Goal: Task Accomplishment & Management: Use online tool/utility

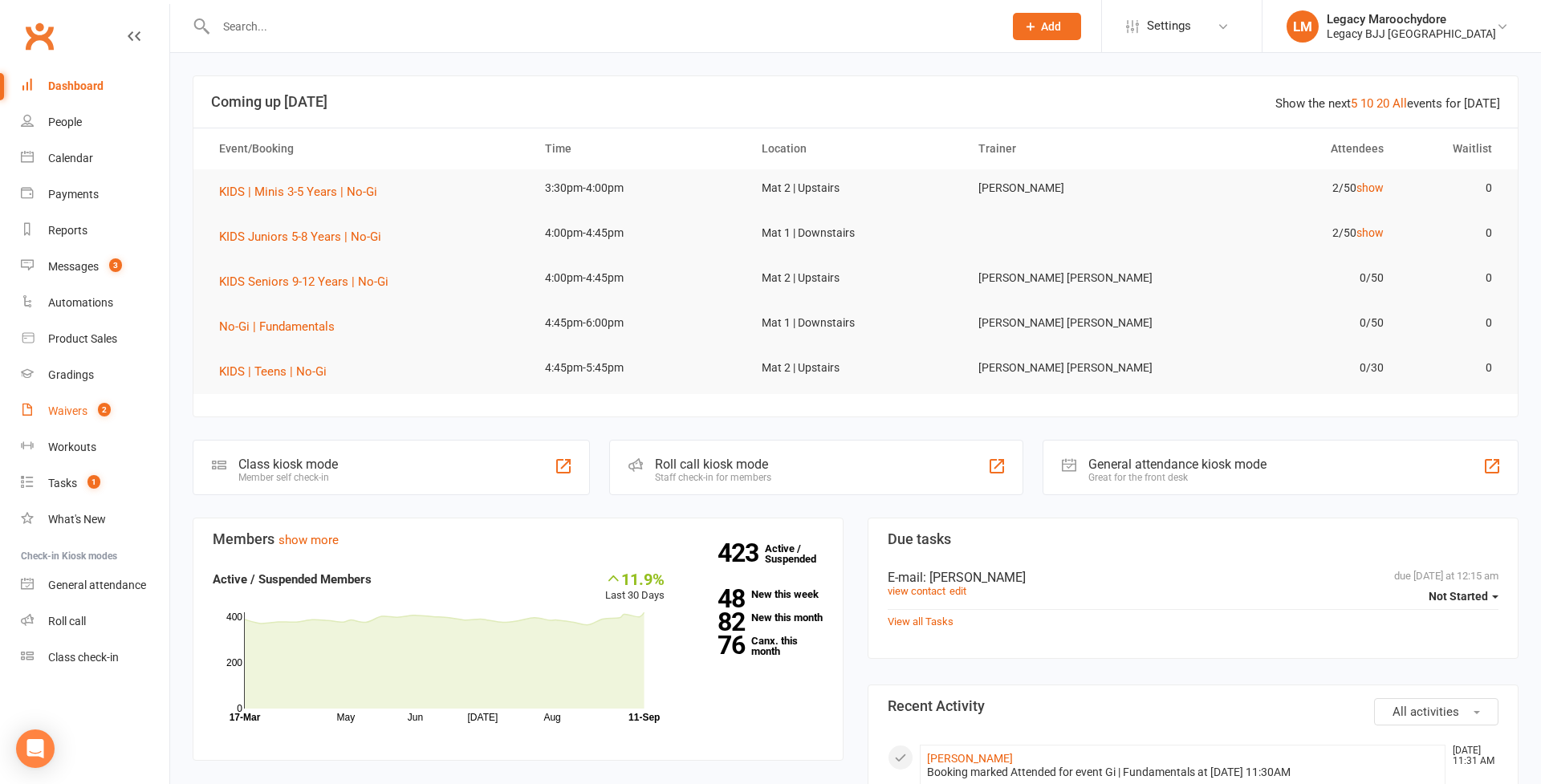
click at [72, 408] on div "Waivers" at bounding box center [68, 411] width 39 height 13
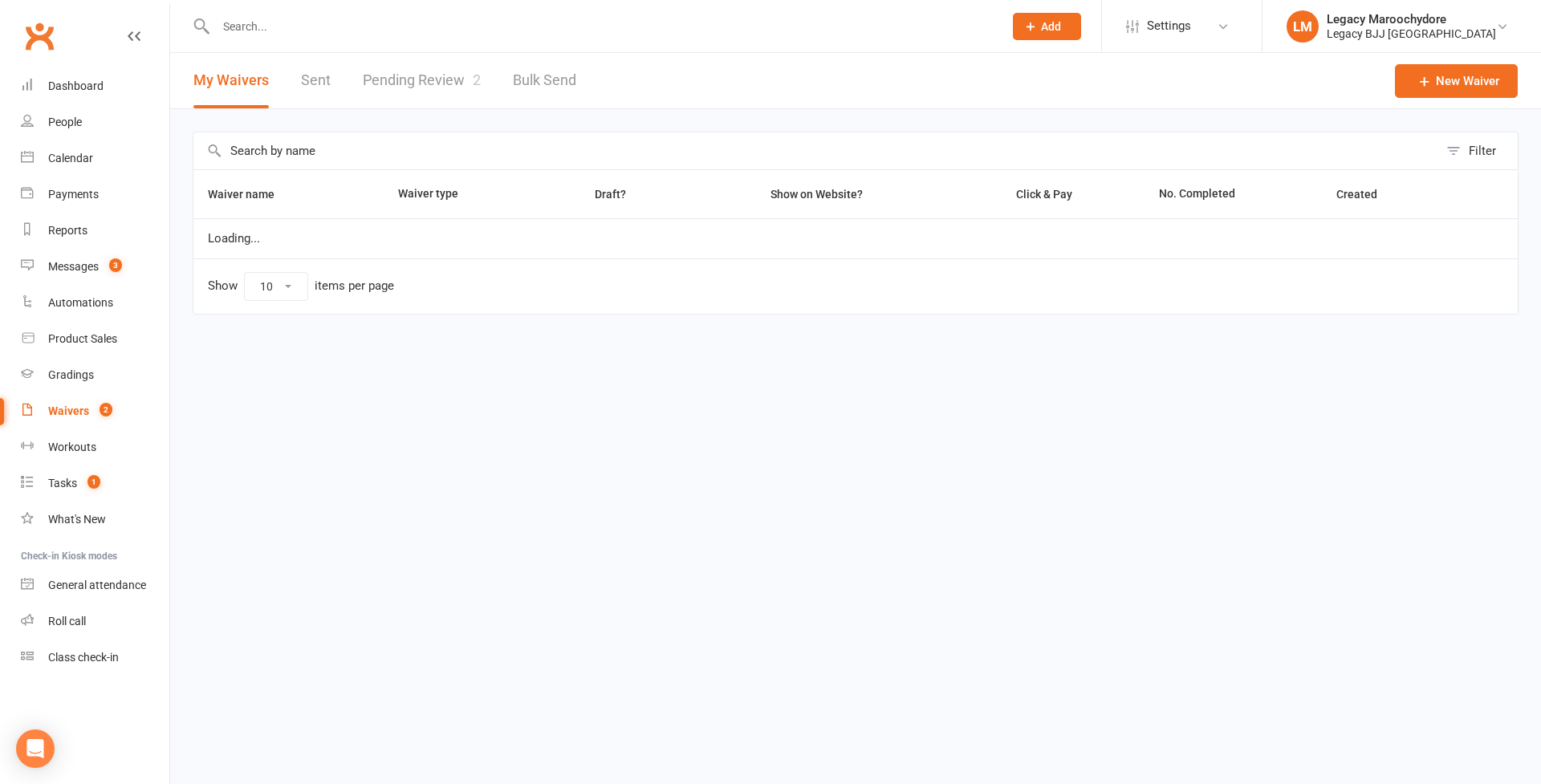
select select "25"
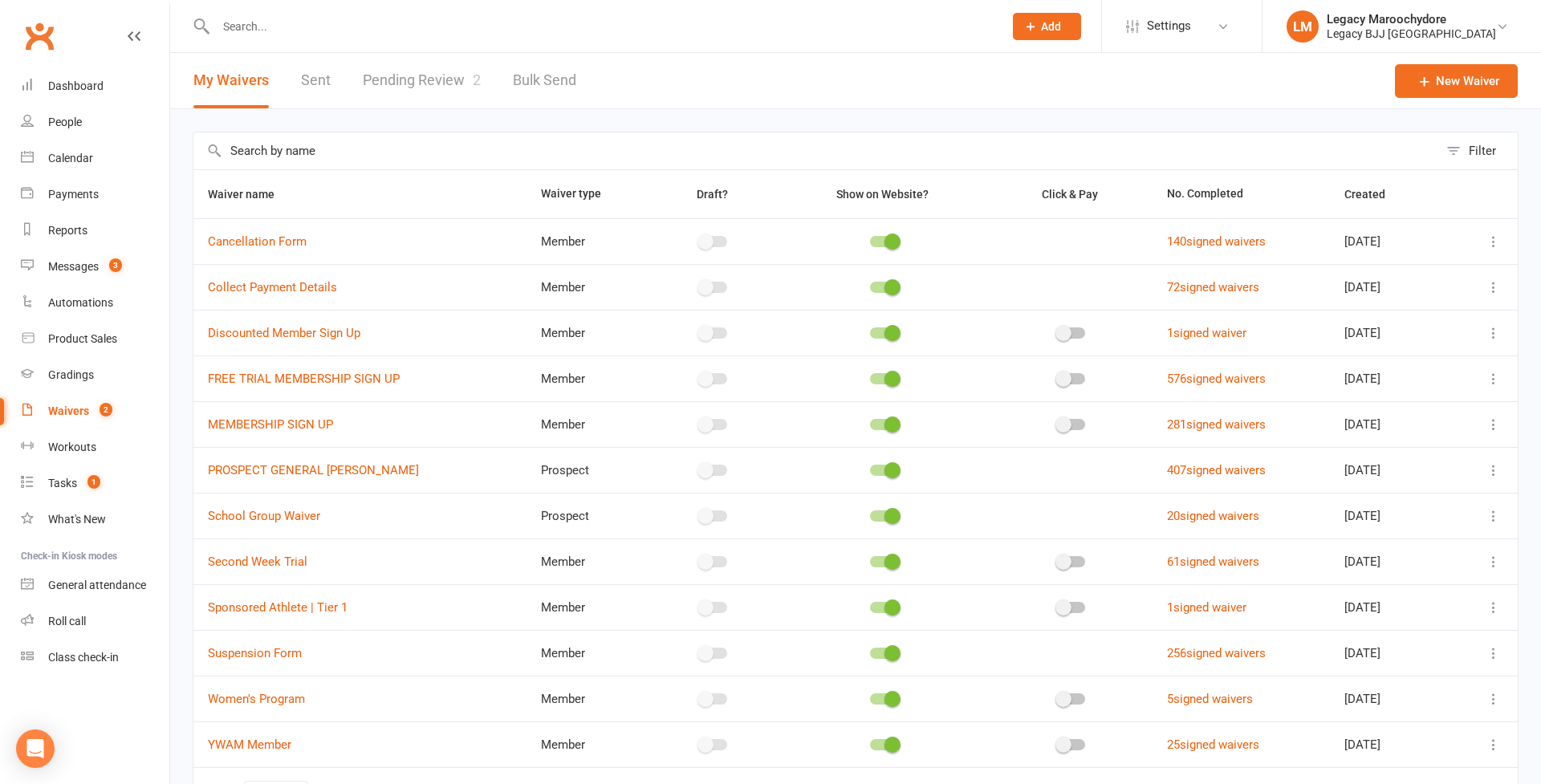
click at [443, 73] on link "Pending Review 2" at bounding box center [421, 81] width 118 height 56
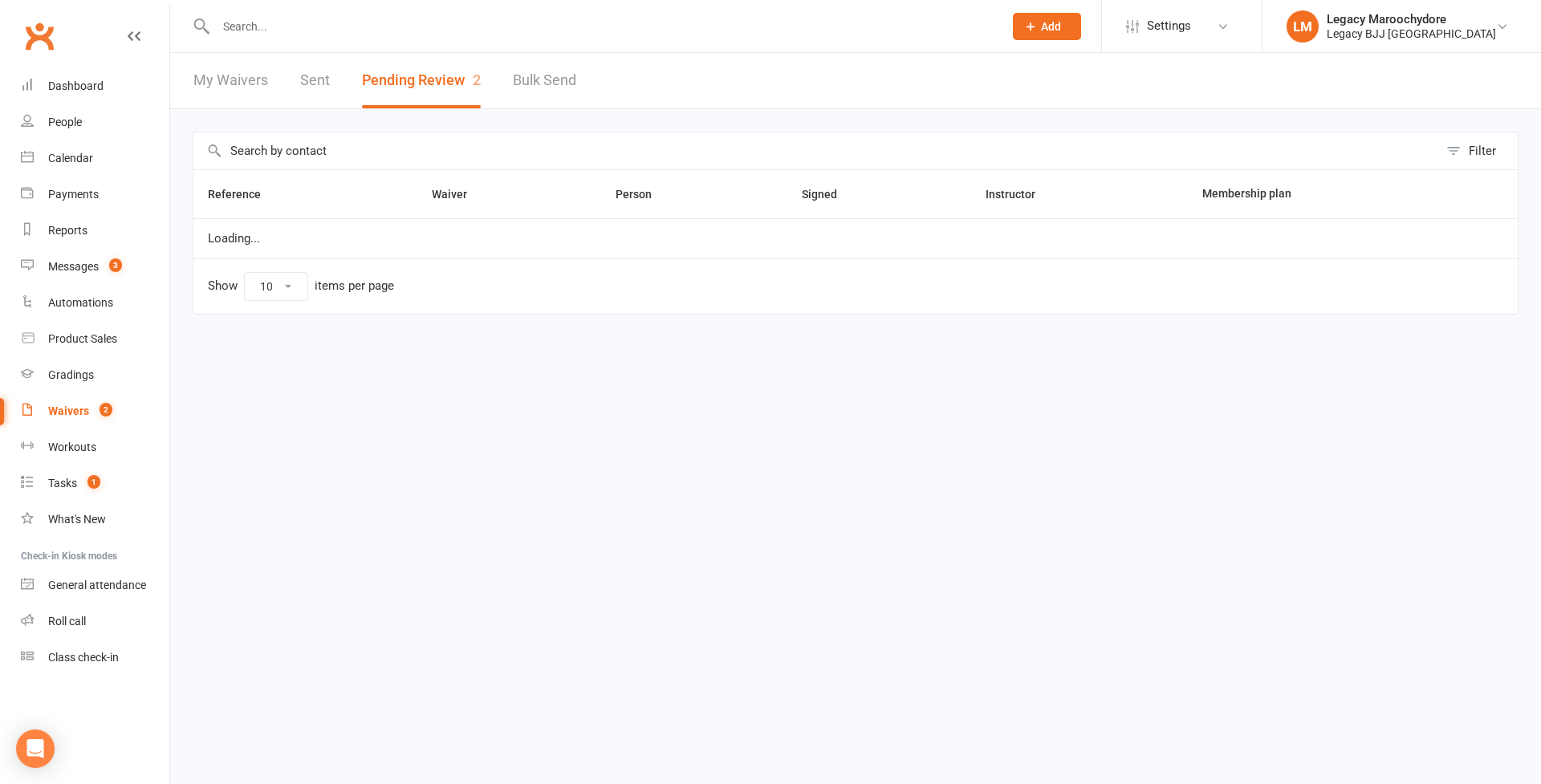
select select "100"
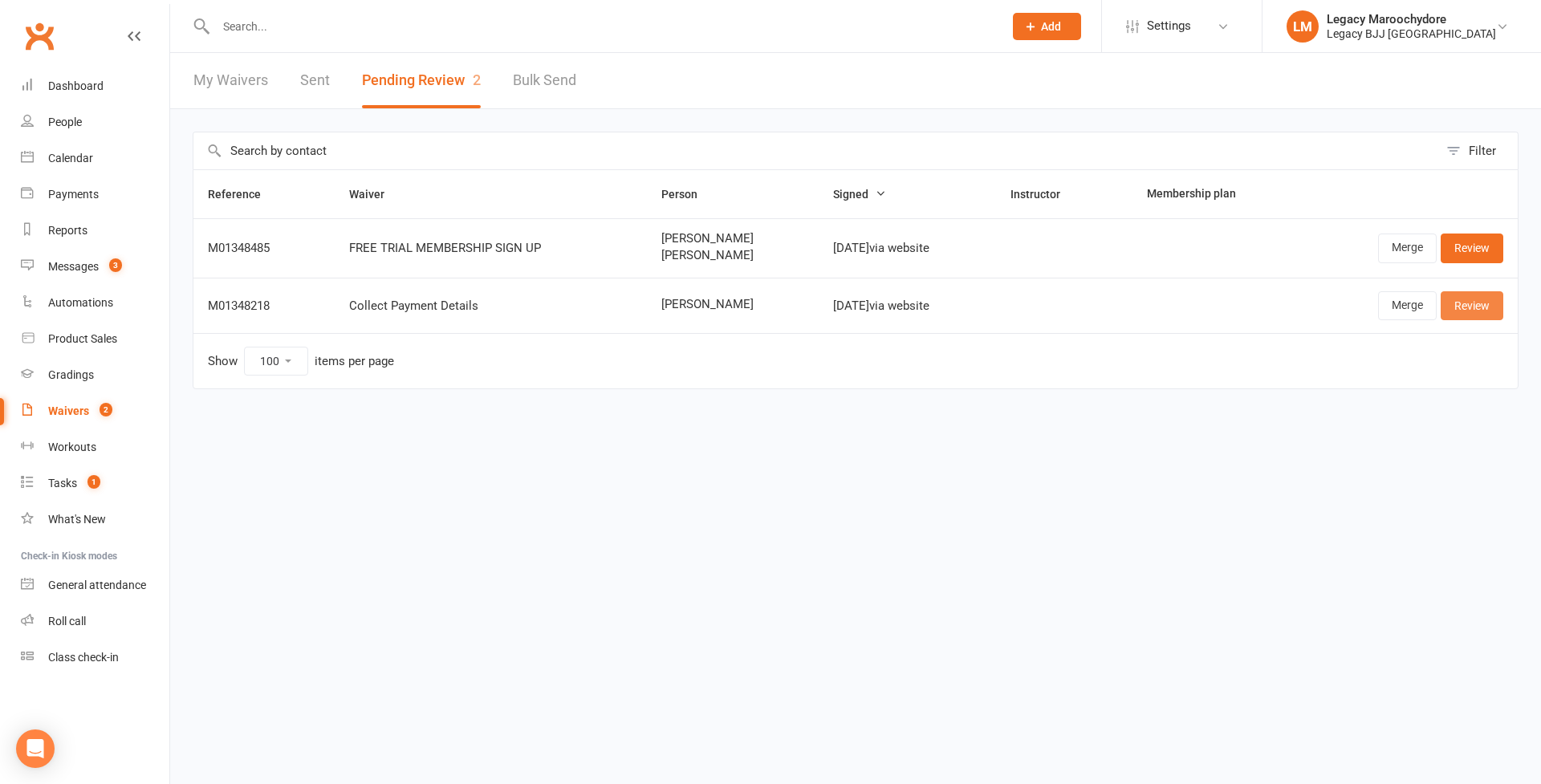
click at [1460, 306] on link "Review" at bounding box center [1472, 306] width 63 height 29
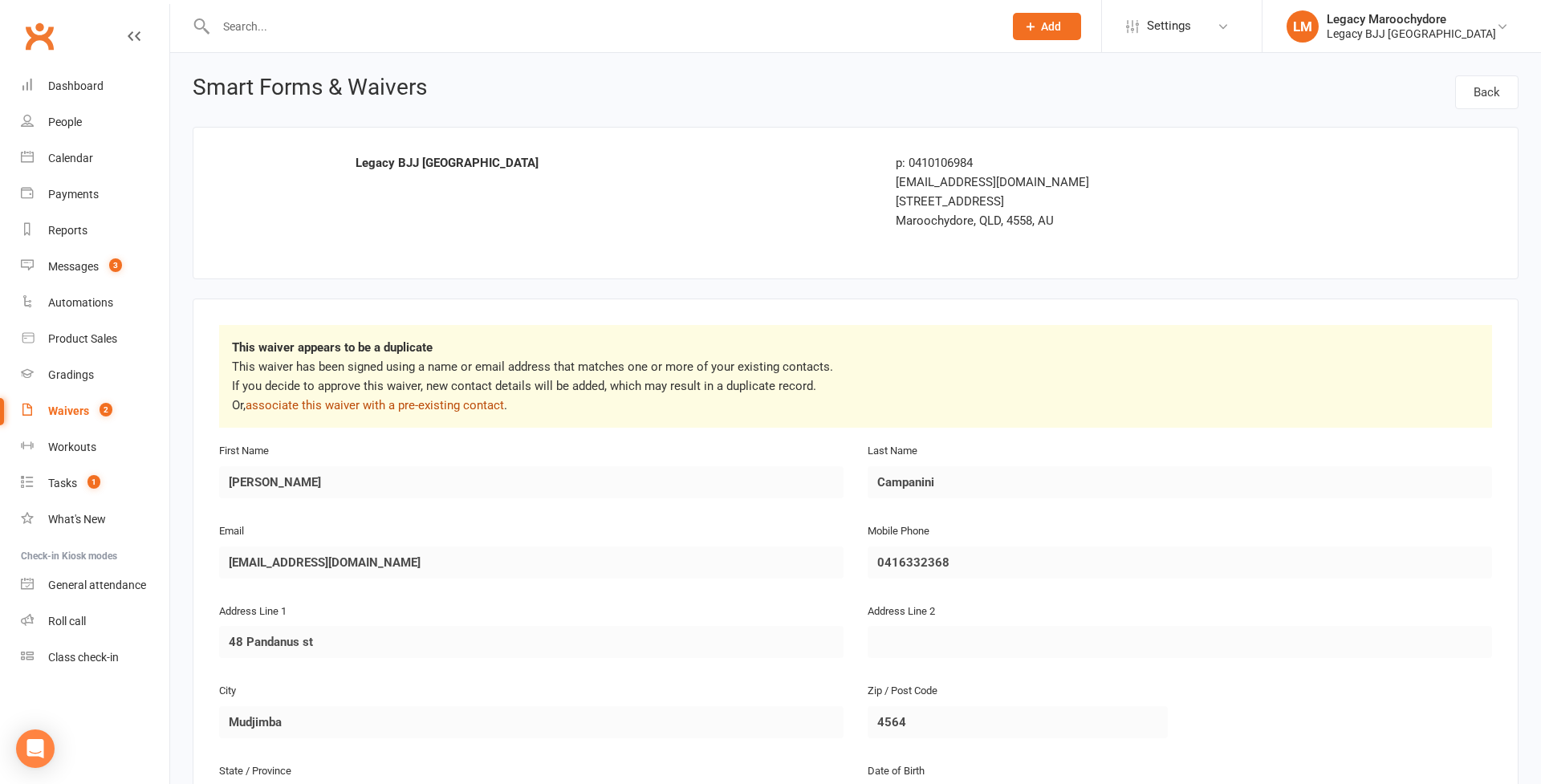
click at [429, 409] on link "associate this waiver with a pre-existing contact" at bounding box center [375, 405] width 258 height 14
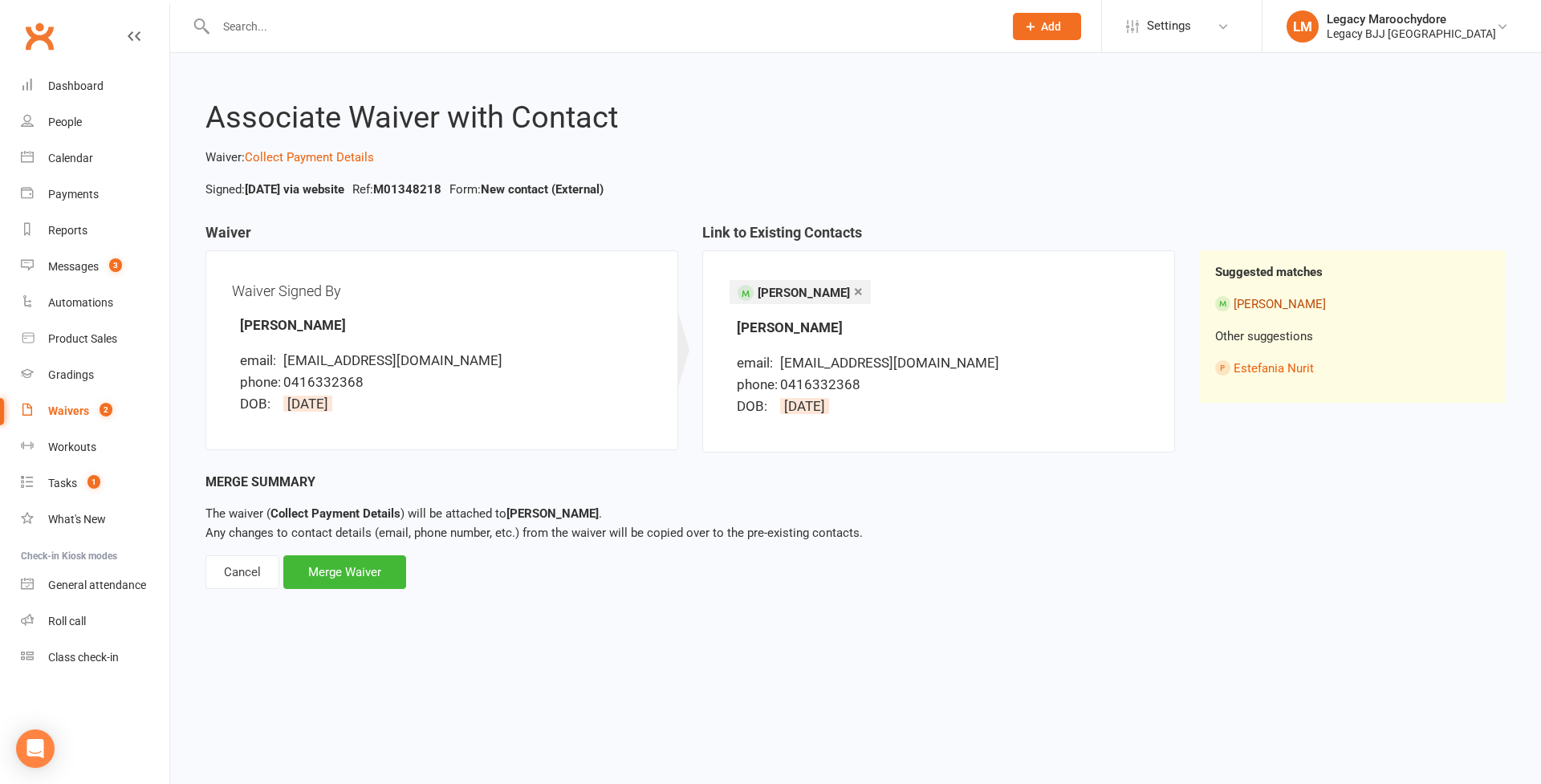
click at [1276, 302] on link "Franco Campanini" at bounding box center [1279, 304] width 92 height 14
click at [332, 571] on div "Merge Waiver" at bounding box center [345, 572] width 123 height 34
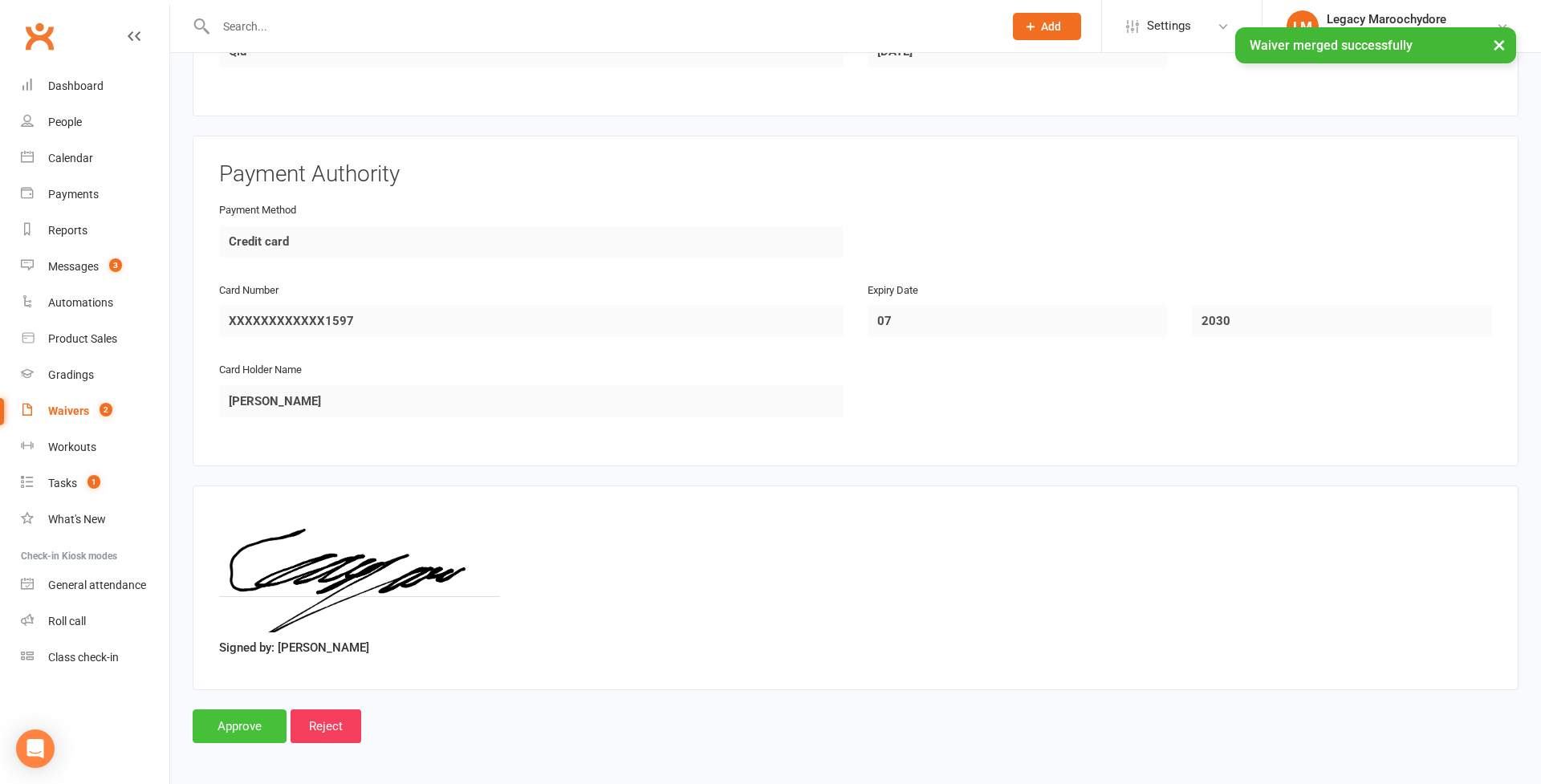
scroll to position [634, 2]
click at [244, 720] on input "Approve" at bounding box center [240, 727] width 94 height 34
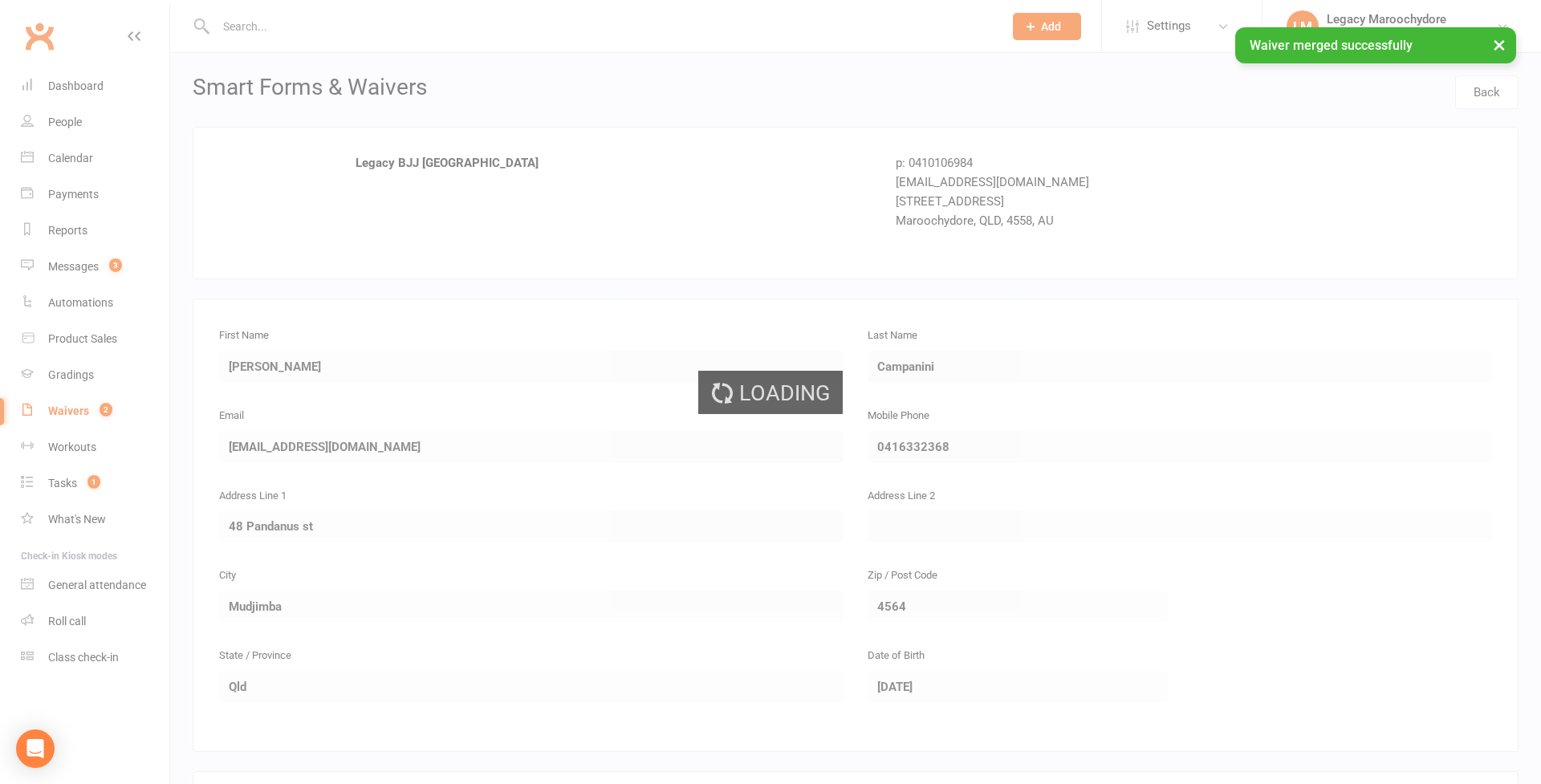
select select "100"
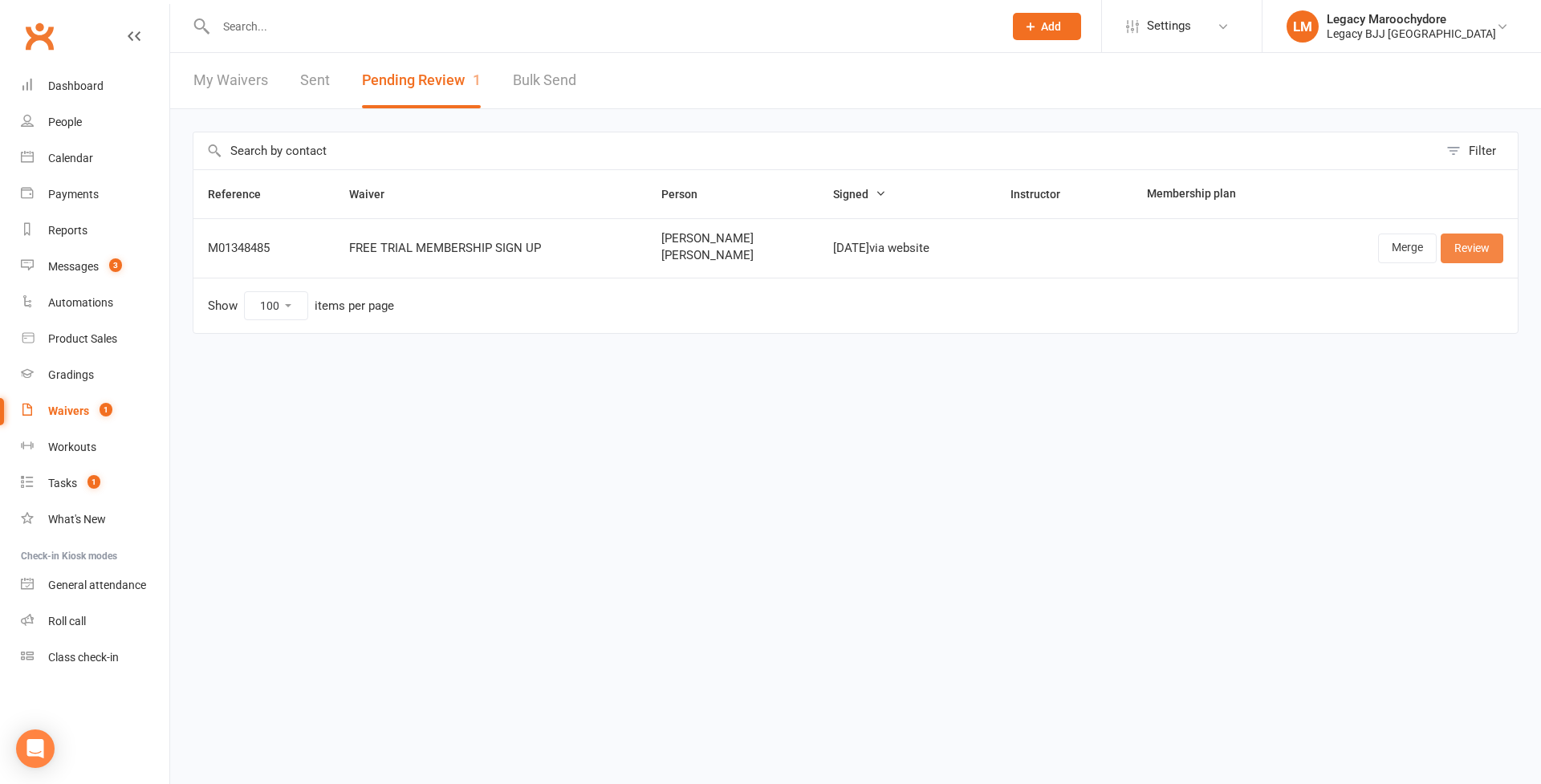
click at [1466, 251] on link "Review" at bounding box center [1472, 248] width 63 height 29
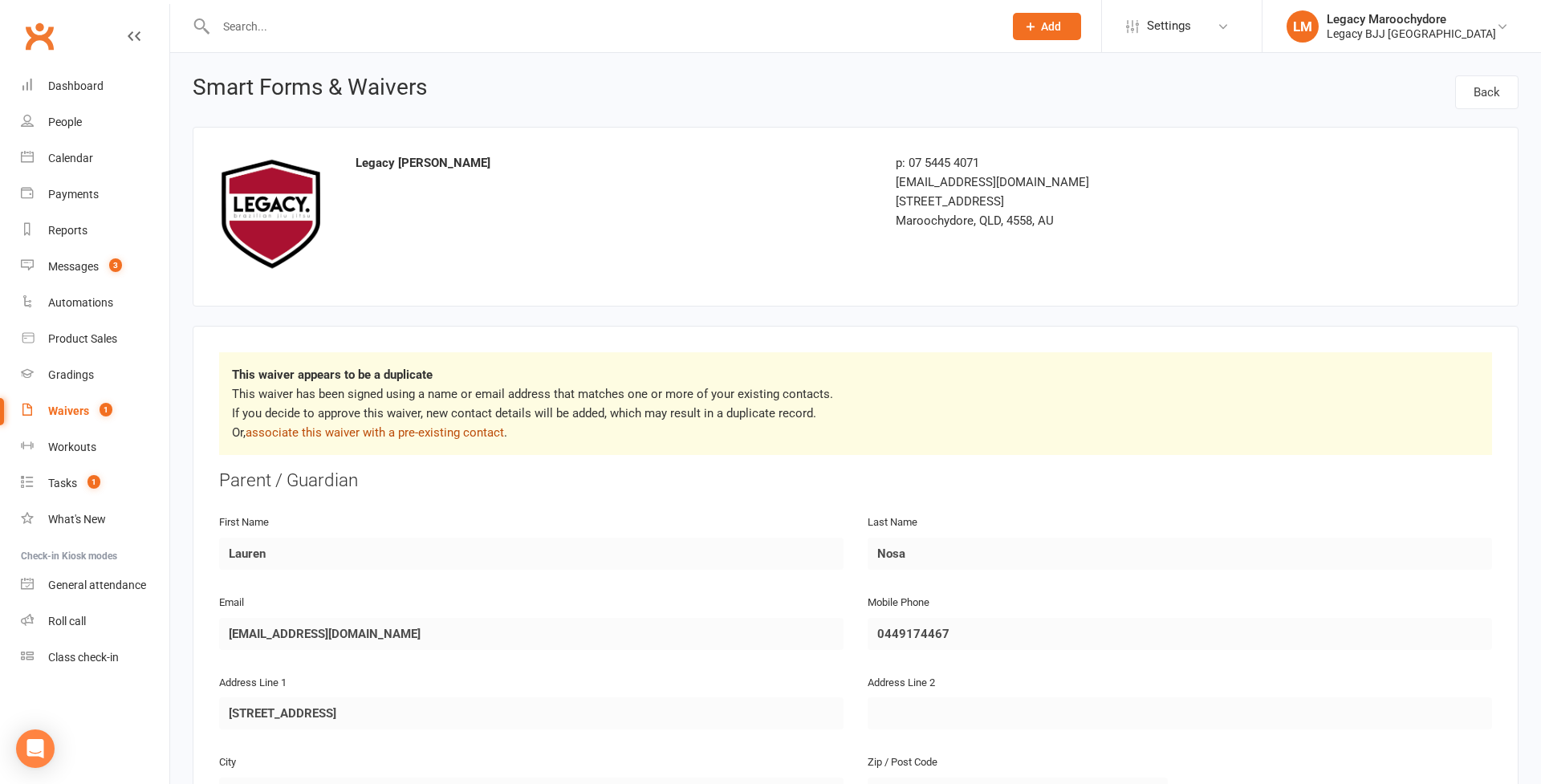
click at [375, 428] on link "associate this waiver with a pre-existing contact" at bounding box center [375, 432] width 258 height 14
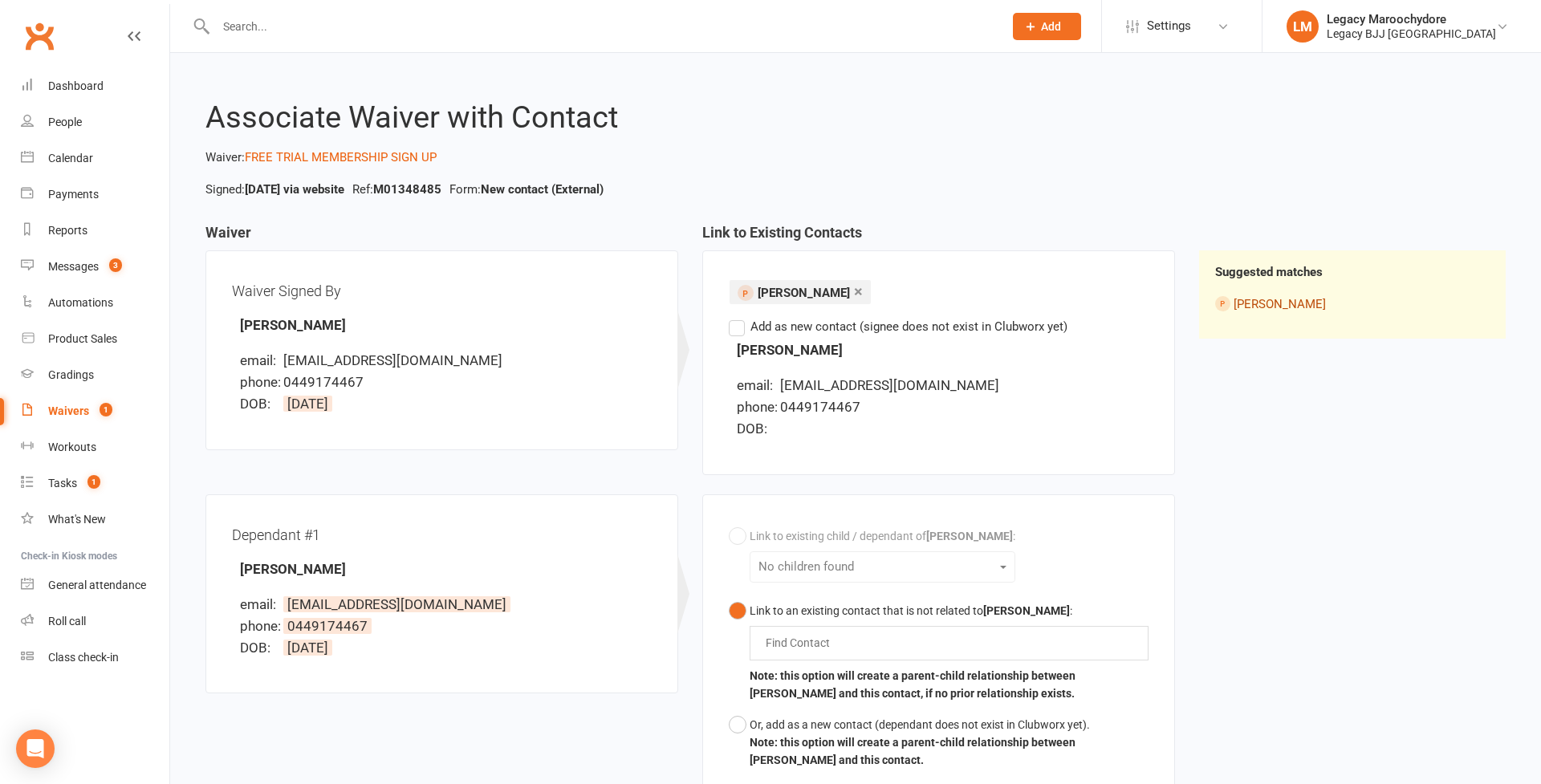
click at [1260, 301] on link "[PERSON_NAME]" at bounding box center [1279, 304] width 92 height 14
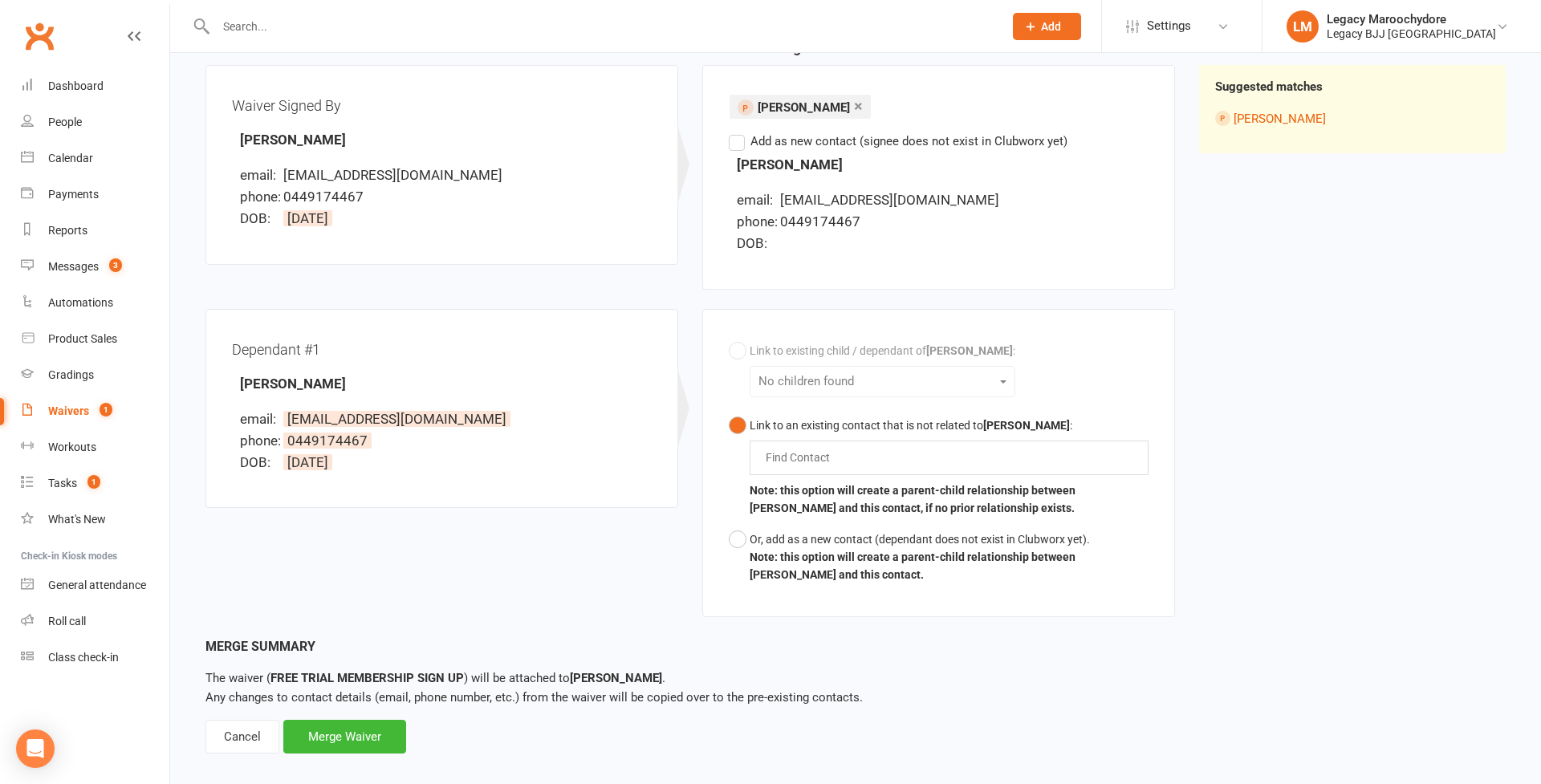
scroll to position [186, 0]
click at [807, 374] on div "Link to existing child / dependant of Taylor Nosa : No children found Link to a…" at bounding box center [939, 463] width 420 height 255
click at [814, 375] on div "Link to existing child / dependant of Taylor Nosa : No children found Link to a…" at bounding box center [939, 463] width 420 height 255
click at [976, 375] on div "Link to existing child / dependant of Taylor Nosa : No children found Link to a…" at bounding box center [939, 463] width 420 height 255
click at [979, 379] on div "Link to existing child / dependant of Taylor Nosa : No children found Link to a…" at bounding box center [939, 463] width 420 height 255
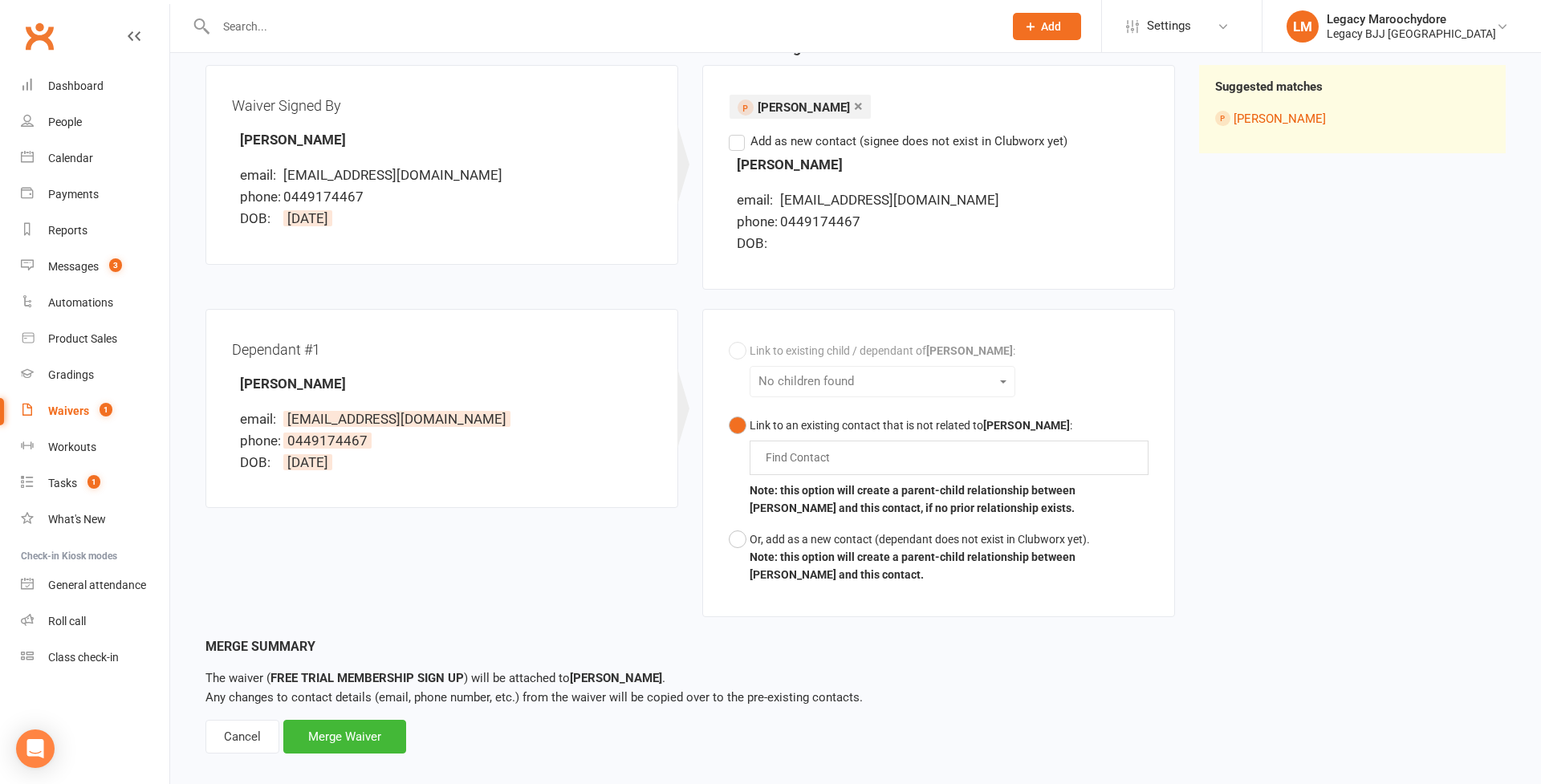
click at [833, 458] on input "text" at bounding box center [801, 457] width 75 height 19
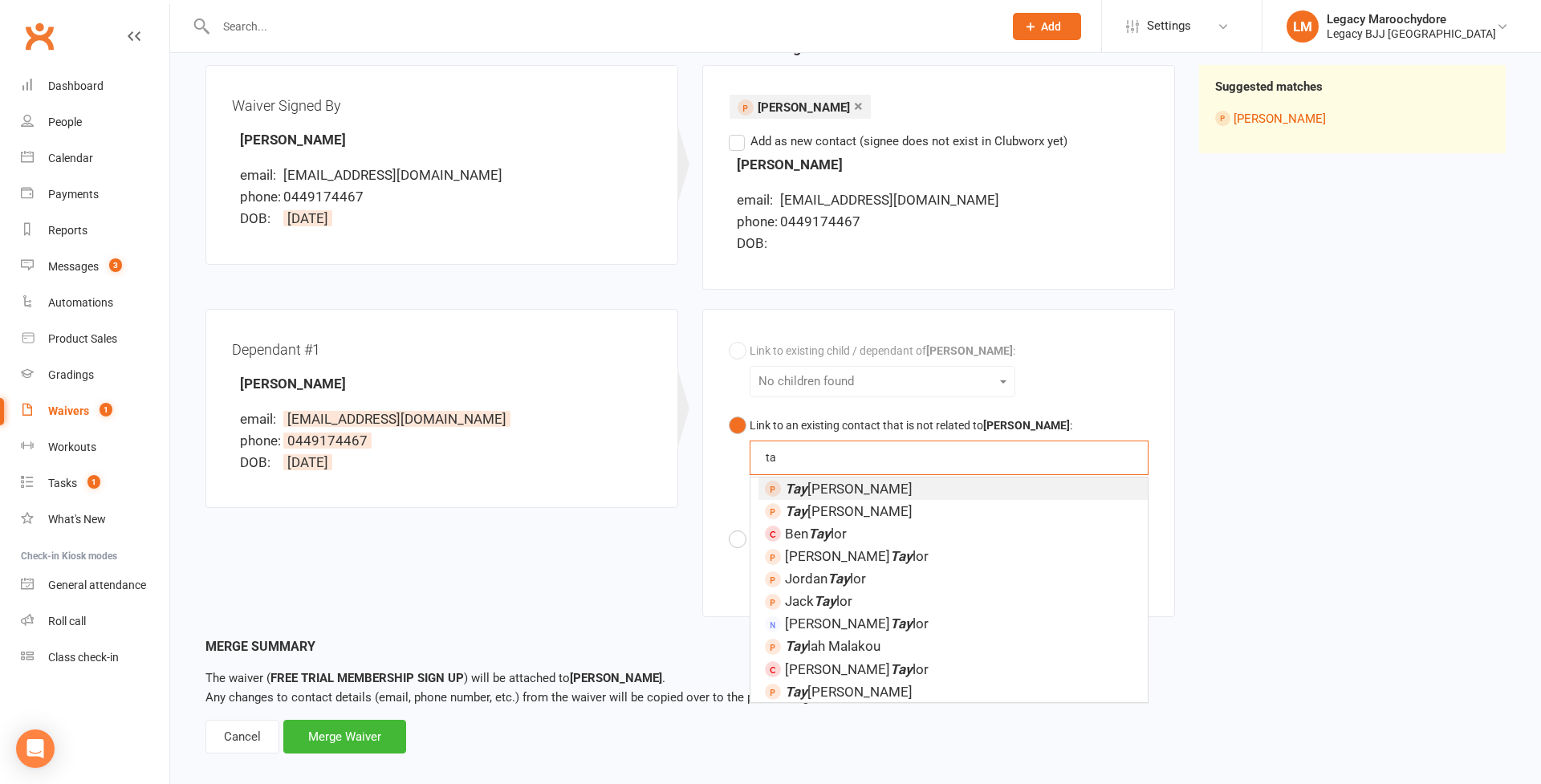
type input "t"
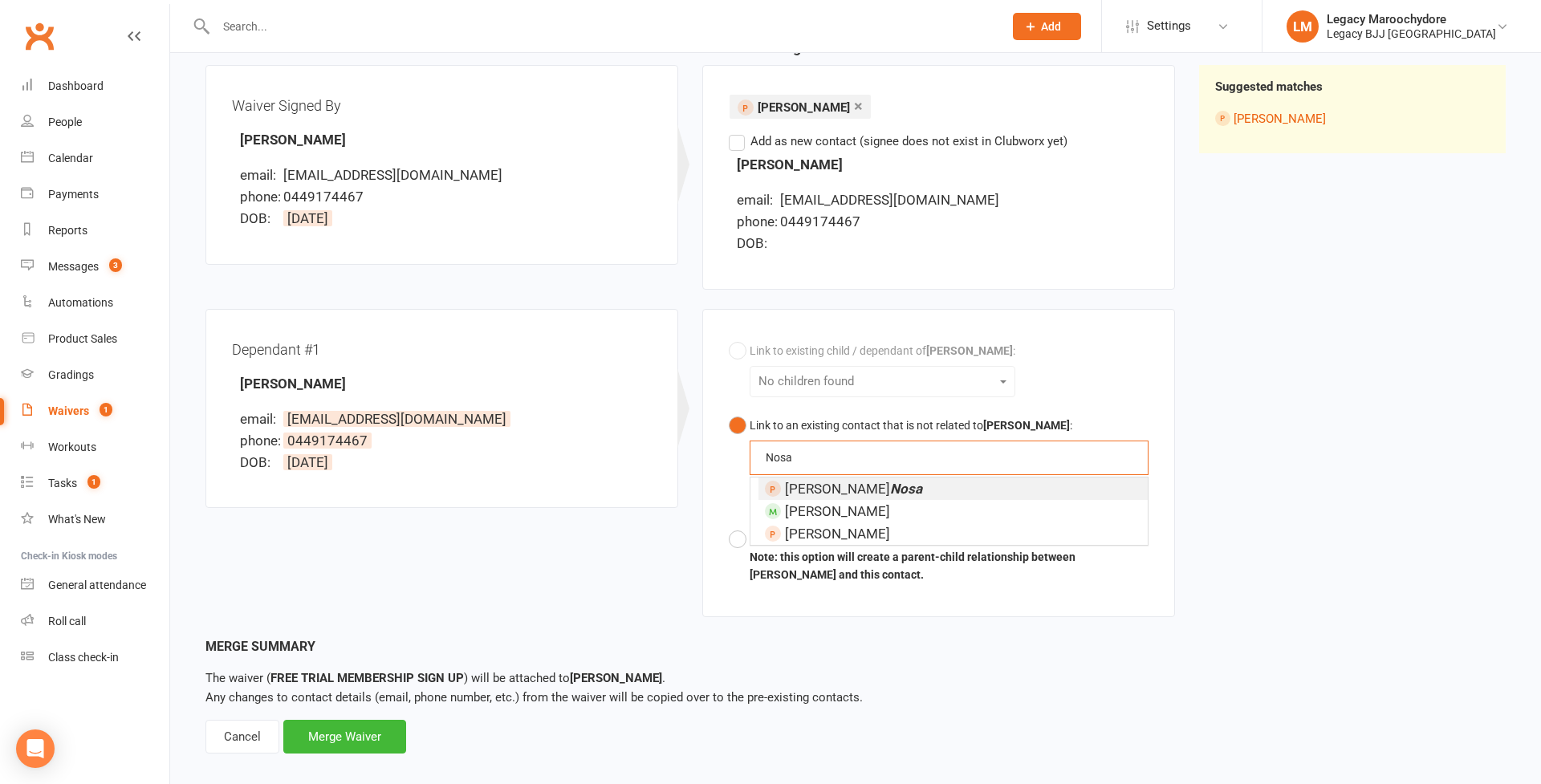
type input "Nosa"
click at [890, 483] on em "Nosa" at bounding box center [906, 489] width 32 height 16
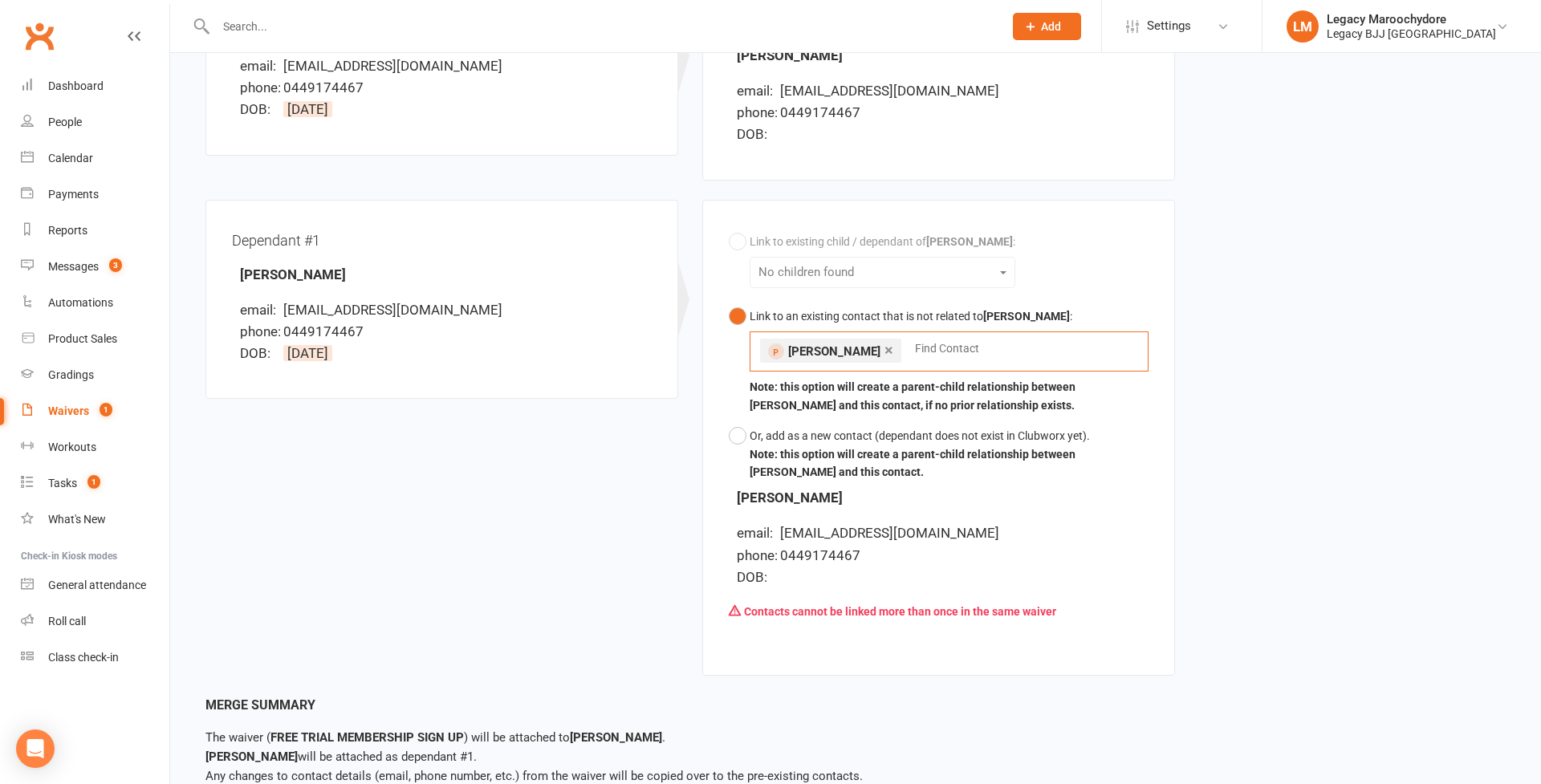
scroll to position [294, 0]
click at [1395, 630] on div "Waiver Waiver Signed By Lauren Nosa email: laurennosa@gmail.com phone: 04491744…" at bounding box center [854, 312] width 1324 height 765
click at [1330, 588] on div "Waiver Waiver Signed By Lauren Nosa email: laurennosa@gmail.com phone: 04491744…" at bounding box center [854, 312] width 1324 height 765
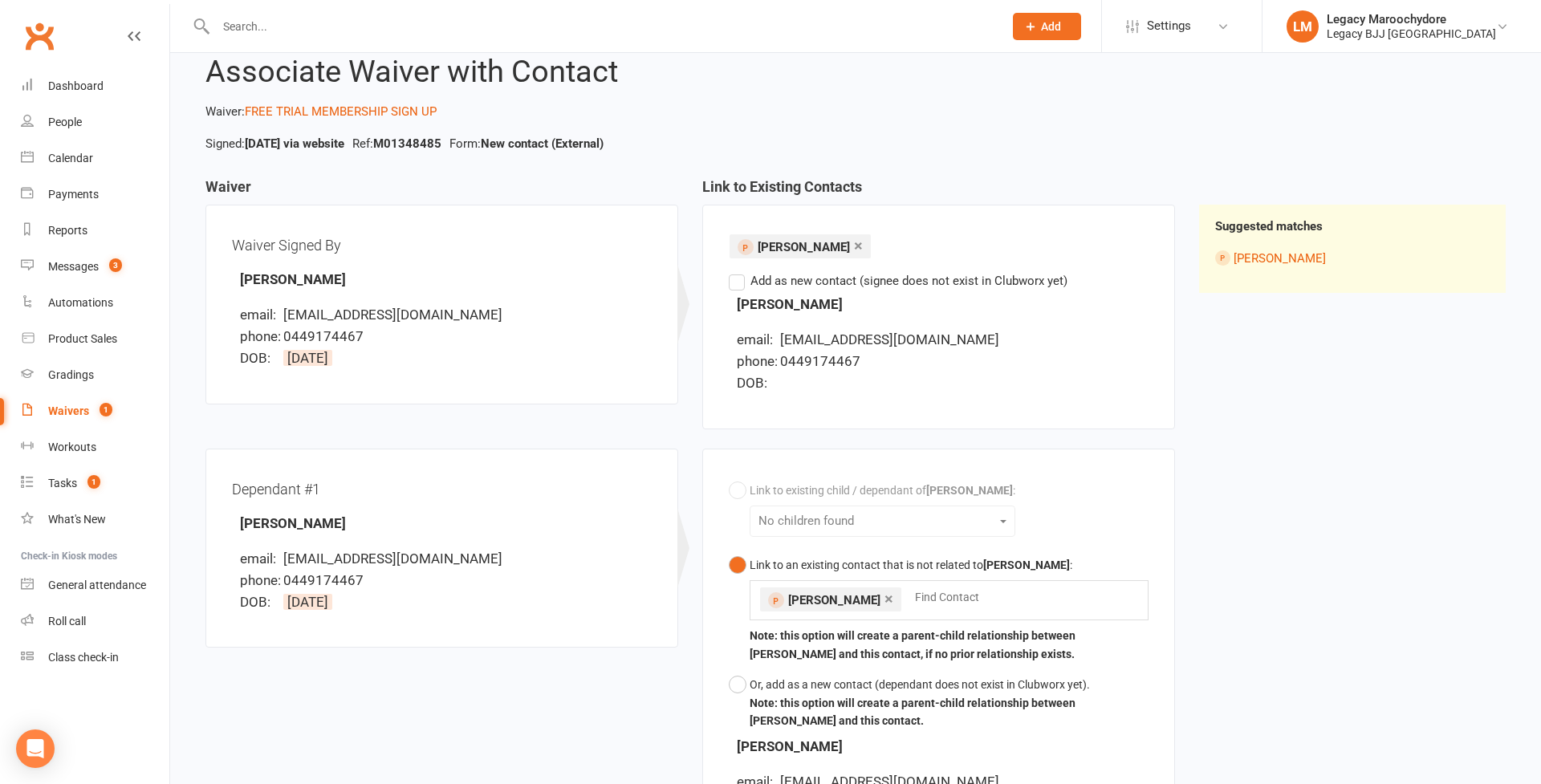
scroll to position [56, 0]
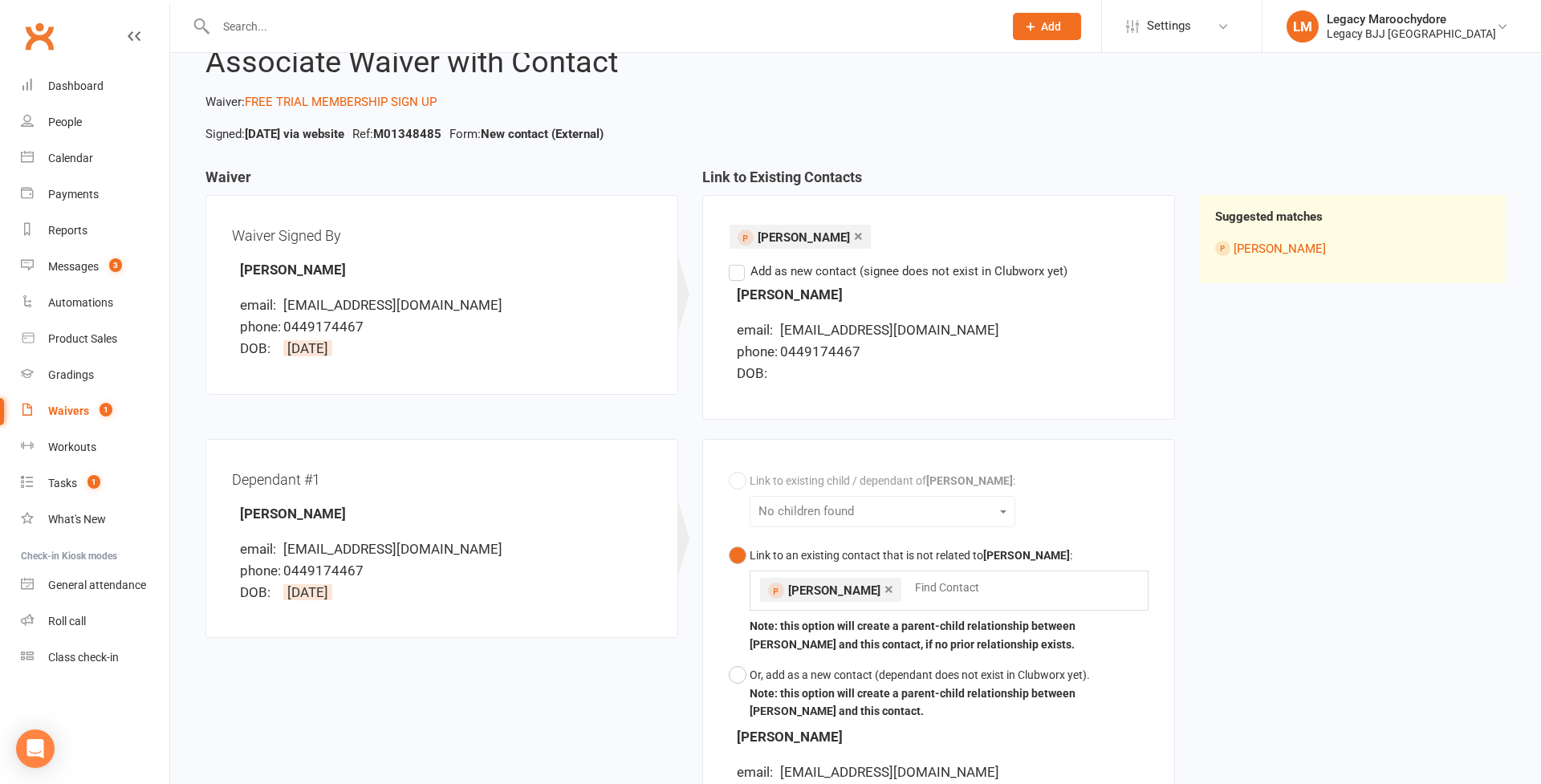
click at [739, 269] on label "Add as new contact (signee does not exist in Clubworx yet)" at bounding box center [897, 270] width 338 height 19
click at [739, 261] on input "Add as new contact (signee does not exist in Clubworx yet)" at bounding box center [734, 261] width 11 height 0
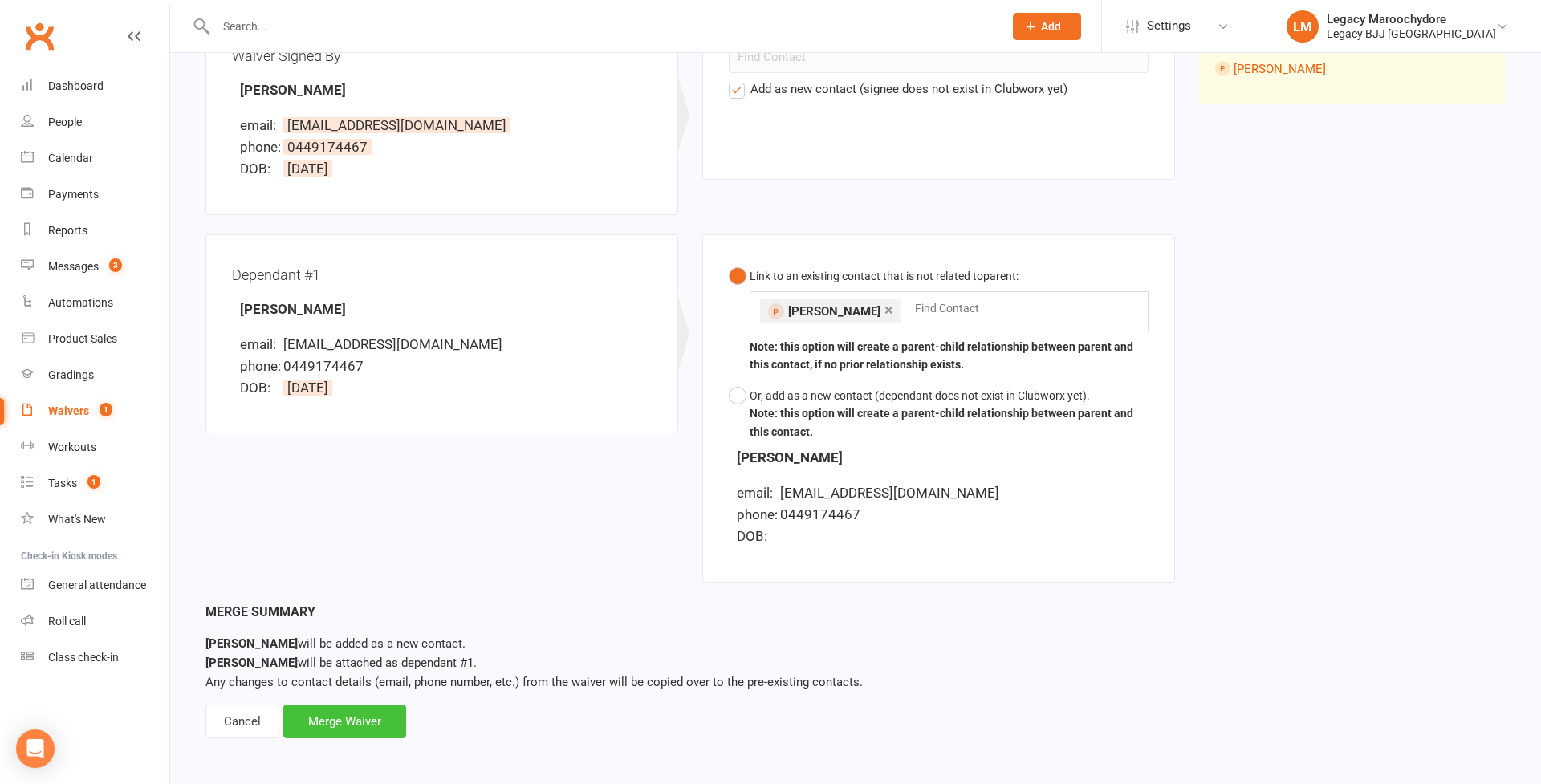
scroll to position [234, 0]
click at [336, 720] on div "Merge Waiver" at bounding box center [345, 722] width 123 height 34
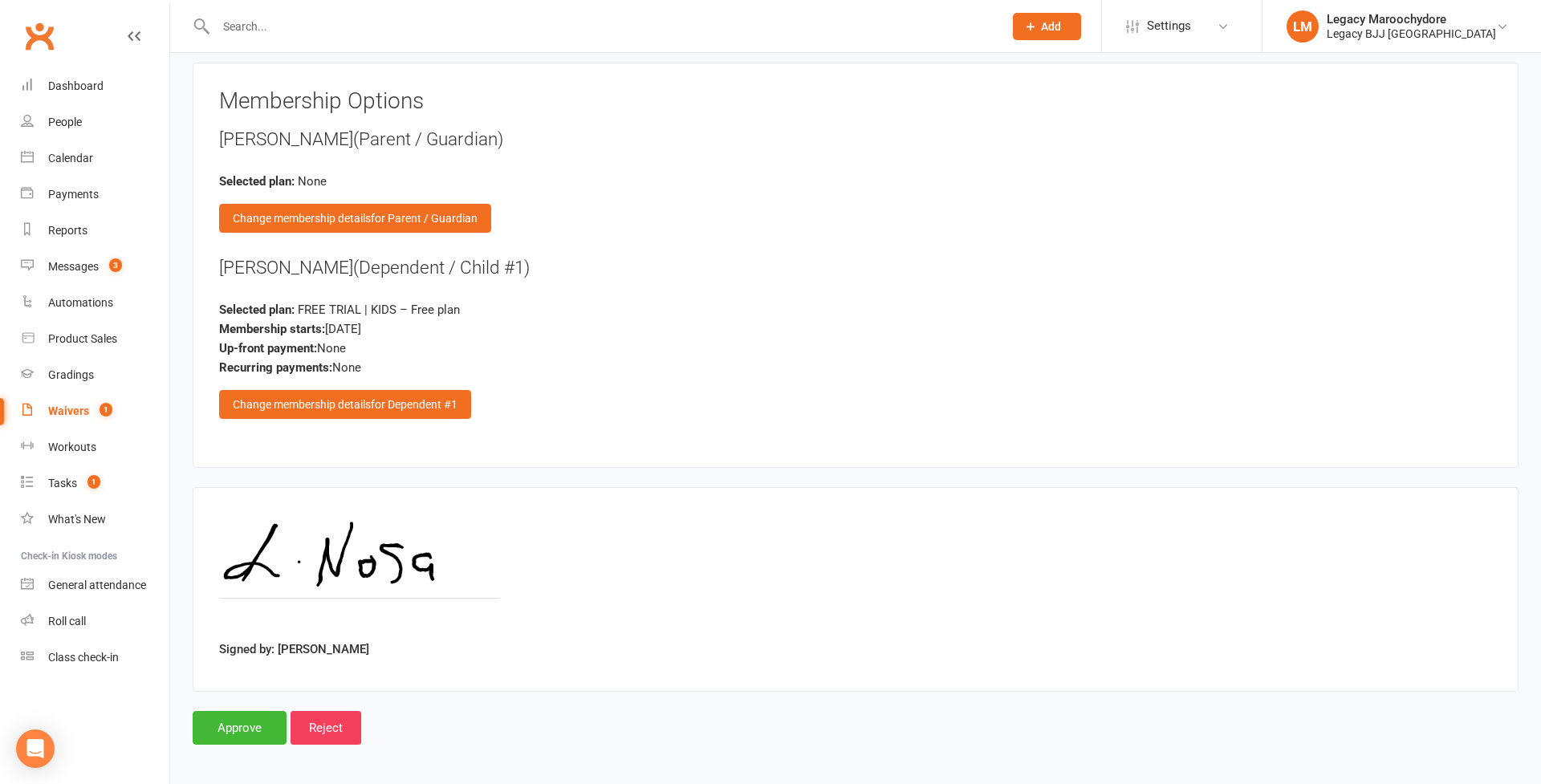
scroll to position [1701, 0]
click at [248, 726] on input "Approve" at bounding box center [240, 728] width 94 height 34
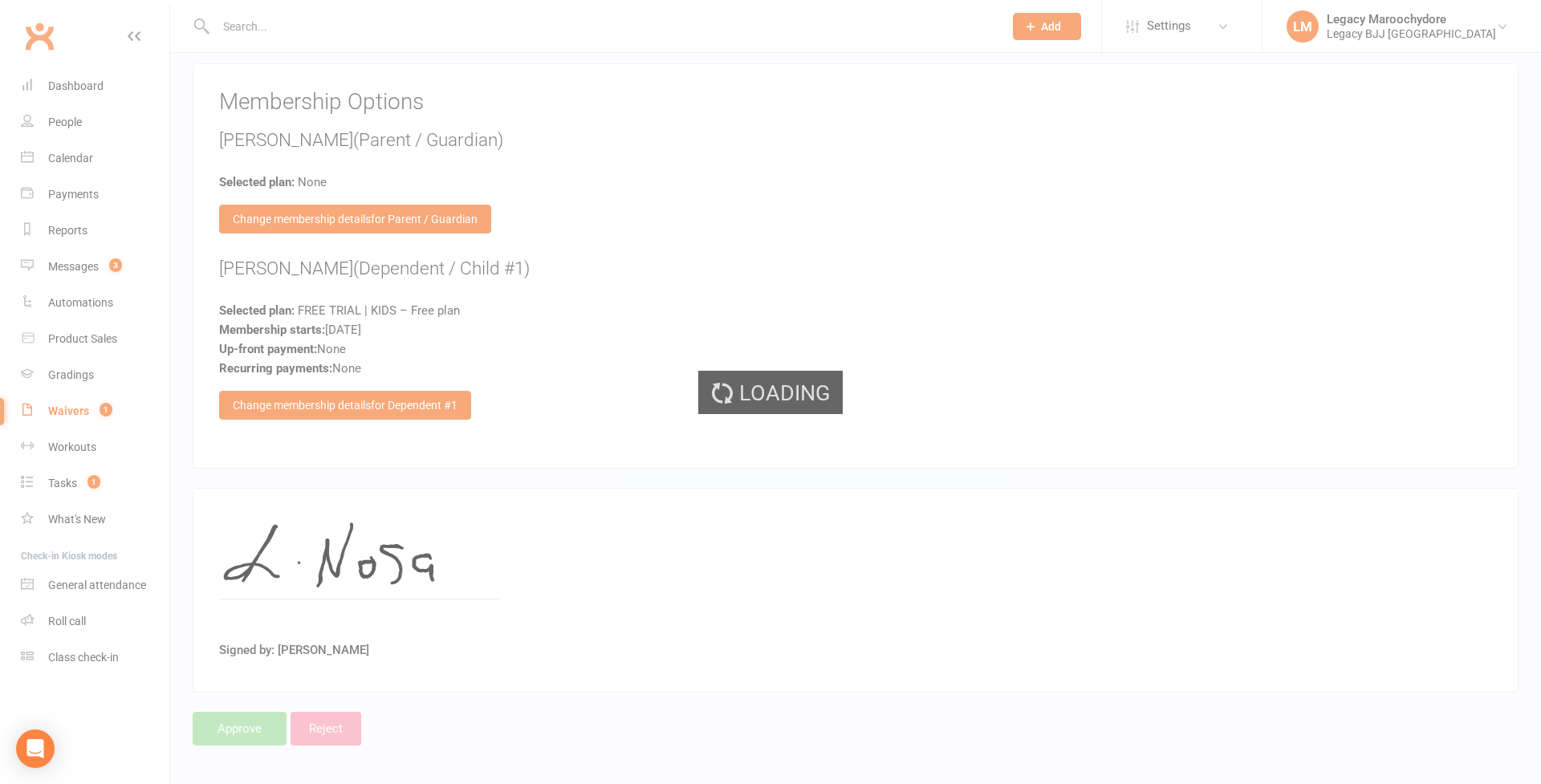
select select "100"
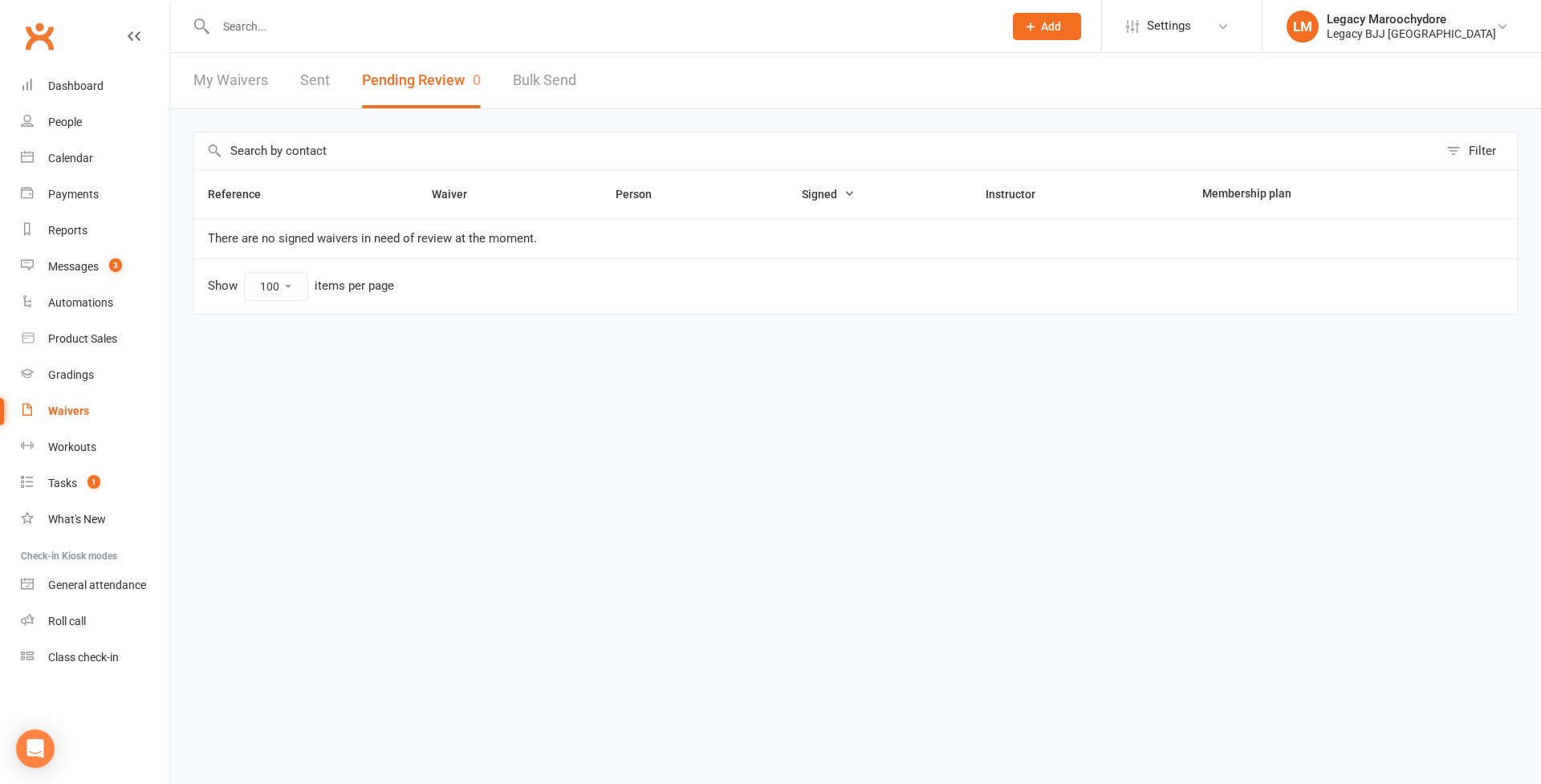
drag, startPoint x: 72, startPoint y: 82, endPoint x: 390, endPoint y: 4, distance: 327.4
click at [72, 82] on div "Dashboard" at bounding box center [76, 86] width 56 height 13
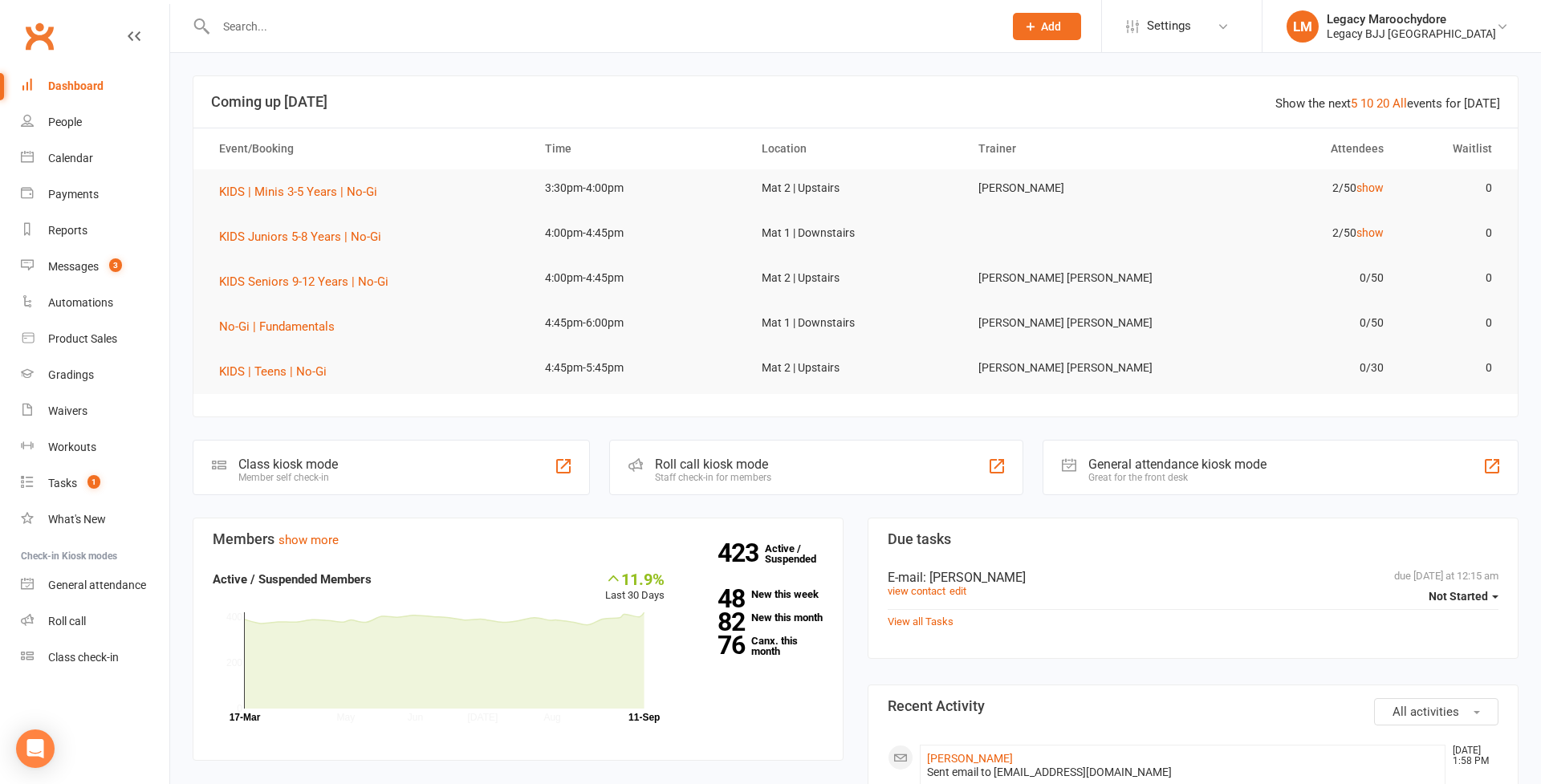
click at [329, 34] on input "text" at bounding box center [601, 26] width 781 height 22
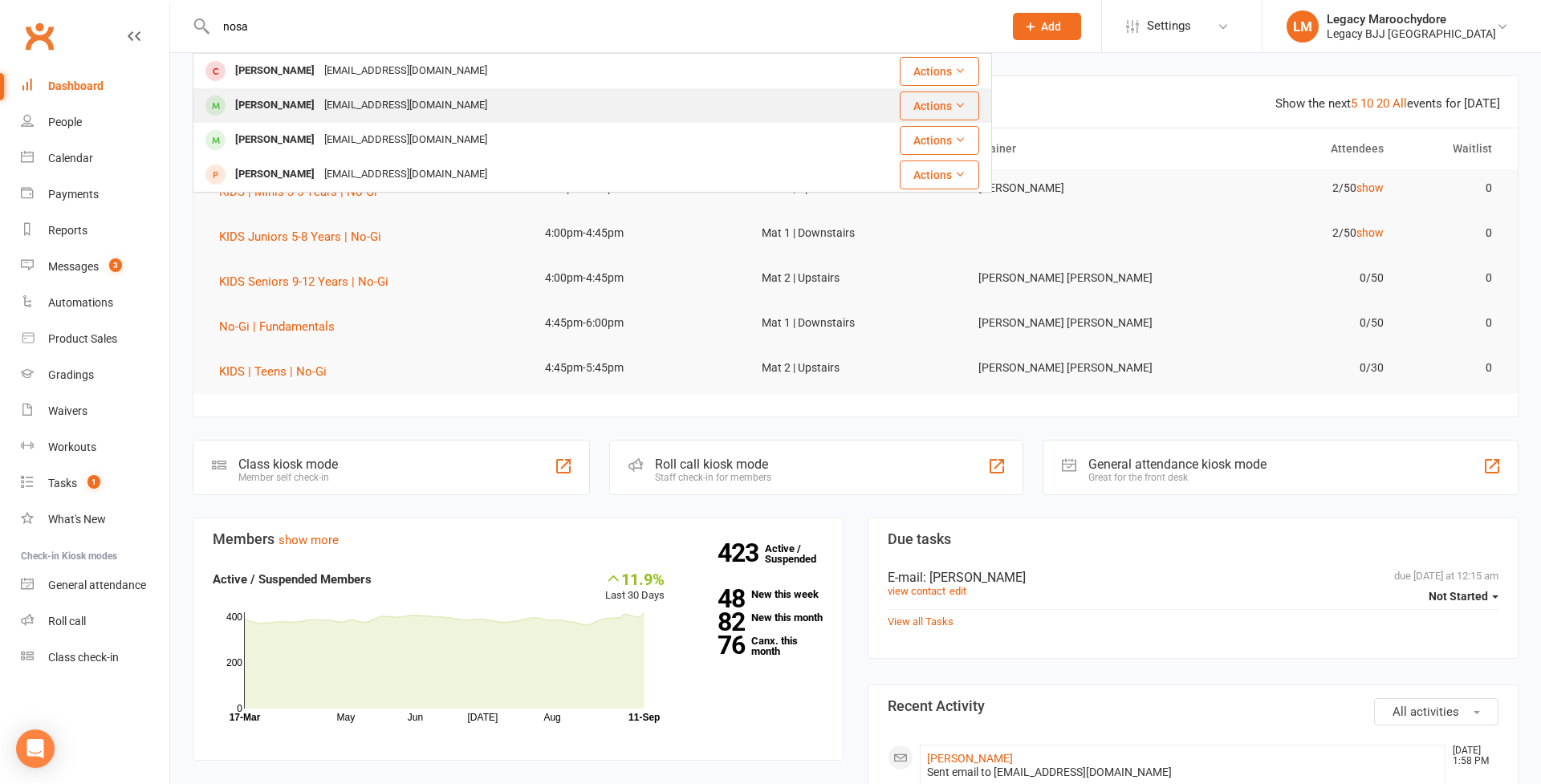
type input "nosa"
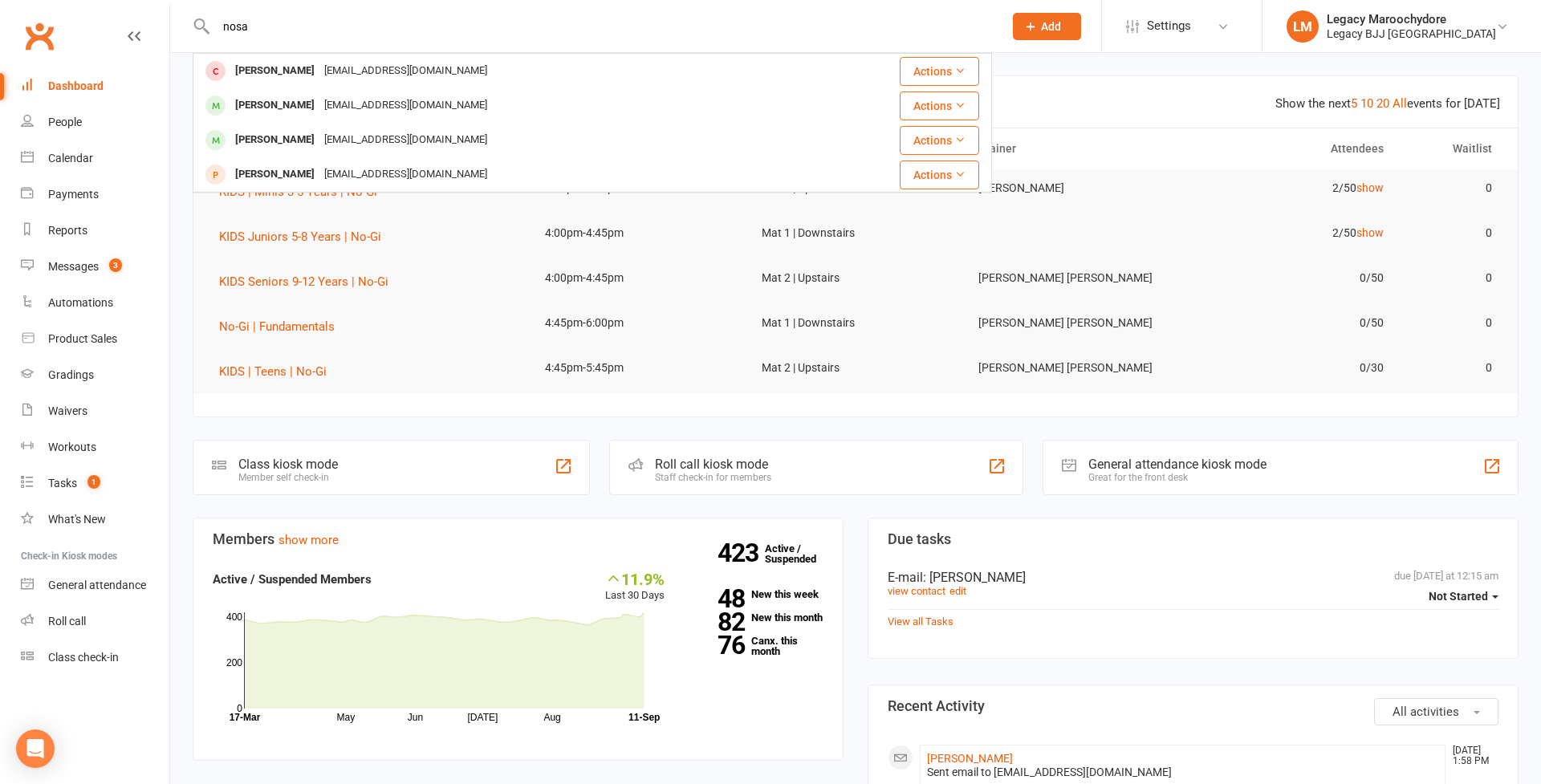
click at [337, 109] on div "laurennosa@gmail.com" at bounding box center [406, 106] width 172 height 23
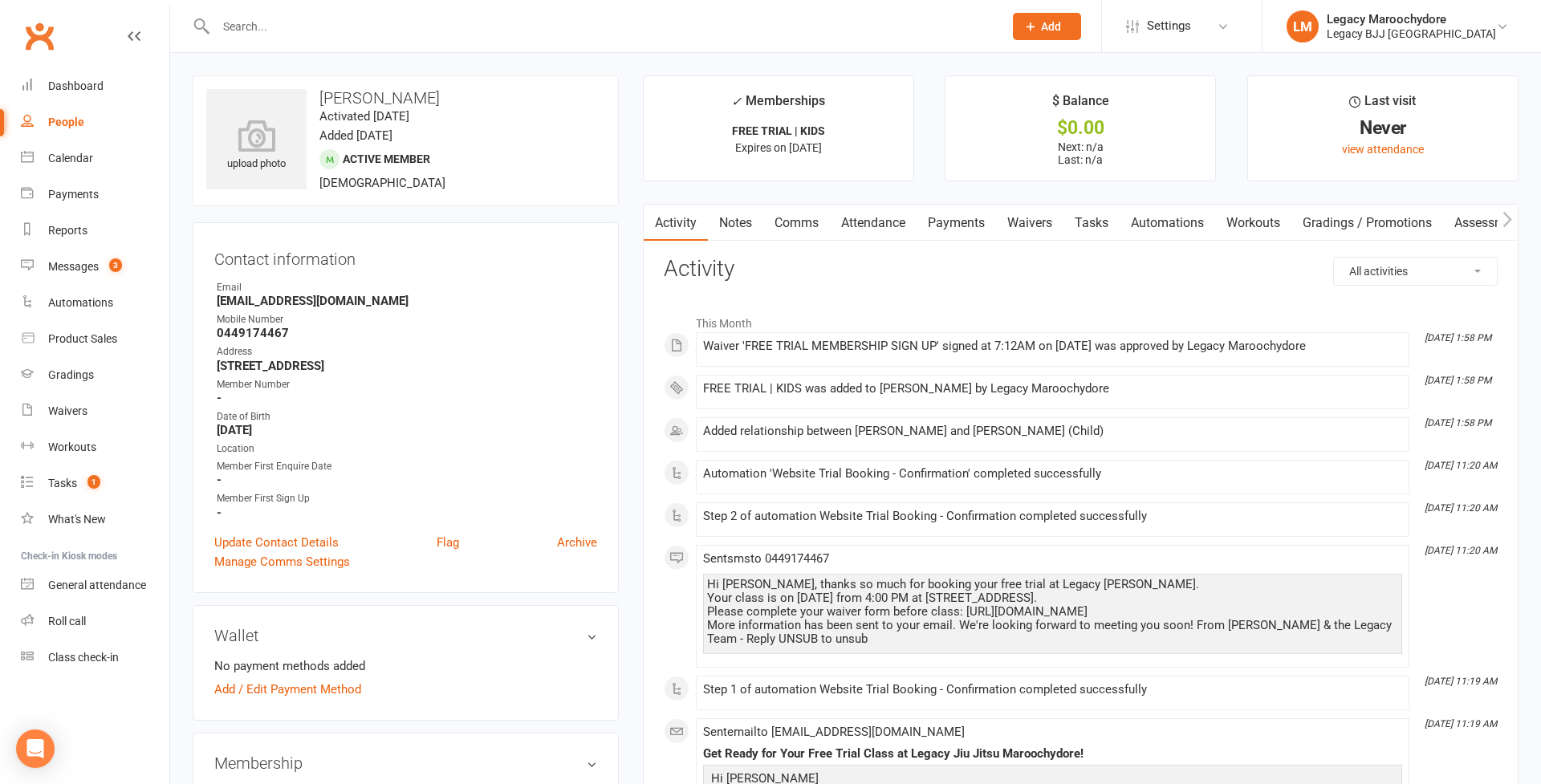
click at [881, 223] on link "Attendance" at bounding box center [873, 222] width 87 height 37
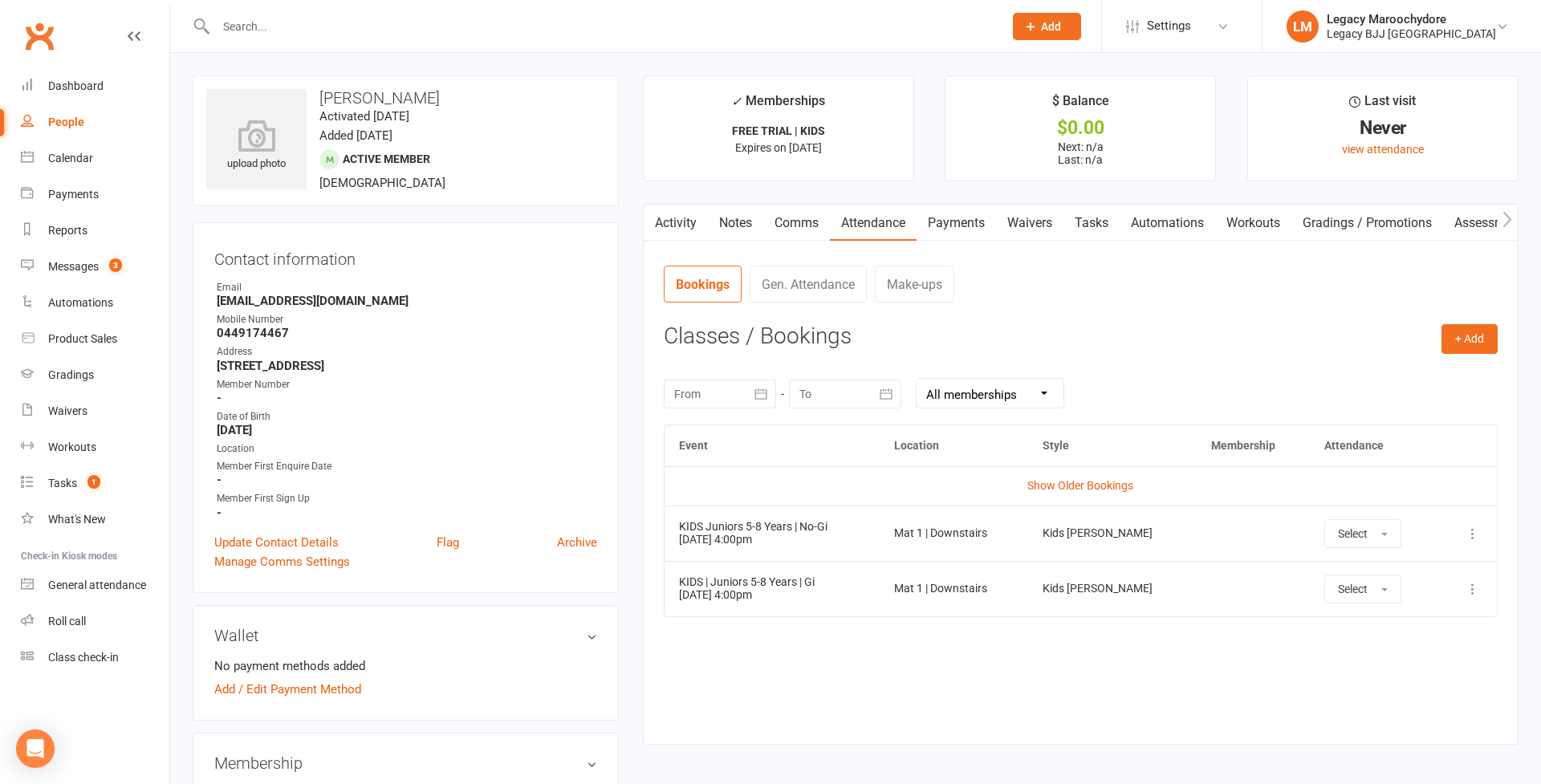
click at [57, 268] on div "Messages" at bounding box center [74, 266] width 50 height 13
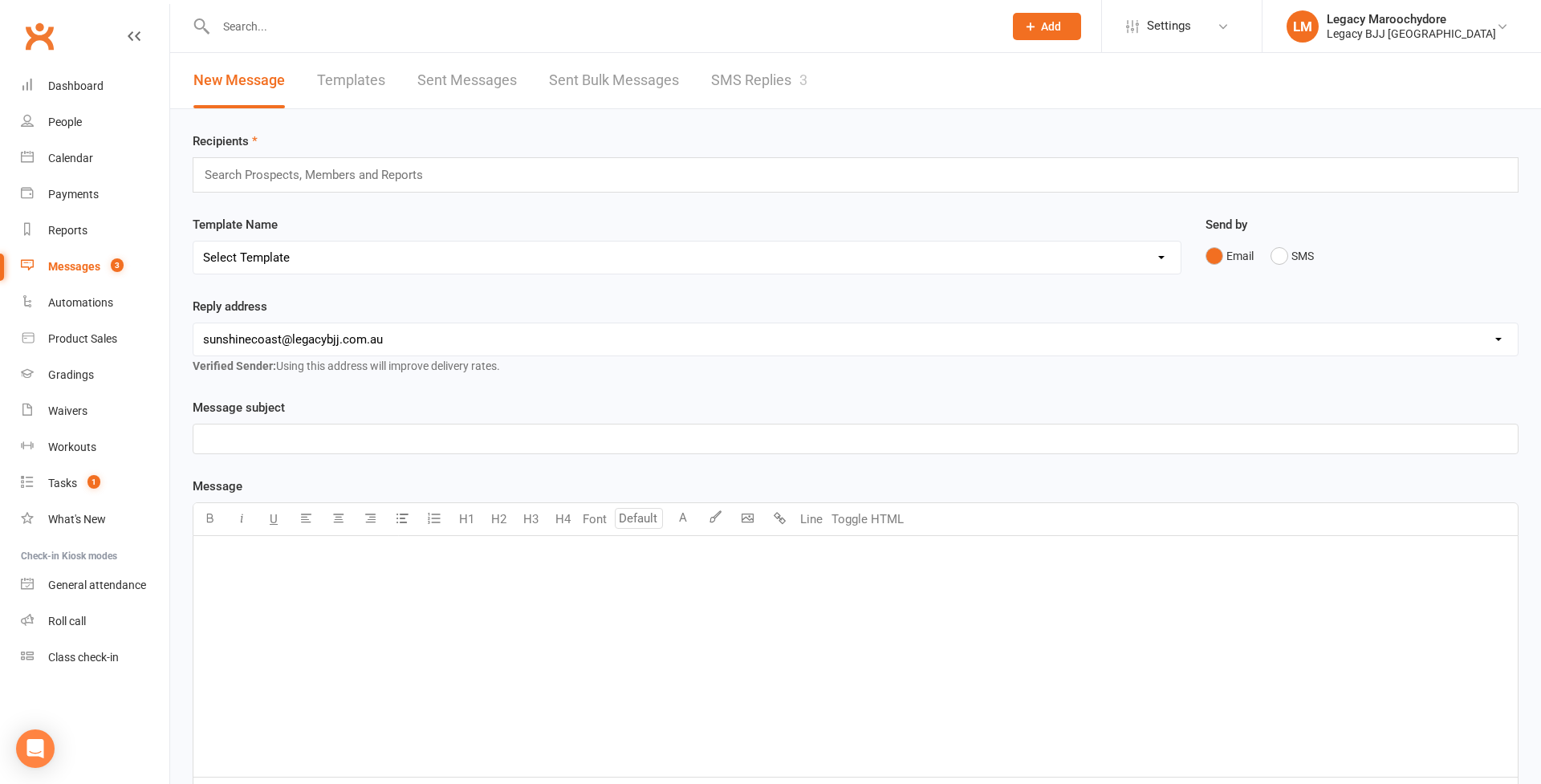
click at [754, 83] on link "SMS Replies 3" at bounding box center [758, 81] width 96 height 56
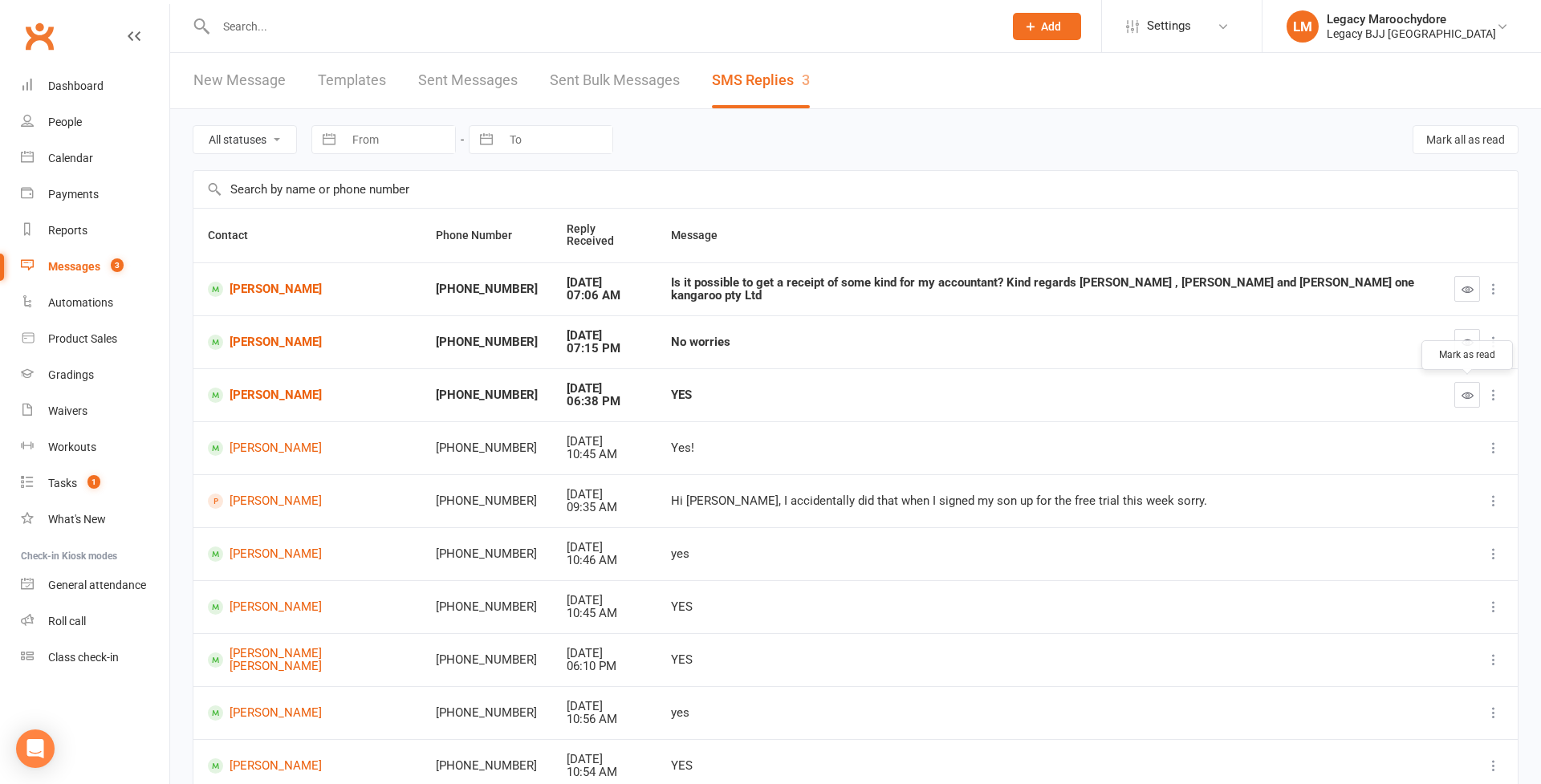
click at [1464, 394] on icon "button" at bounding box center [1467, 395] width 12 height 12
click at [1480, 340] on button "button" at bounding box center [1467, 342] width 26 height 26
click at [1467, 291] on icon "button" at bounding box center [1467, 289] width 12 height 12
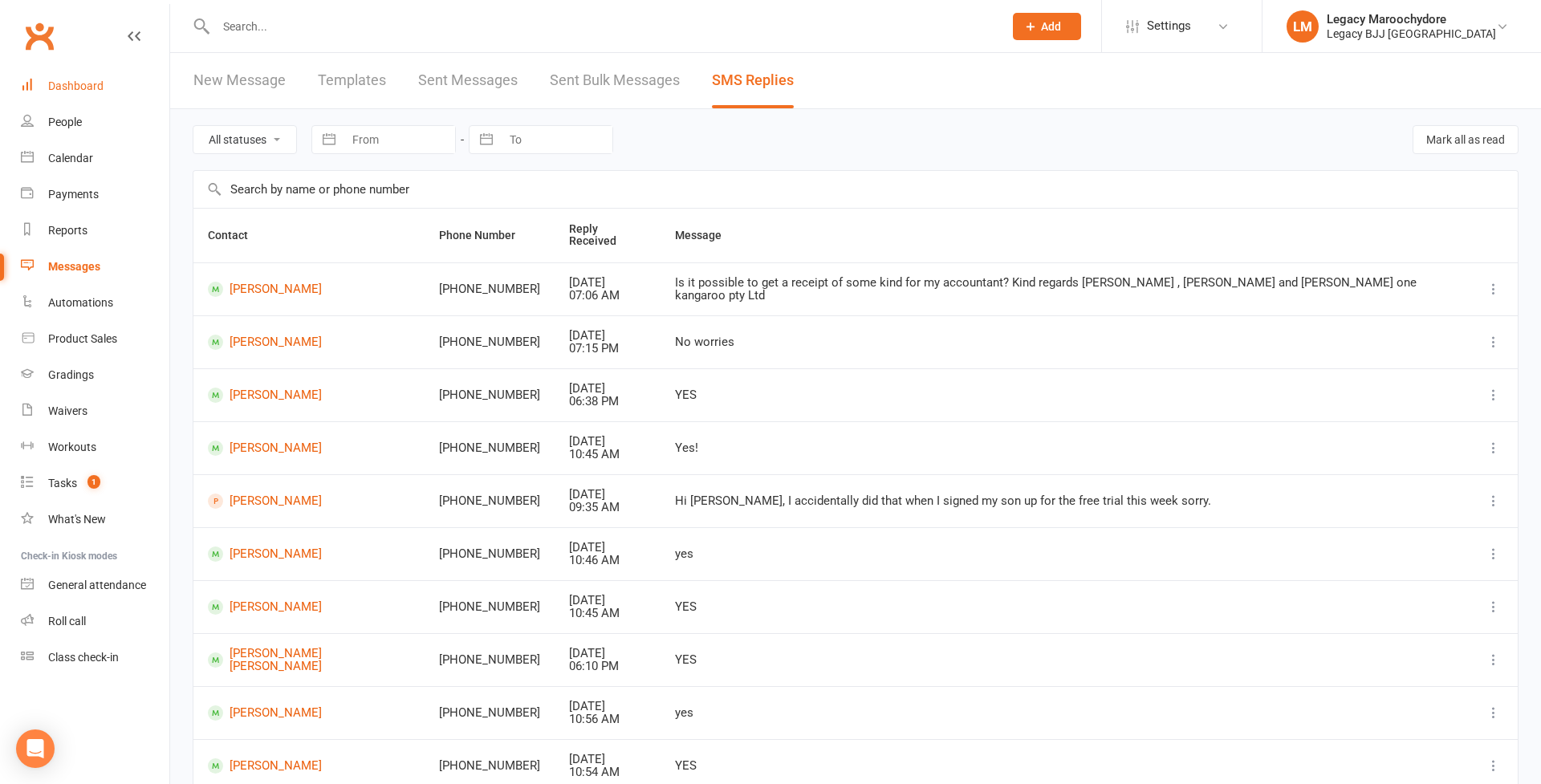
click at [63, 80] on div "Dashboard" at bounding box center [76, 86] width 56 height 13
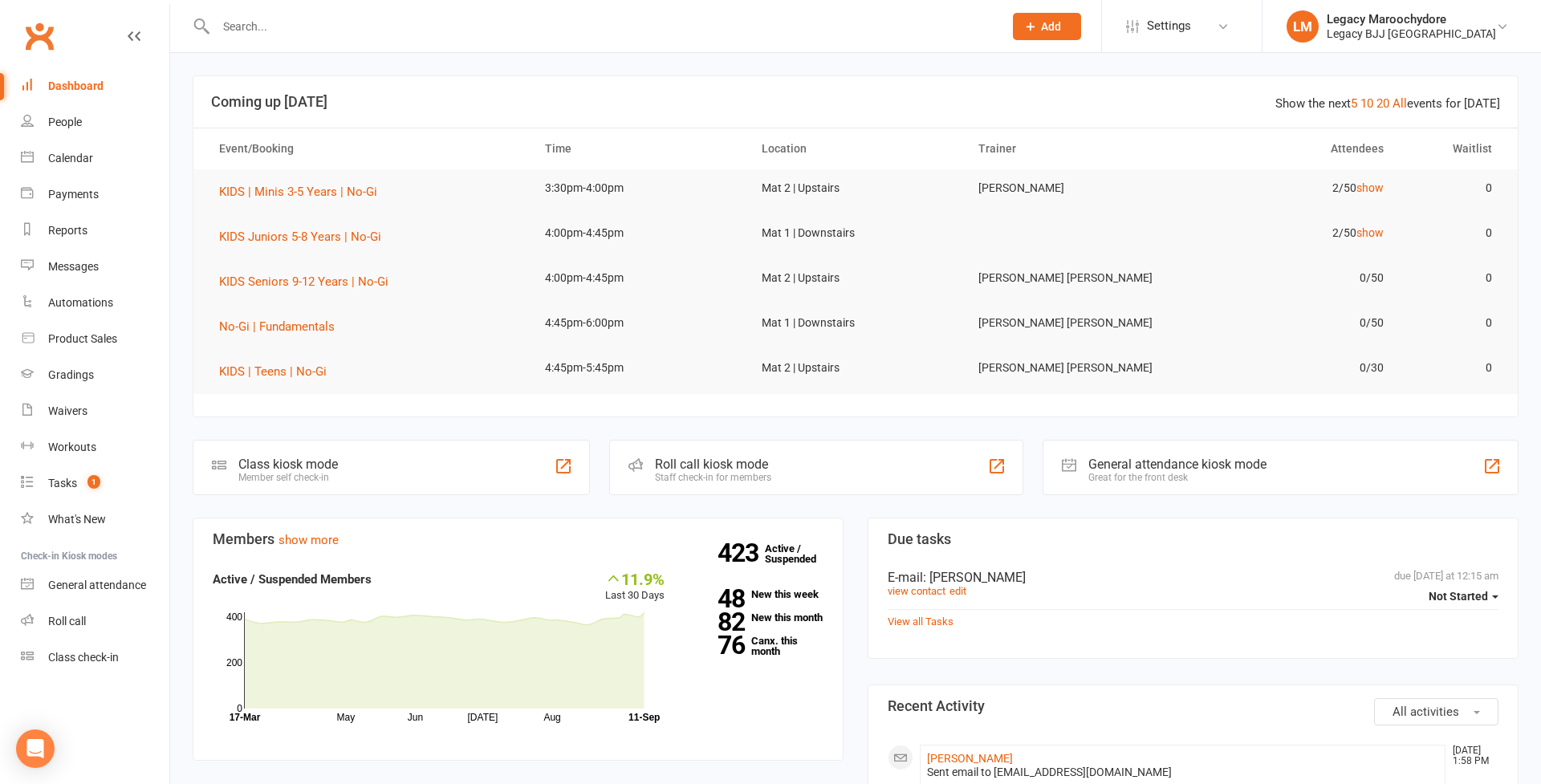
click at [316, 24] on input "text" at bounding box center [601, 26] width 781 height 22
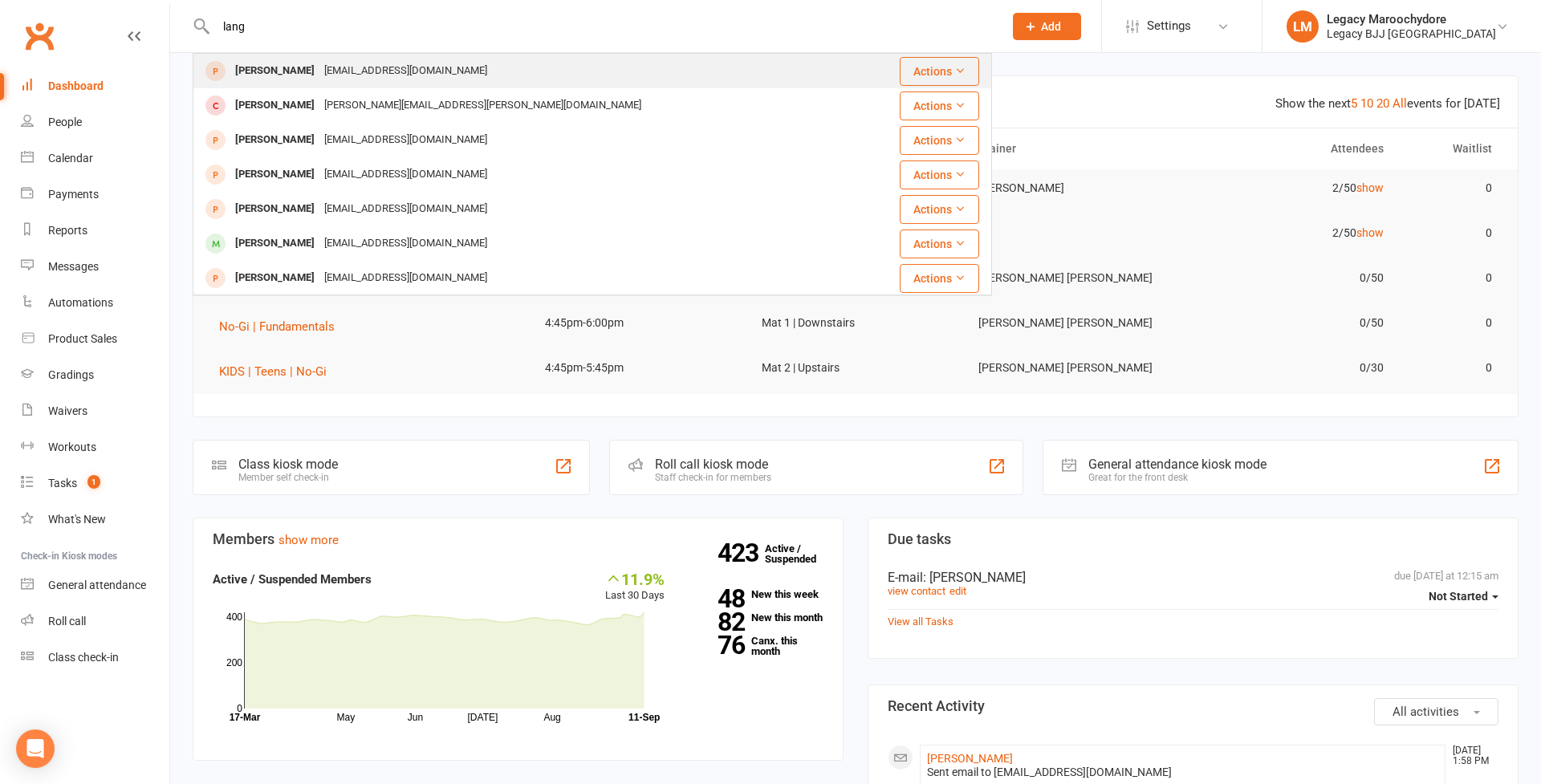
type input "lang"
click at [301, 66] on div "Lang Sharland" at bounding box center [275, 71] width 89 height 23
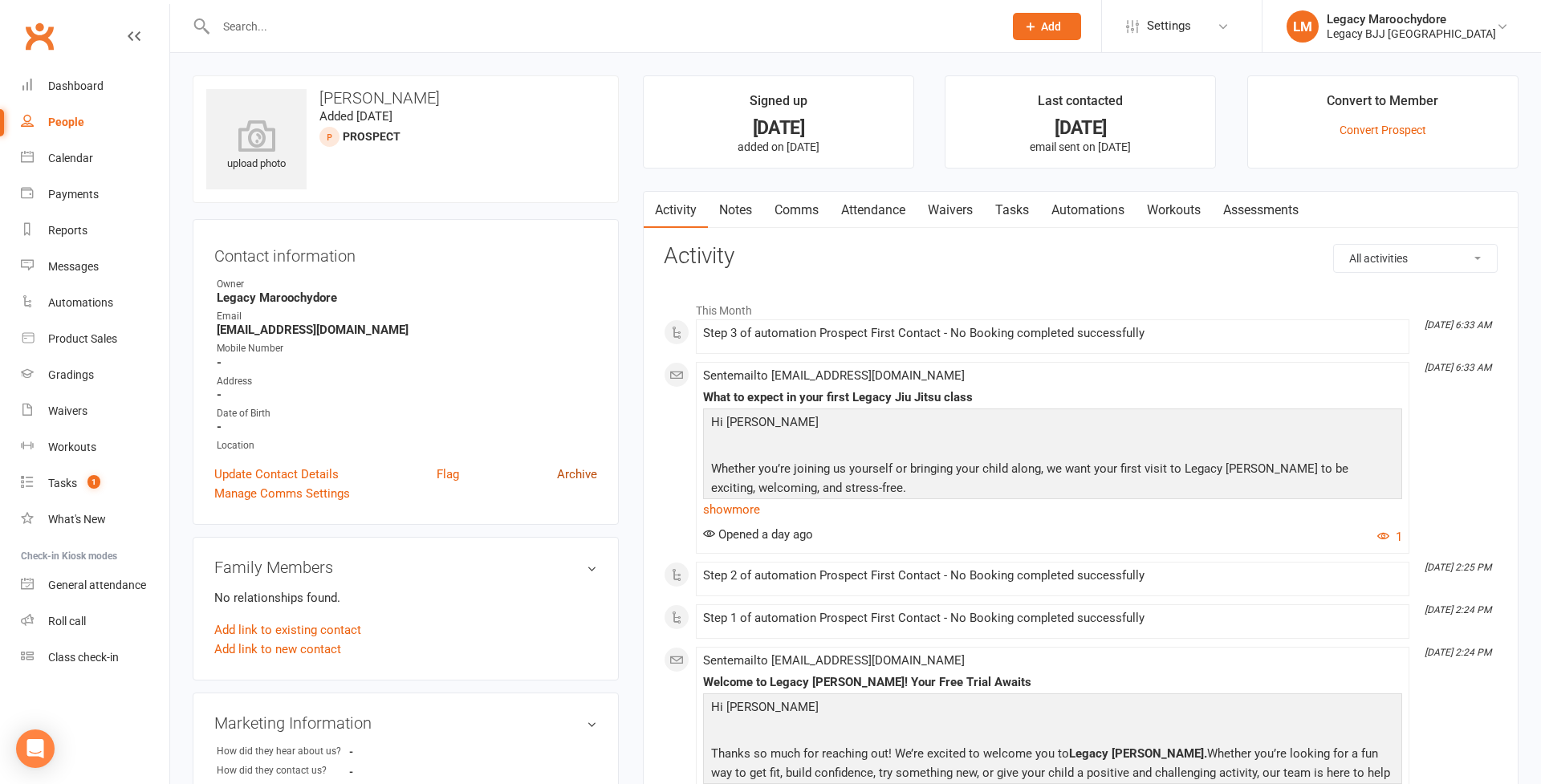
click at [591, 474] on link "Archive" at bounding box center [577, 474] width 40 height 19
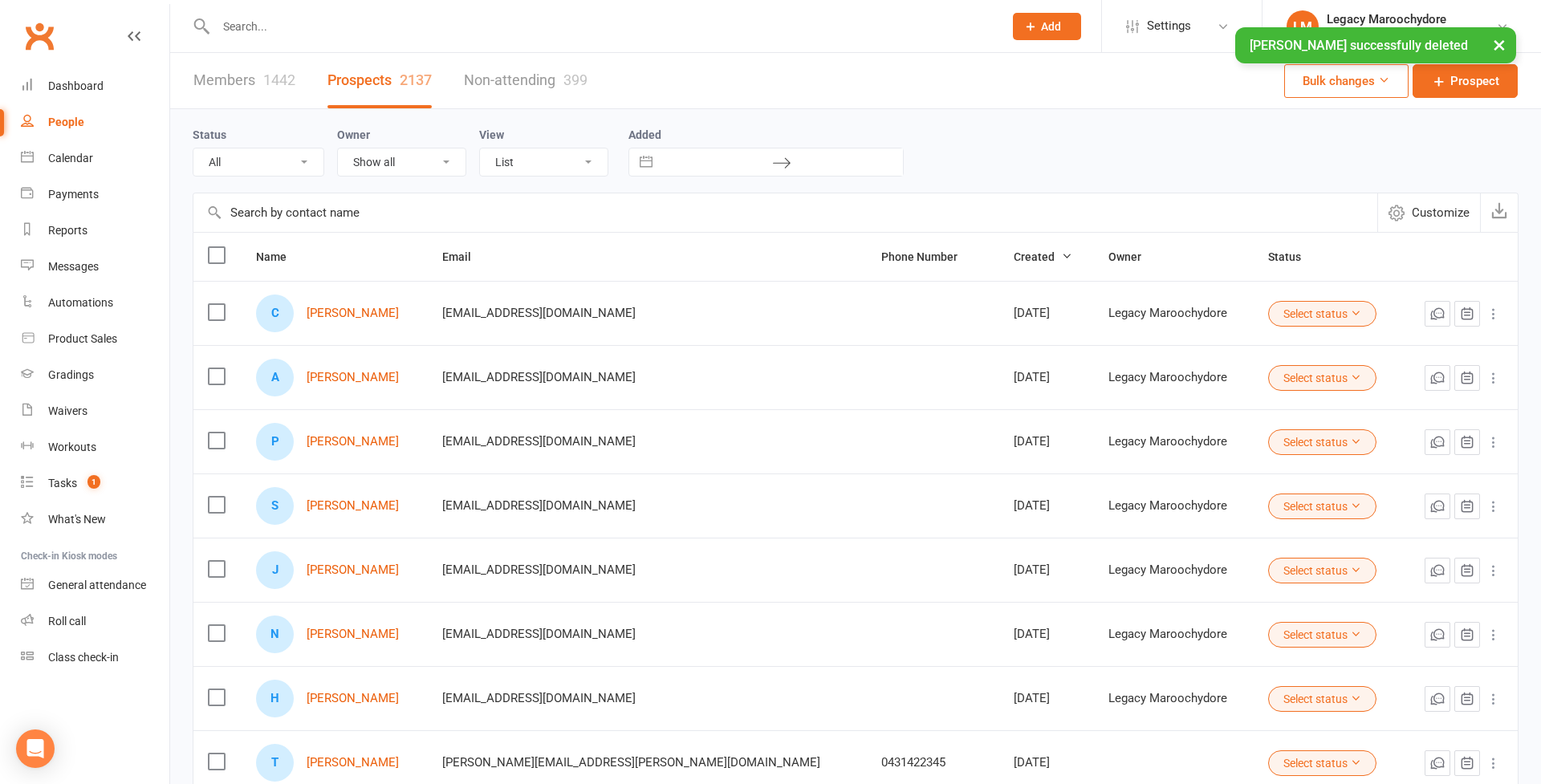
click at [316, 27] on div "× Lang Sharland successfully deleted" at bounding box center [759, 27] width 1519 height 0
click at [311, 27] on div "× Lang Sharland successfully deleted" at bounding box center [759, 27] width 1519 height 0
click at [285, 27] on div "× Lang Sharland successfully deleted" at bounding box center [759, 27] width 1519 height 0
click at [234, 27] on div "× Lang Sharland successfully deleted" at bounding box center [759, 27] width 1519 height 0
drag, startPoint x: 62, startPoint y: 119, endPoint x: 144, endPoint y: 89, distance: 87.3
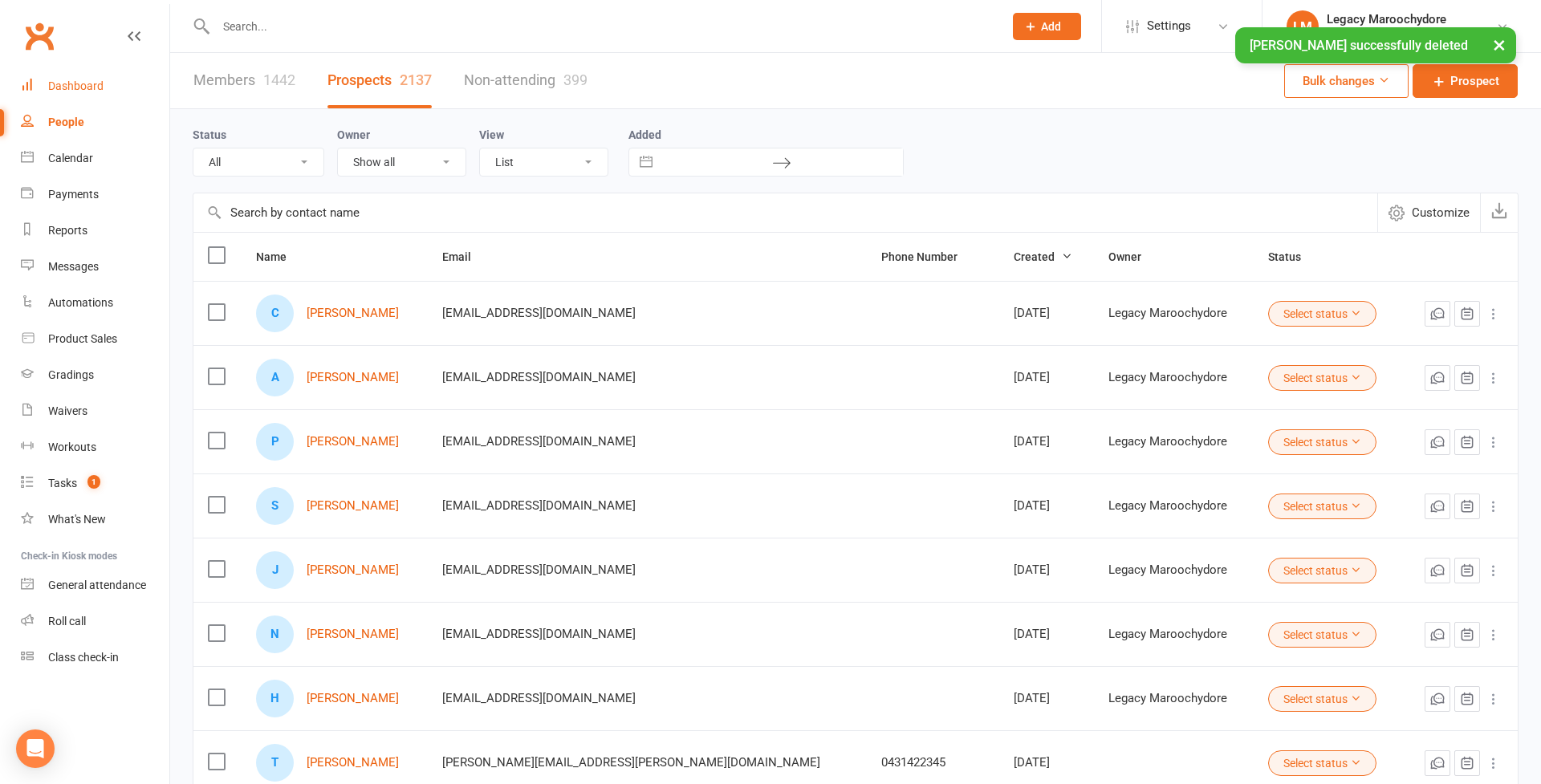
click at [66, 118] on div "People" at bounding box center [66, 122] width 36 height 13
click at [285, 27] on div "× Lang Sharland successfully deleted" at bounding box center [759, 27] width 1519 height 0
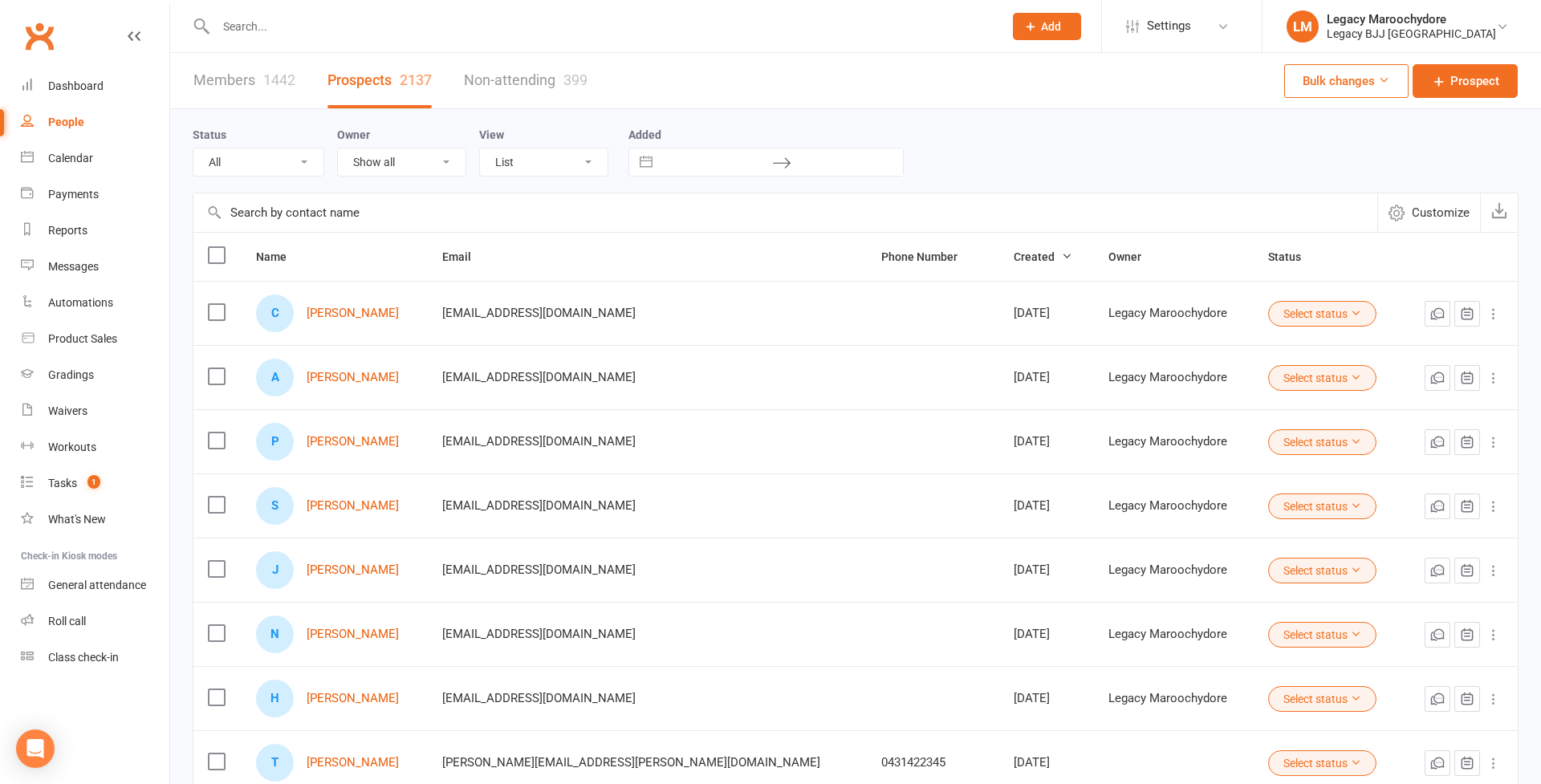
drag, startPoint x: 239, startPoint y: 23, endPoint x: 290, endPoint y: 27, distance: 51.2
click at [239, 23] on input "text" at bounding box center [601, 26] width 781 height 22
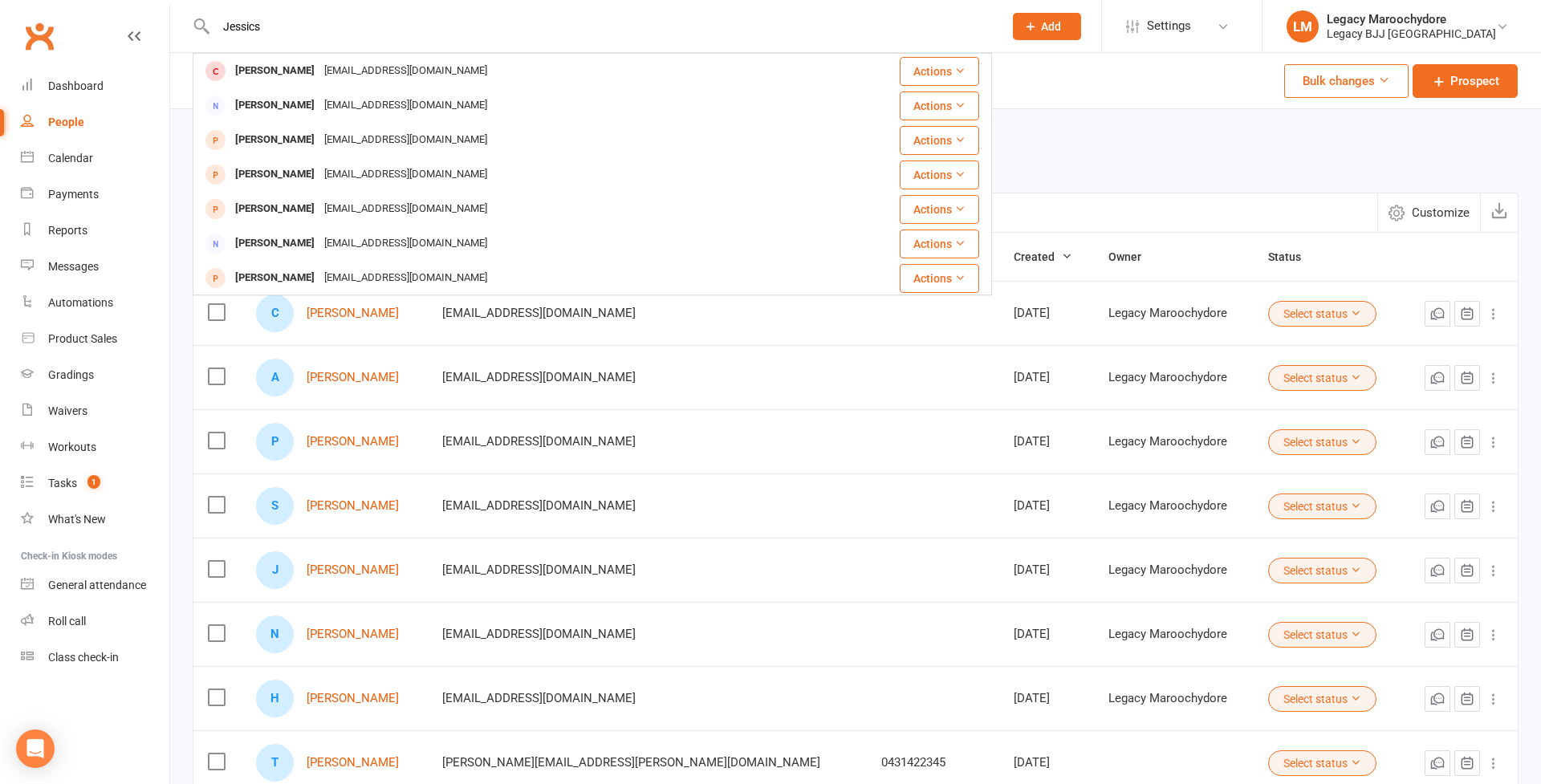
type input "Jessica"
drag, startPoint x: 290, startPoint y: 27, endPoint x: 293, endPoint y: 144, distance: 117.0
click at [293, 144] on div "Jessica Mincher" at bounding box center [275, 140] width 89 height 23
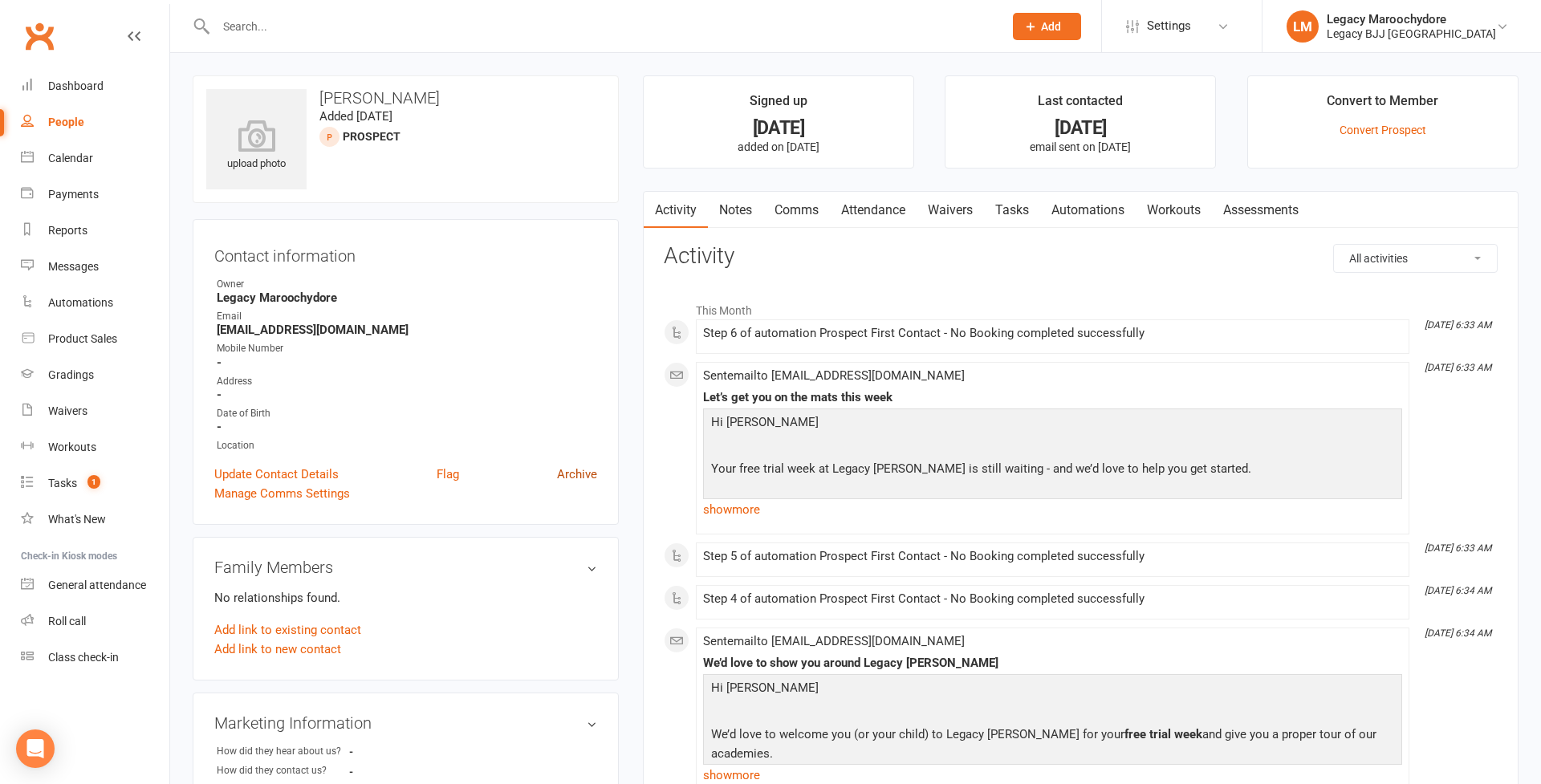
click at [587, 470] on link "Archive" at bounding box center [577, 474] width 40 height 19
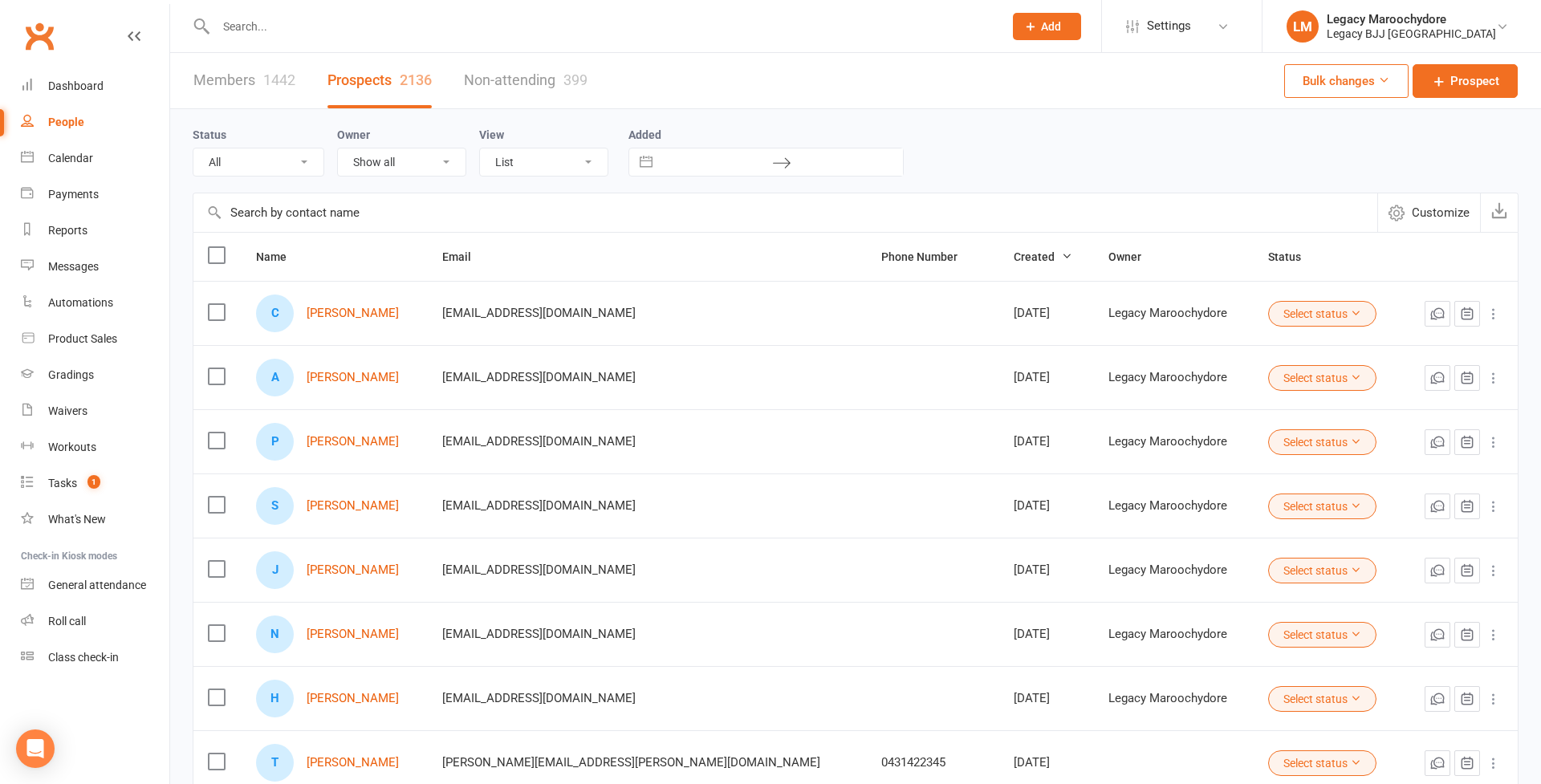
click at [1433, 9] on li "LM Legacy Maroochydore Legacy BJJ Sunshine Coast My profile Support & training …" at bounding box center [1401, 26] width 279 height 52
click at [1432, 19] on div "Legacy Maroochydore" at bounding box center [1411, 19] width 170 height 14
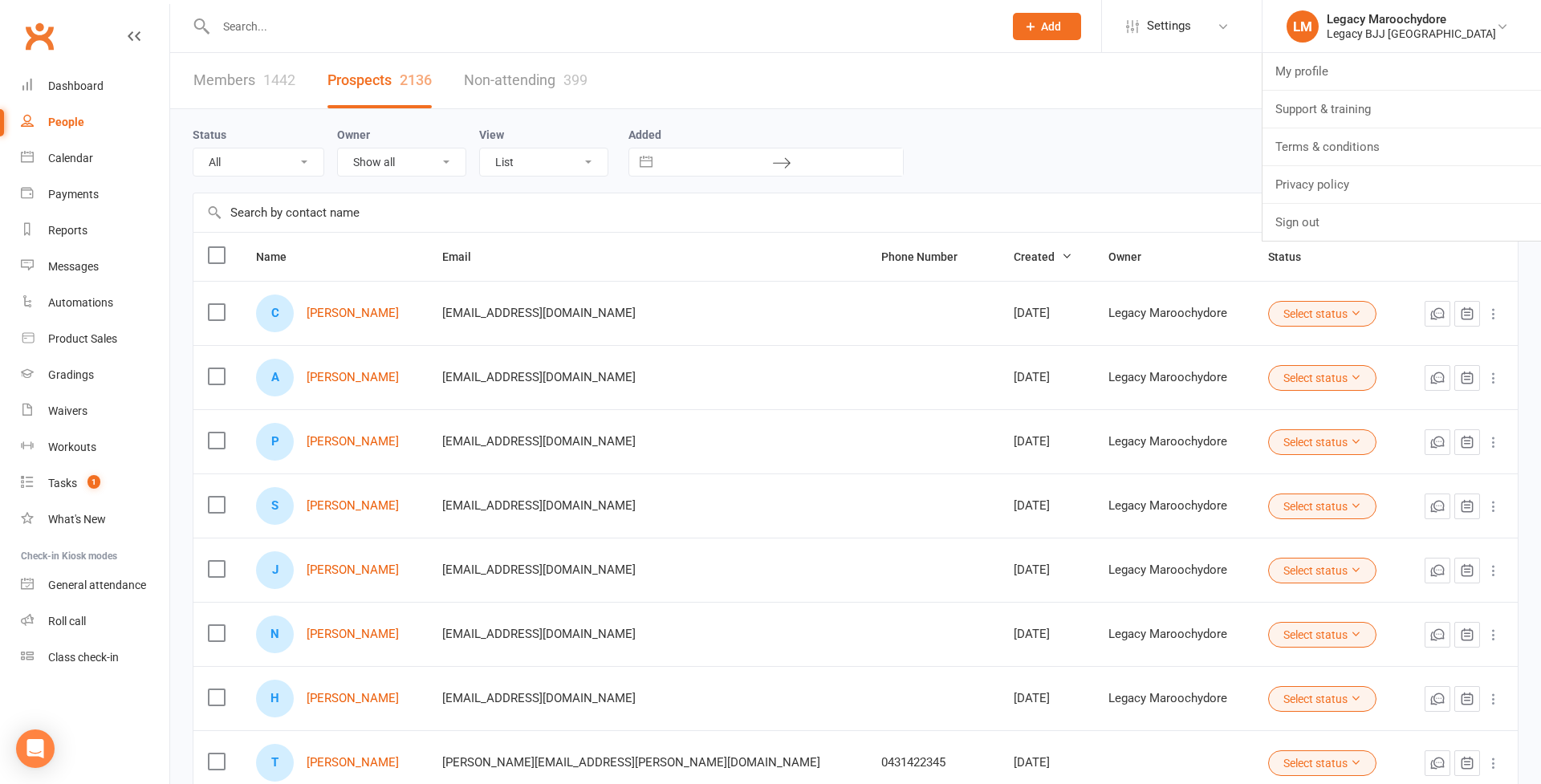
click at [1359, 222] on link "Sign out" at bounding box center [1401, 222] width 278 height 37
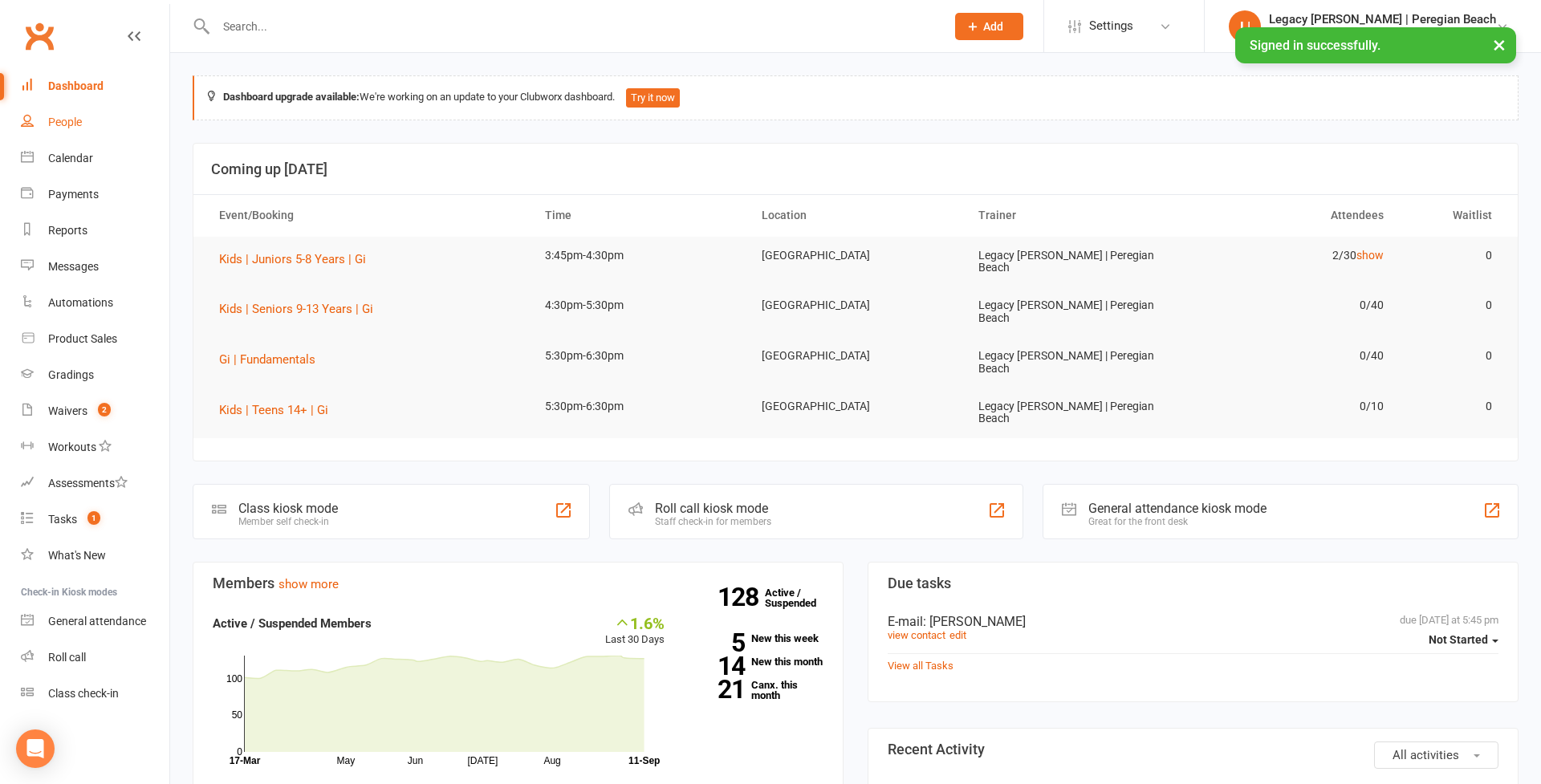
click at [86, 115] on link "People" at bounding box center [94, 122] width 148 height 36
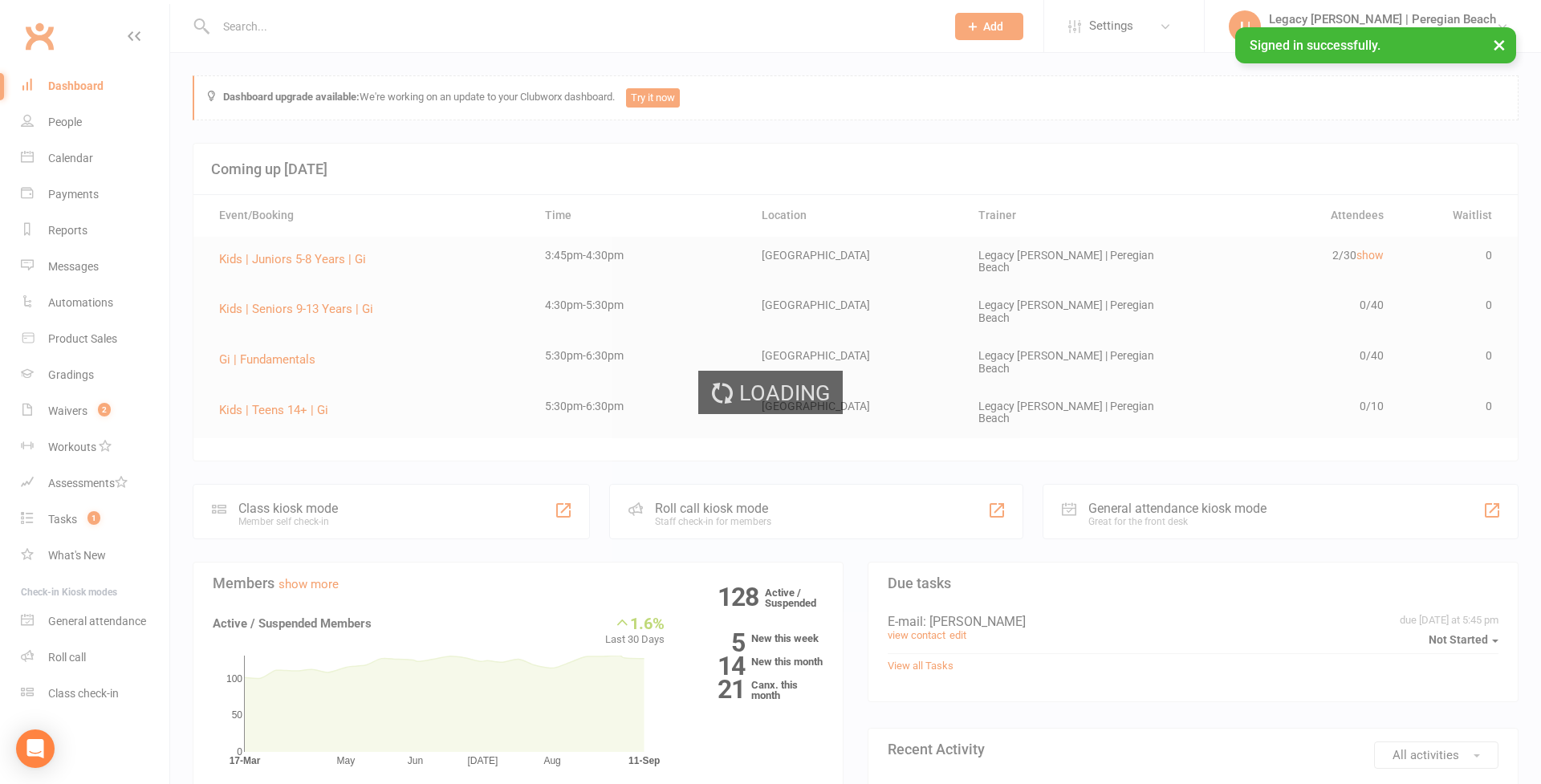
select select "100"
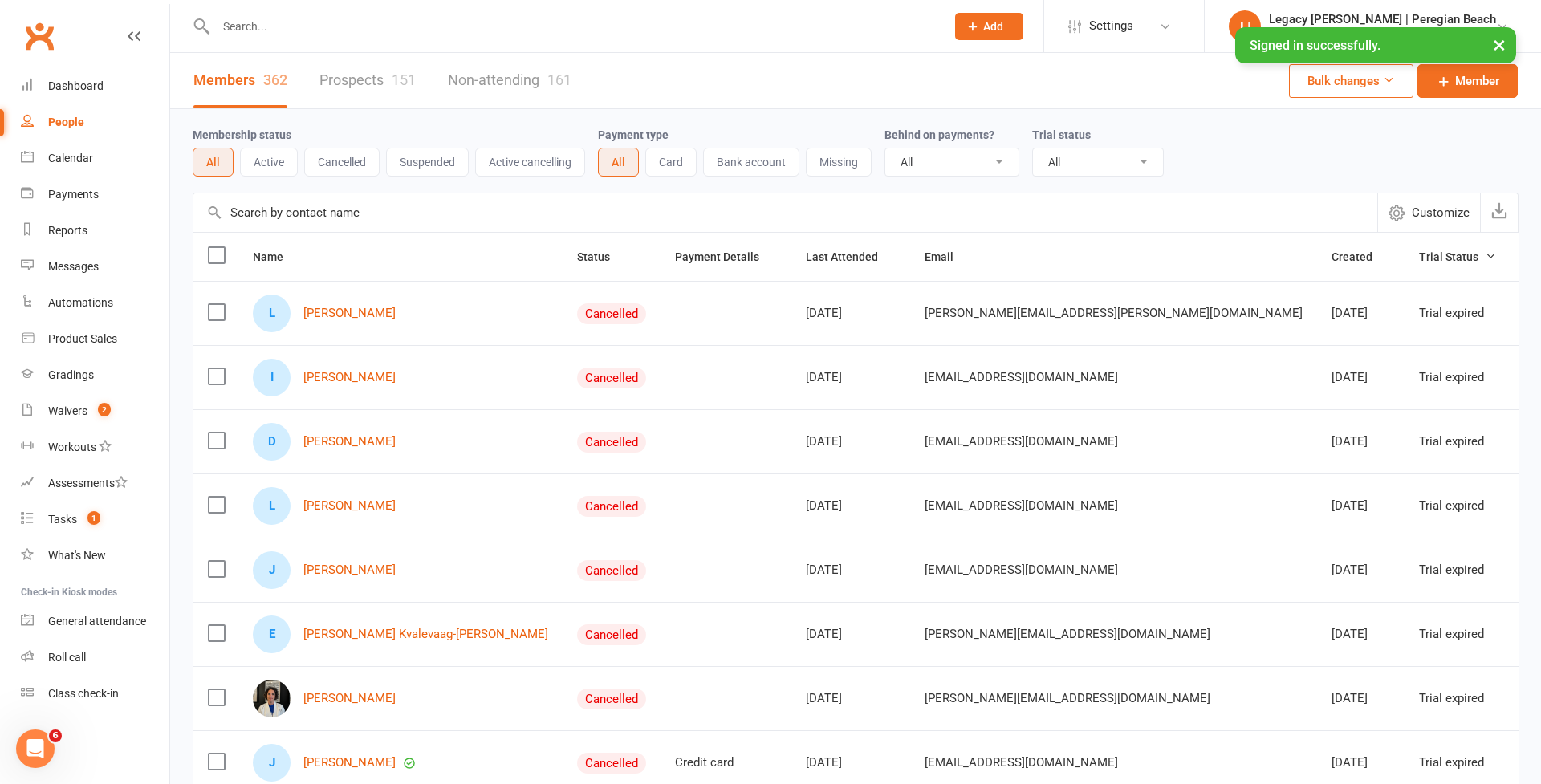
click at [1003, 25] on span "Add" at bounding box center [993, 26] width 20 height 13
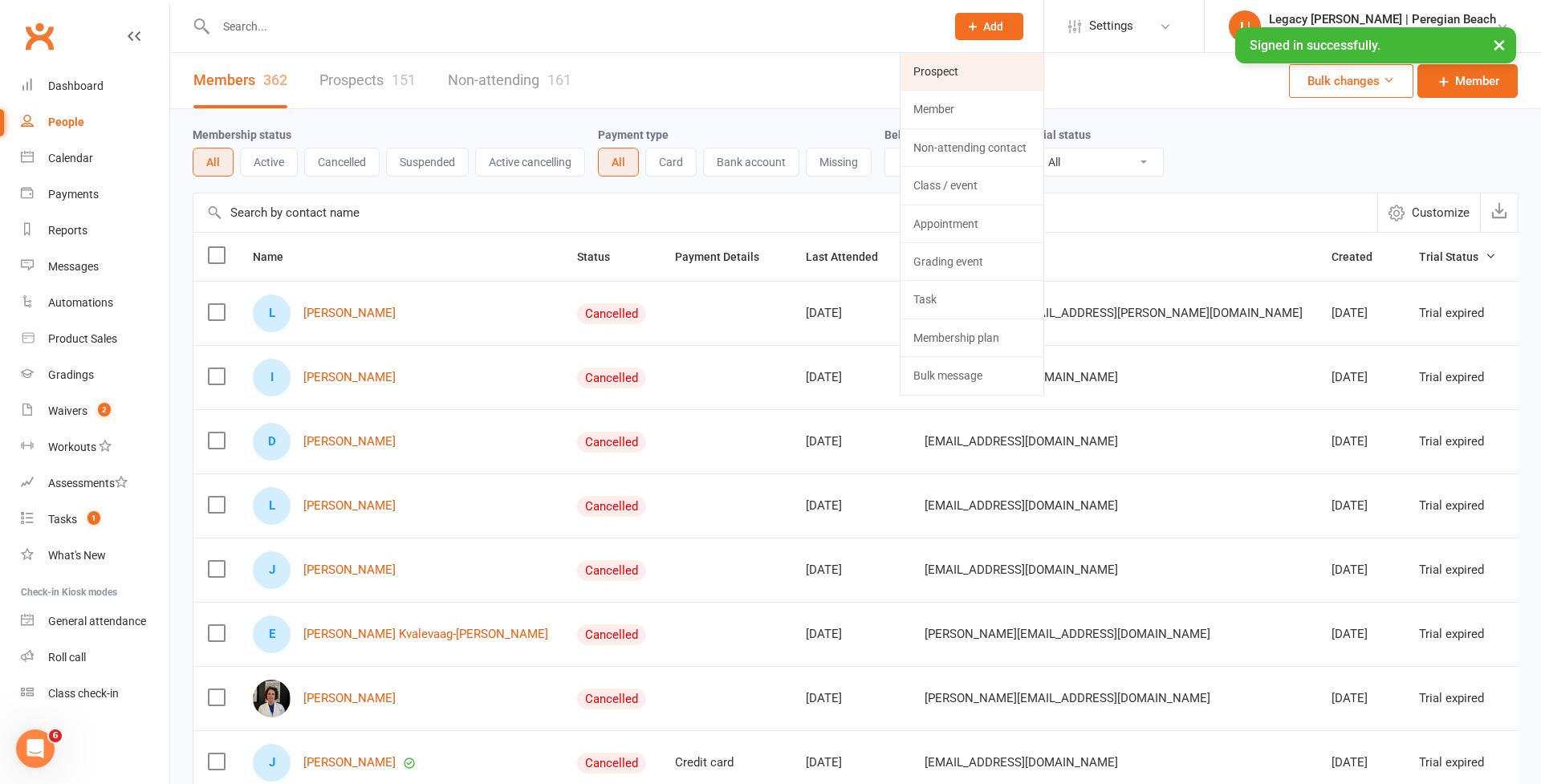
click at [1020, 63] on link "Prospect" at bounding box center [971, 71] width 143 height 37
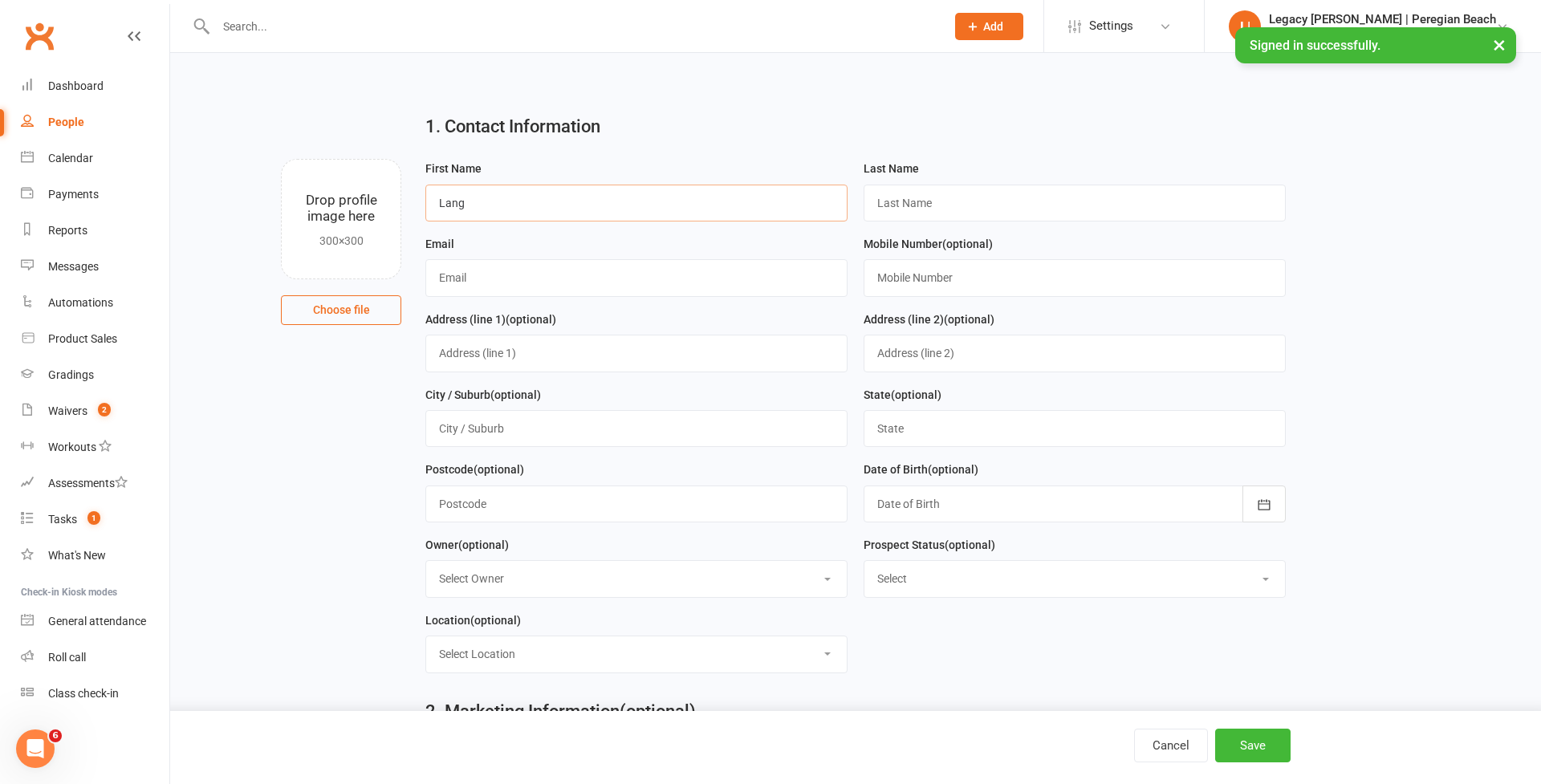
type input "Lang"
paste input "Sharland"
type input "Sharland"
drag, startPoint x: 674, startPoint y: 280, endPoint x: 1181, endPoint y: 34, distance: 563.5
paste input "Langsharland@gmail.com"
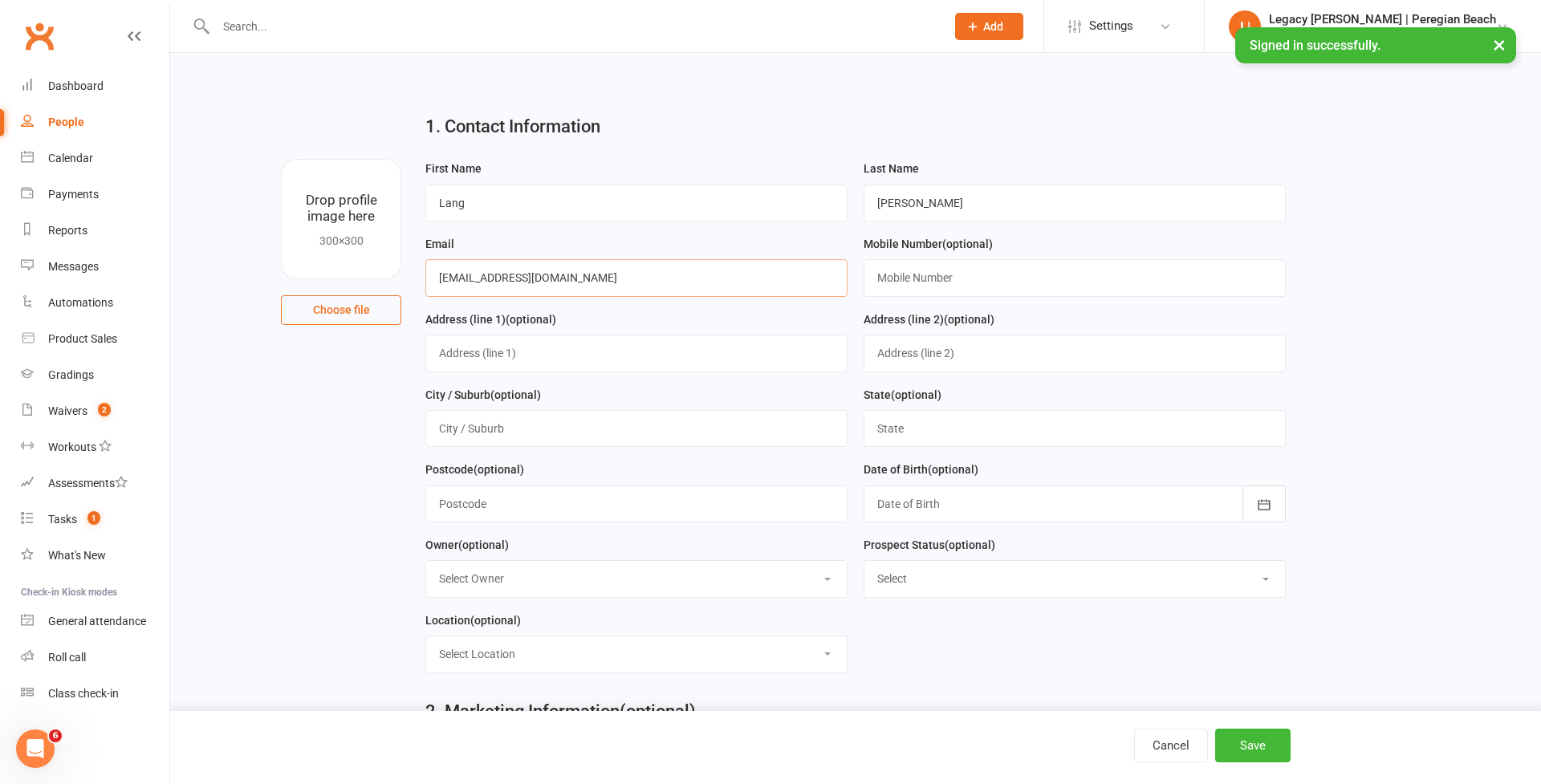
drag, startPoint x: 448, startPoint y: 279, endPoint x: 588, endPoint y: 301, distance: 141.7
click at [448, 278] on input "Langsharland@gmail.com" at bounding box center [636, 277] width 422 height 37
type input "[EMAIL_ADDRESS][DOMAIN_NAME]"
click at [1267, 745] on button "Save" at bounding box center [1253, 745] width 75 height 34
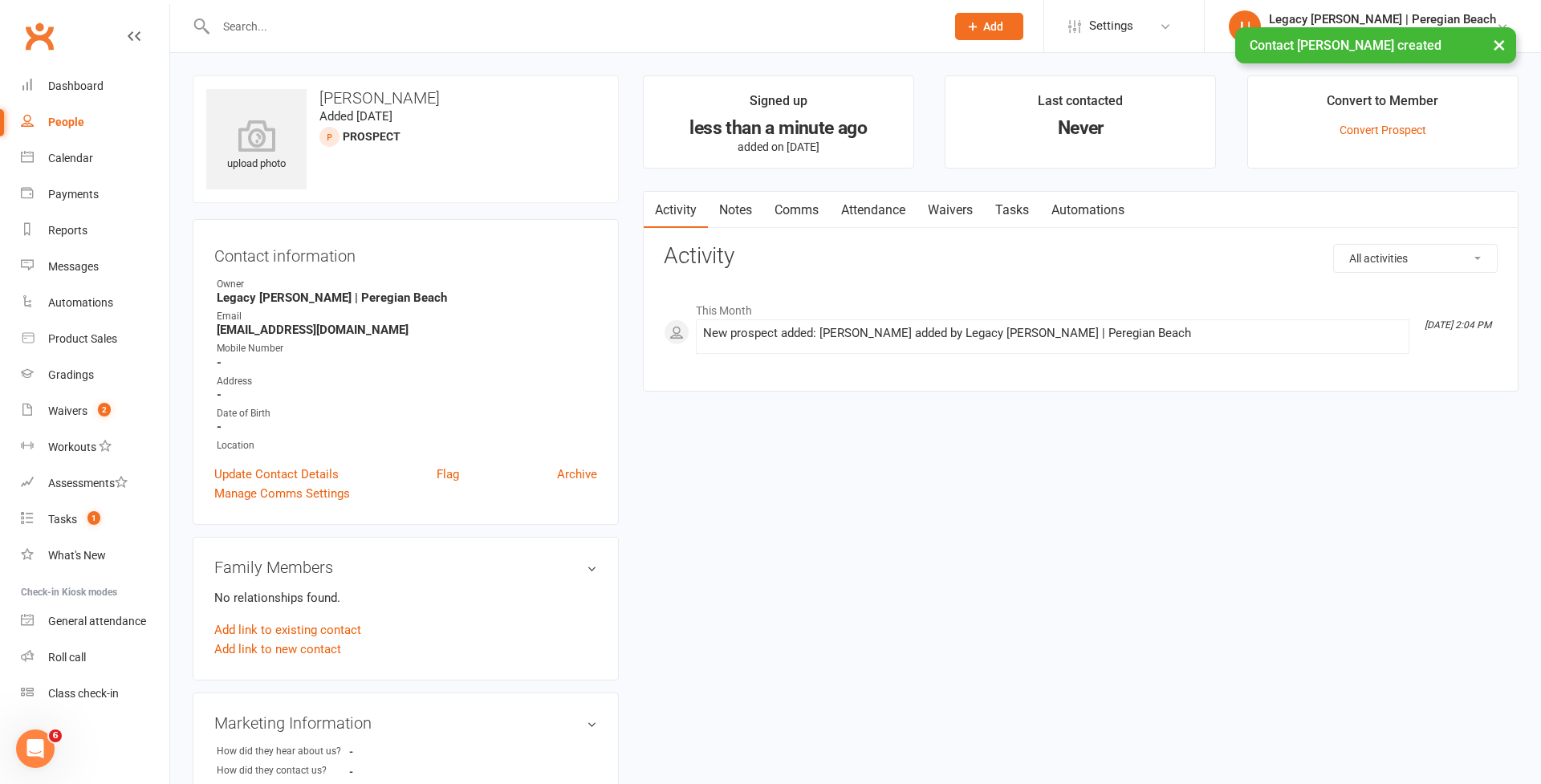
click at [1003, 26] on span "Add" at bounding box center [993, 26] width 20 height 13
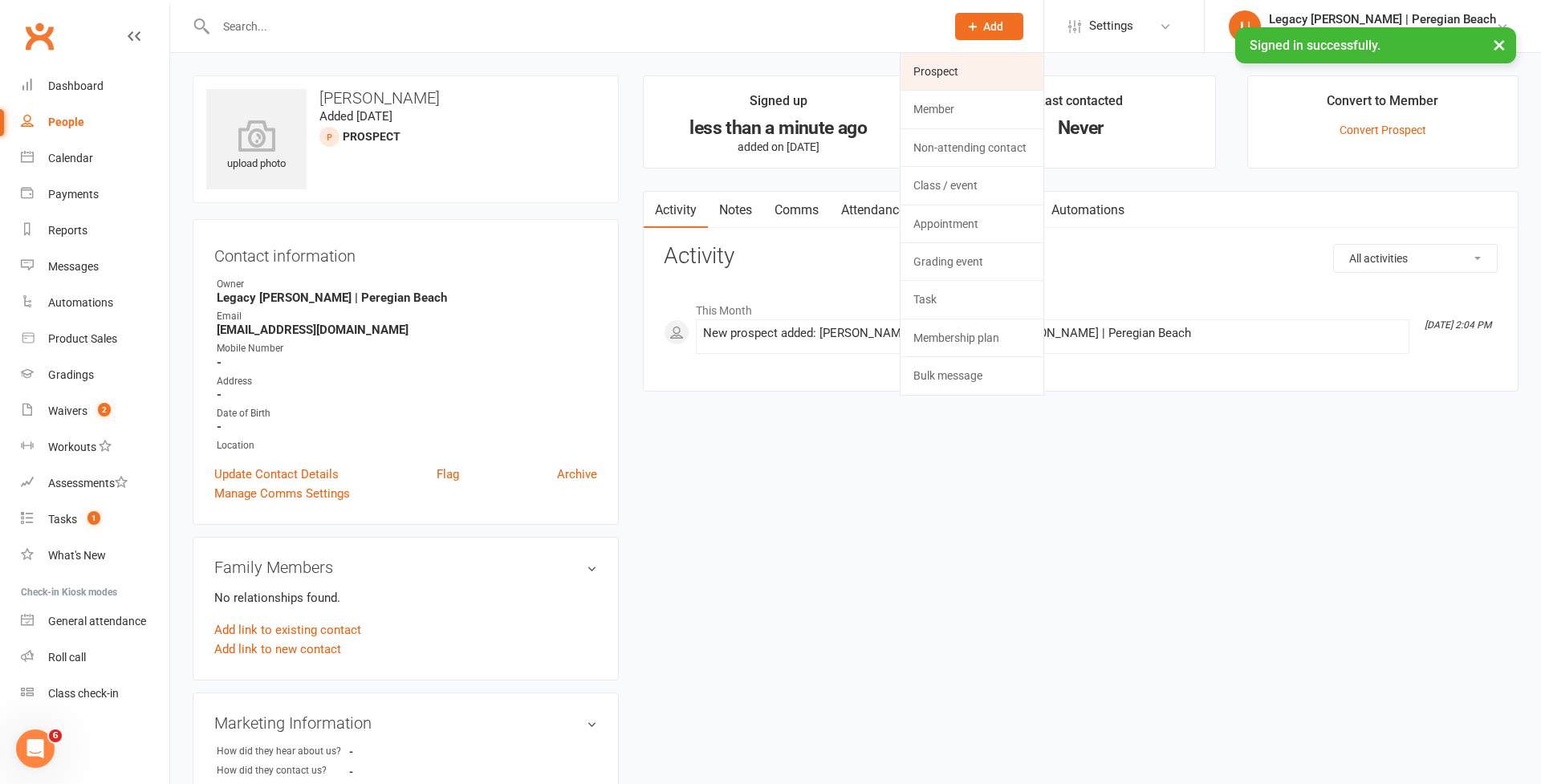
click at [998, 77] on link "Prospect" at bounding box center [971, 71] width 143 height 37
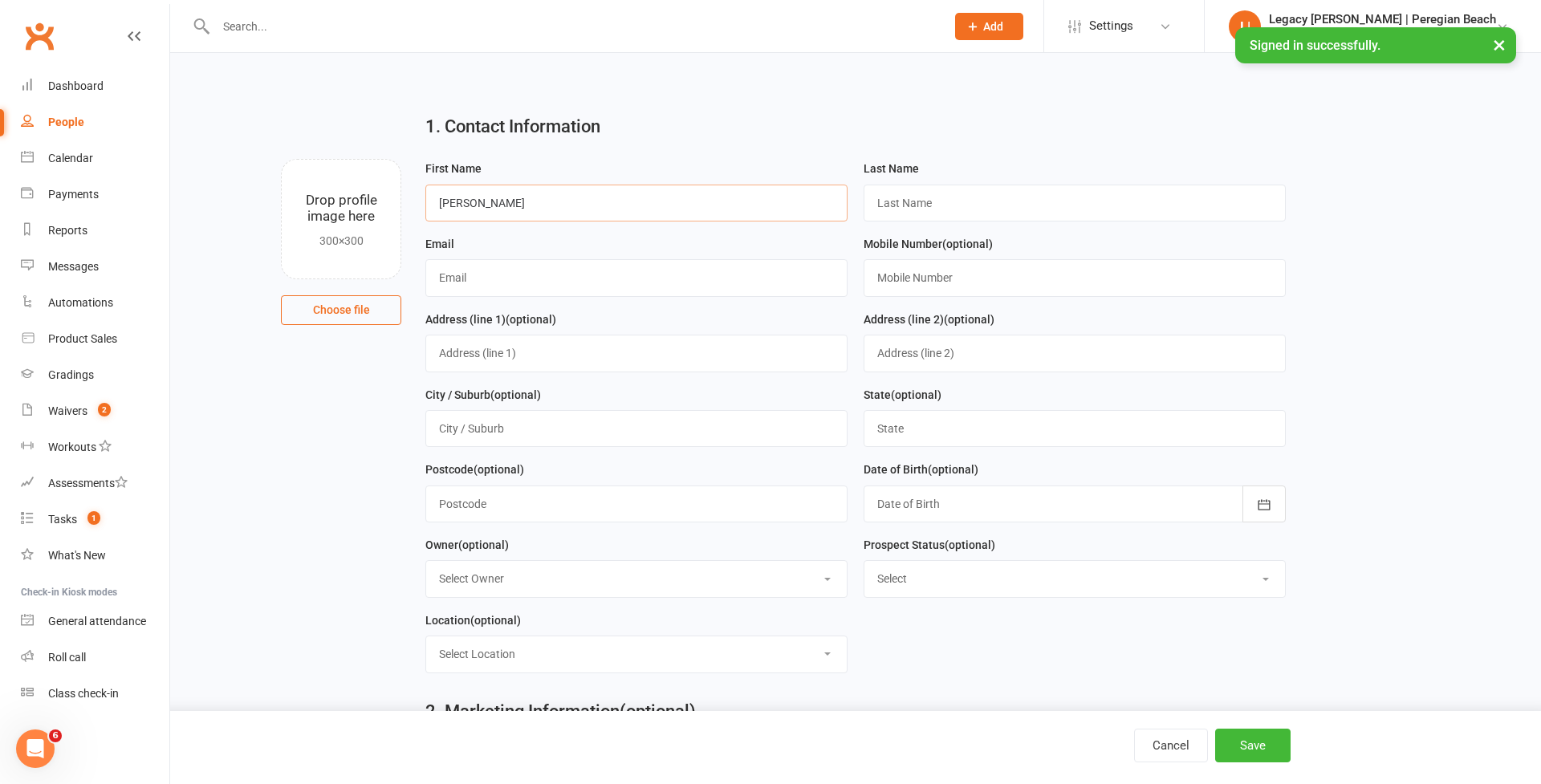
type input "[PERSON_NAME]"
type input "Mincher"
paste input "[EMAIL_ADDRESS][DOMAIN_NAME]"
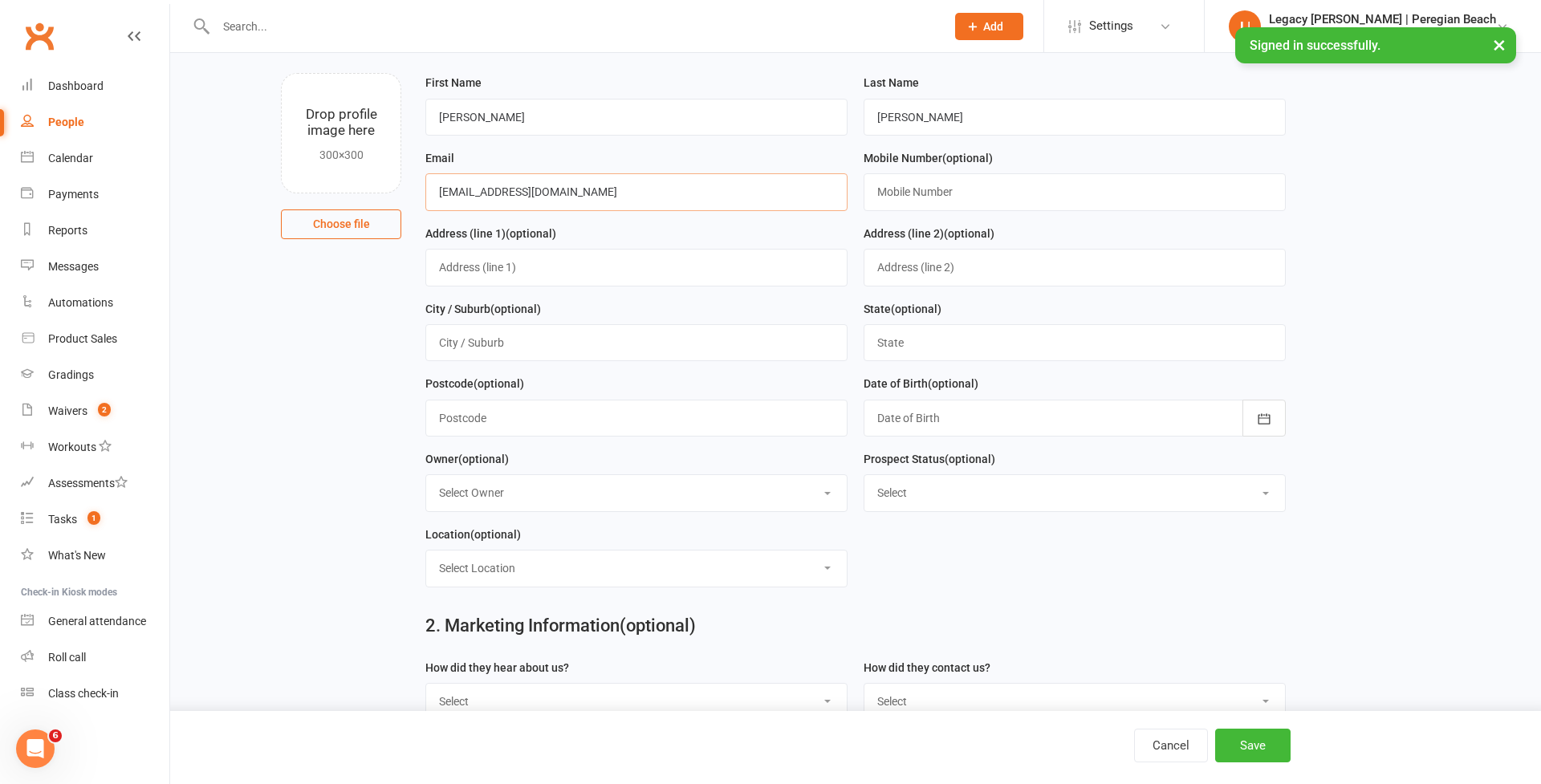
scroll to position [94, 0]
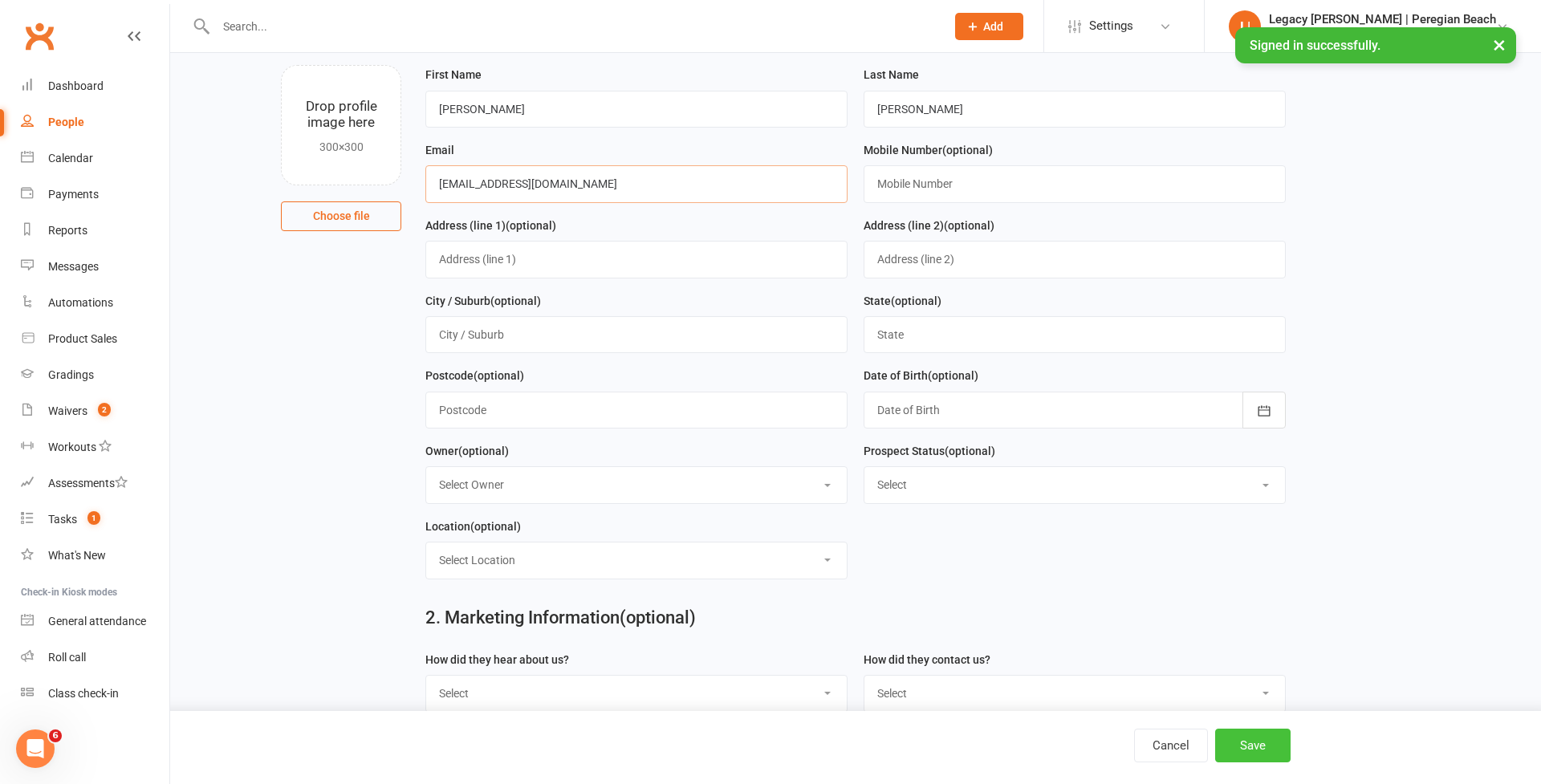
type input "[EMAIL_ADDRESS][DOMAIN_NAME]"
click at [1266, 738] on button "Save" at bounding box center [1253, 745] width 75 height 34
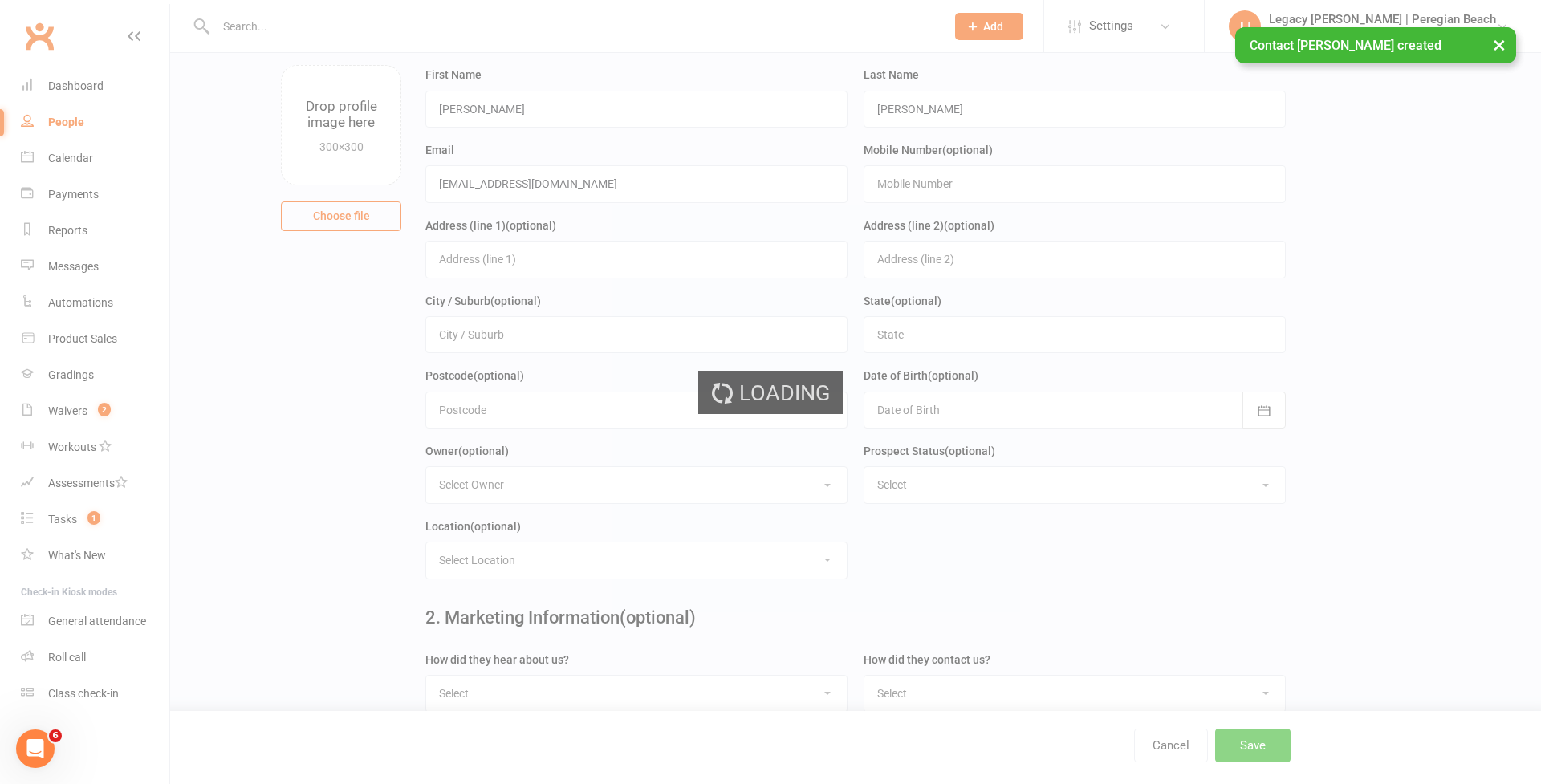
scroll to position [0, 0]
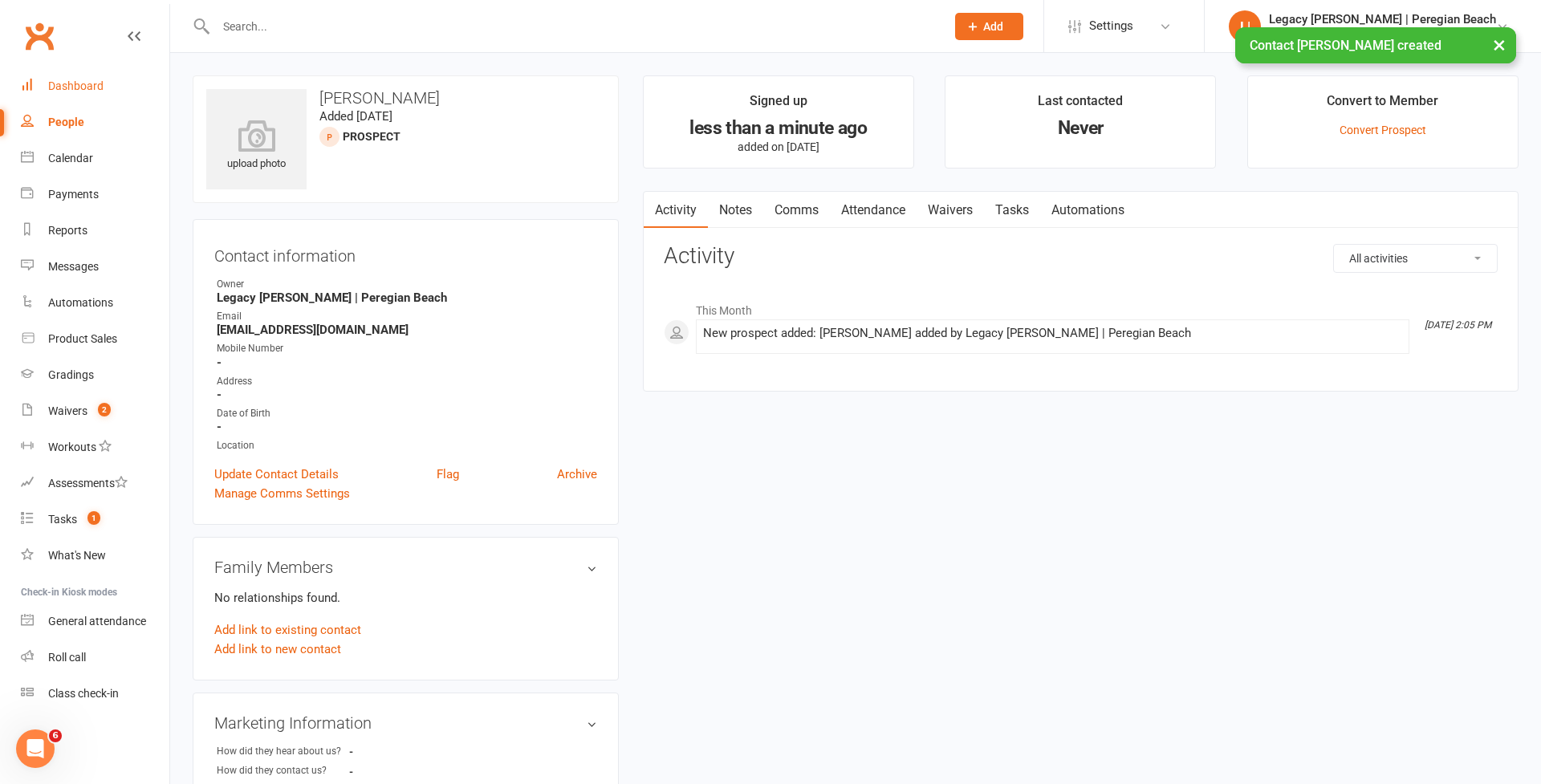
click at [76, 87] on div "Dashboard" at bounding box center [76, 86] width 56 height 13
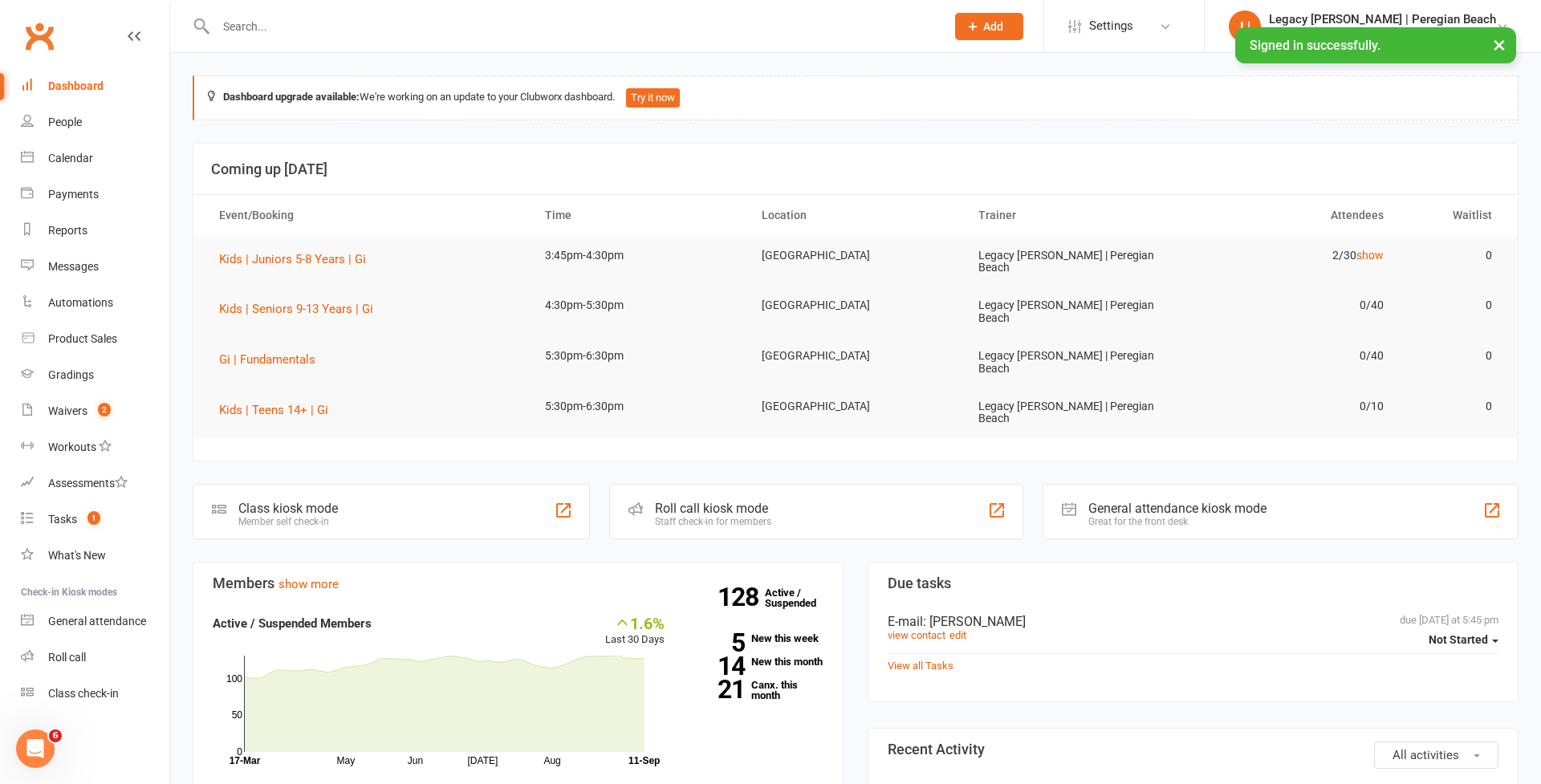
click at [1497, 44] on button "×" at bounding box center [1499, 44] width 29 height 34
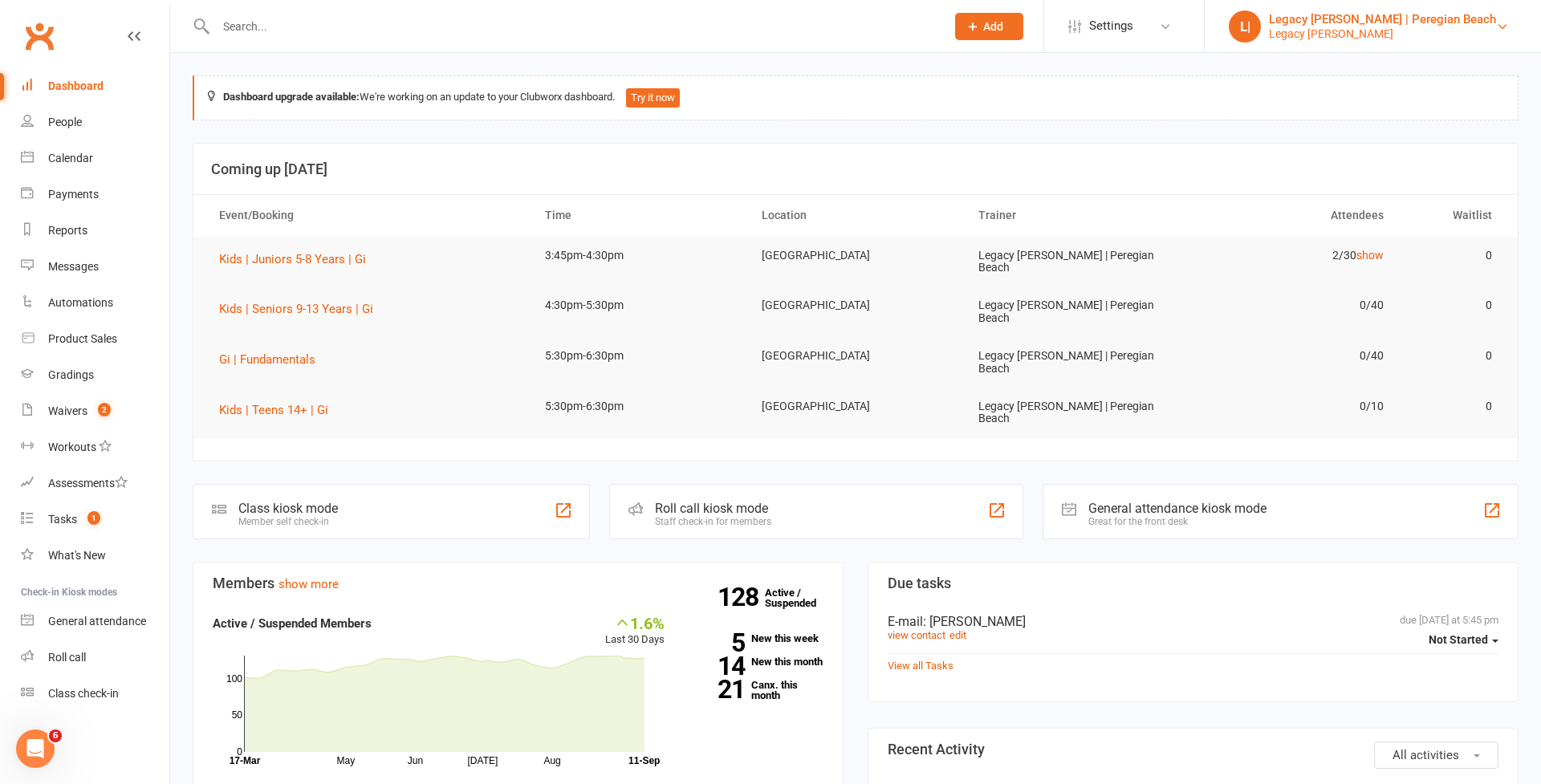
click at [1436, 32] on div "Legacy BJJ Peregian" at bounding box center [1382, 34] width 227 height 14
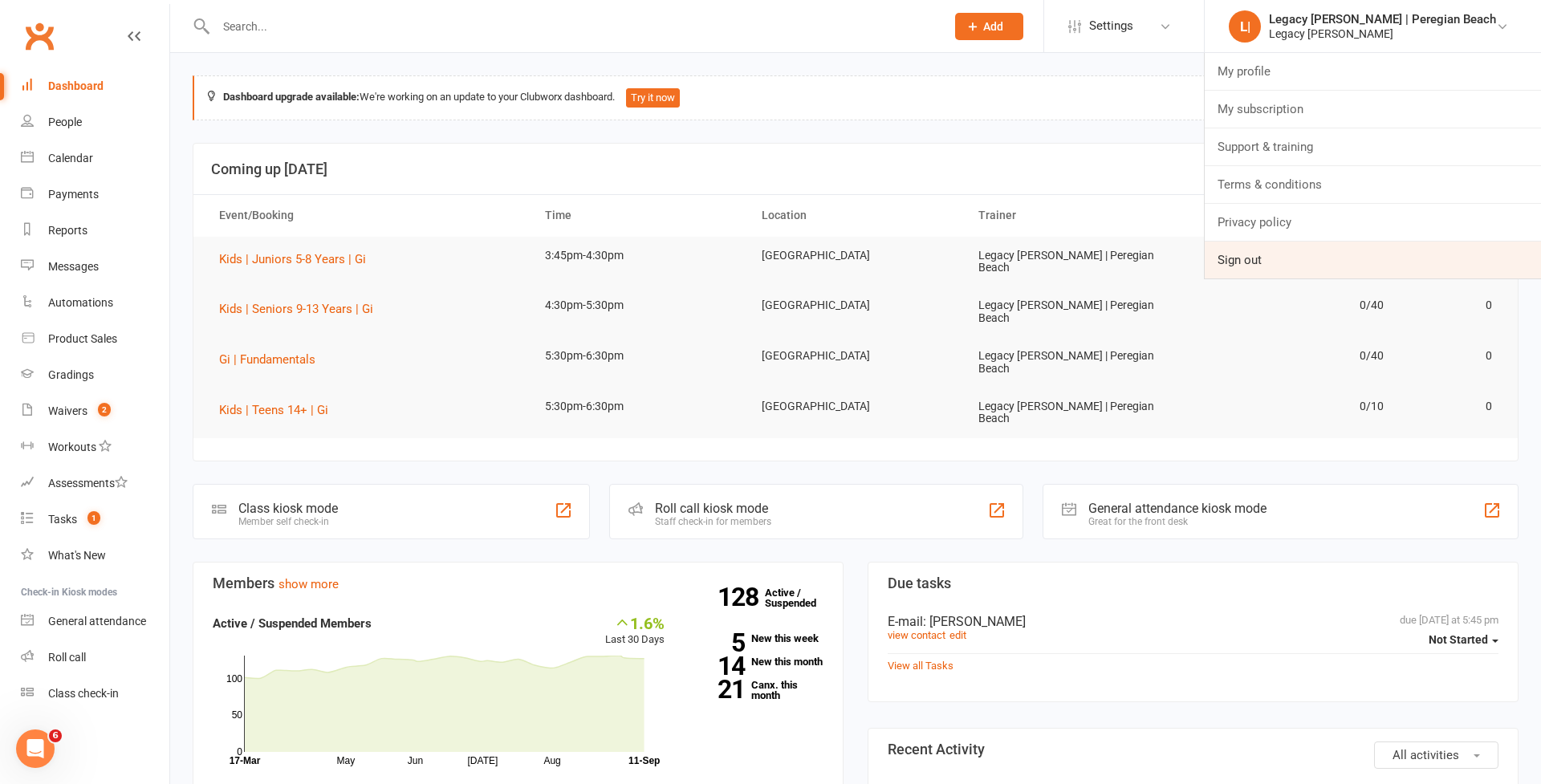
click at [1354, 268] on link "Sign out" at bounding box center [1372, 259] width 337 height 37
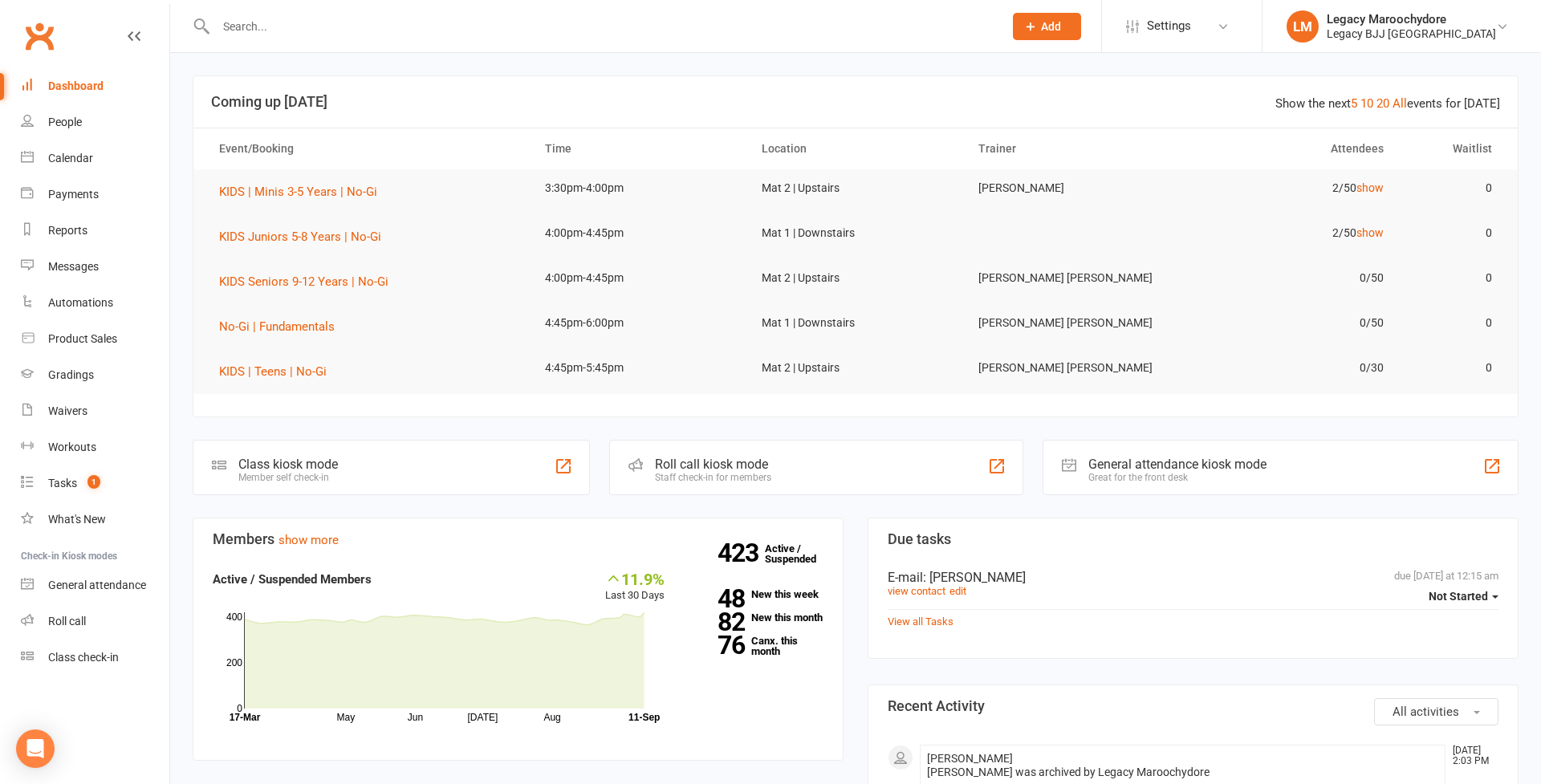
click at [276, 25] on input "text" at bounding box center [601, 26] width 781 height 22
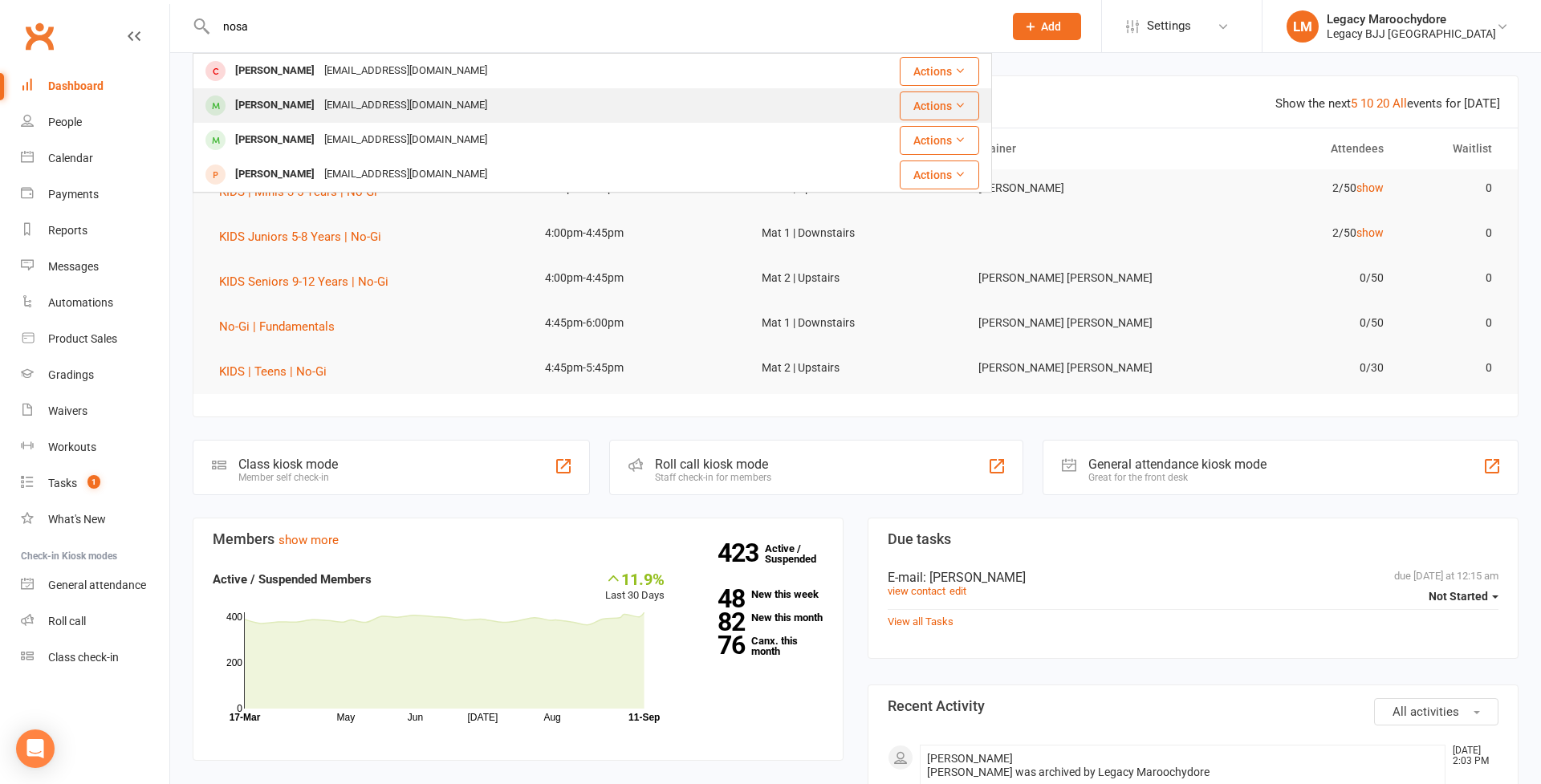
type input "nosa"
click at [258, 91] on div "Taylor Nosa laurennosa@gmail.com" at bounding box center [499, 105] width 611 height 33
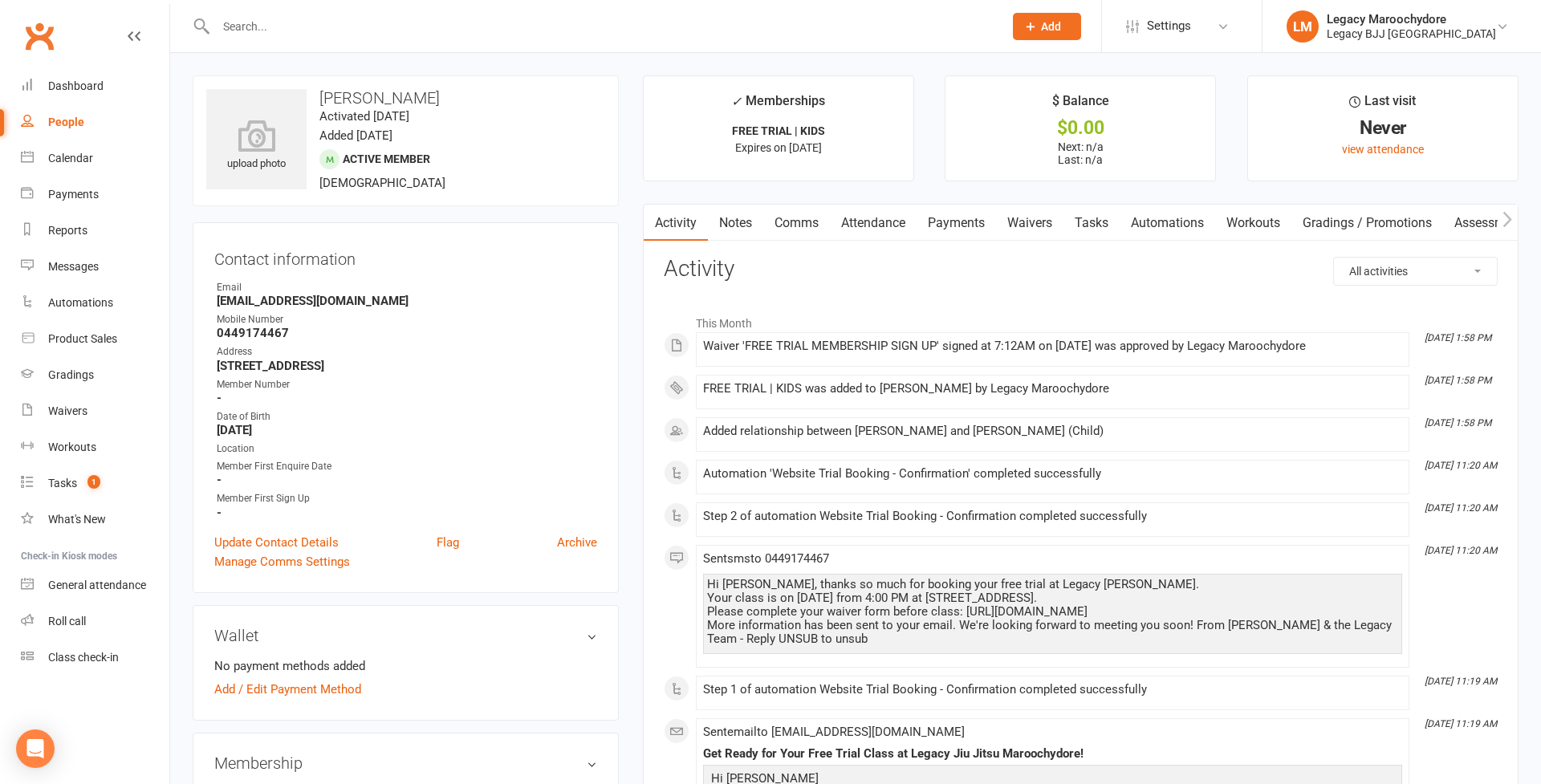
click at [1016, 218] on link "Waivers" at bounding box center [1029, 222] width 67 height 37
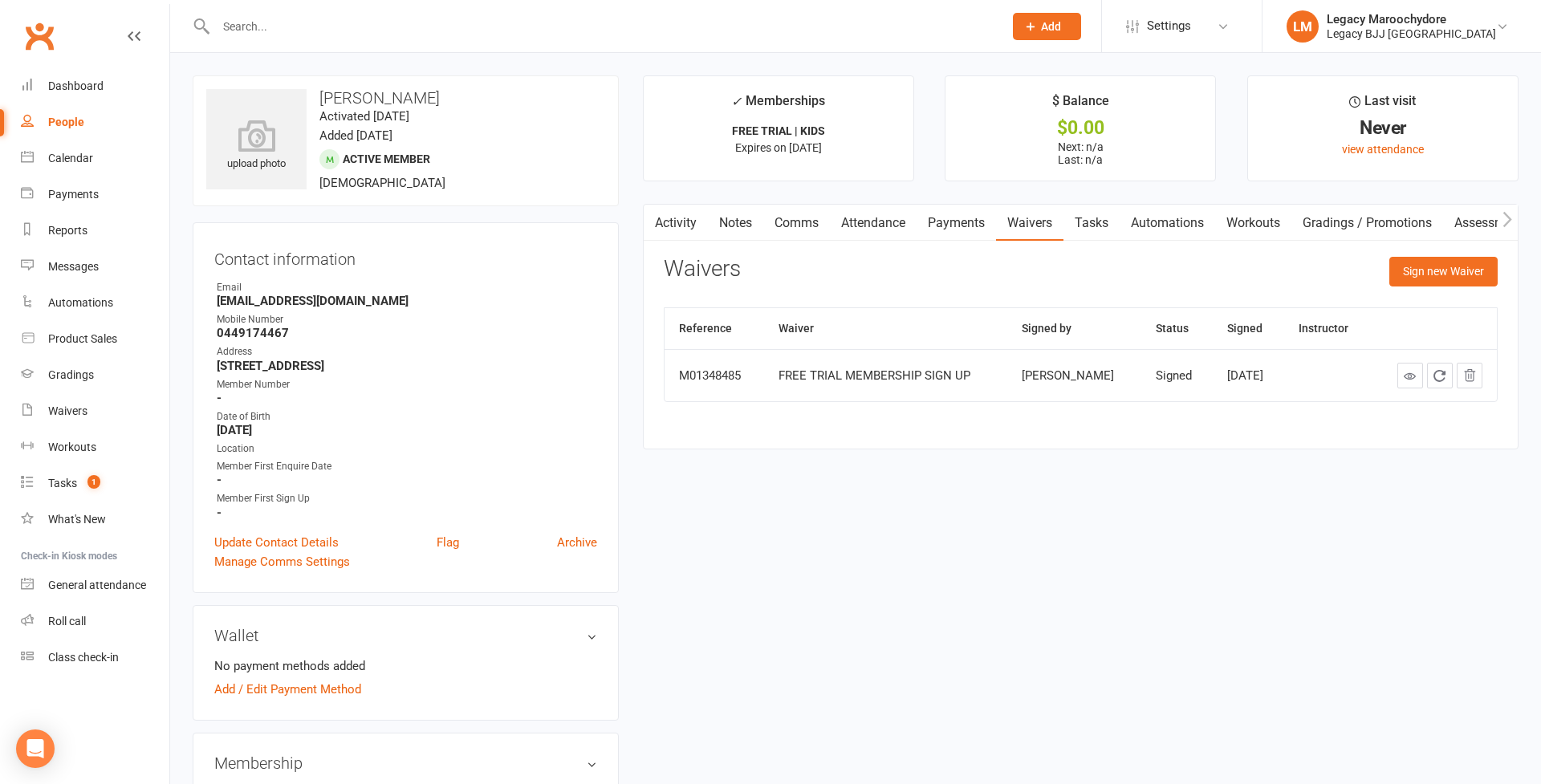
drag, startPoint x: 241, startPoint y: 24, endPoint x: 251, endPoint y: 24, distance: 10.0
click at [242, 24] on input "text" at bounding box center [601, 26] width 781 height 22
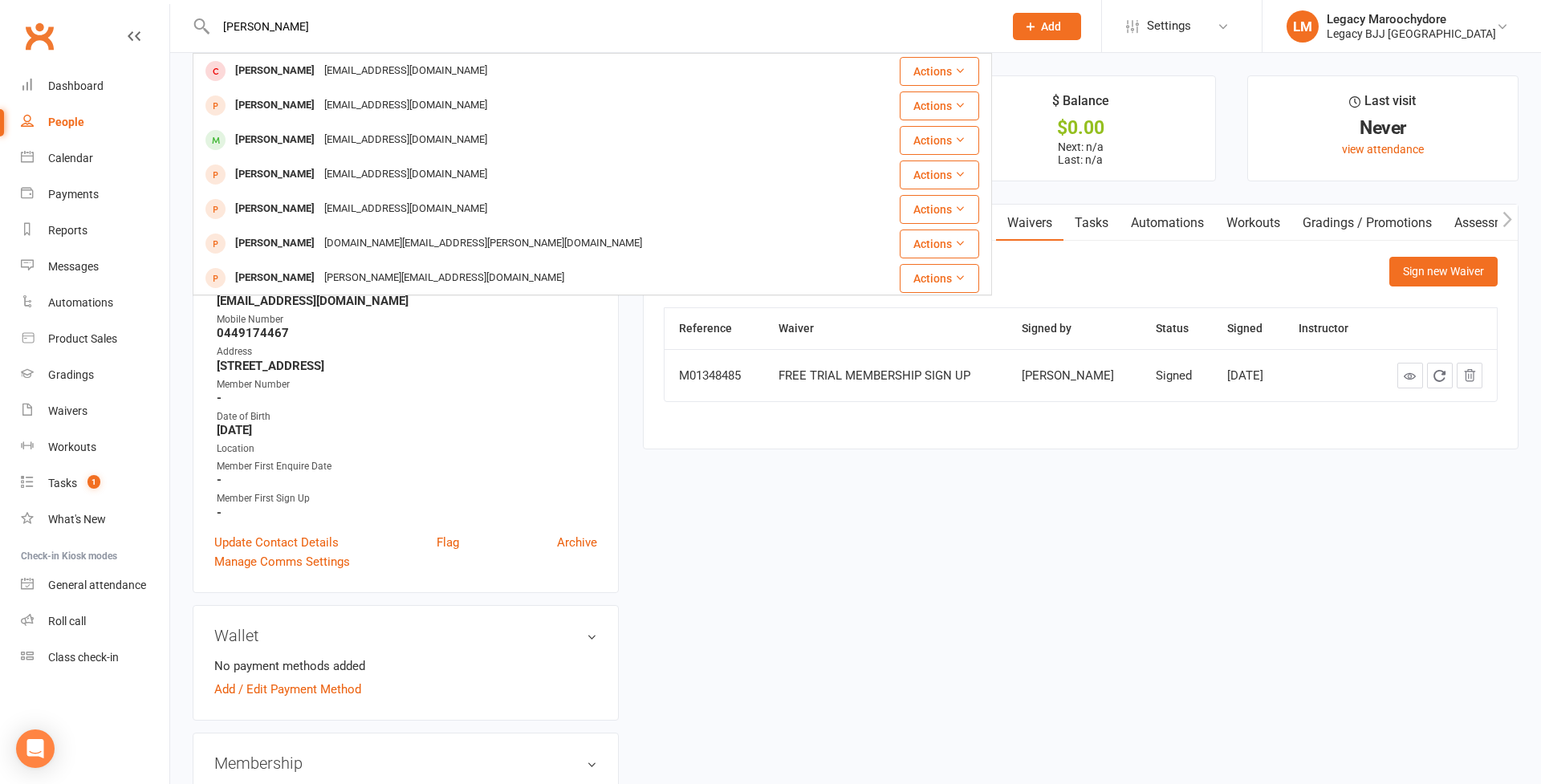
type input "John robins"
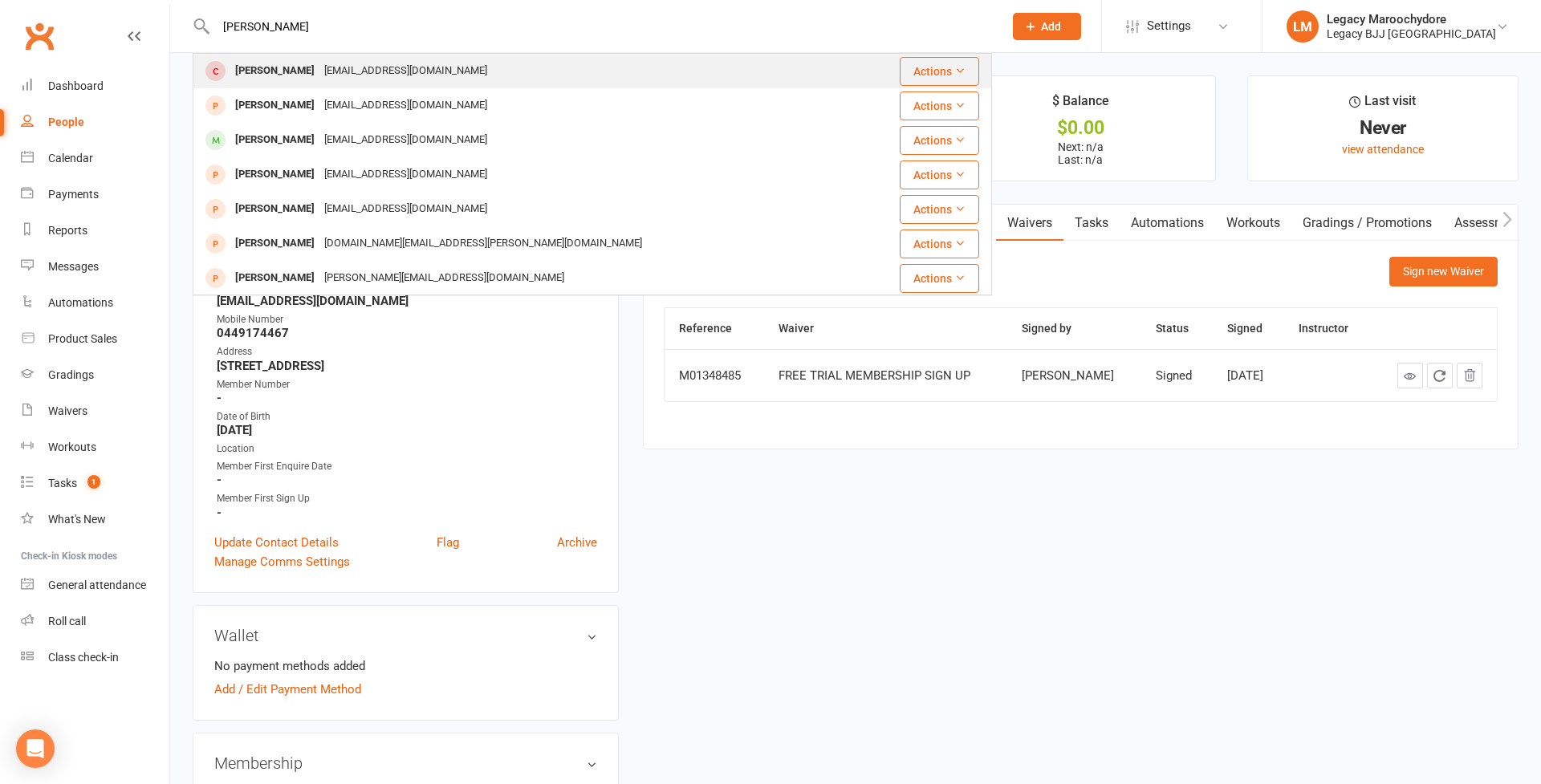
drag, startPoint x: 271, startPoint y: 52, endPoint x: 271, endPoint y: 66, distance: 14.0
click at [271, 66] on div "John Dobinson" at bounding box center [275, 71] width 89 height 23
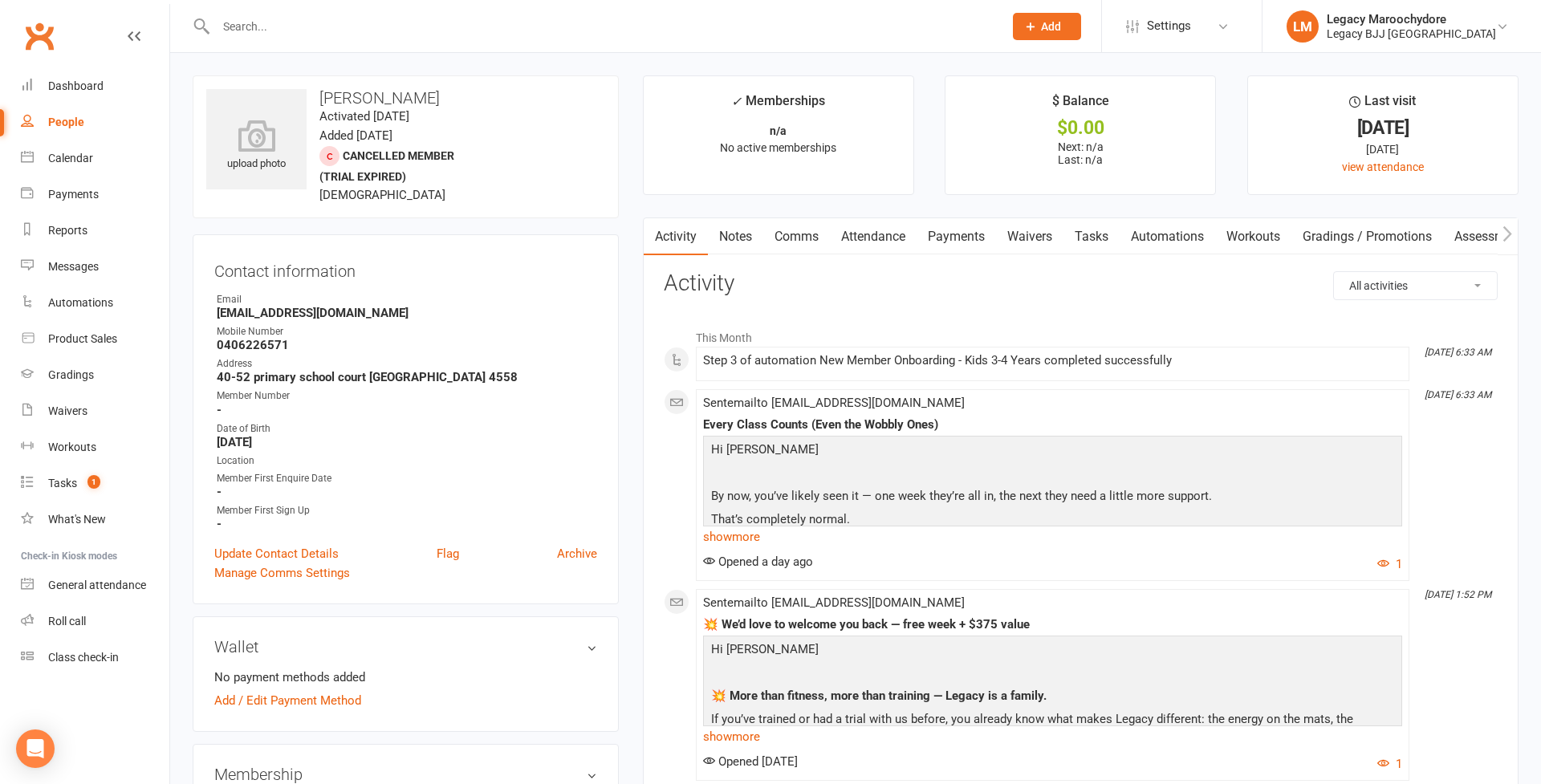
click at [944, 237] on link "Payments" at bounding box center [956, 236] width 80 height 37
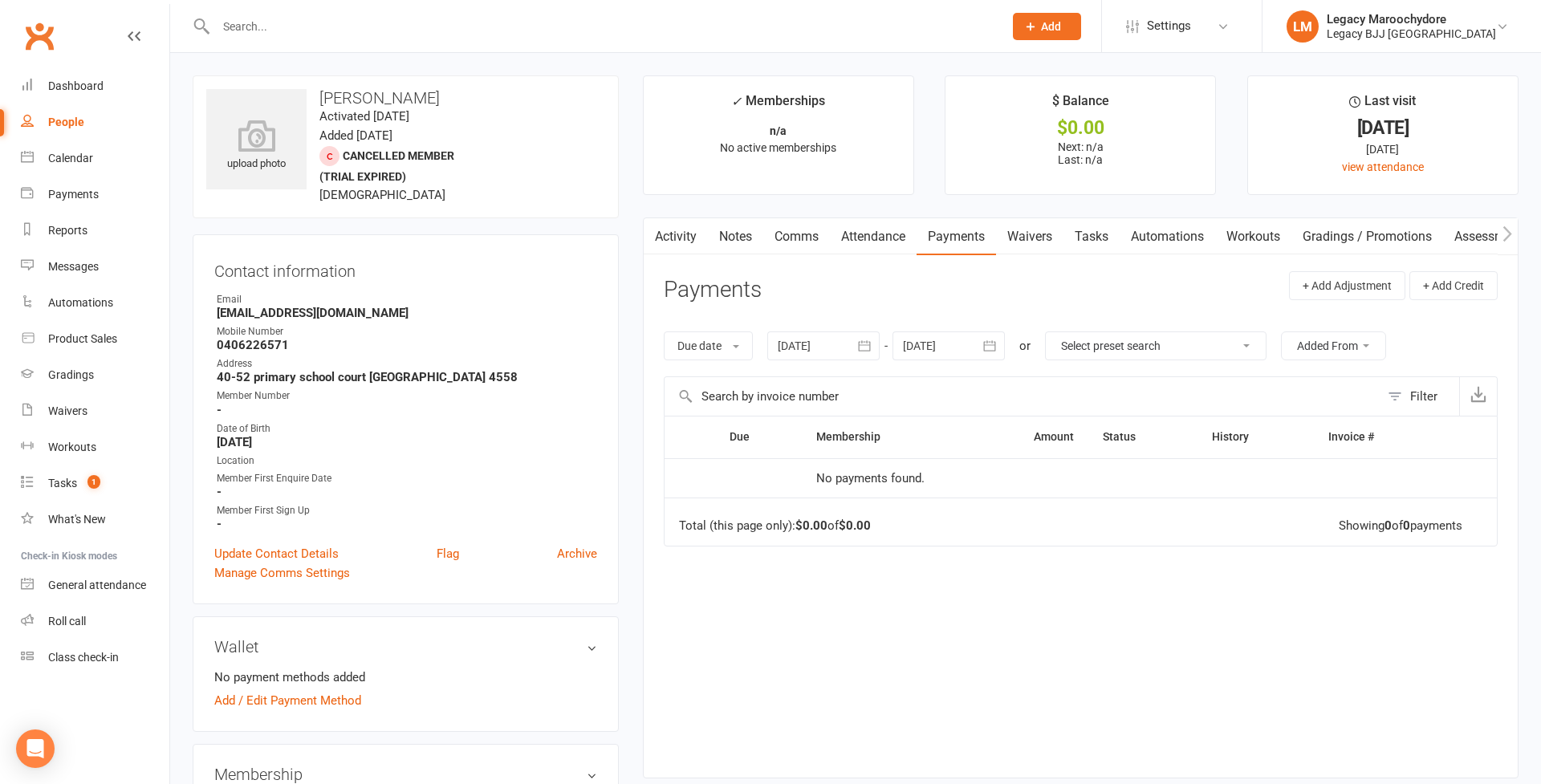
click at [880, 243] on link "Attendance" at bounding box center [873, 236] width 87 height 37
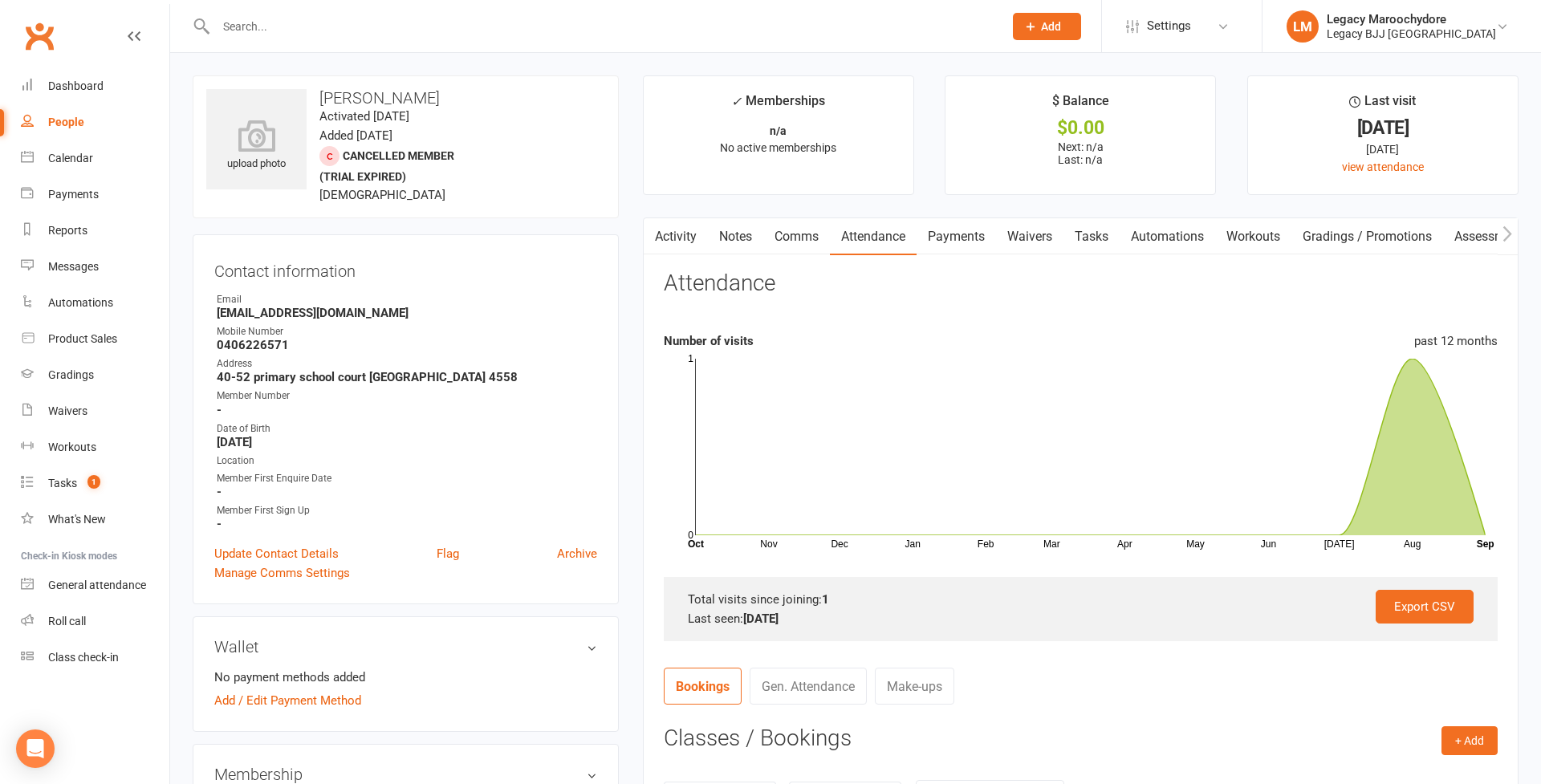
click at [304, 36] on input "text" at bounding box center [601, 26] width 781 height 22
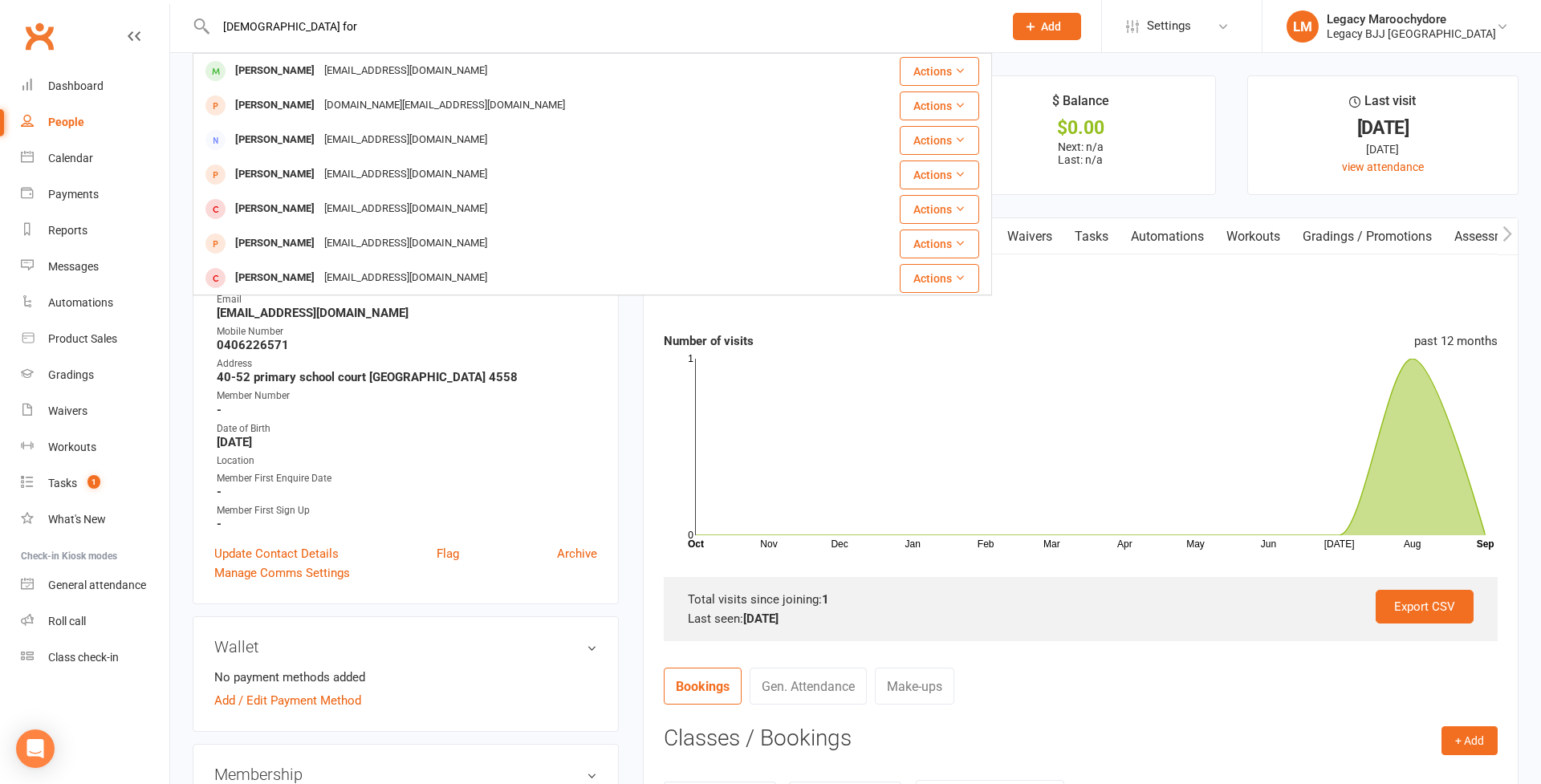
type input "shari for"
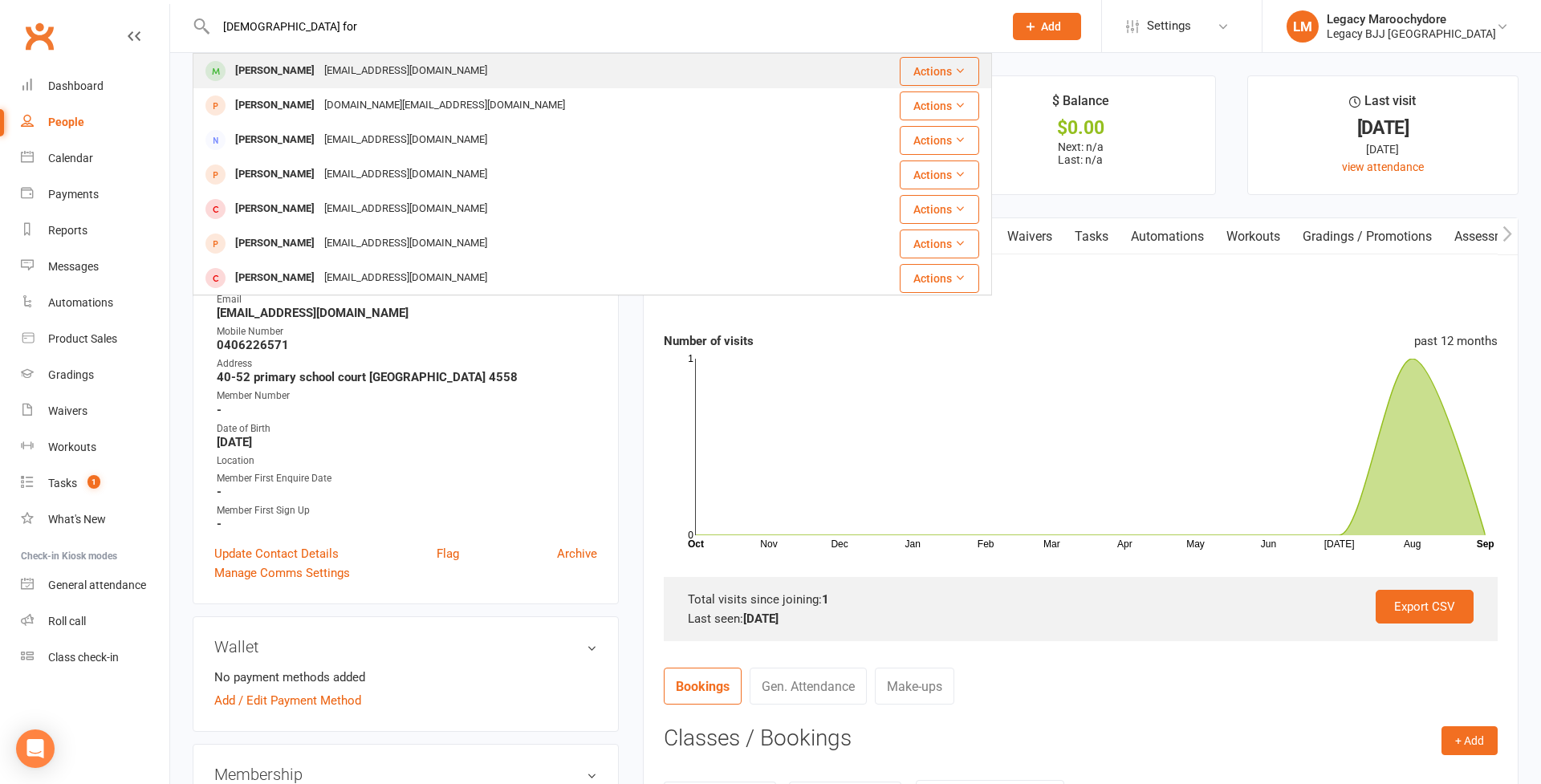
drag, startPoint x: 305, startPoint y: 35, endPoint x: 286, endPoint y: 70, distance: 39.8
click at [286, 70] on div "Winnie worrall" at bounding box center [275, 71] width 89 height 23
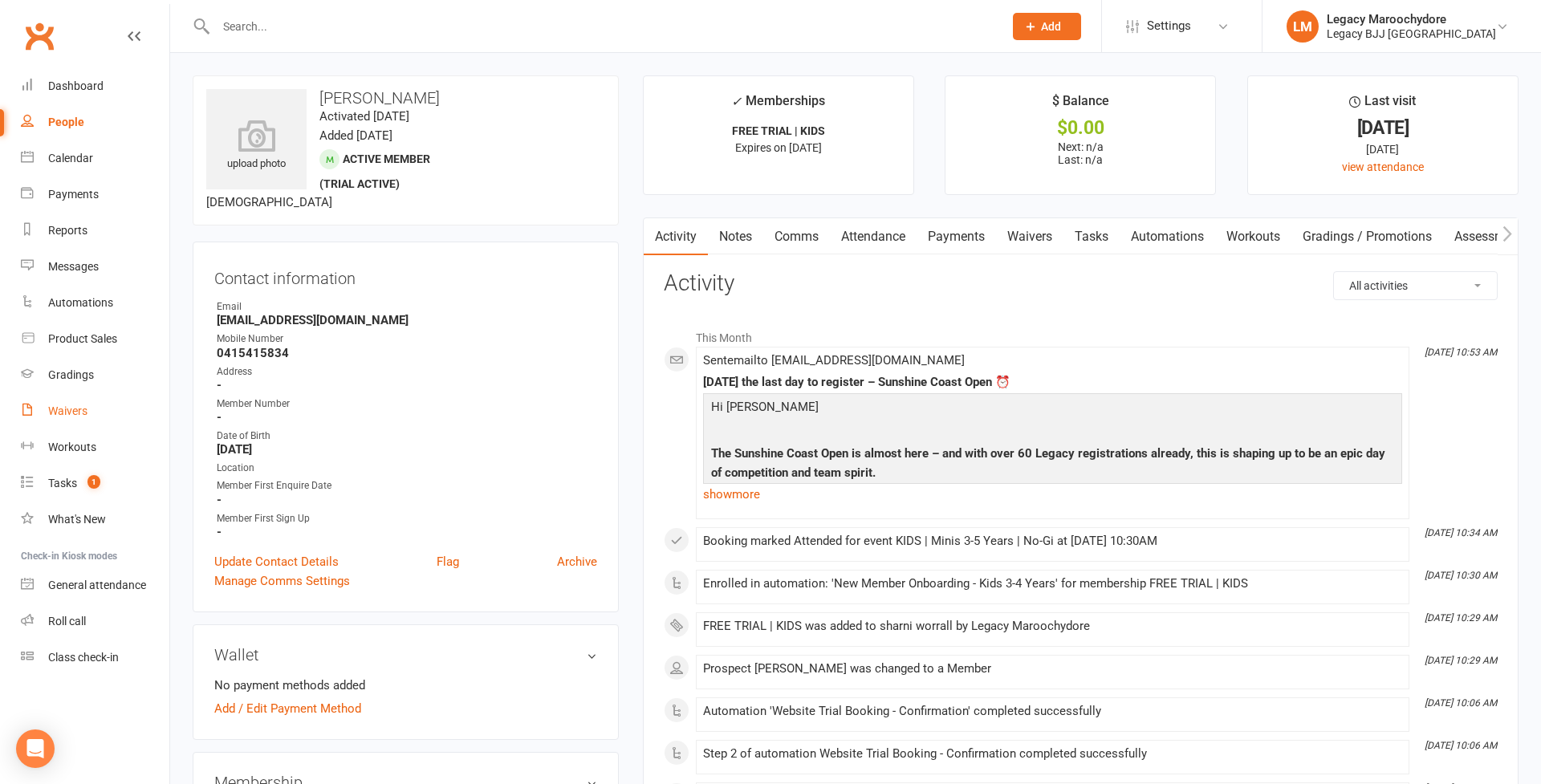
click at [57, 410] on div "Waivers" at bounding box center [68, 411] width 39 height 13
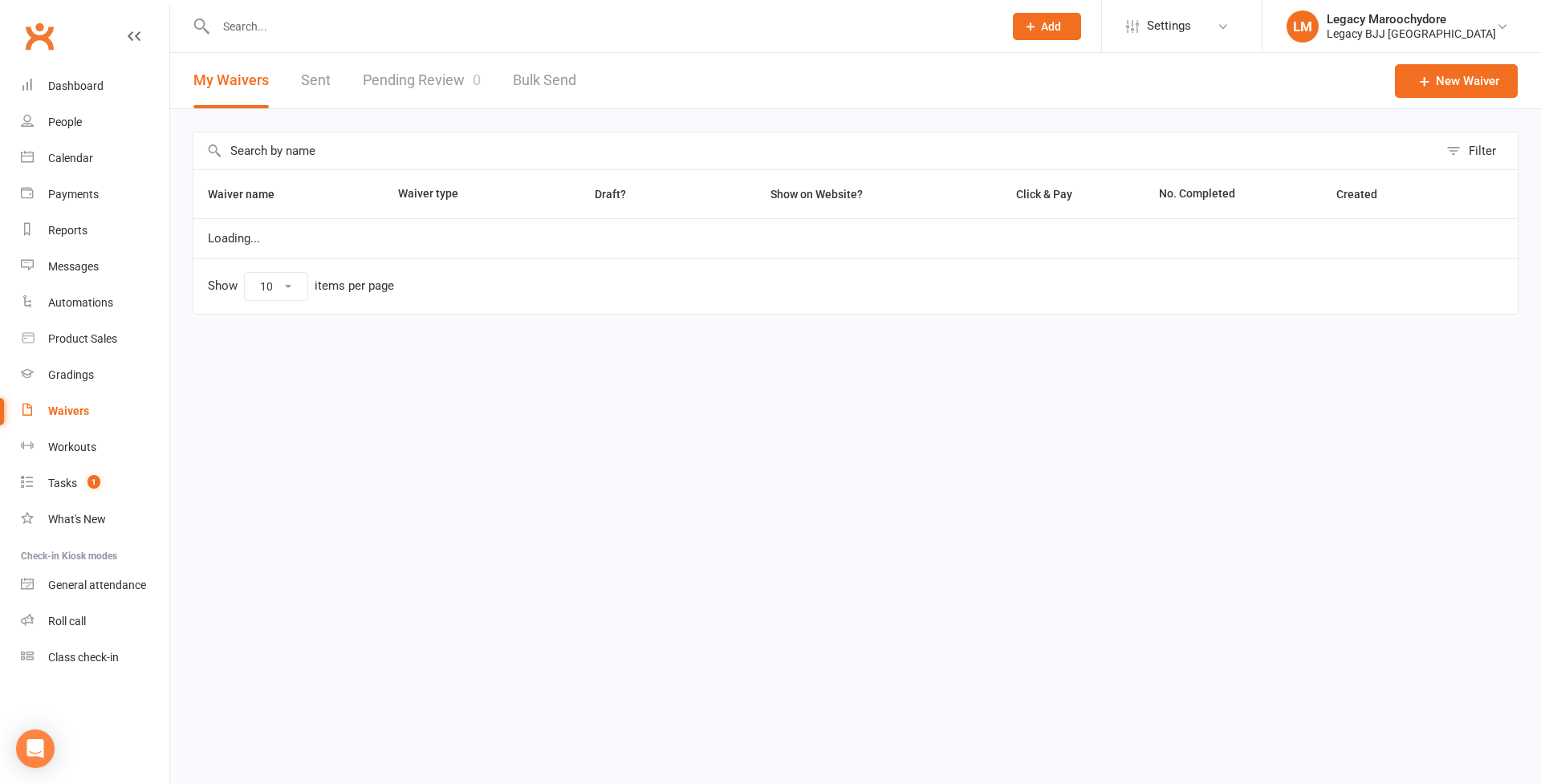
select select "25"
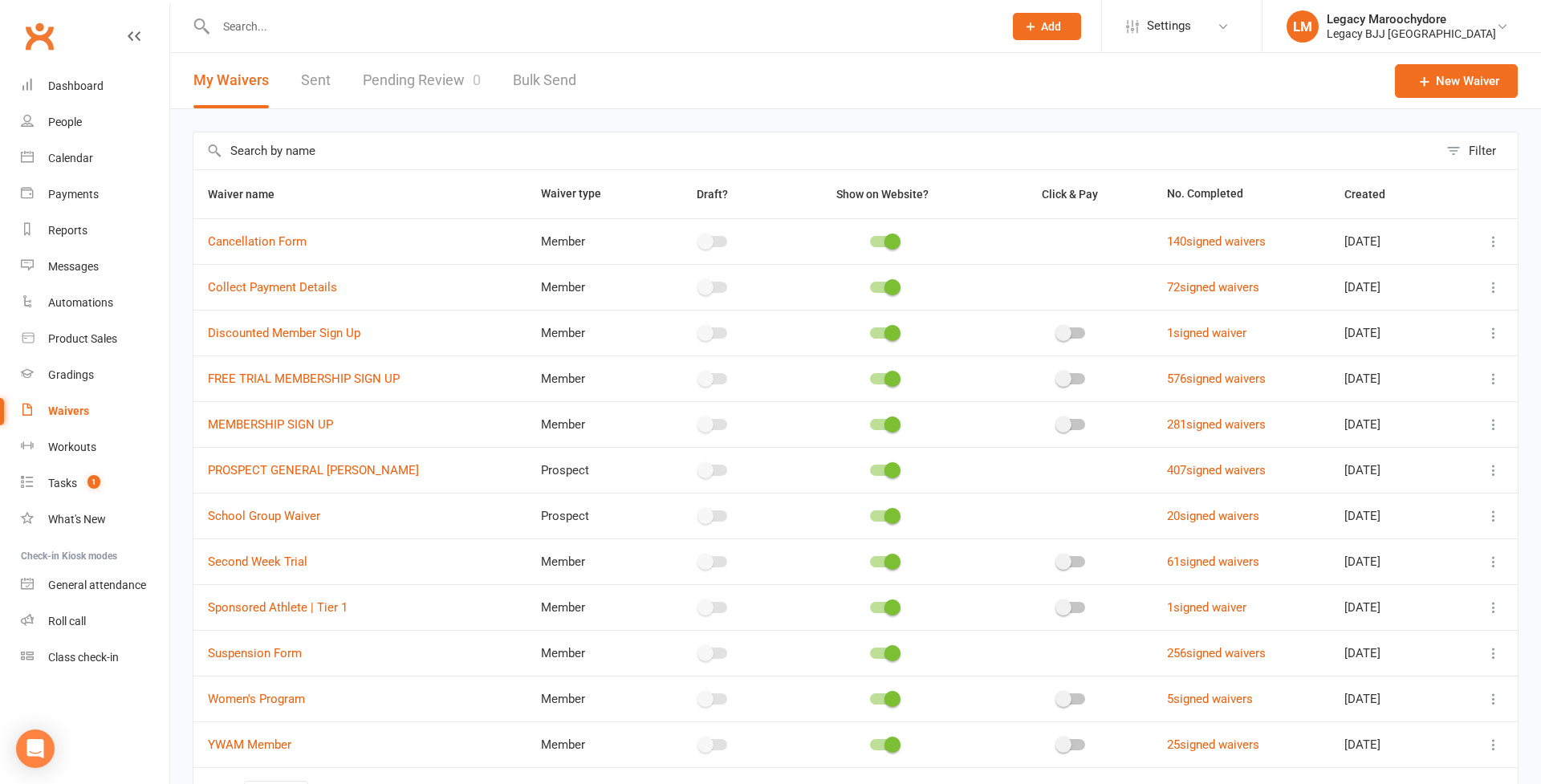
click at [1495, 649] on icon at bounding box center [1493, 653] width 16 height 16
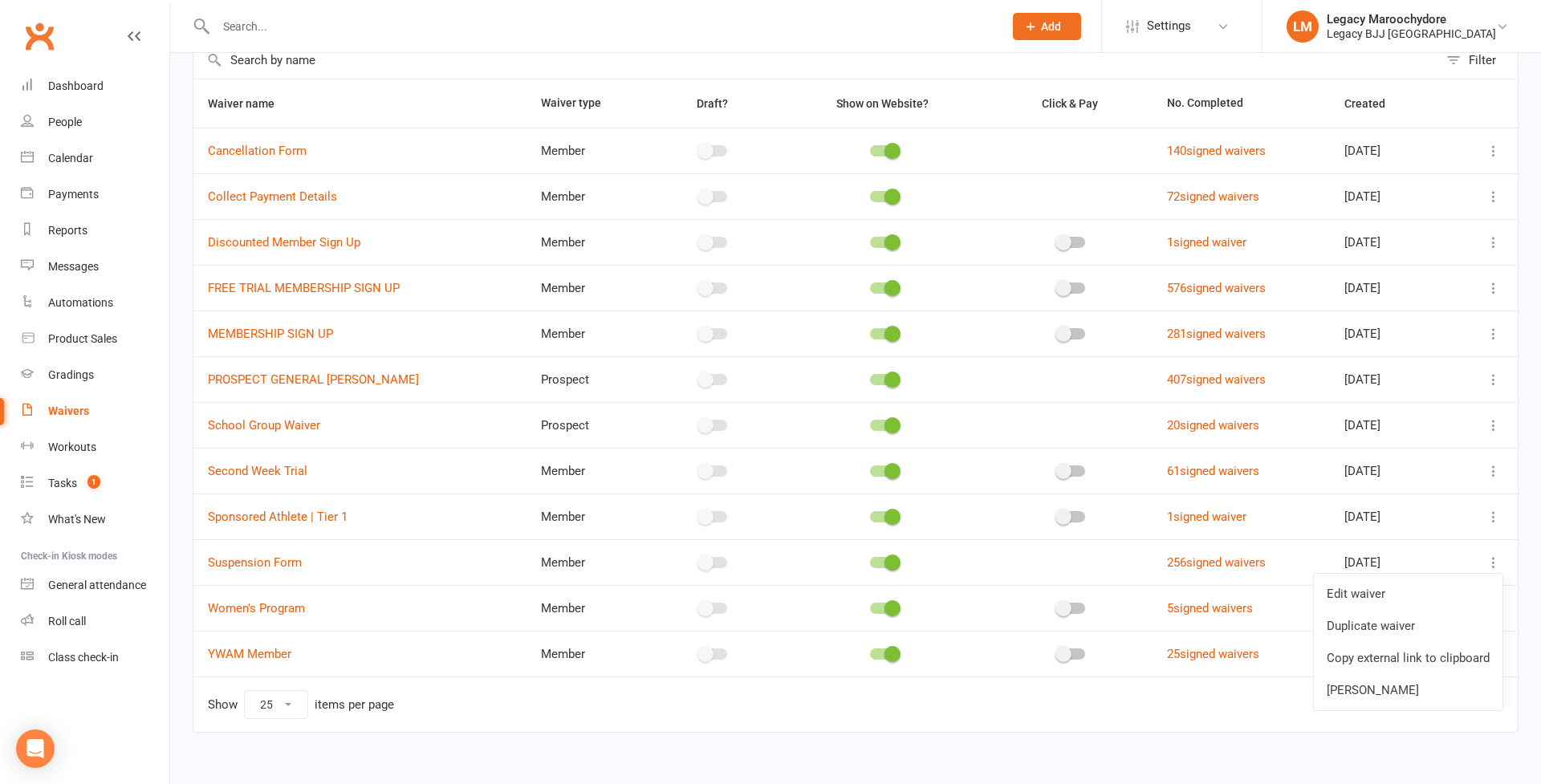
scroll to position [100, 0]
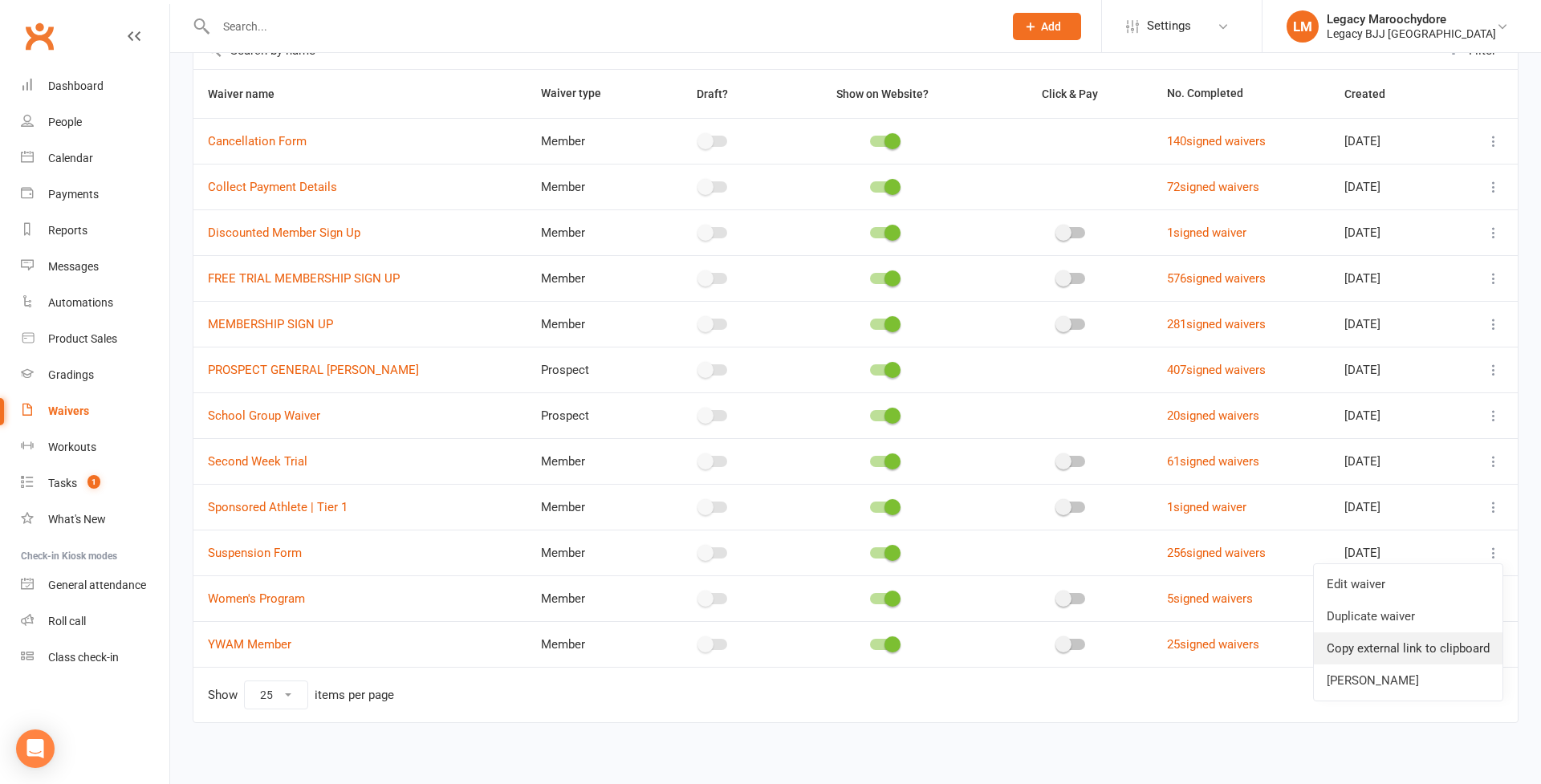
click at [1436, 655] on link "Copy external link to clipboard" at bounding box center [1408, 649] width 188 height 32
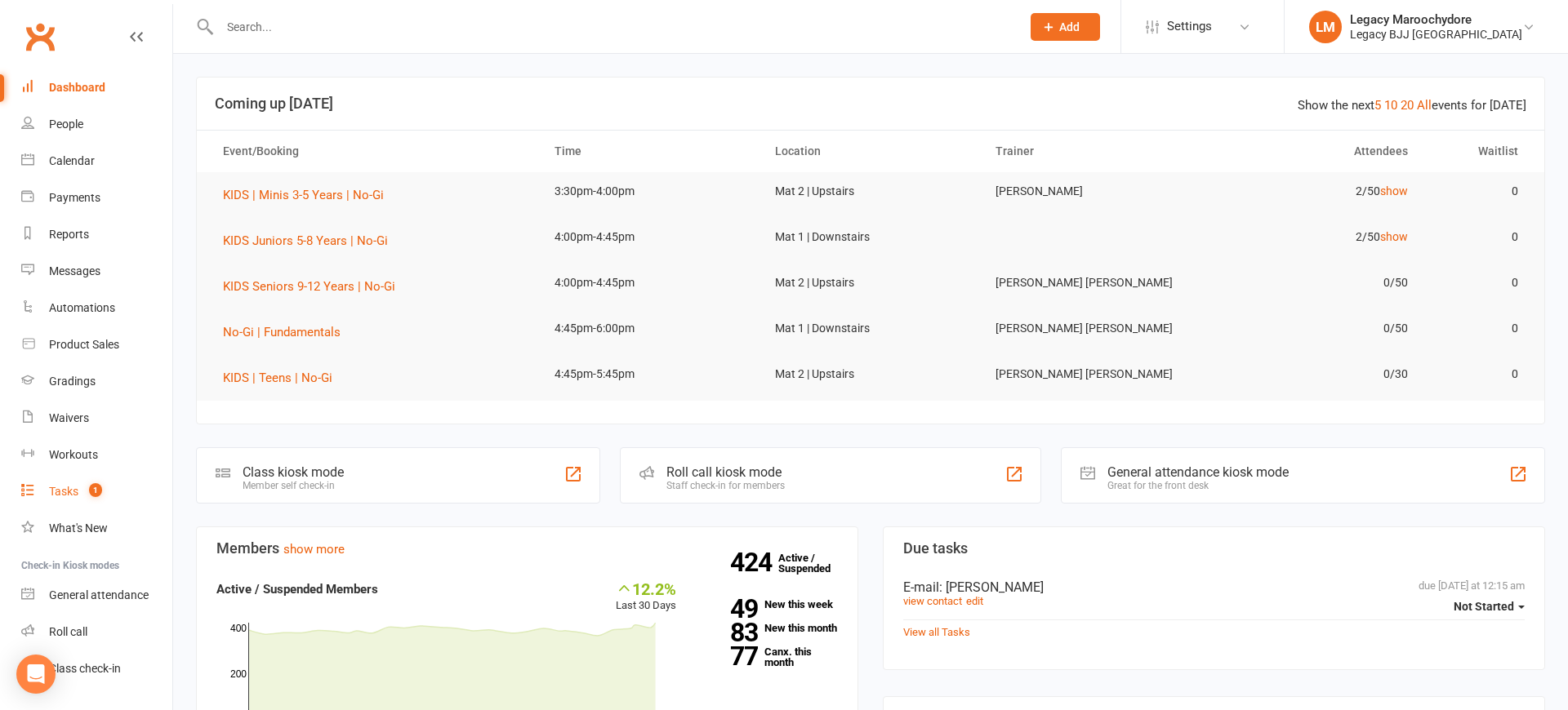
click at [64, 489] on div "Tasks" at bounding box center [64, 491] width 29 height 13
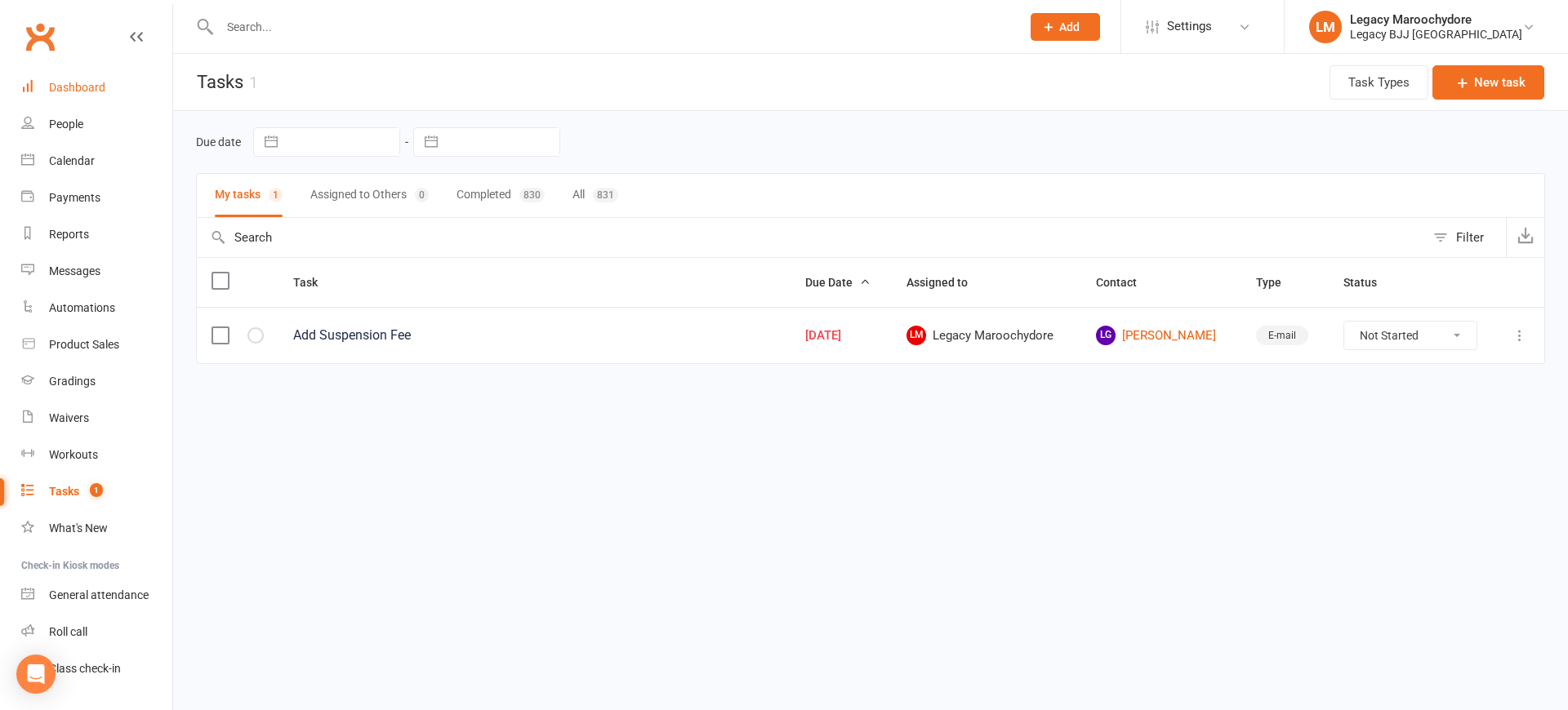
click at [72, 78] on link "Dashboard" at bounding box center [96, 88] width 151 height 37
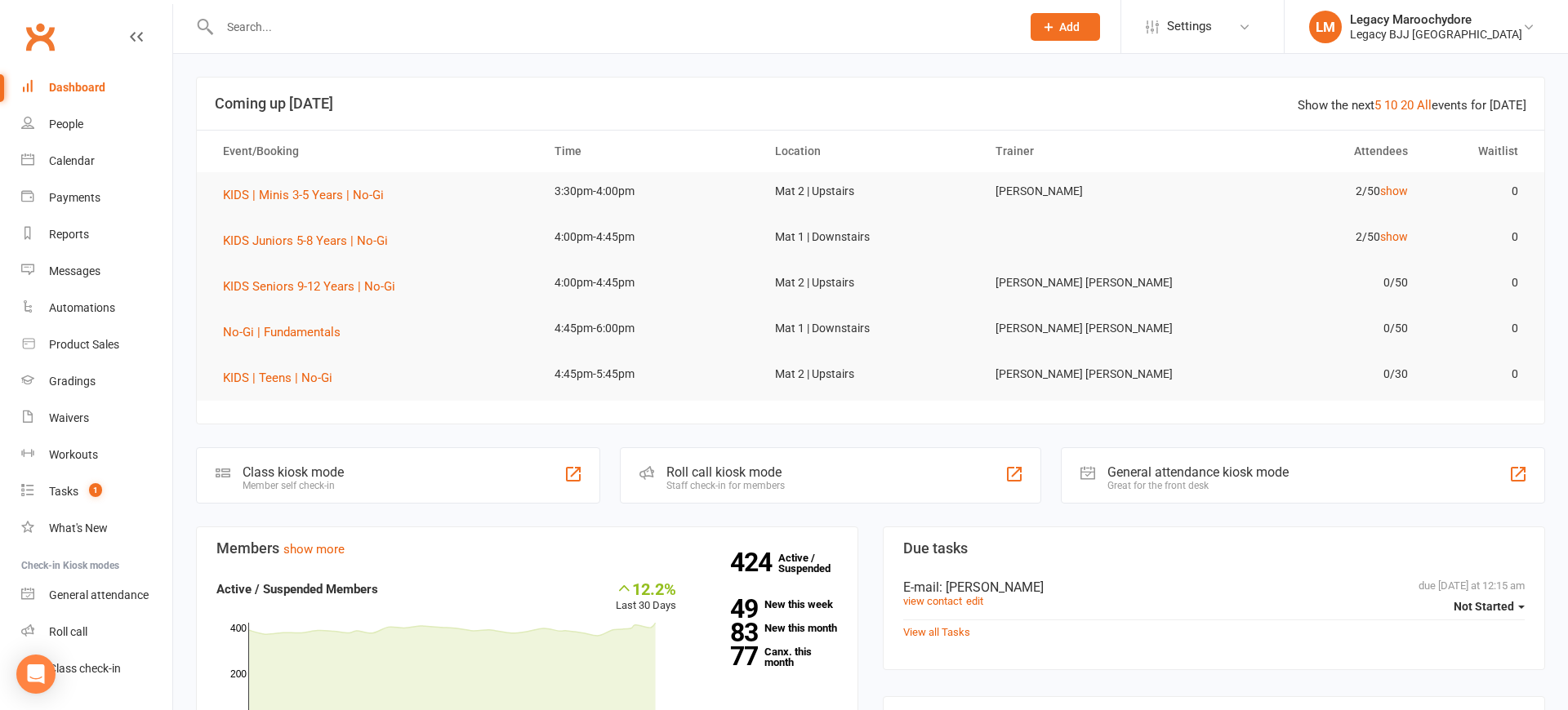
click at [81, 88] on div "Dashboard" at bounding box center [78, 88] width 57 height 13
click at [376, 478] on div "Class kiosk mode Member self check-in" at bounding box center [398, 475] width 405 height 57
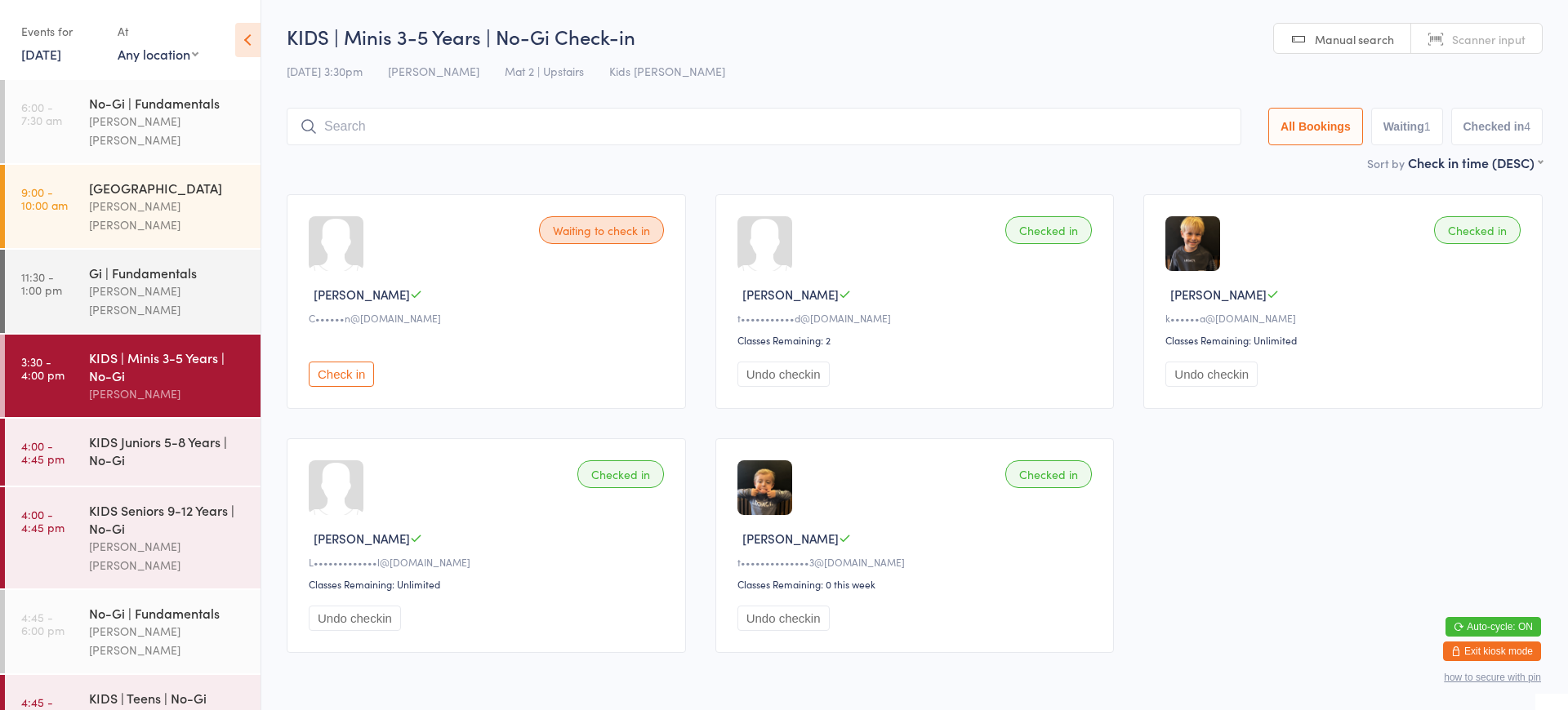
click at [153, 349] on div "KIDS | Minis 3-5 Years | No-Gi" at bounding box center [167, 366] width 158 height 36
click at [1515, 655] on button "Exit kiosk mode" at bounding box center [1491, 651] width 98 height 19
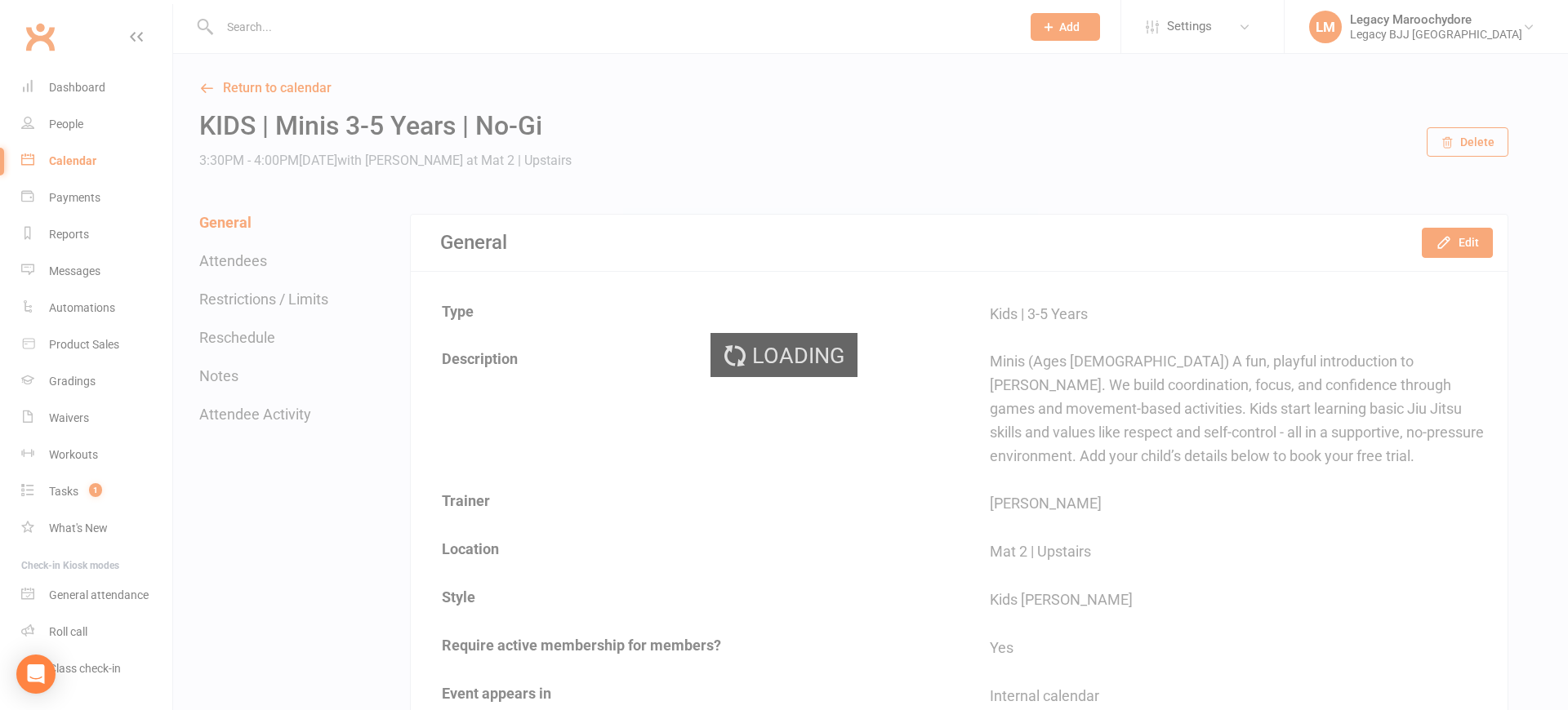
click at [276, 34] on input "text" at bounding box center [612, 26] width 795 height 23
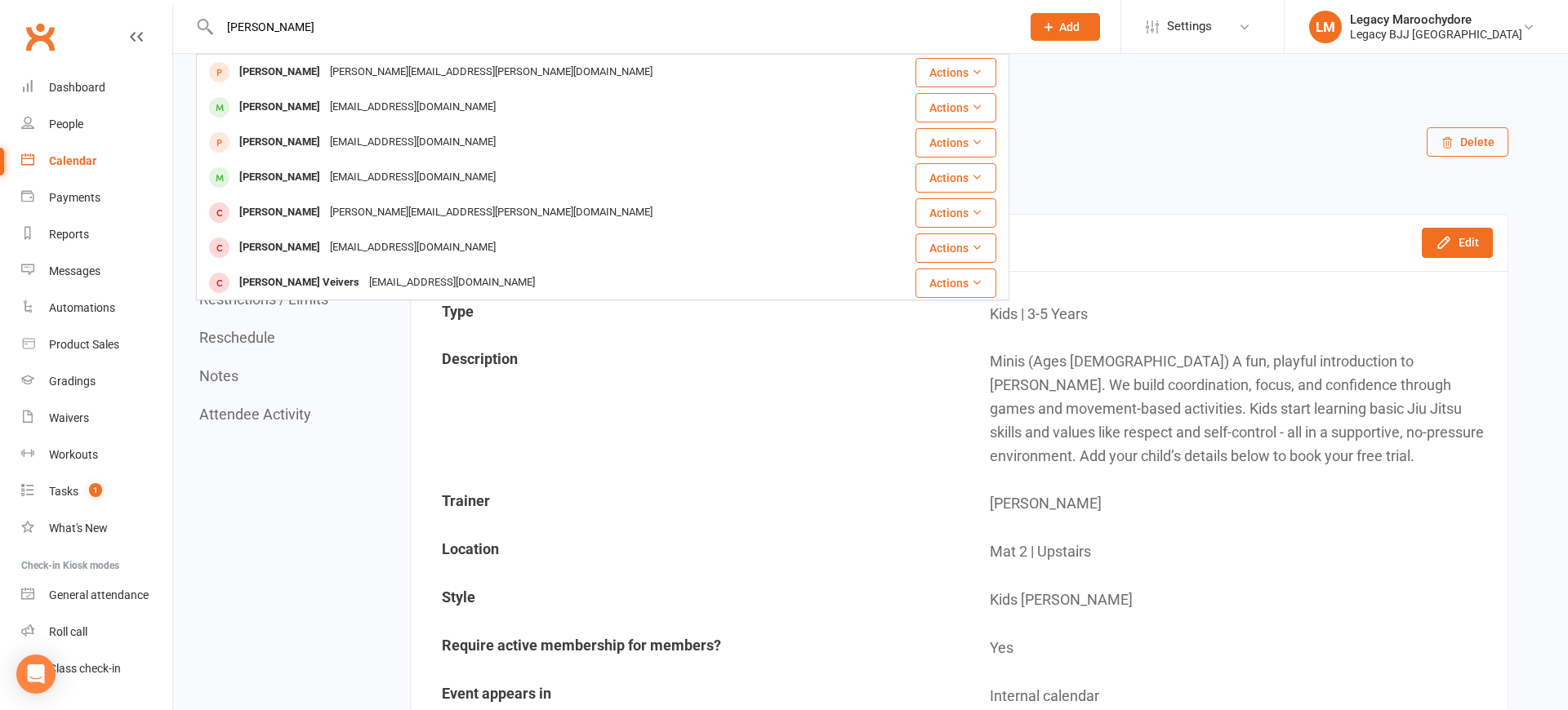
type input "Carter"
drag, startPoint x: 281, startPoint y: 35, endPoint x: 258, endPoint y: 180, distance: 146.8
click at [258, 180] on div "Carter Midgley" at bounding box center [279, 178] width 90 height 24
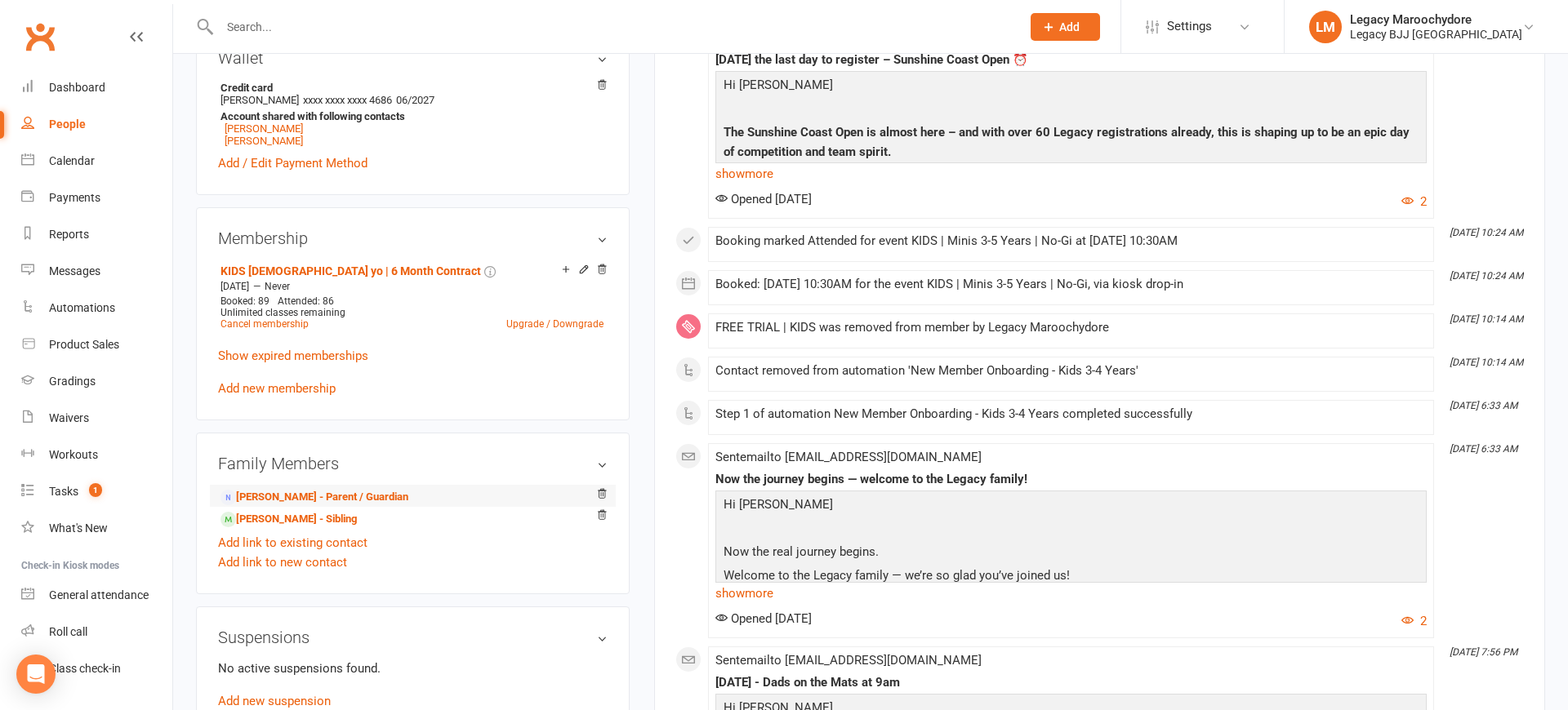
scroll to position [594, 0]
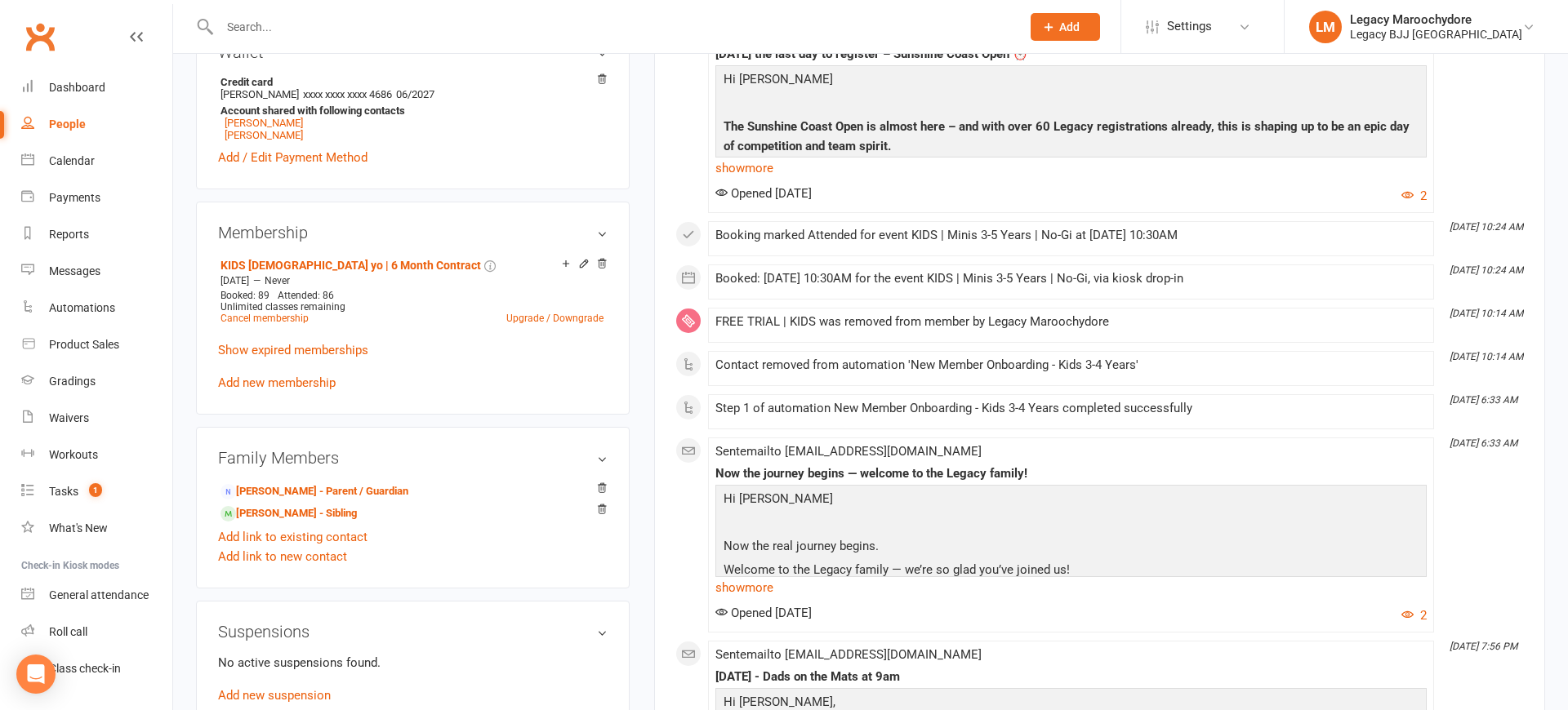
click at [259, 512] on link "Saoirse Midgley - Sibling" at bounding box center [288, 513] width 136 height 17
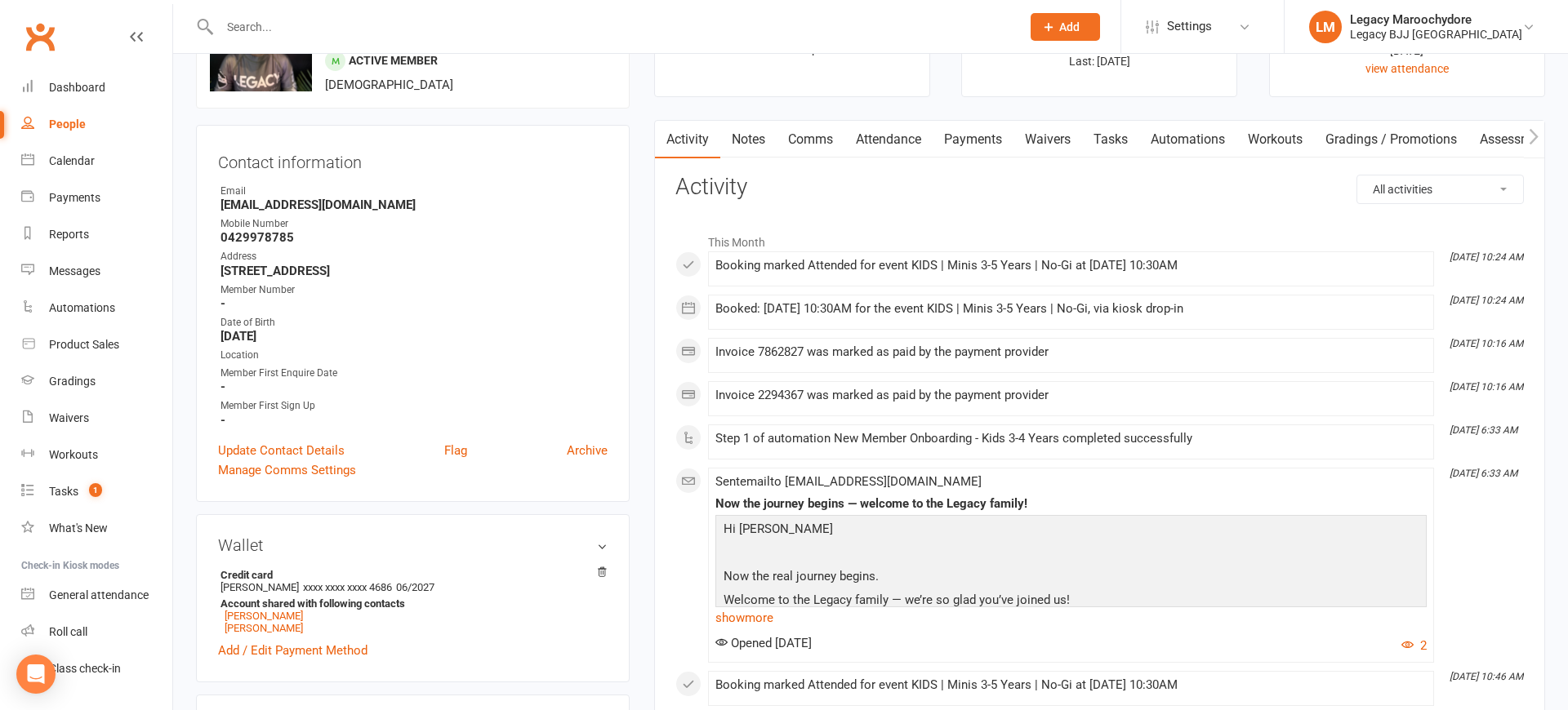
scroll to position [26, 0]
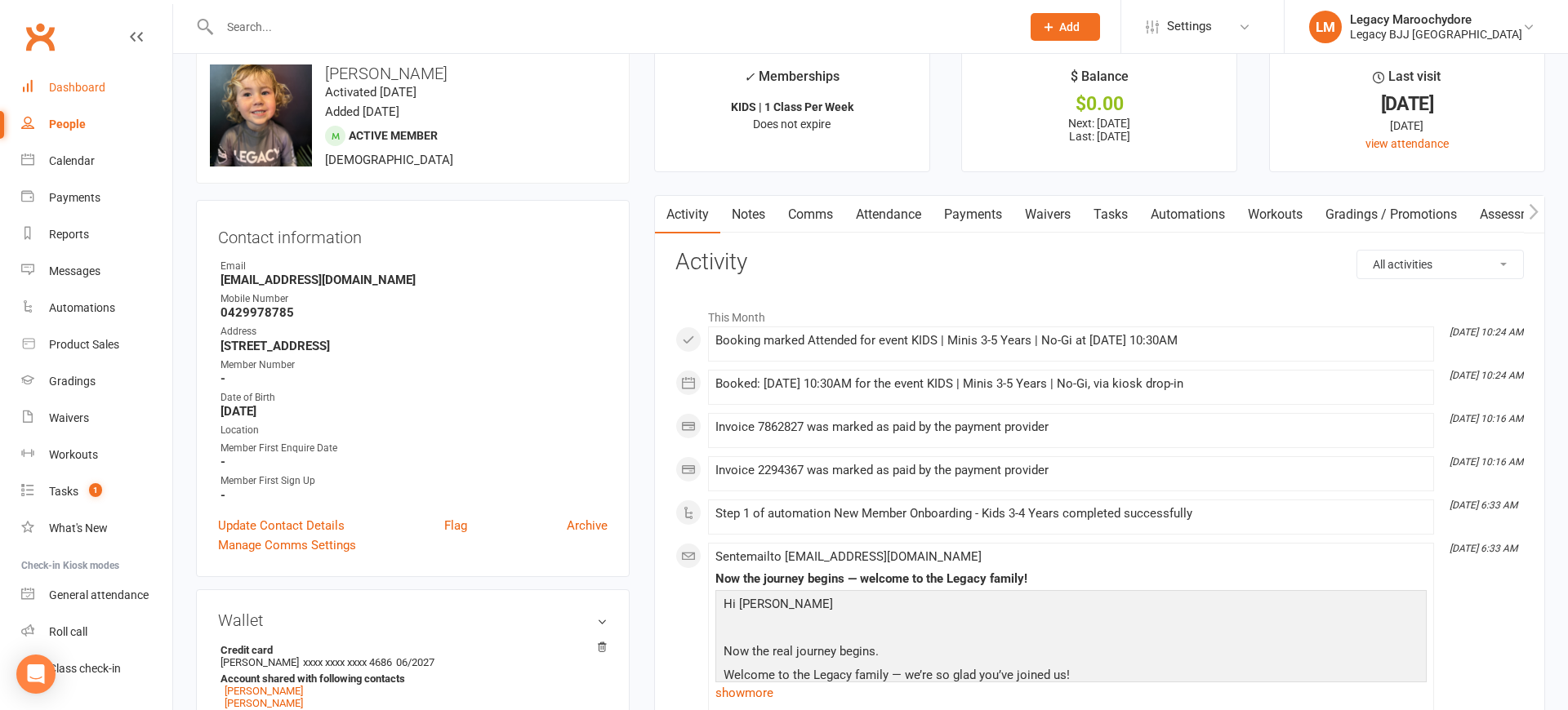
click at [63, 83] on div "Dashboard" at bounding box center [78, 88] width 57 height 13
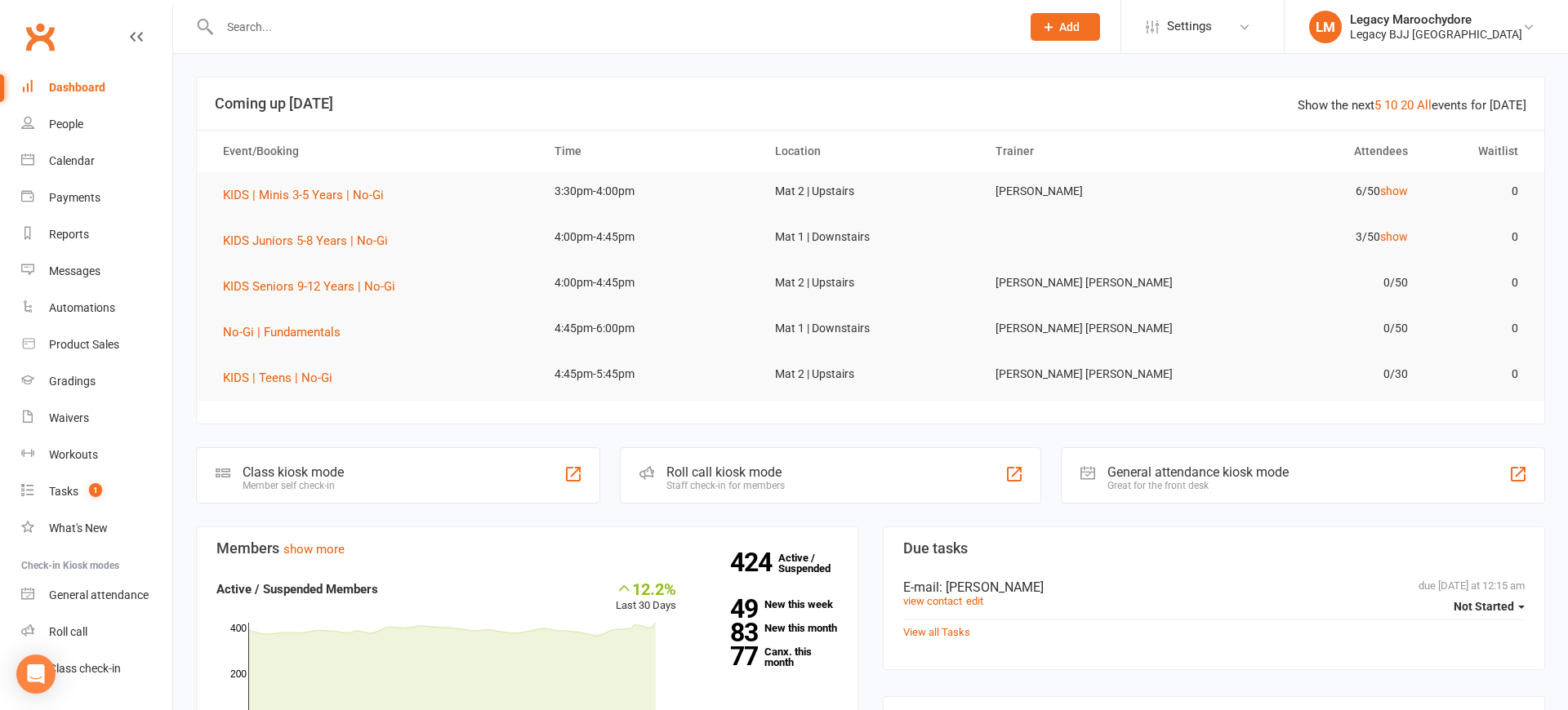
click at [308, 476] on div "Class kiosk mode" at bounding box center [293, 472] width 101 height 16
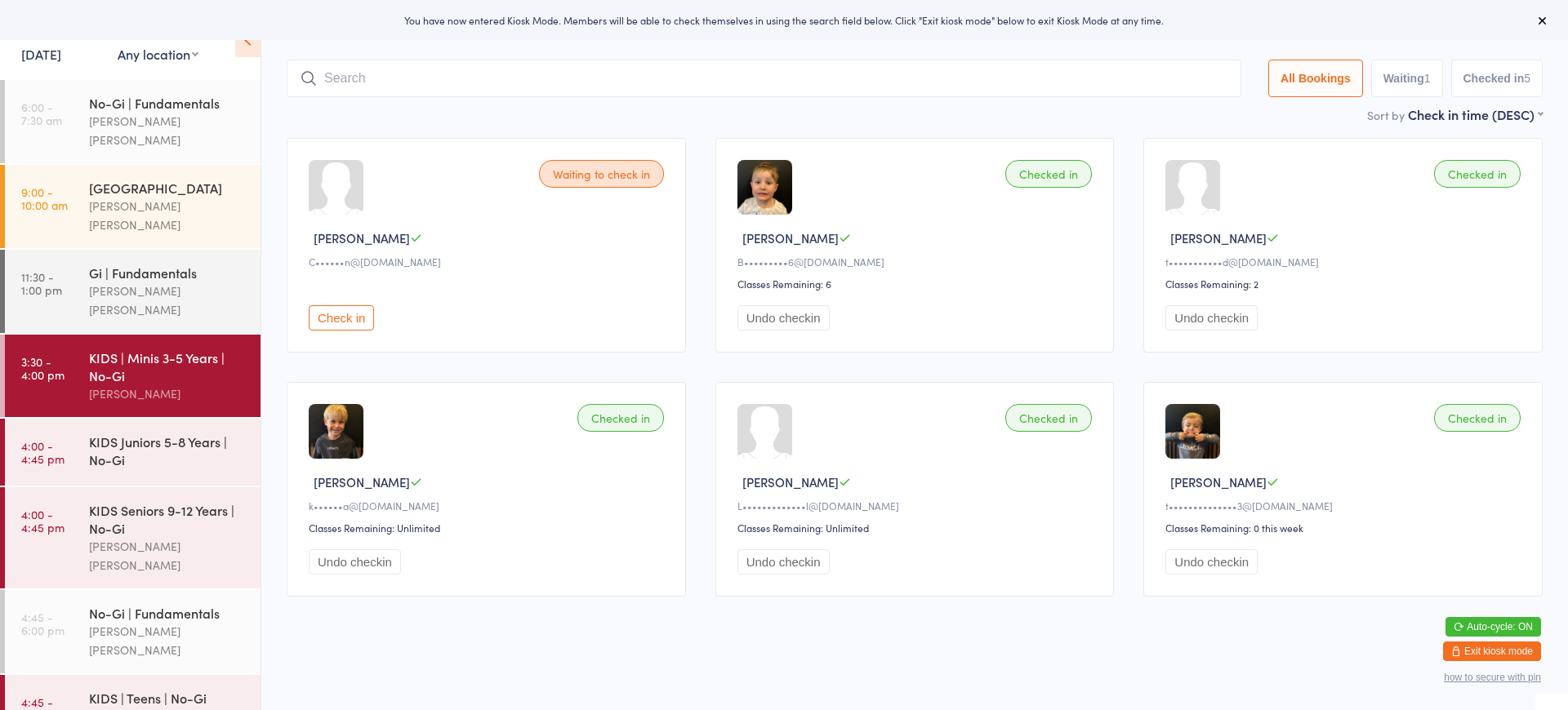
scroll to position [58, 0]
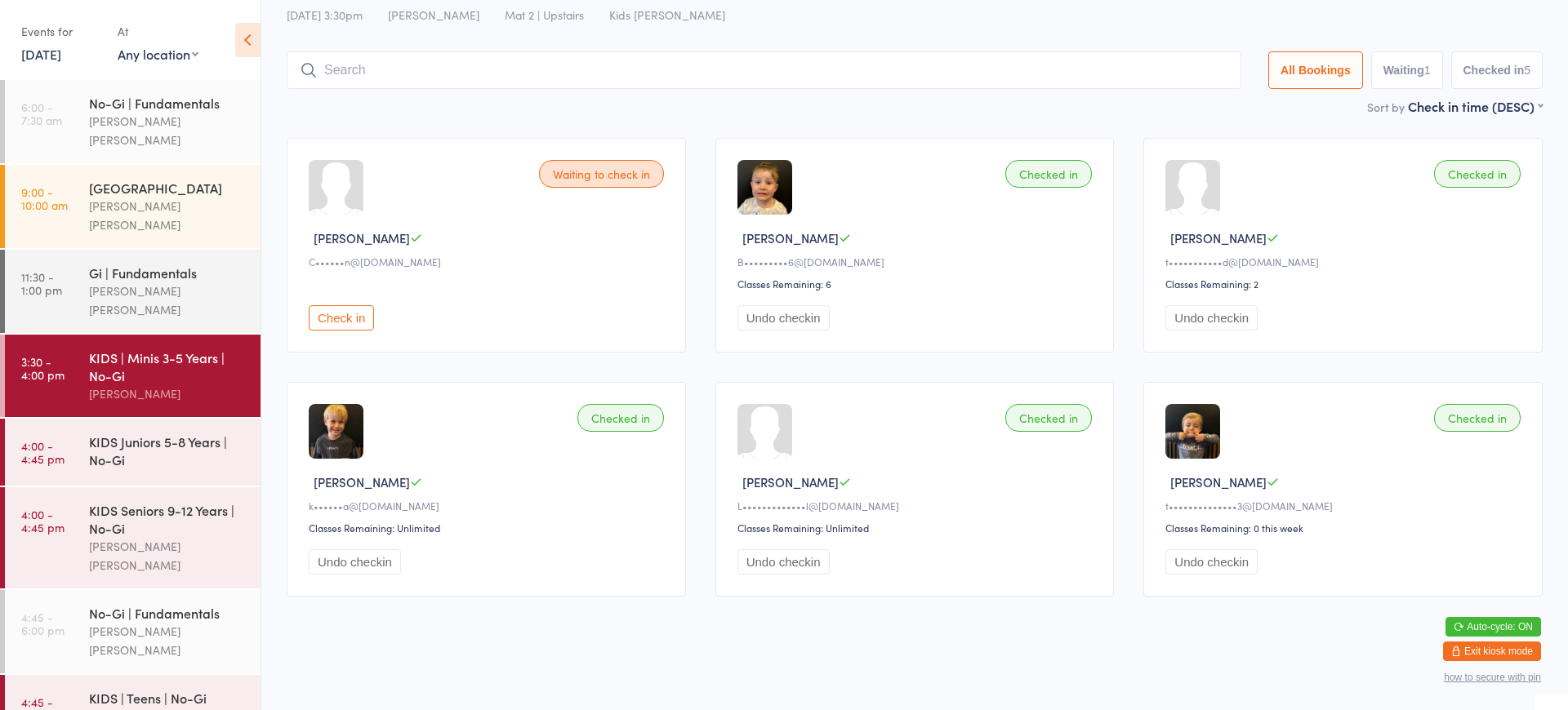
click at [777, 451] on div at bounding box center [764, 432] width 55 height 55
click at [110, 433] on div "KIDS Juniors 5-8 Years | No-Gi" at bounding box center [167, 450] width 158 height 36
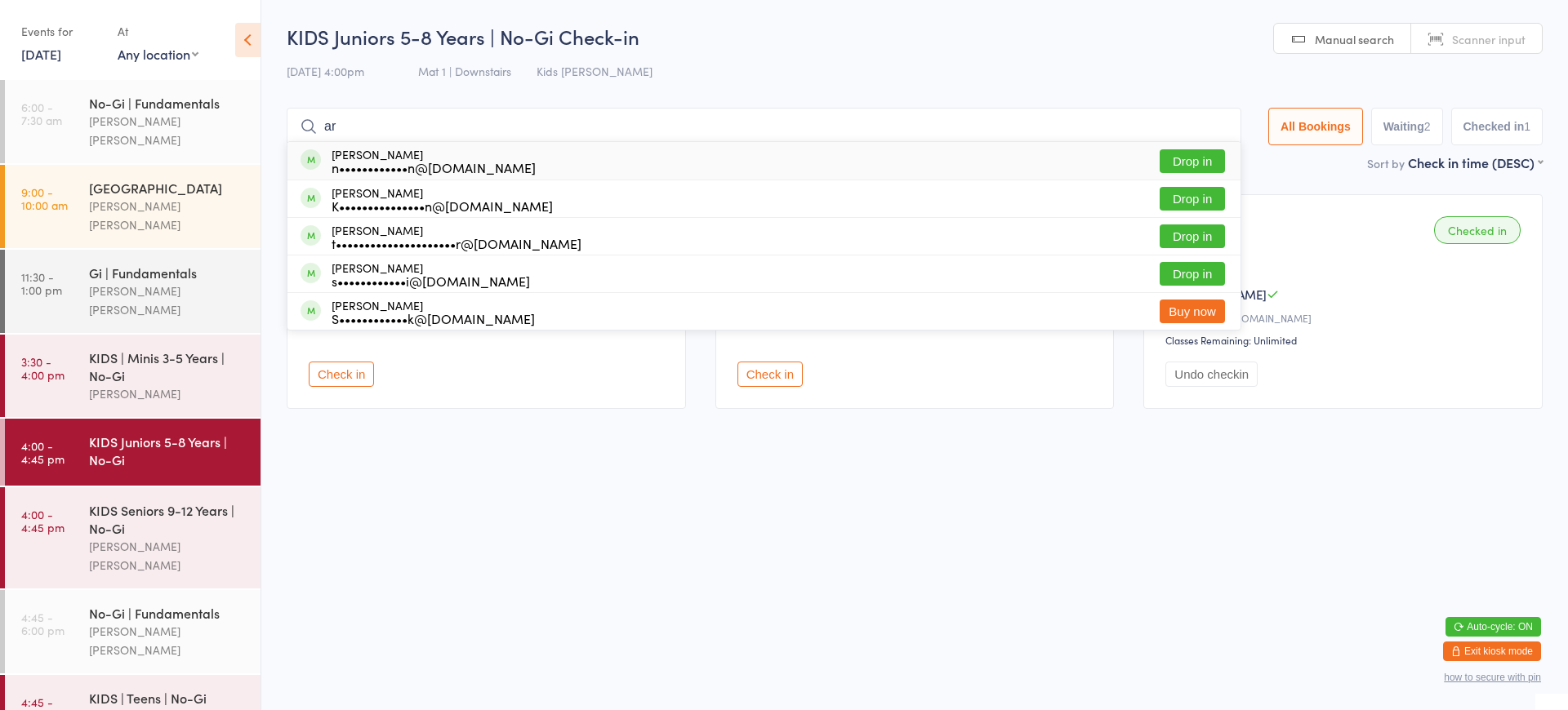
type input "a"
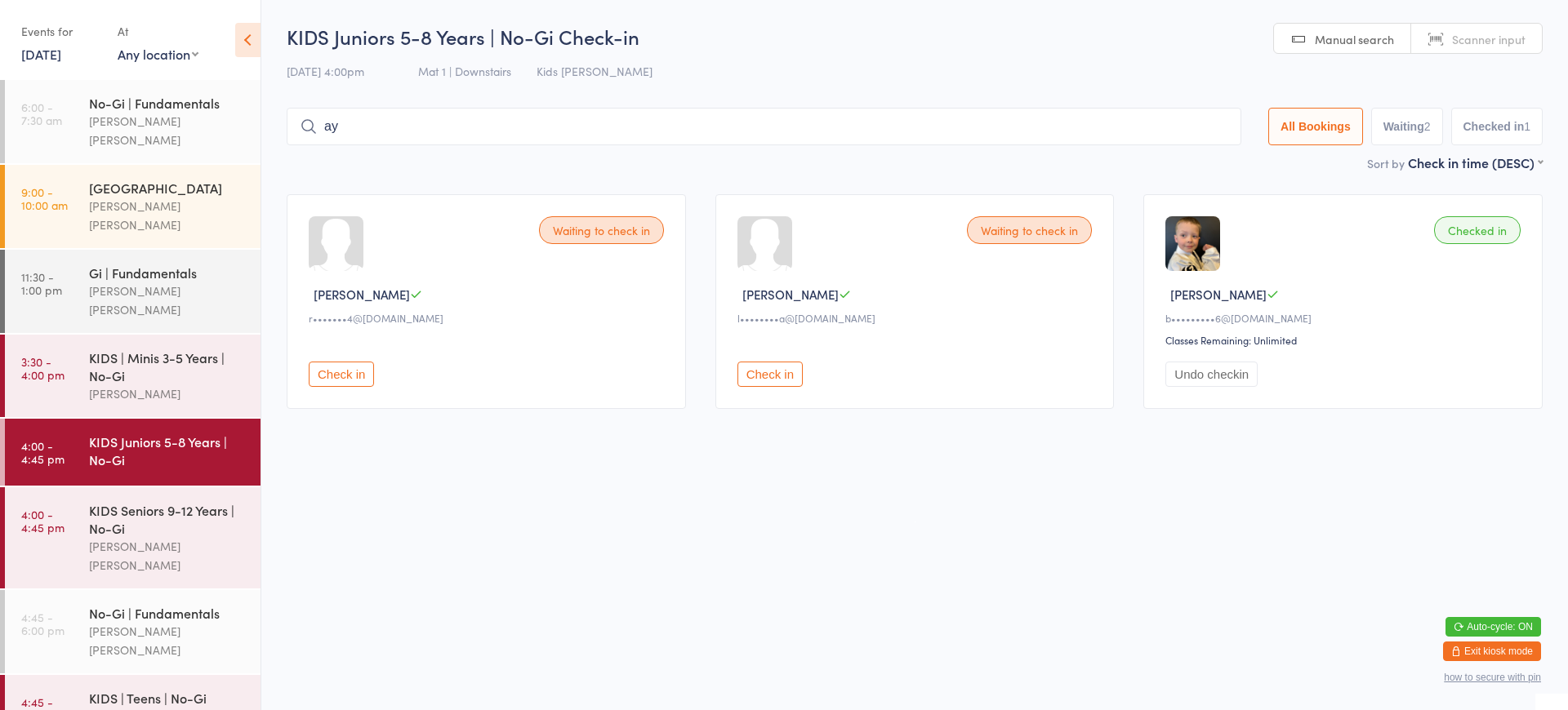
type input "a"
click at [1498, 653] on button "Exit kiosk mode" at bounding box center [1491, 651] width 98 height 19
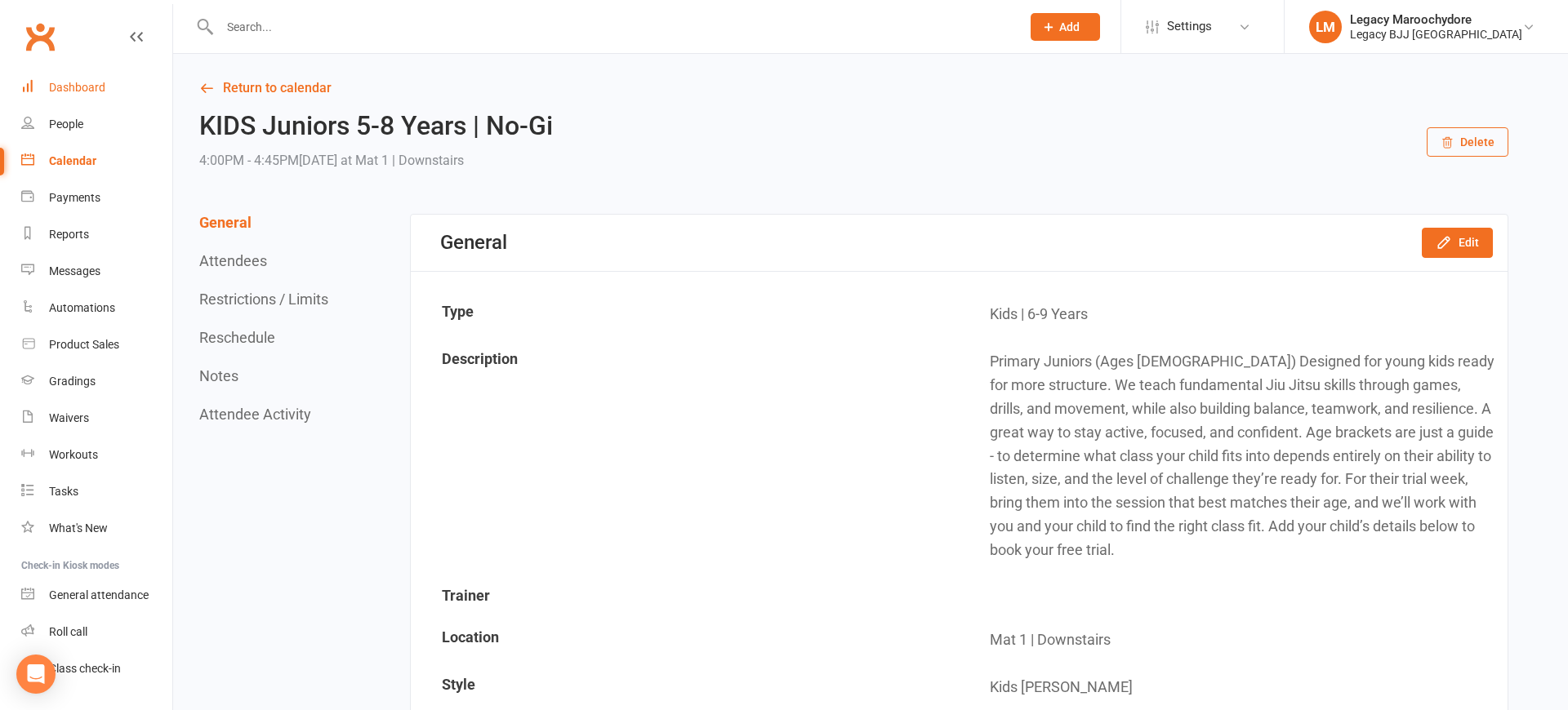
drag, startPoint x: 76, startPoint y: 84, endPoint x: 99, endPoint y: 79, distance: 23.5
click at [77, 84] on div "Dashboard" at bounding box center [78, 88] width 57 height 13
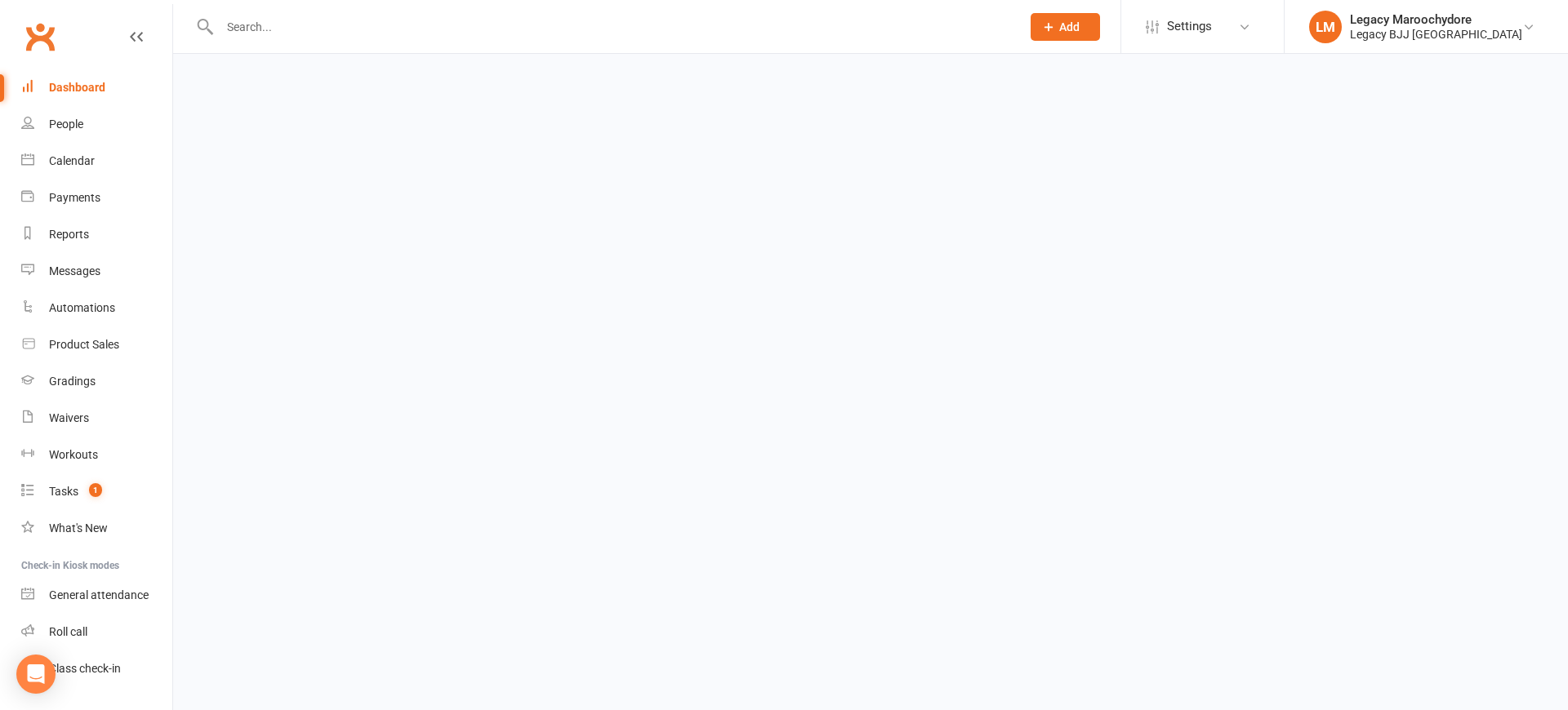
click at [246, 21] on input "text" at bounding box center [612, 26] width 795 height 23
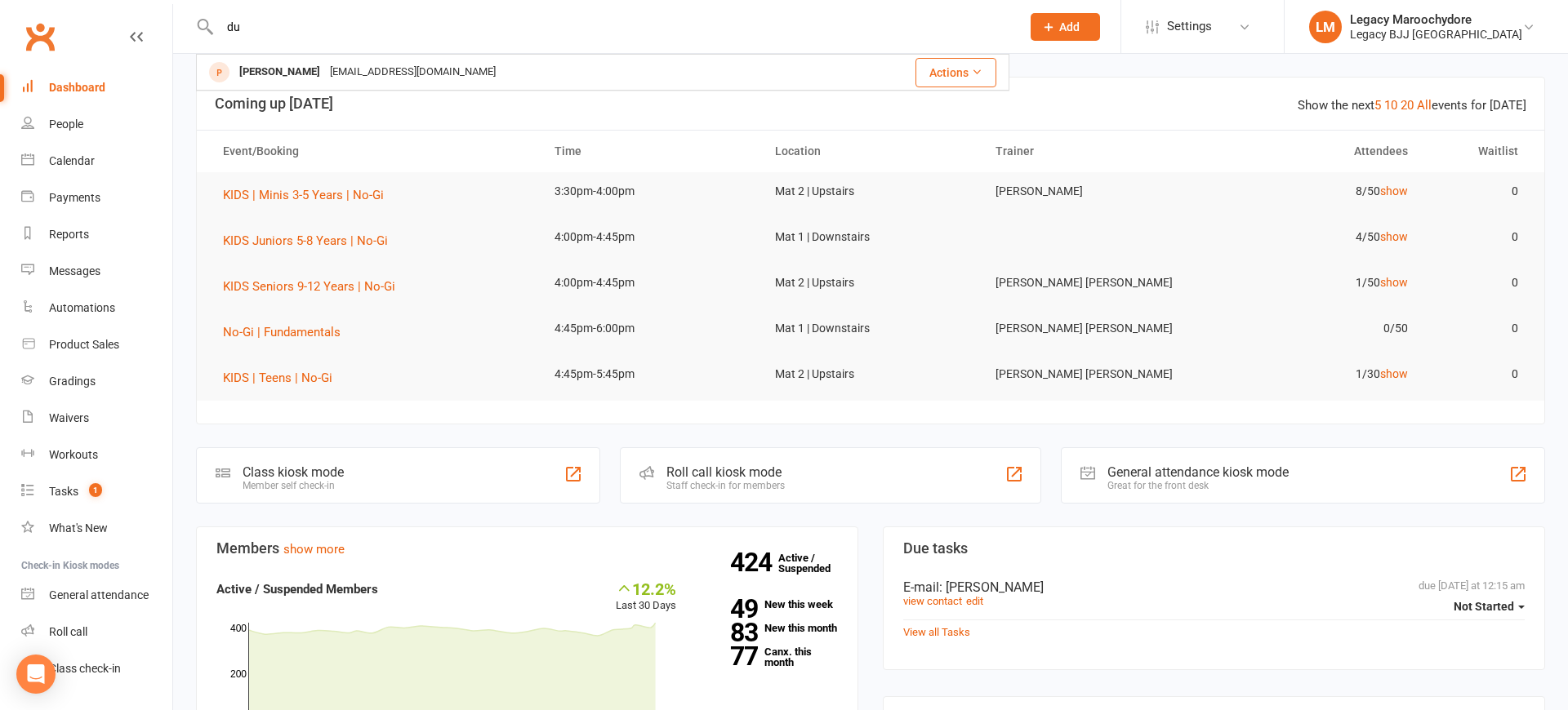
type input "d"
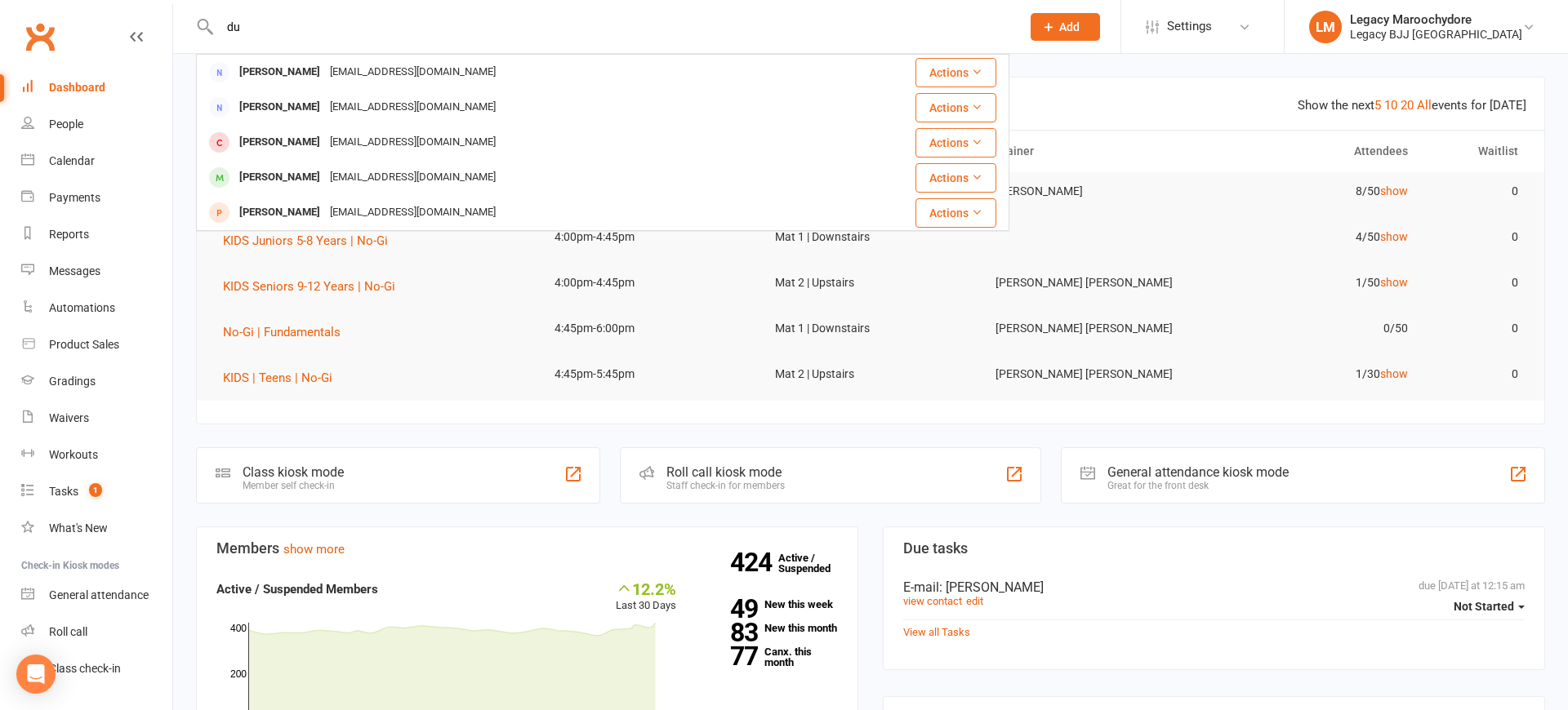
type input "d"
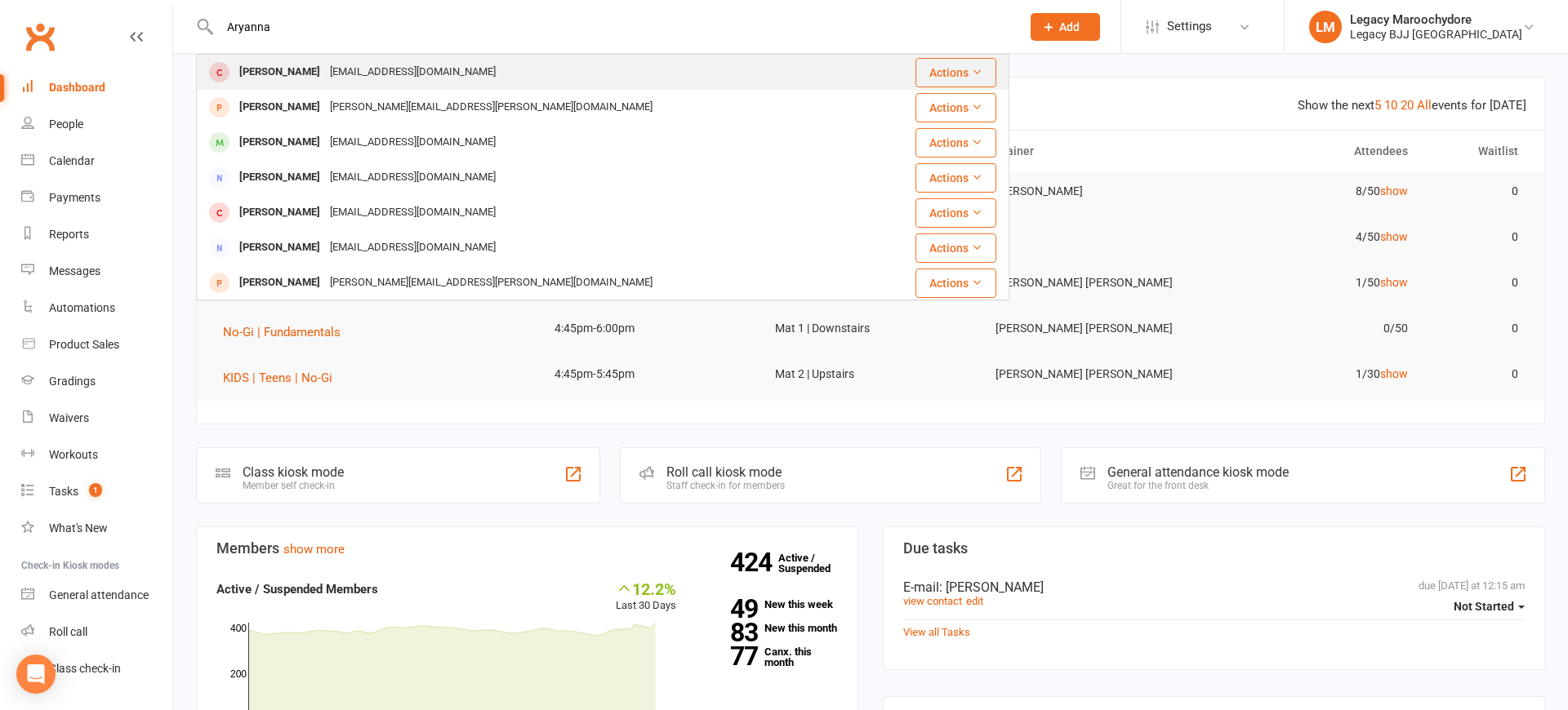
type input "Aryanna"
click at [300, 71] on div "Aryanna Dubbels" at bounding box center [279, 72] width 90 height 24
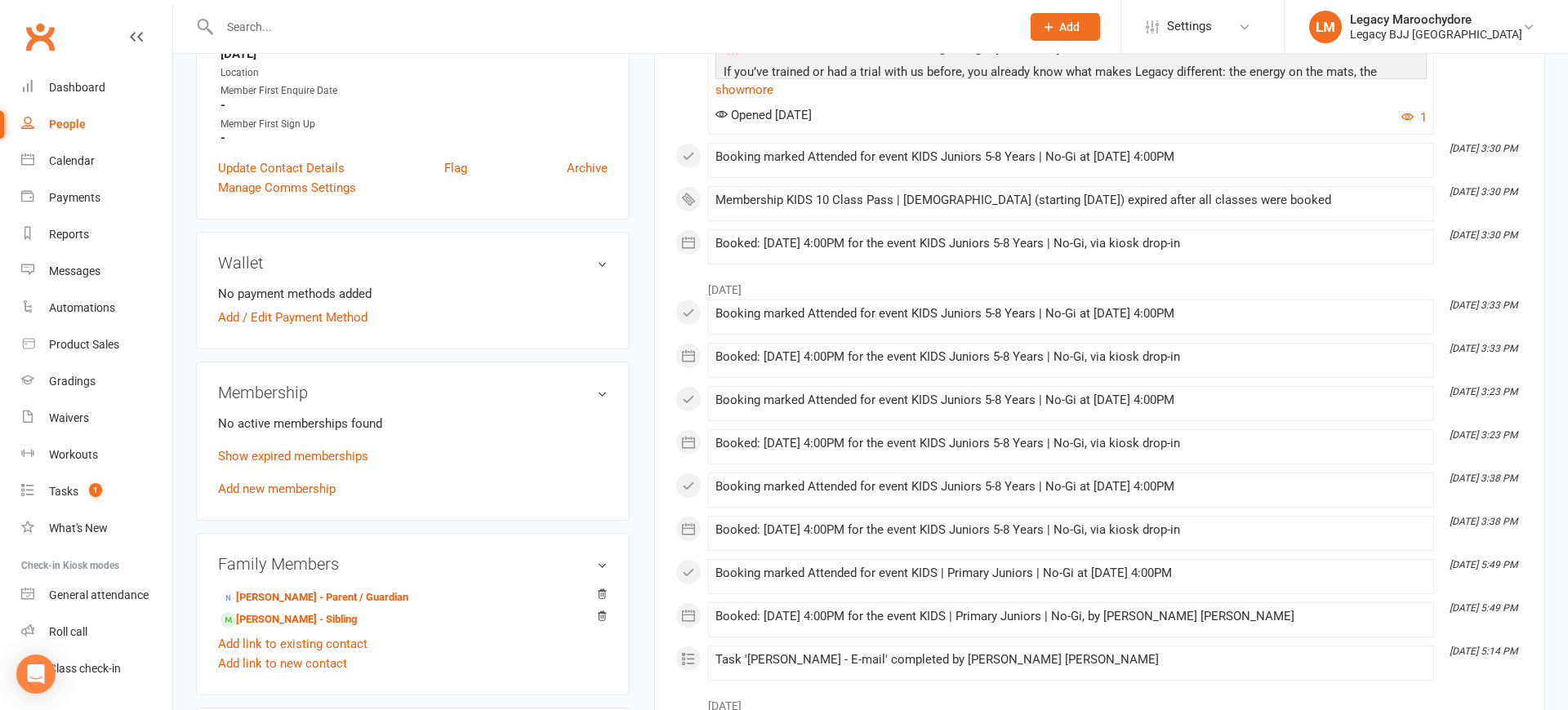
scroll to position [415, 0]
click at [268, 452] on link "Show expired memberships" at bounding box center [293, 454] width 151 height 15
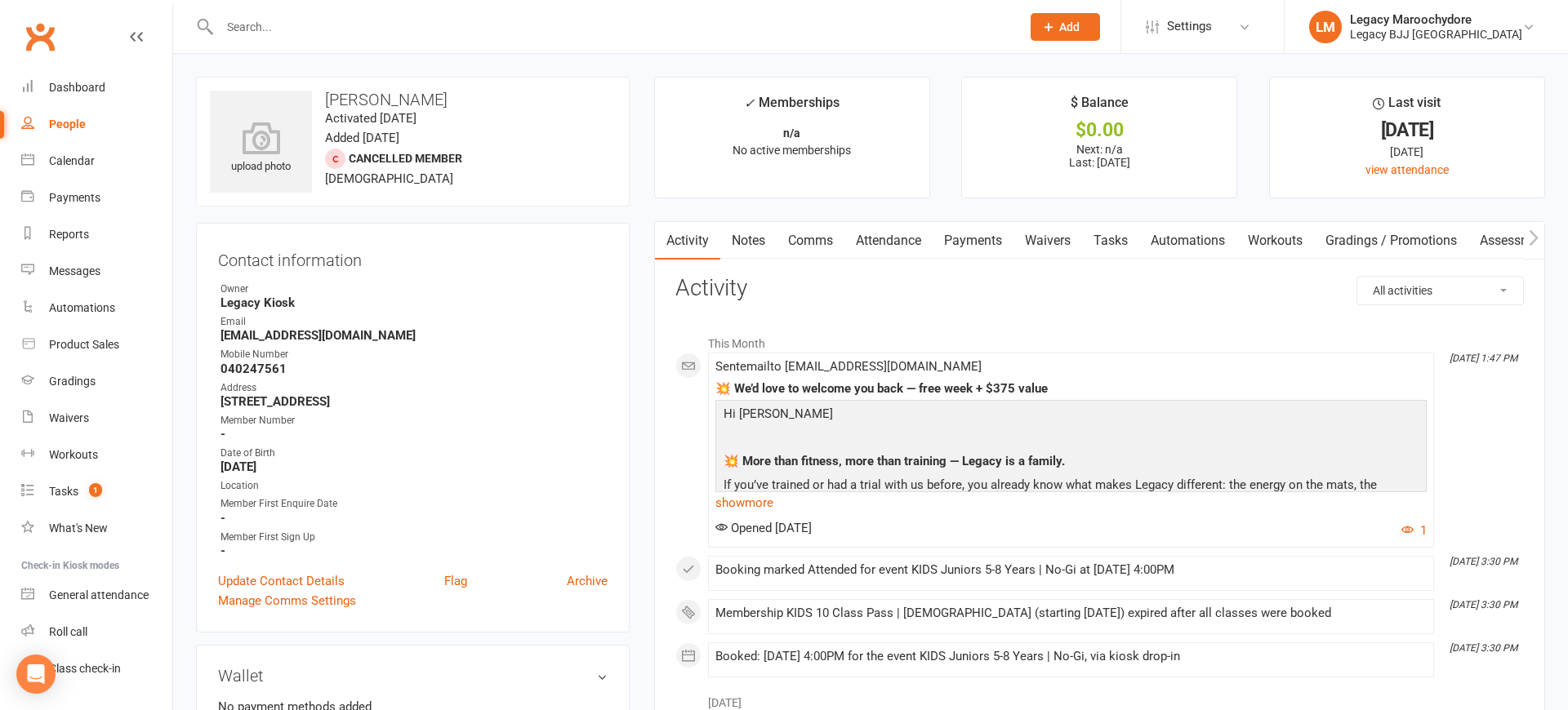
scroll to position [2, 0]
click at [313, 29] on input "text" at bounding box center [612, 26] width 795 height 23
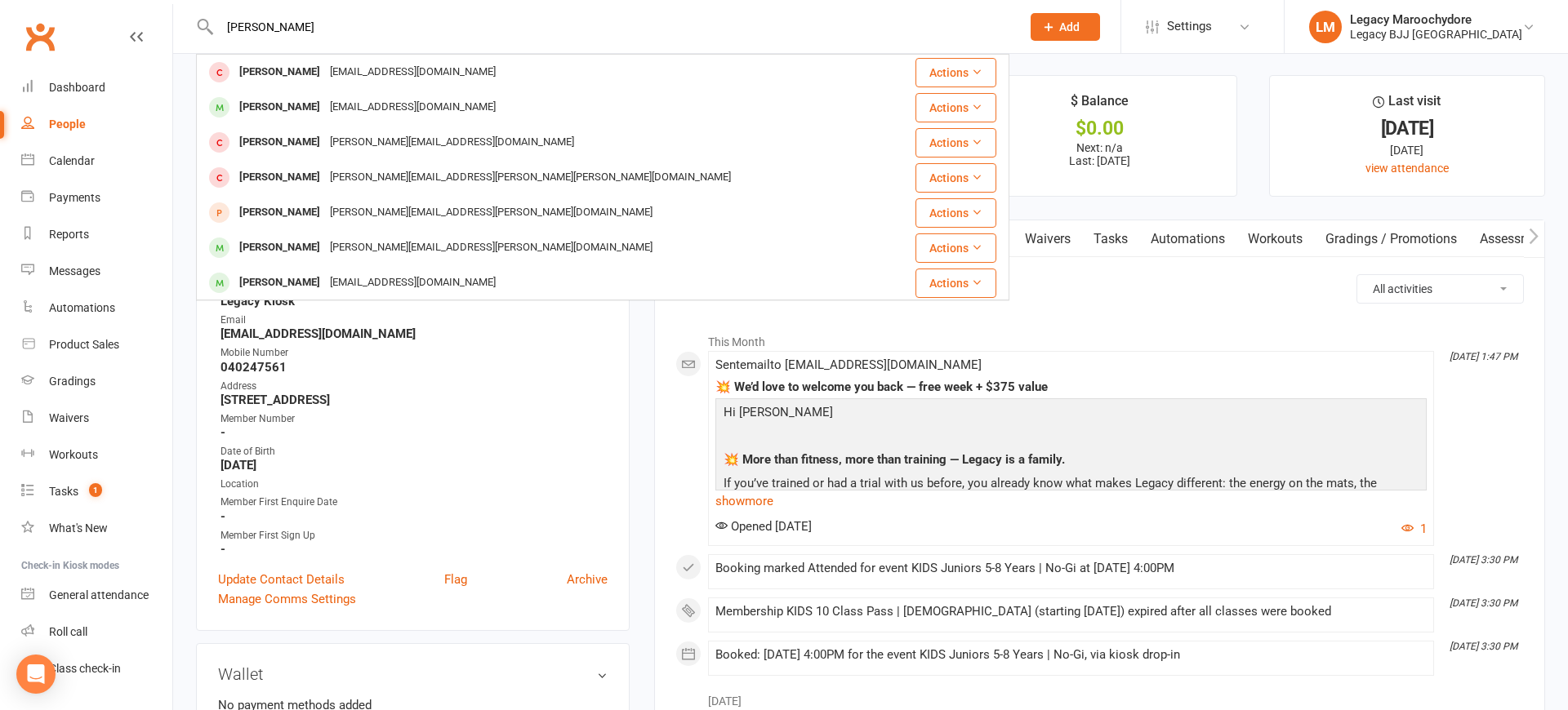
type input "Leo Cochrane"
drag, startPoint x: 240, startPoint y: 49, endPoint x: 265, endPoint y: 75, distance: 36.1
click at [264, 75] on div "Leo Cochrane" at bounding box center [279, 72] width 90 height 24
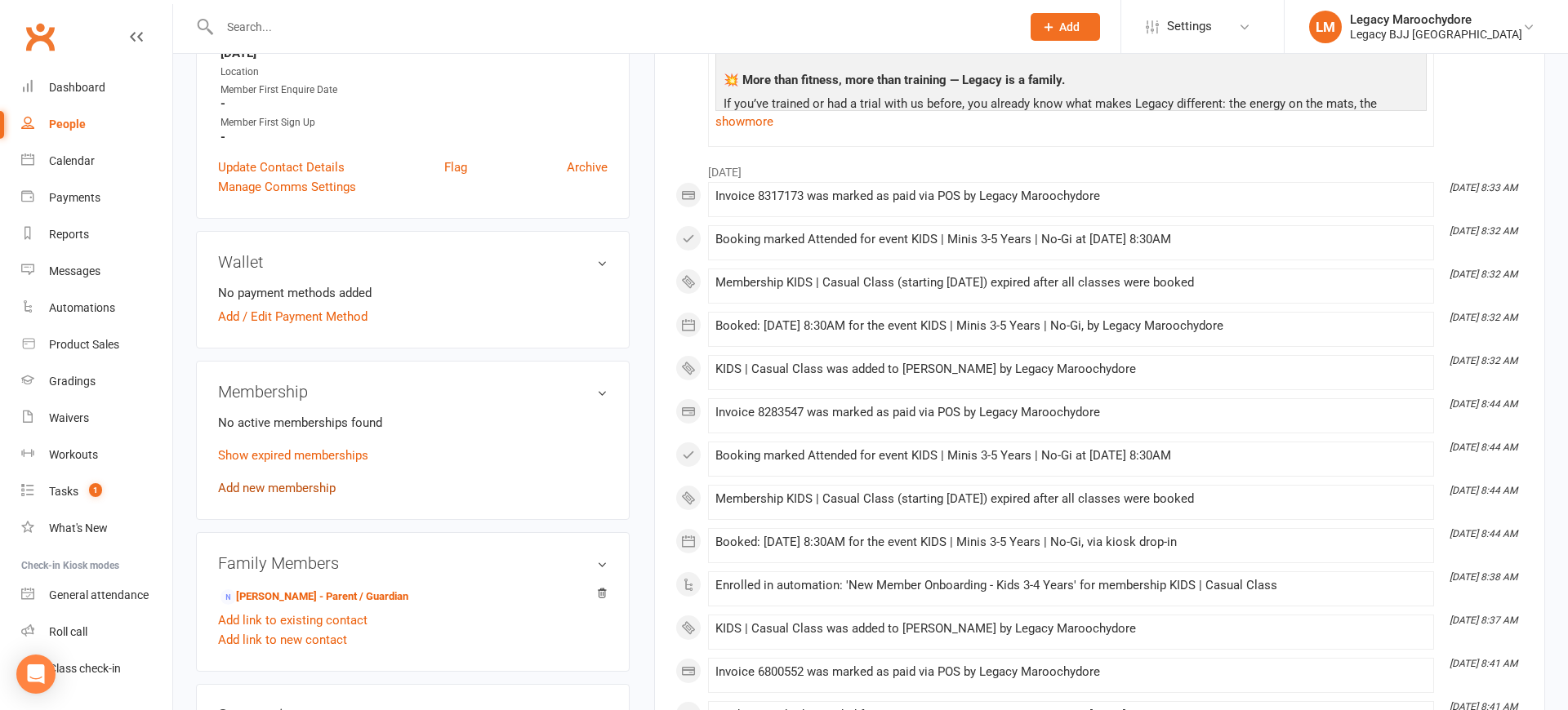
scroll to position [381, 0]
click at [281, 449] on link "Show expired memberships" at bounding box center [293, 454] width 151 height 15
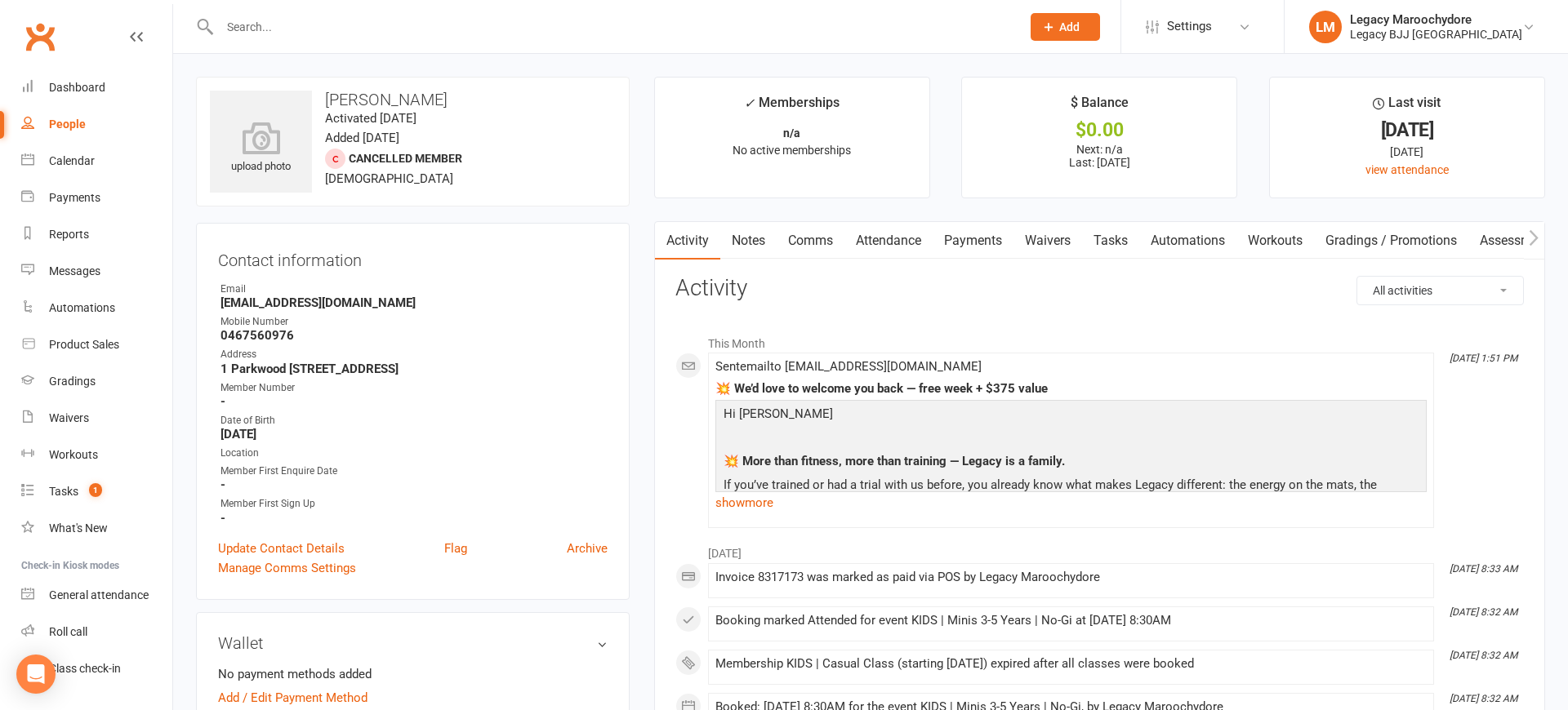
scroll to position [0, 0]
click at [807, 236] on link "Comms" at bounding box center [810, 240] width 68 height 37
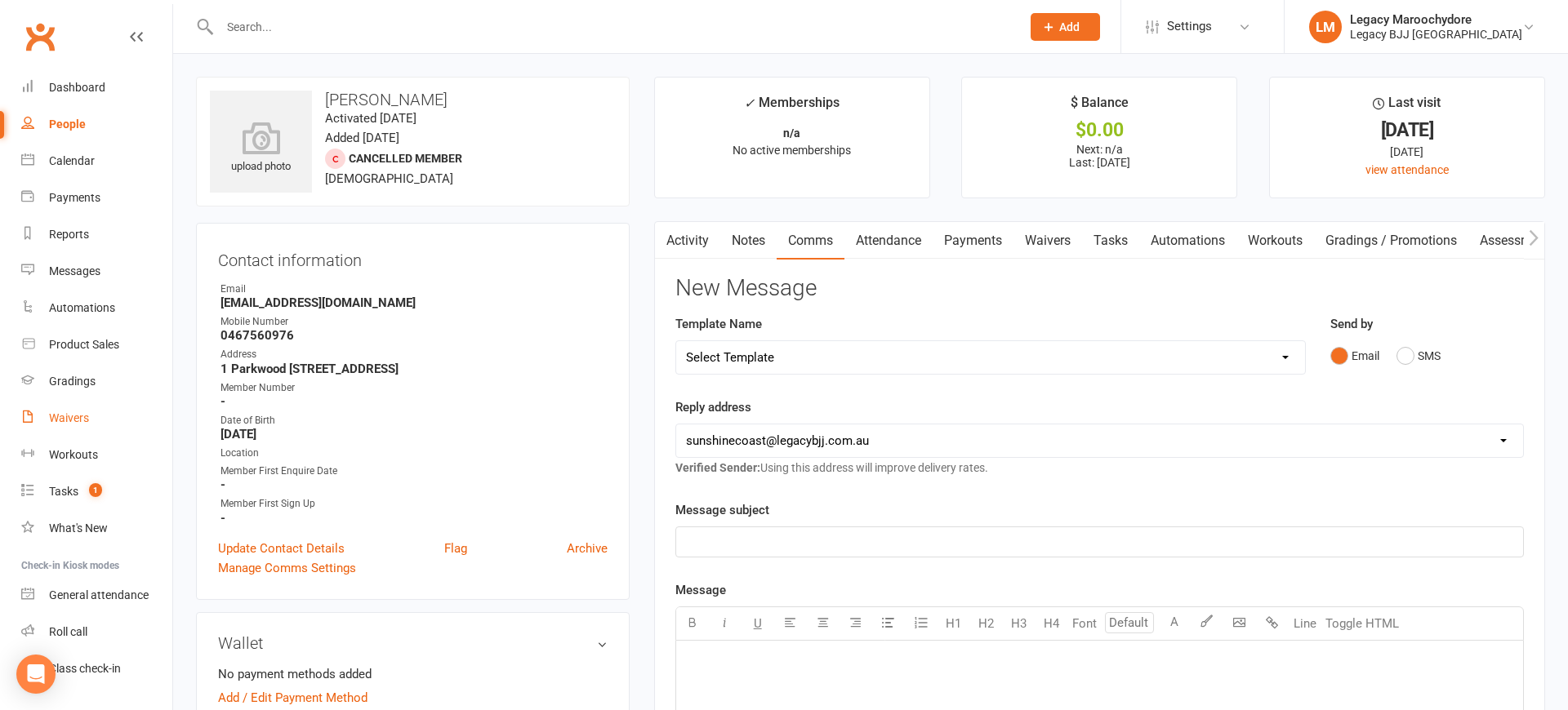
click at [66, 413] on div "Waivers" at bounding box center [69, 418] width 40 height 13
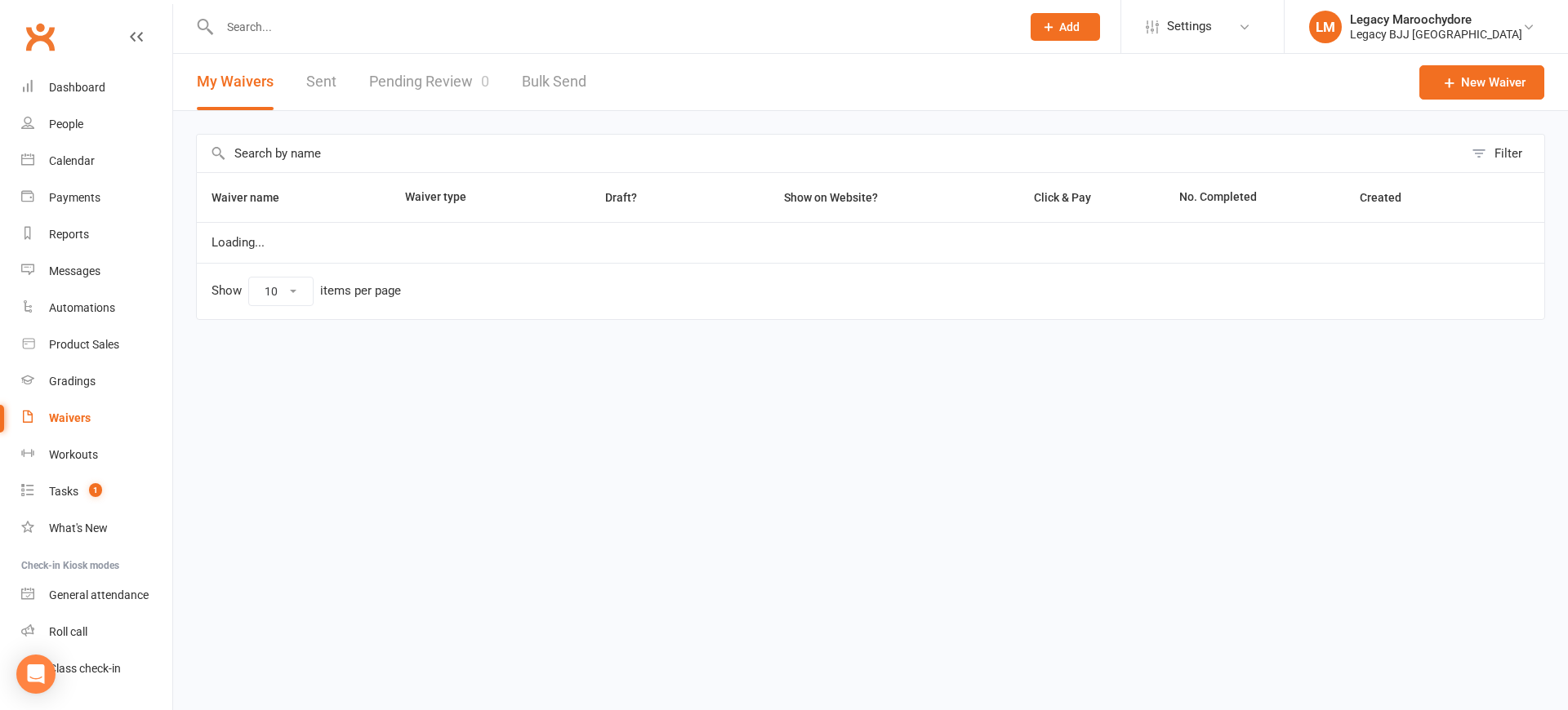
select select "25"
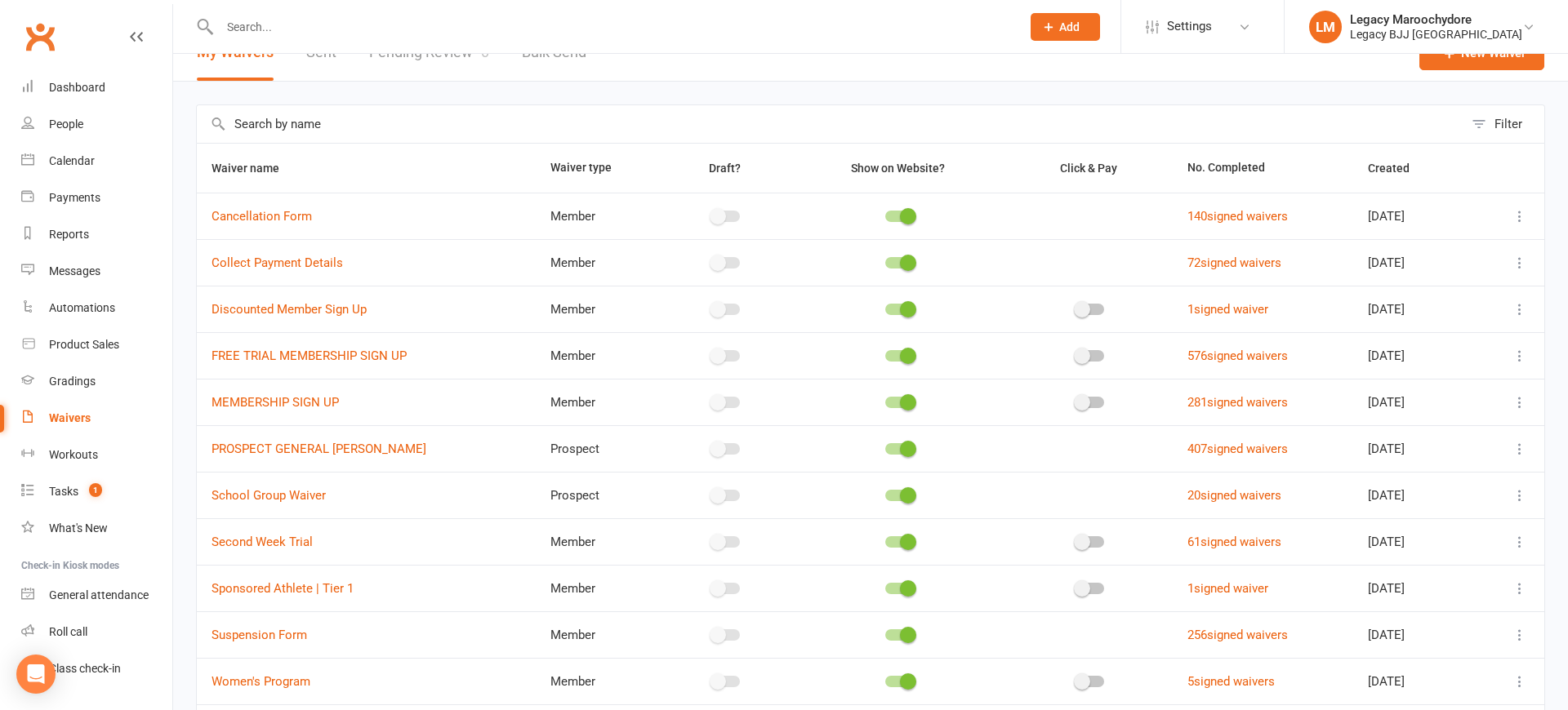
scroll to position [60, 0]
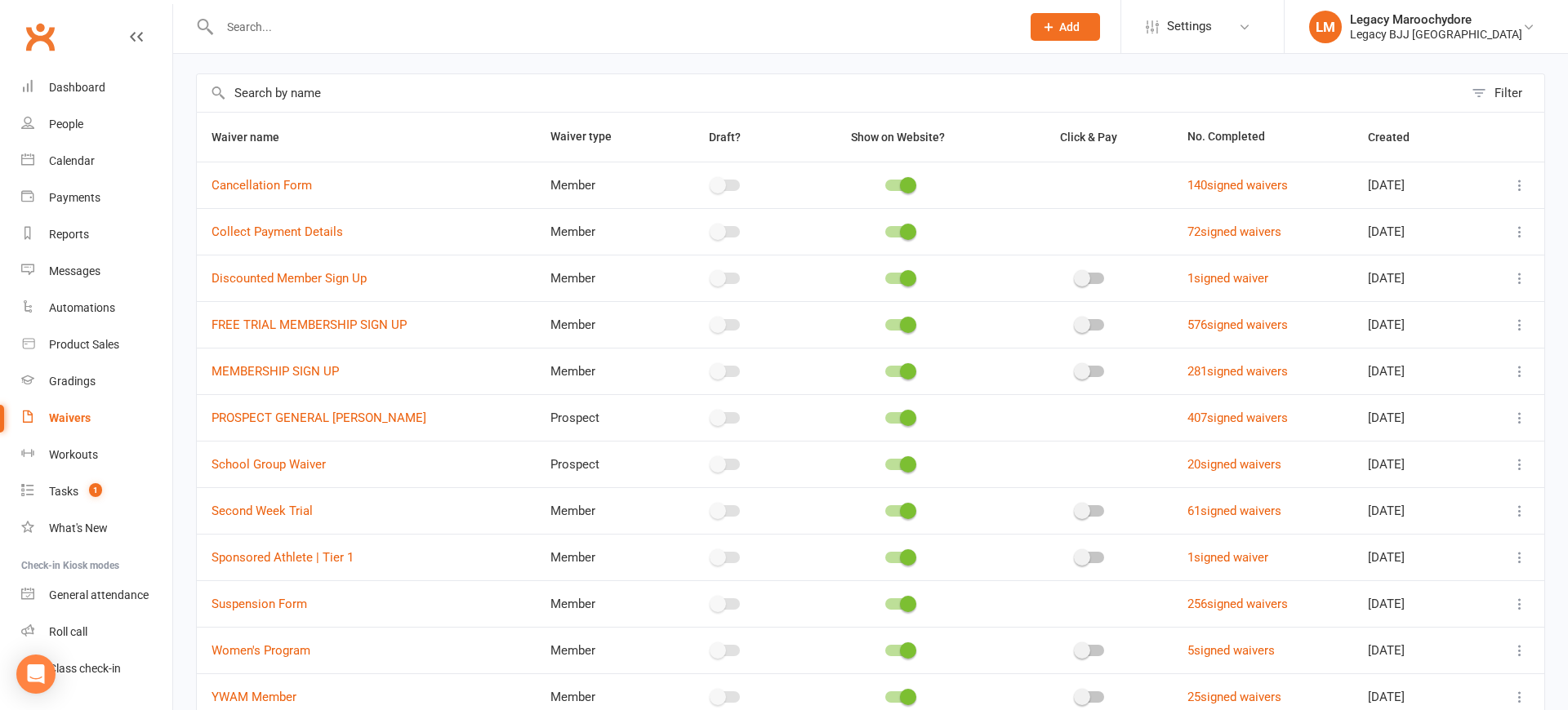
click at [1521, 372] on icon at bounding box center [1520, 371] width 16 height 16
click at [1444, 467] on link "Copy external link to clipboard" at bounding box center [1433, 468] width 192 height 33
click at [61, 93] on div "Dashboard" at bounding box center [78, 88] width 57 height 13
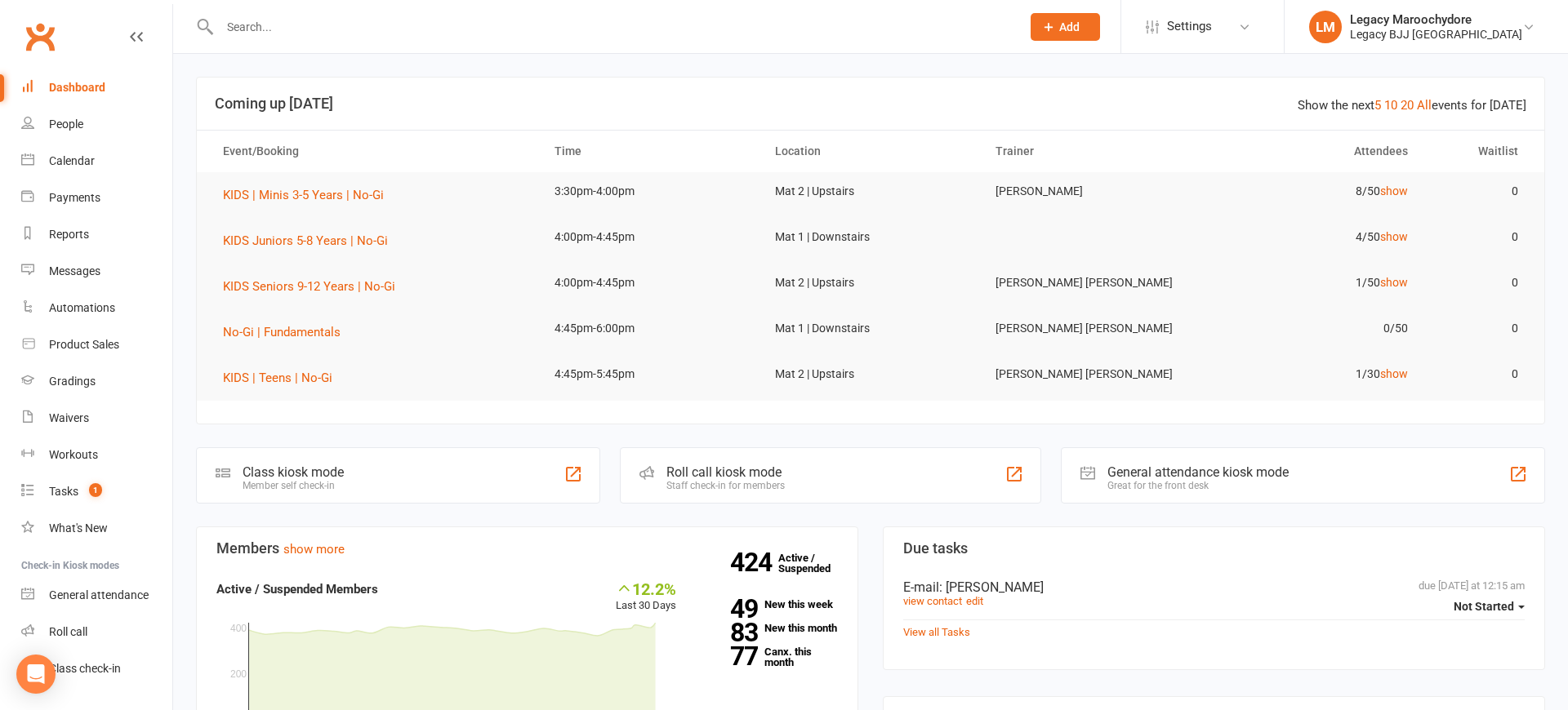
click at [374, 21] on input "text" at bounding box center [612, 26] width 795 height 23
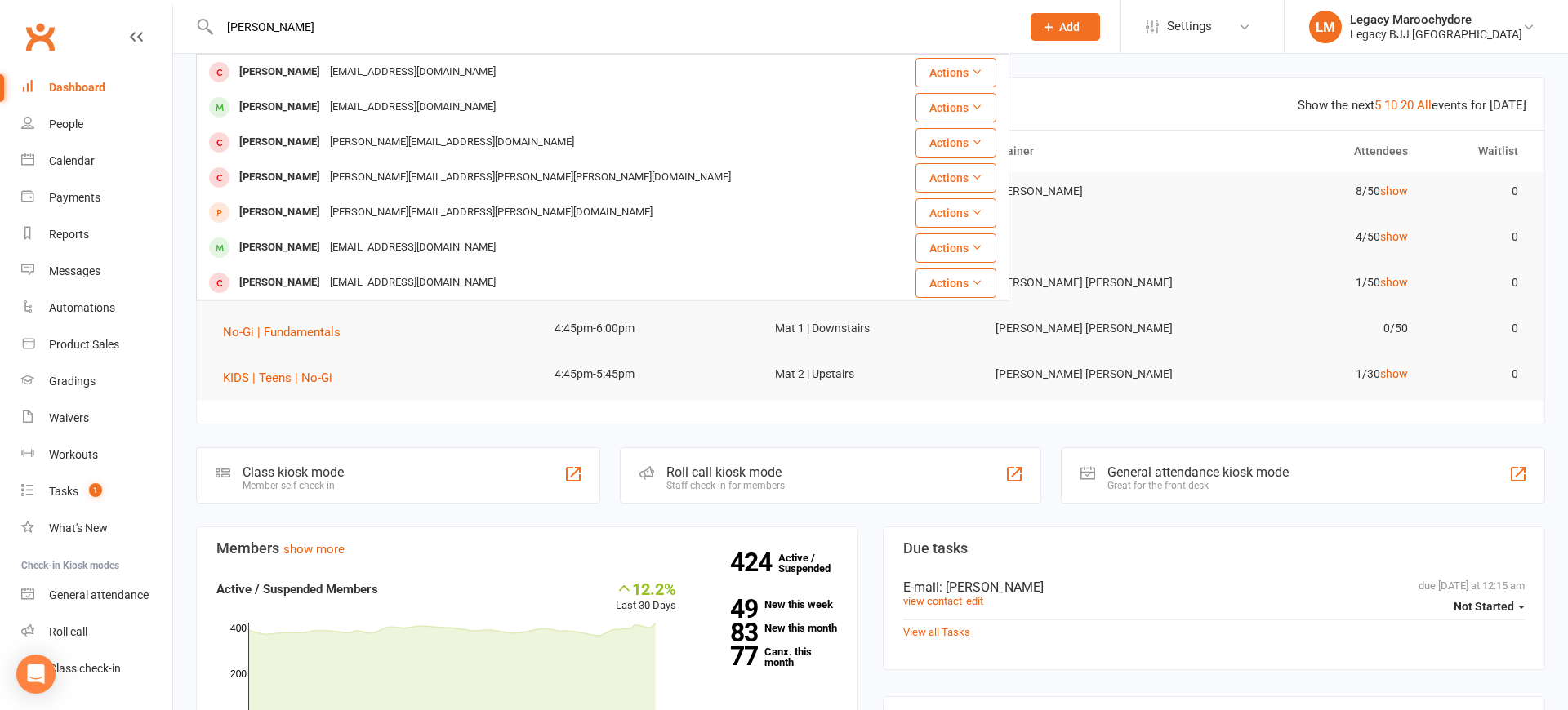
type input "Leo coach"
drag, startPoint x: 255, startPoint y: 203, endPoint x: 291, endPoint y: 77, distance: 131.0
click at [291, 77] on div "Leo Cochrane" at bounding box center [279, 72] width 90 height 24
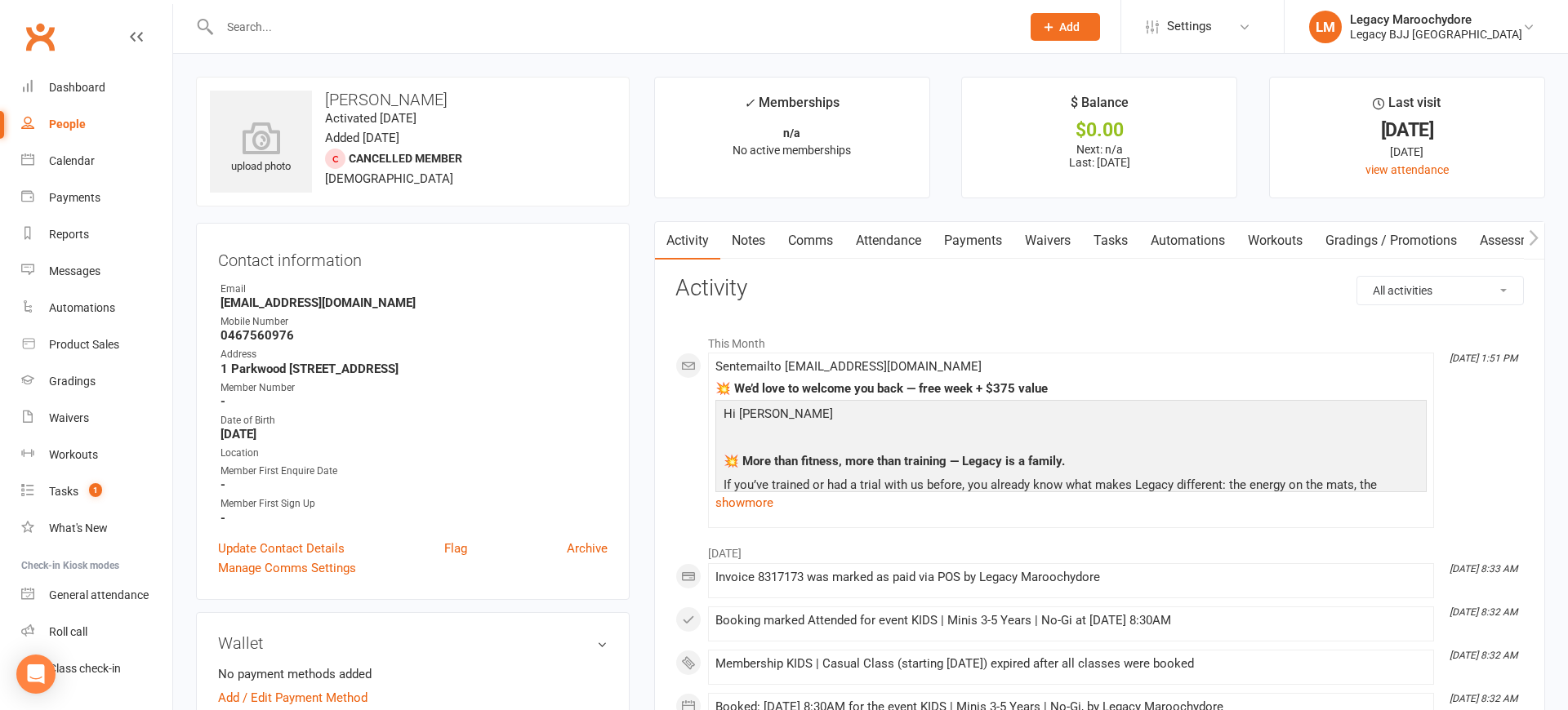
click at [797, 242] on link "Comms" at bounding box center [810, 240] width 68 height 37
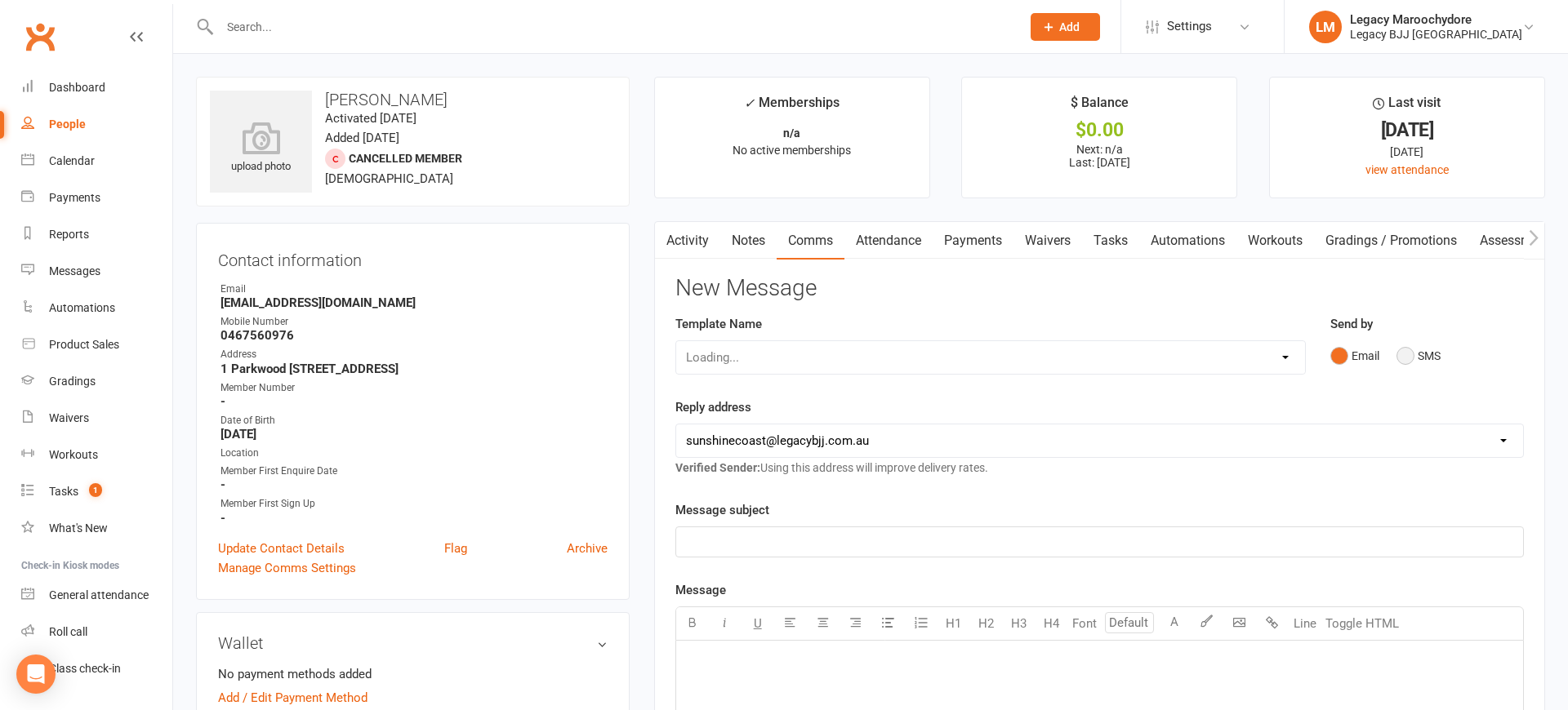
click at [1408, 358] on button "SMS" at bounding box center [1418, 356] width 44 height 31
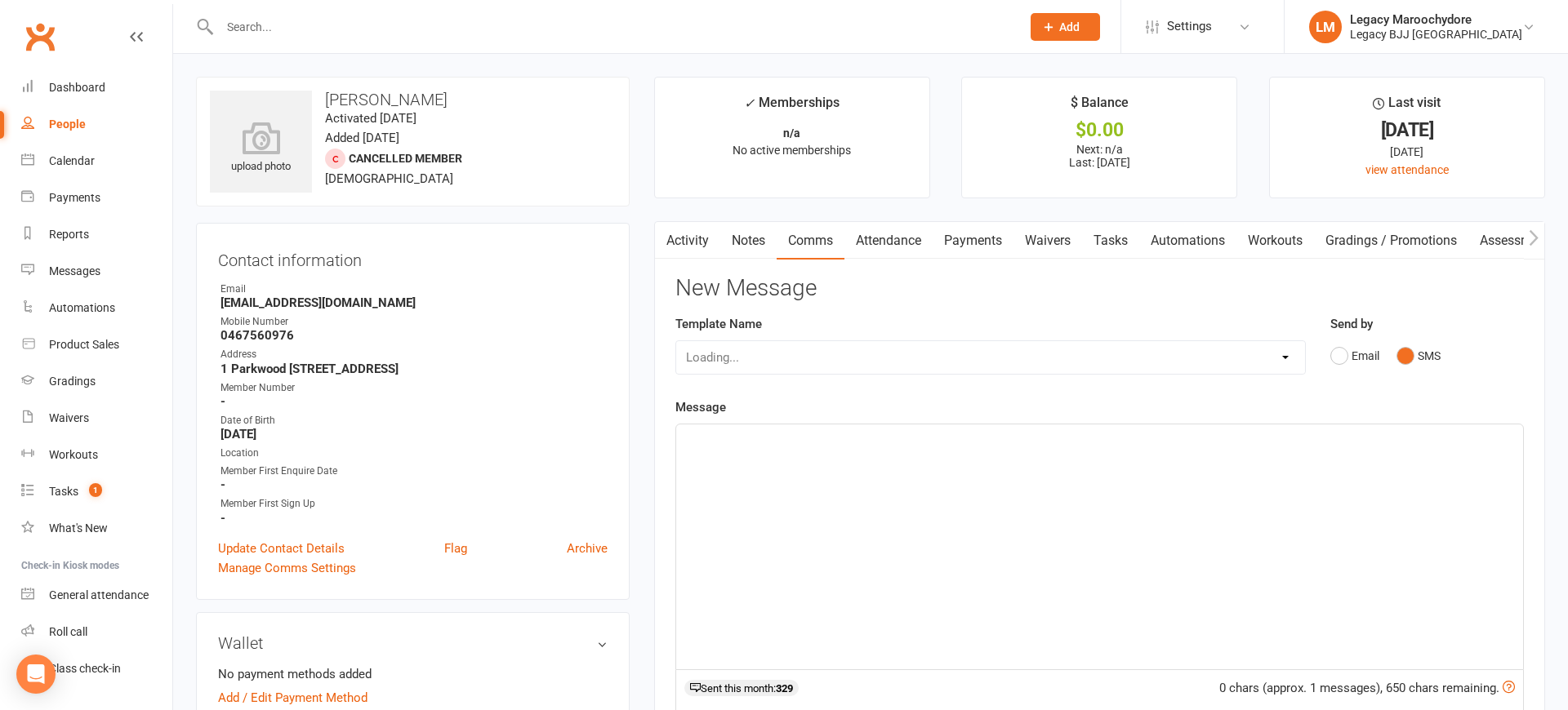
click at [1006, 510] on div "﻿" at bounding box center [1099, 547] width 847 height 245
click at [684, 437] on div "https://app.clubworx.com/s/wcIVBYQY" at bounding box center [1099, 547] width 847 height 245
click at [728, 445] on p "﻿" at bounding box center [1100, 438] width 827 height 19
click at [89, 89] on div "Dashboard" at bounding box center [78, 88] width 57 height 13
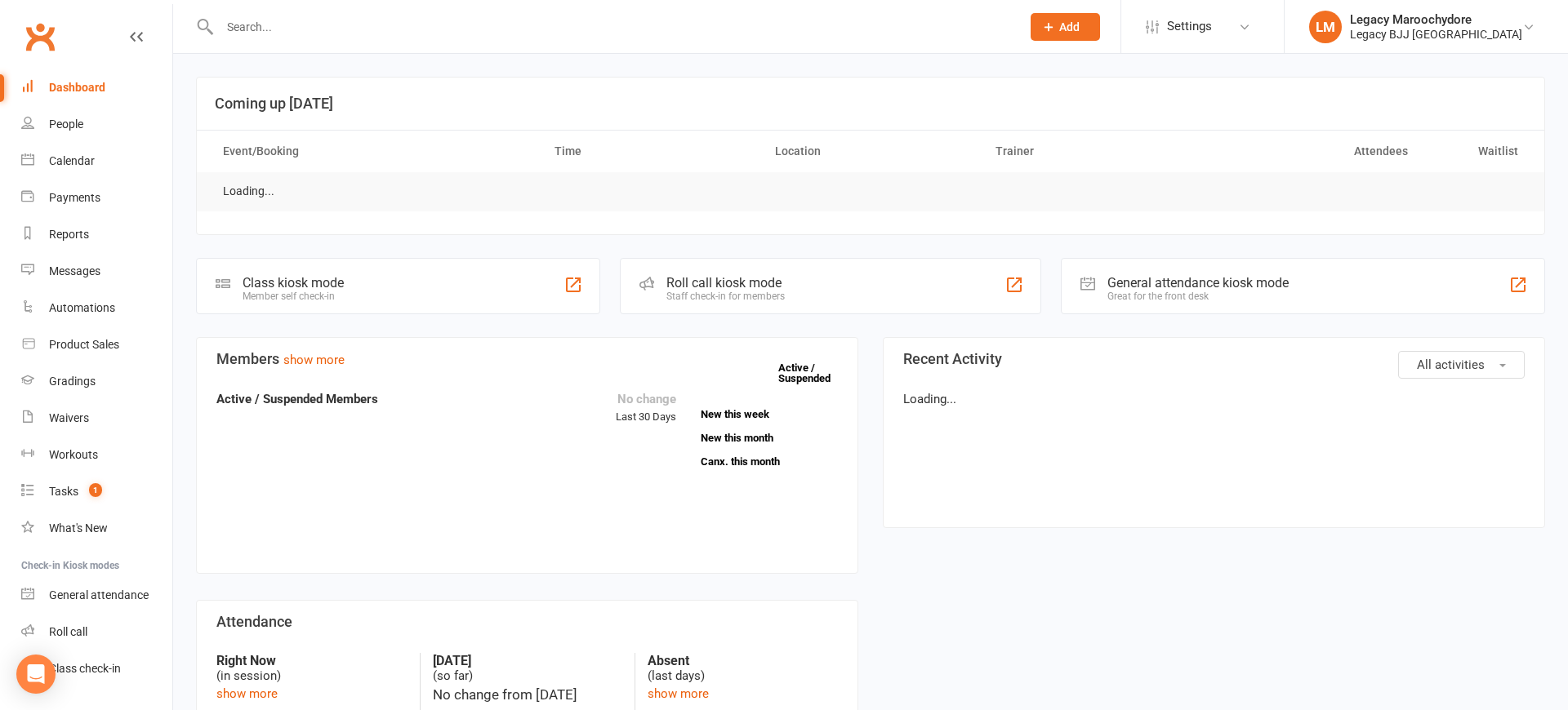
click at [276, 32] on input "text" at bounding box center [612, 26] width 795 height 23
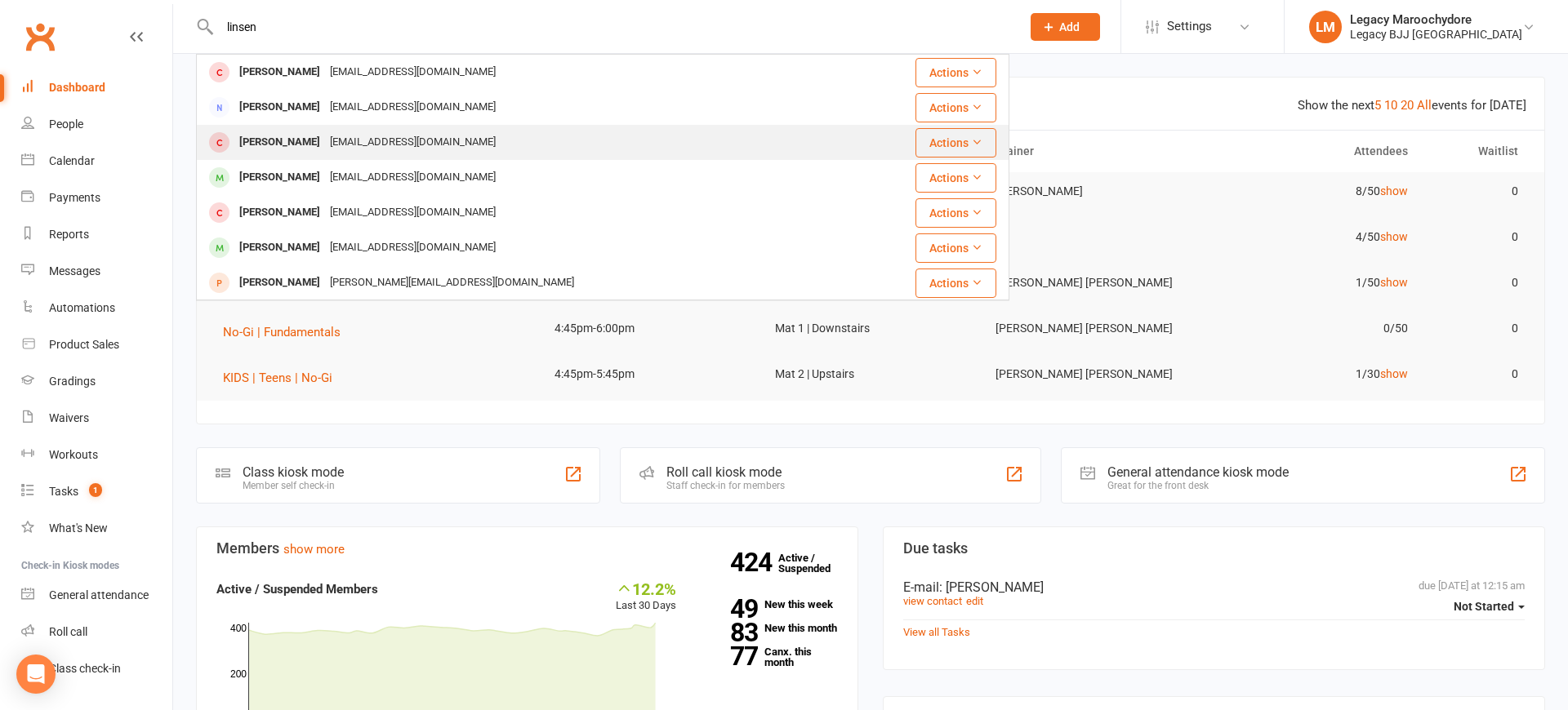
type input "linsen"
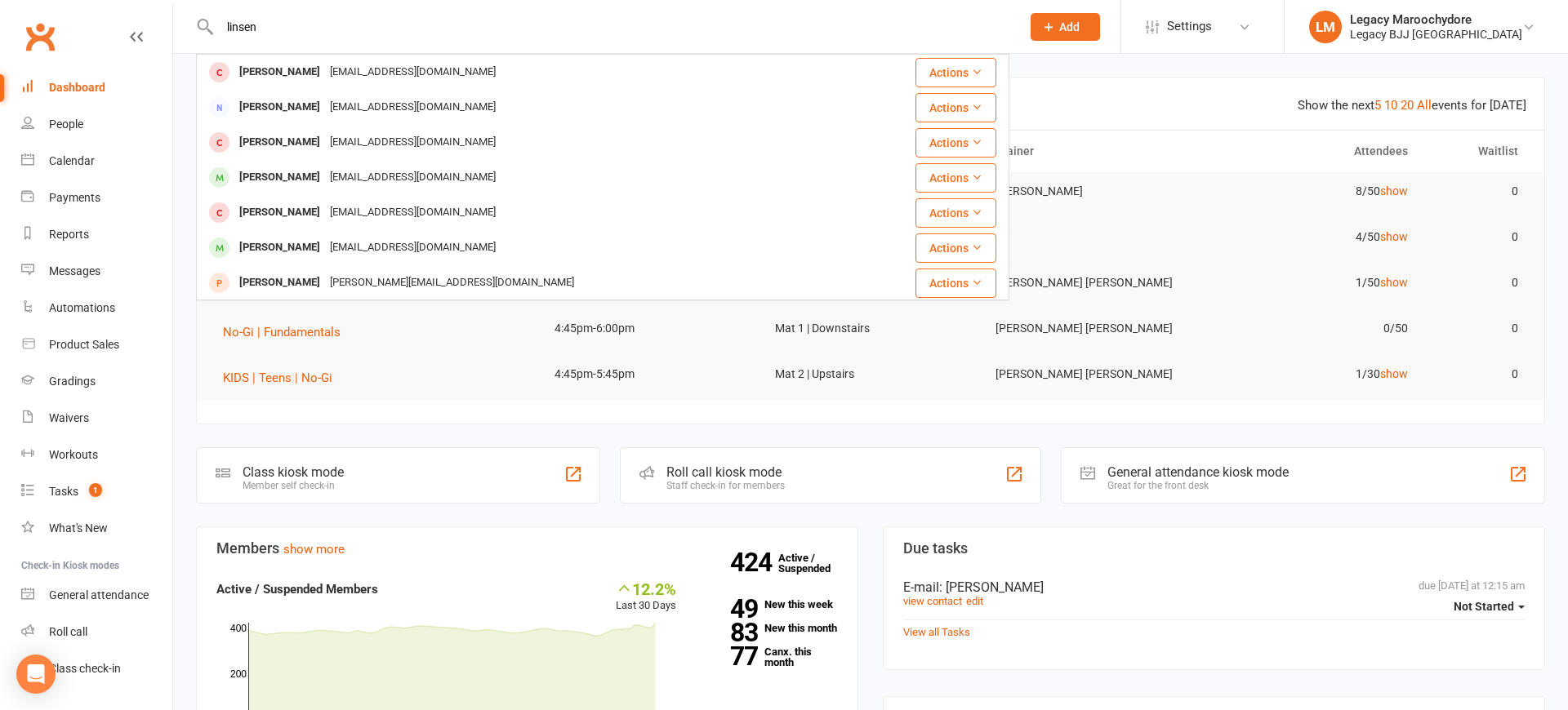
click at [269, 145] on div "Oliver Linssen" at bounding box center [279, 142] width 90 height 24
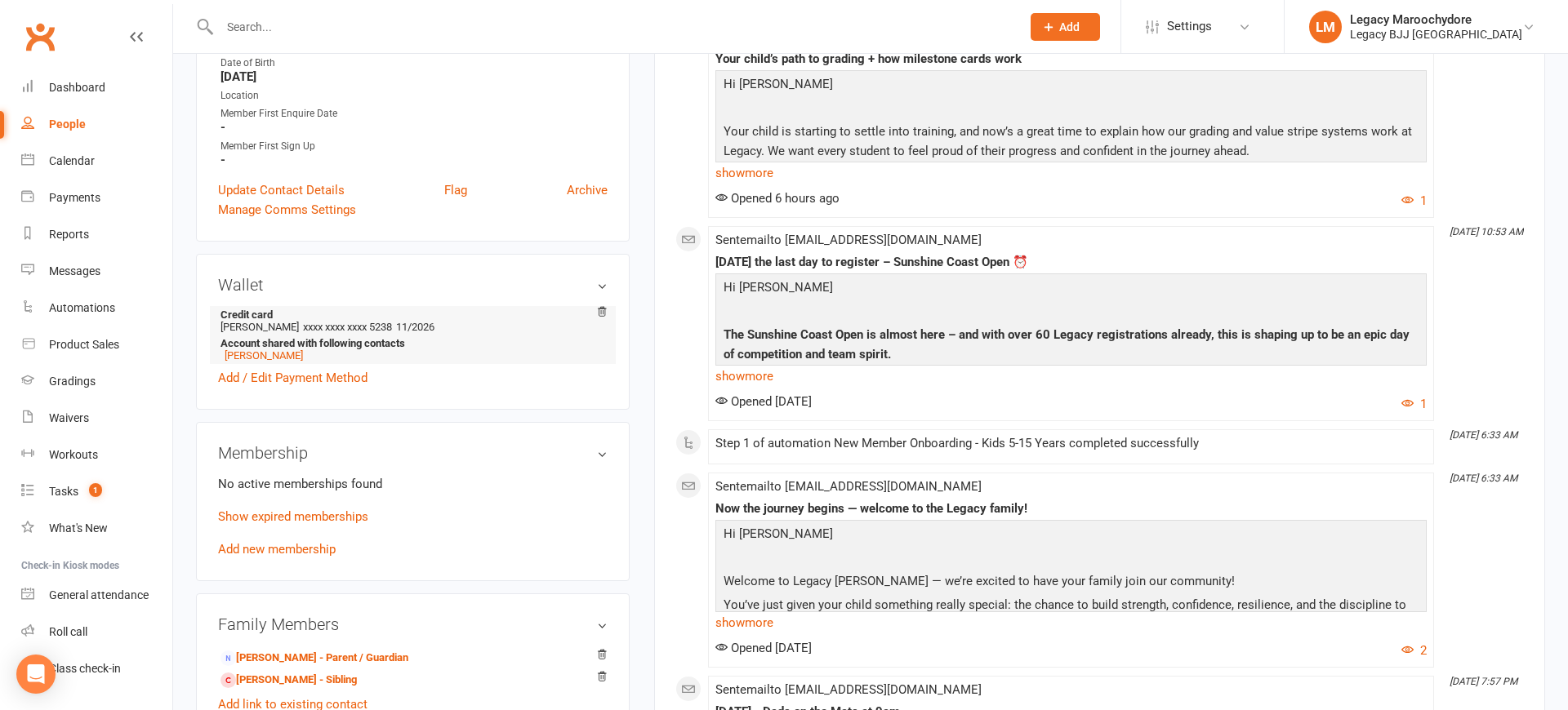
scroll to position [375, 0]
click at [267, 548] on link "Add new membership" at bounding box center [277, 547] width 118 height 15
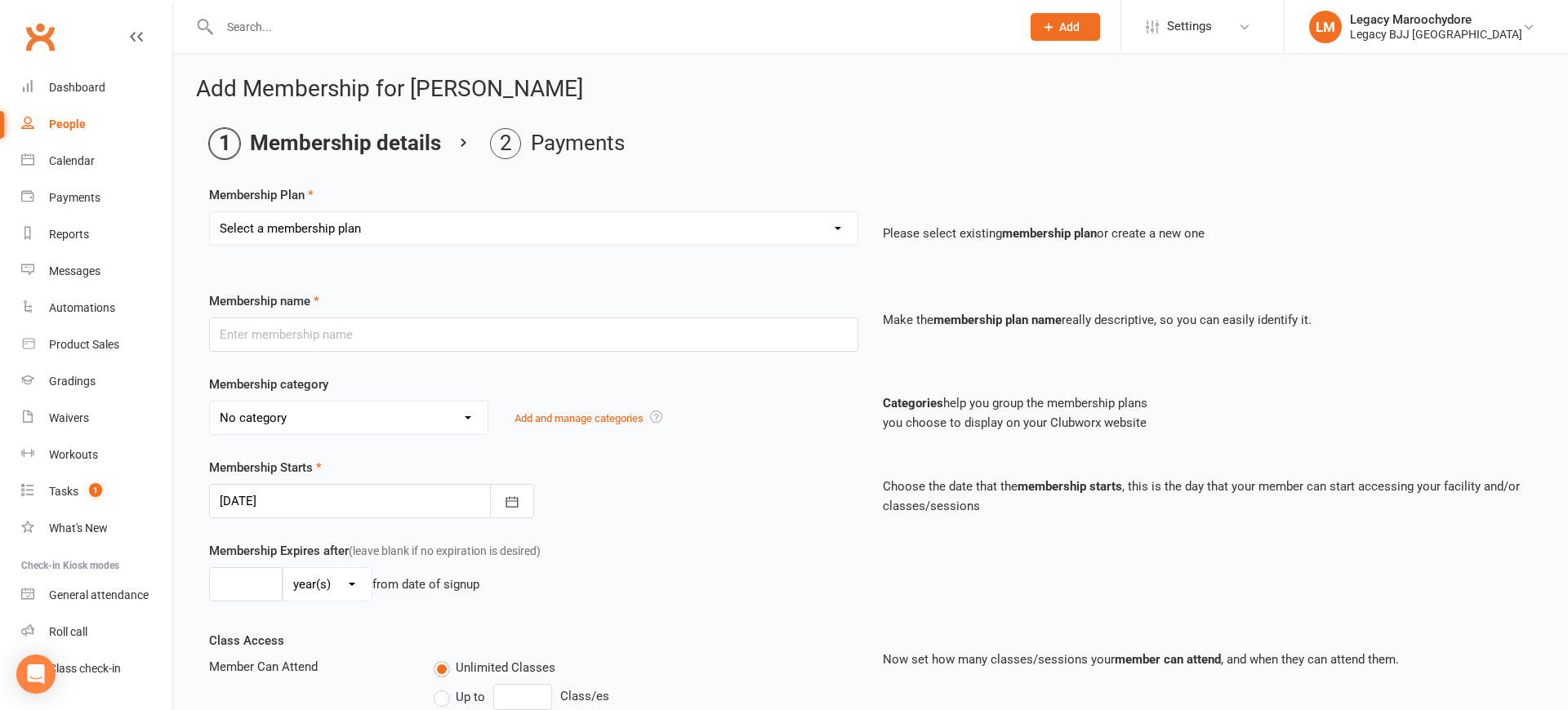
select select "13"
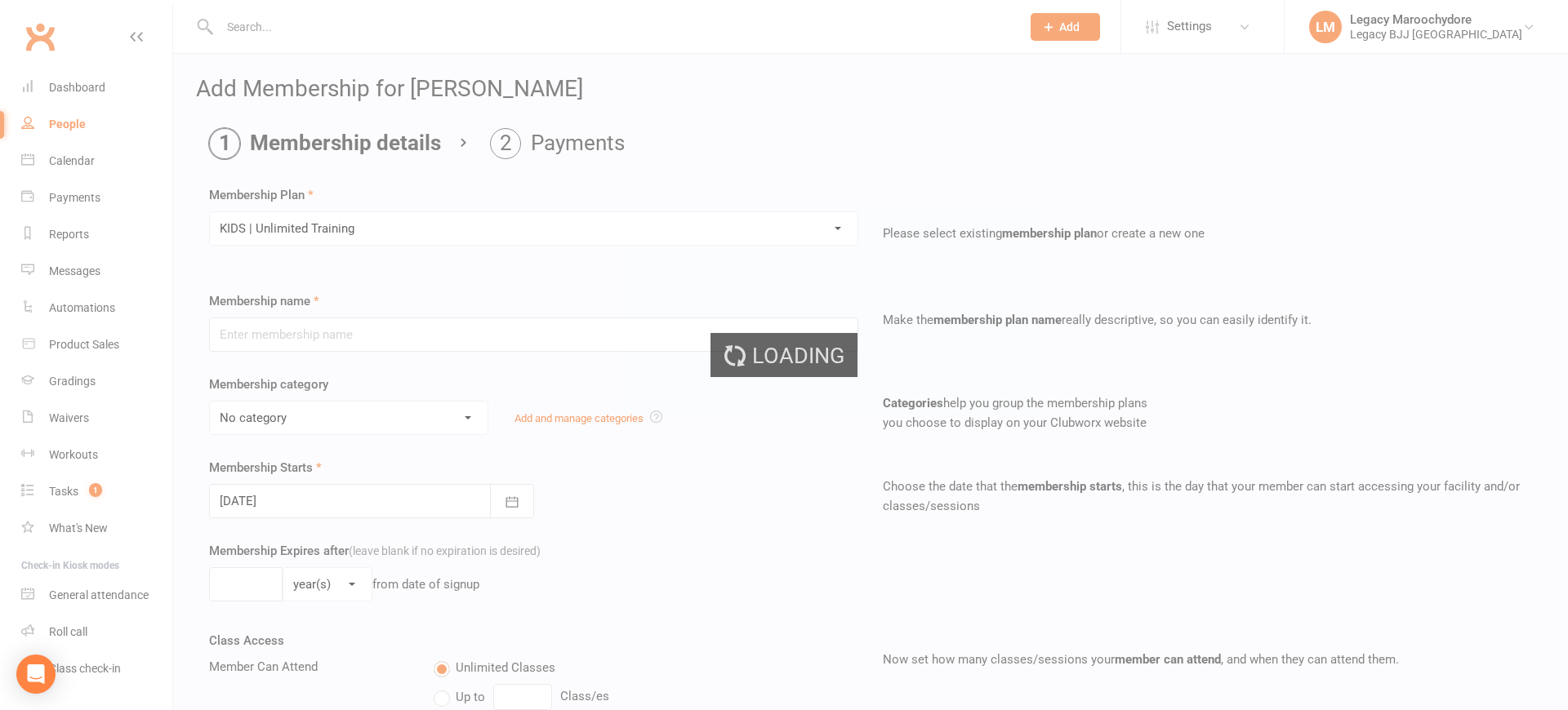
type input "KIDS | Unlimited Training"
select select "12"
type input "0"
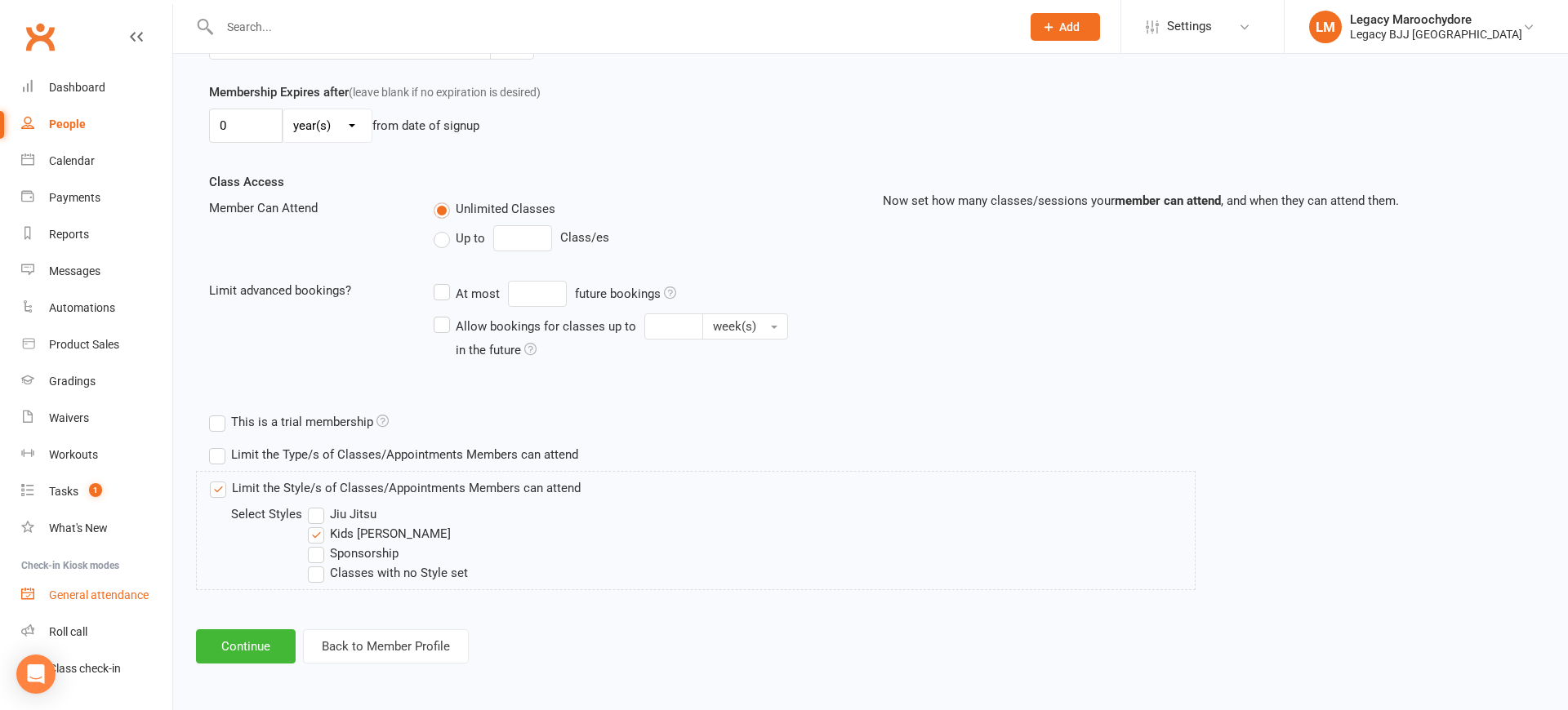
scroll to position [458, 0]
click at [225, 636] on button "Continue" at bounding box center [246, 647] width 100 height 35
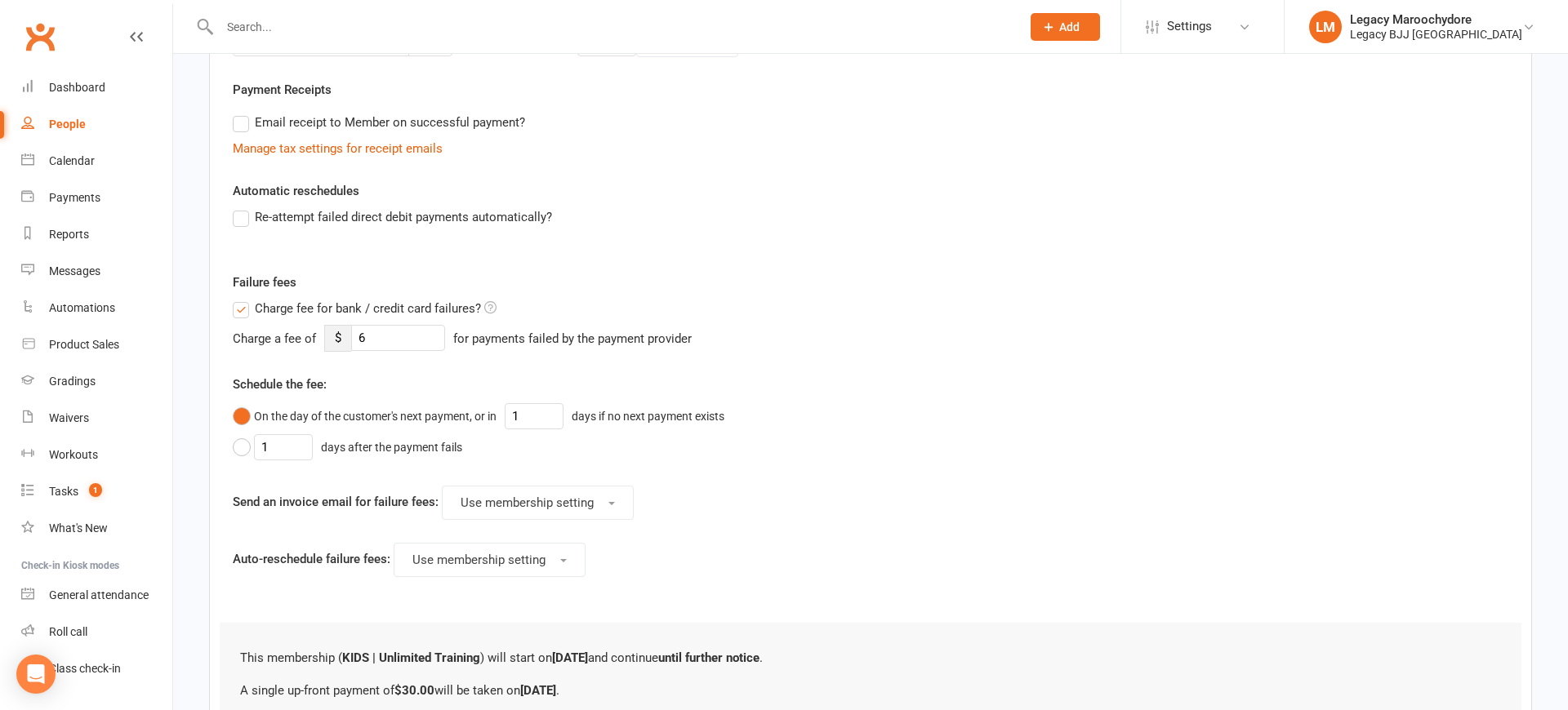
scroll to position [0, 0]
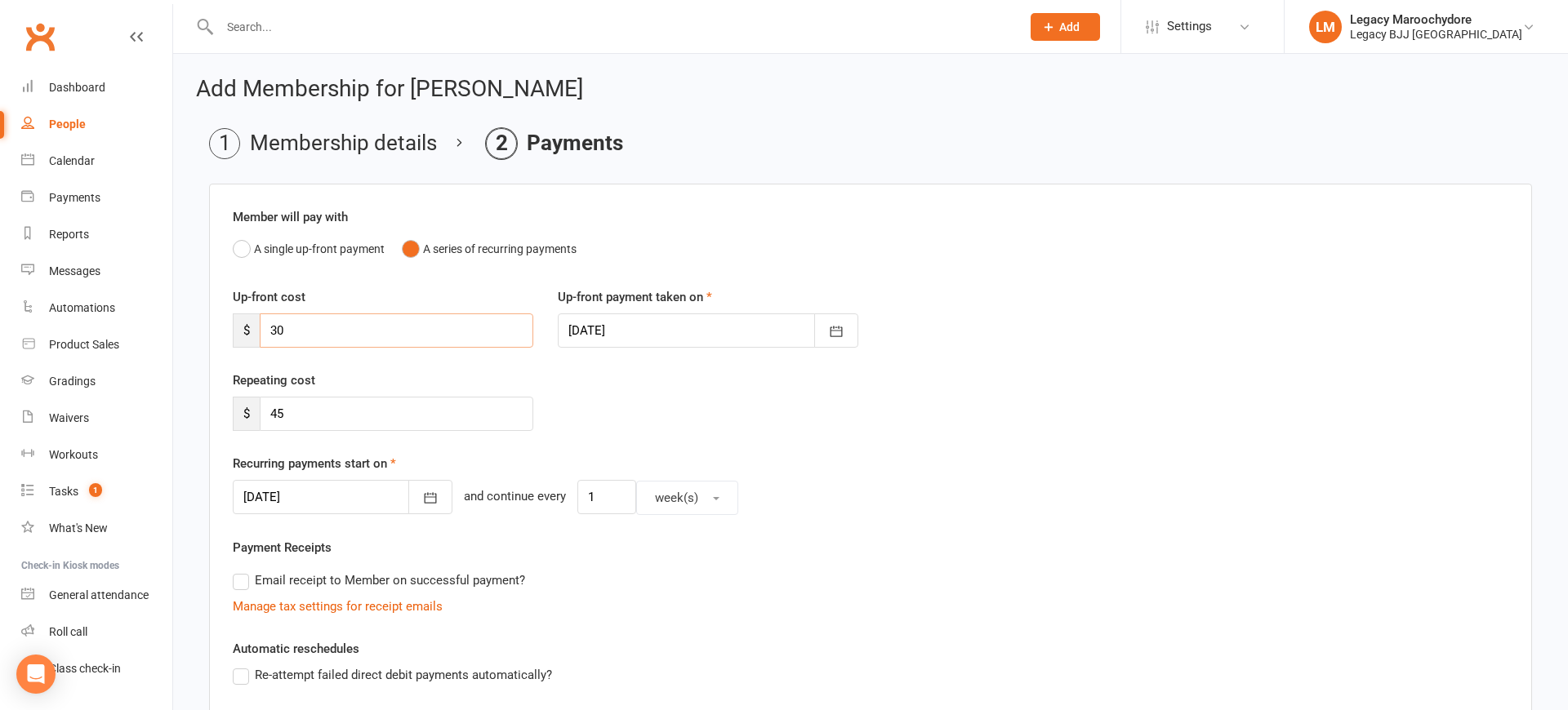
drag, startPoint x: 278, startPoint y: 337, endPoint x: 297, endPoint y: 330, distance: 20.2
click at [280, 336] on input "30" at bounding box center [396, 330] width 274 height 35
click at [281, 330] on input "30" at bounding box center [396, 330] width 274 height 35
click at [282, 330] on input "30" at bounding box center [396, 330] width 274 height 35
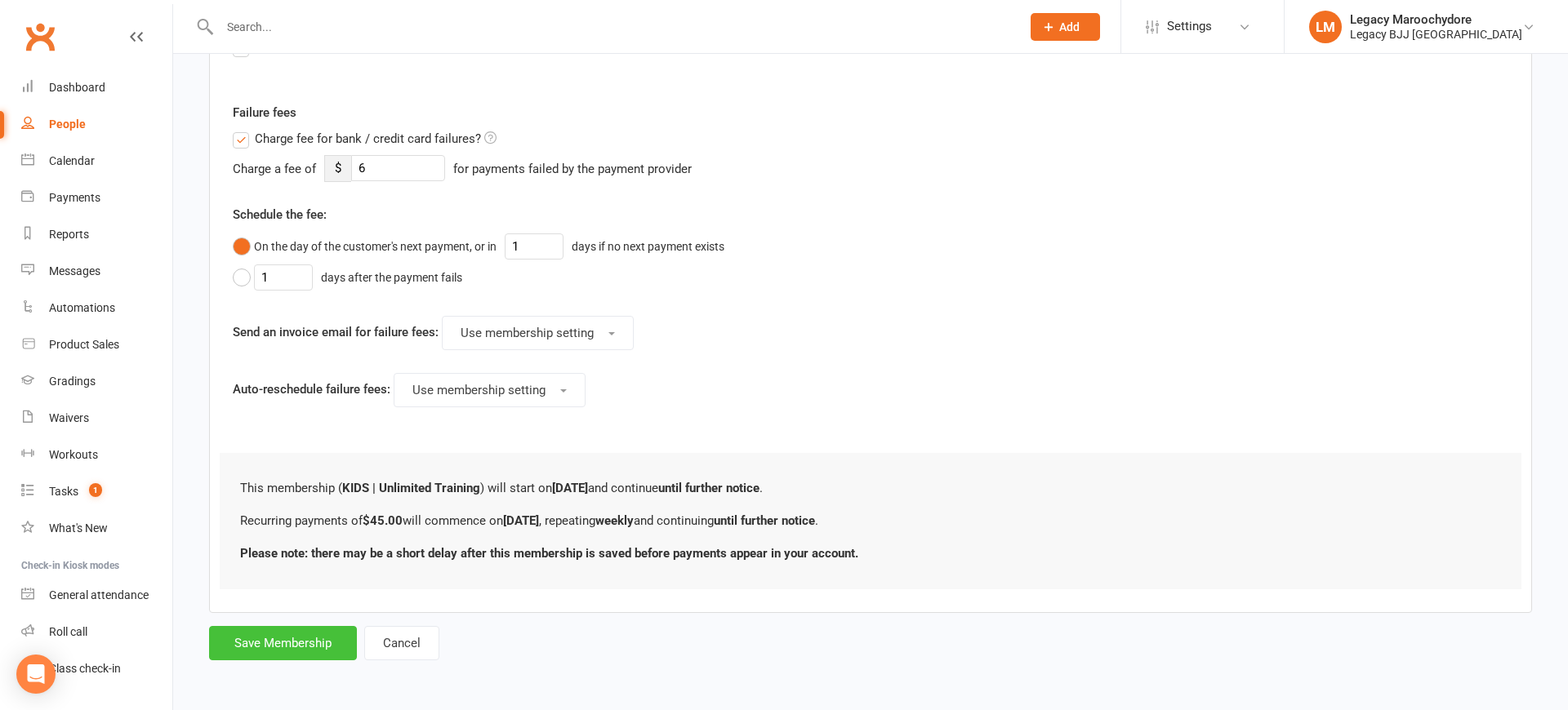
scroll to position [627, 0]
click at [277, 646] on button "Save Membership" at bounding box center [283, 644] width 148 height 35
type input "0"
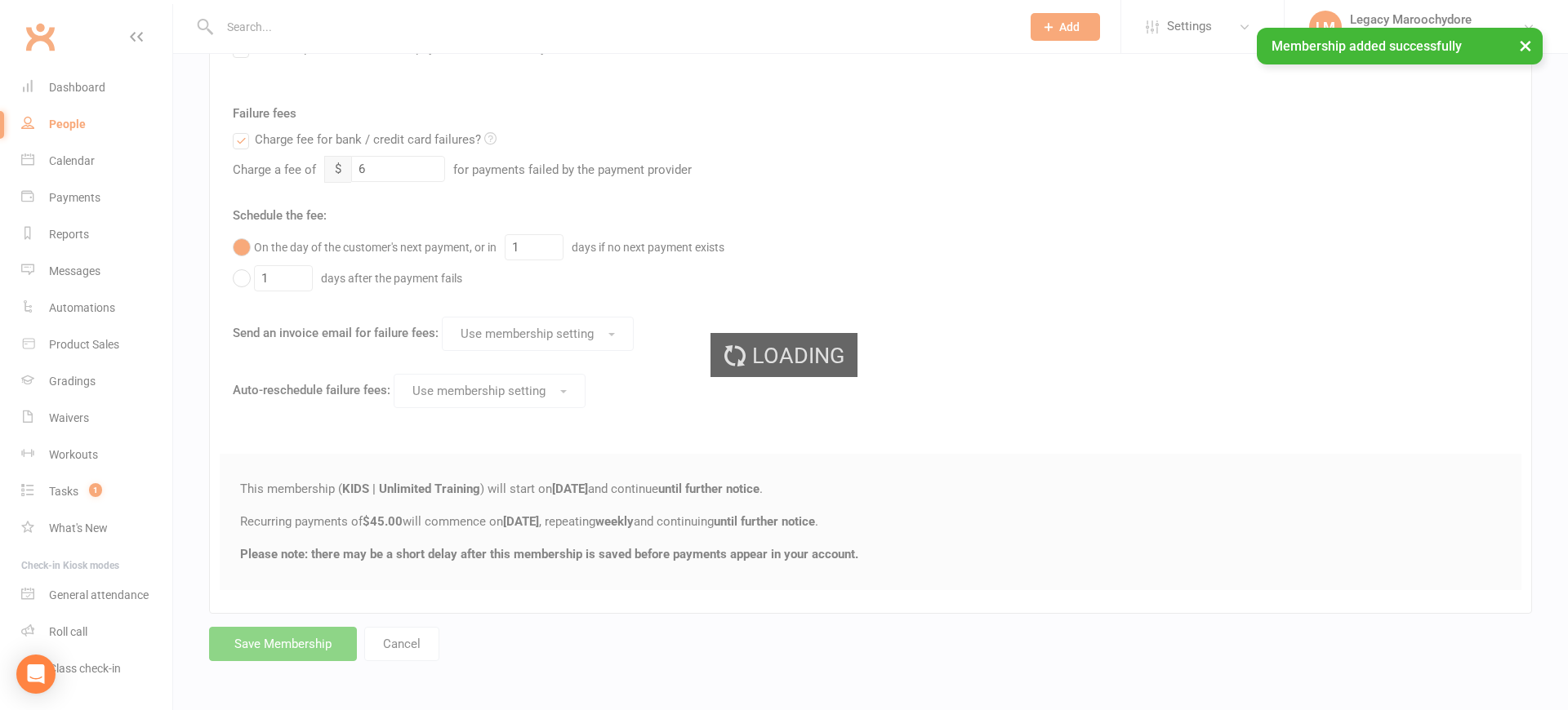
scroll to position [620, 0]
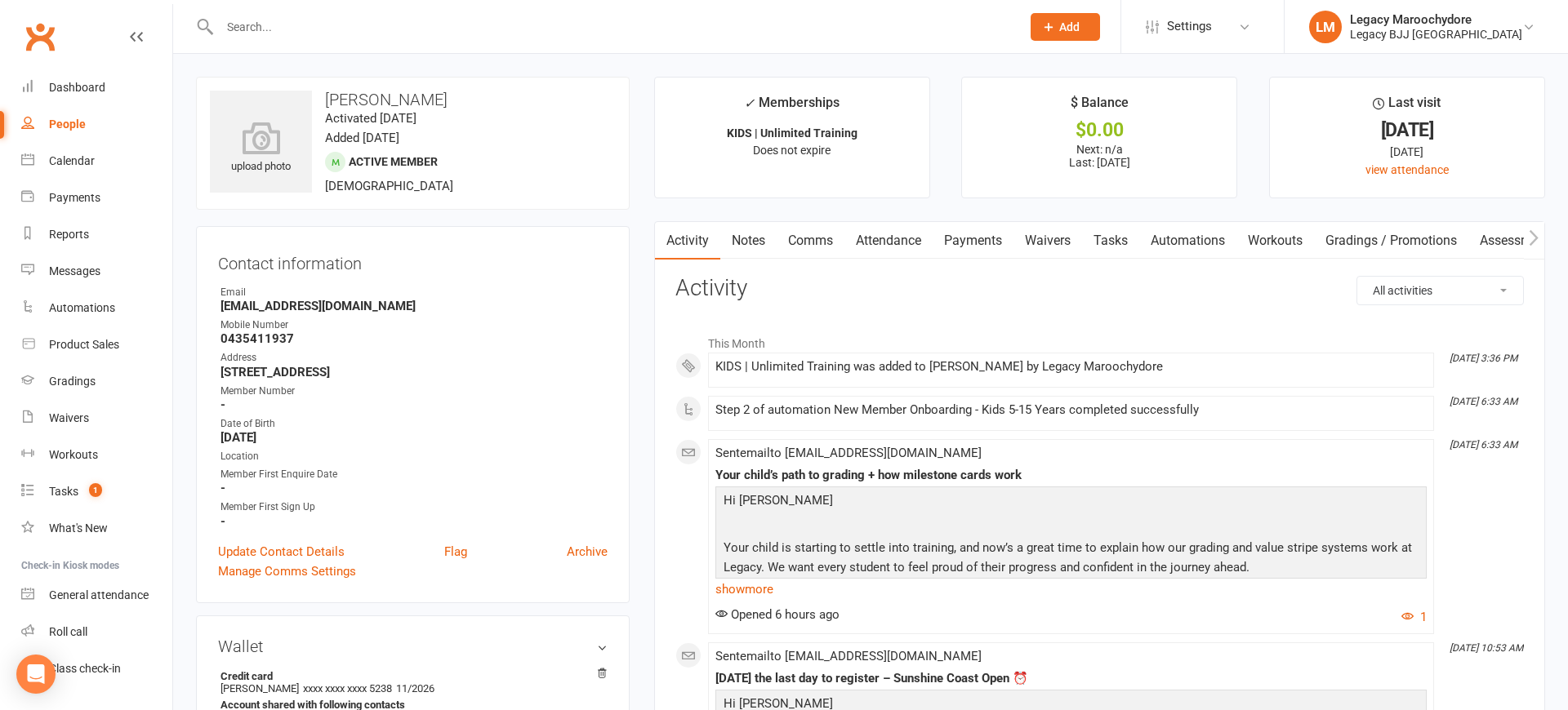
click at [984, 238] on link "Payments" at bounding box center [973, 240] width 81 height 37
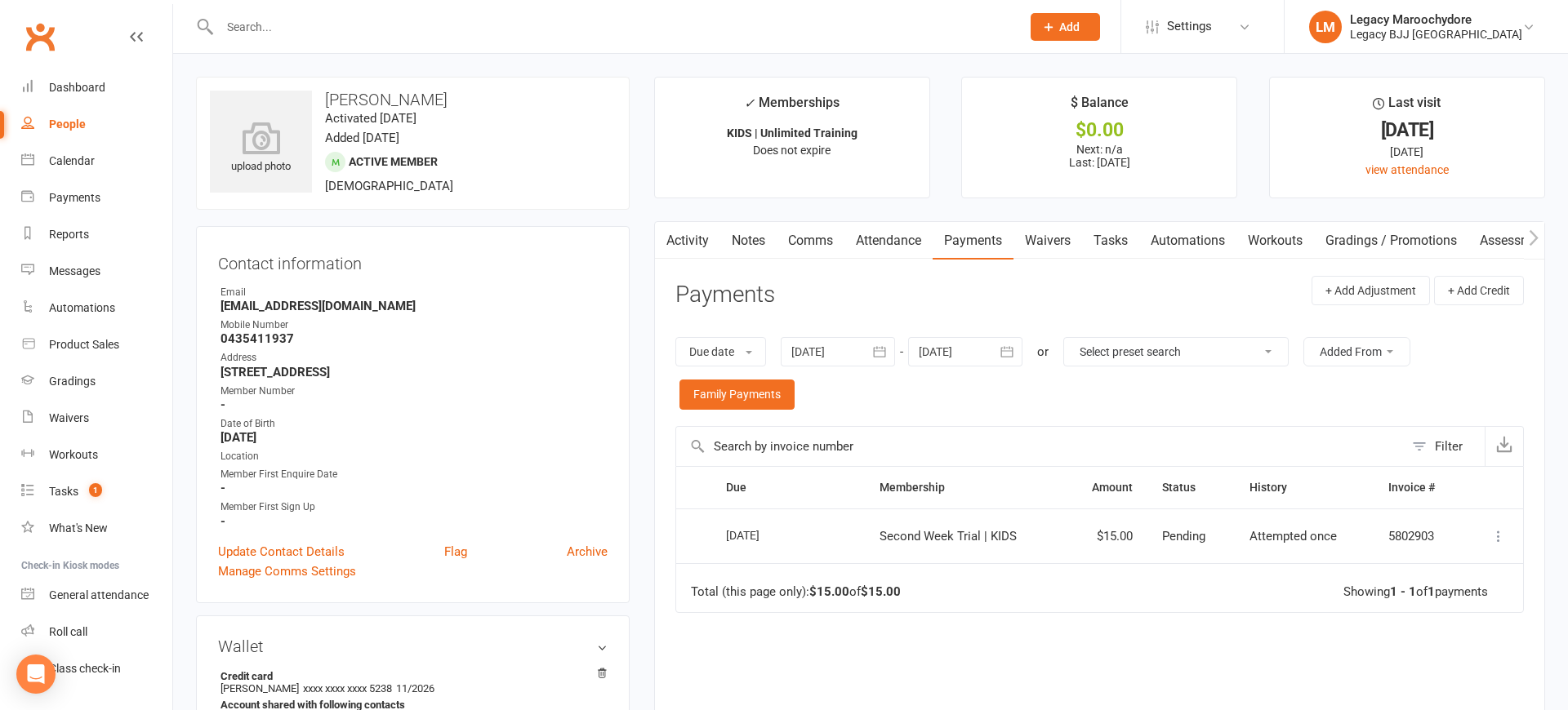
scroll to position [4, 0]
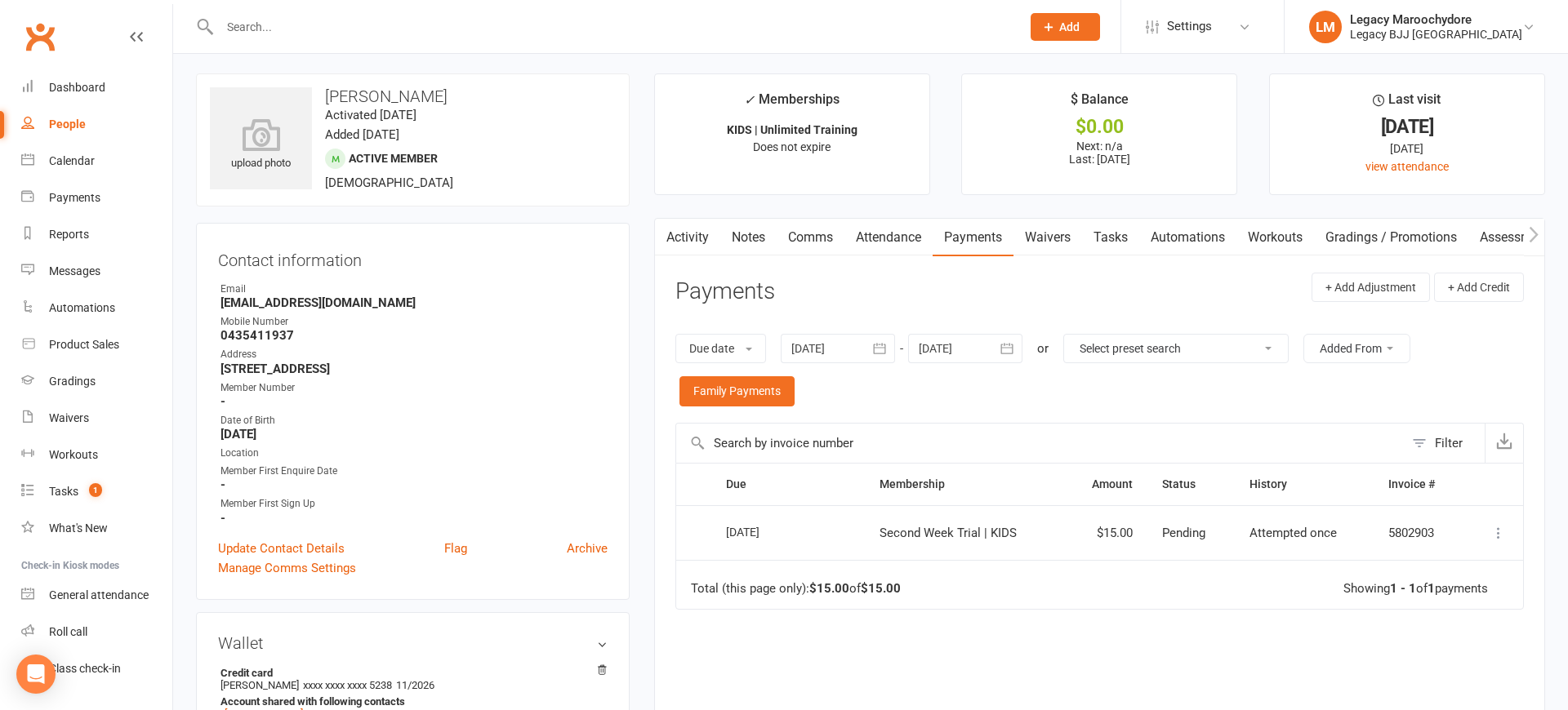
drag, startPoint x: 972, startPoint y: 235, endPoint x: 1058, endPoint y: 14, distance: 237.1
click at [973, 235] on link "Payments" at bounding box center [973, 237] width 81 height 37
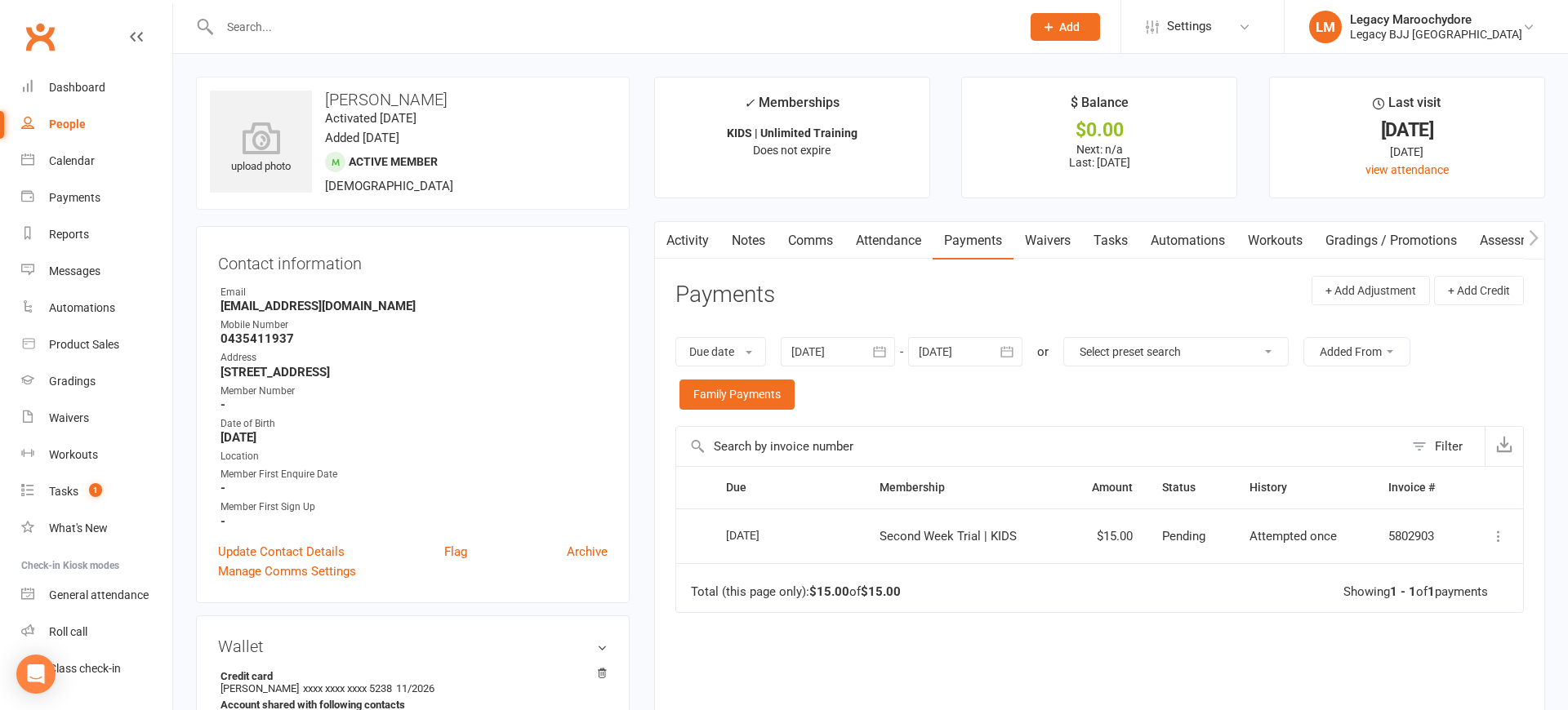
scroll to position [1, 0]
click at [972, 351] on div at bounding box center [964, 350] width 114 height 29
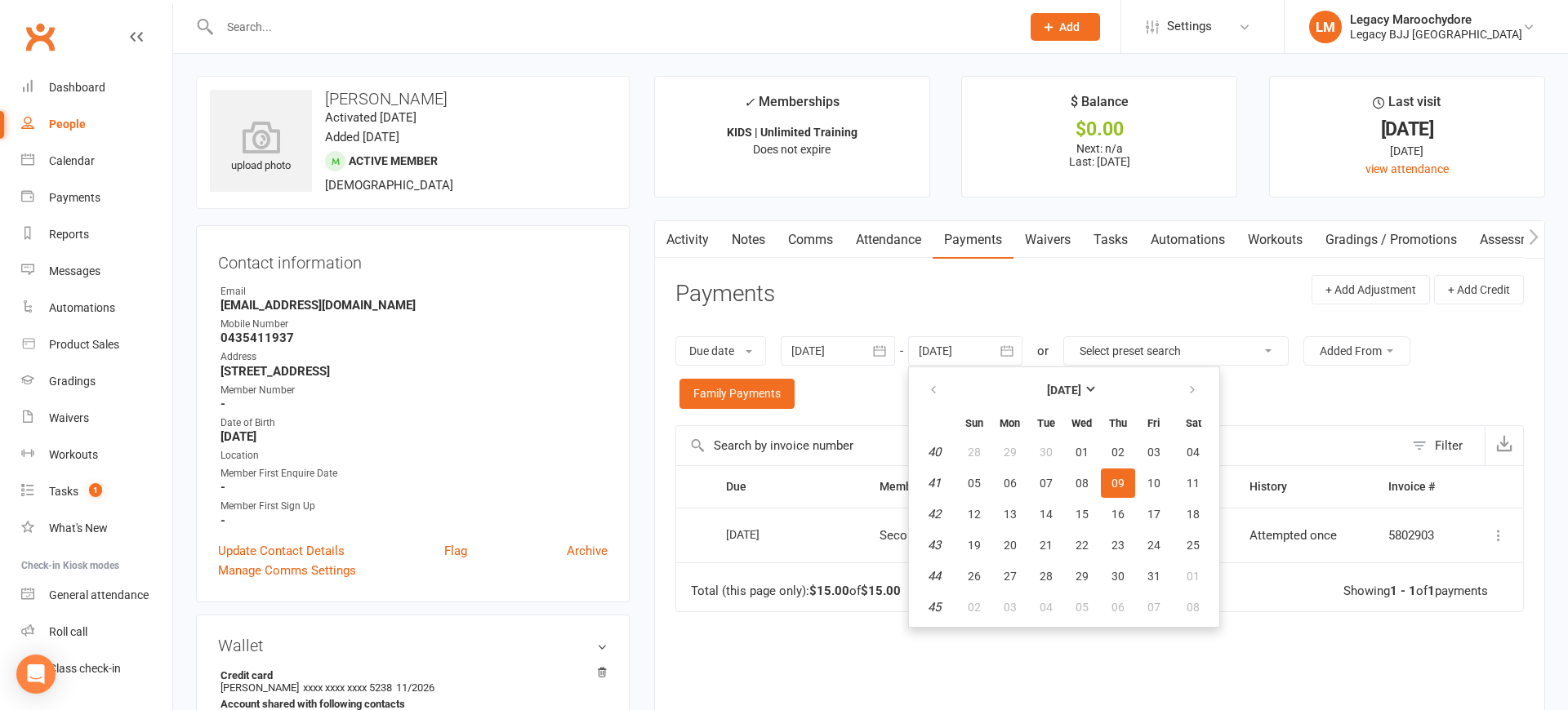
drag, startPoint x: 1185, startPoint y: 387, endPoint x: 1182, endPoint y: 415, distance: 28.2
click at [1186, 387] on button "button" at bounding box center [1194, 390] width 35 height 29
click at [1195, 574] on span "29" at bounding box center [1193, 576] width 13 height 13
type input "[DATE]"
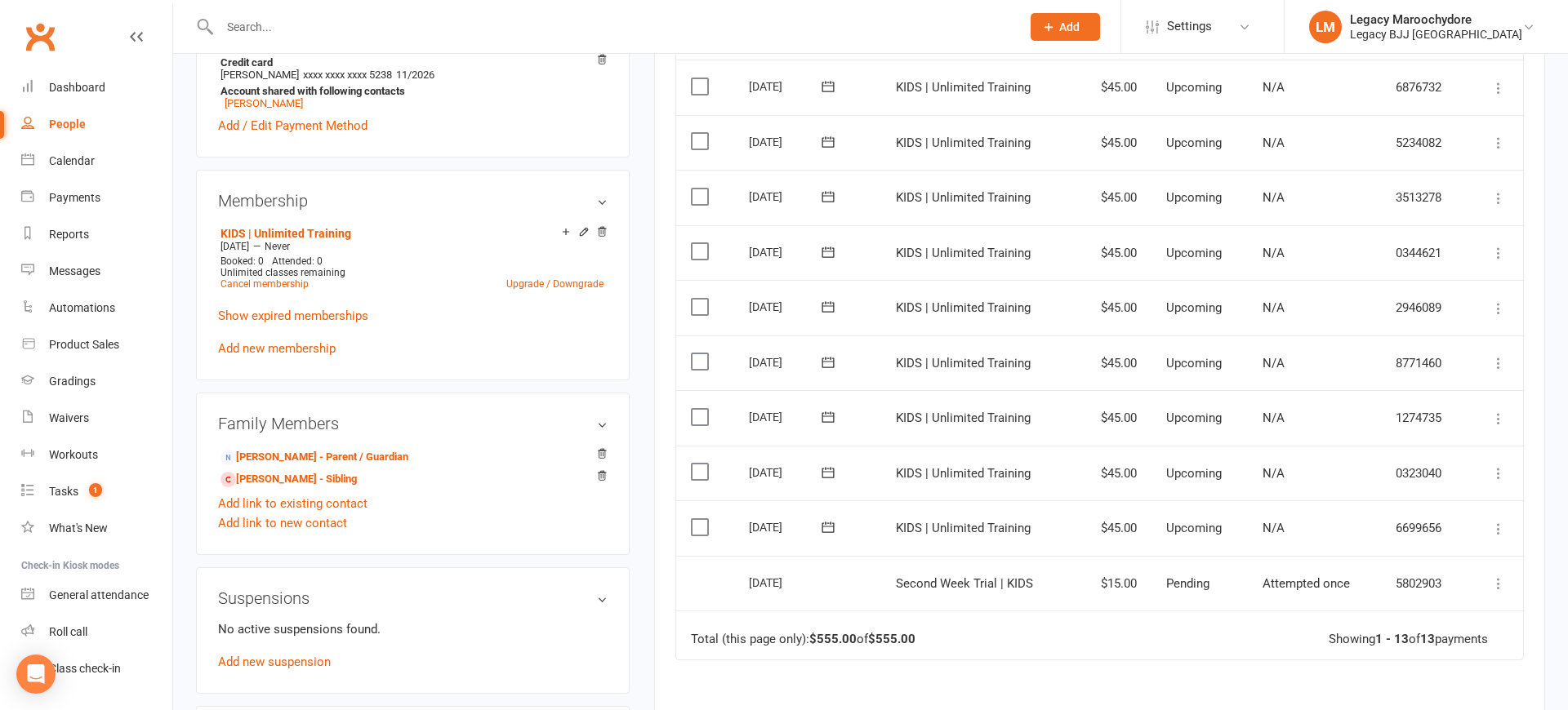
scroll to position [612, 0]
click at [1500, 521] on icon at bounding box center [1499, 529] width 16 height 16
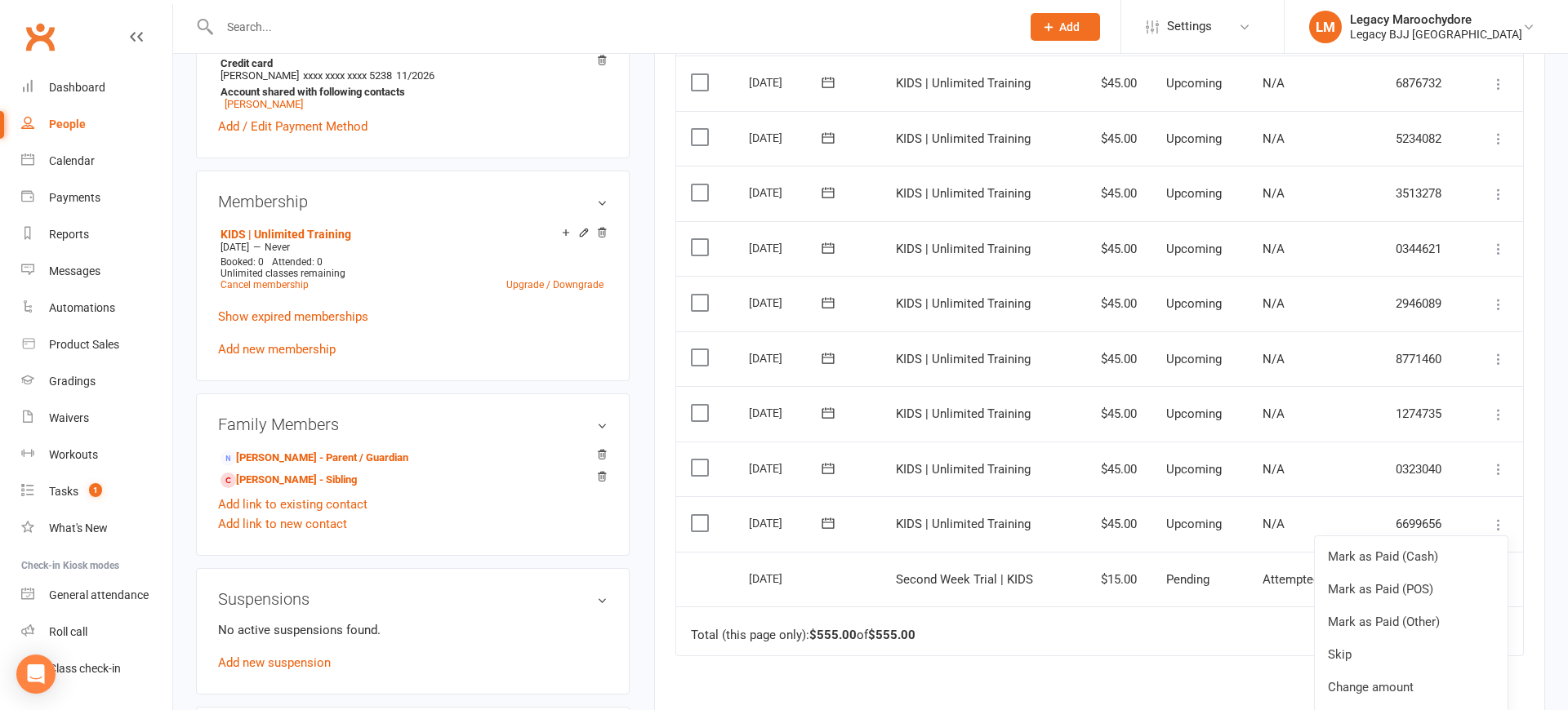
scroll to position [12, 0]
click at [1411, 671] on link "Change amount" at bounding box center [1411, 687] width 193 height 33
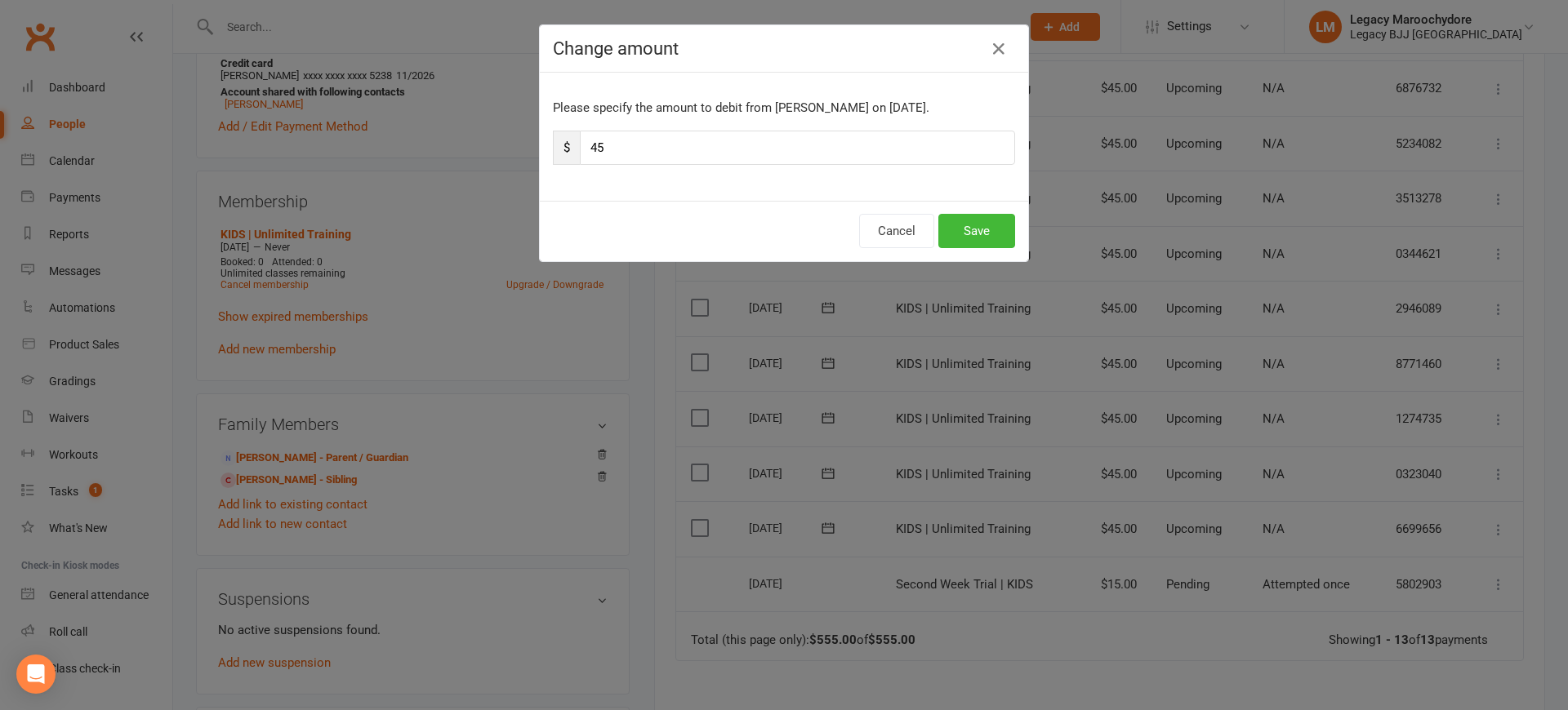
scroll to position [0, 0]
click at [603, 143] on input "45" at bounding box center [797, 148] width 436 height 35
type input "22"
type input "22.5"
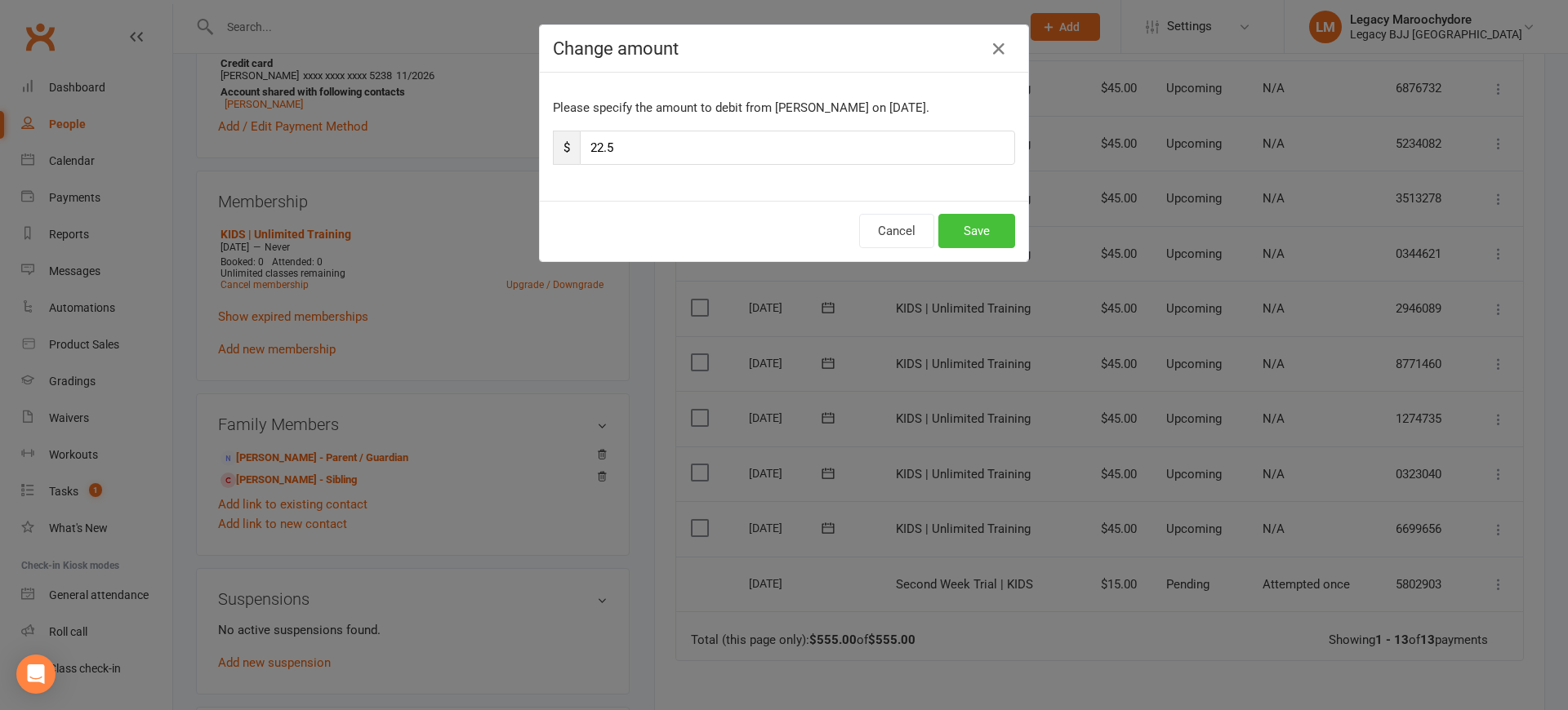
click at [984, 222] on button "Save" at bounding box center [976, 231] width 77 height 35
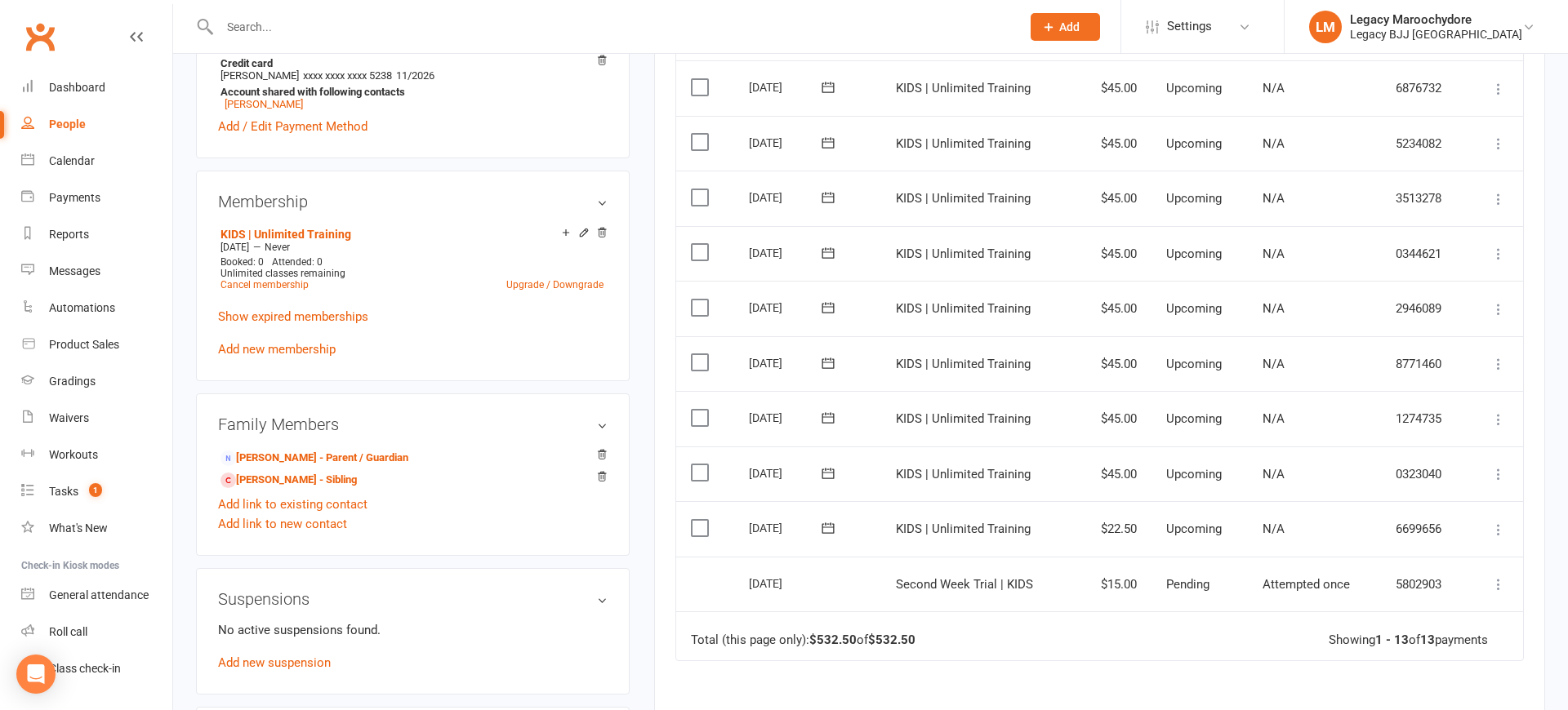
click at [1498, 466] on icon at bounding box center [1499, 475] width 16 height 16
click at [1415, 621] on link "Change amount" at bounding box center [1411, 637] width 193 height 33
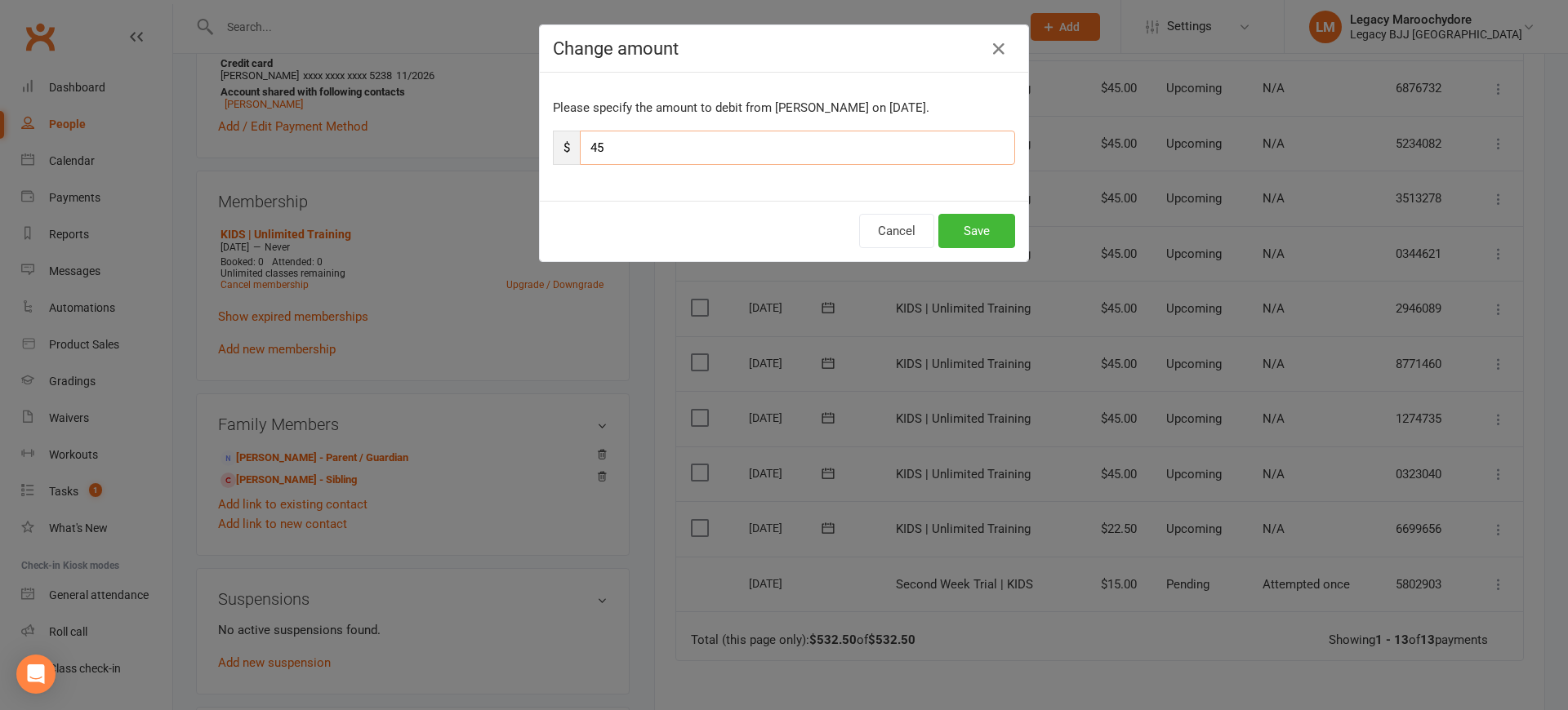
click at [675, 160] on input "45" at bounding box center [797, 148] width 436 height 35
type input "22"
type input "22.5"
click at [952, 235] on button "Save" at bounding box center [976, 231] width 77 height 35
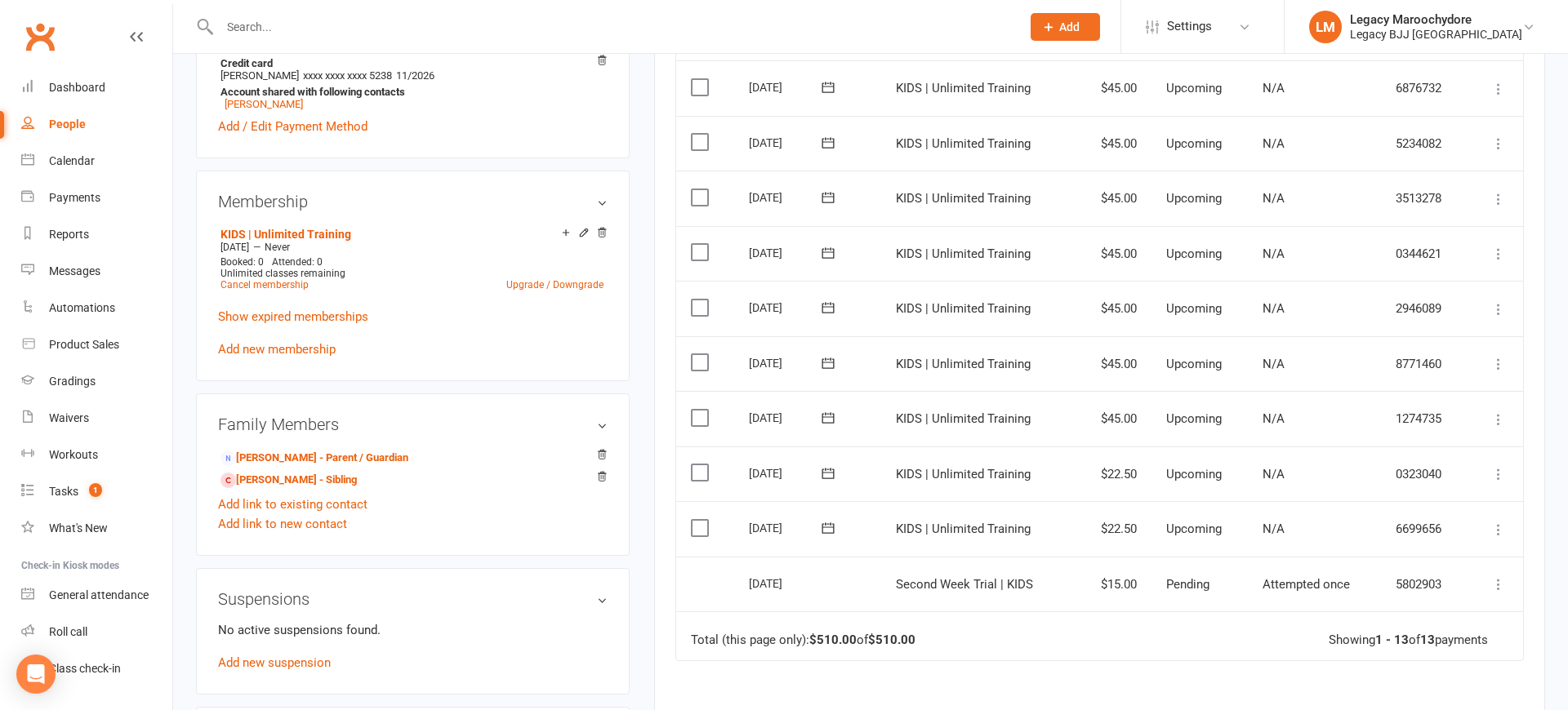
click at [1500, 412] on icon at bounding box center [1499, 420] width 16 height 16
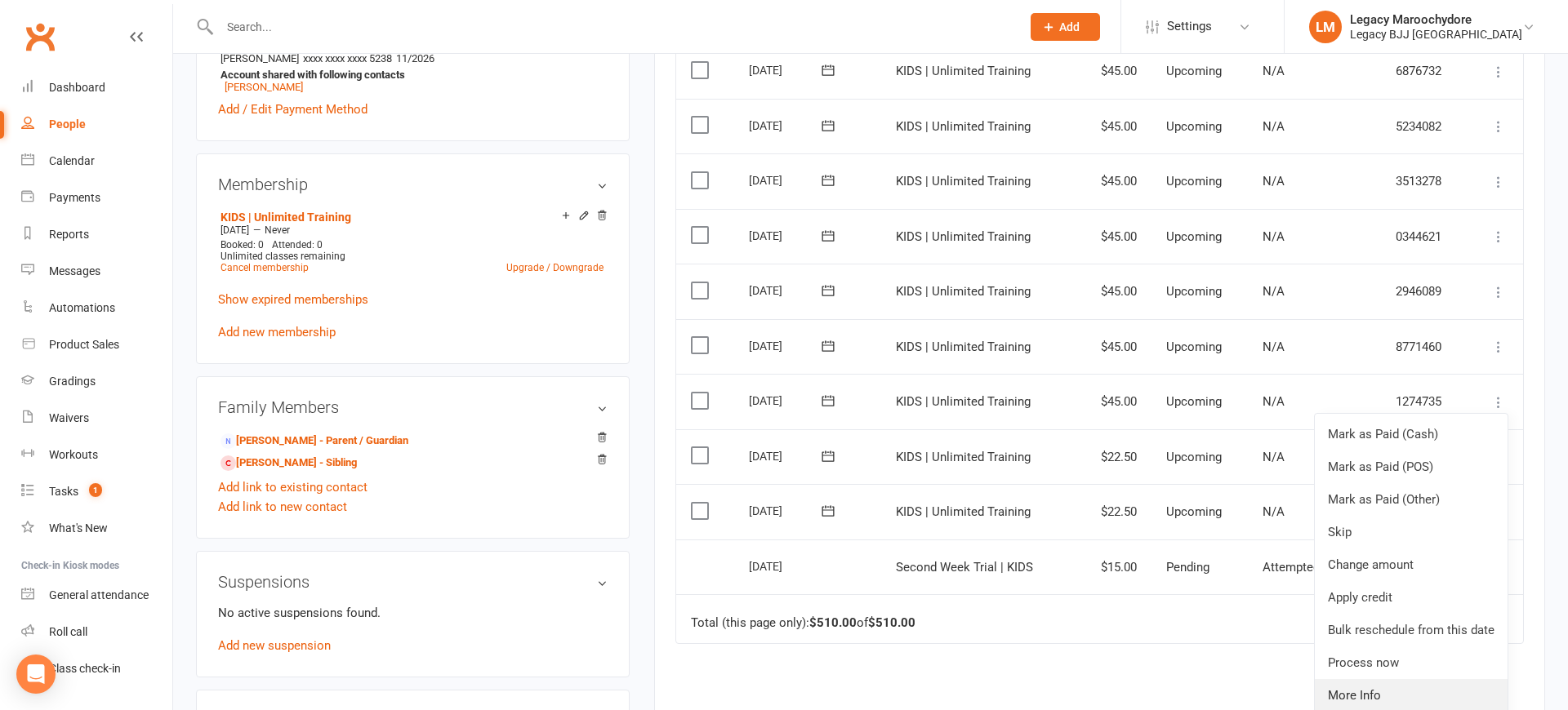
scroll to position [656, 0]
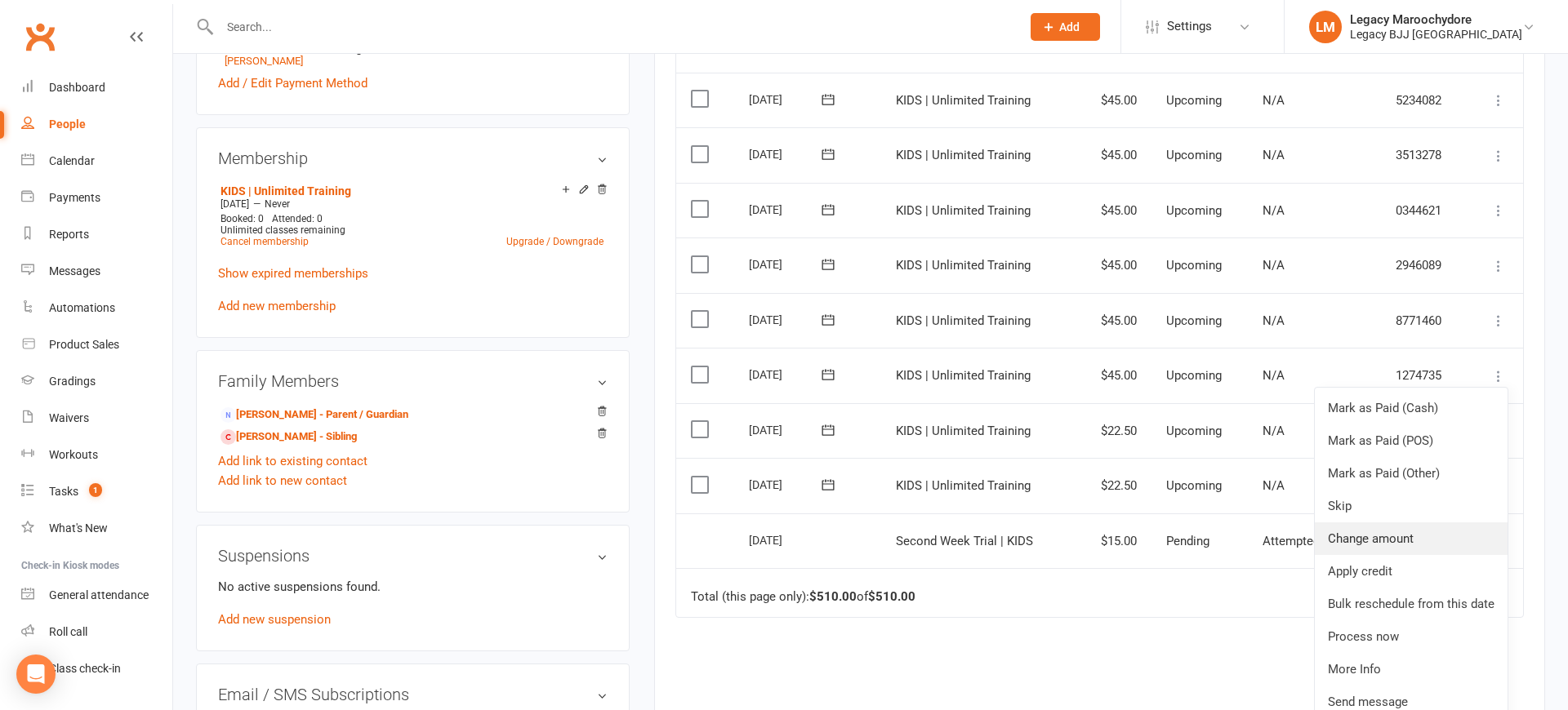
click at [1412, 522] on link "Change amount" at bounding box center [1411, 538] width 193 height 33
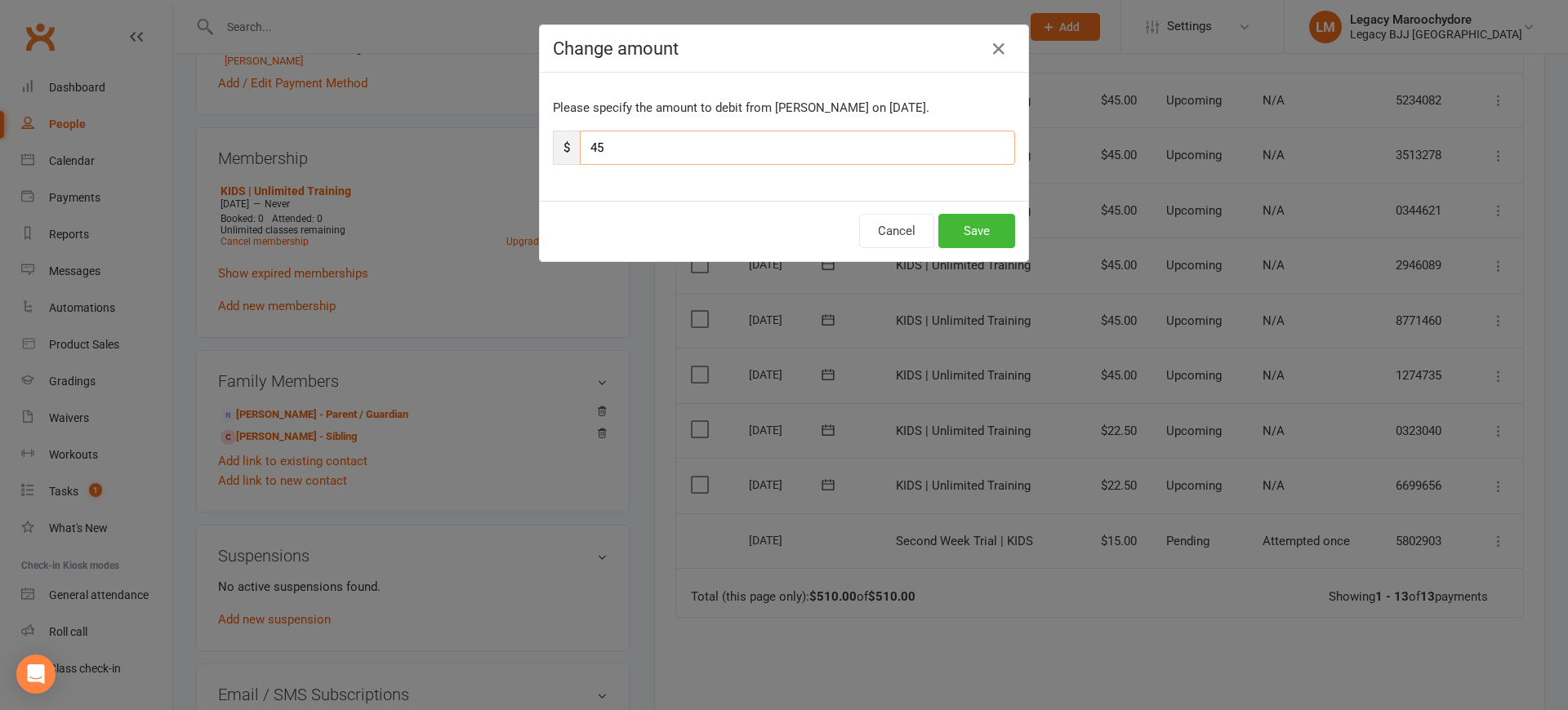
click at [605, 137] on input "45" at bounding box center [797, 148] width 436 height 35
type input "22"
type input "22.5"
click at [987, 233] on button "Save" at bounding box center [976, 231] width 77 height 35
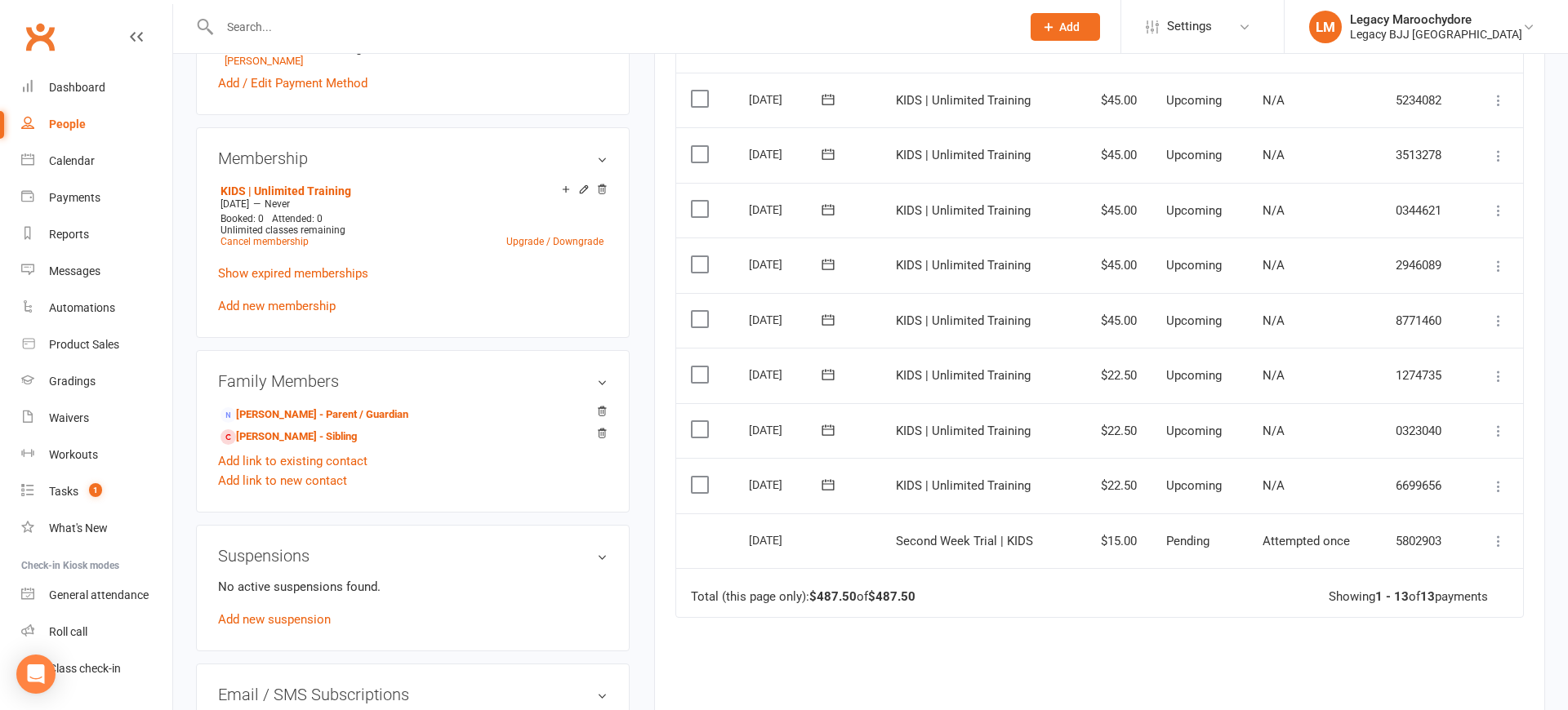
click at [1497, 312] on icon at bounding box center [1499, 320] width 16 height 16
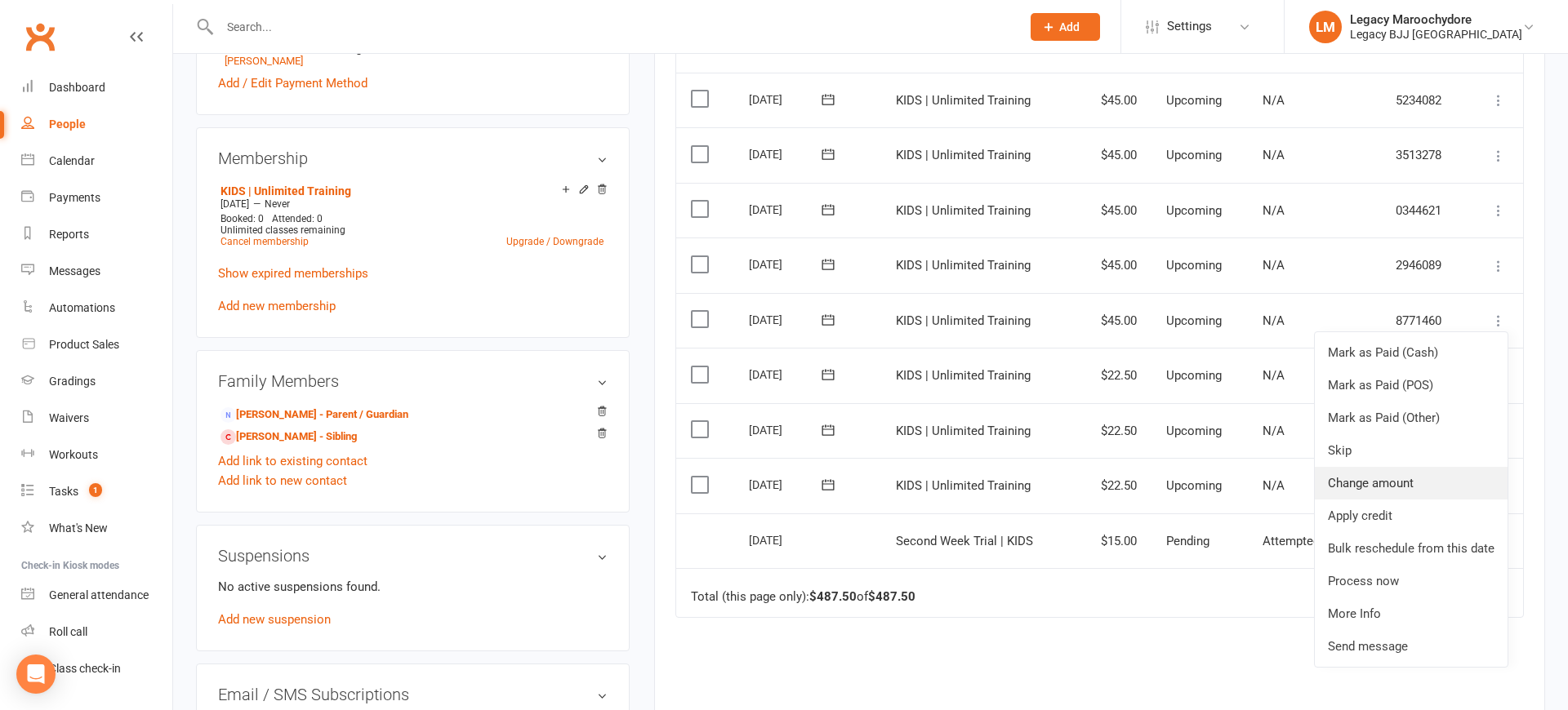
click at [1446, 466] on link "Change amount" at bounding box center [1411, 483] width 193 height 33
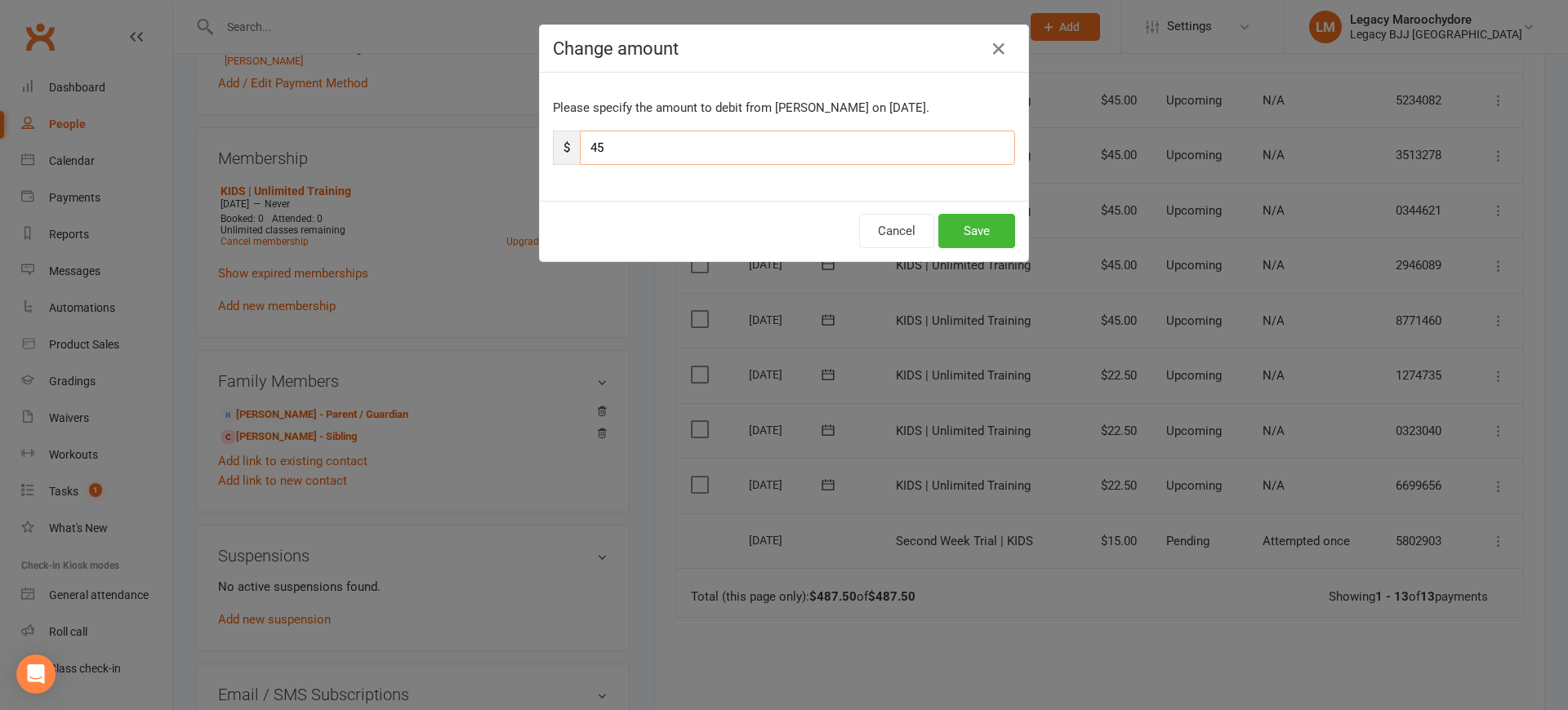
click at [631, 150] on input "45" at bounding box center [797, 148] width 436 height 35
type input "22"
type input "22.5"
drag, startPoint x: 982, startPoint y: 231, endPoint x: 999, endPoint y: 231, distance: 17.0
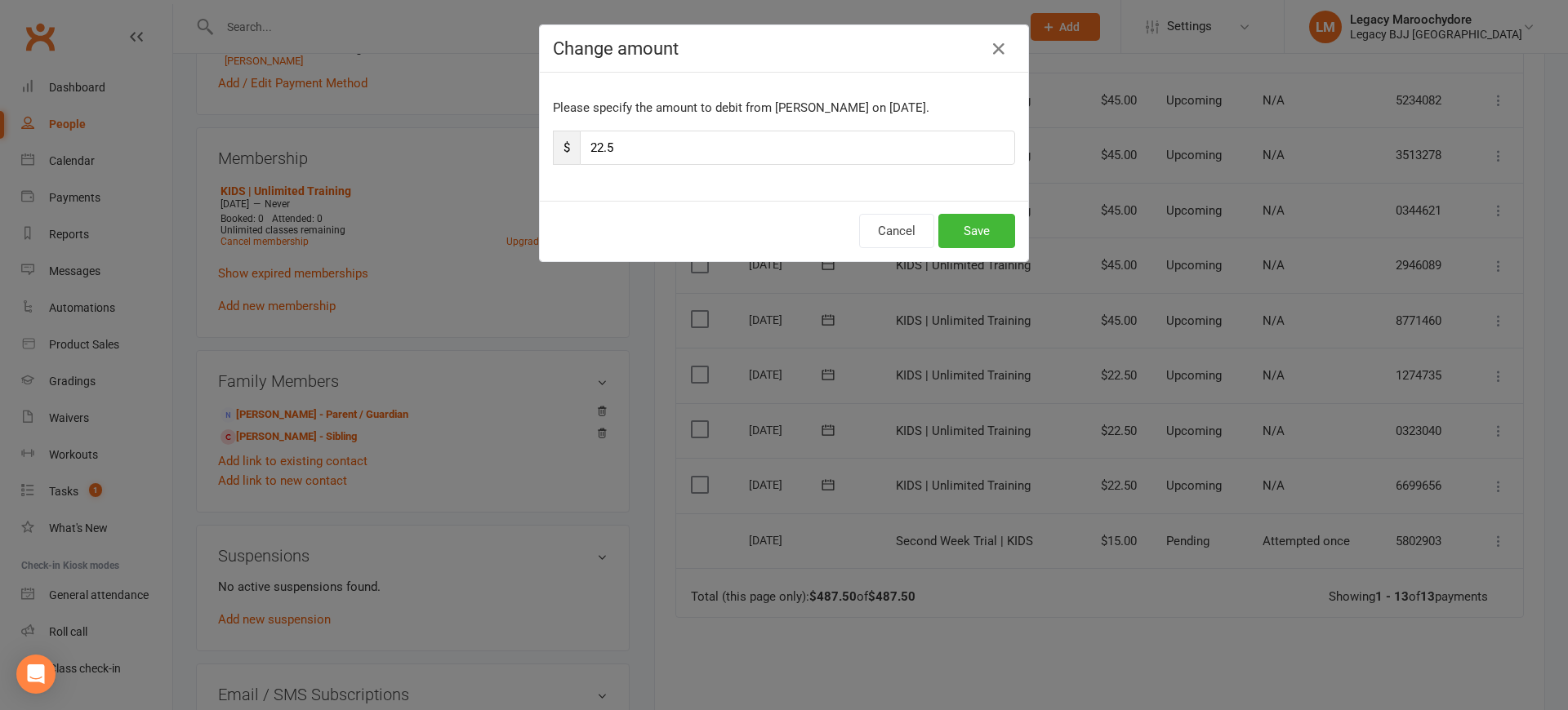
click at [983, 231] on button "Save" at bounding box center [976, 231] width 77 height 35
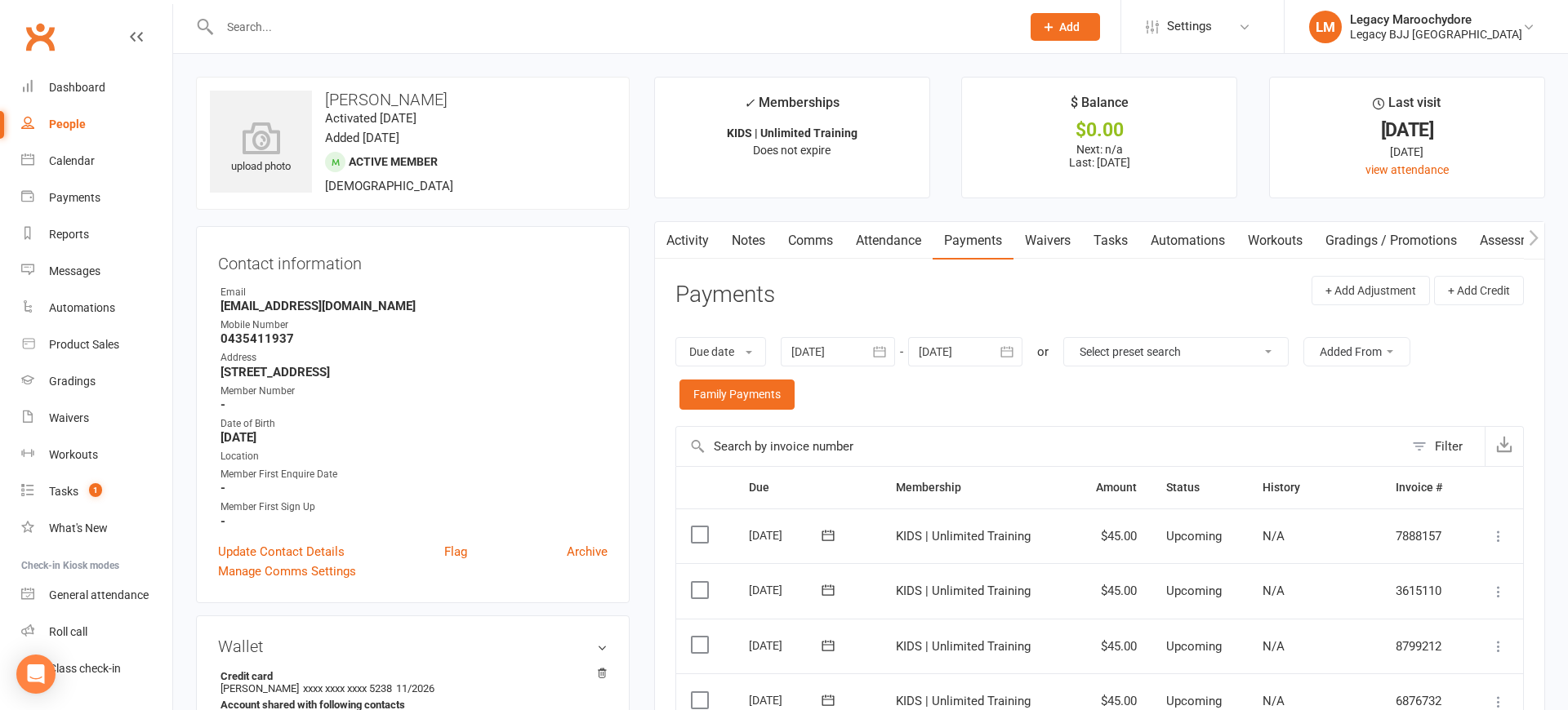
scroll to position [0, 0]
click at [1529, 235] on icon "button" at bounding box center [1533, 237] width 10 height 17
click at [1530, 235] on icon "button" at bounding box center [1533, 237] width 10 height 17
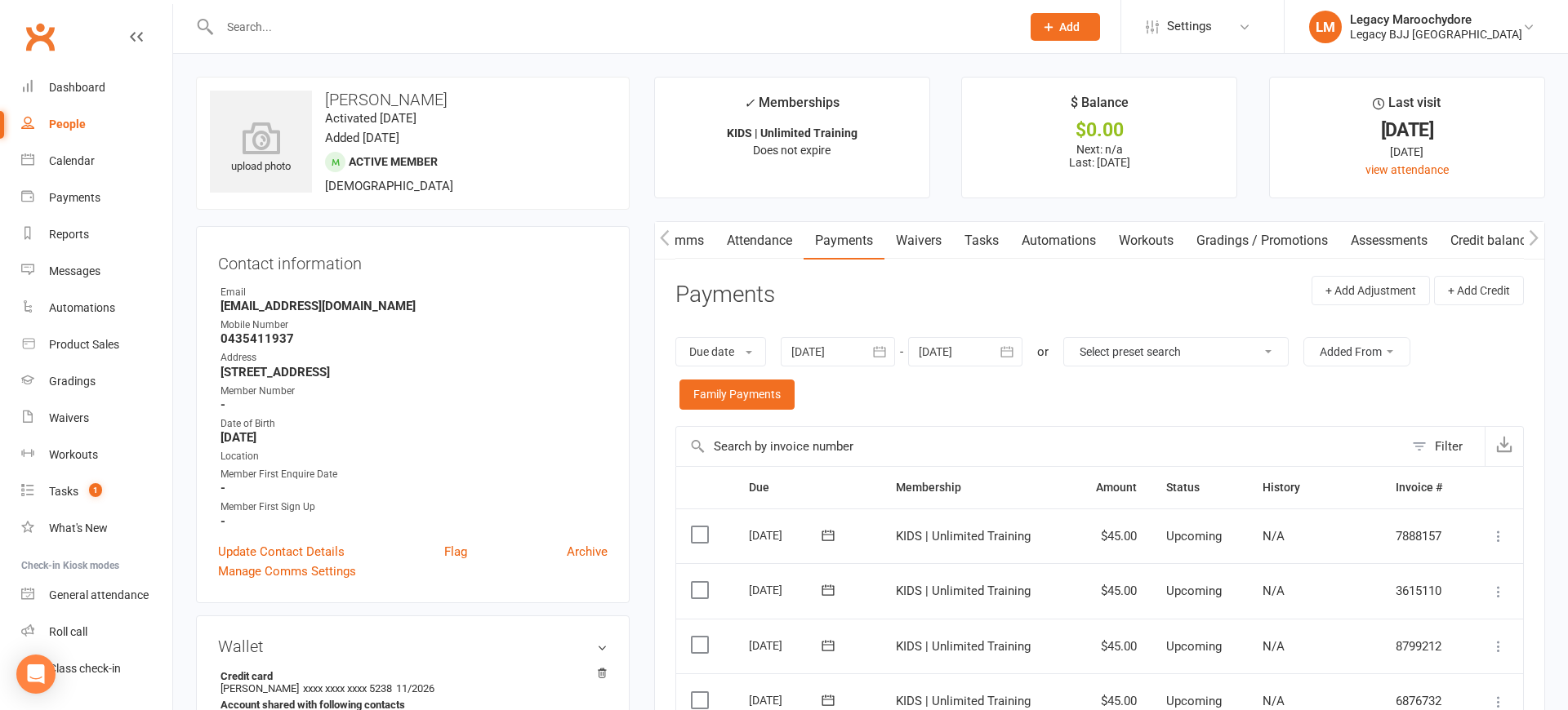
click at [1530, 235] on icon "button" at bounding box center [1533, 237] width 10 height 17
click at [1488, 242] on link "Credit balance" at bounding box center [1490, 240] width 105 height 37
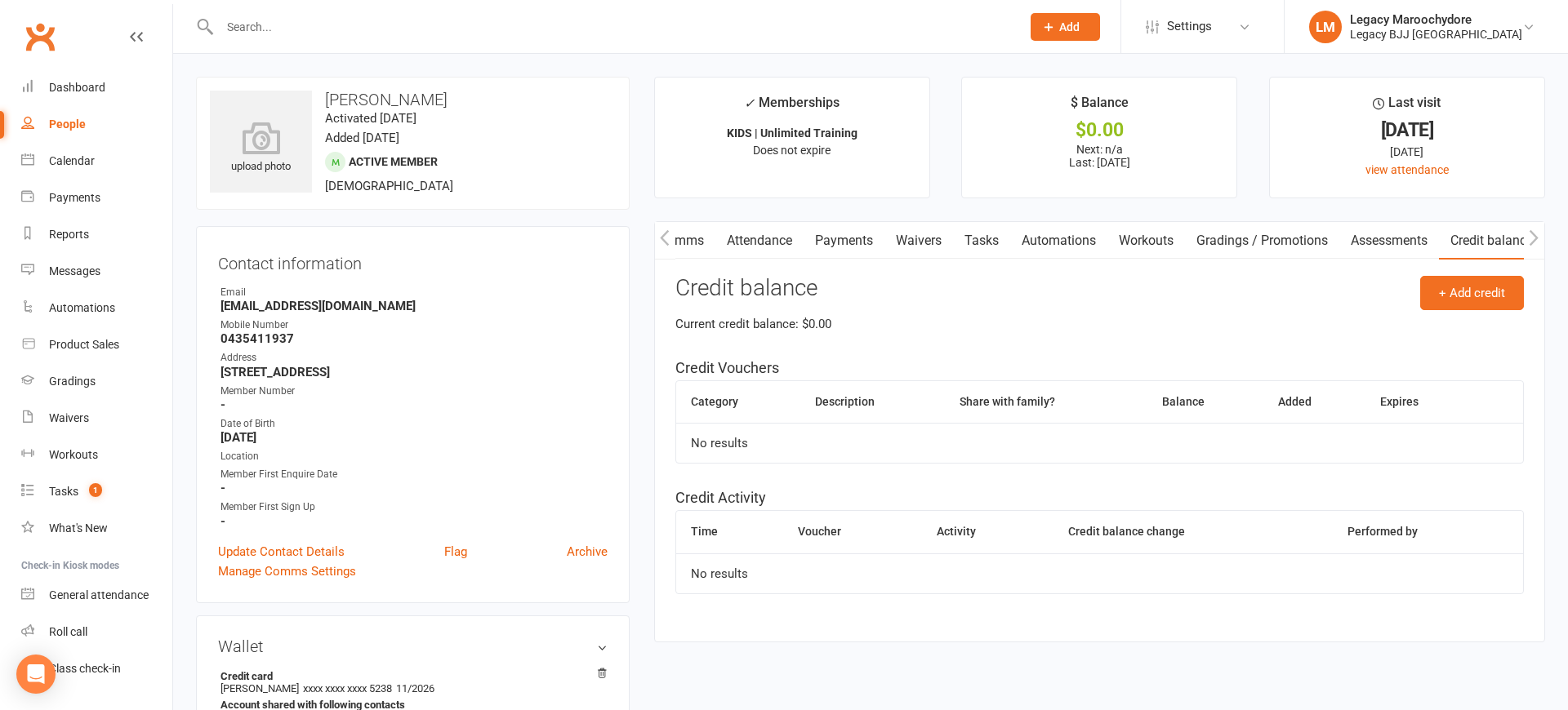
scroll to position [36, 0]
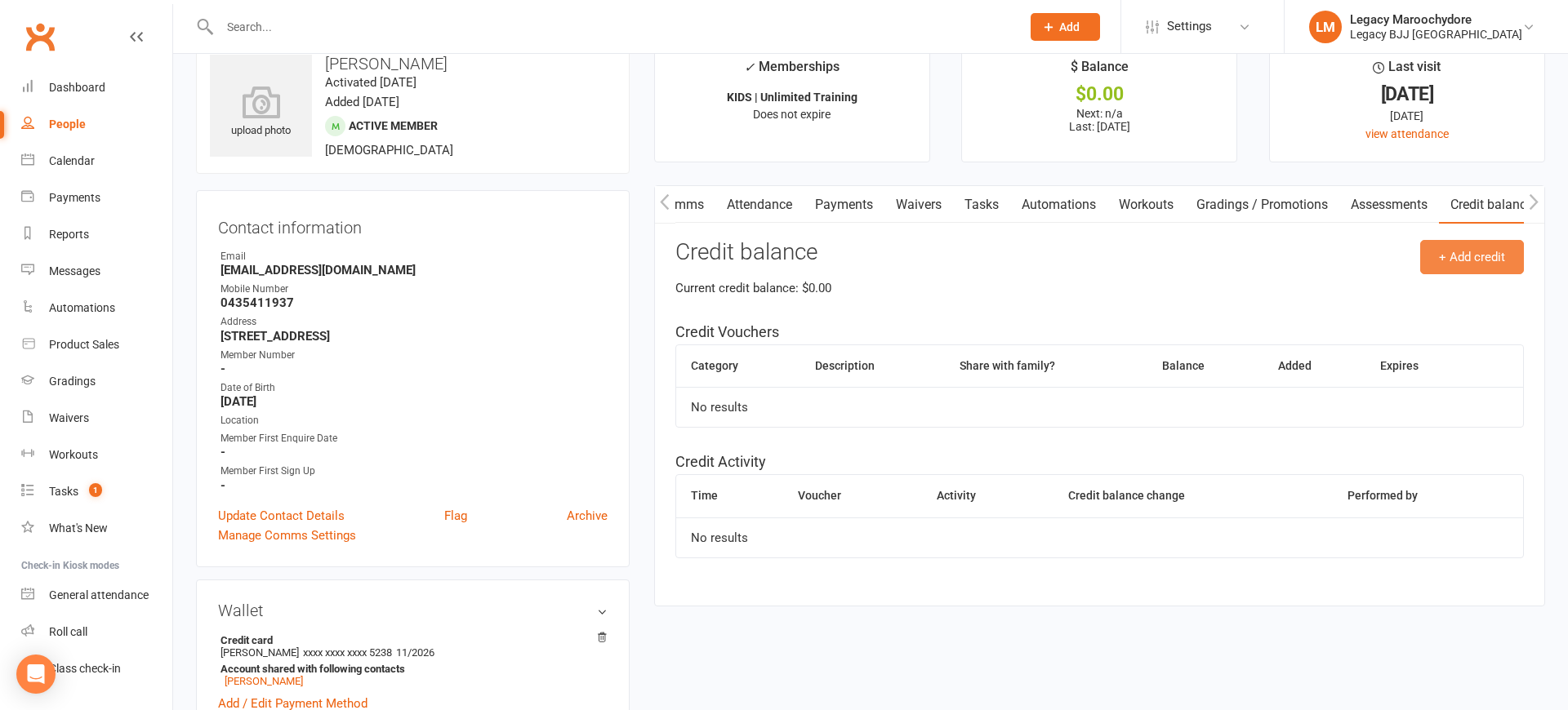
click at [1475, 259] on button "+ Add credit" at bounding box center [1472, 257] width 104 height 35
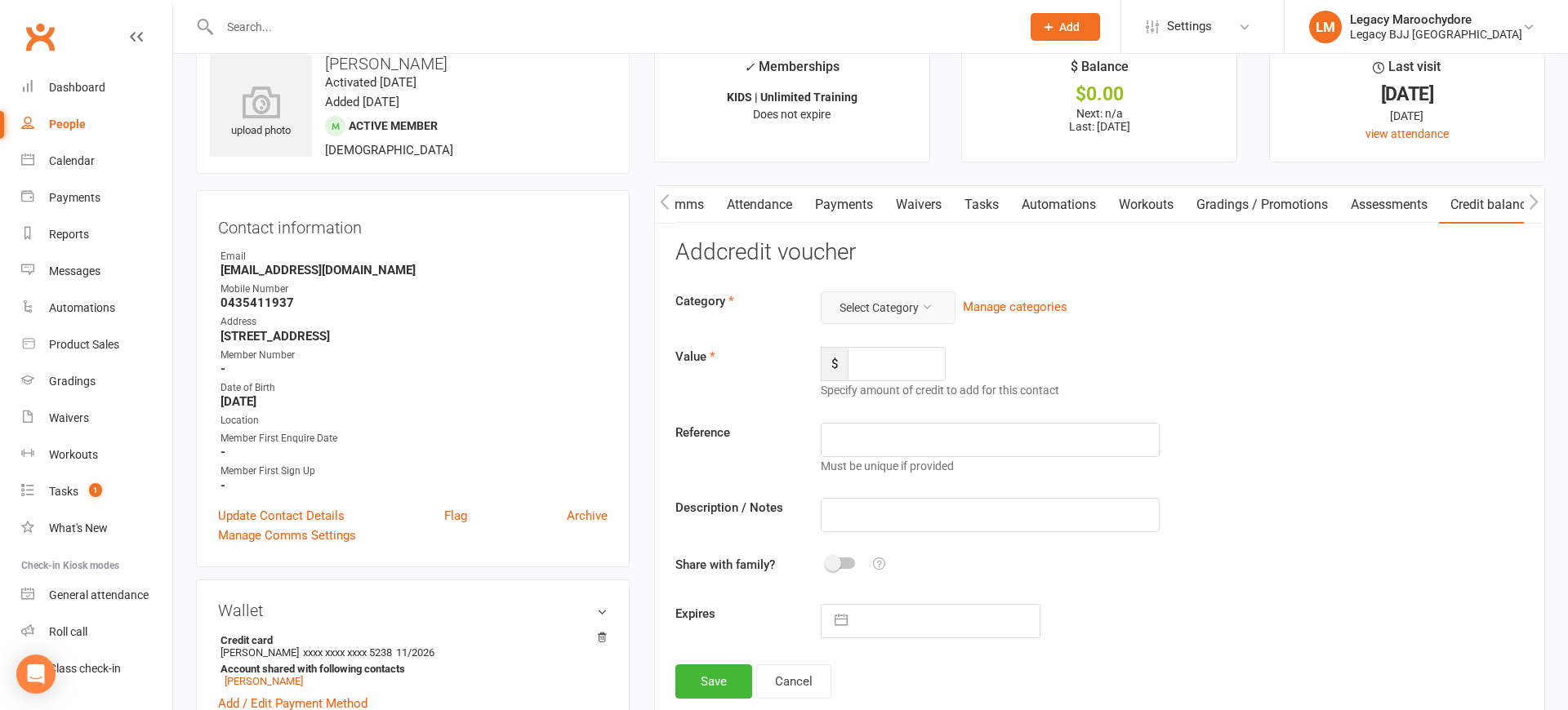
click at [932, 306] on icon at bounding box center [927, 307] width 12 height 12
click at [911, 344] on link "FairPlay/PlayOn Voucher" at bounding box center [874, 344] width 162 height 33
drag, startPoint x: 880, startPoint y: 360, endPoint x: 890, endPoint y: 360, distance: 10.0
click at [881, 360] on input "number" at bounding box center [896, 364] width 98 height 35
type input "200"
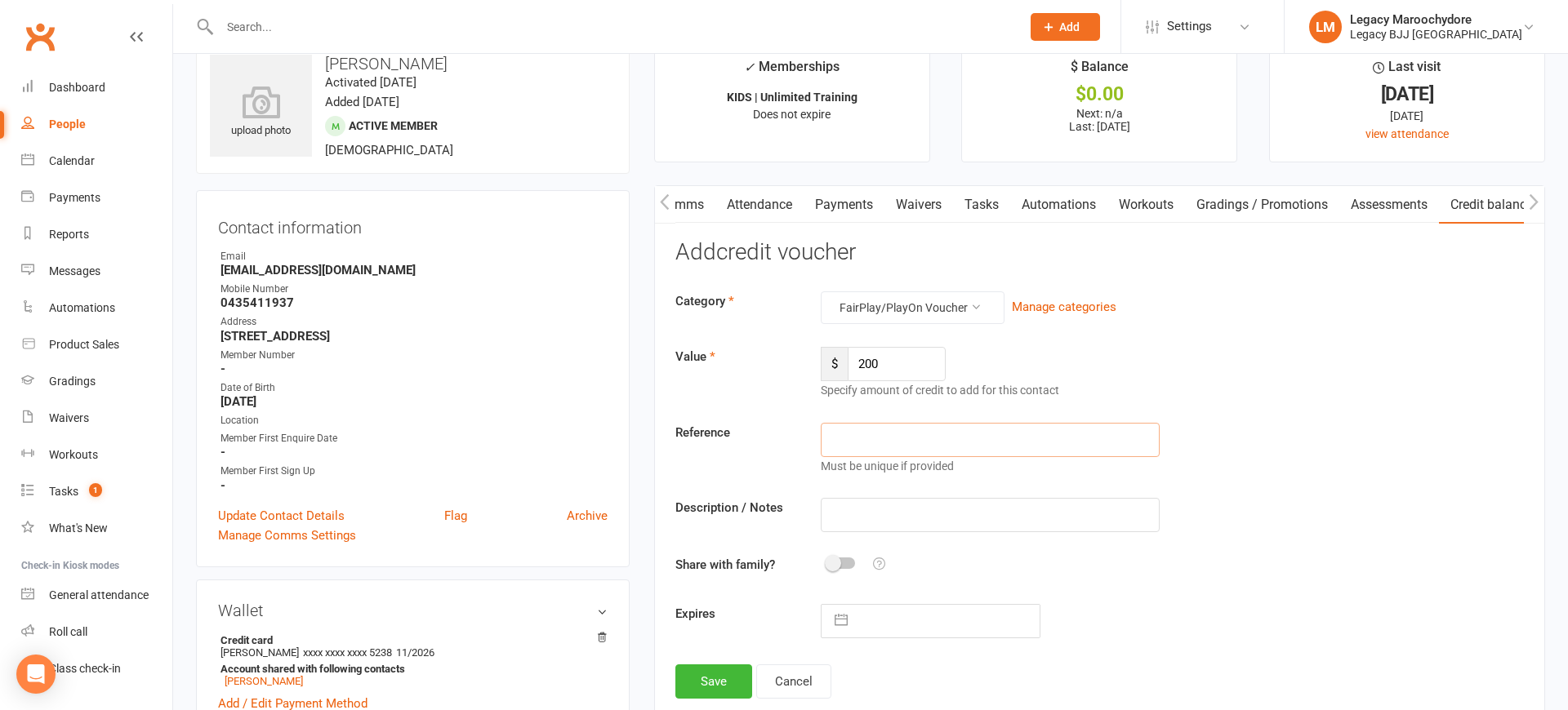
click at [910, 435] on input "text" at bounding box center [991, 440] width 340 height 35
type input "play on"
click at [900, 506] on input "text" at bounding box center [991, 515] width 340 height 35
type input "play on"
click at [721, 670] on button "Save" at bounding box center [713, 682] width 77 height 35
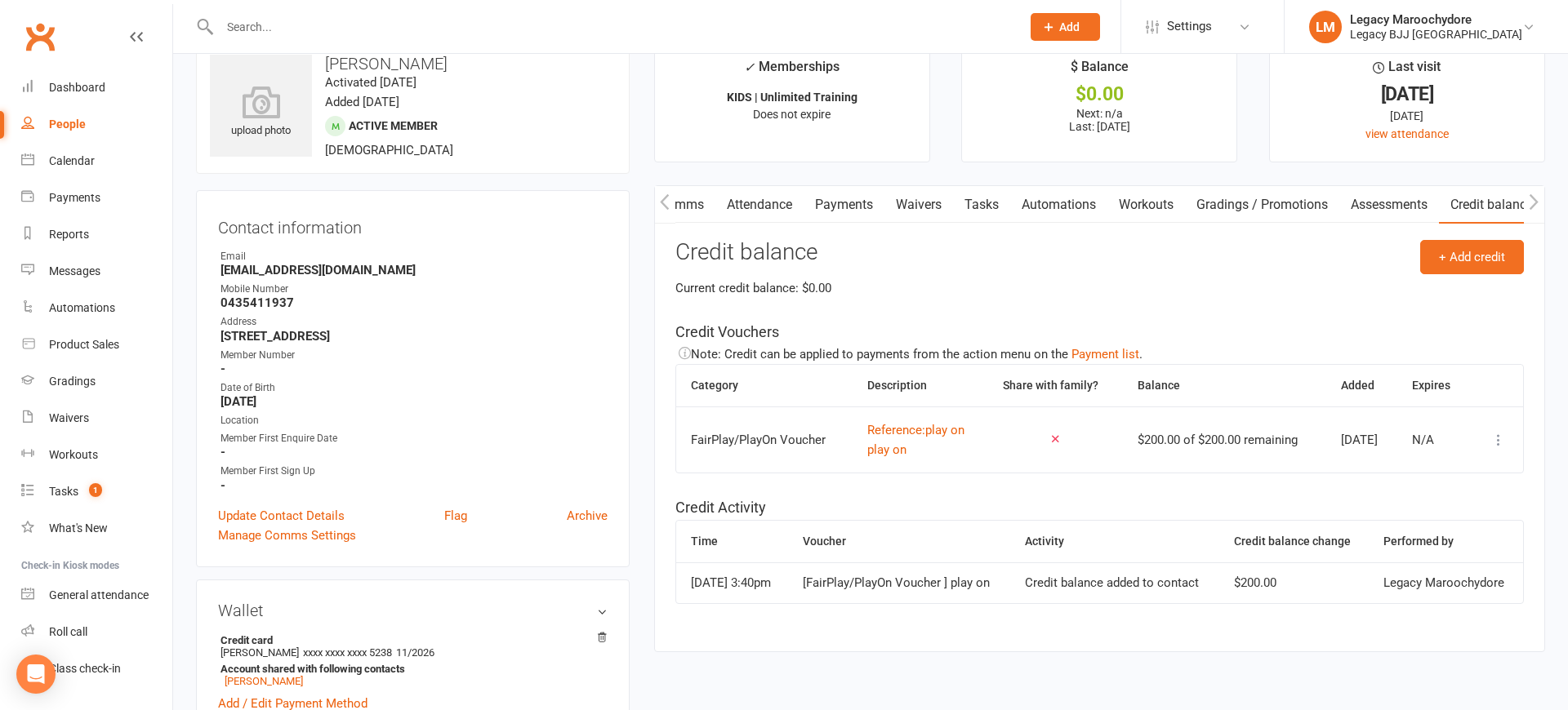
click at [845, 204] on link "Payments" at bounding box center [844, 204] width 81 height 37
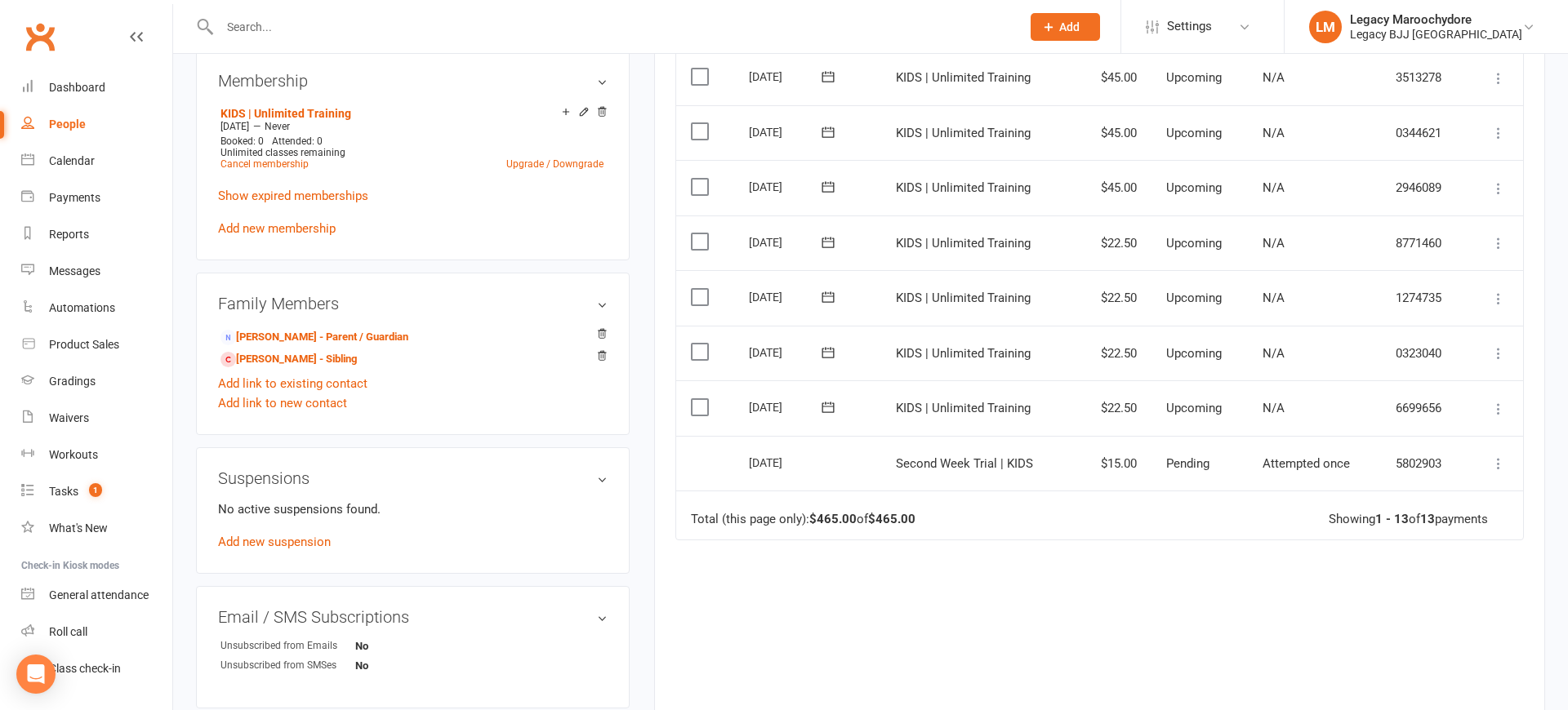
scroll to position [735, 0]
click at [1499, 400] on icon at bounding box center [1499, 408] width 16 height 16
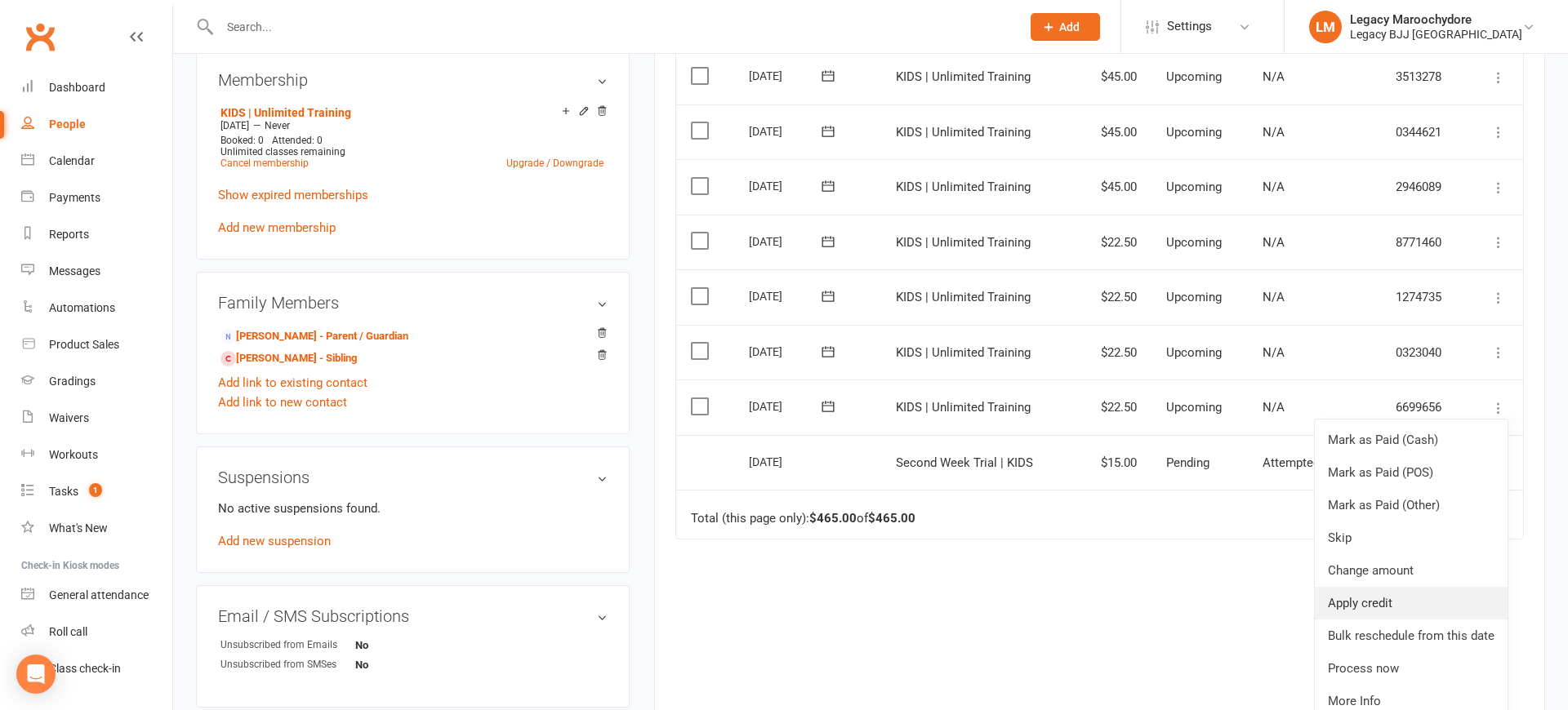
click at [1402, 587] on link "Apply credit" at bounding box center [1411, 603] width 193 height 33
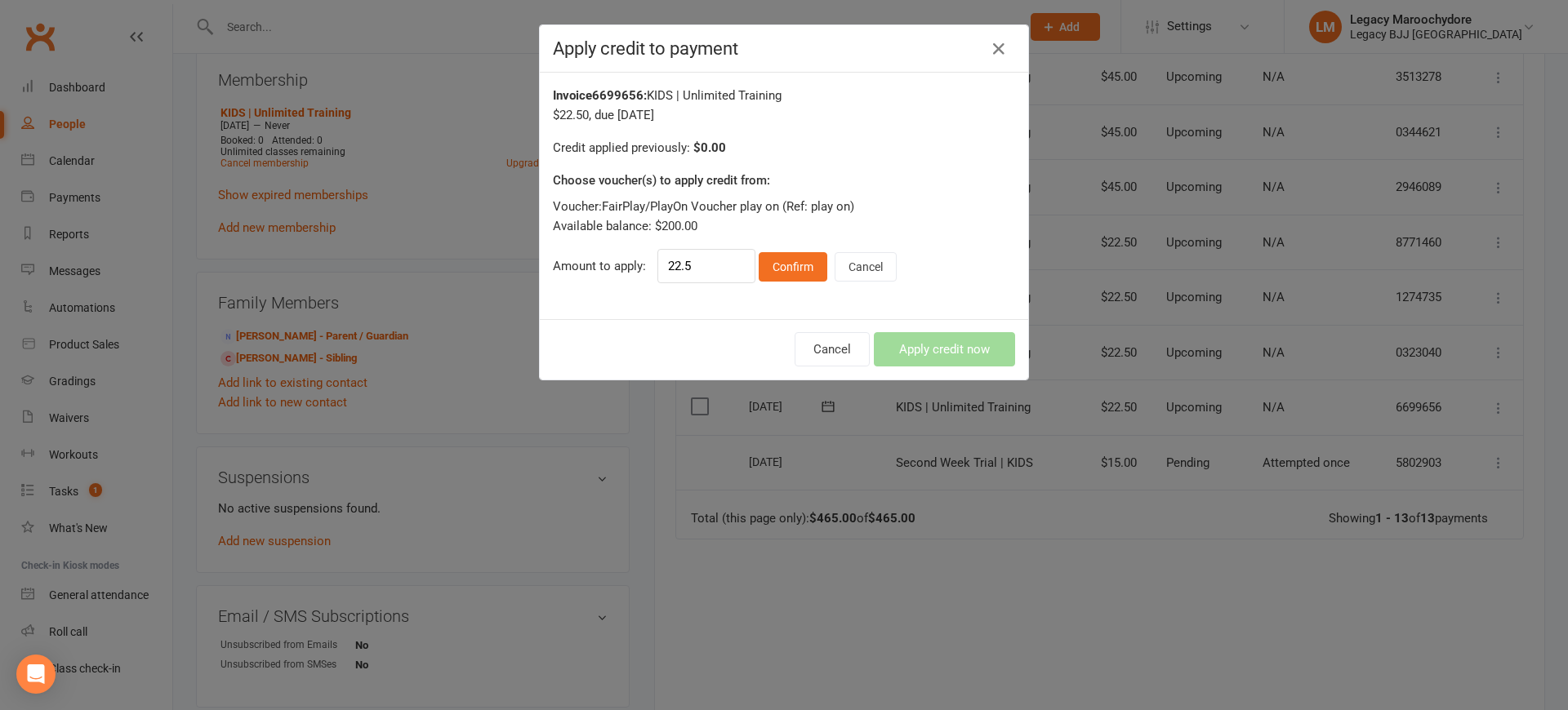
drag, startPoint x: 787, startPoint y: 267, endPoint x: 791, endPoint y: 277, distance: 10.8
click at [787, 267] on button "Confirm" at bounding box center [793, 266] width 68 height 29
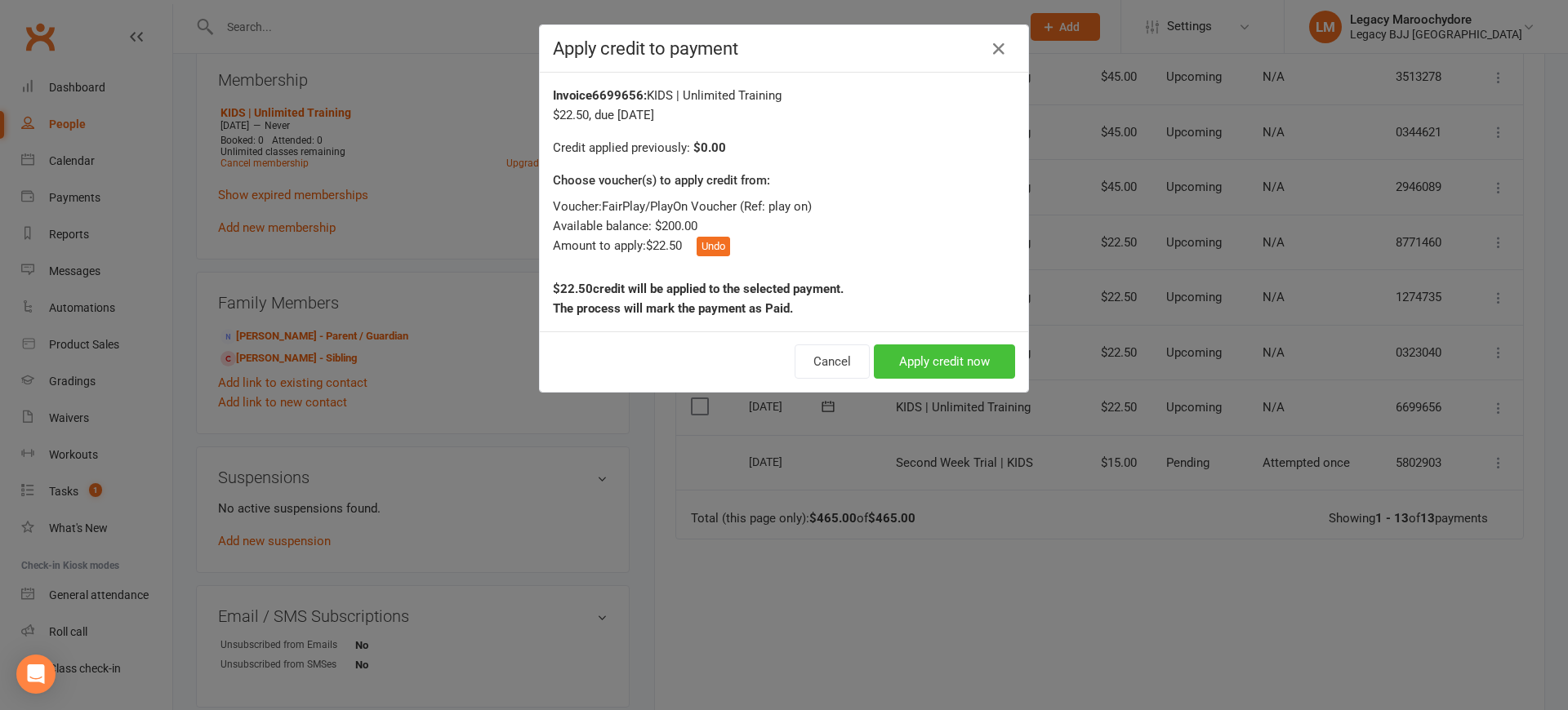
click at [959, 366] on button "Apply credit now" at bounding box center [944, 361] width 142 height 35
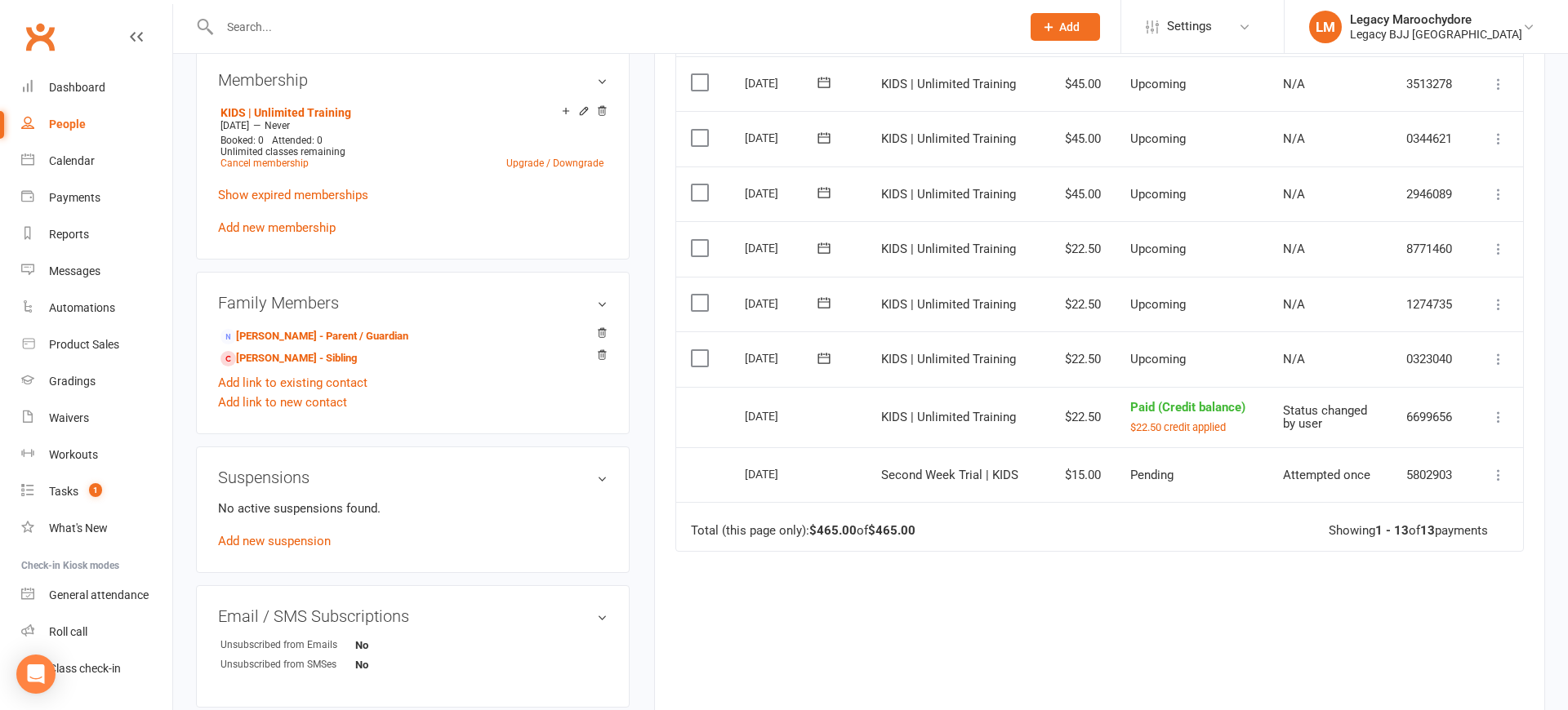
click at [1500, 350] on icon at bounding box center [1499, 359] width 16 height 16
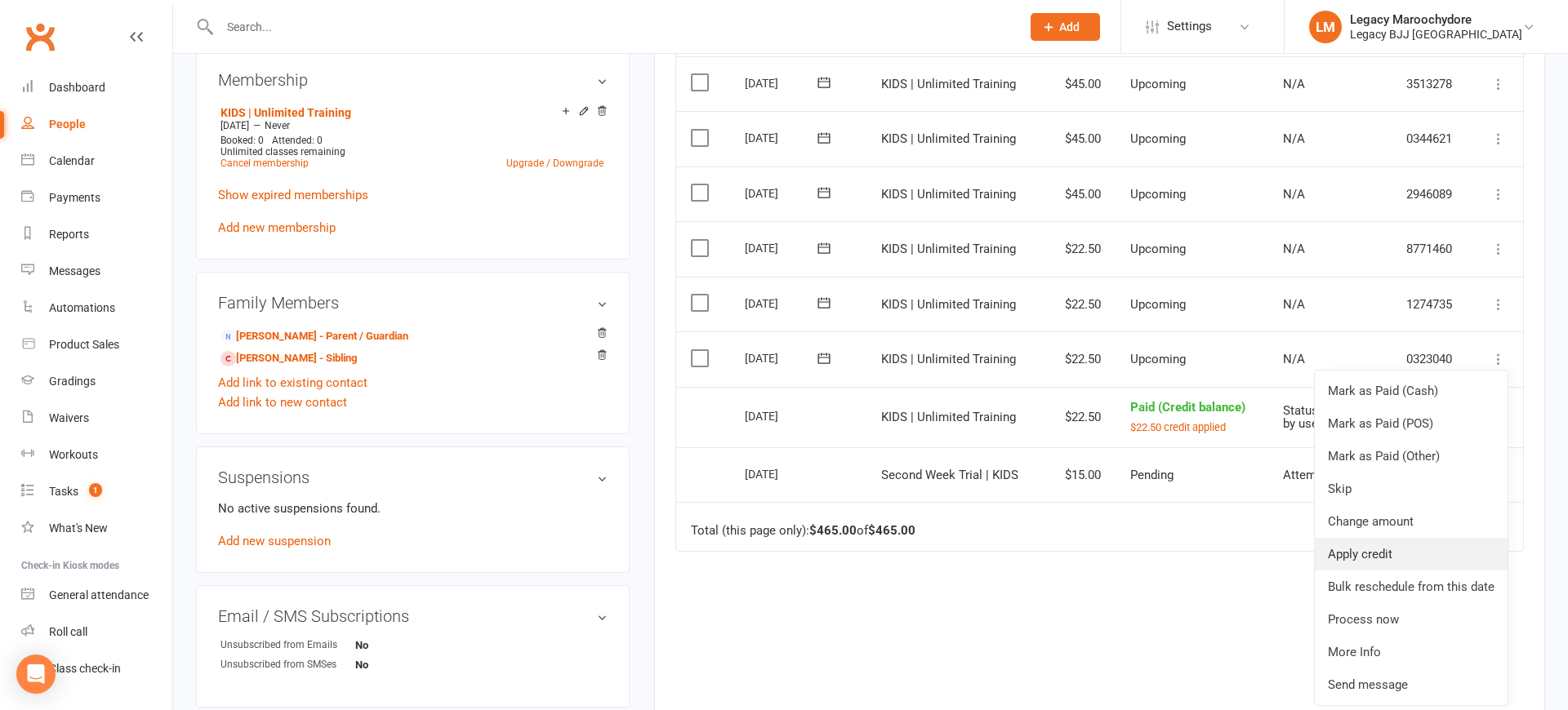
click at [1452, 538] on link "Apply credit" at bounding box center [1411, 554] width 193 height 33
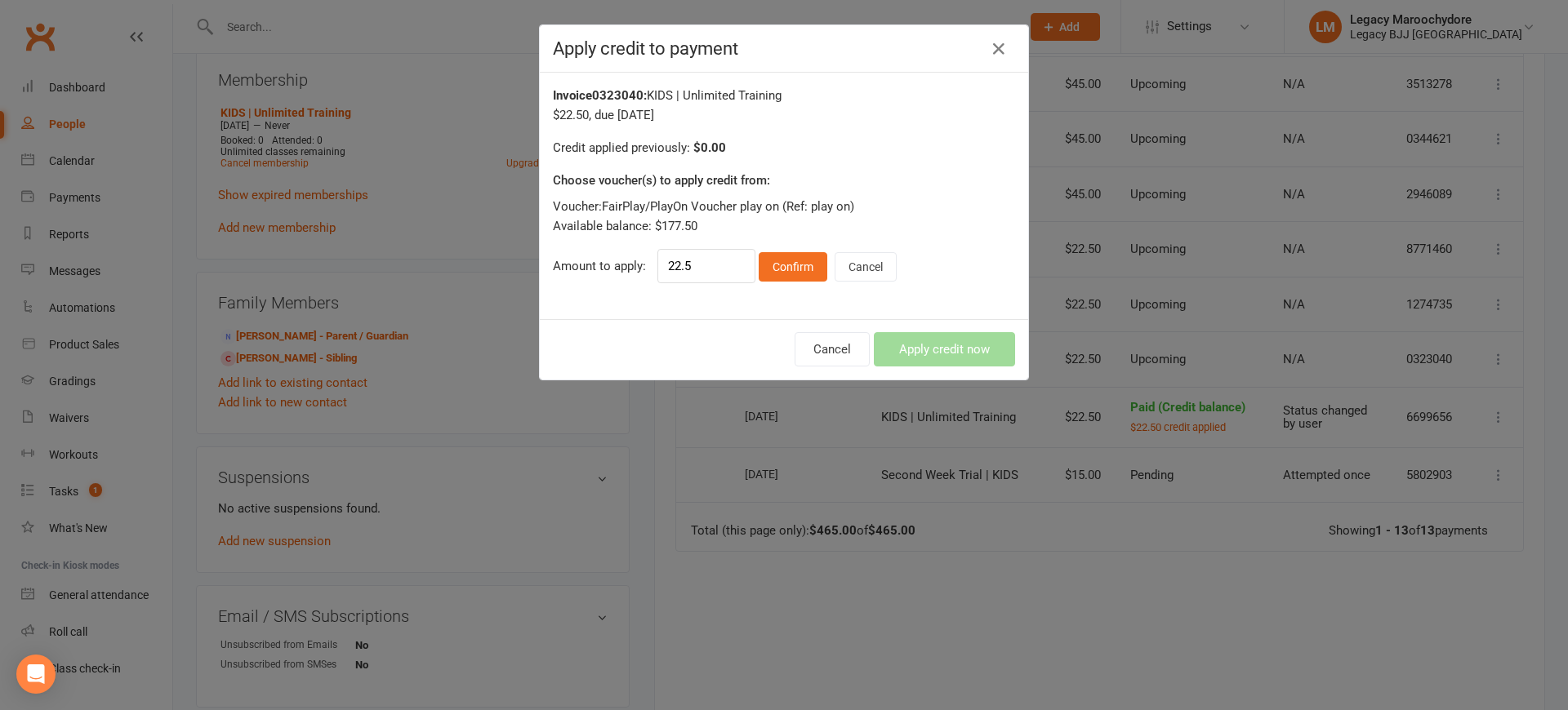
click at [944, 347] on div "Cancel Apply credit now" at bounding box center [784, 350] width 489 height 60
click at [796, 276] on button "Confirm" at bounding box center [793, 266] width 68 height 29
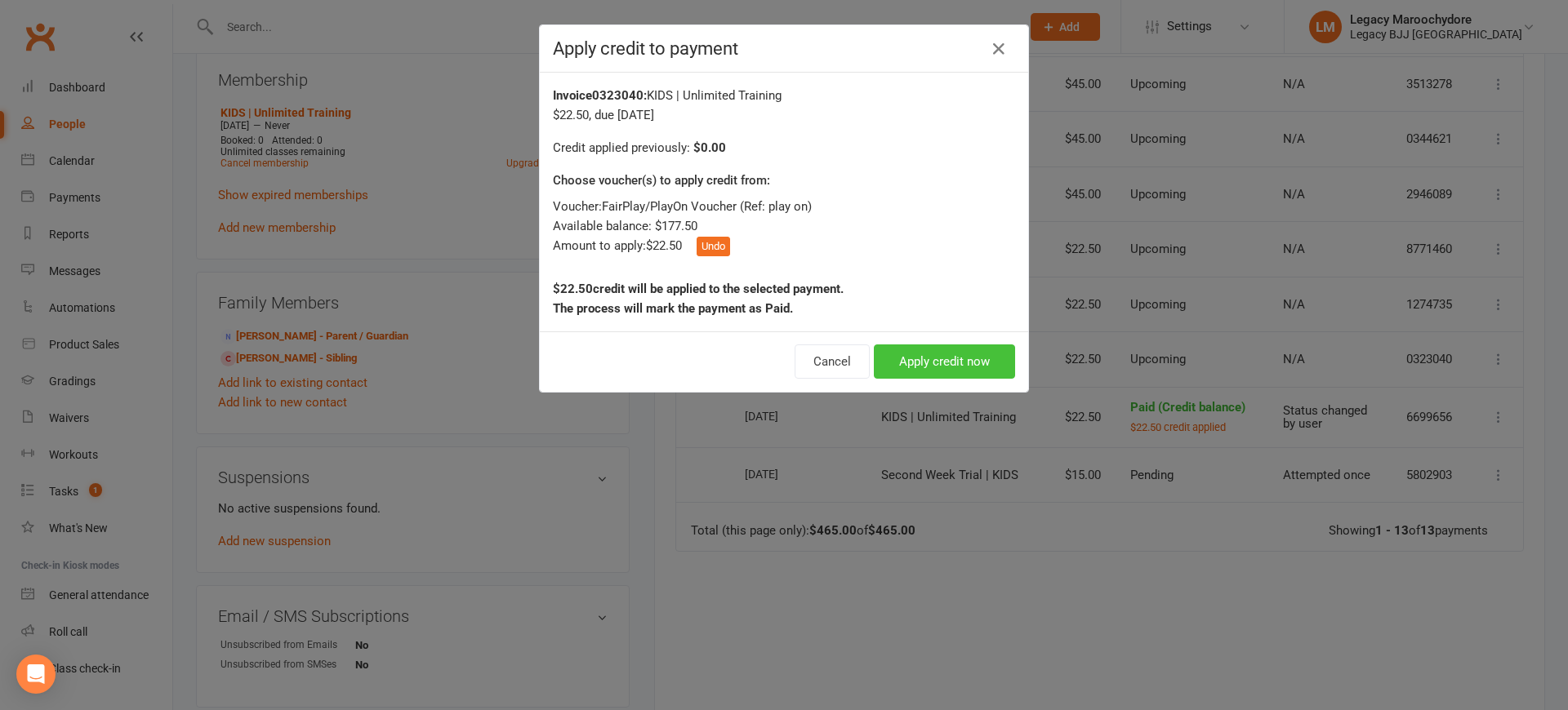
click at [917, 362] on button "Apply credit now" at bounding box center [944, 361] width 142 height 35
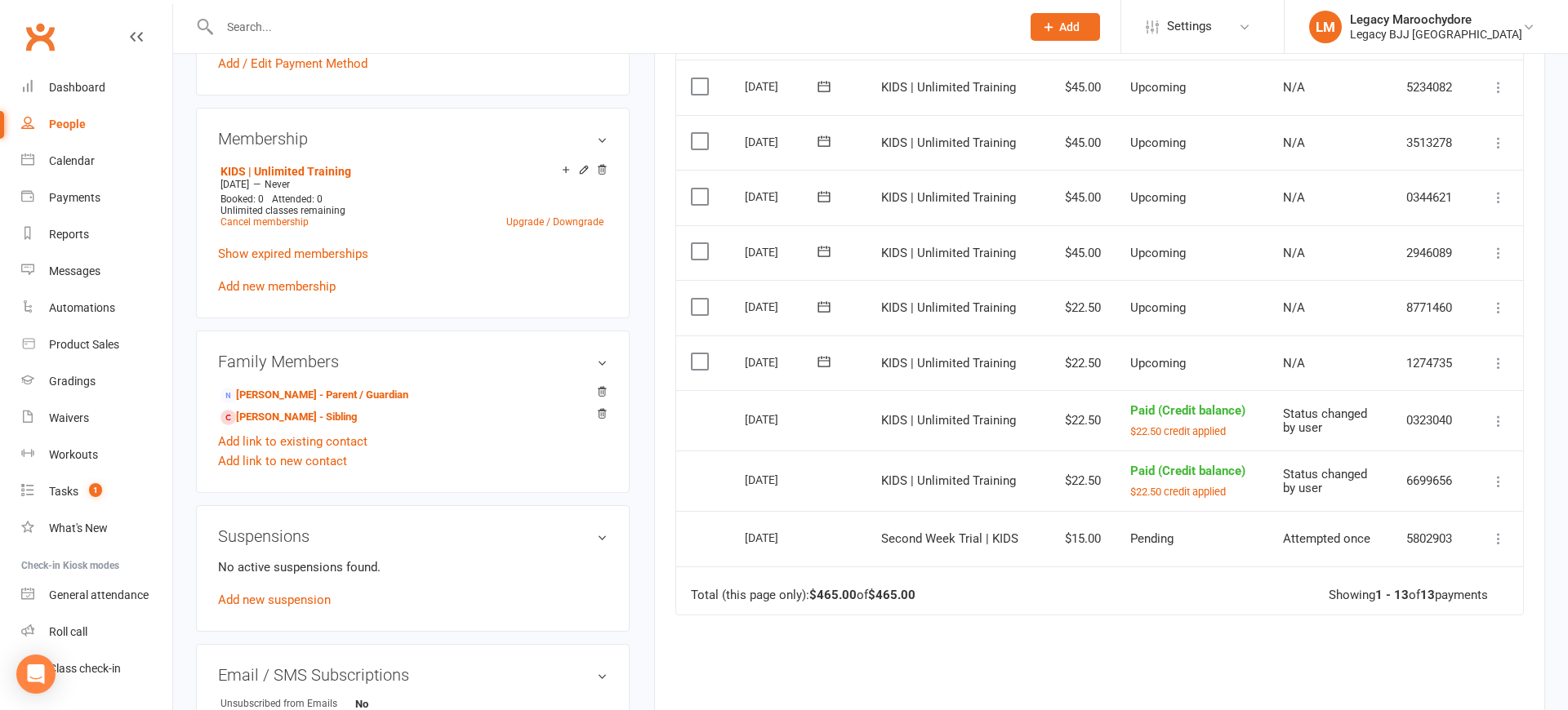
scroll to position [664, 0]
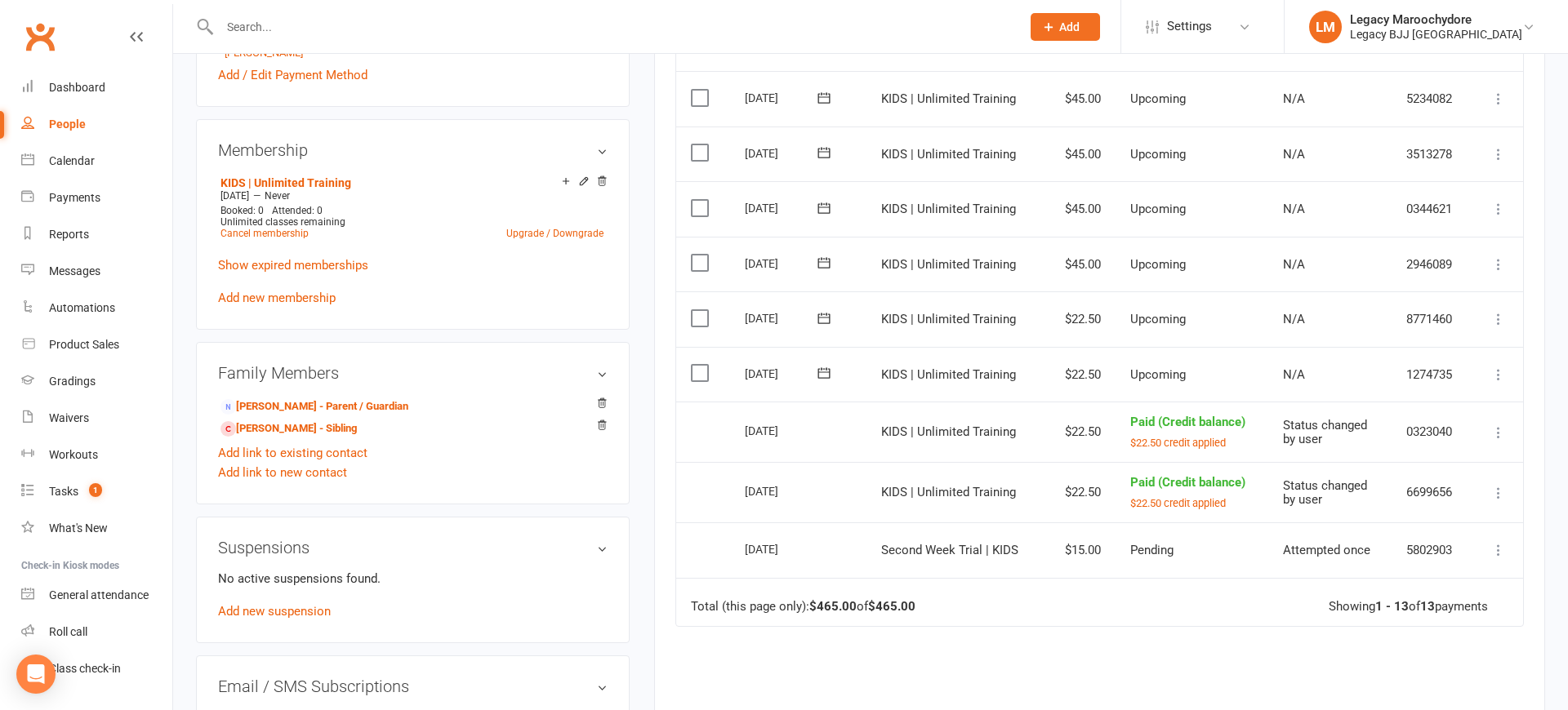
click at [1500, 366] on icon at bounding box center [1499, 374] width 16 height 16
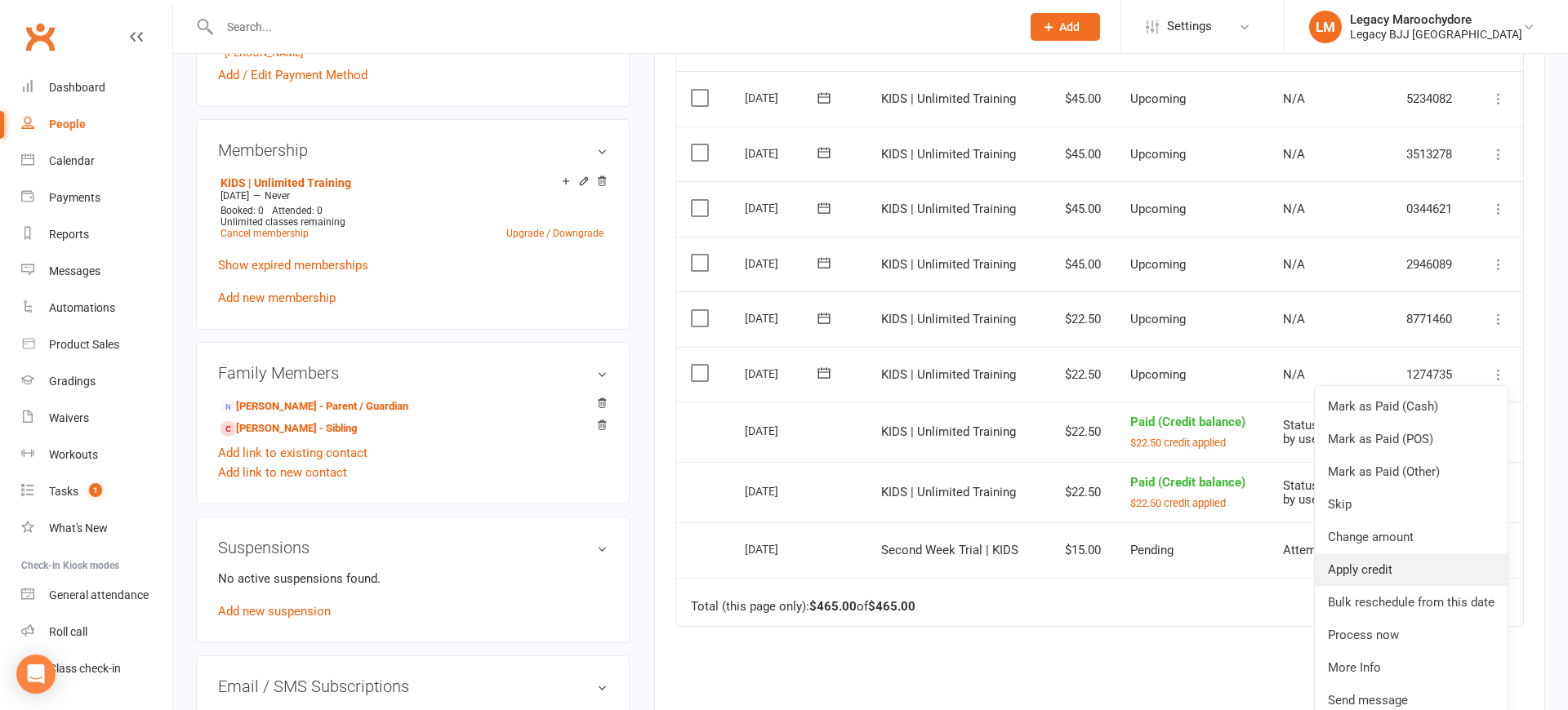
click at [1407, 553] on link "Apply credit" at bounding box center [1411, 569] width 193 height 33
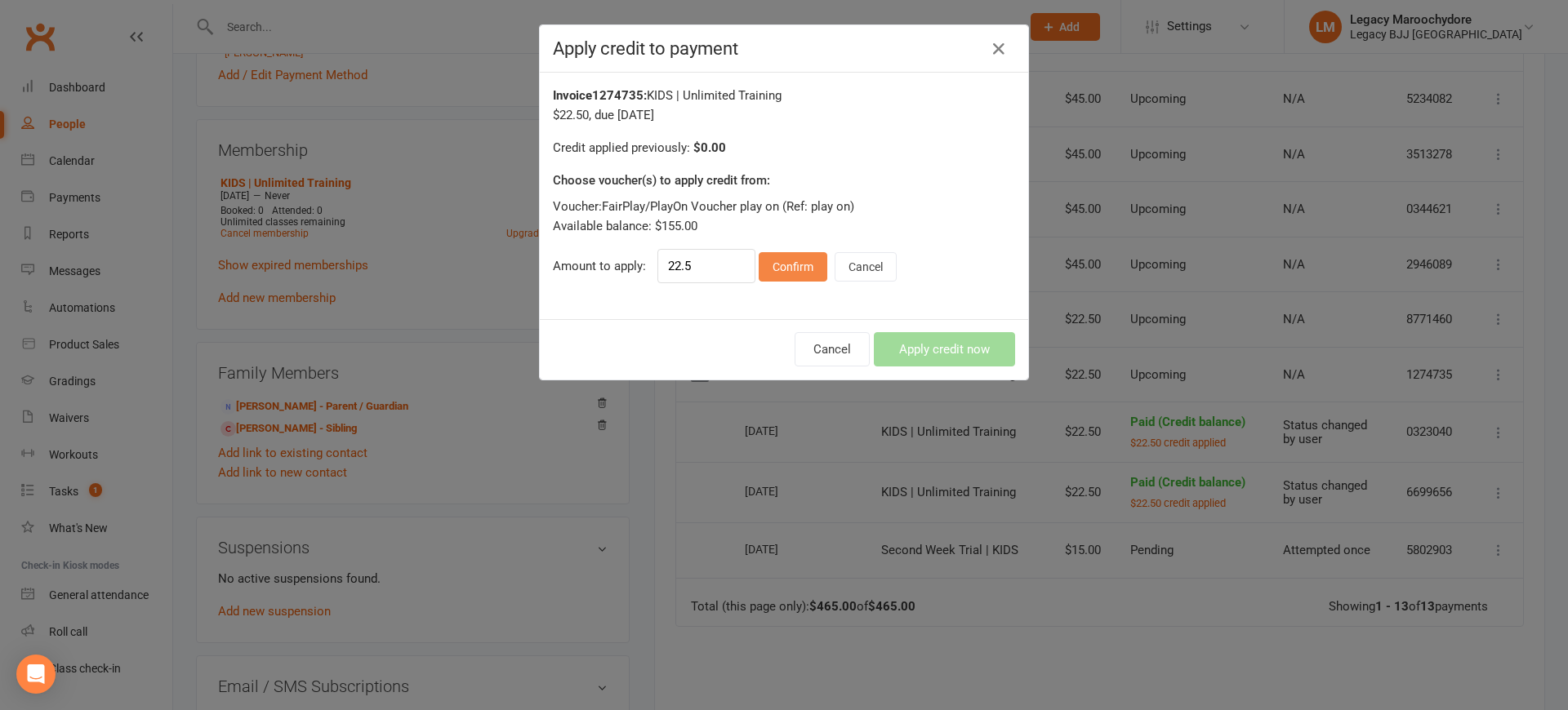
click at [791, 268] on button "Confirm" at bounding box center [793, 266] width 68 height 29
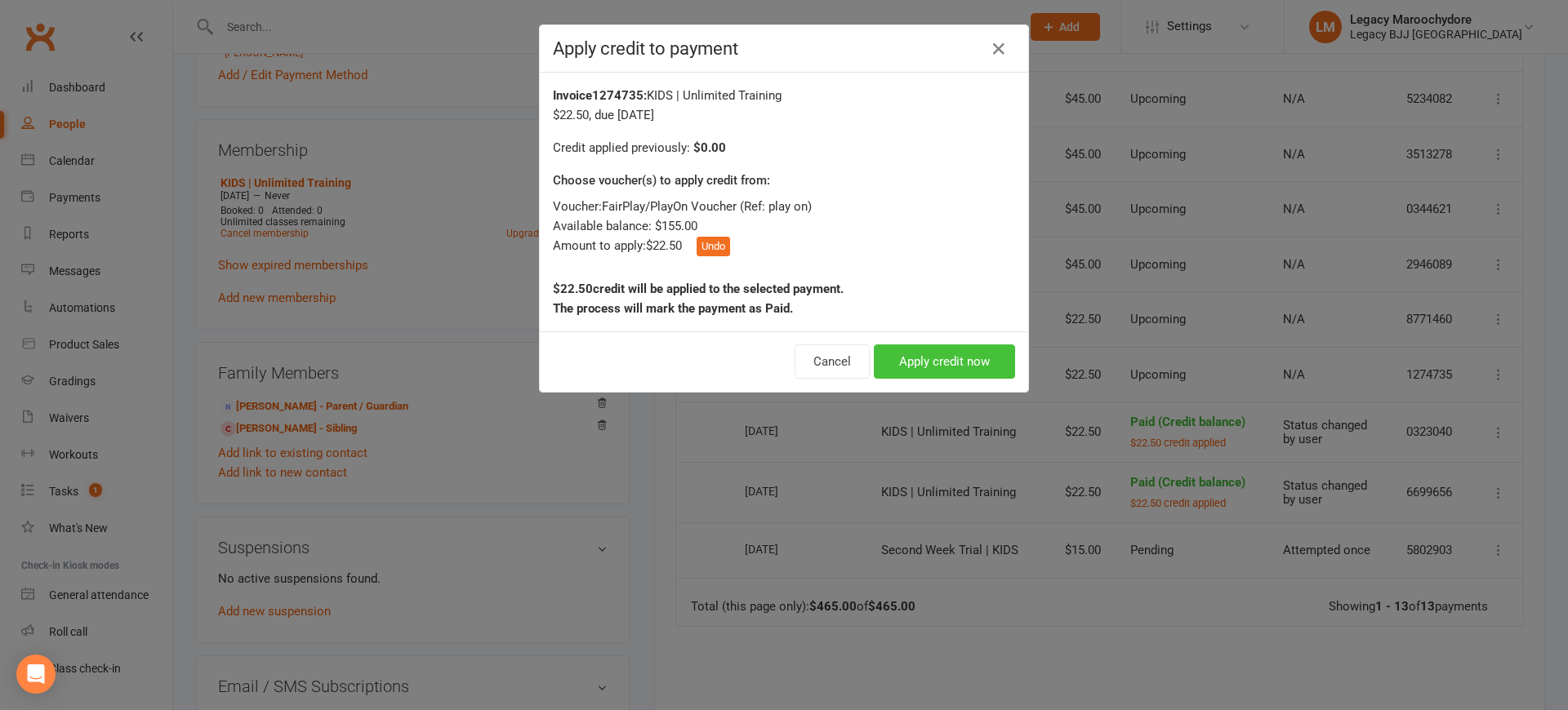
click at [942, 362] on button "Apply credit now" at bounding box center [944, 361] width 142 height 35
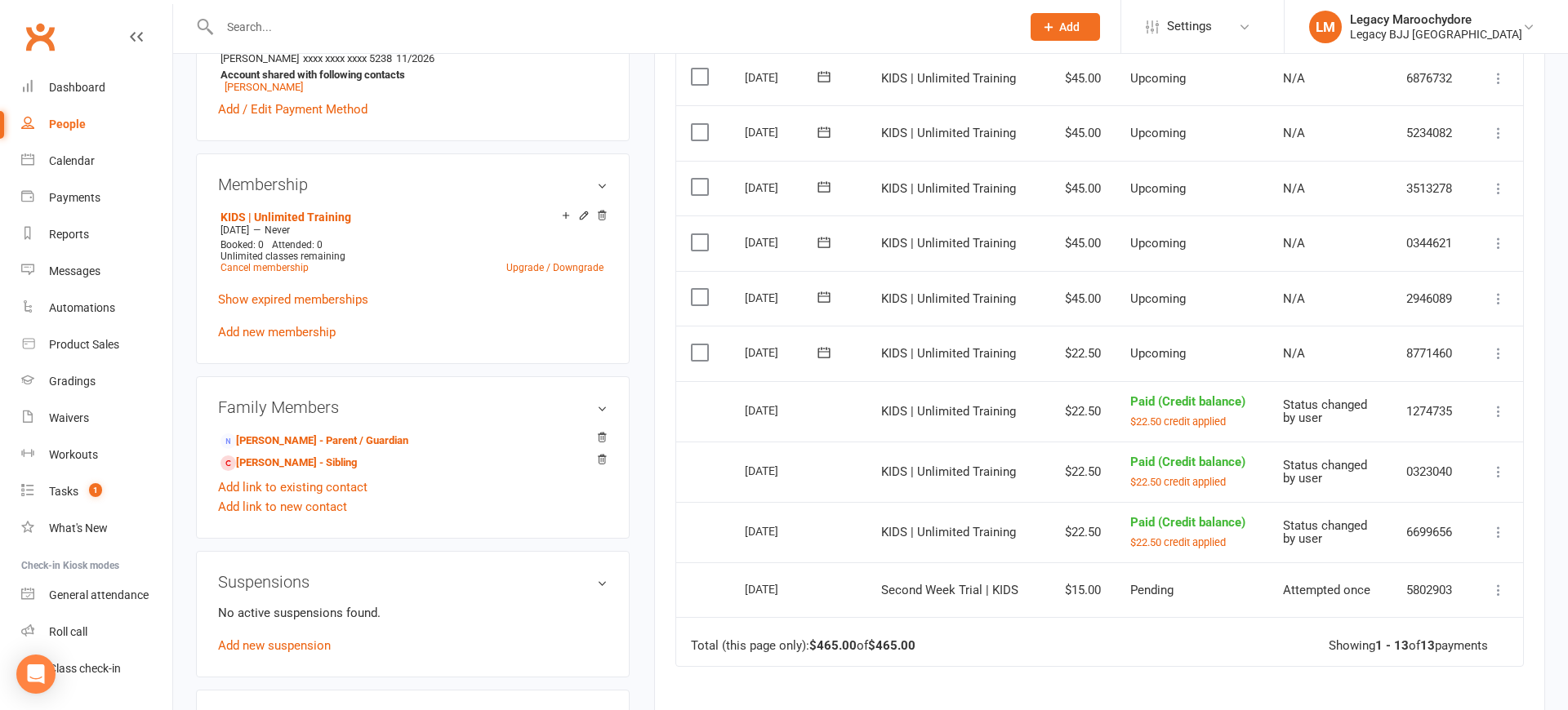
scroll to position [629, 0]
click at [1499, 346] on icon at bounding box center [1499, 354] width 16 height 16
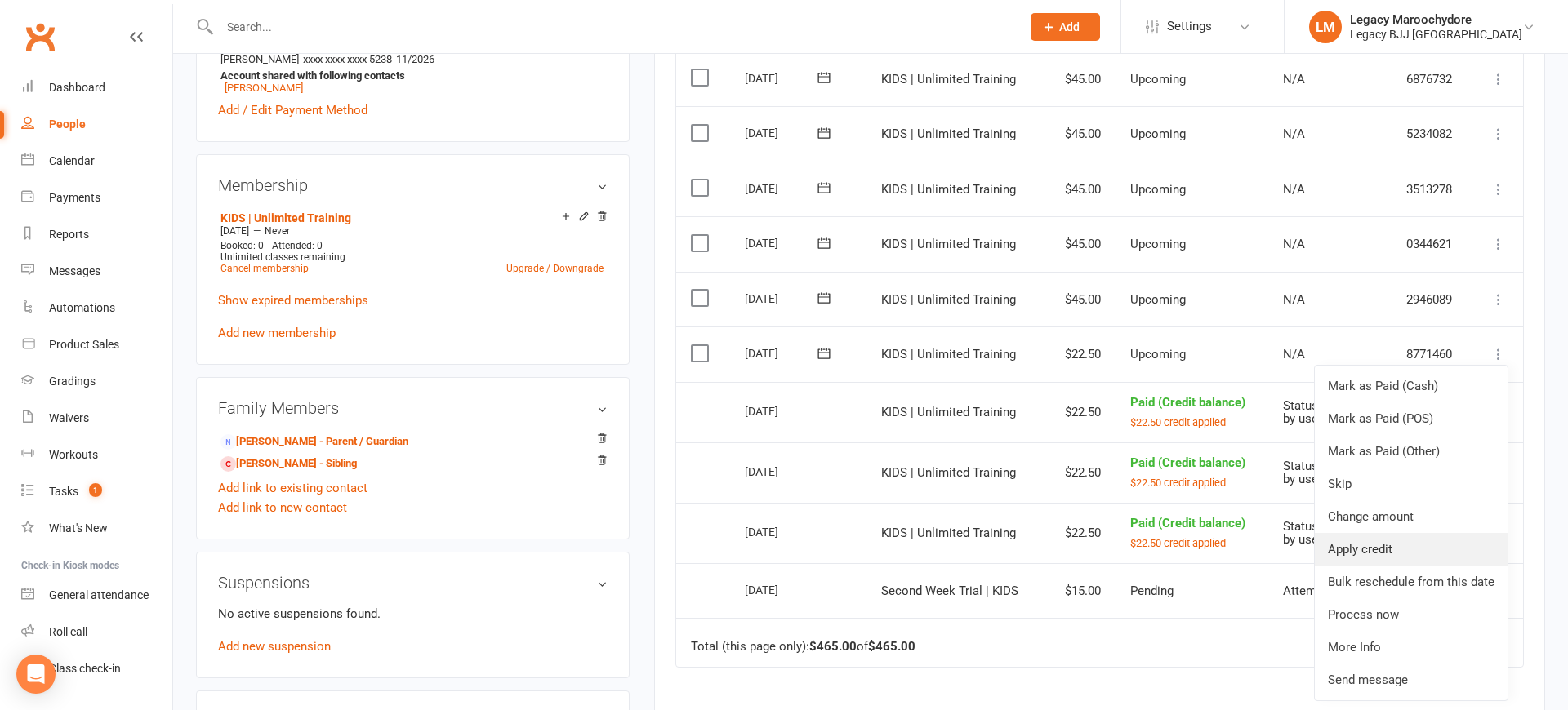
click at [1429, 533] on link "Apply credit" at bounding box center [1411, 549] width 193 height 33
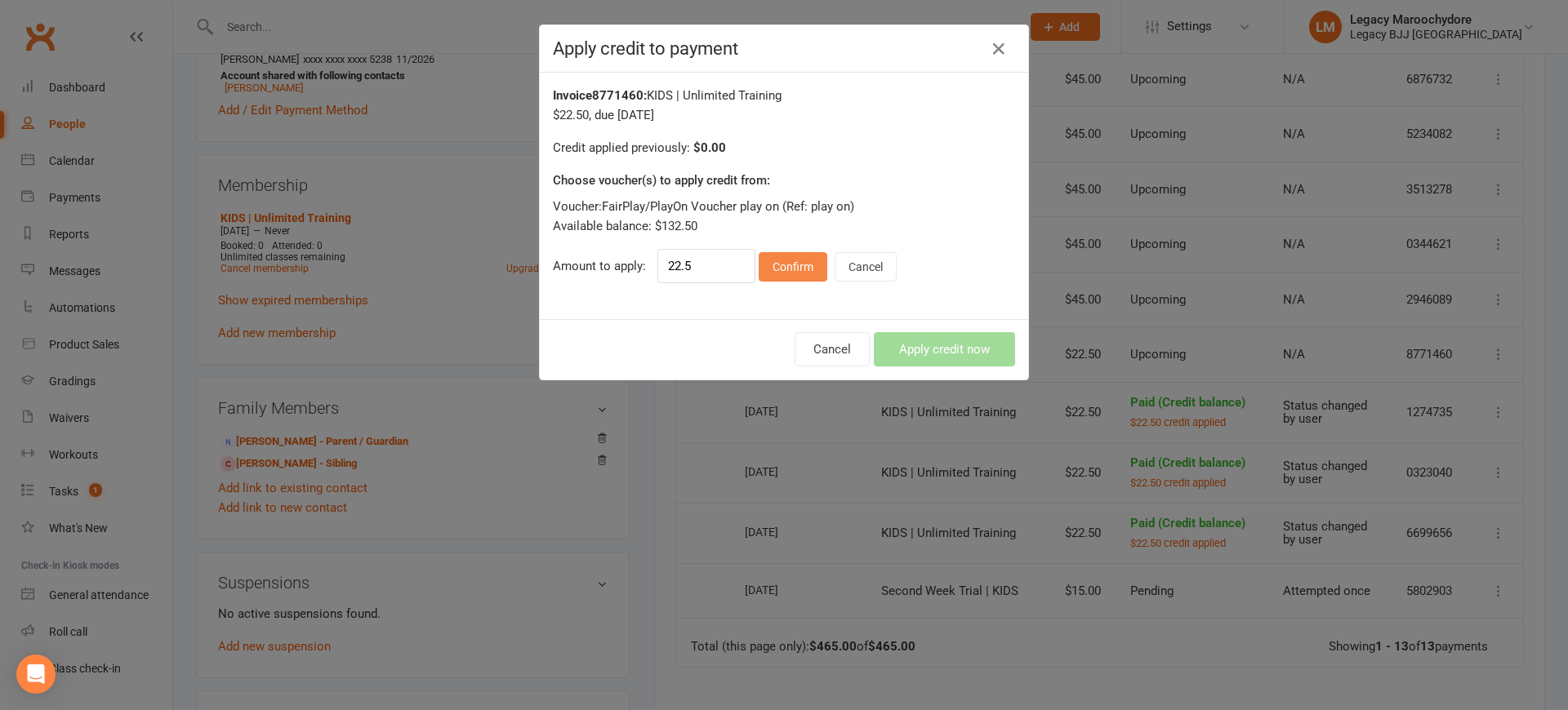
click at [776, 266] on button "Confirm" at bounding box center [793, 266] width 68 height 29
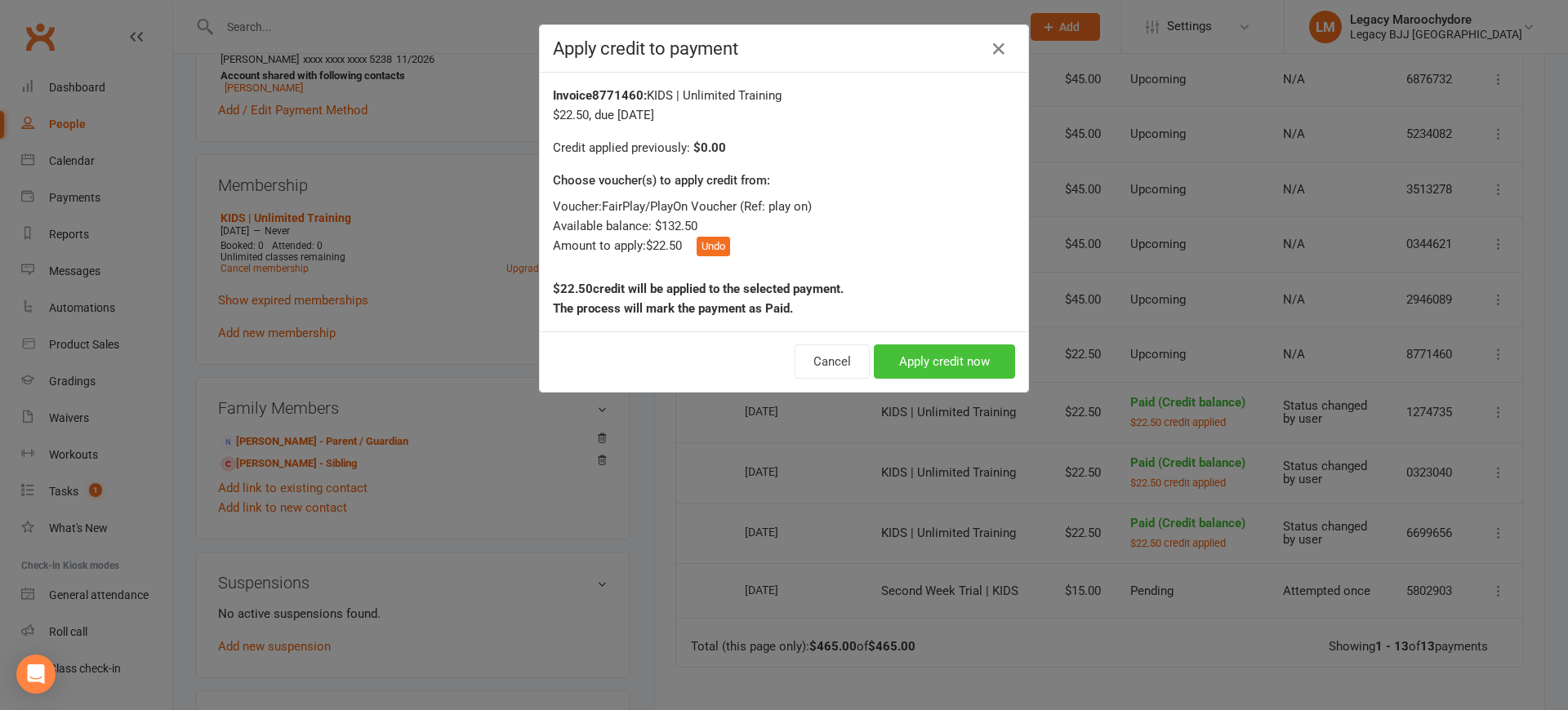
click at [949, 351] on button "Apply credit now" at bounding box center [944, 361] width 142 height 35
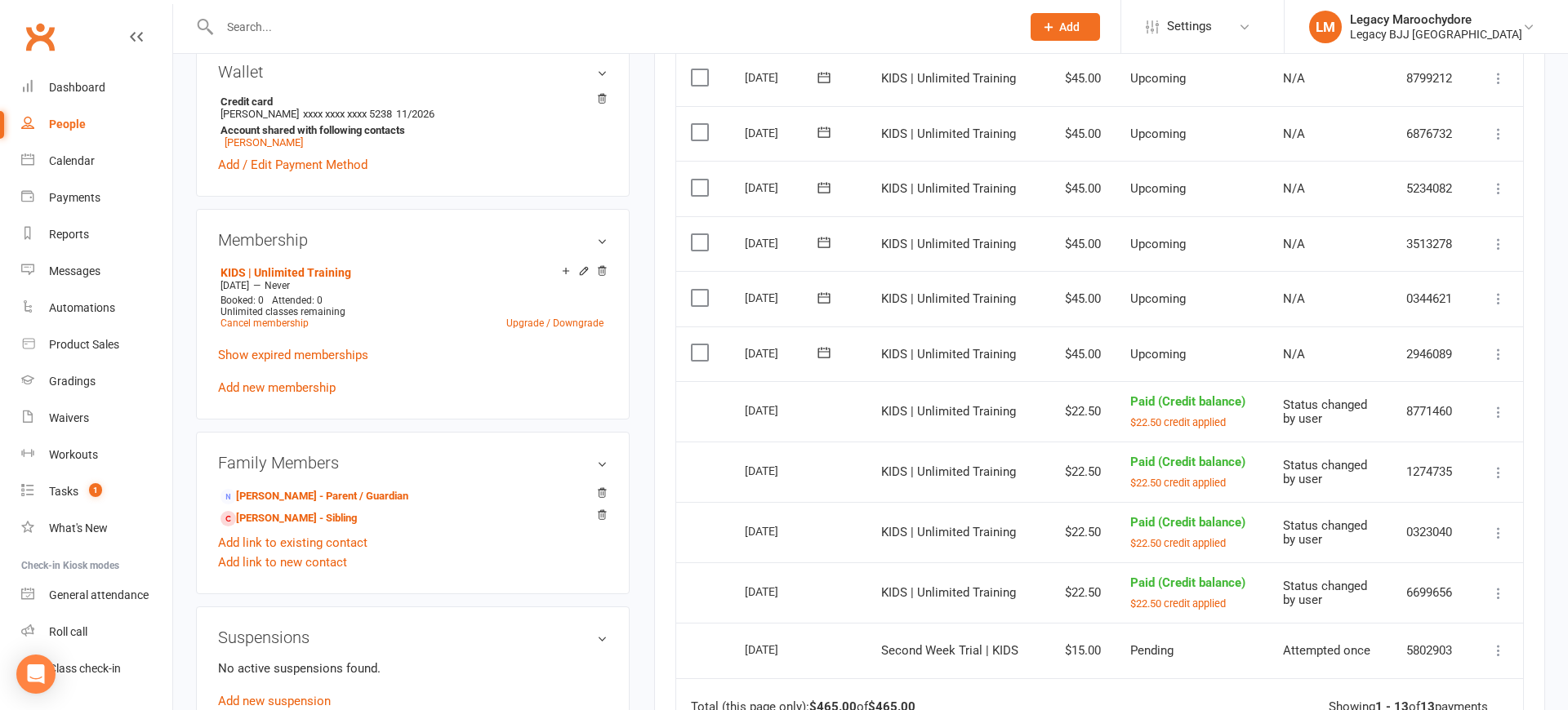
scroll to position [574, 0]
click at [1495, 347] on icon at bounding box center [1499, 355] width 16 height 16
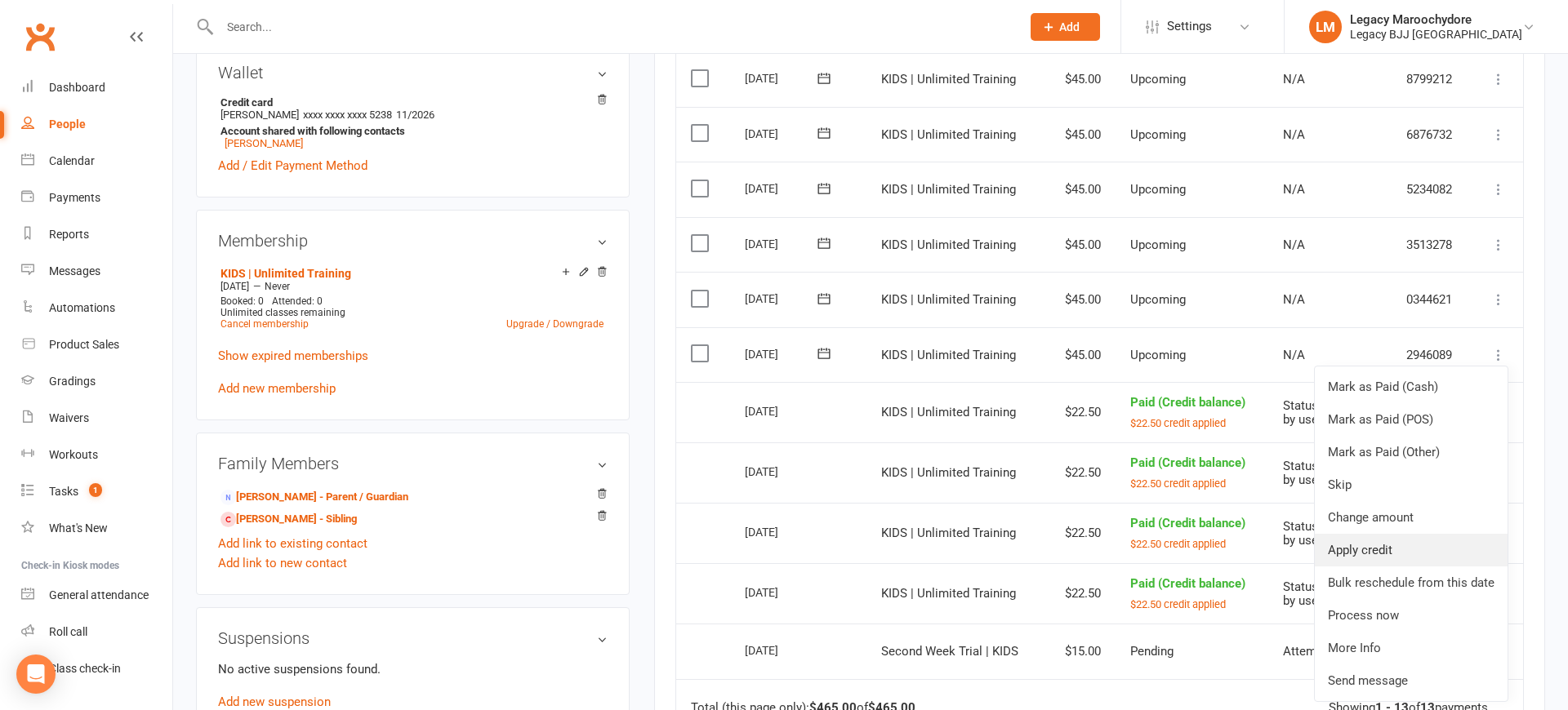
click at [1416, 534] on link "Apply credit" at bounding box center [1411, 550] width 193 height 33
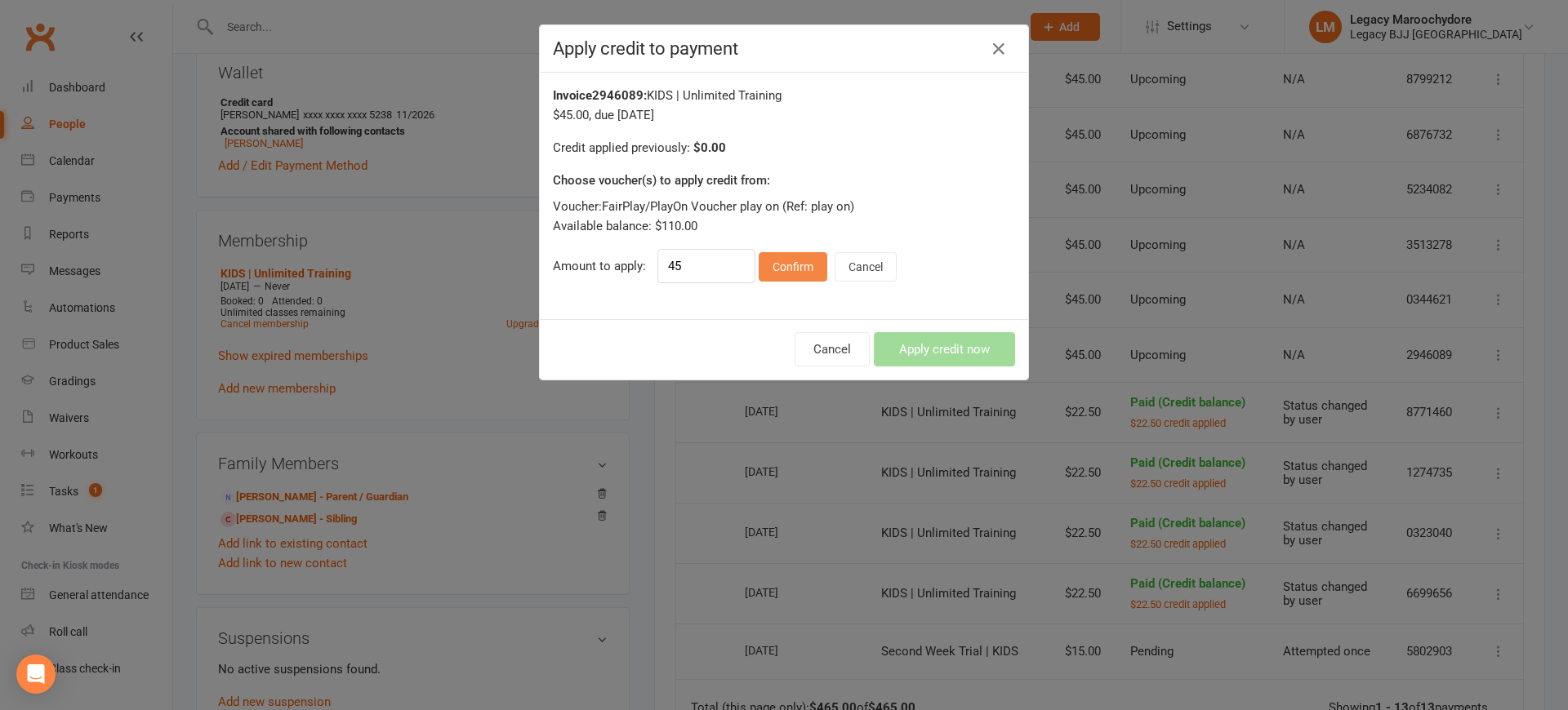
click at [767, 269] on button "Confirm" at bounding box center [793, 266] width 68 height 29
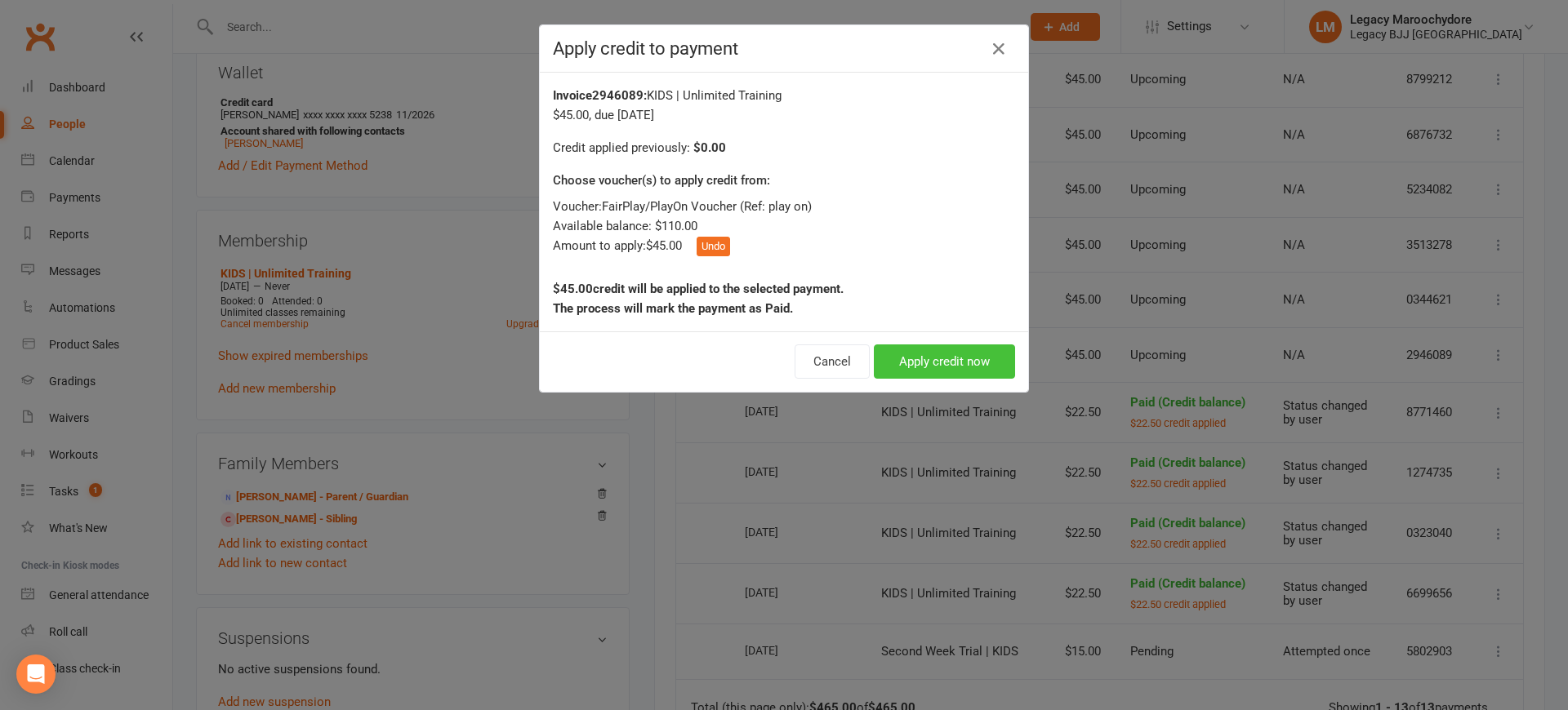
click at [973, 362] on button "Apply credit now" at bounding box center [944, 361] width 142 height 35
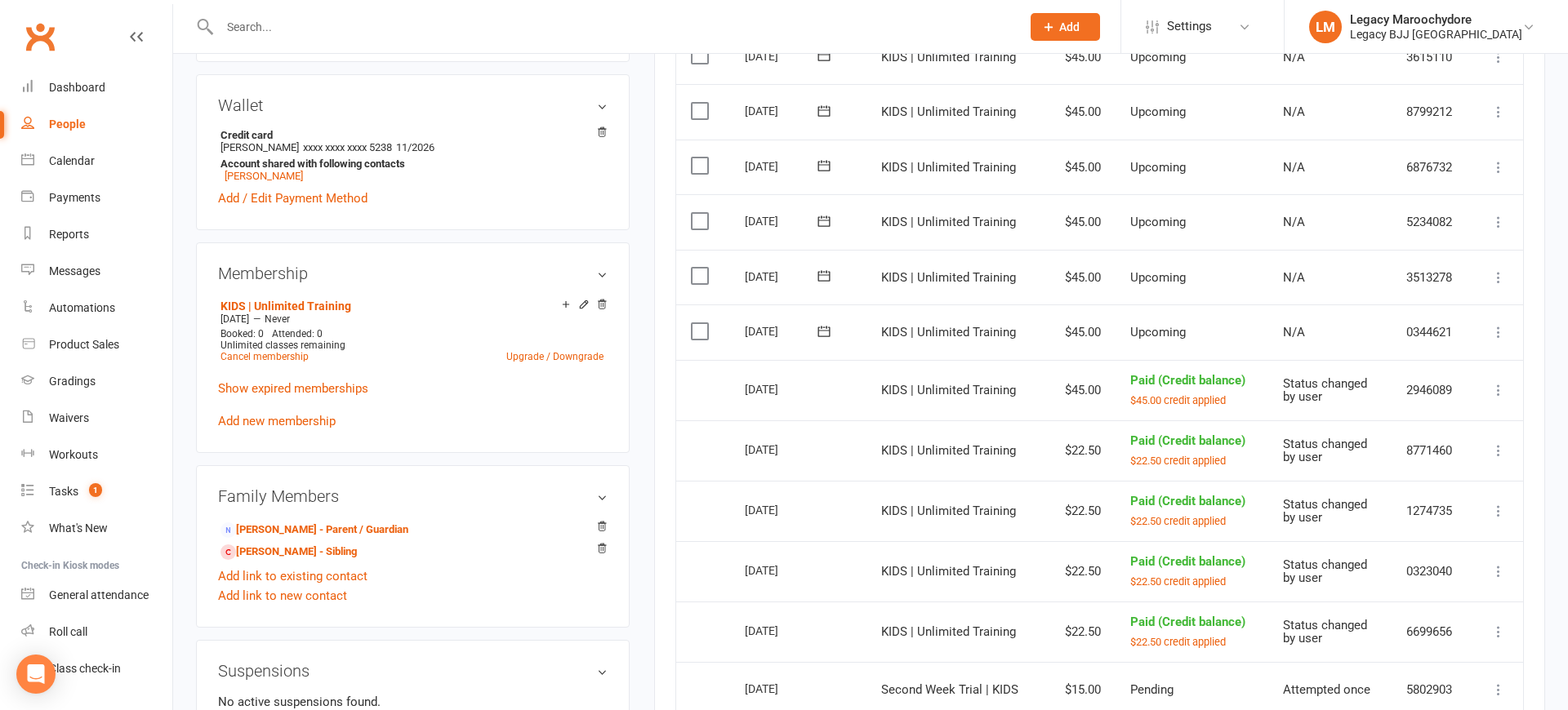
scroll to position [534, 0]
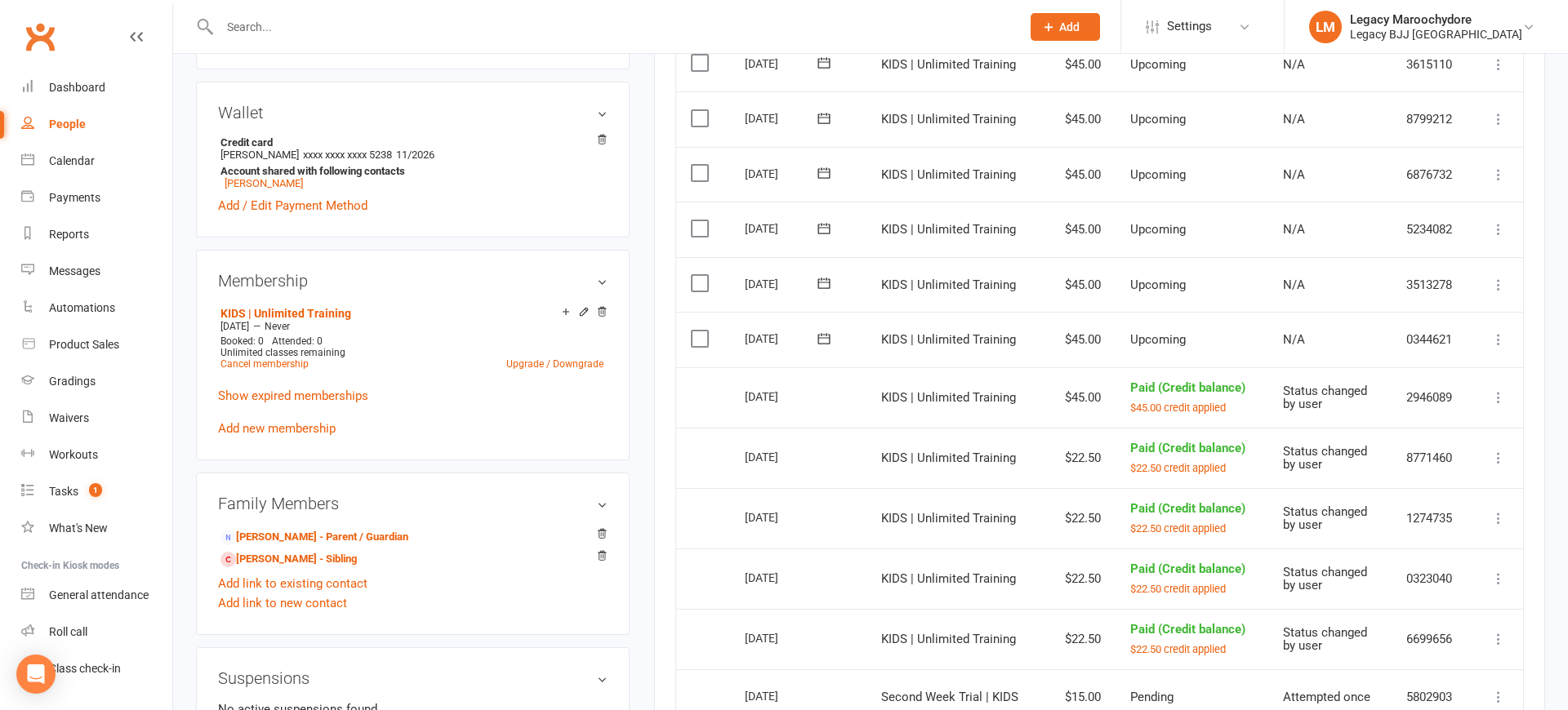
click at [1498, 331] on icon at bounding box center [1499, 339] width 16 height 16
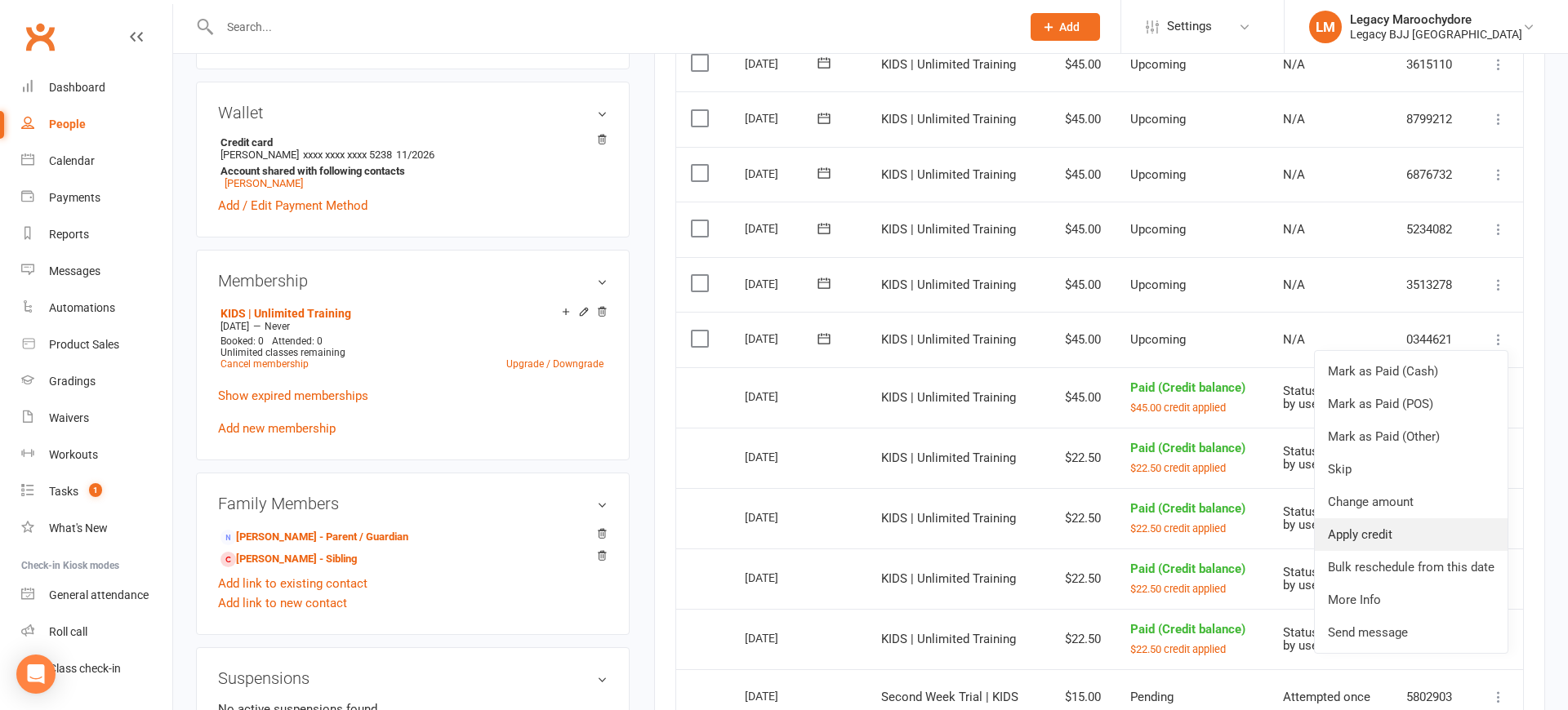
click at [1431, 518] on link "Apply credit" at bounding box center [1411, 535] width 193 height 33
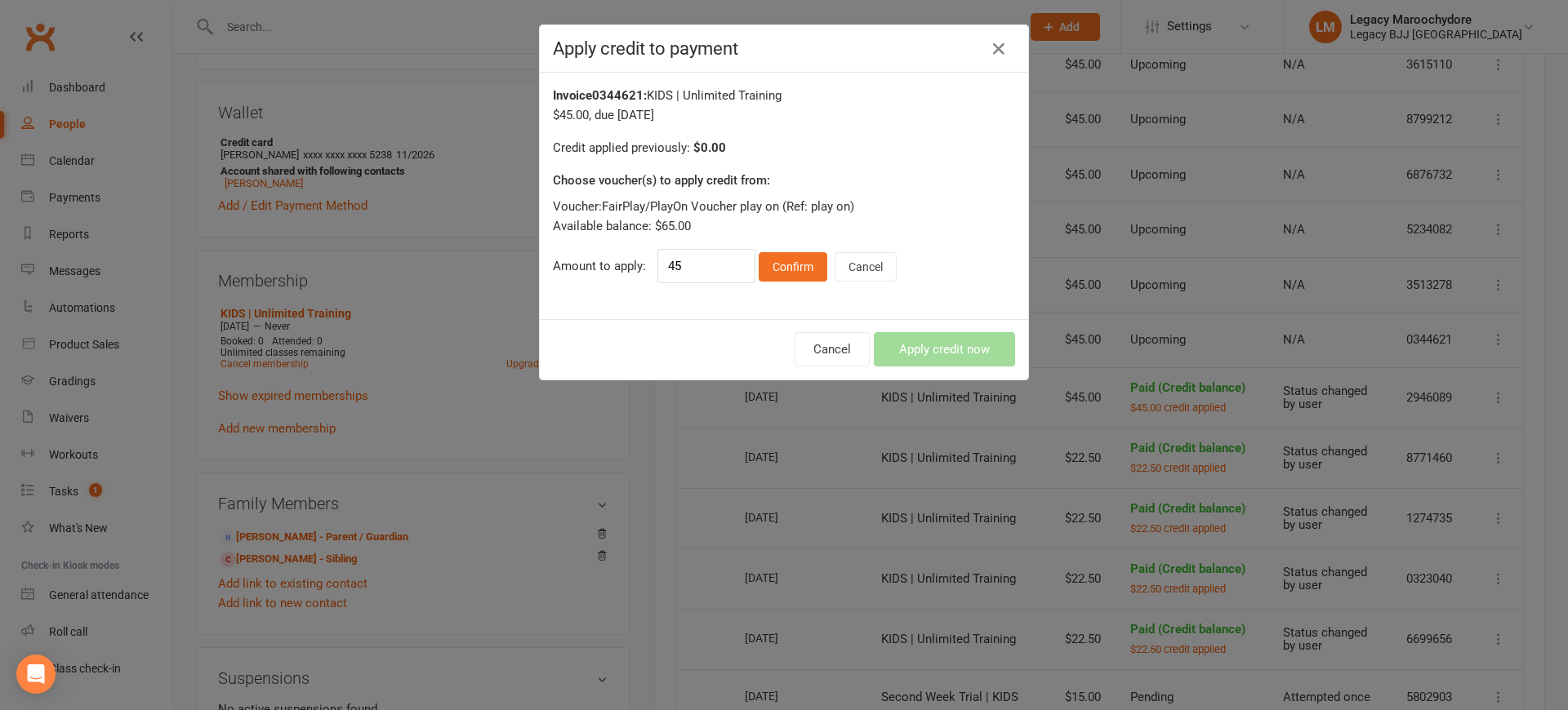
click at [775, 268] on button "Confirm" at bounding box center [793, 266] width 68 height 29
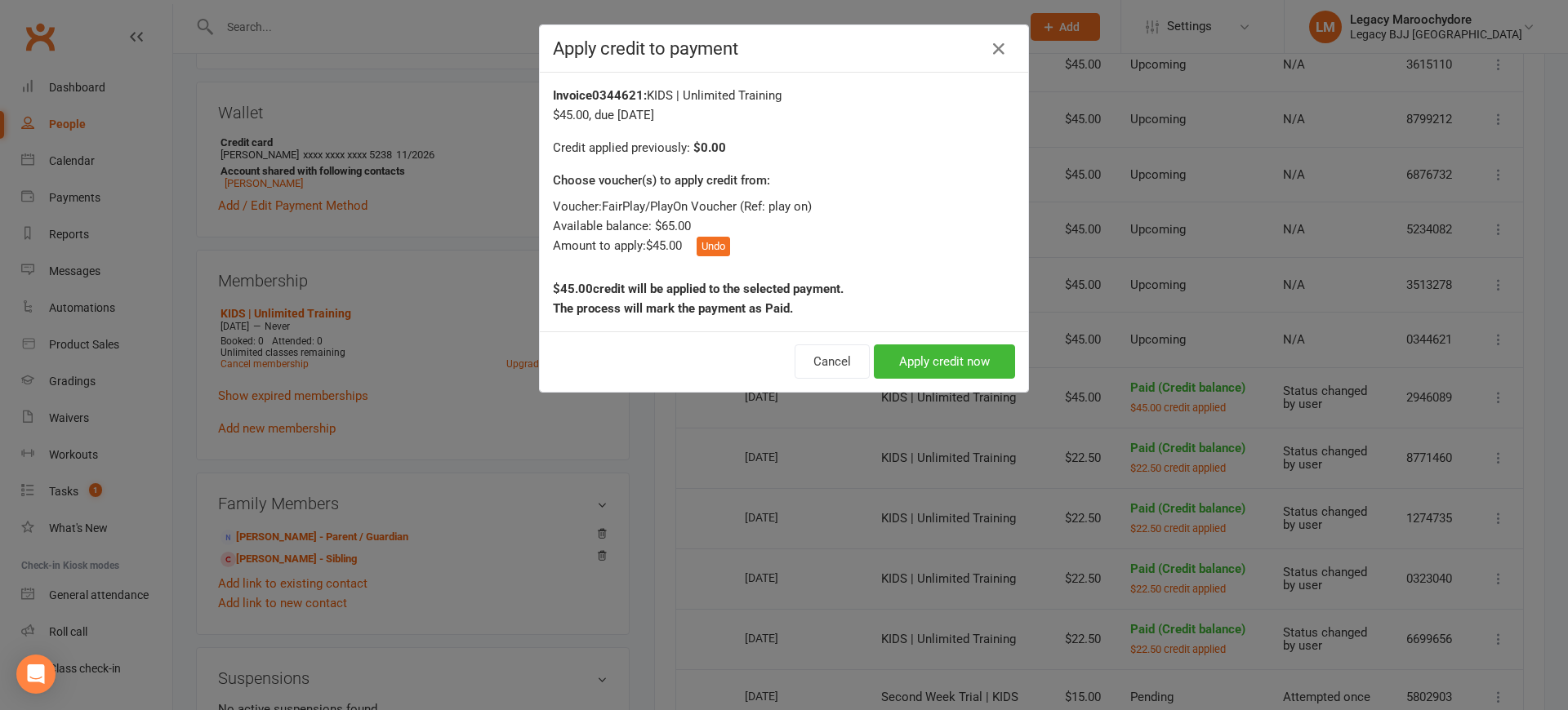
click at [968, 356] on button "Apply credit now" at bounding box center [944, 361] width 142 height 35
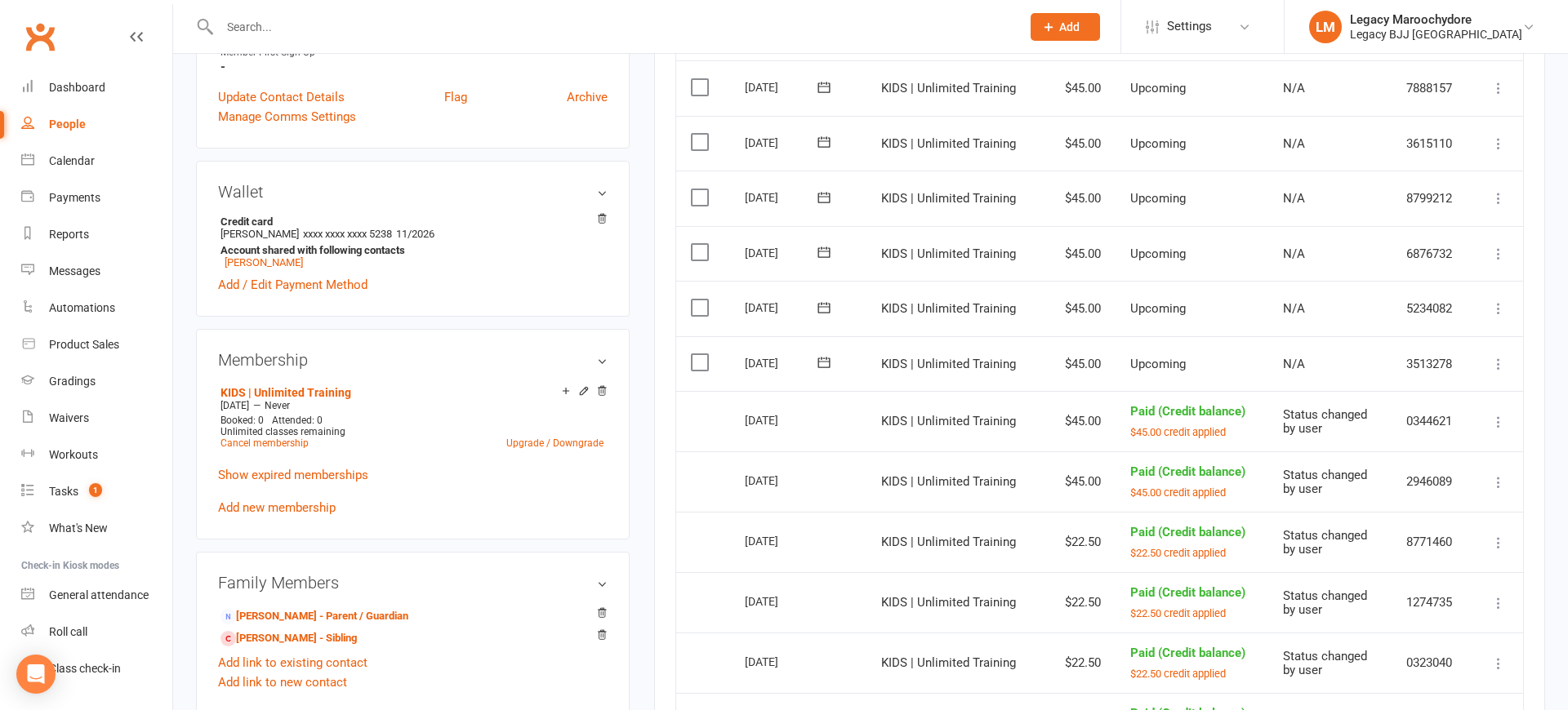
scroll to position [454, 0]
click at [1499, 357] on icon at bounding box center [1499, 365] width 16 height 16
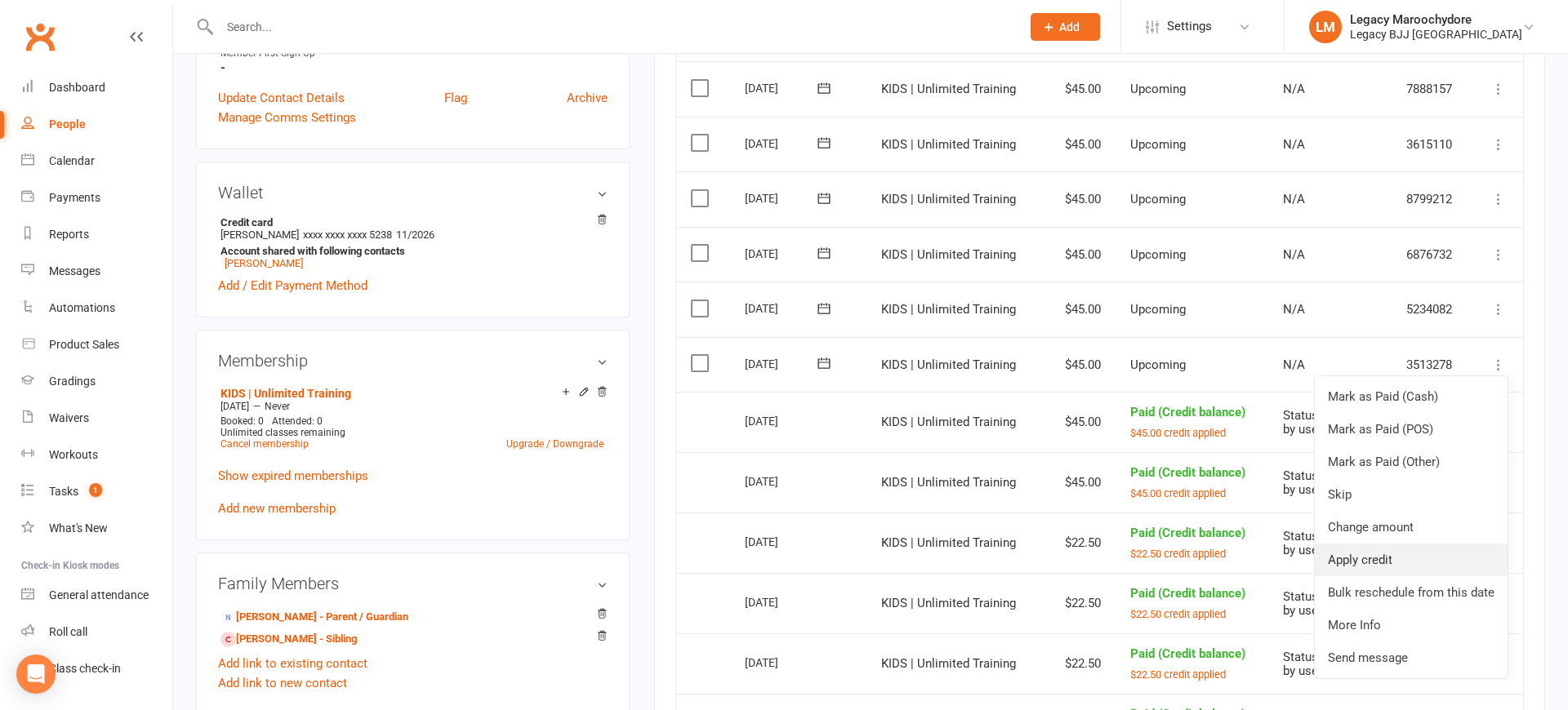
click at [1407, 543] on link "Apply credit" at bounding box center [1411, 559] width 193 height 33
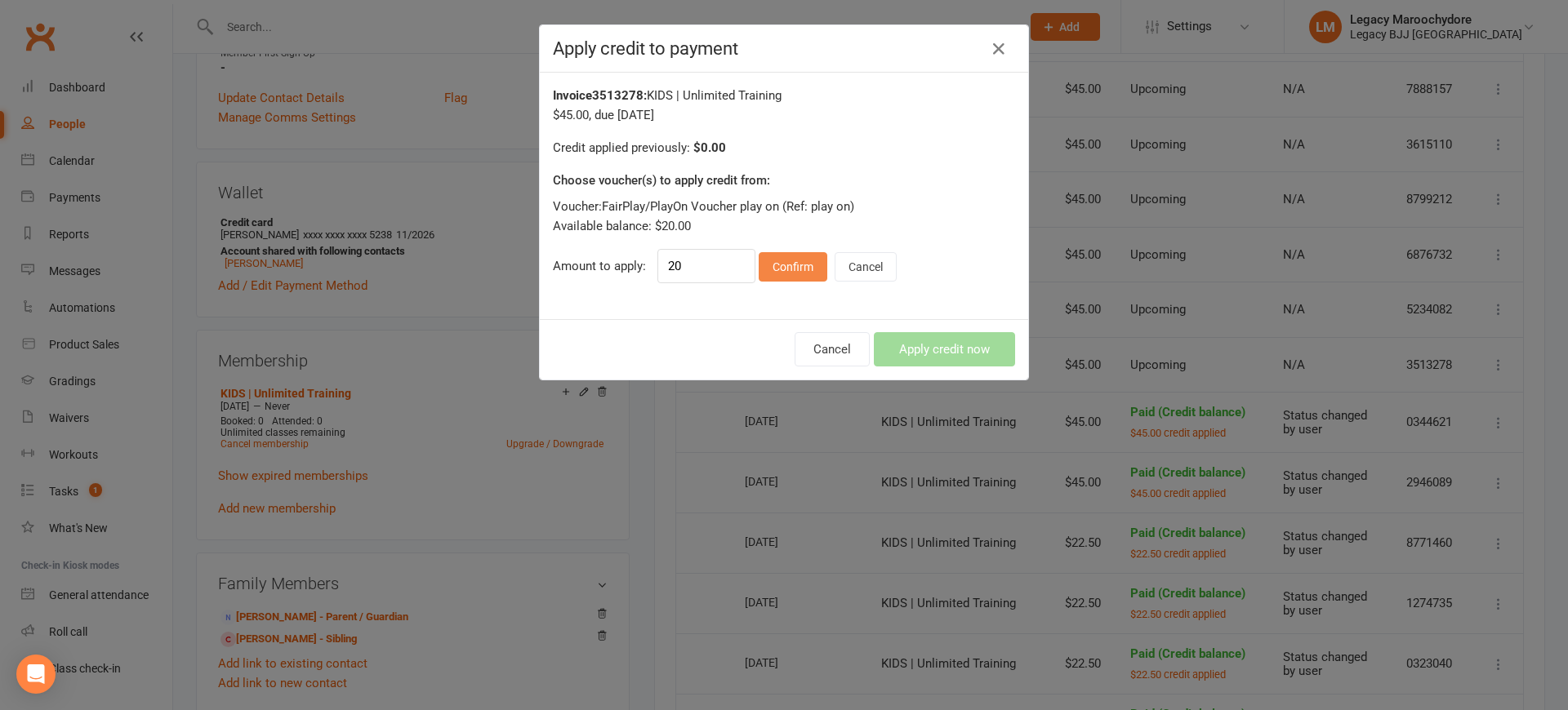
click at [807, 274] on button "Confirm" at bounding box center [793, 266] width 68 height 29
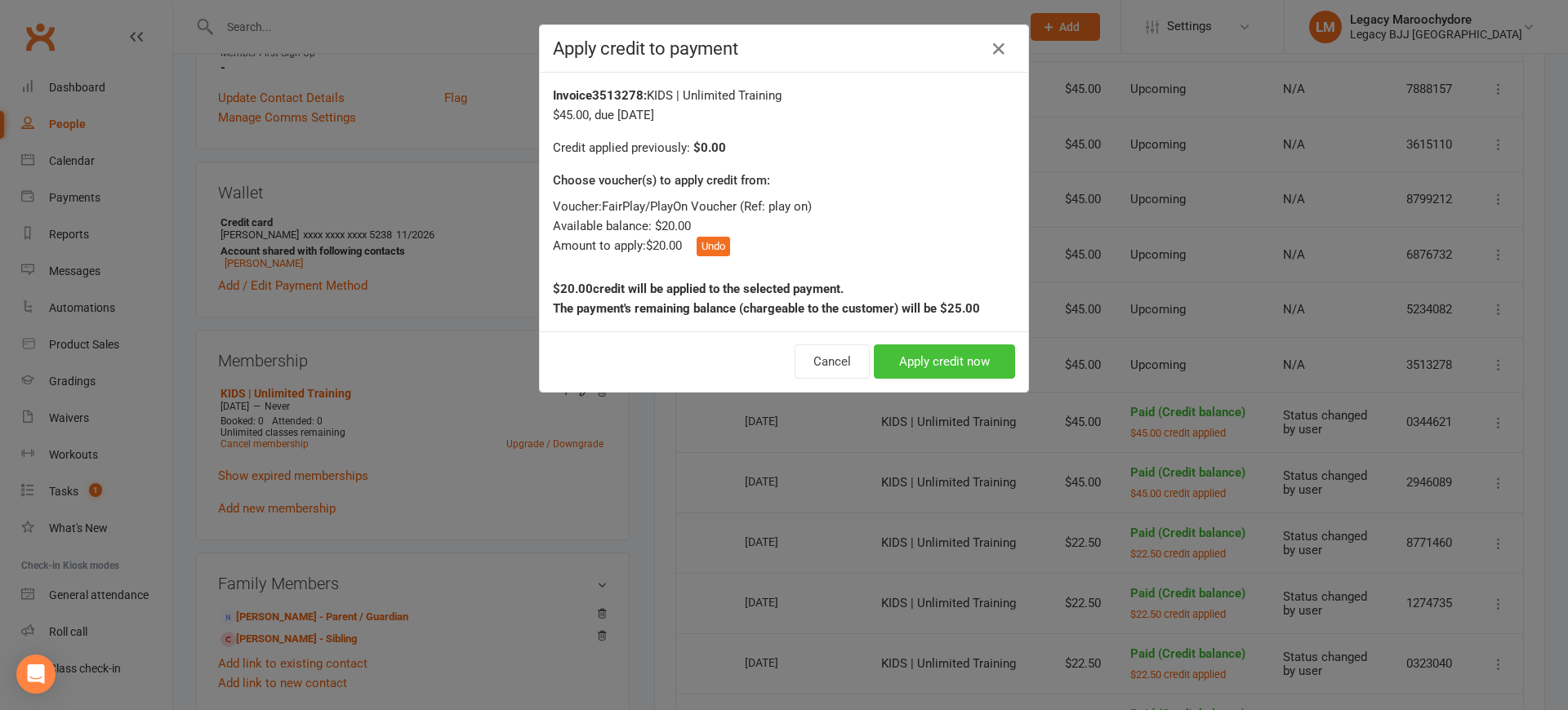
click at [921, 359] on button "Apply credit now" at bounding box center [944, 361] width 142 height 35
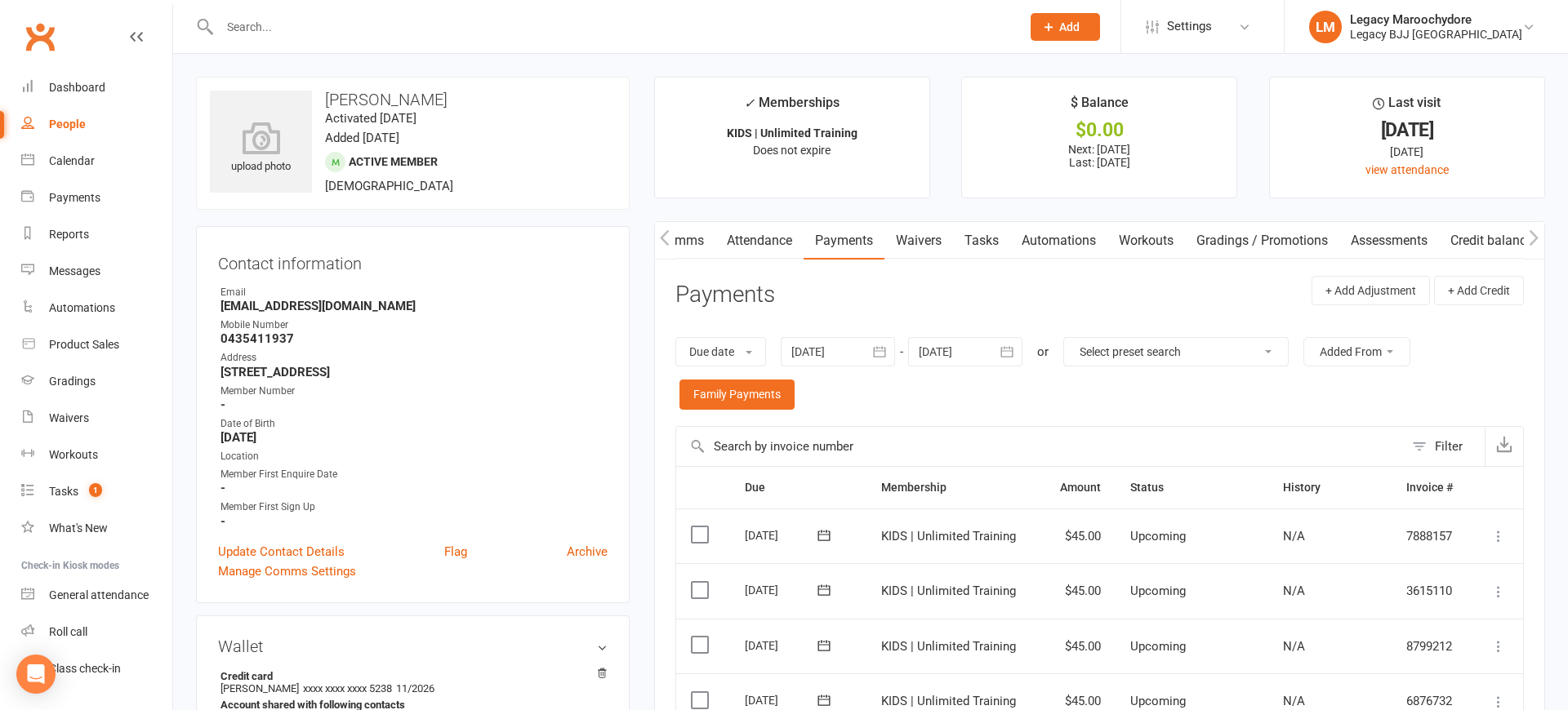
scroll to position [0, 0]
click at [248, 36] on div at bounding box center [603, 26] width 814 height 53
click at [249, 32] on input "text" at bounding box center [612, 26] width 795 height 23
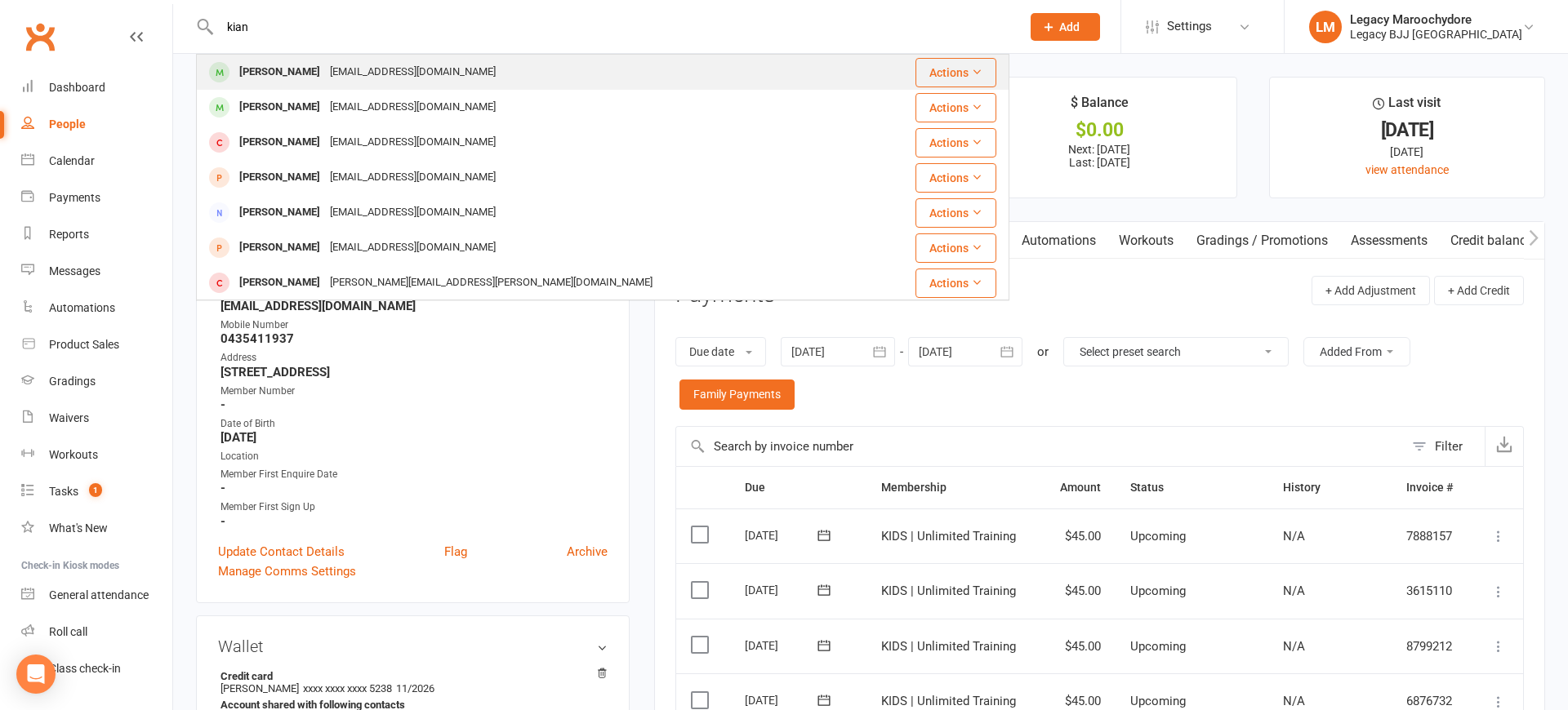
type input "kian"
click at [273, 71] on div "Kian Kelly" at bounding box center [279, 72] width 90 height 24
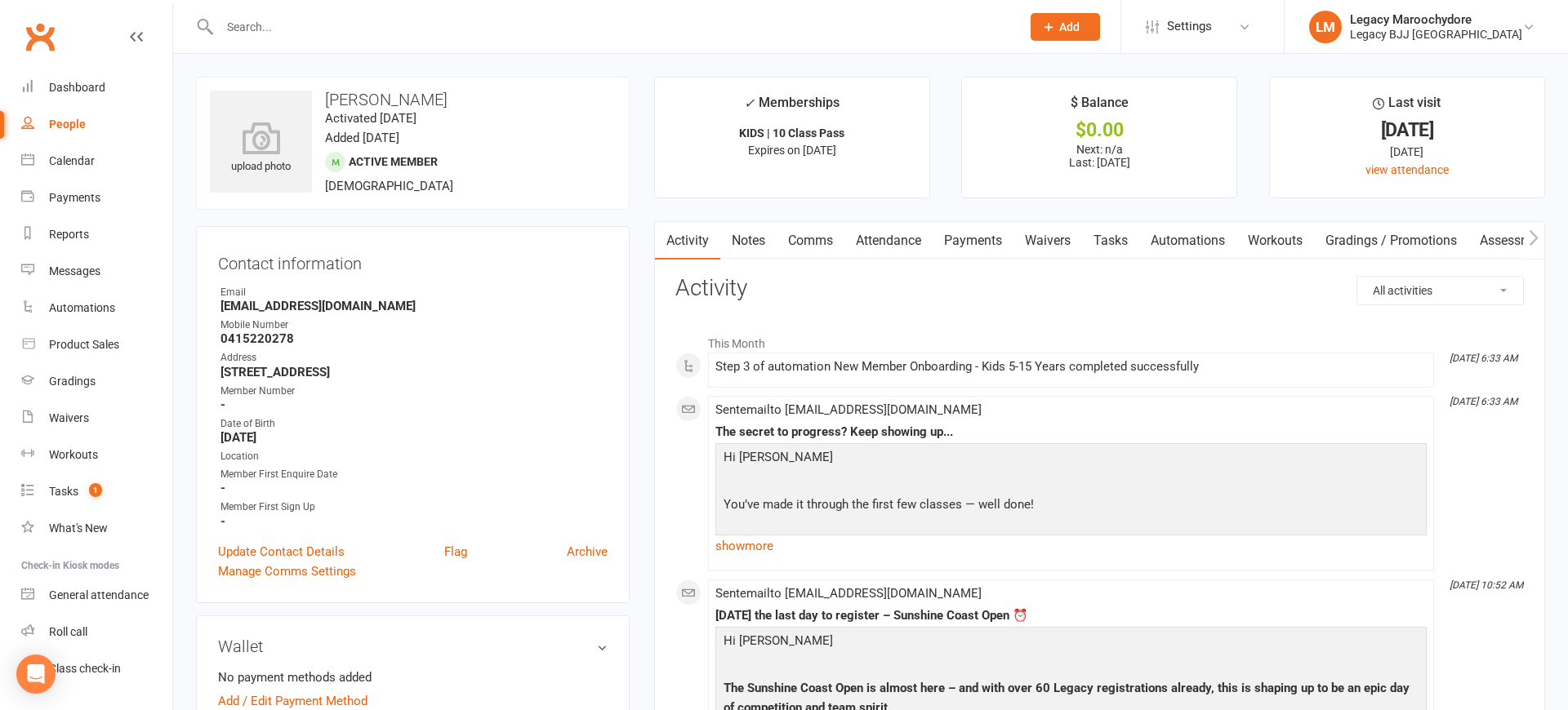
click at [968, 252] on link "Payments" at bounding box center [973, 240] width 81 height 37
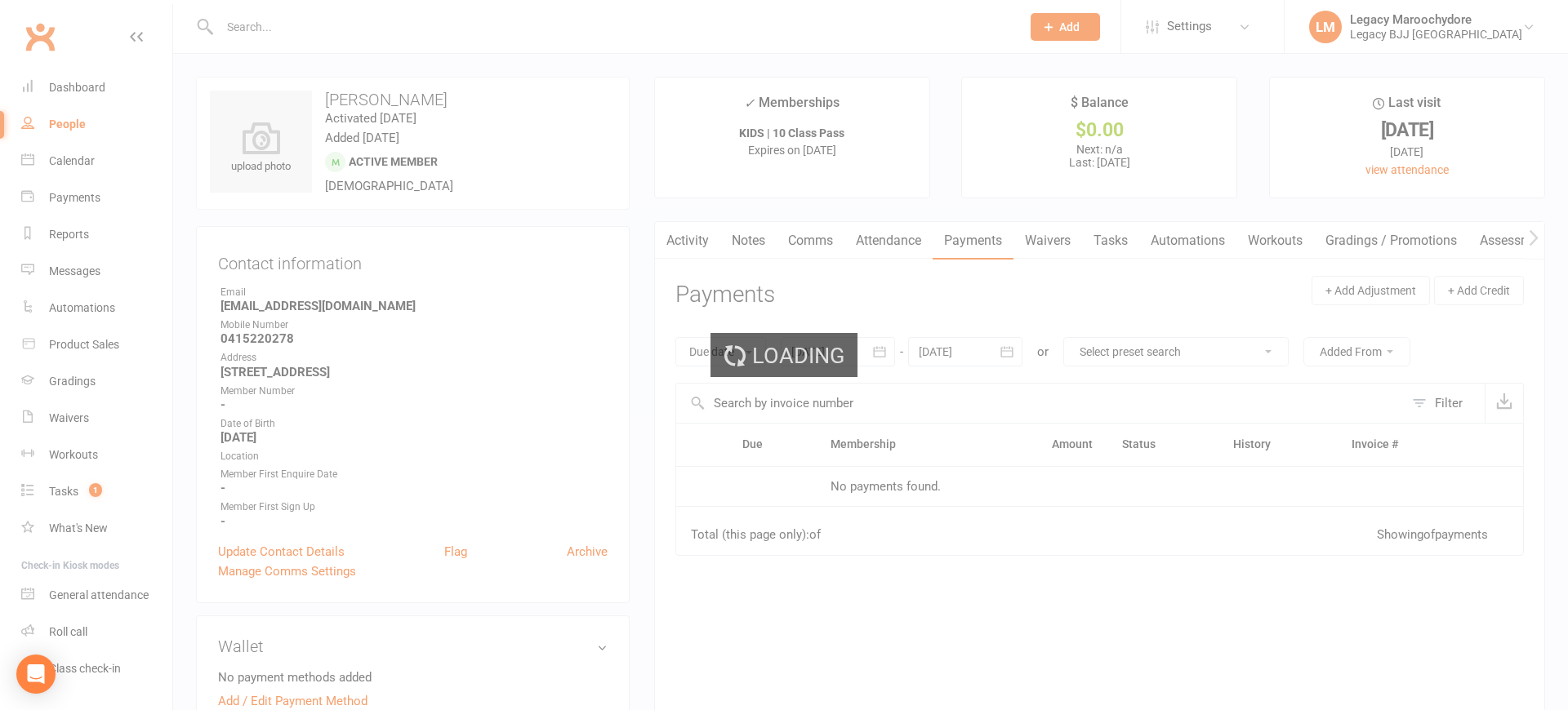
click at [978, 238] on div "Loading" at bounding box center [784, 355] width 1568 height 710
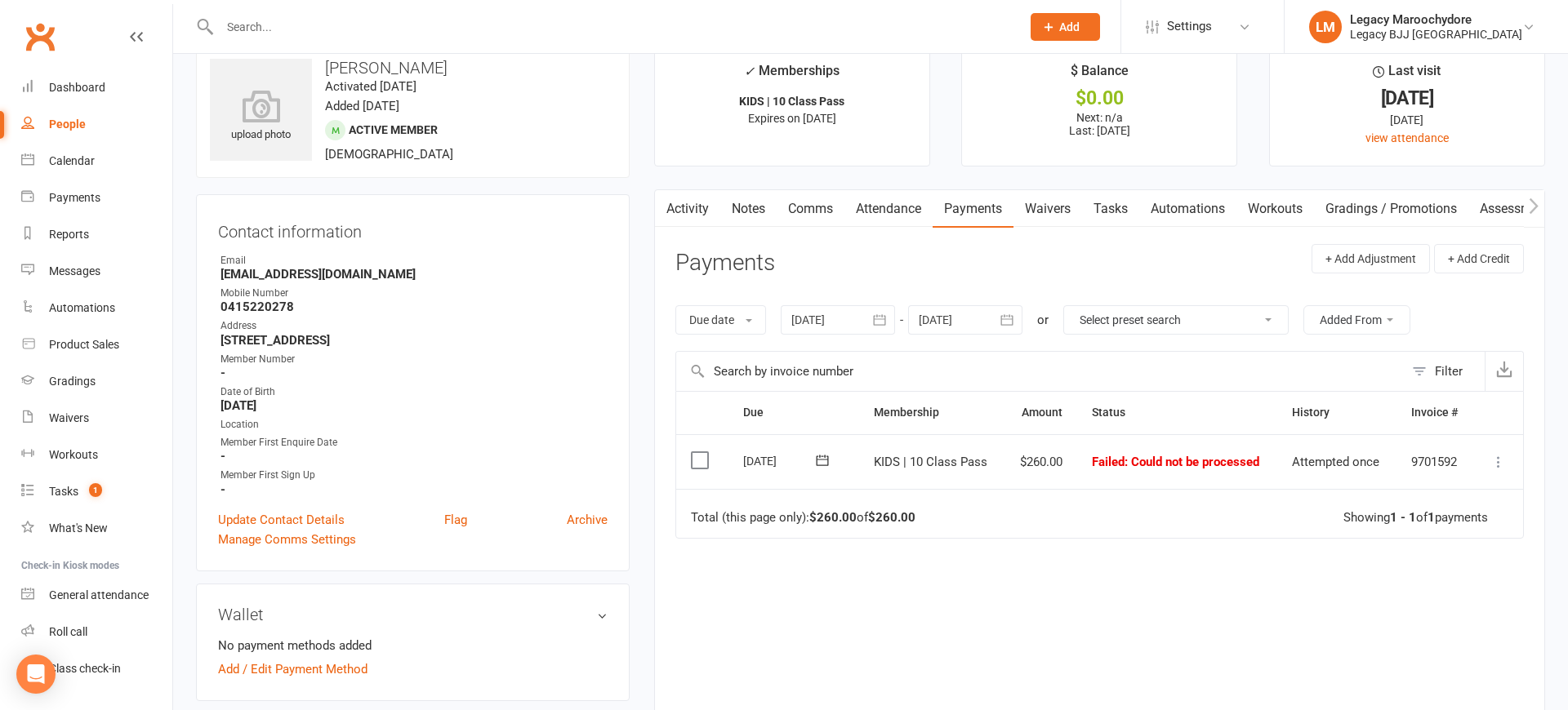
scroll to position [37, 0]
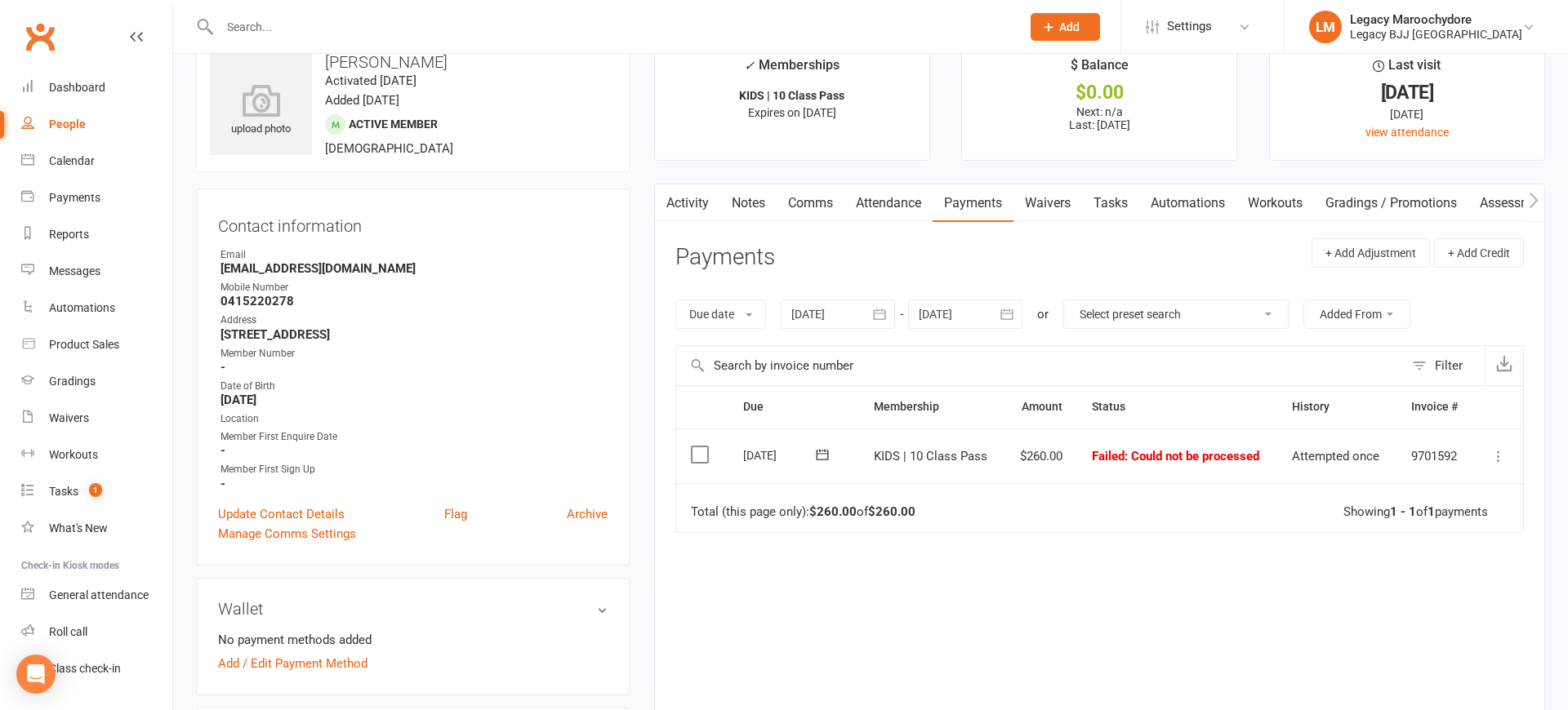
click at [1500, 449] on icon at bounding box center [1499, 456] width 16 height 16
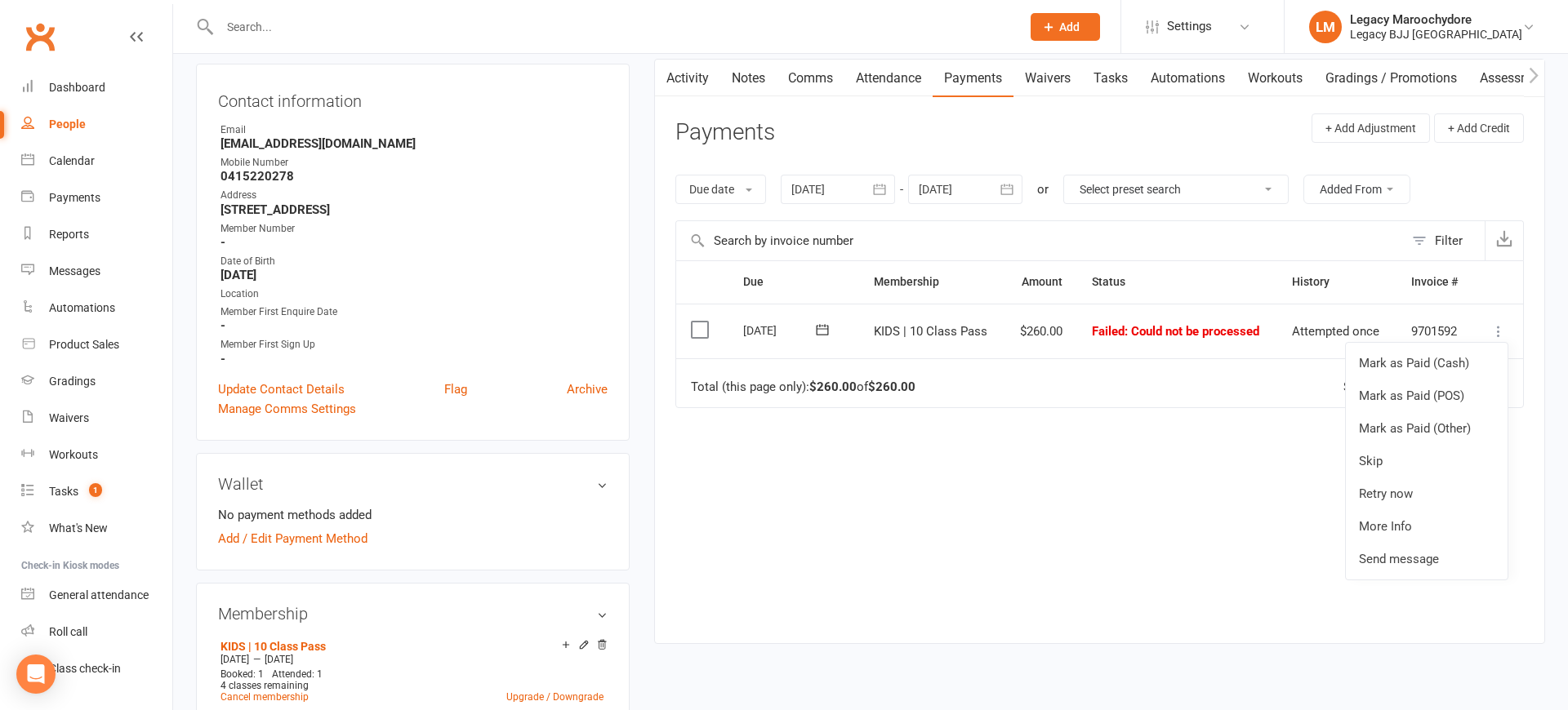
scroll to position [158, 0]
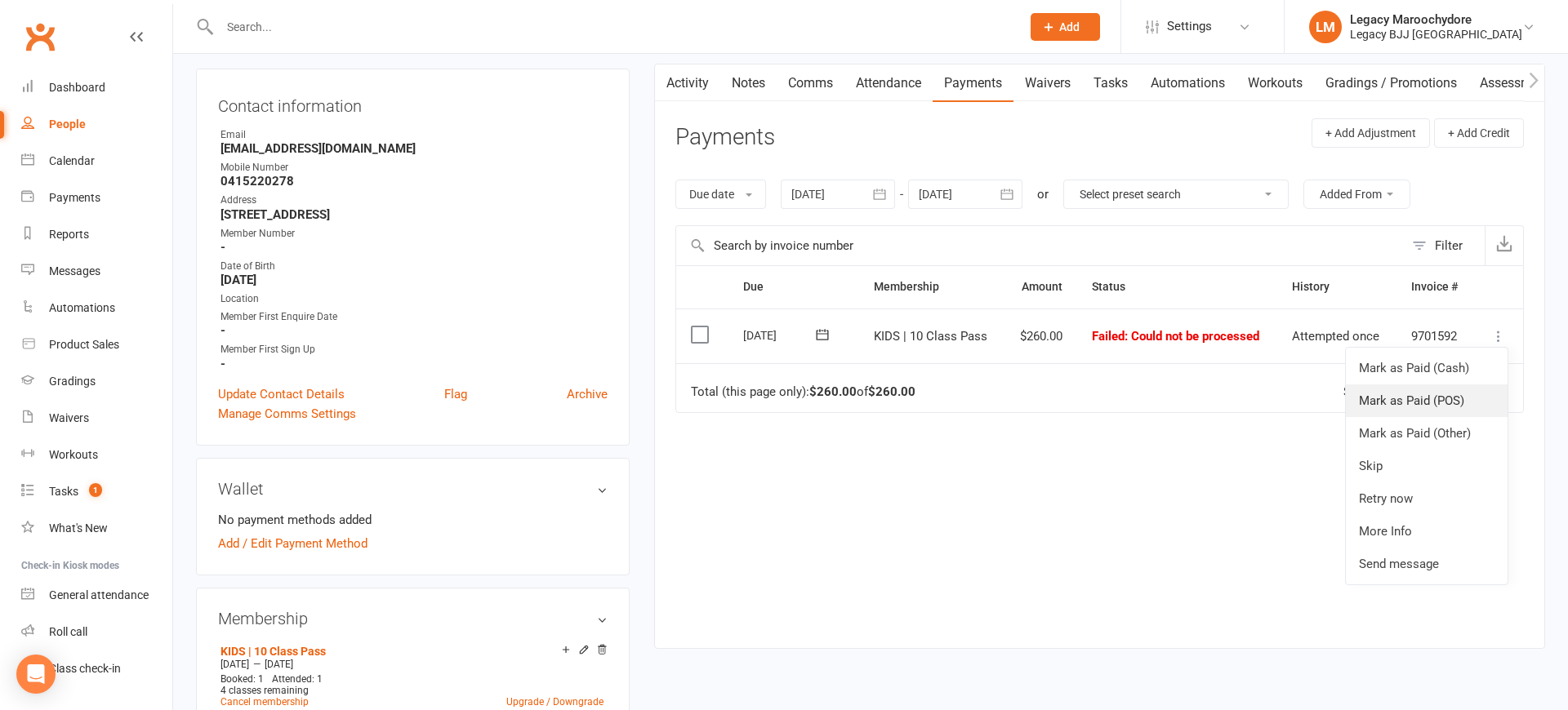
click at [1413, 397] on link "Mark as Paid (POS)" at bounding box center [1426, 401] width 162 height 33
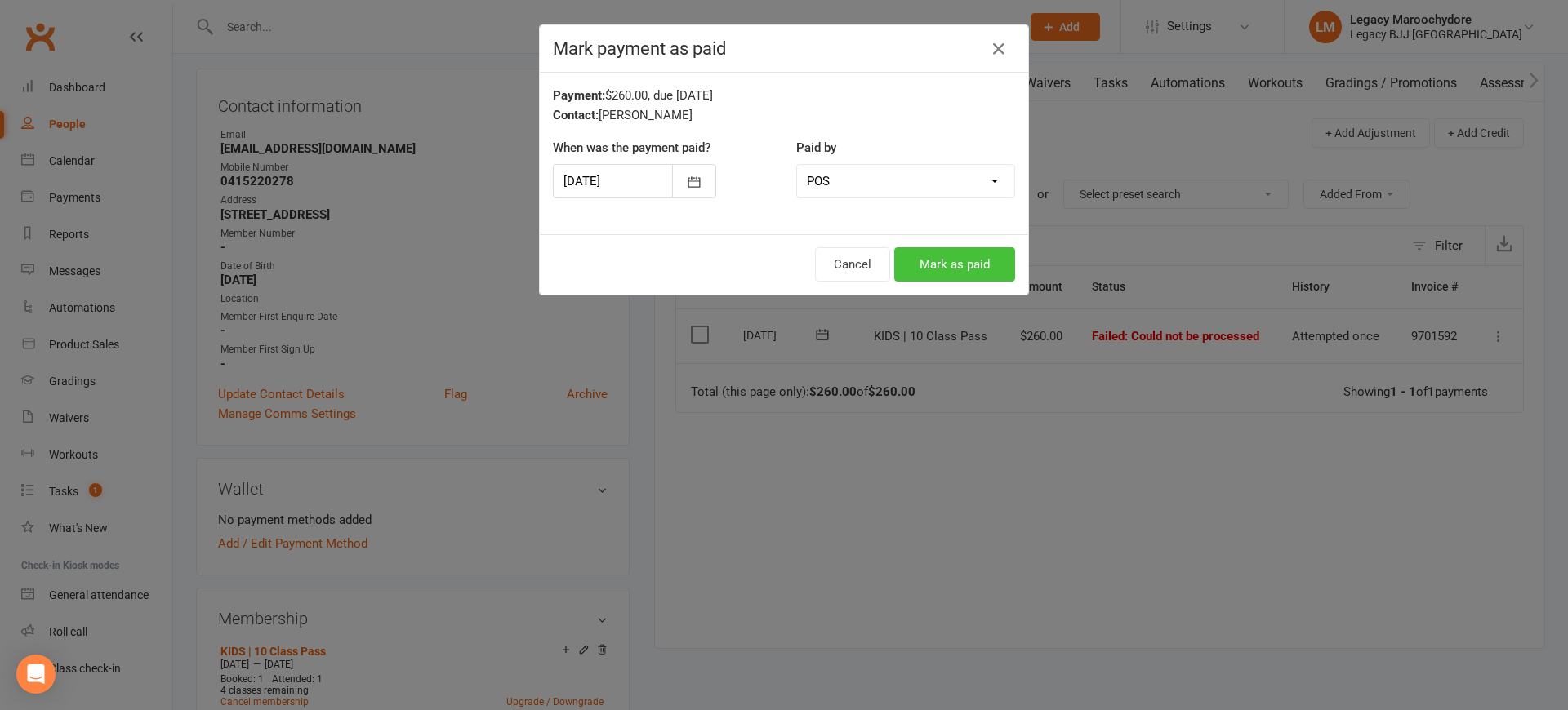
click at [976, 268] on button "Mark as paid" at bounding box center [954, 265] width 121 height 35
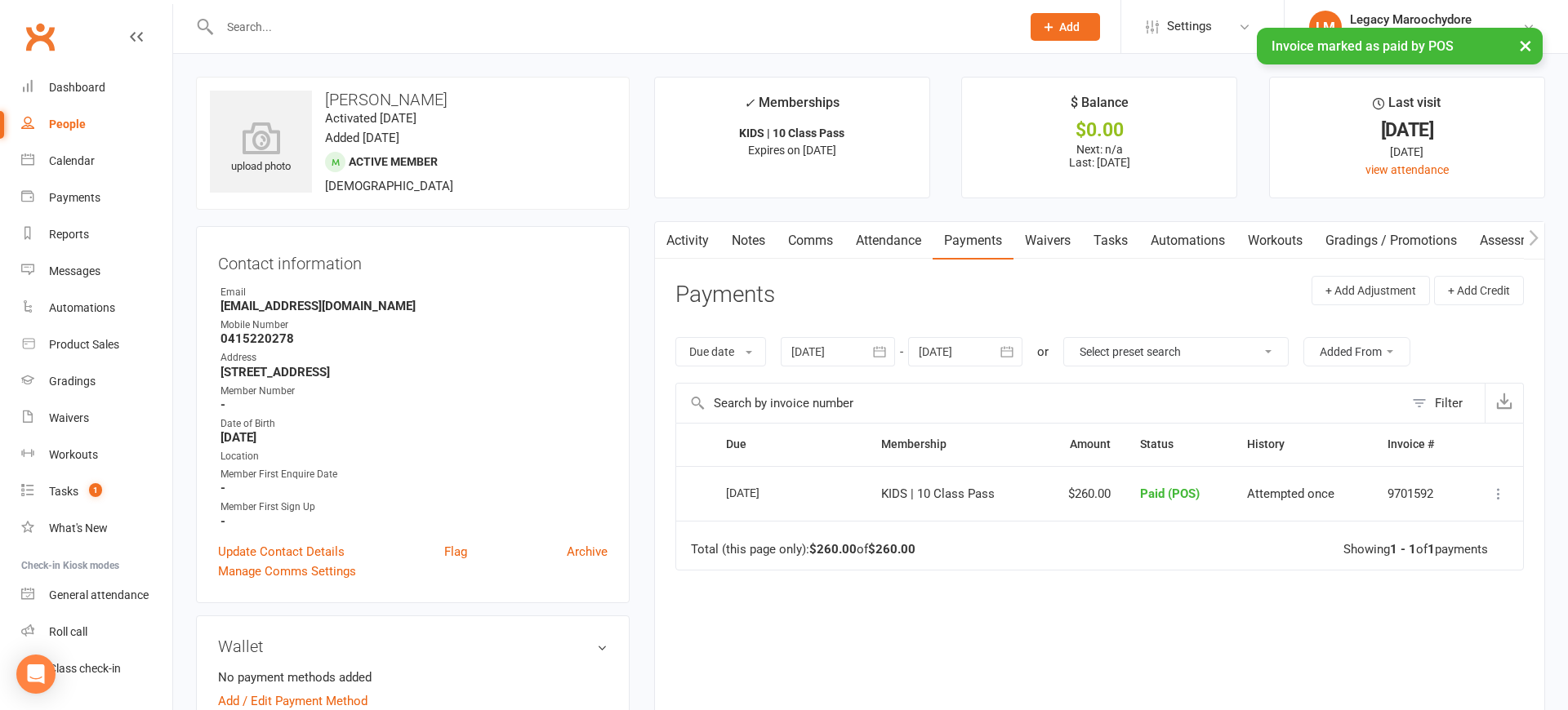
scroll to position [0, 0]
click at [286, 27] on input "text" at bounding box center [612, 26] width 795 height 23
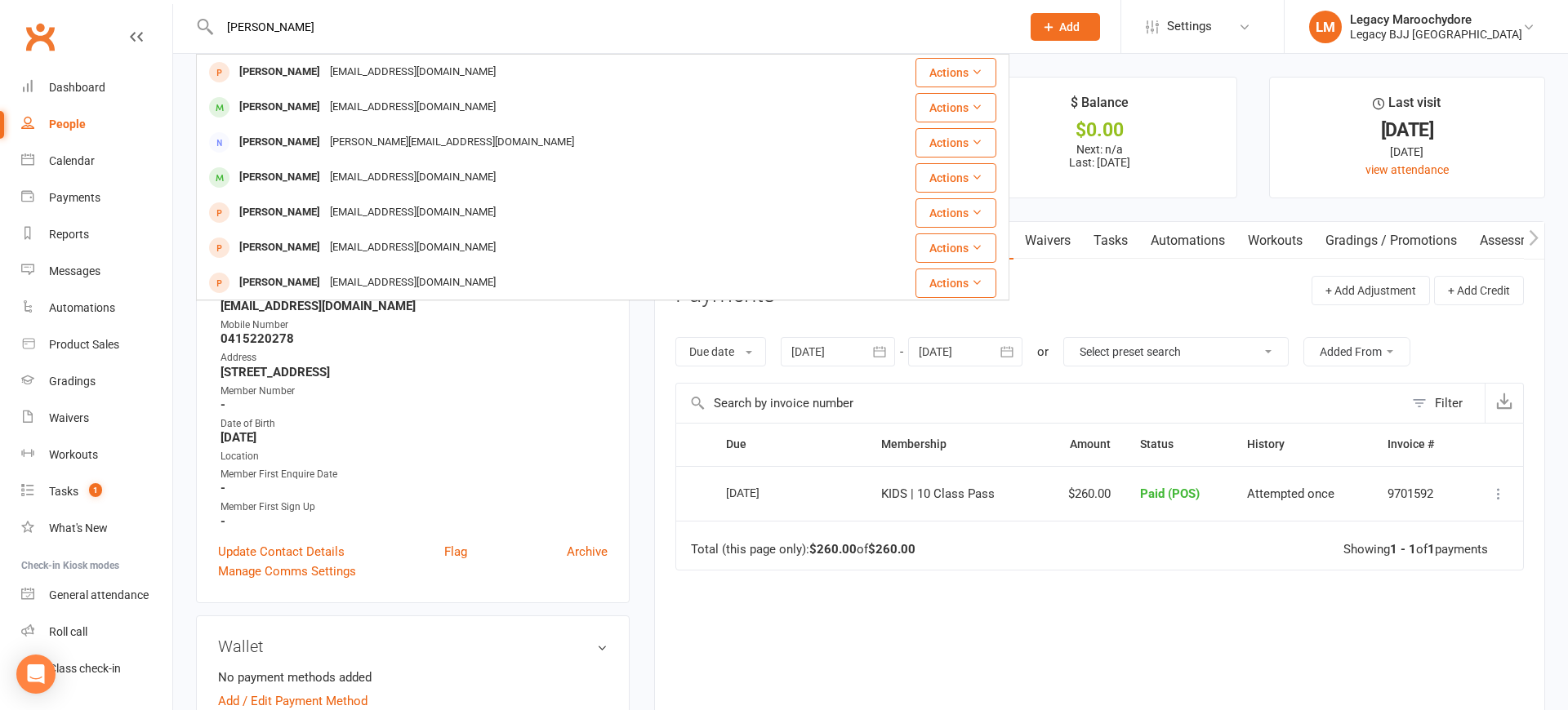
type input "kelly"
drag, startPoint x: 884, startPoint y: 647, endPoint x: 902, endPoint y: 640, distance: 19.3
click at [889, 643] on div "Due Contact Membership Amount Status History Invoice # Select this 28 Aug 2025 …" at bounding box center [1099, 601] width 848 height 358
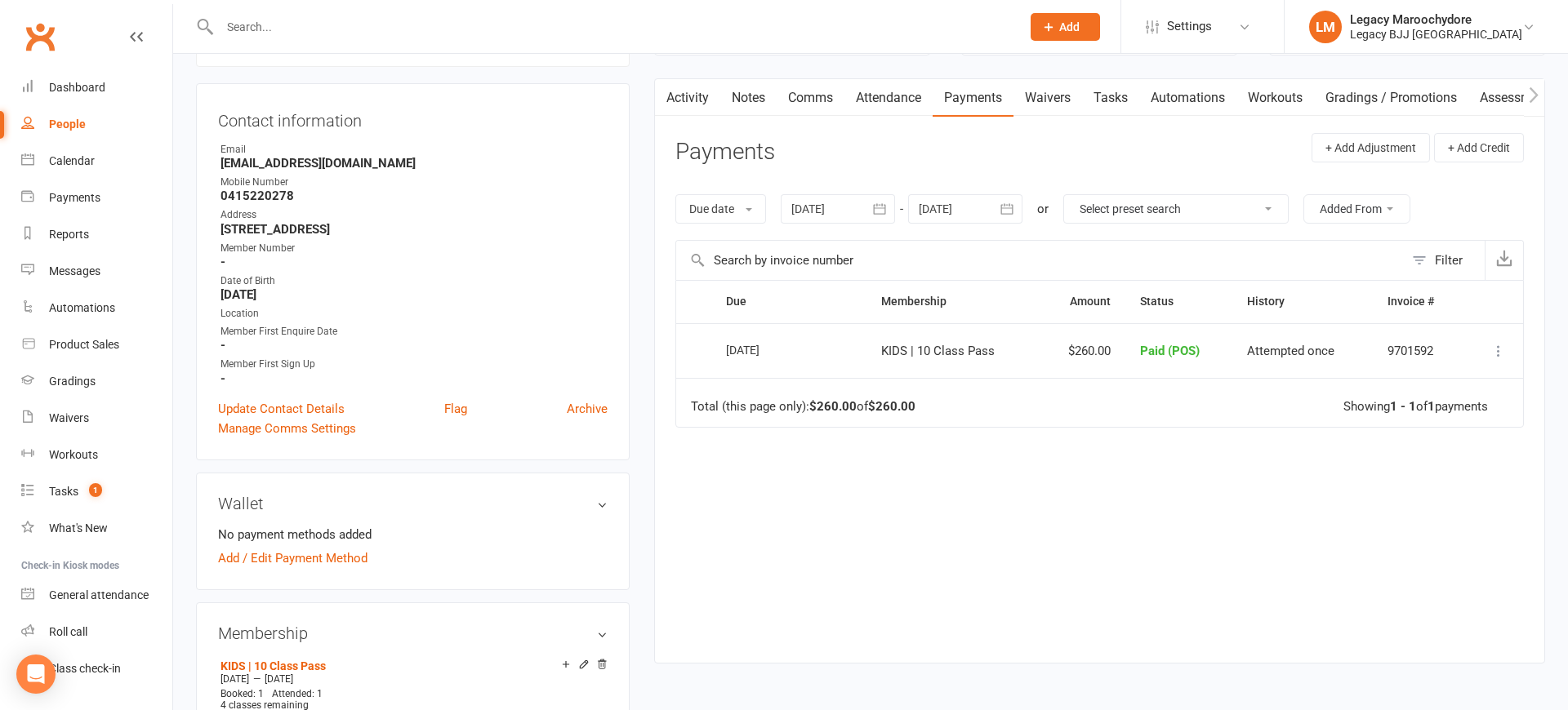
scroll to position [143, 0]
drag, startPoint x: 78, startPoint y: 90, endPoint x: 139, endPoint y: 65, distance: 65.9
click at [78, 90] on div "Dashboard" at bounding box center [78, 88] width 57 height 13
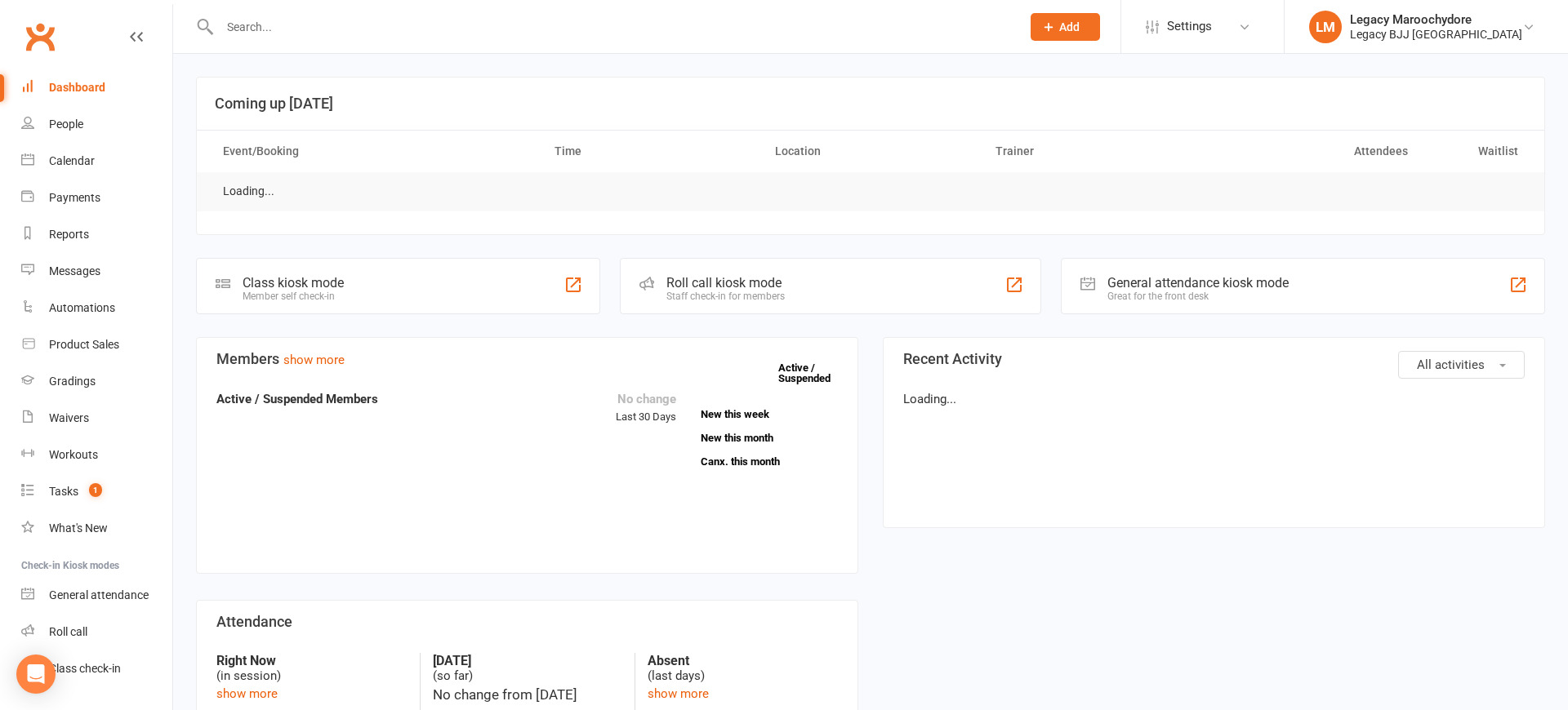
click at [255, 23] on input "text" at bounding box center [612, 26] width 795 height 23
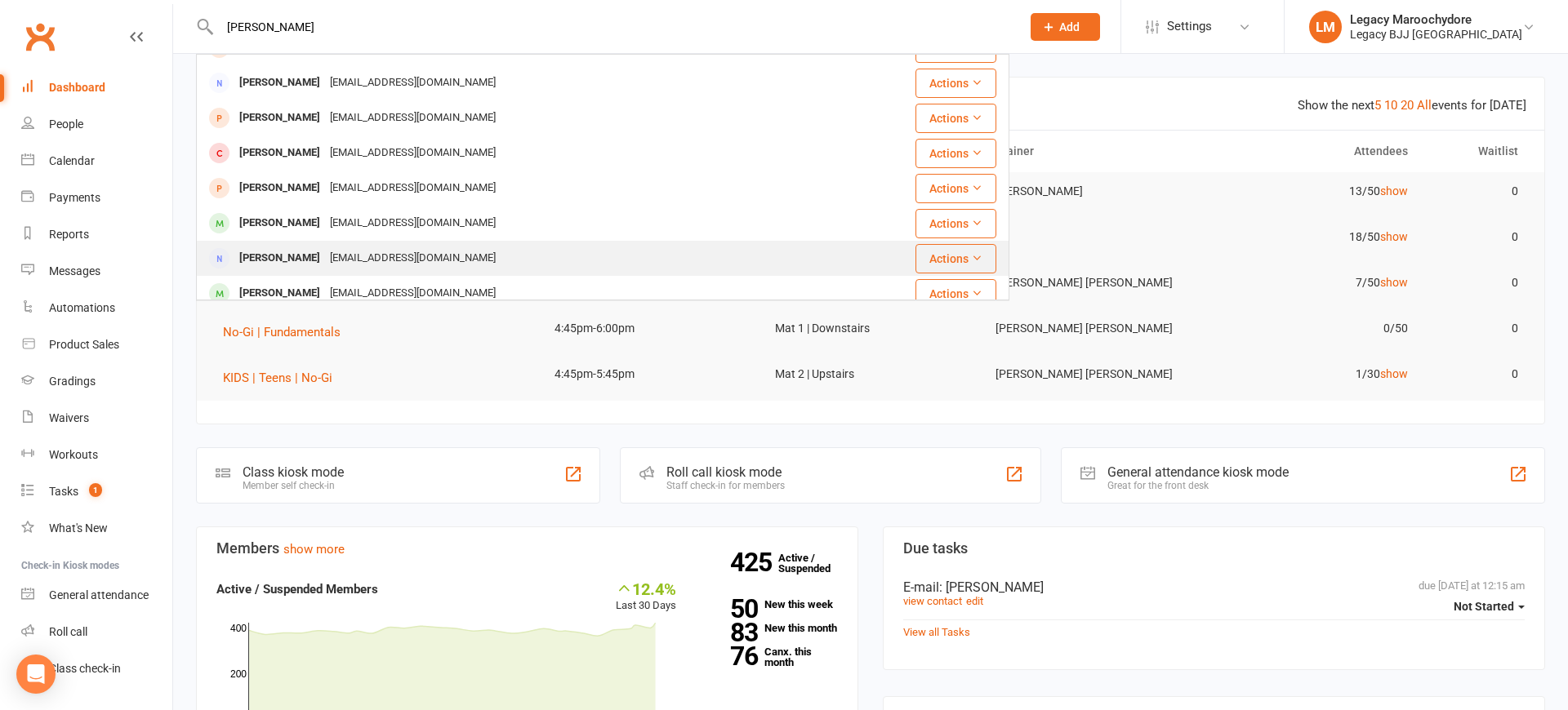
scroll to position [166, 0]
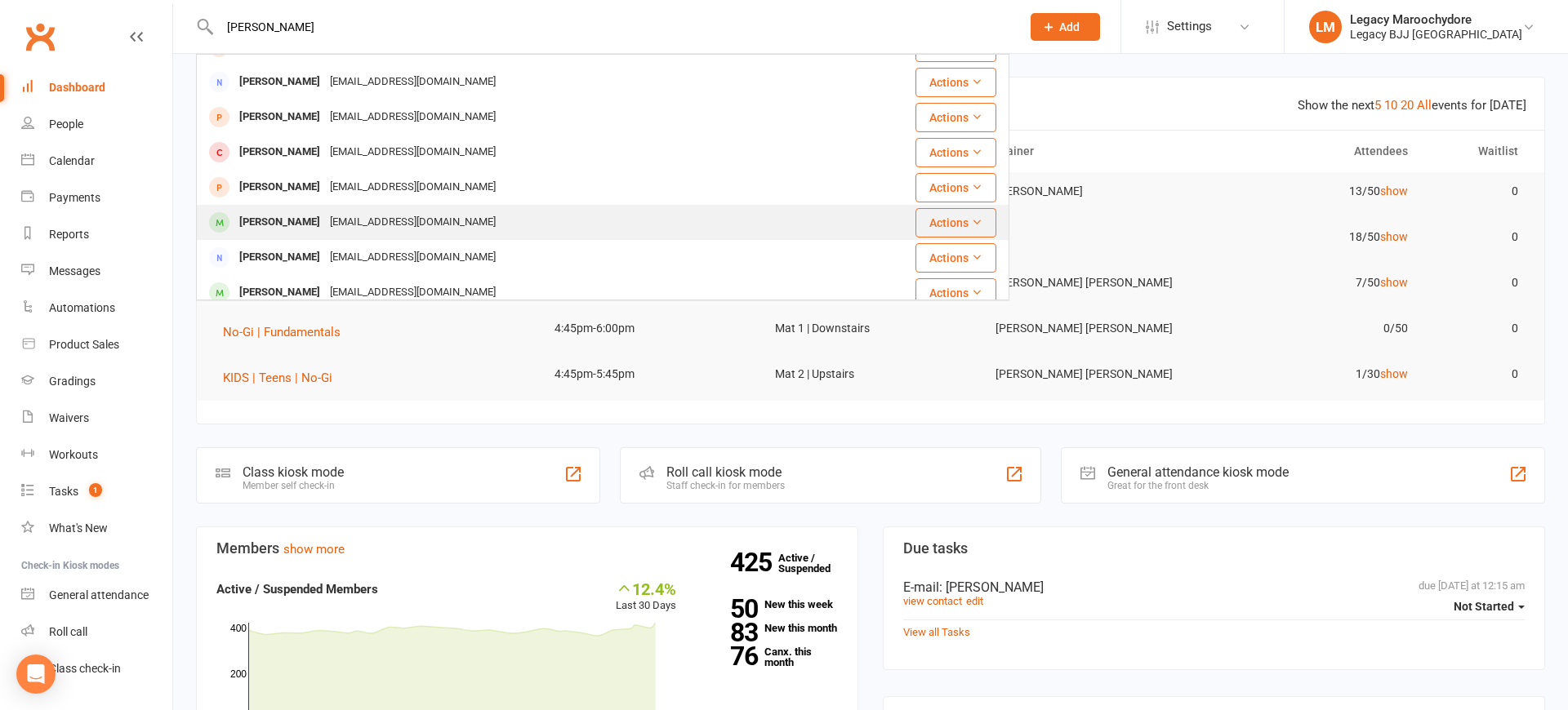
type input "Taylor"
click at [274, 226] on div "[PERSON_NAME]" at bounding box center [279, 223] width 90 height 24
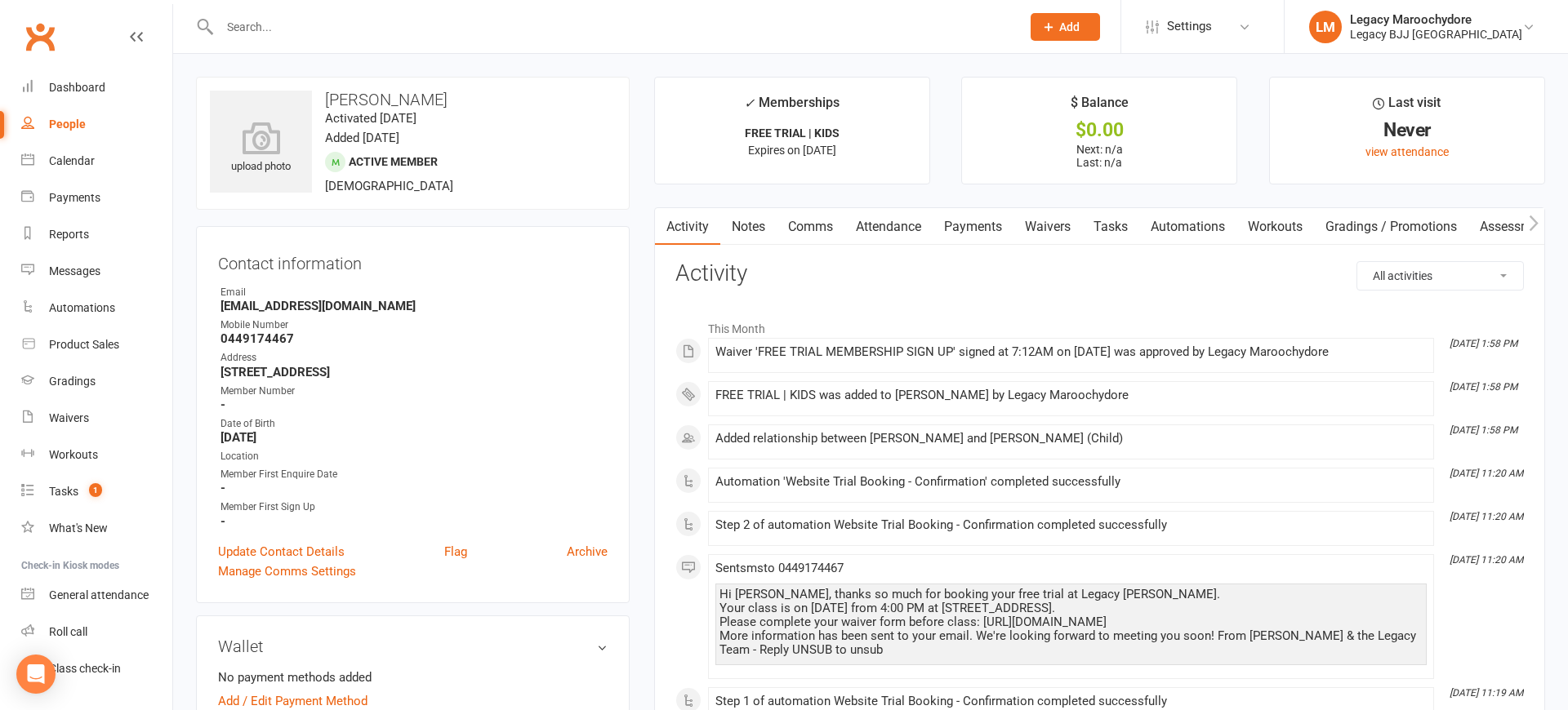
click at [343, 44] on div at bounding box center [603, 26] width 814 height 53
click at [312, 30] on input "text" at bounding box center [612, 26] width 795 height 23
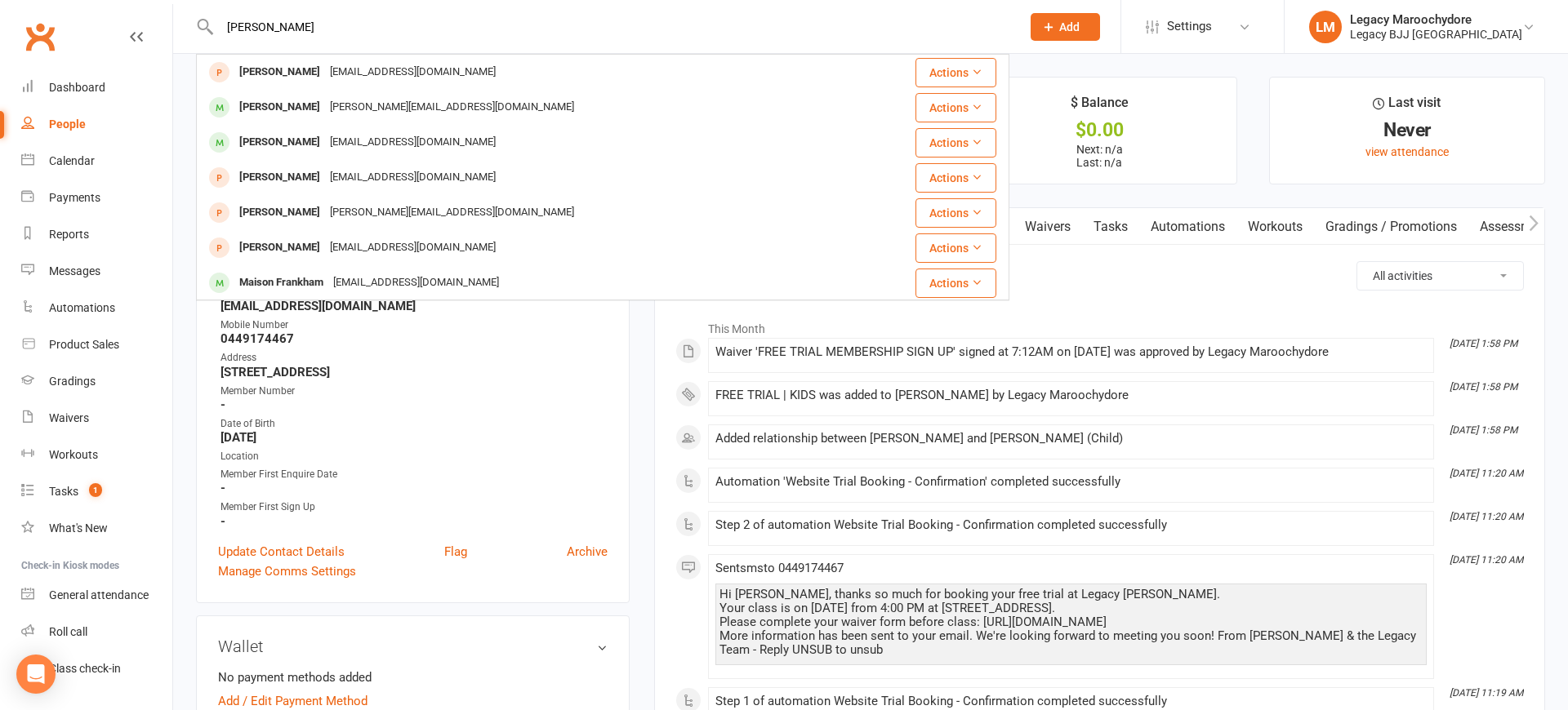
type input "[PERSON_NAME]"
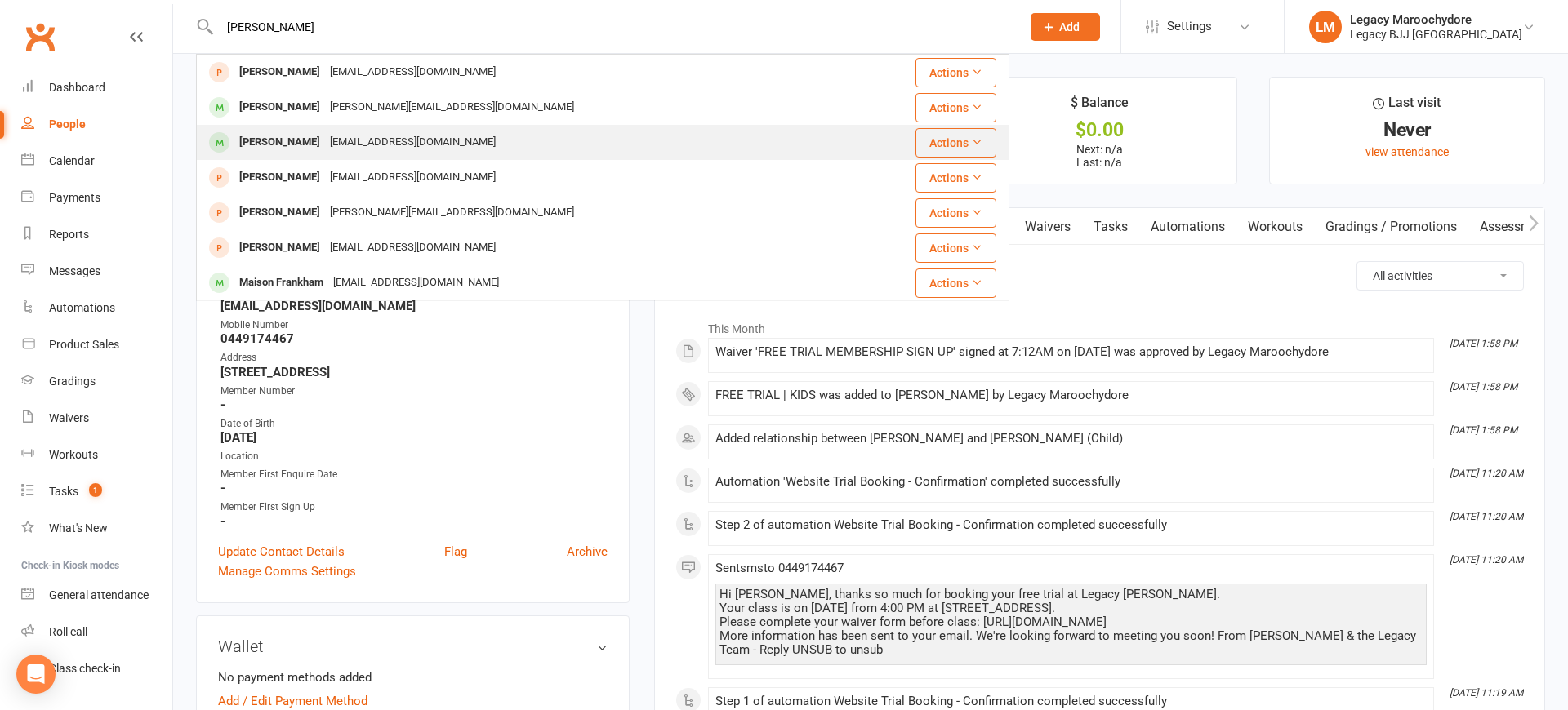
drag, startPoint x: 312, startPoint y: 28, endPoint x: 268, endPoint y: 139, distance: 119.4
click at [268, 139] on div "[PERSON_NAME]" at bounding box center [279, 142] width 90 height 24
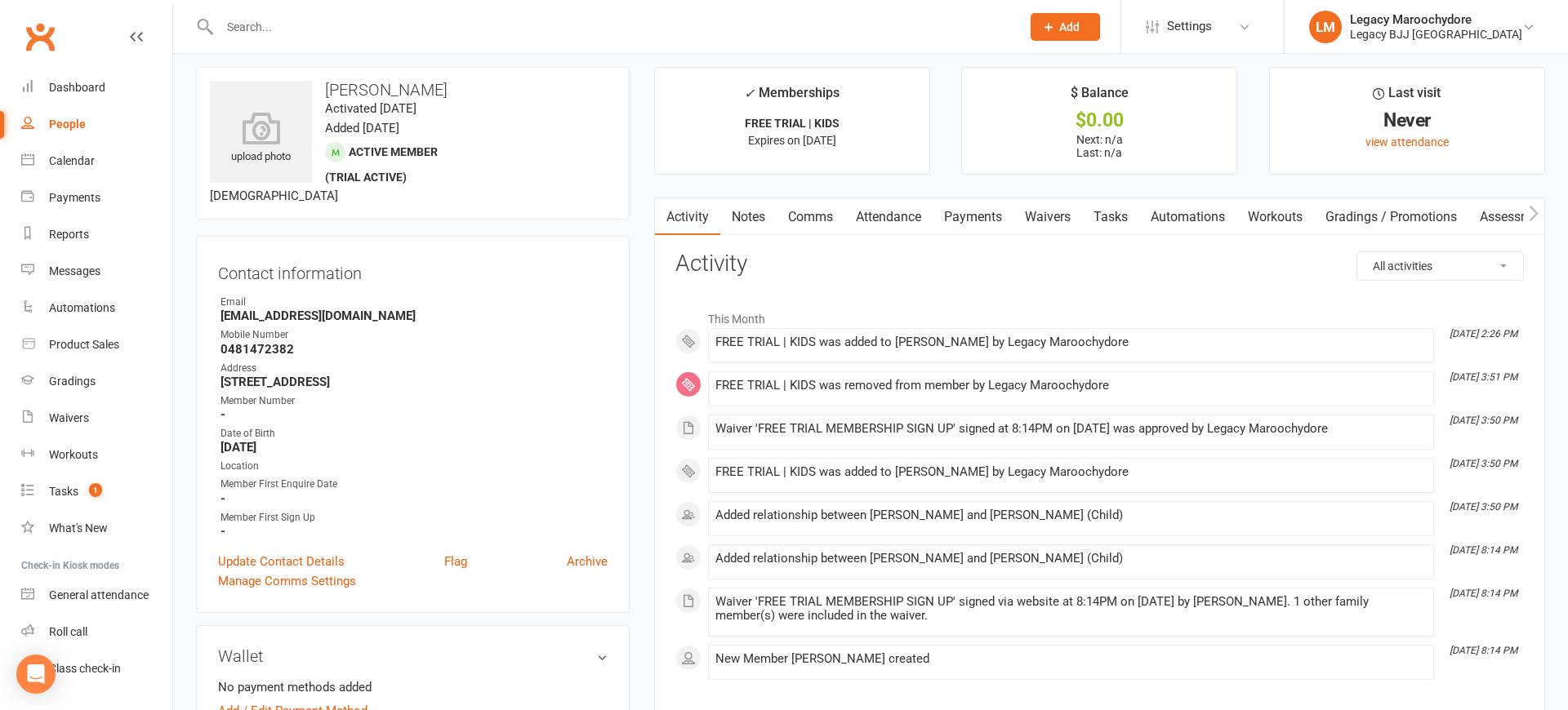
click at [296, 26] on input "text" at bounding box center [612, 26] width 795 height 23
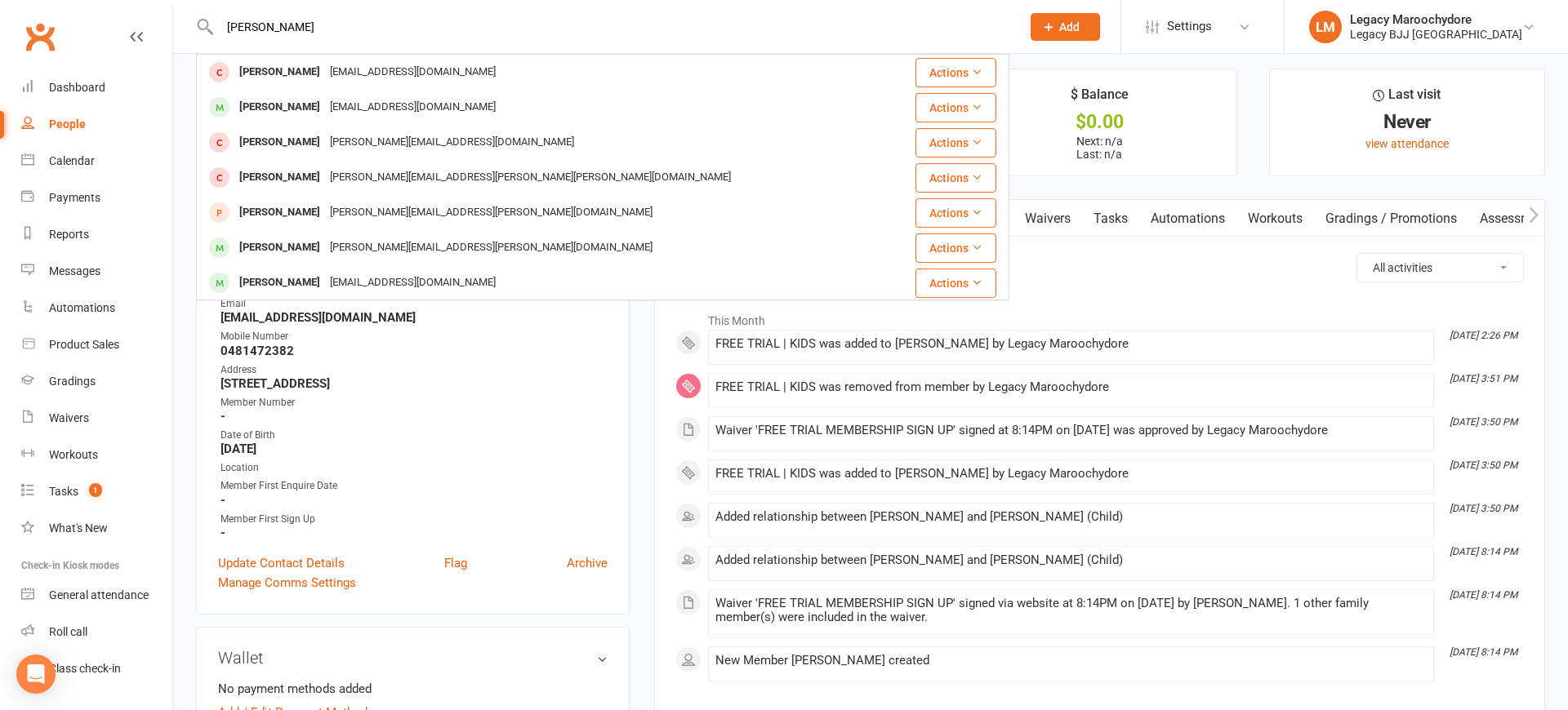
type input "[PERSON_NAME]"
drag, startPoint x: 324, startPoint y: 73, endPoint x: 305, endPoint y: 71, distance: 19.1
click at [305, 71] on div "[PERSON_NAME]" at bounding box center [279, 72] width 90 height 24
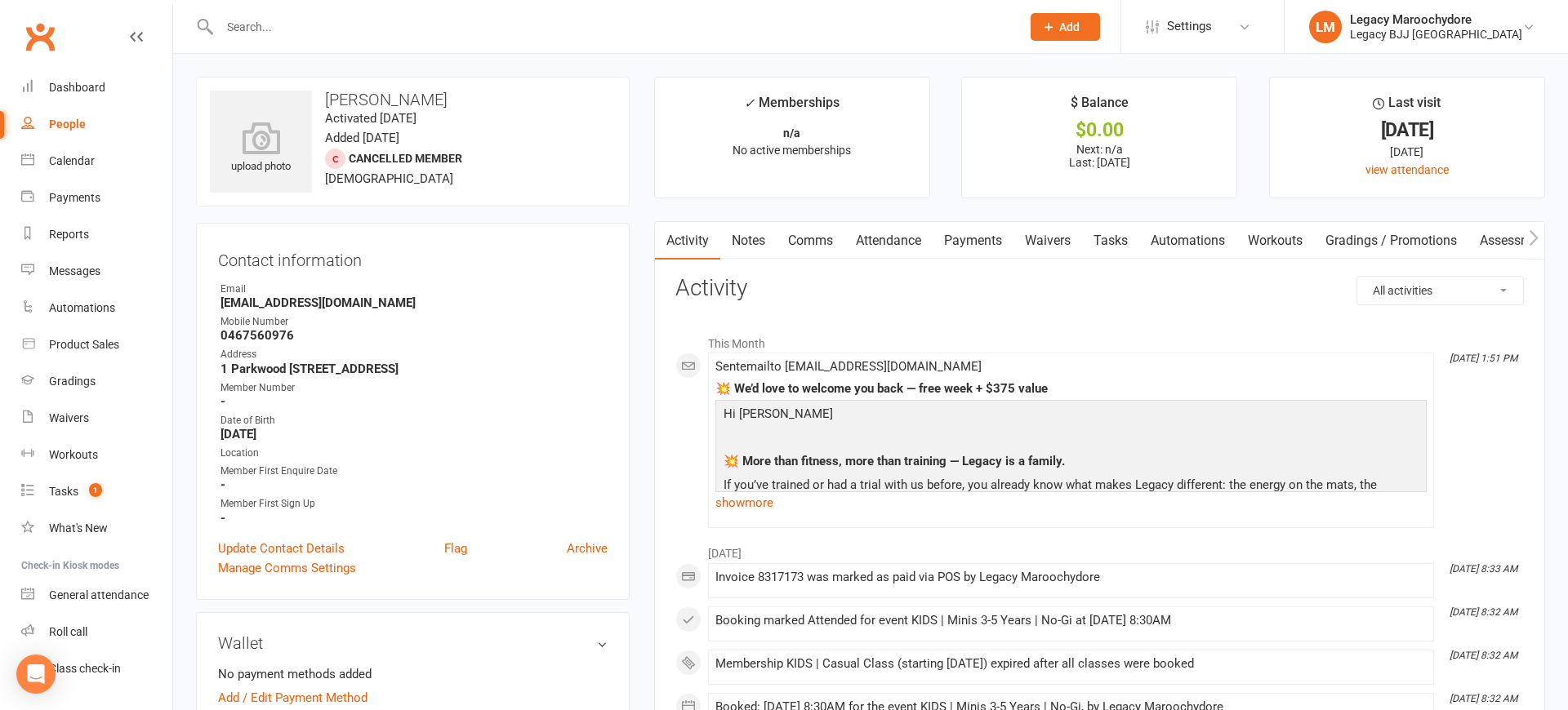
click at [798, 241] on link "Comms" at bounding box center [810, 240] width 68 height 37
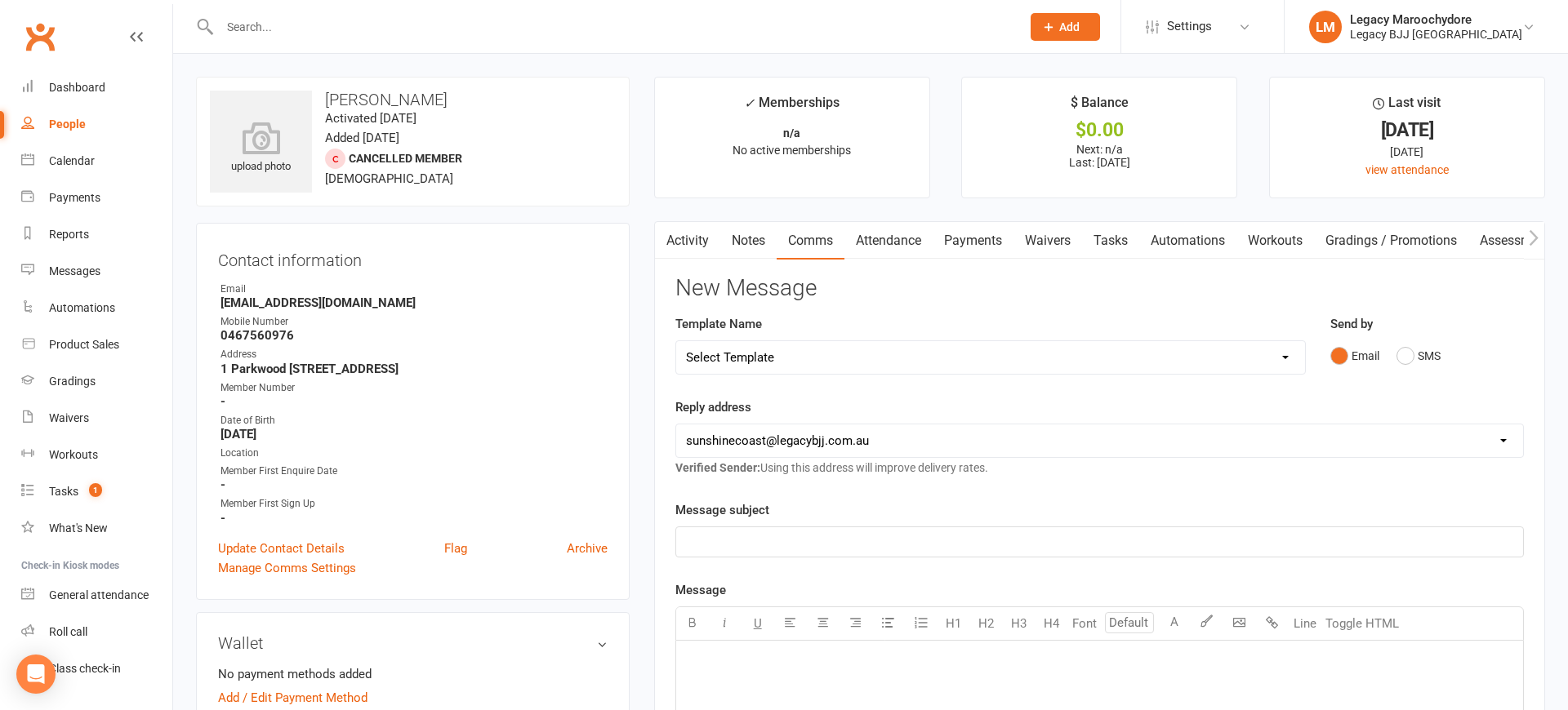
drag, startPoint x: 71, startPoint y: 84, endPoint x: 968, endPoint y: 273, distance: 916.7
click at [75, 85] on div "Dashboard" at bounding box center [78, 88] width 57 height 13
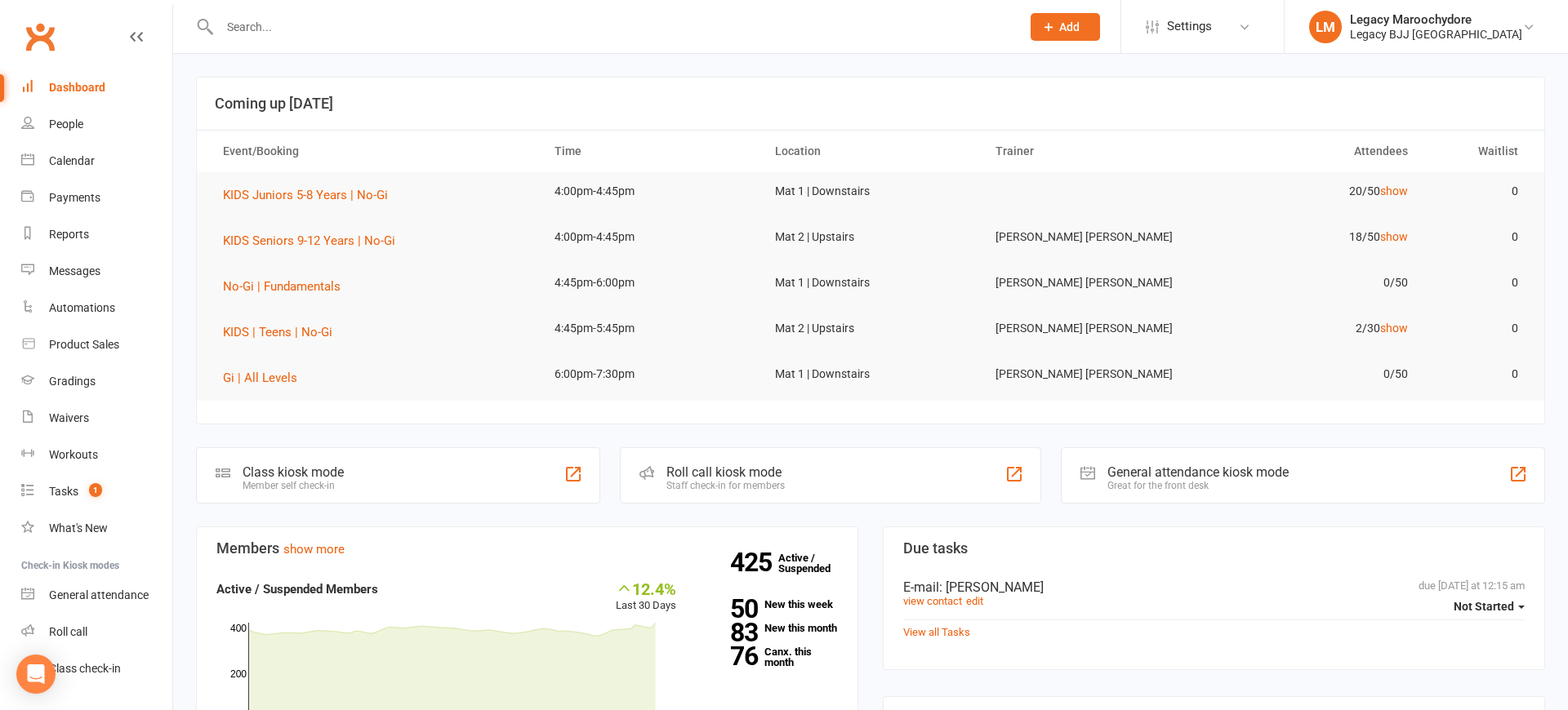
click at [429, 491] on div "Class kiosk mode Member self check-in" at bounding box center [398, 475] width 405 height 57
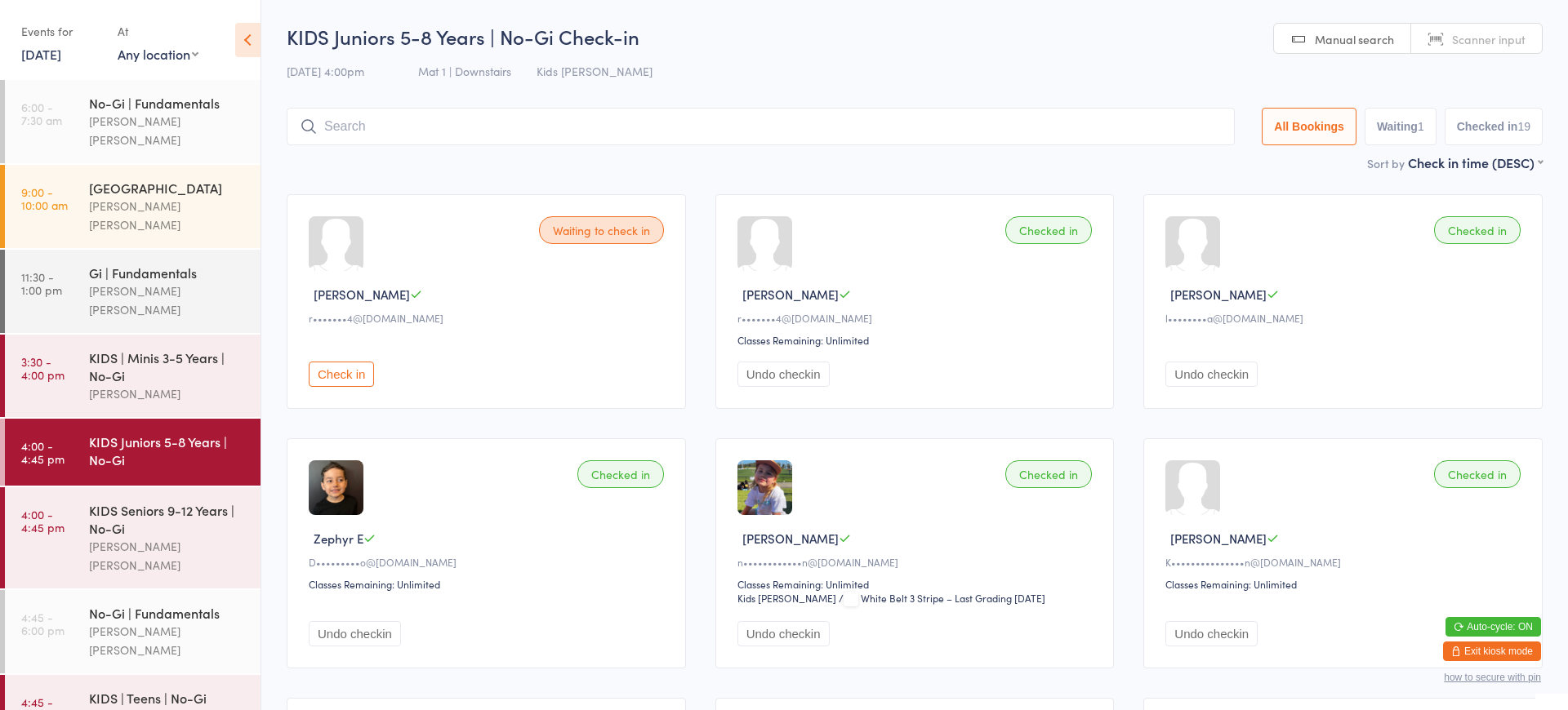
click at [167, 433] on div "KIDS Juniors 5-8 Years | No-Gi" at bounding box center [167, 450] width 158 height 36
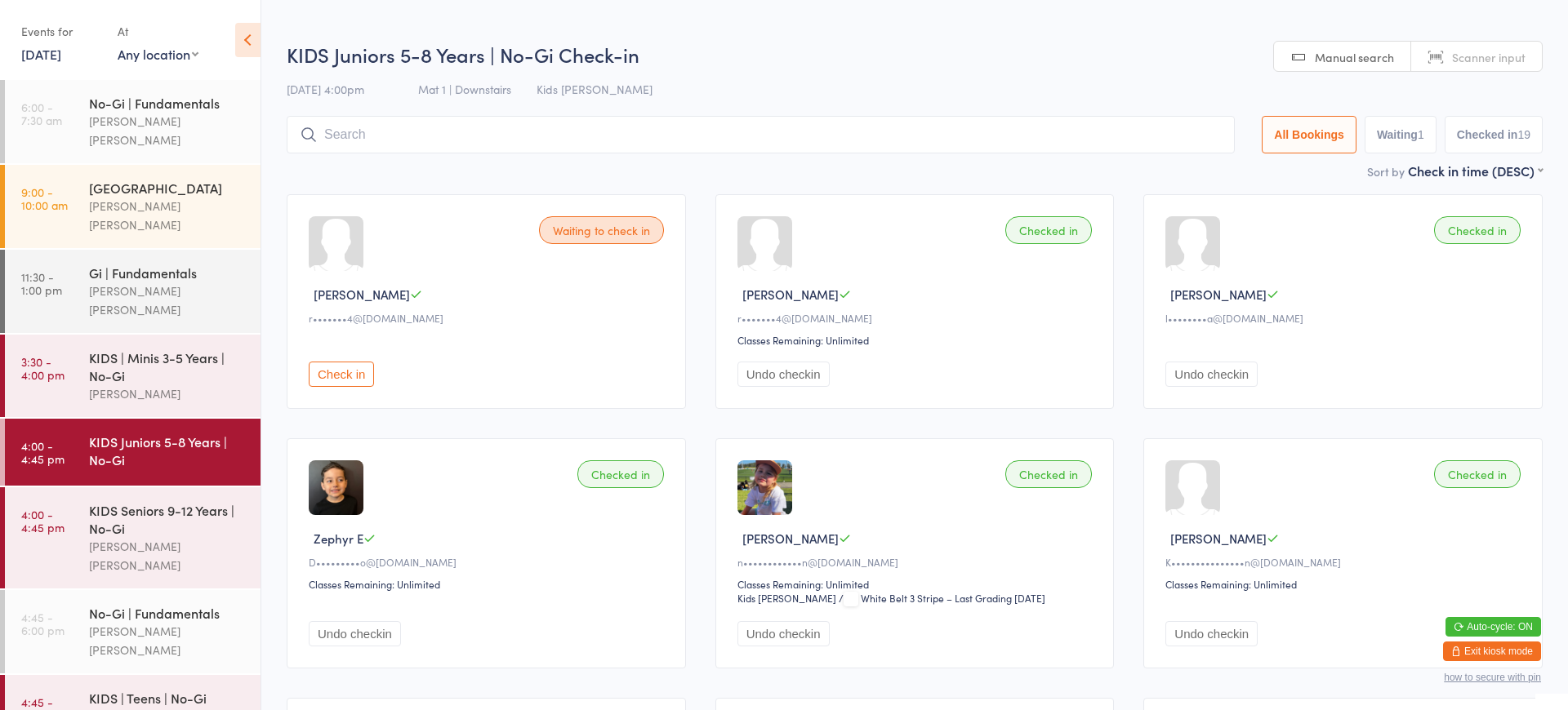
click at [204, 433] on div "KIDS Juniors 5-8 Years | No-Gi" at bounding box center [167, 450] width 158 height 36
click at [422, 140] on input "search" at bounding box center [761, 134] width 948 height 37
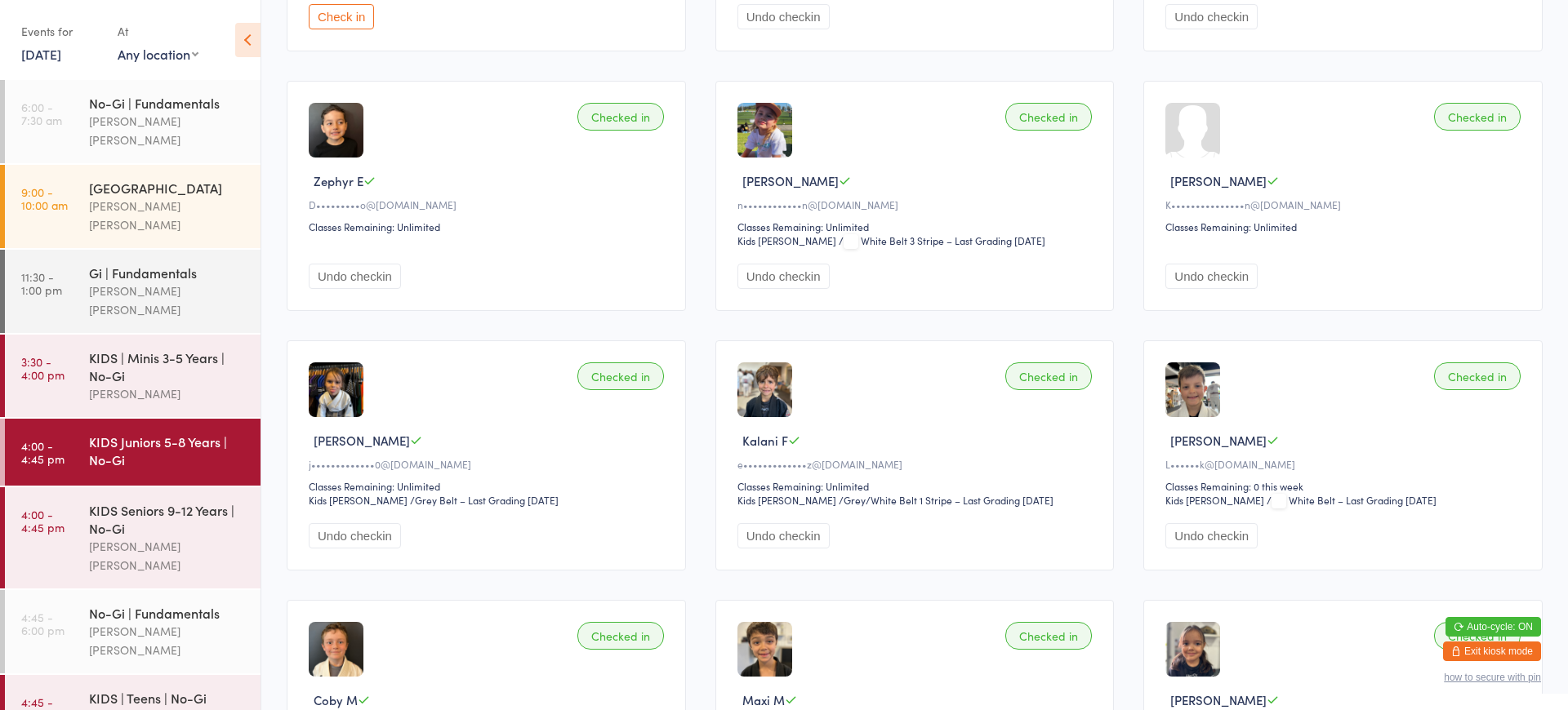
scroll to position [152, 0]
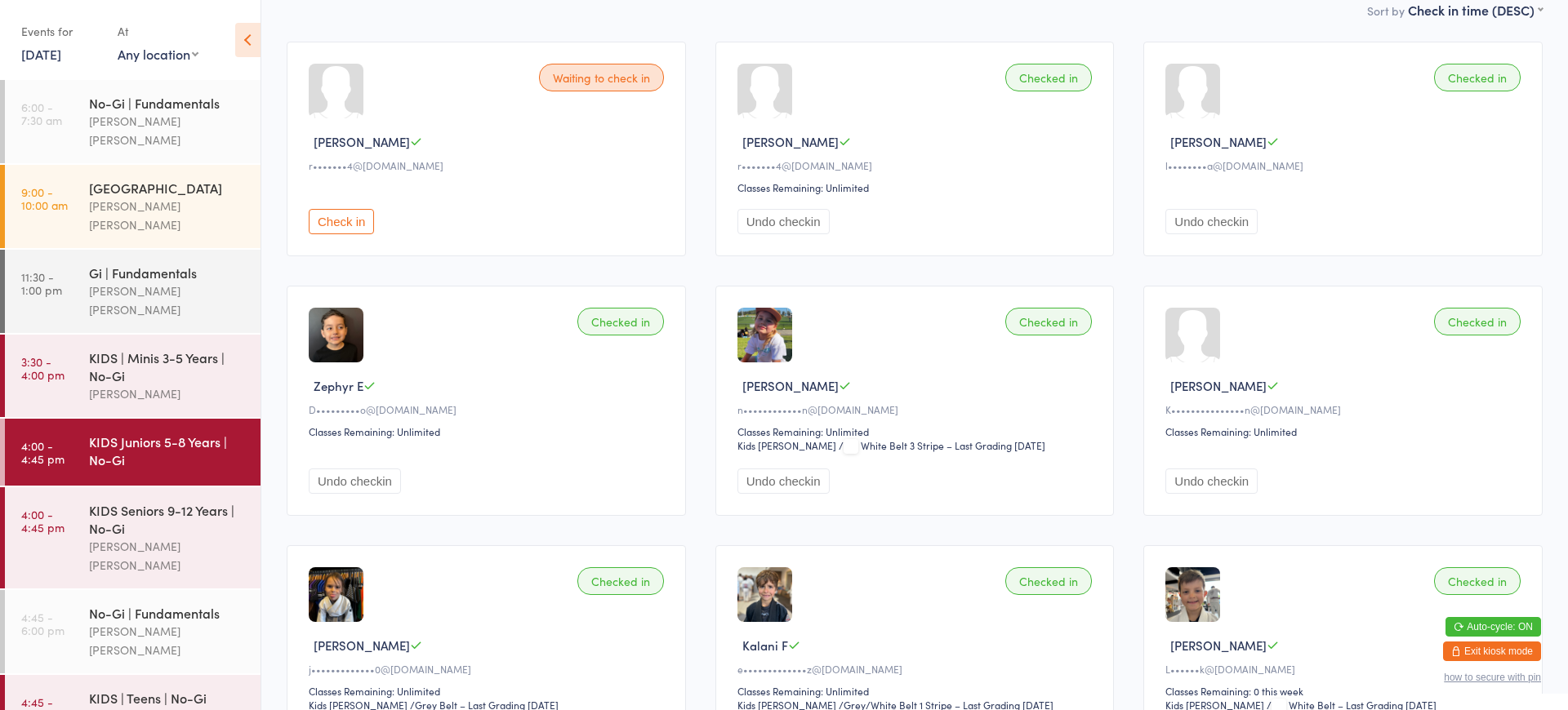
click at [1471, 651] on button "Exit kiosk mode" at bounding box center [1491, 651] width 98 height 19
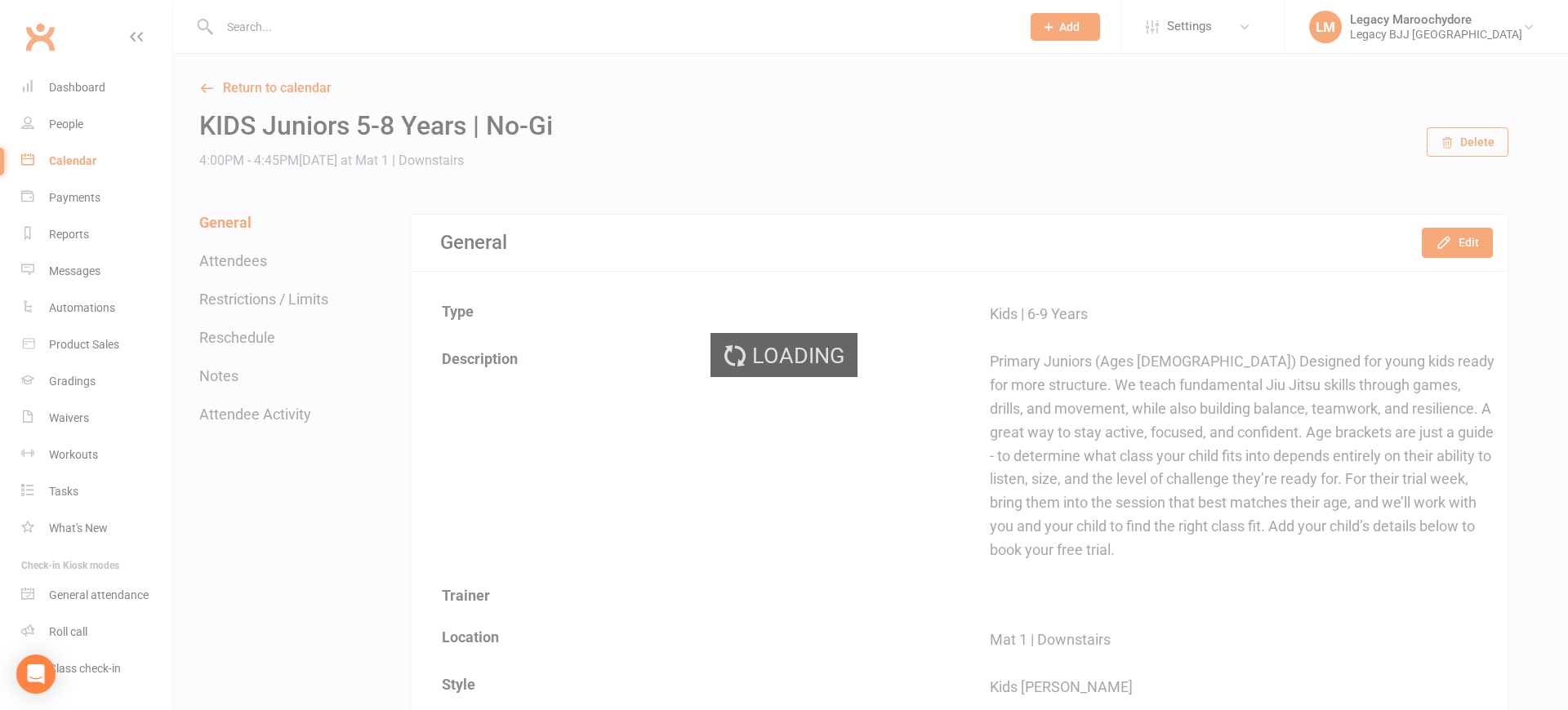
click at [274, 22] on div "Loading" at bounding box center [784, 355] width 1568 height 710
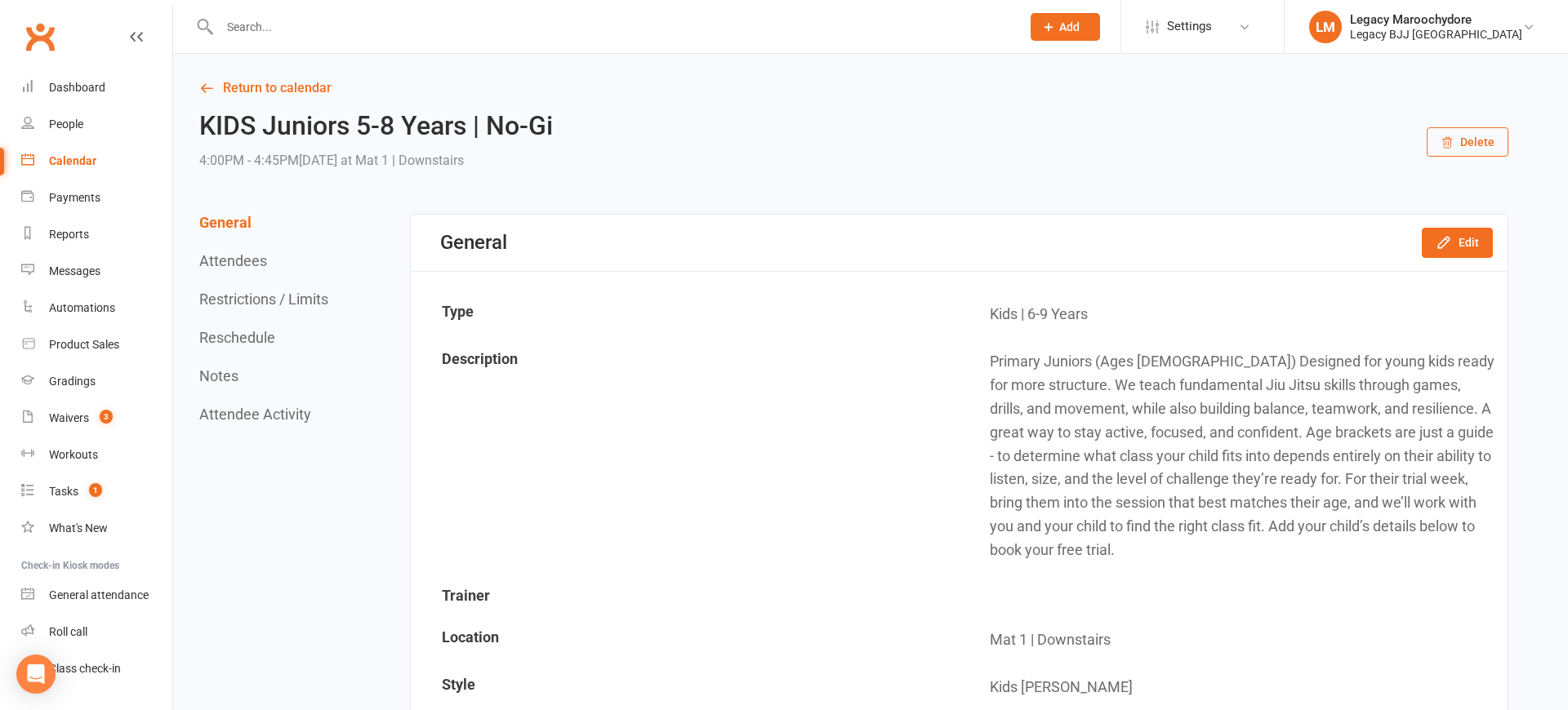
click at [272, 26] on input "text" at bounding box center [612, 26] width 795 height 23
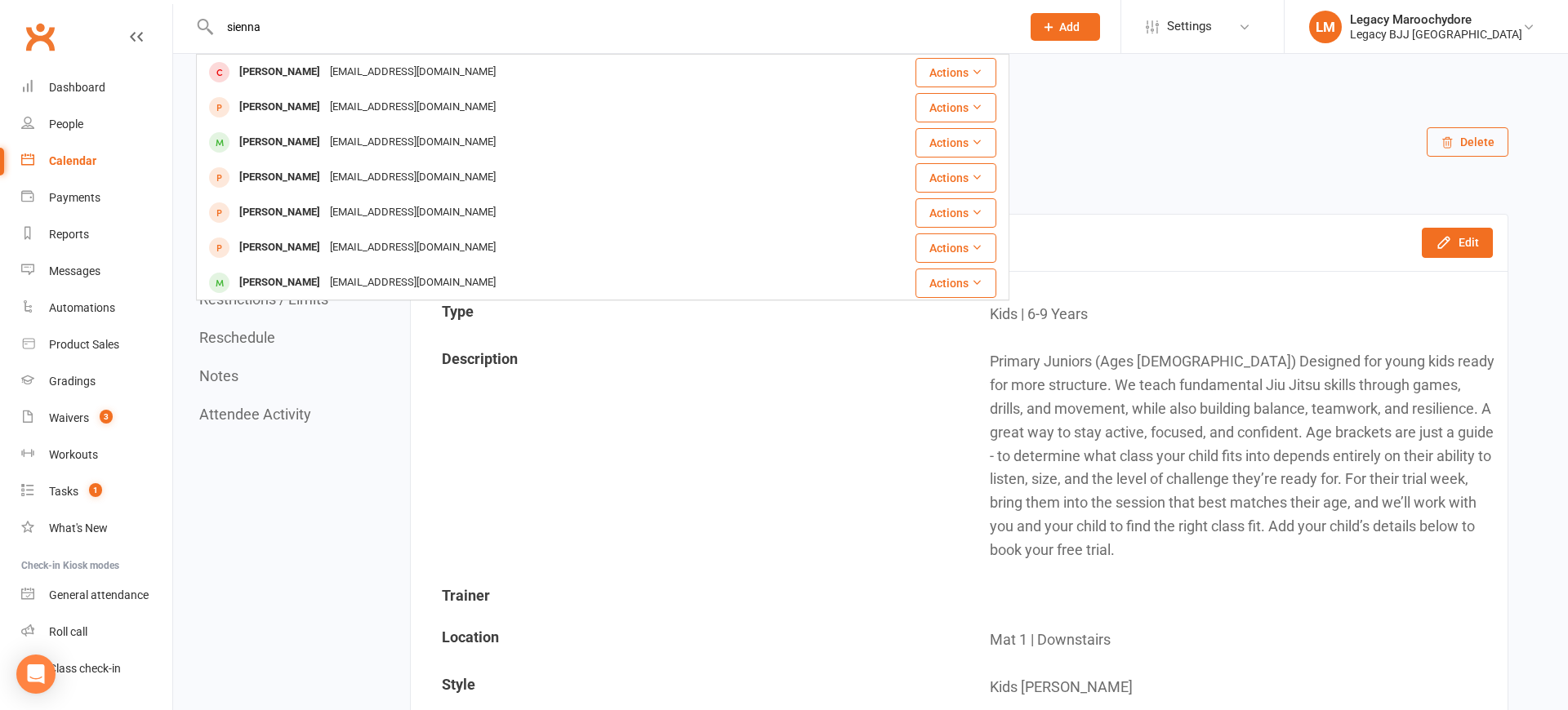
type input "Sienna"
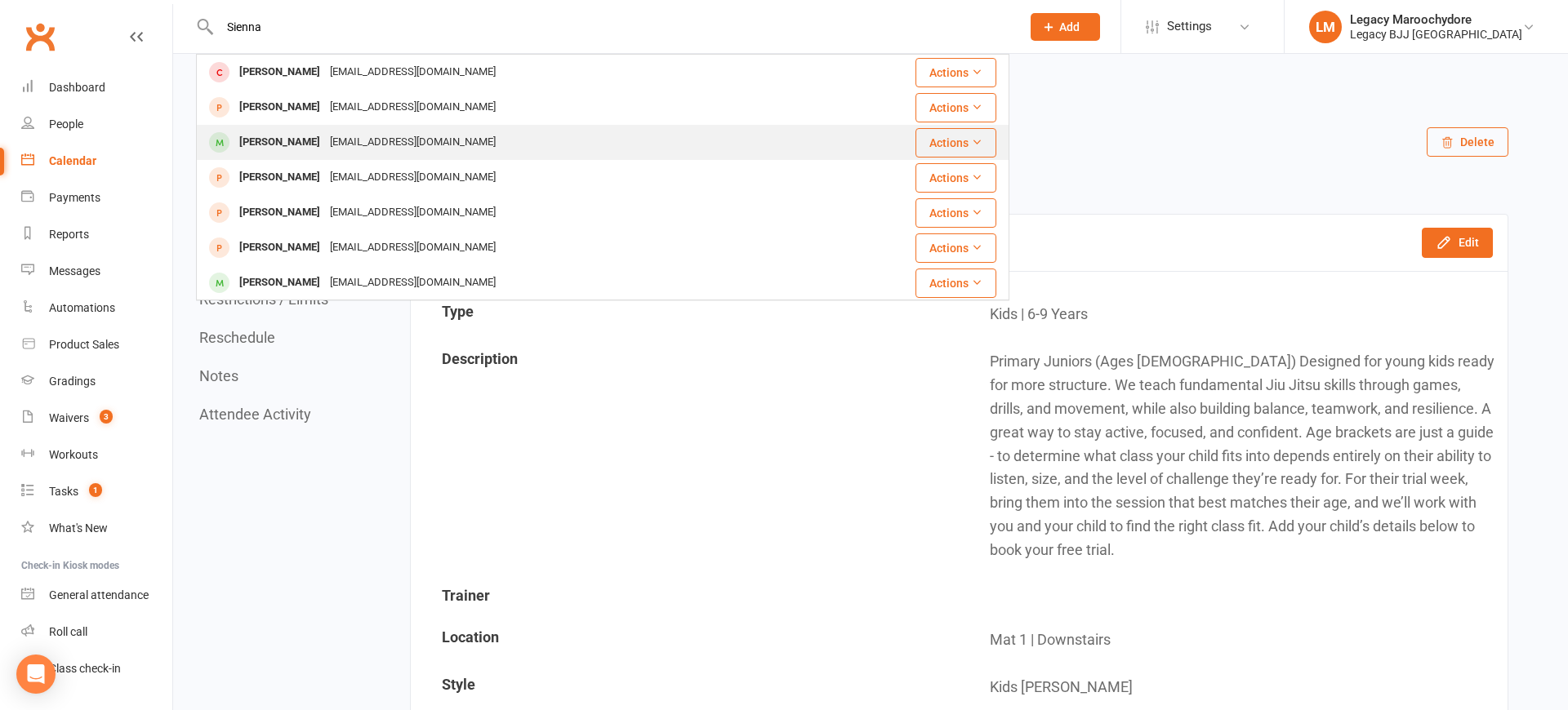
drag, startPoint x: 284, startPoint y: 48, endPoint x: 268, endPoint y: 138, distance: 91.4
click at [268, 138] on div "[PERSON_NAME]" at bounding box center [279, 142] width 90 height 24
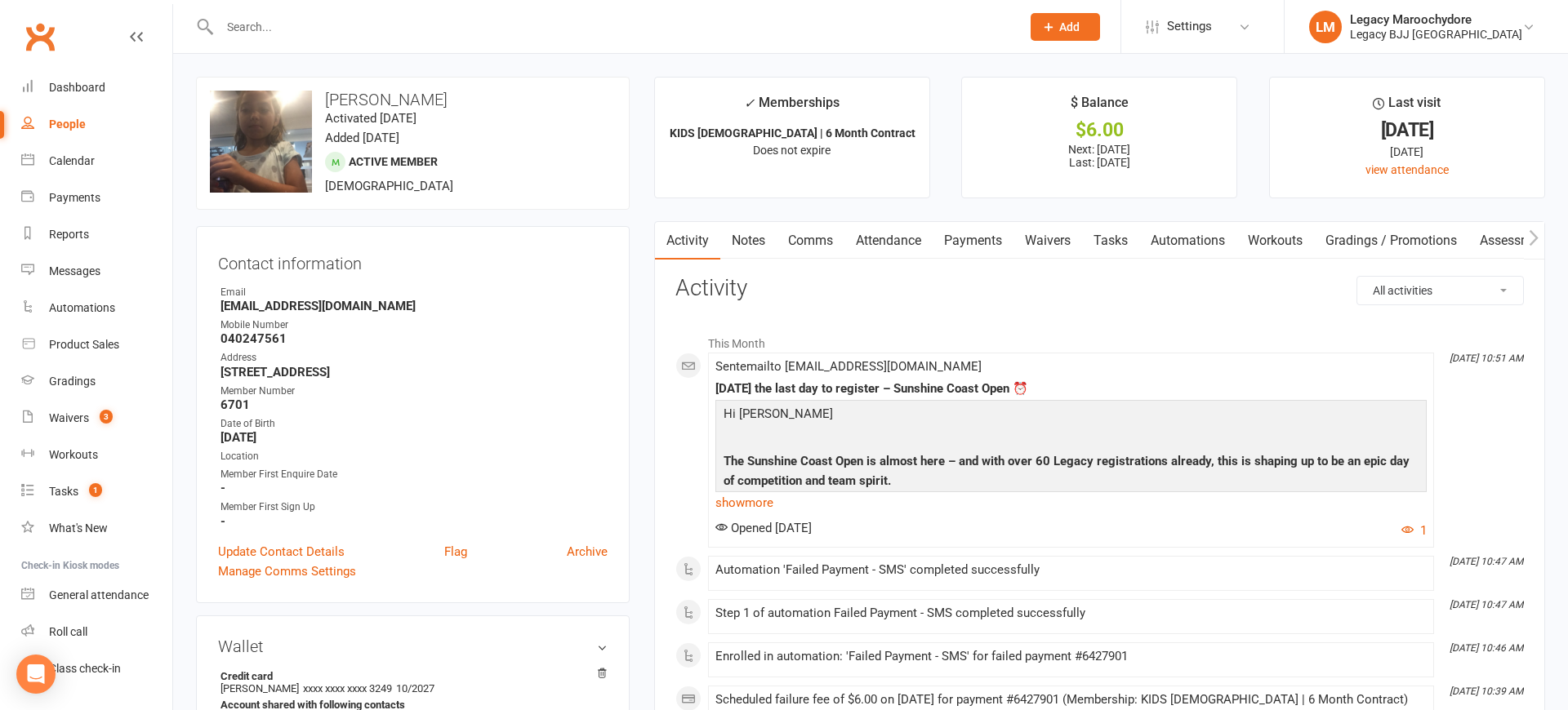
click at [963, 244] on link "Payments" at bounding box center [973, 240] width 81 height 37
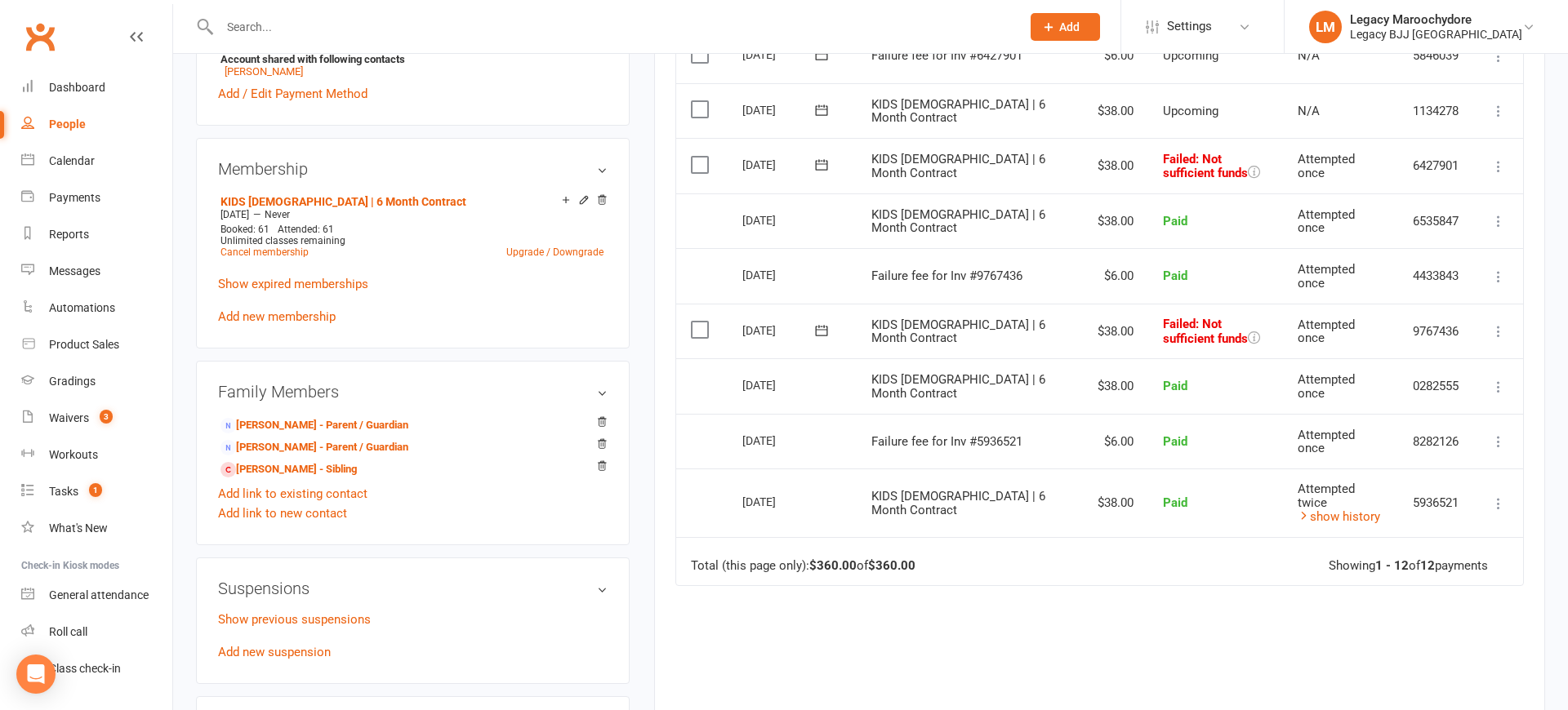
scroll to position [645, 1]
click at [1503, 323] on icon at bounding box center [1499, 331] width 16 height 16
click at [1403, 477] on link "Retry now" at bounding box center [1426, 494] width 162 height 33
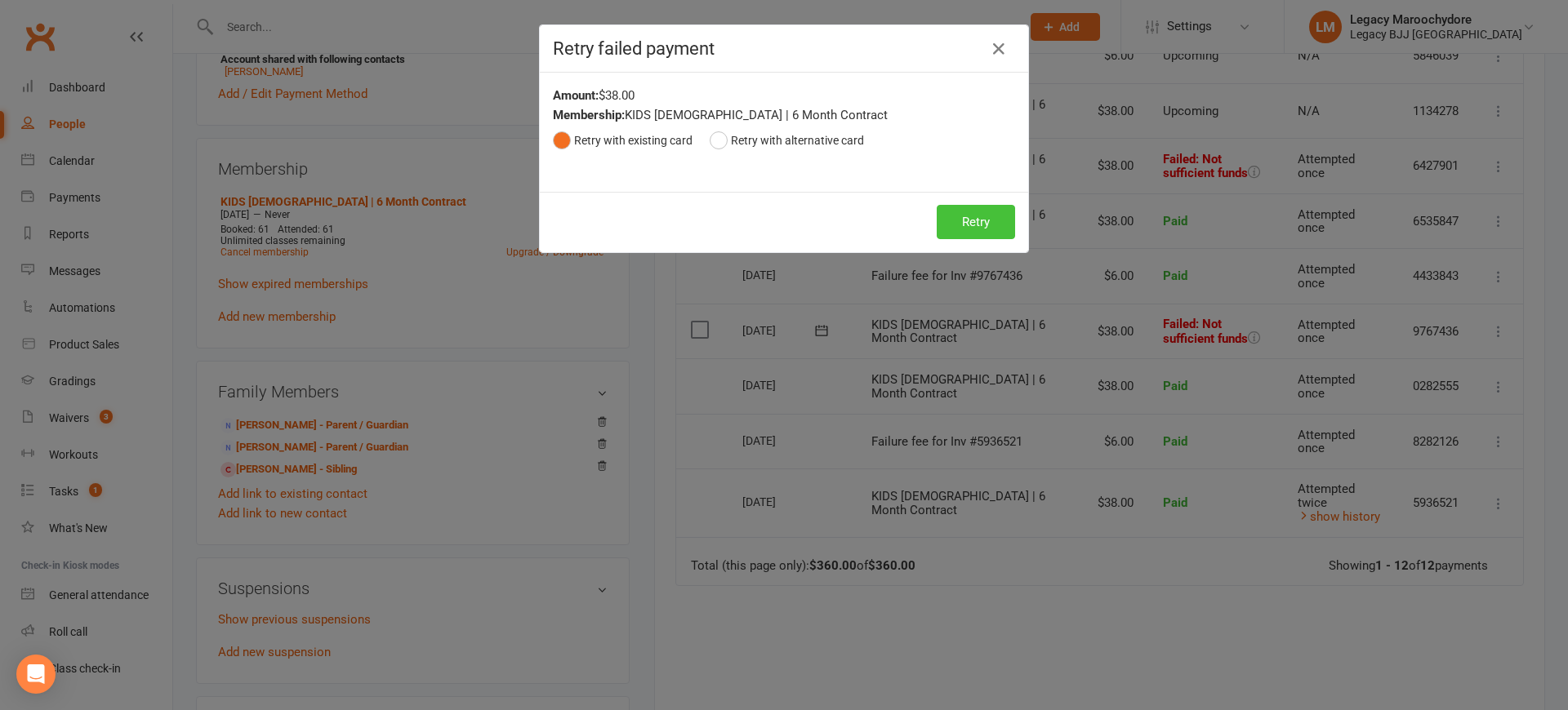
click at [983, 234] on button "Retry" at bounding box center [976, 222] width 79 height 35
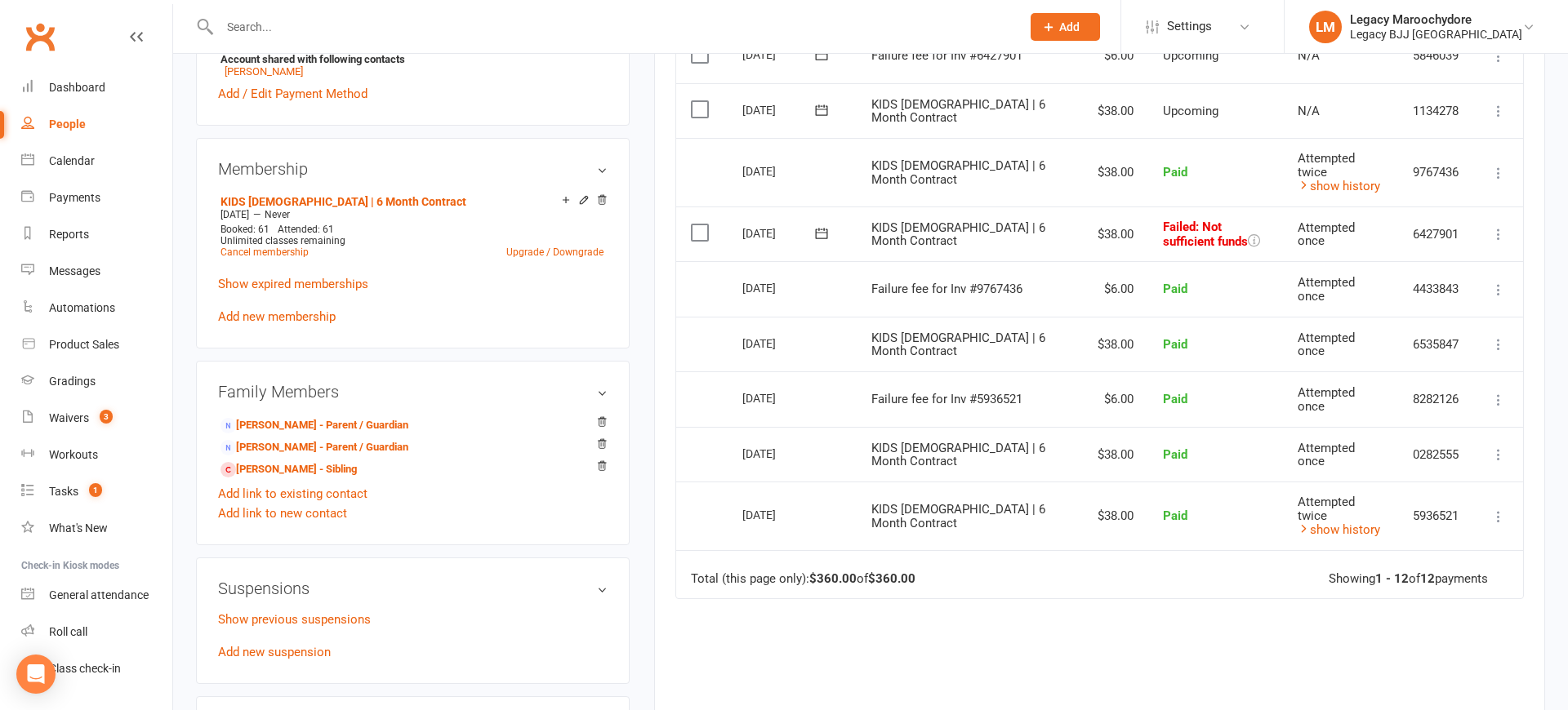
click at [1500, 226] on icon at bounding box center [1499, 235] width 16 height 16
click at [1430, 381] on link "Retry now" at bounding box center [1426, 397] width 162 height 33
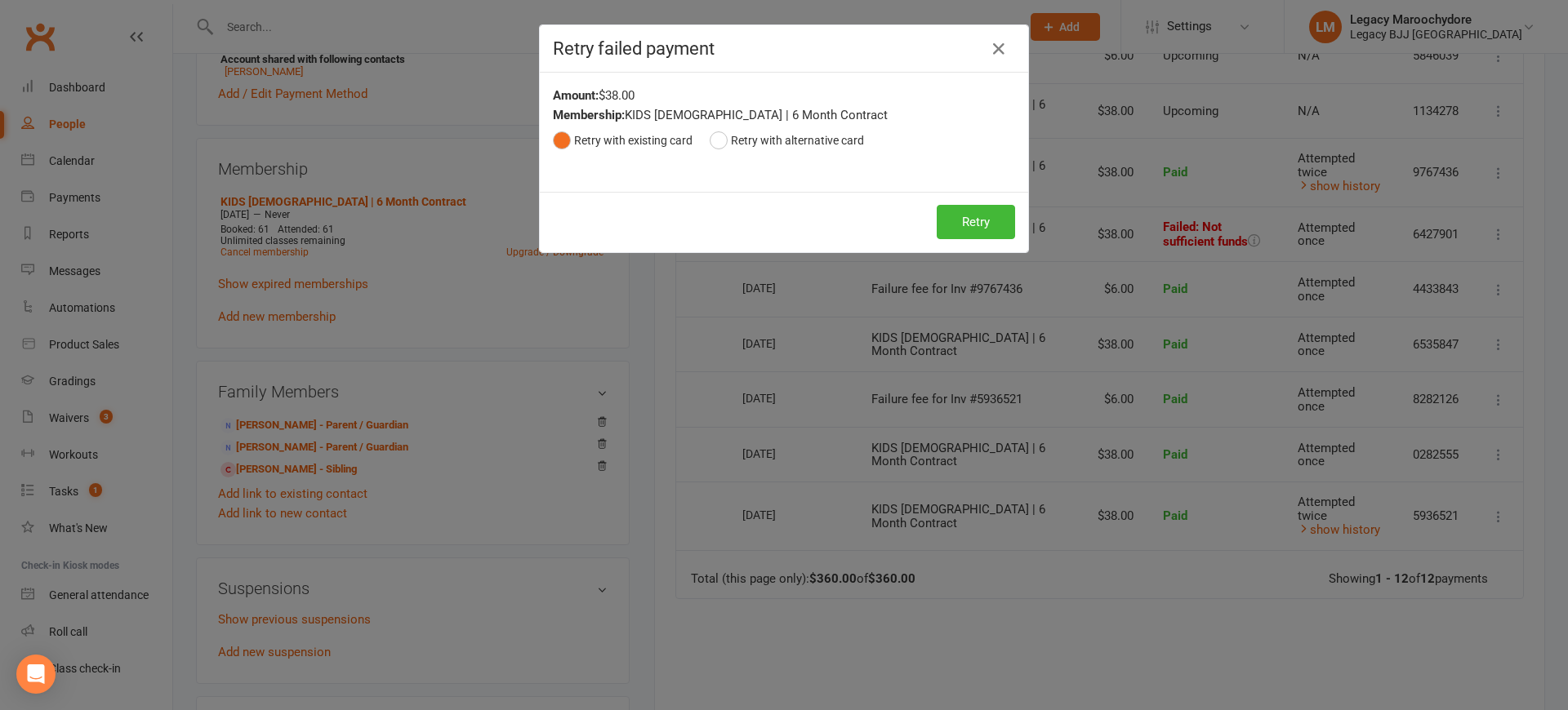
click at [979, 214] on button "Retry" at bounding box center [976, 222] width 79 height 35
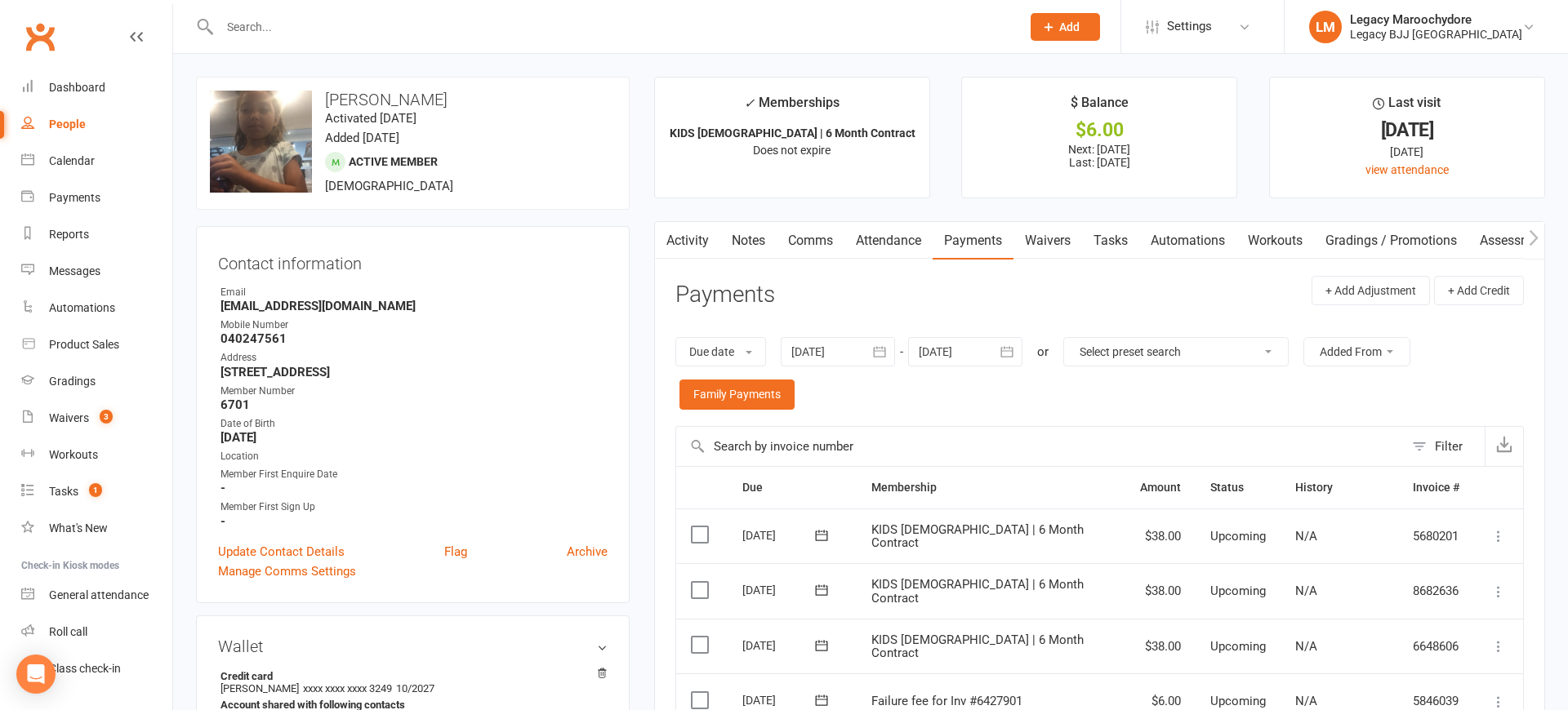
scroll to position [0, 0]
click at [72, 89] on div "Dashboard" at bounding box center [78, 88] width 57 height 13
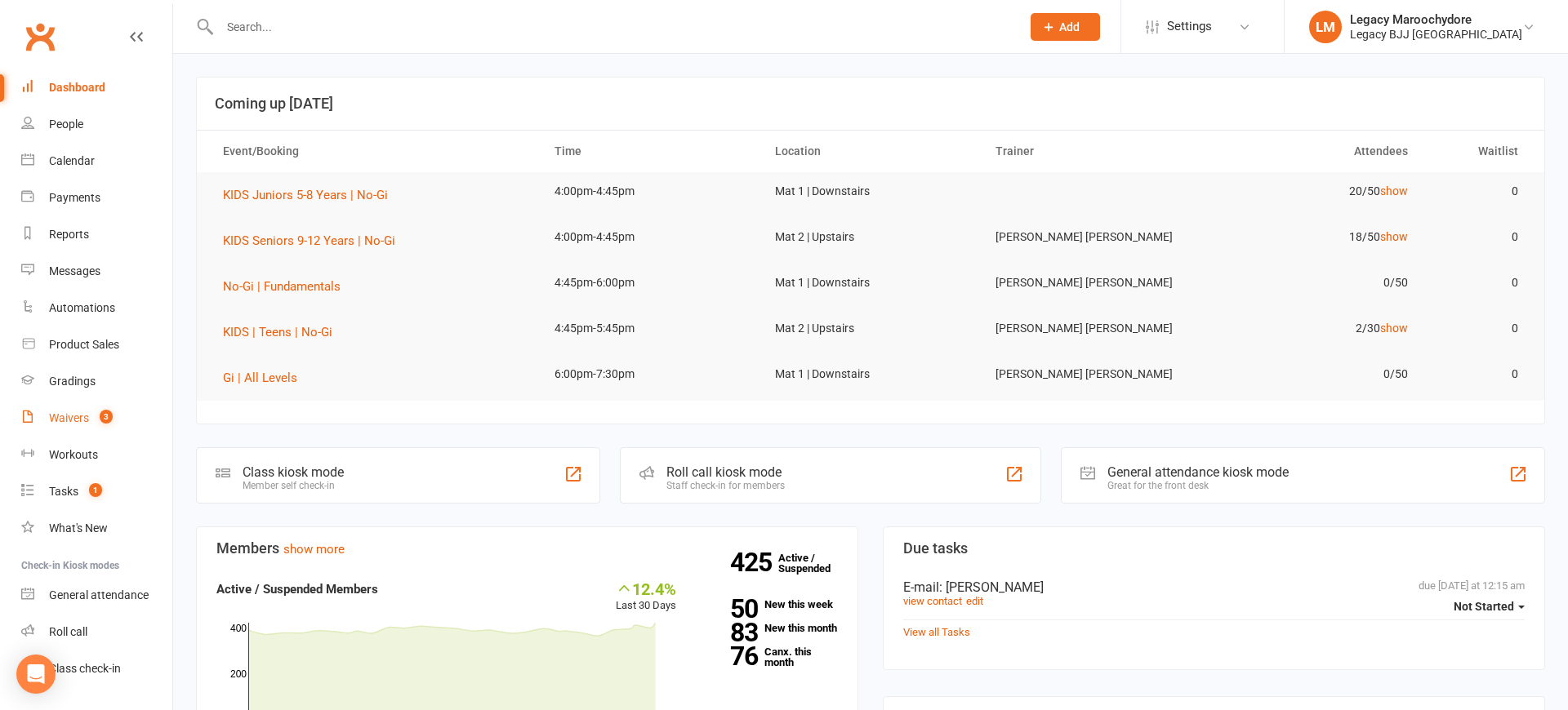
click at [73, 425] on link "Waivers 3" at bounding box center [96, 418] width 151 height 37
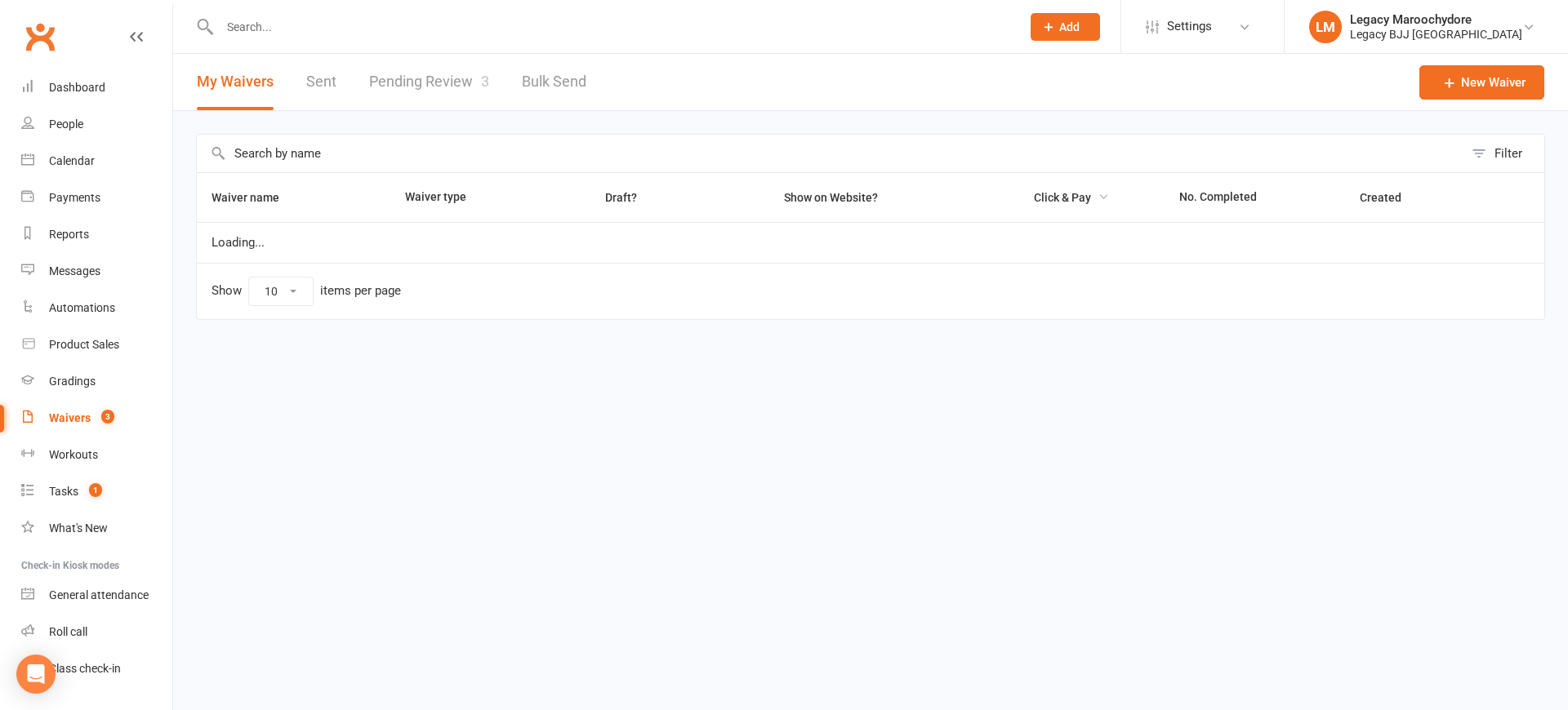
select select "25"
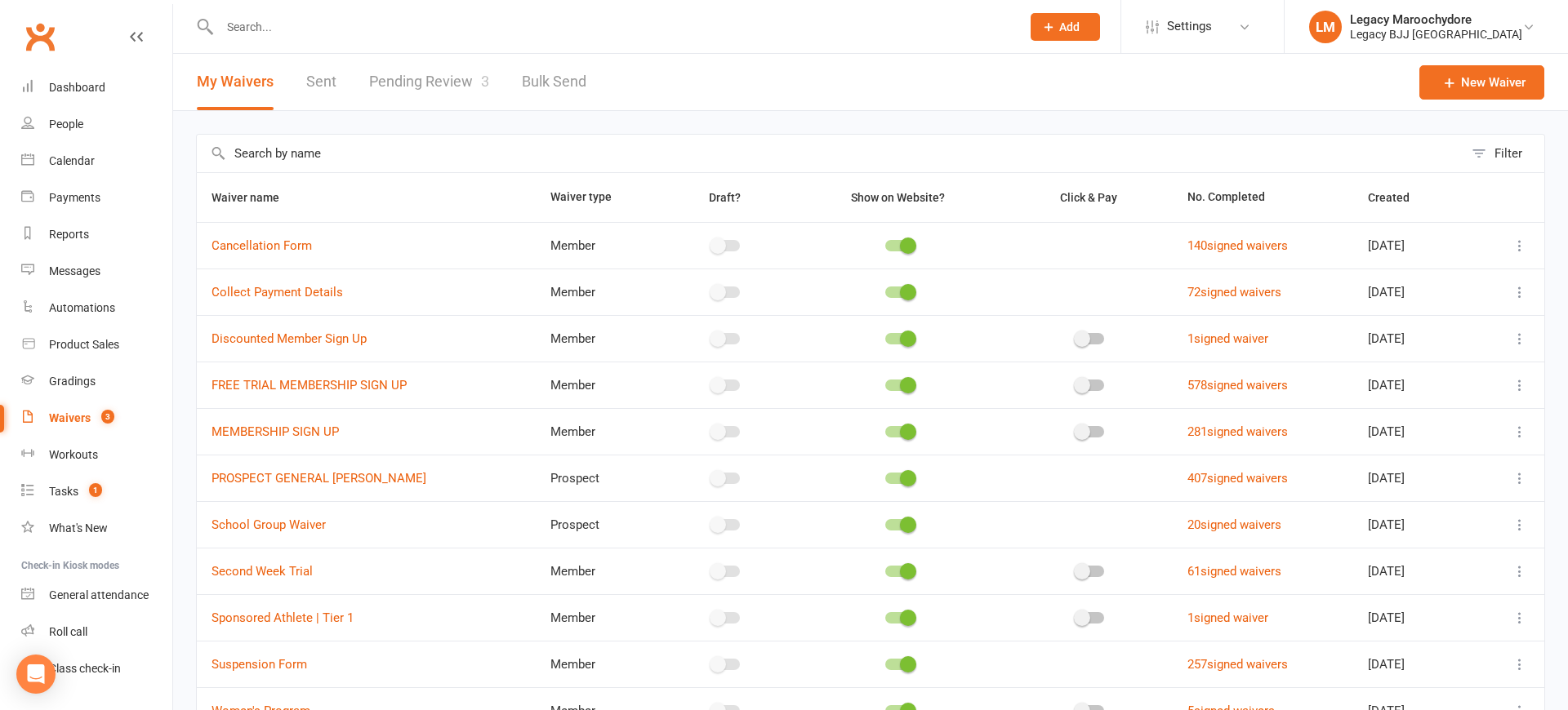
click at [384, 81] on link "Pending Review 3" at bounding box center [428, 82] width 120 height 57
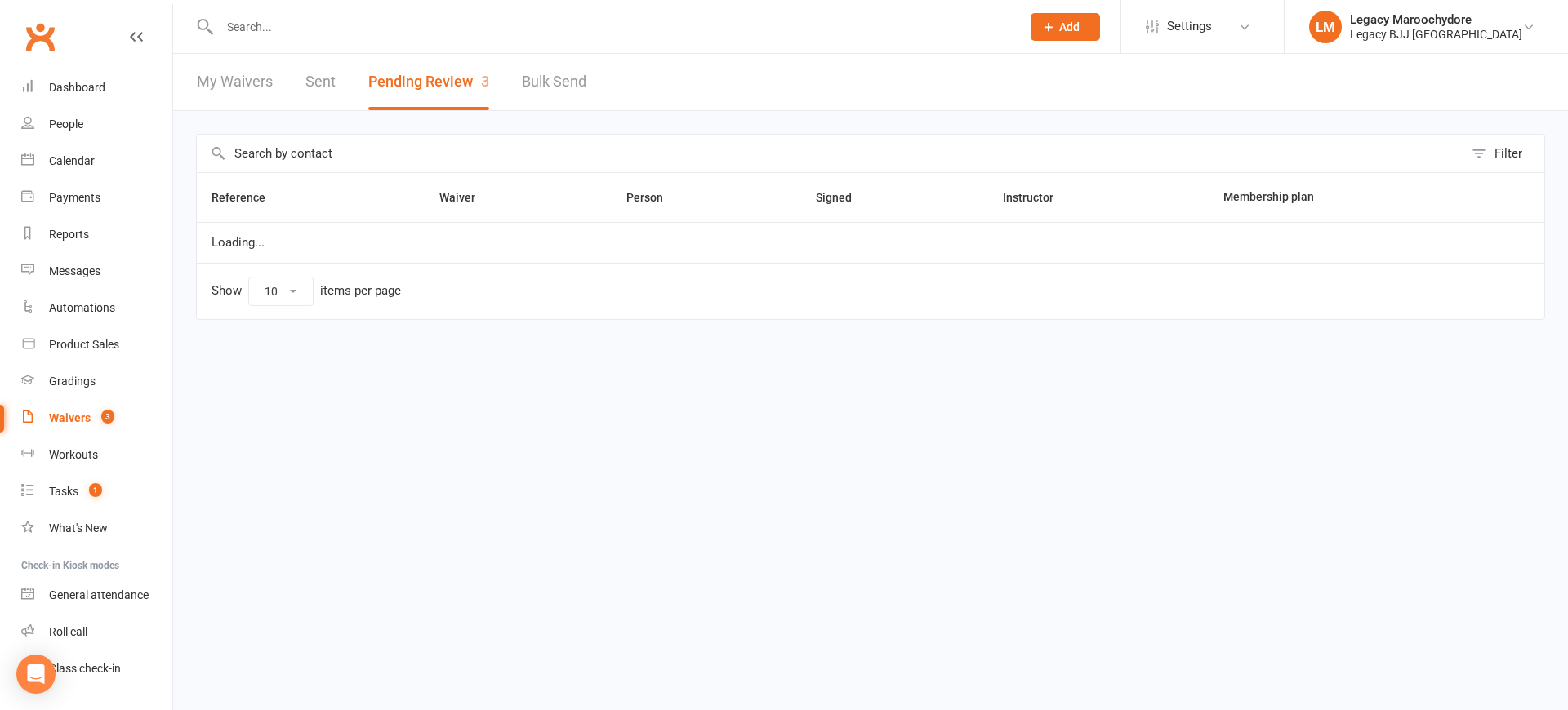
select select "100"
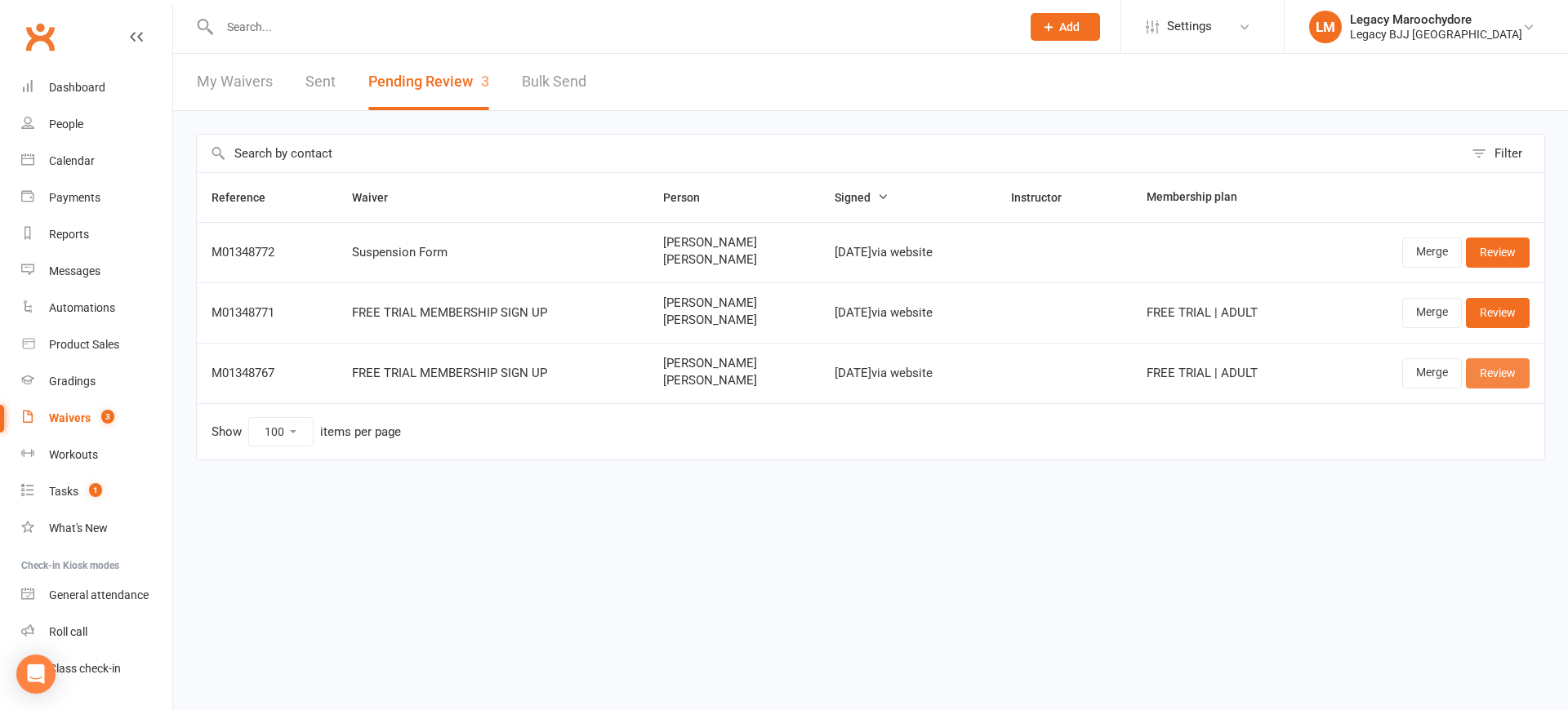
click at [1497, 373] on link "Review" at bounding box center [1498, 373] width 64 height 29
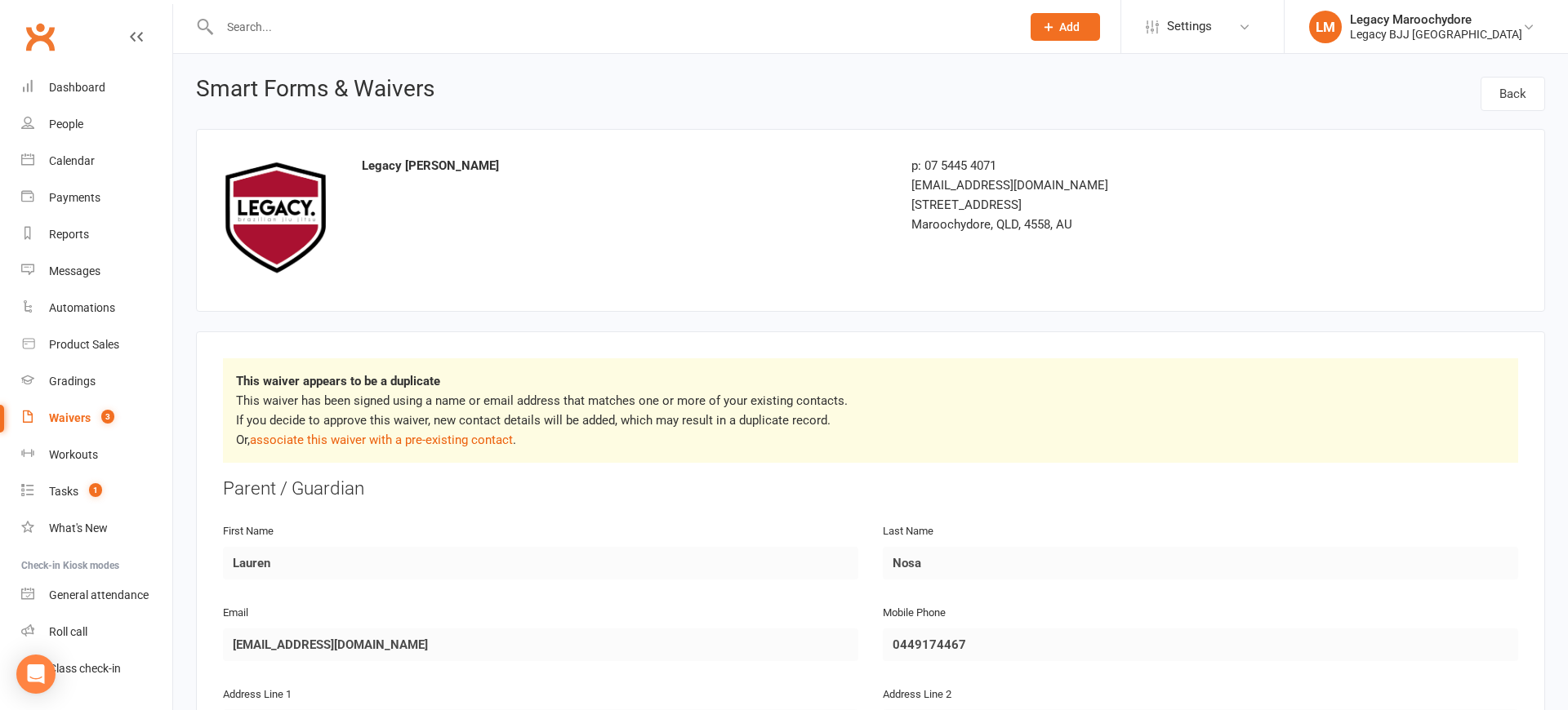
click at [311, 437] on link "associate this waiver with a pre-existing contact" at bounding box center [382, 440] width 263 height 15
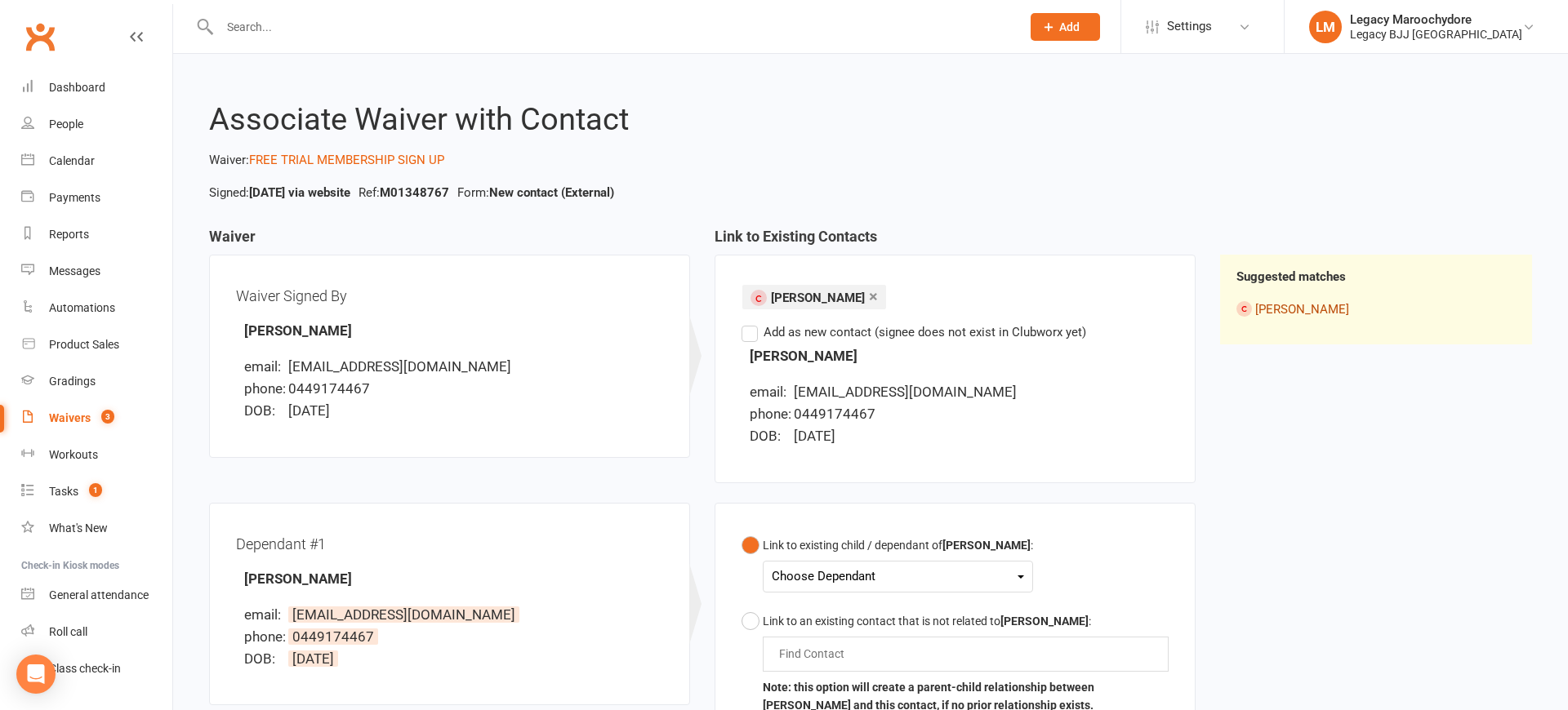
scroll to position [1, 1]
click at [1297, 305] on link "Lauren Nosa" at bounding box center [1301, 308] width 94 height 15
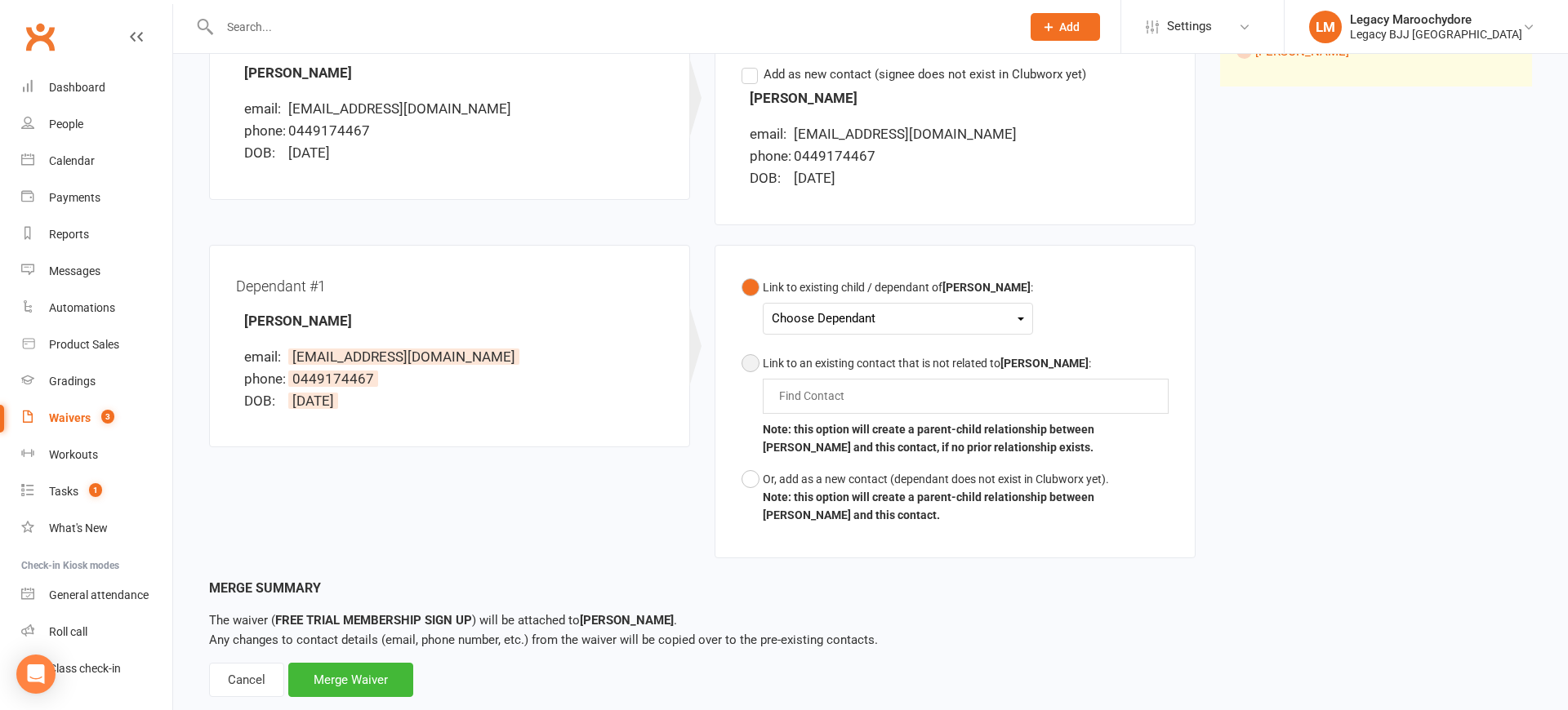
scroll to position [260, 0]
click at [996, 315] on div "Choose Dependant" at bounding box center [898, 316] width 252 height 22
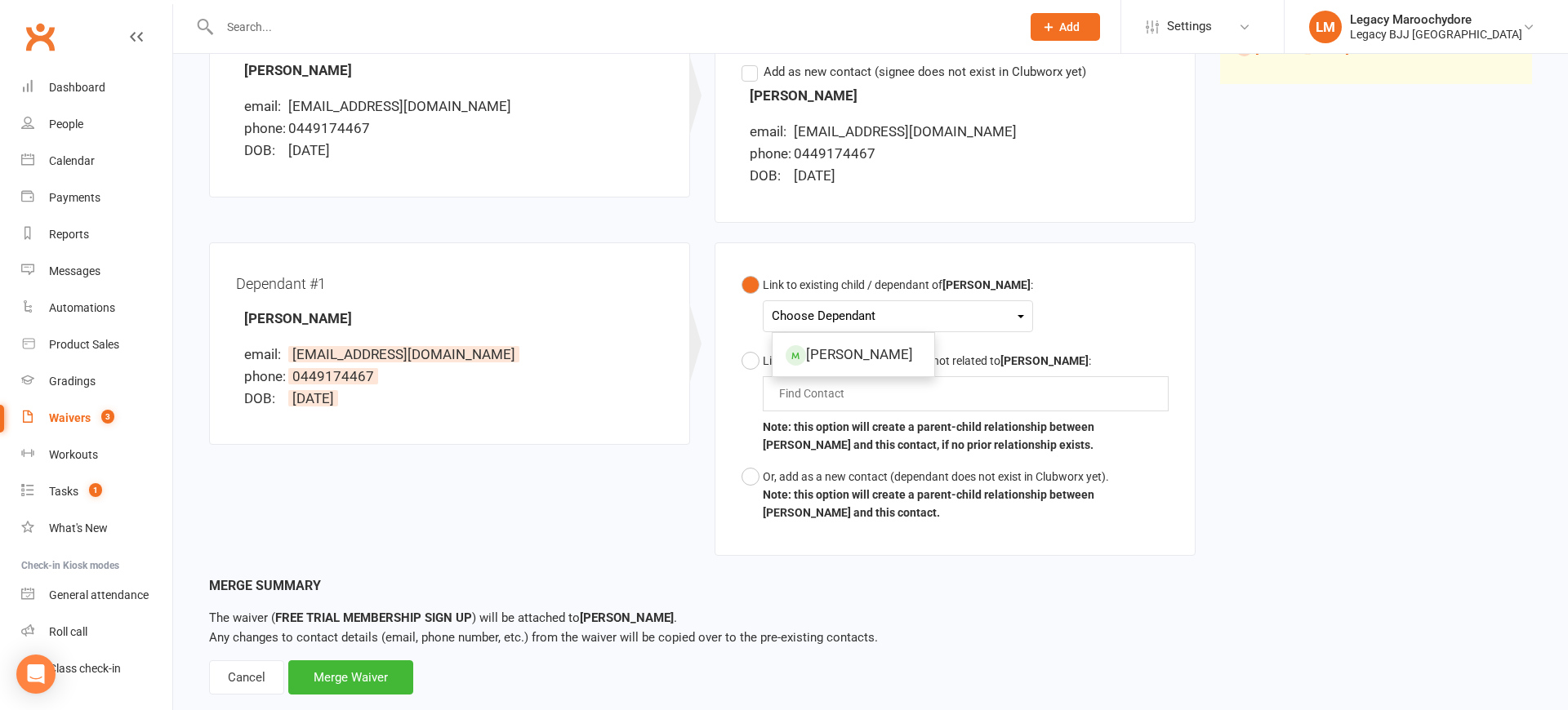
click at [1121, 314] on div "Link to existing child / dependant of Lauren Nosa : Choose Dependant Taylor Nos…" at bounding box center [955, 399] width 427 height 259
click at [933, 384] on div "Find Contact" at bounding box center [965, 395] width 405 height 35
click at [752, 474] on button "Or, add as a new contact (dependant does not exist in Clubworx yet). Note: this…" at bounding box center [955, 496] width 427 height 68
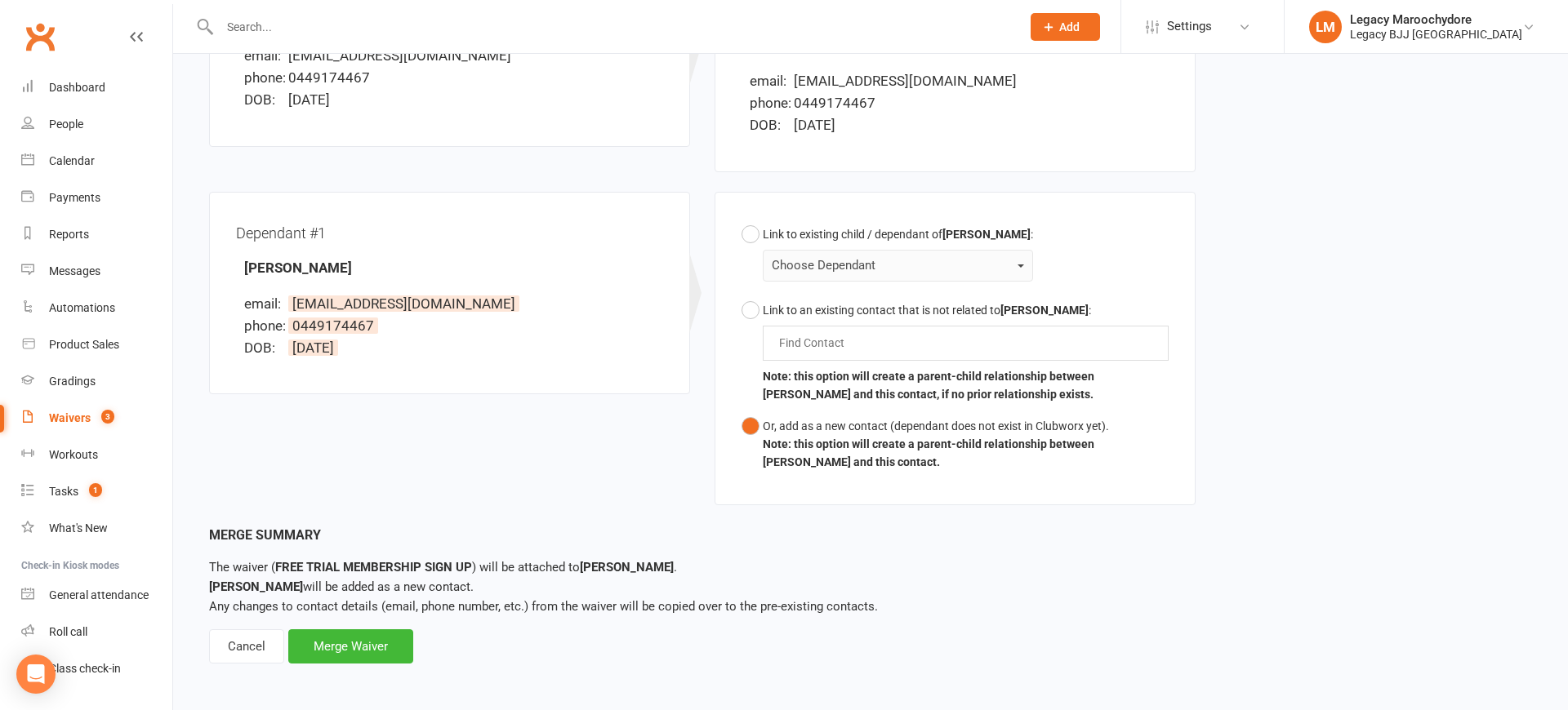
scroll to position [310, 0]
click at [343, 644] on div "Merge Waiver" at bounding box center [351, 647] width 125 height 35
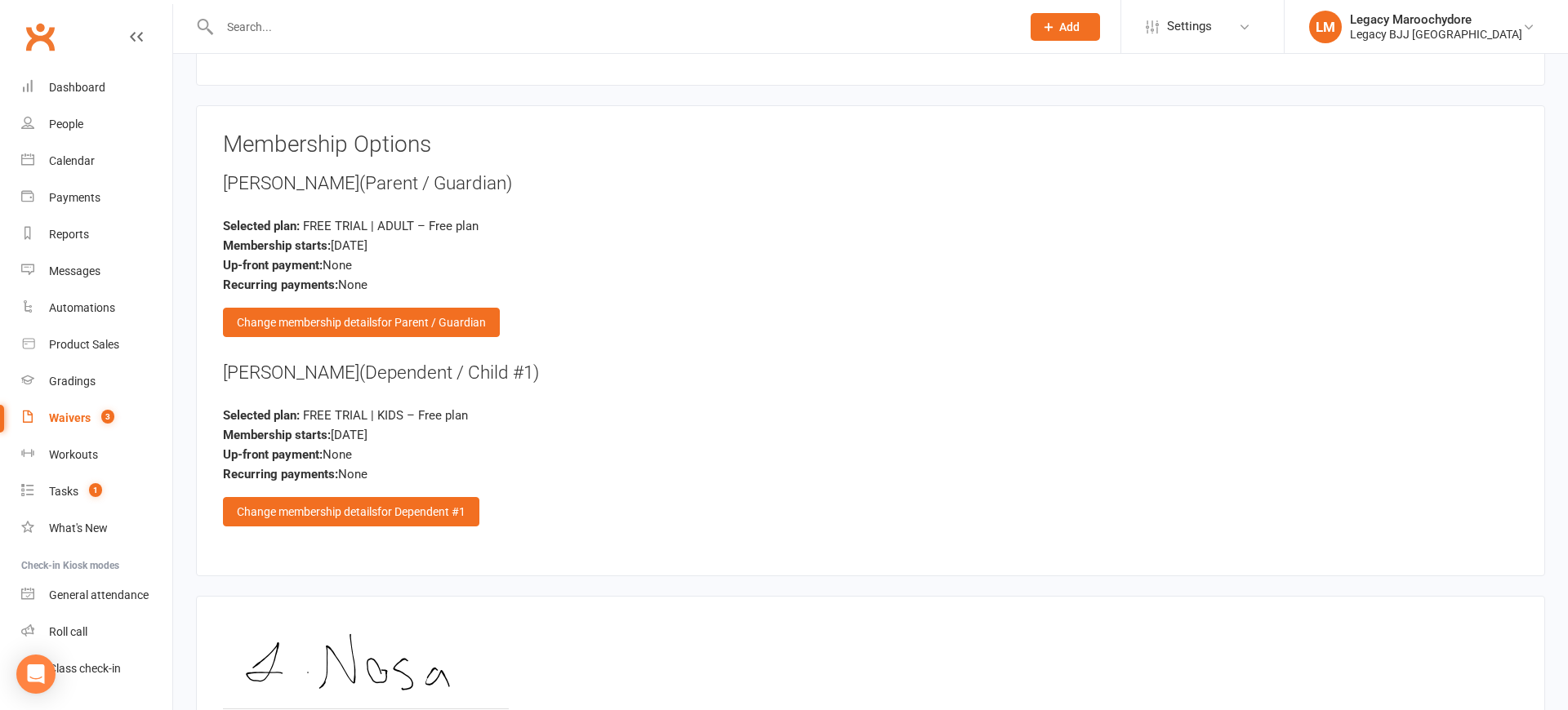
scroll to position [1691, 0]
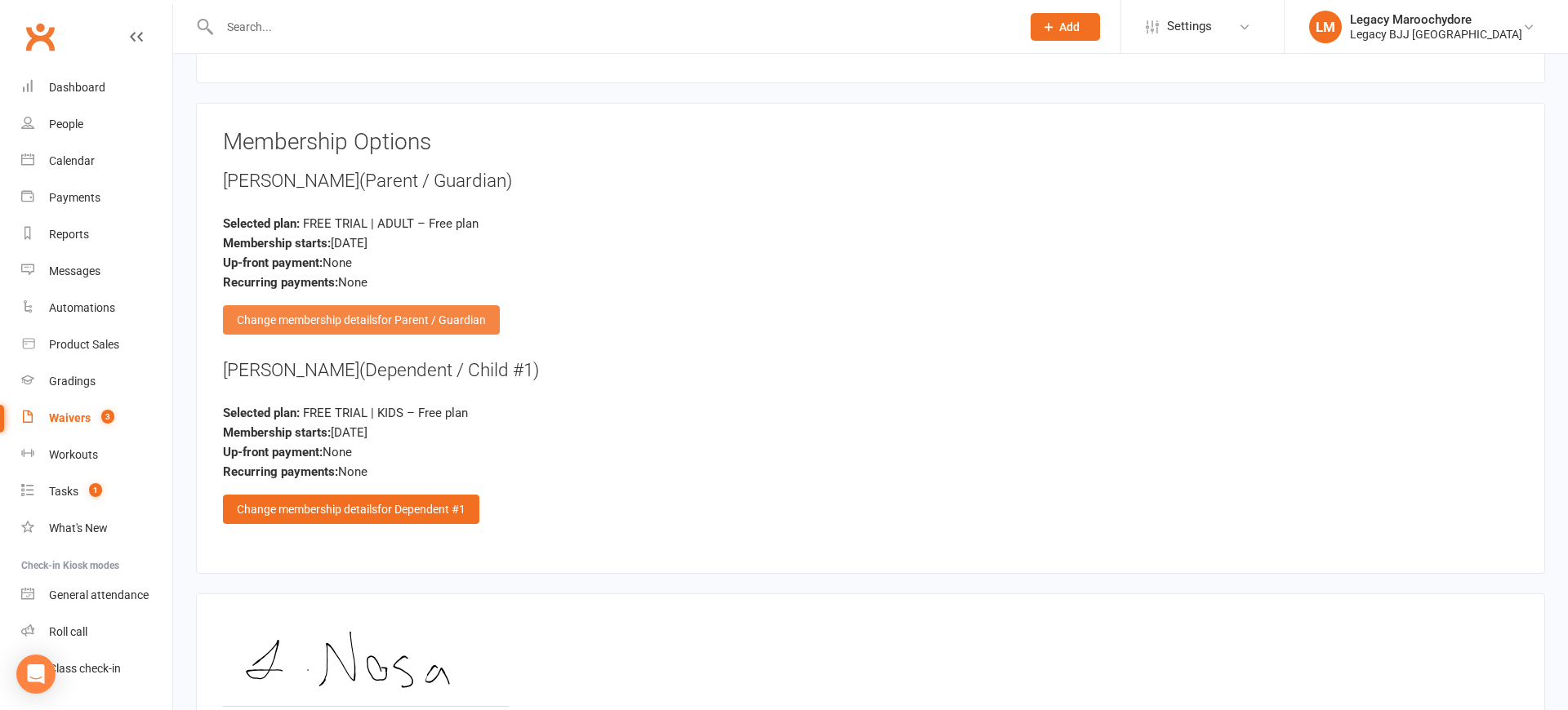
click at [317, 308] on div "Change membership details for Parent / Guardian" at bounding box center [361, 319] width 277 height 29
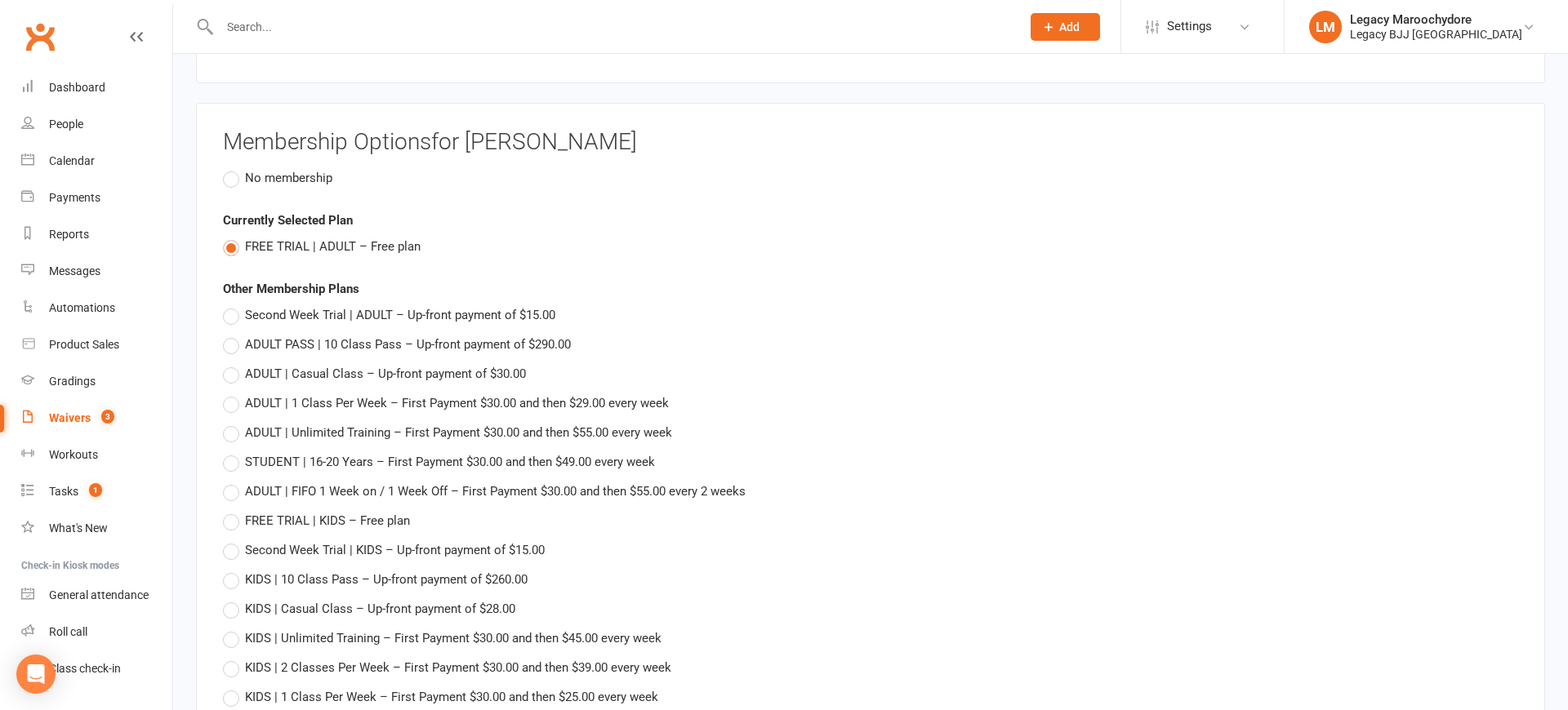
scroll to position [1691, 1]
click at [237, 171] on label "No membership" at bounding box center [278, 177] width 110 height 19
click at [234, 168] on input "No membership" at bounding box center [228, 168] width 11 height 0
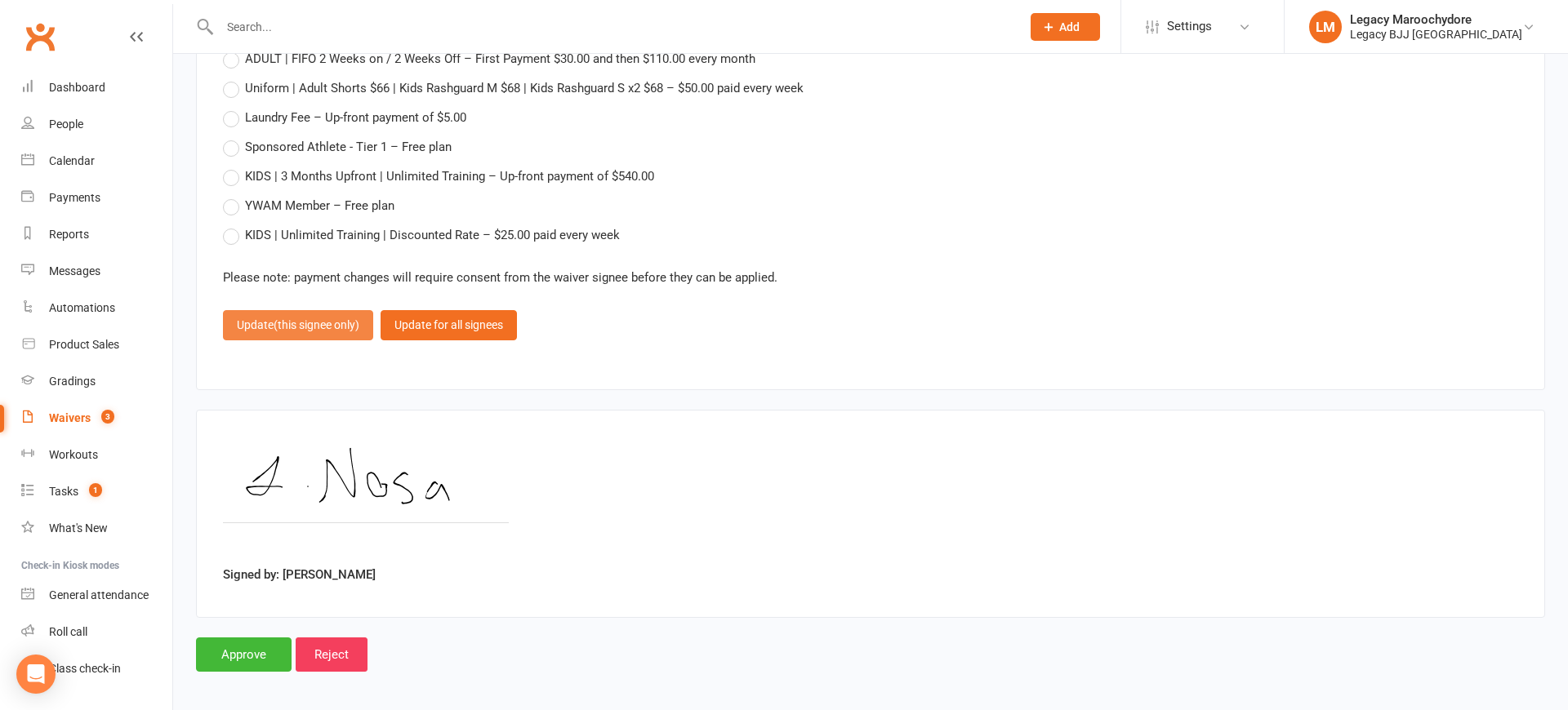
click at [289, 318] on span "(this signee only)" at bounding box center [317, 325] width 86 height 13
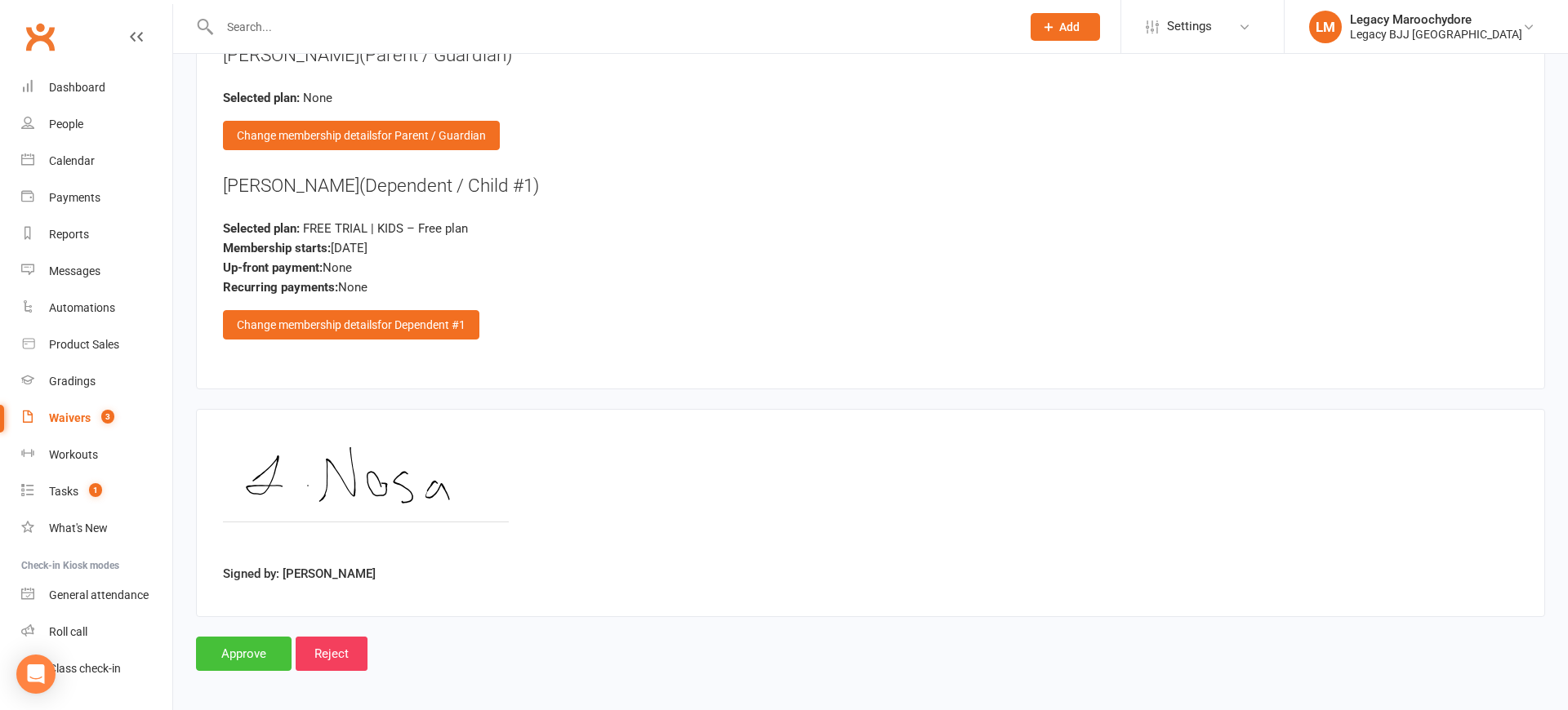
click at [249, 643] on input "Approve" at bounding box center [244, 653] width 96 height 35
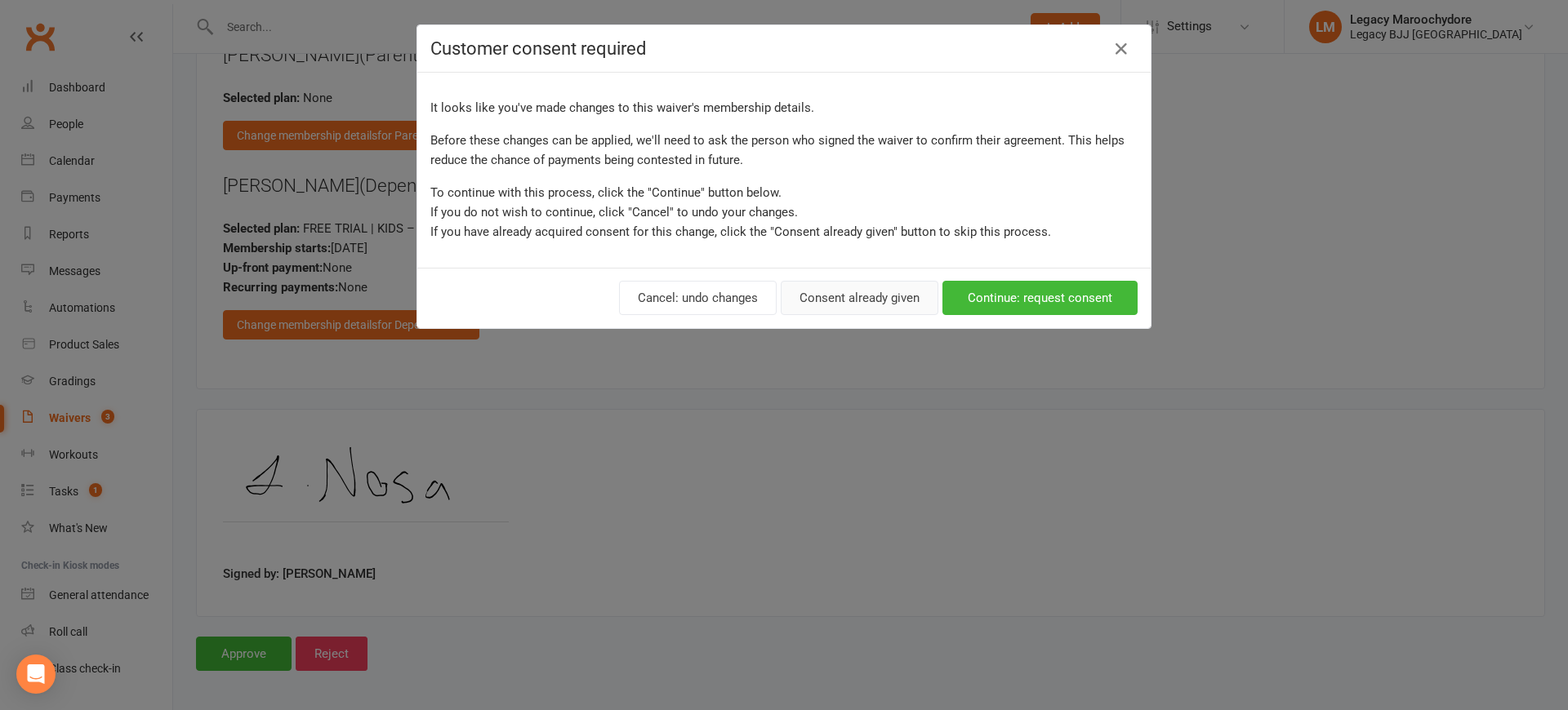
click at [882, 298] on button "Consent already given" at bounding box center [859, 298] width 158 height 35
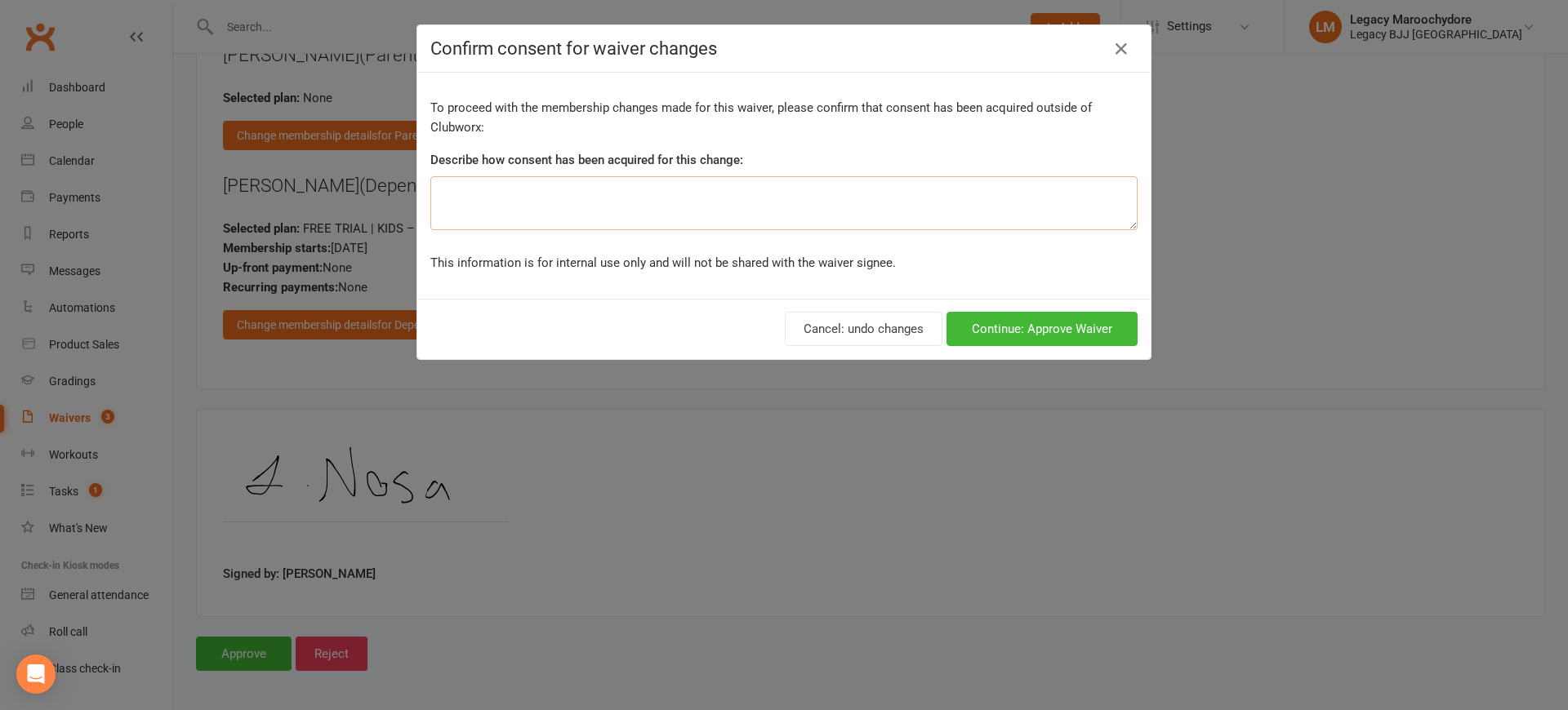
click at [828, 205] on textarea at bounding box center [784, 203] width 707 height 54
type textarea "no membership for parent"
click at [1017, 329] on button "Continue: Approve Waiver" at bounding box center [1041, 329] width 191 height 35
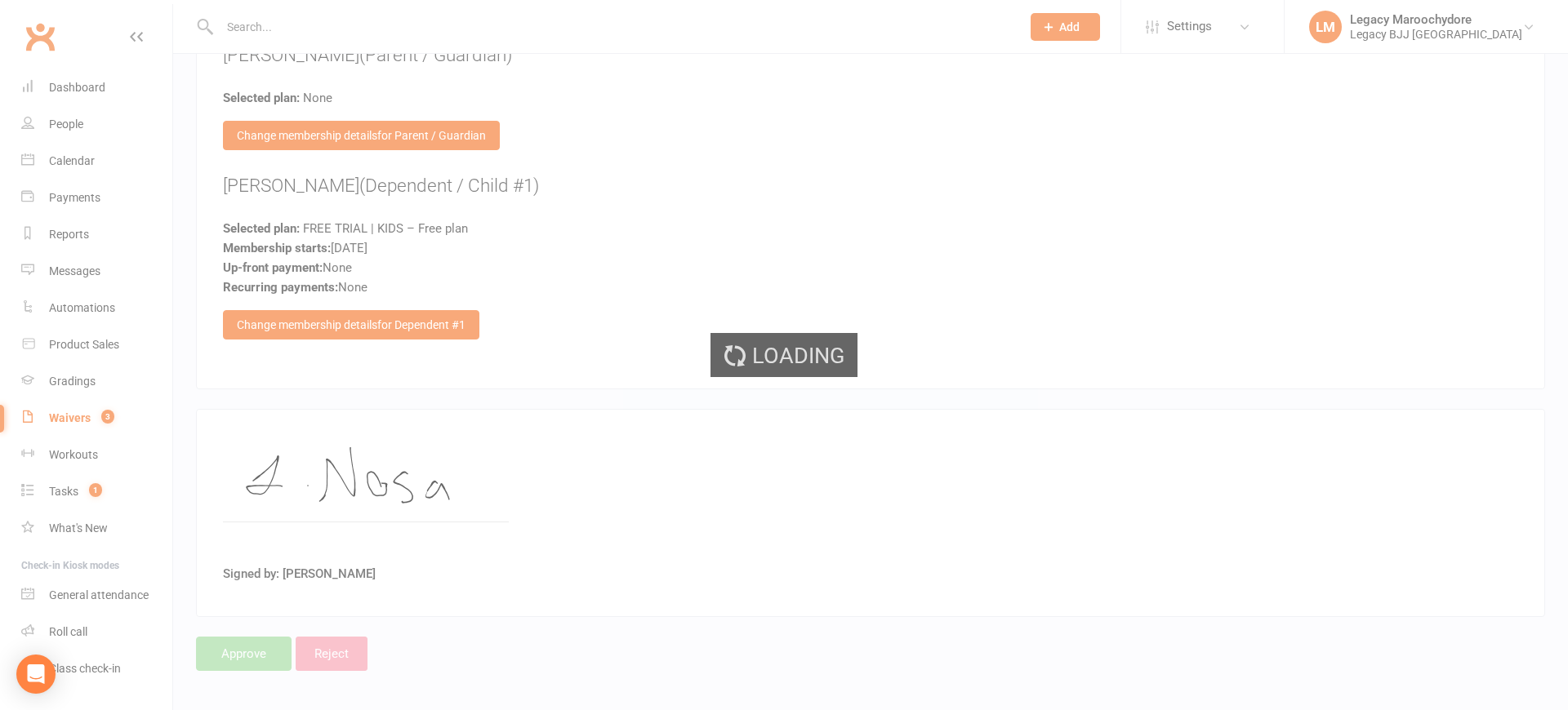
select select "100"
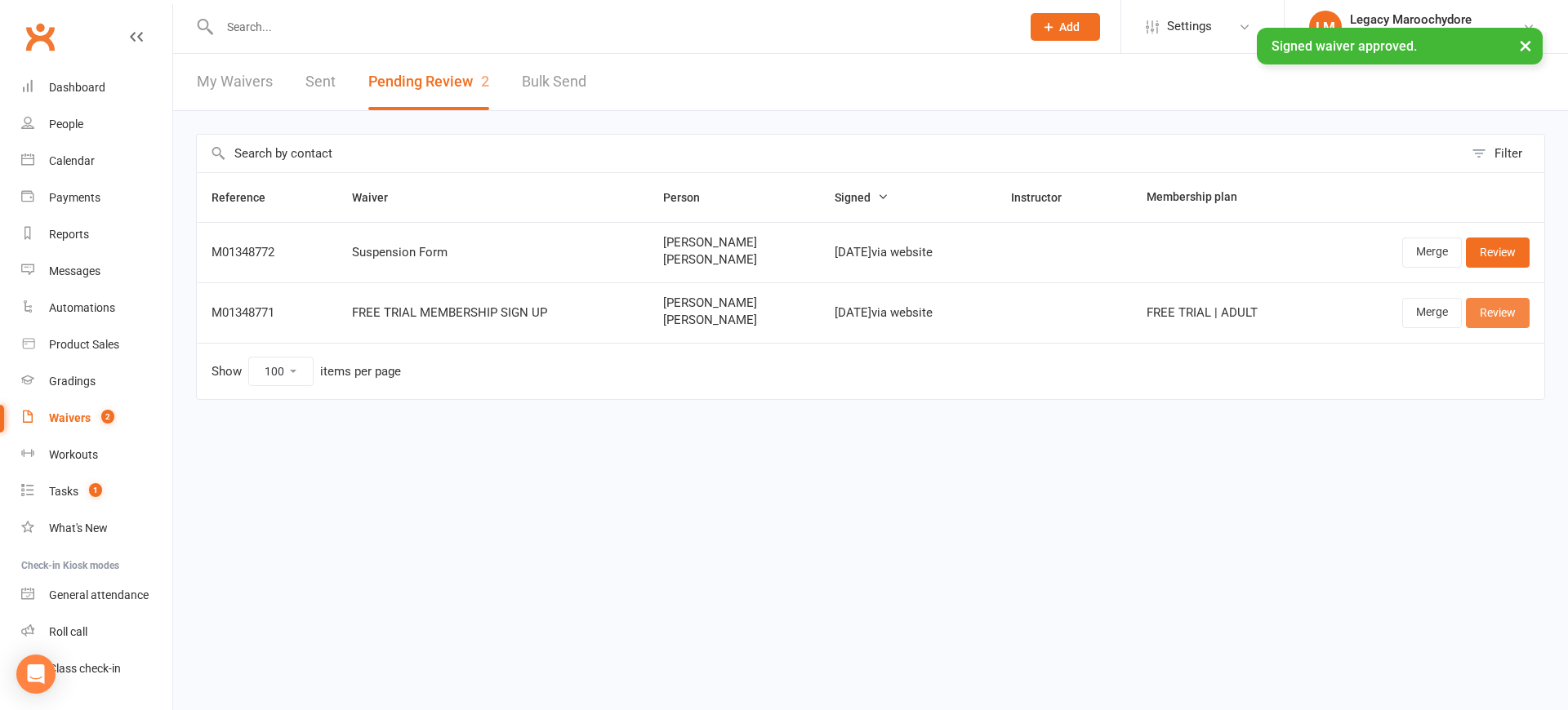
click at [1497, 307] on link "Review" at bounding box center [1498, 312] width 64 height 29
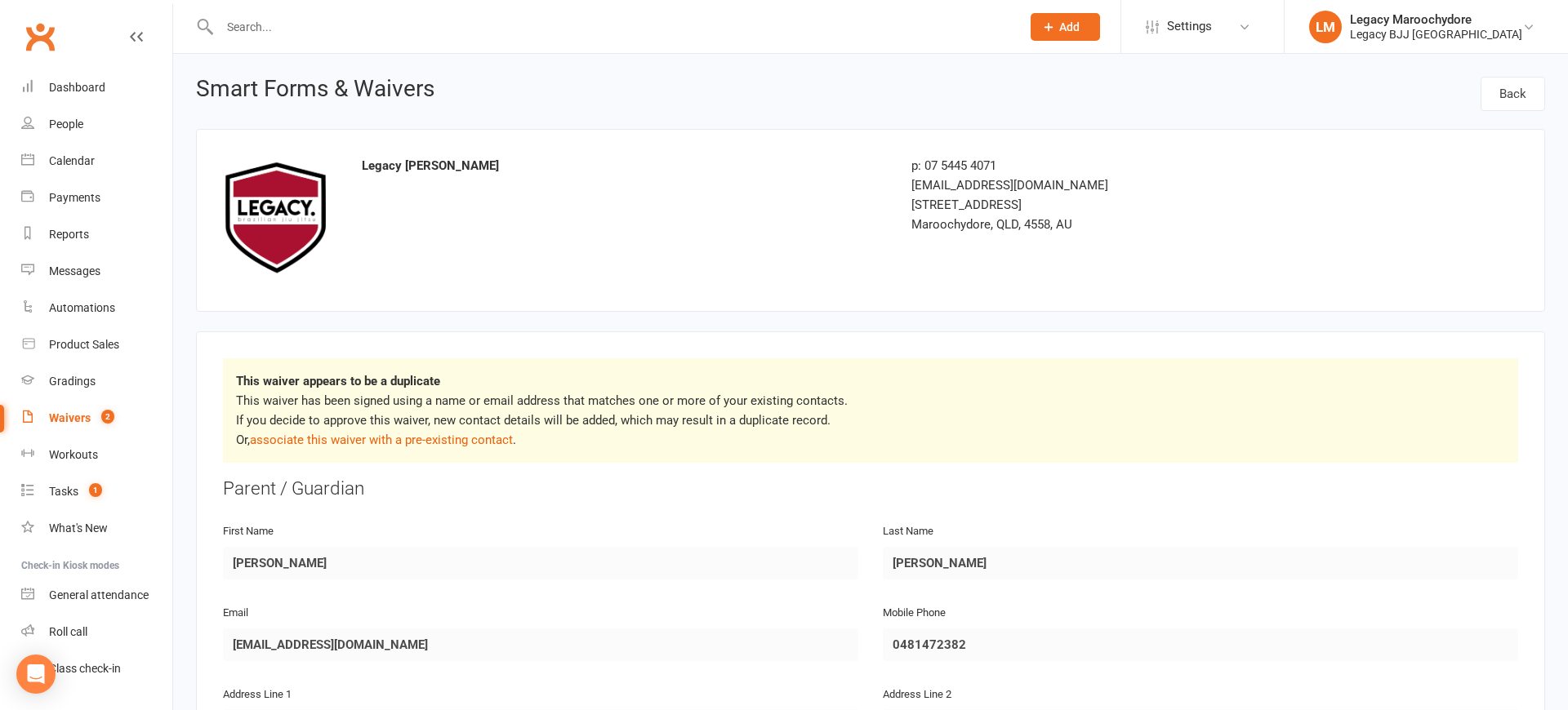
click at [374, 429] on p "This waiver has been signed using a name or email address that matches one or m…" at bounding box center [869, 420] width 1268 height 58
click at [374, 436] on link "associate this waiver with a pre-existing contact" at bounding box center [382, 440] width 263 height 15
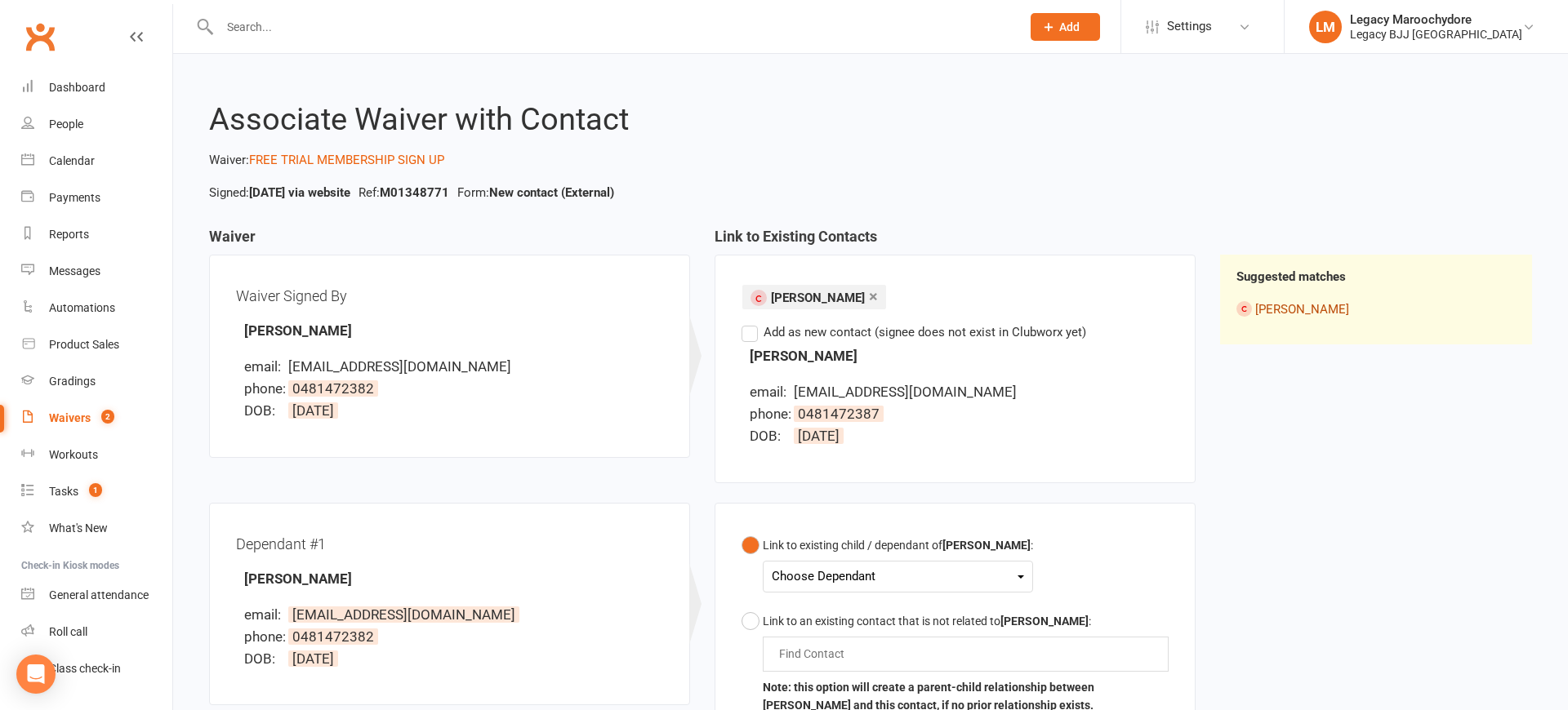
click at [1291, 307] on link "Rosie Nicholson" at bounding box center [1301, 309] width 94 height 15
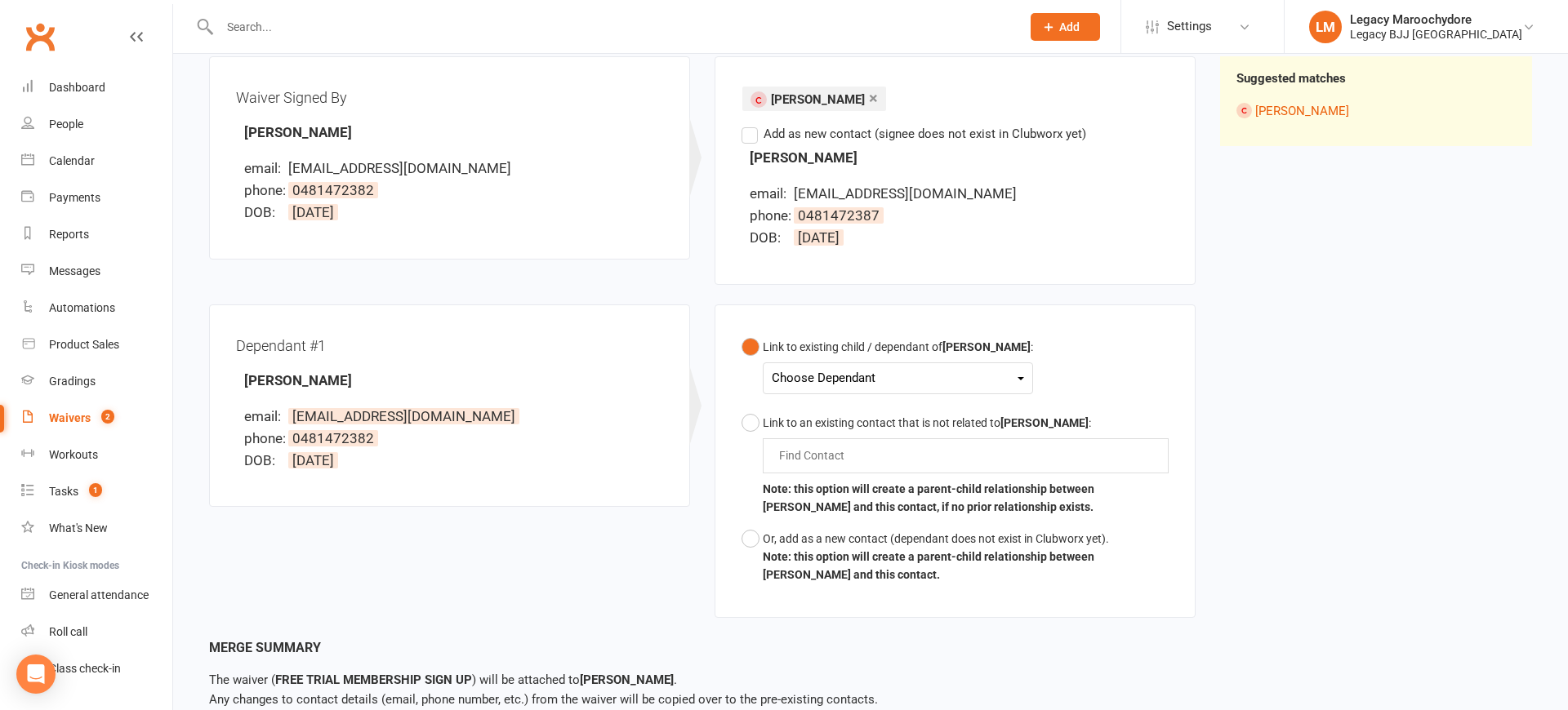
scroll to position [202, 0]
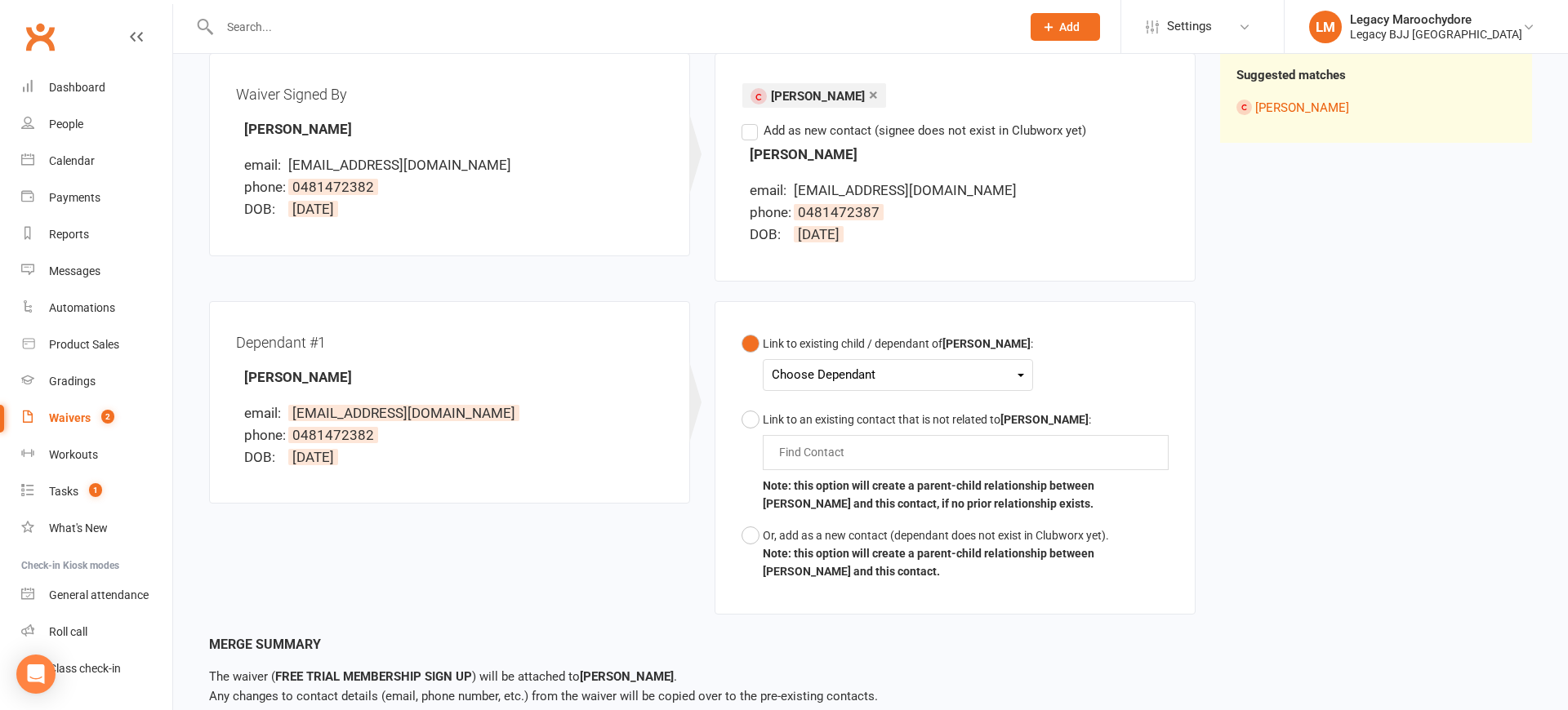
click at [942, 370] on div "Choose Dependant" at bounding box center [898, 375] width 252 height 22
click at [860, 412] on link "Frankie Nicholson" at bounding box center [853, 413] width 162 height 35
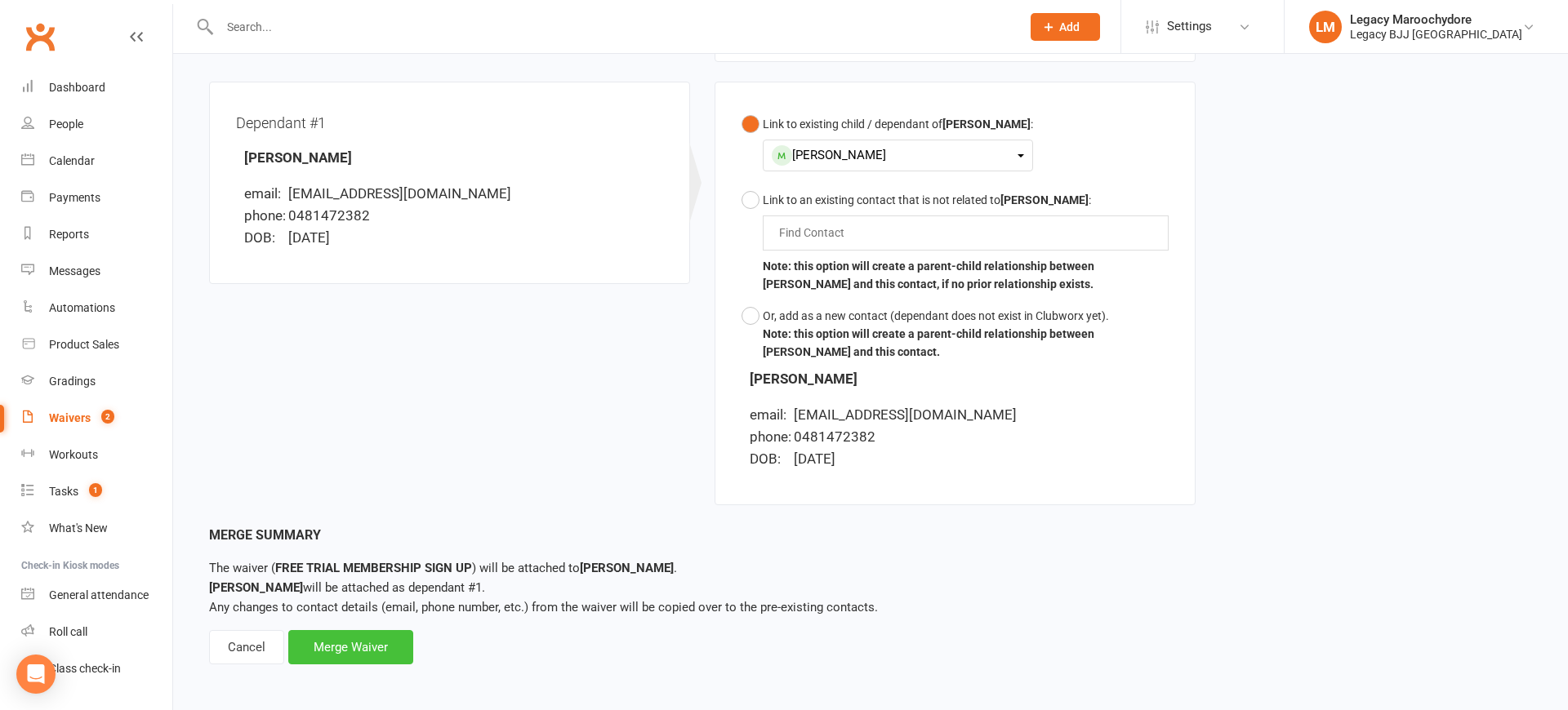
scroll to position [420, 0]
click at [344, 639] on div "Merge Waiver" at bounding box center [351, 648] width 125 height 35
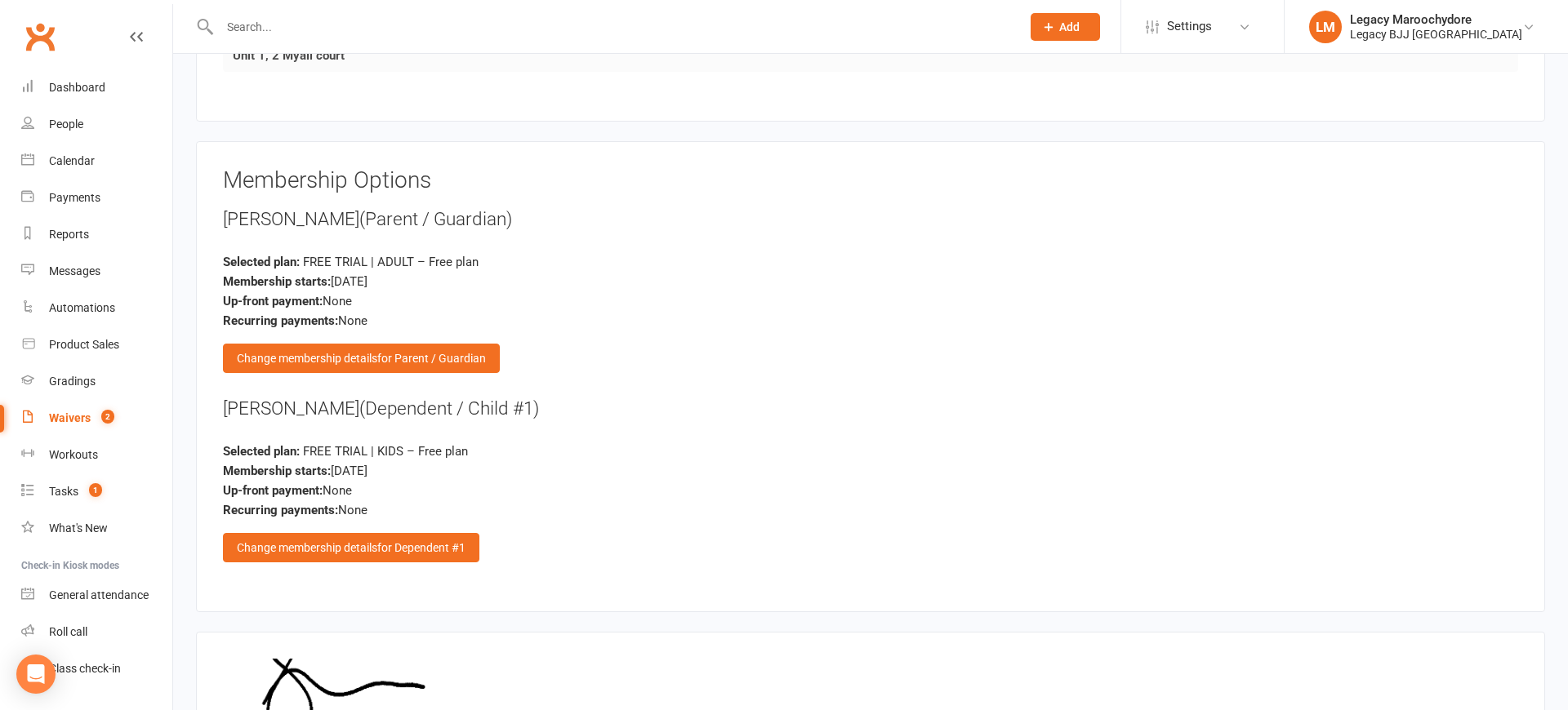
scroll to position [1653, 0]
click at [350, 346] on div "Change membership details for Parent / Guardian" at bounding box center [361, 358] width 277 height 29
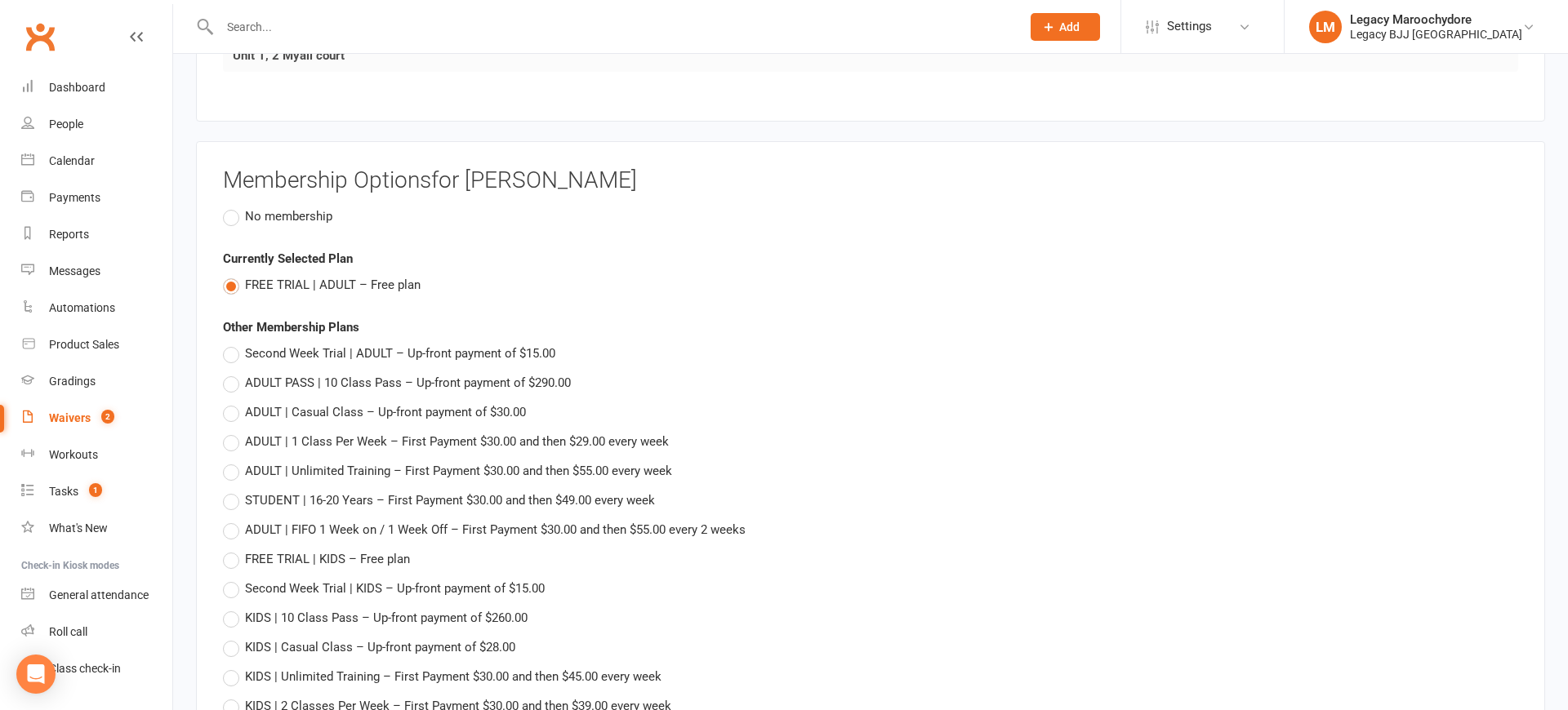
drag, startPoint x: 227, startPoint y: 207, endPoint x: 264, endPoint y: 241, distance: 50.2
click at [229, 207] on label "No membership" at bounding box center [278, 215] width 110 height 19
click at [229, 206] on input "No membership" at bounding box center [228, 206] width 11 height 0
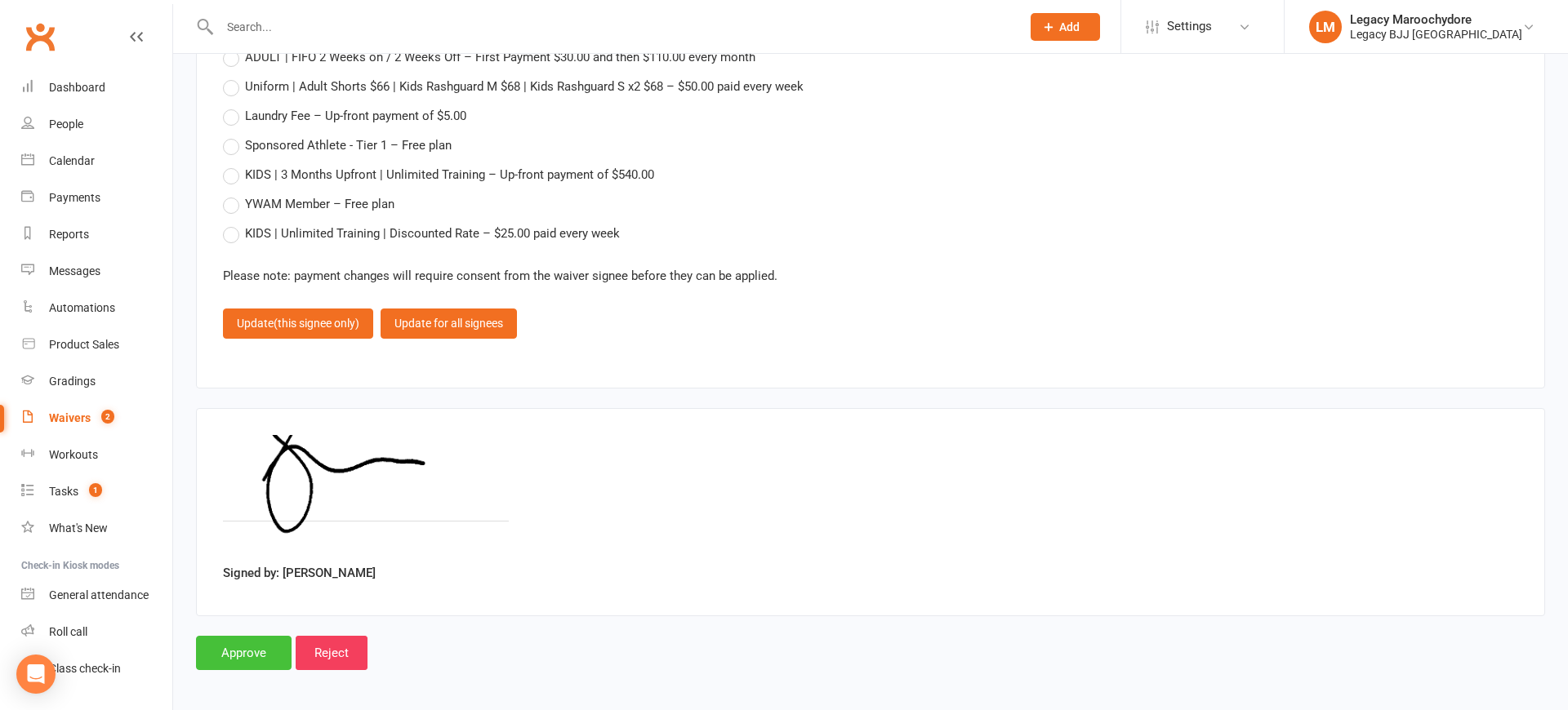
scroll to position [2506, 0]
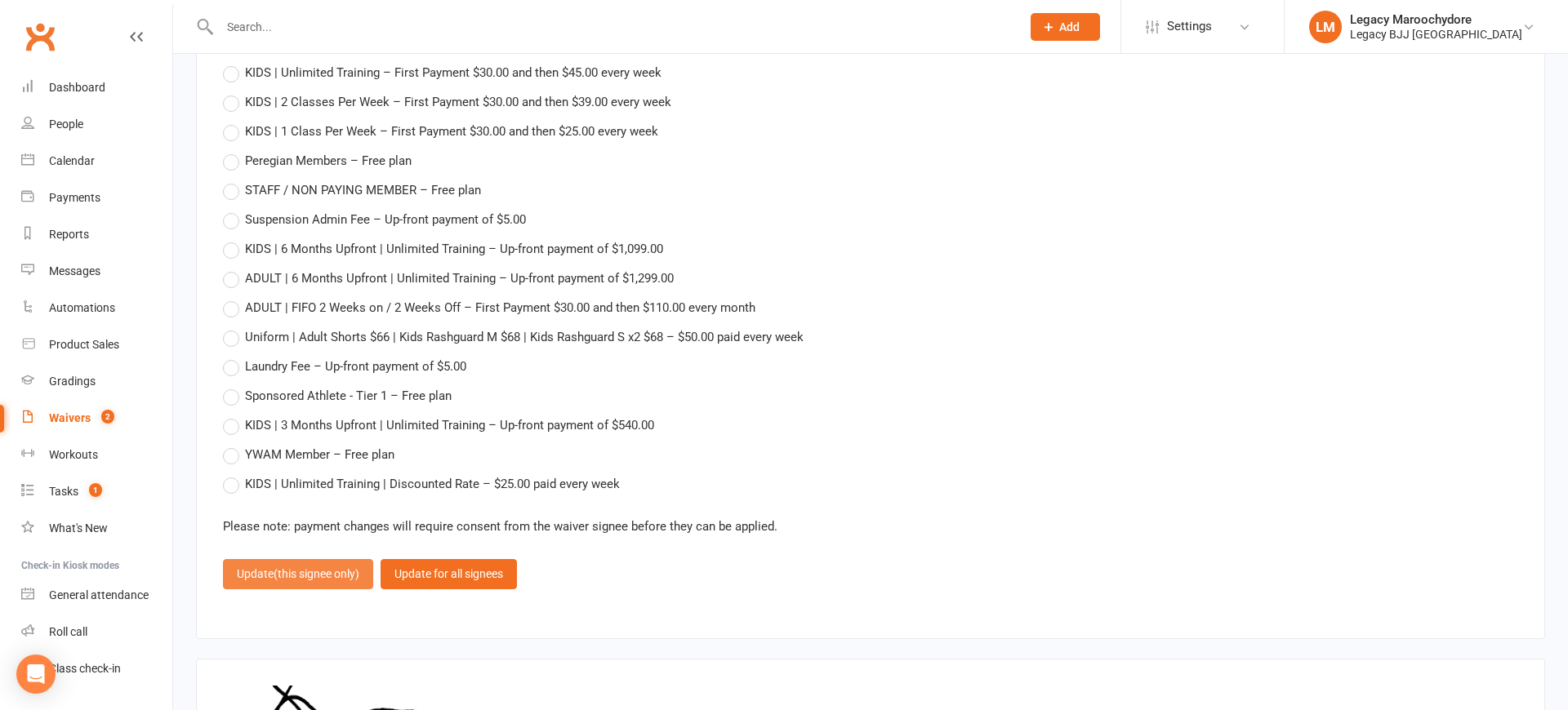
click at [315, 567] on span "(this signee only)" at bounding box center [317, 573] width 86 height 13
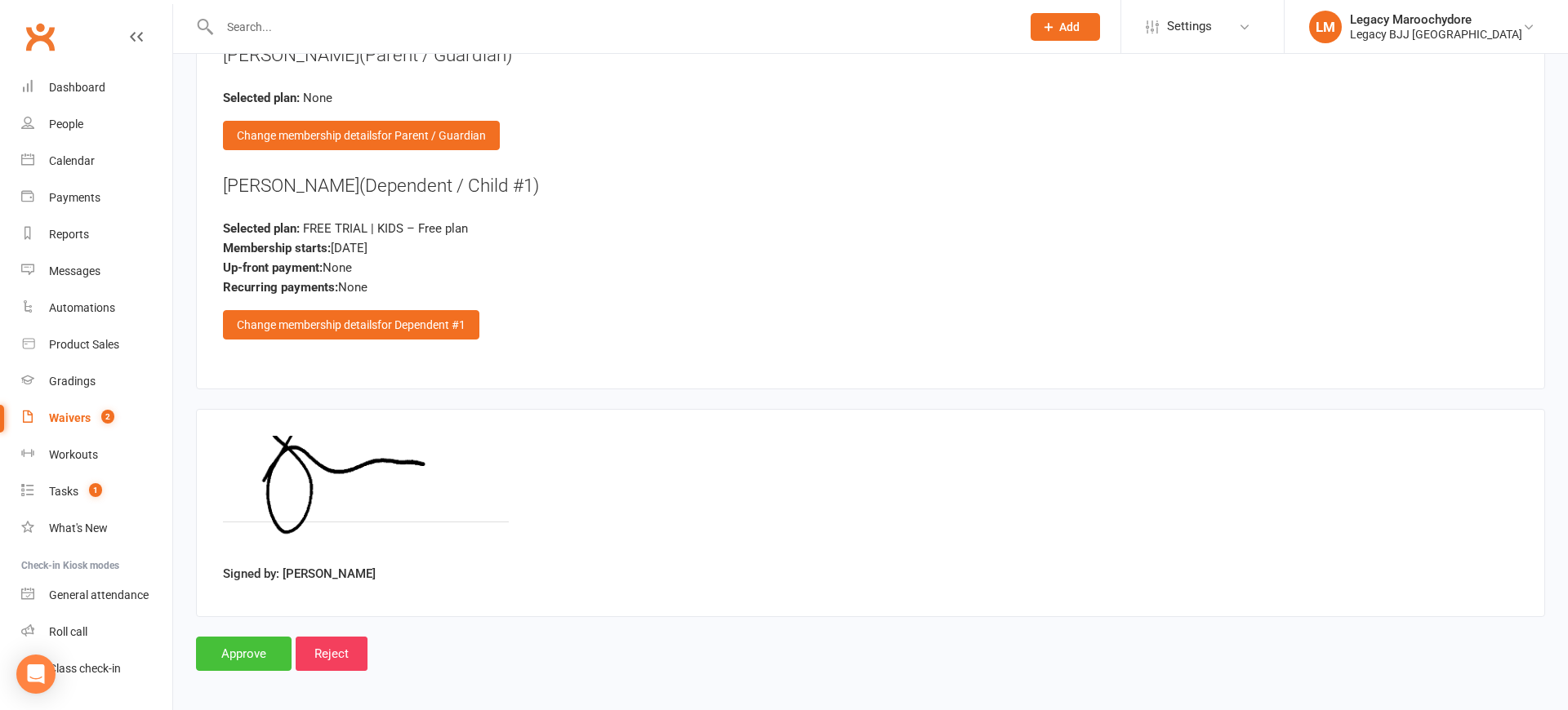
click at [240, 636] on input "Approve" at bounding box center [244, 653] width 96 height 35
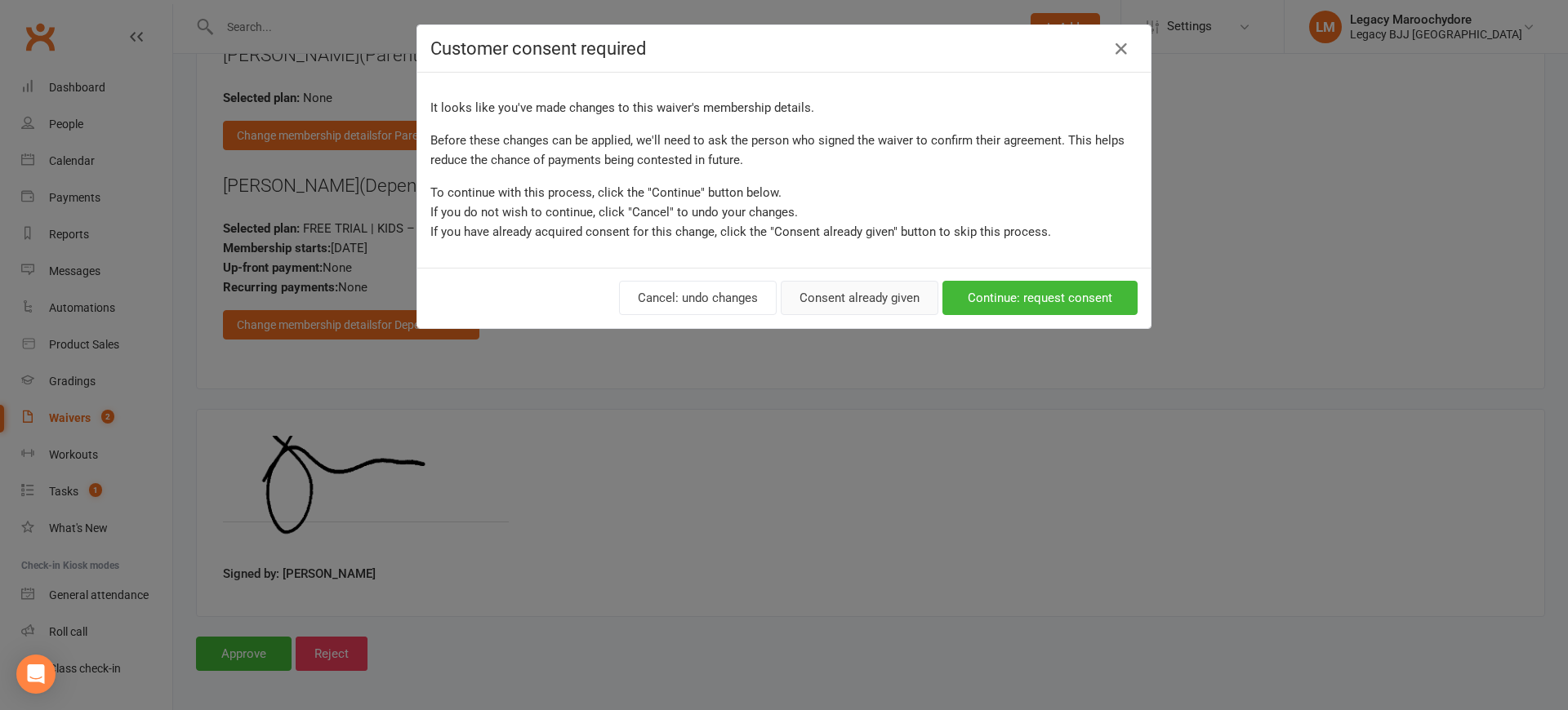
click at [879, 287] on button "Consent already given" at bounding box center [859, 298] width 158 height 35
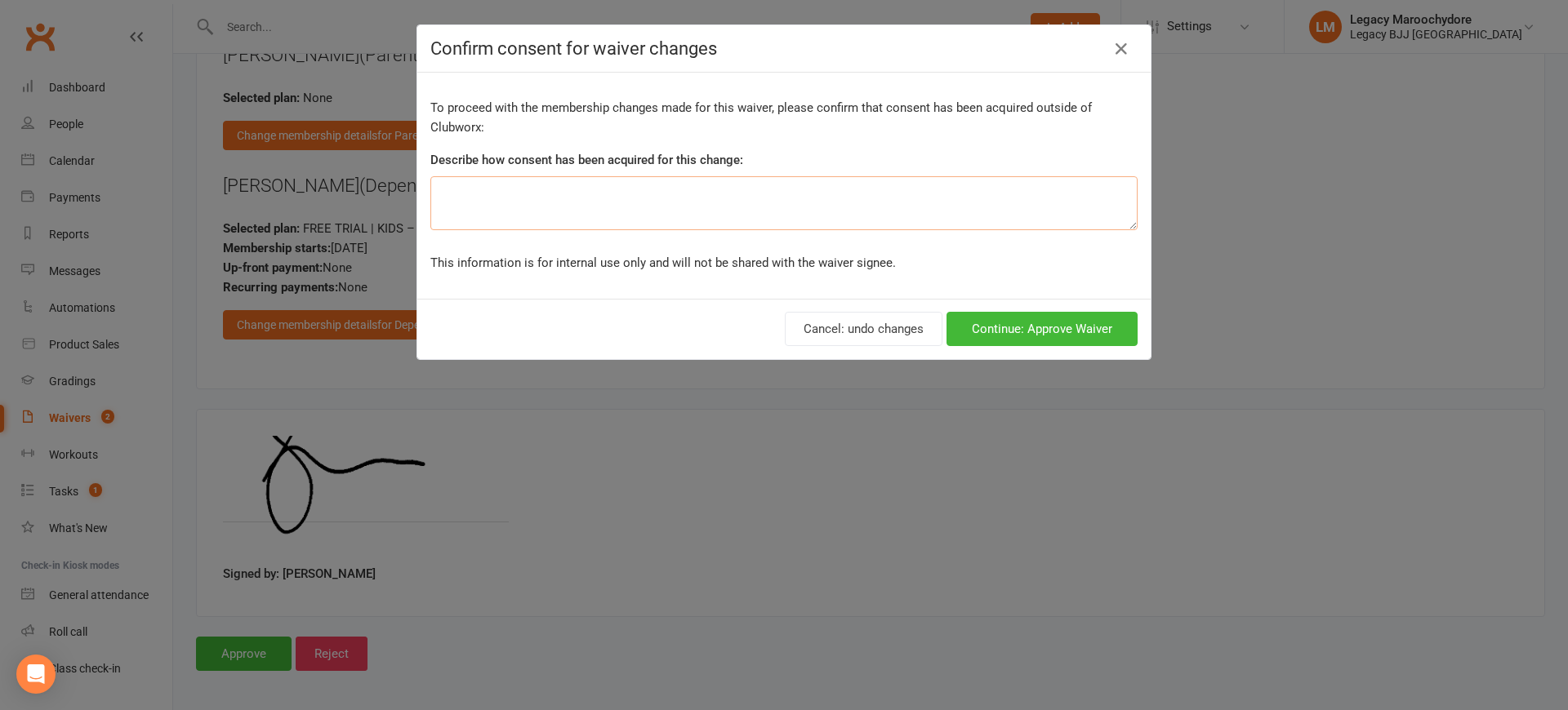
click at [714, 202] on textarea at bounding box center [784, 203] width 707 height 54
type textarea "no membership for adults"
click at [1060, 323] on button "Continue: Approve Waiver" at bounding box center [1041, 329] width 191 height 35
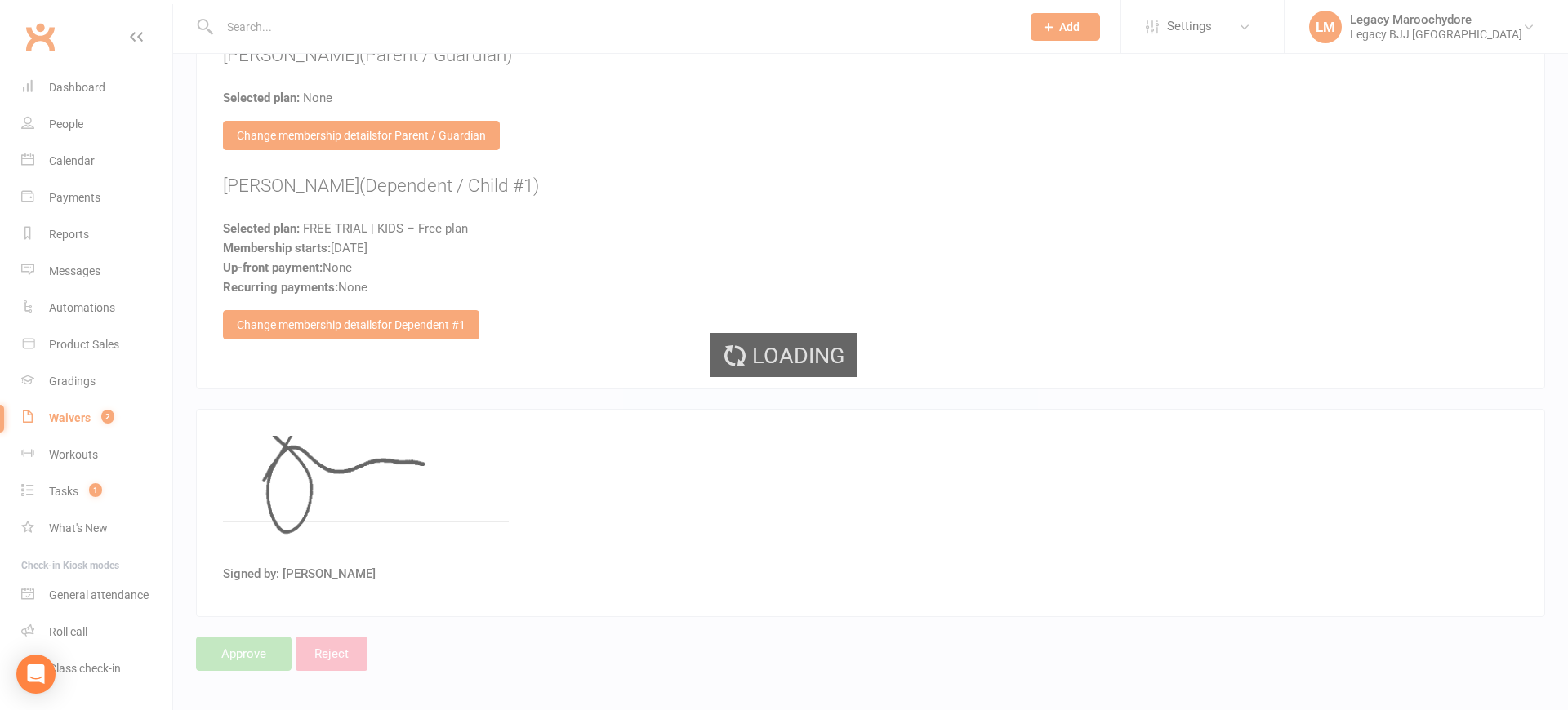
select select "100"
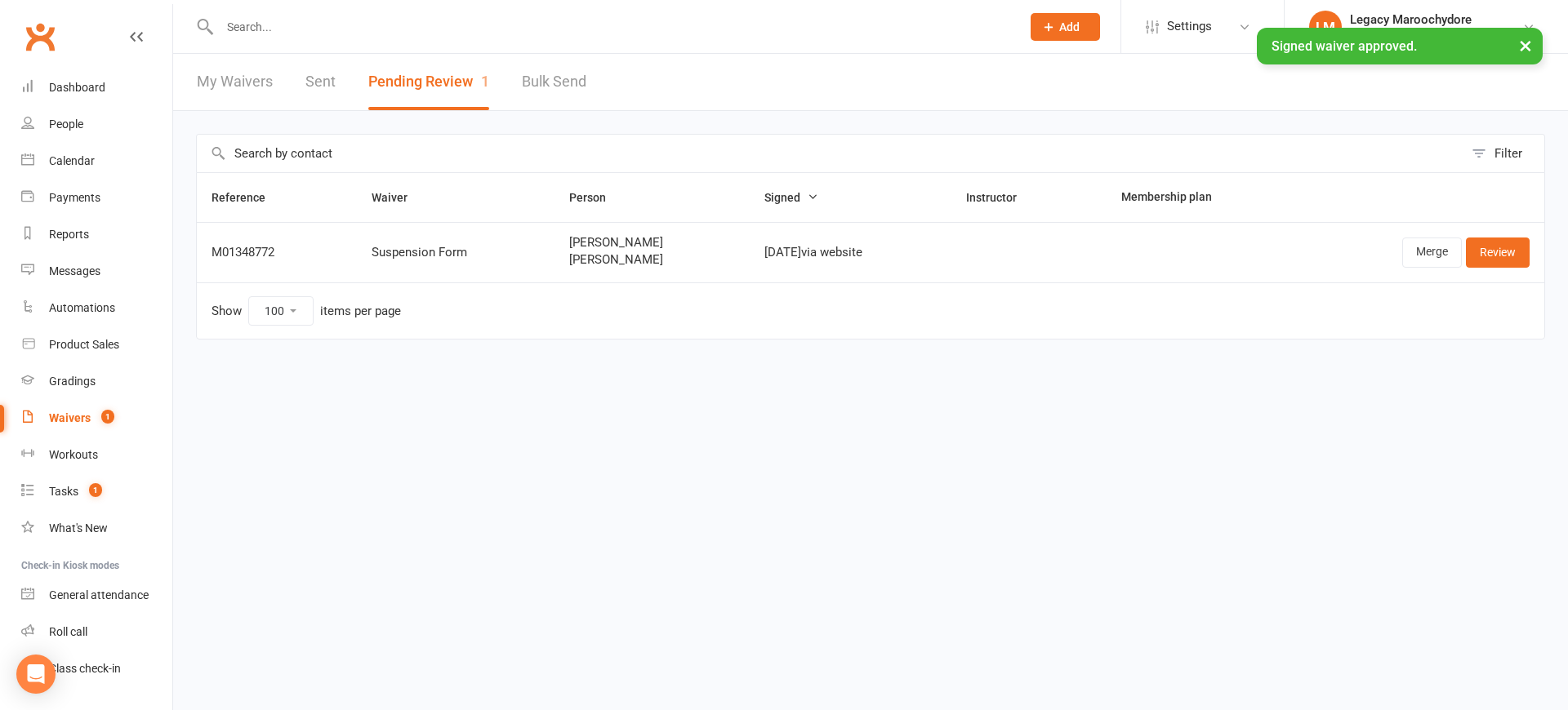
click at [1501, 245] on link "Review" at bounding box center [1498, 252] width 64 height 29
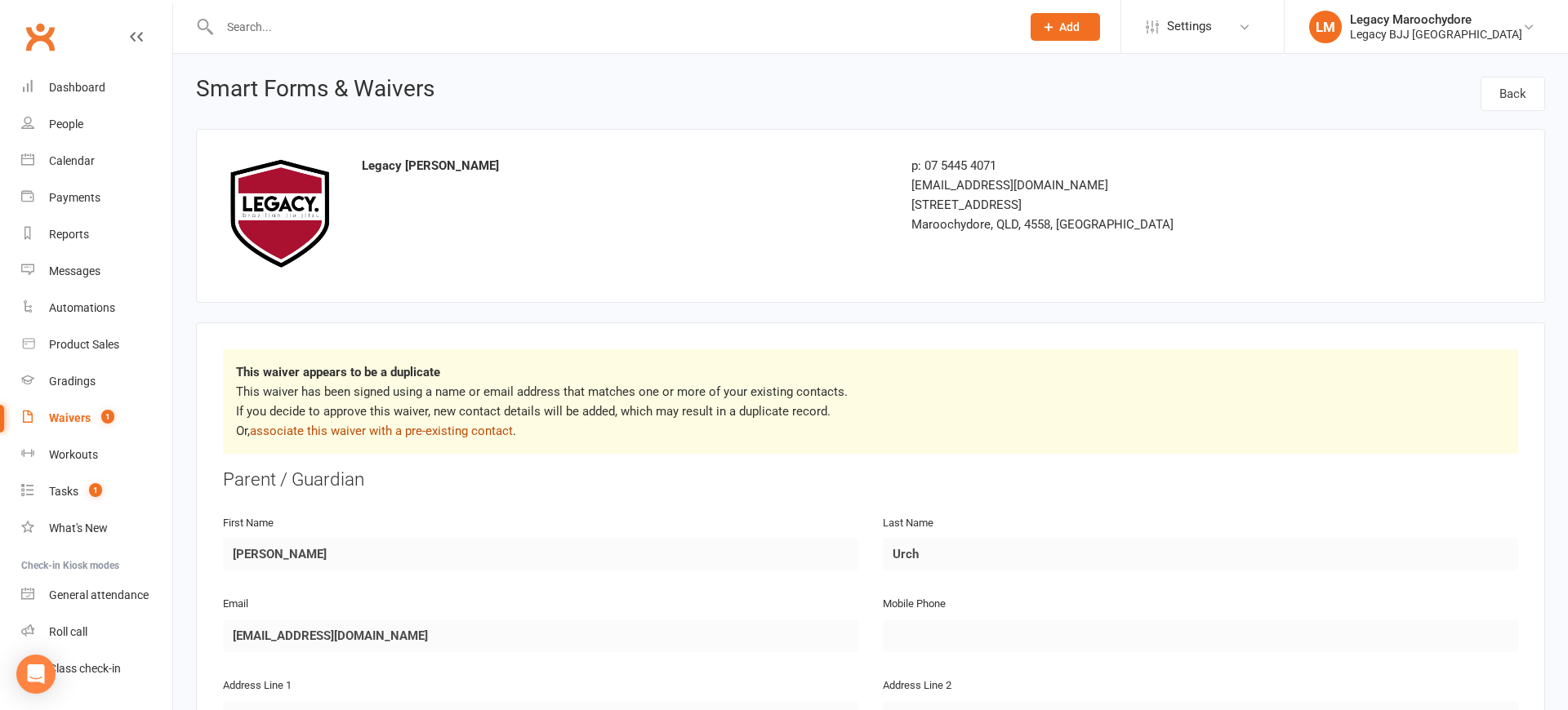
click at [365, 434] on link "associate this waiver with a pre-existing contact" at bounding box center [382, 431] width 263 height 15
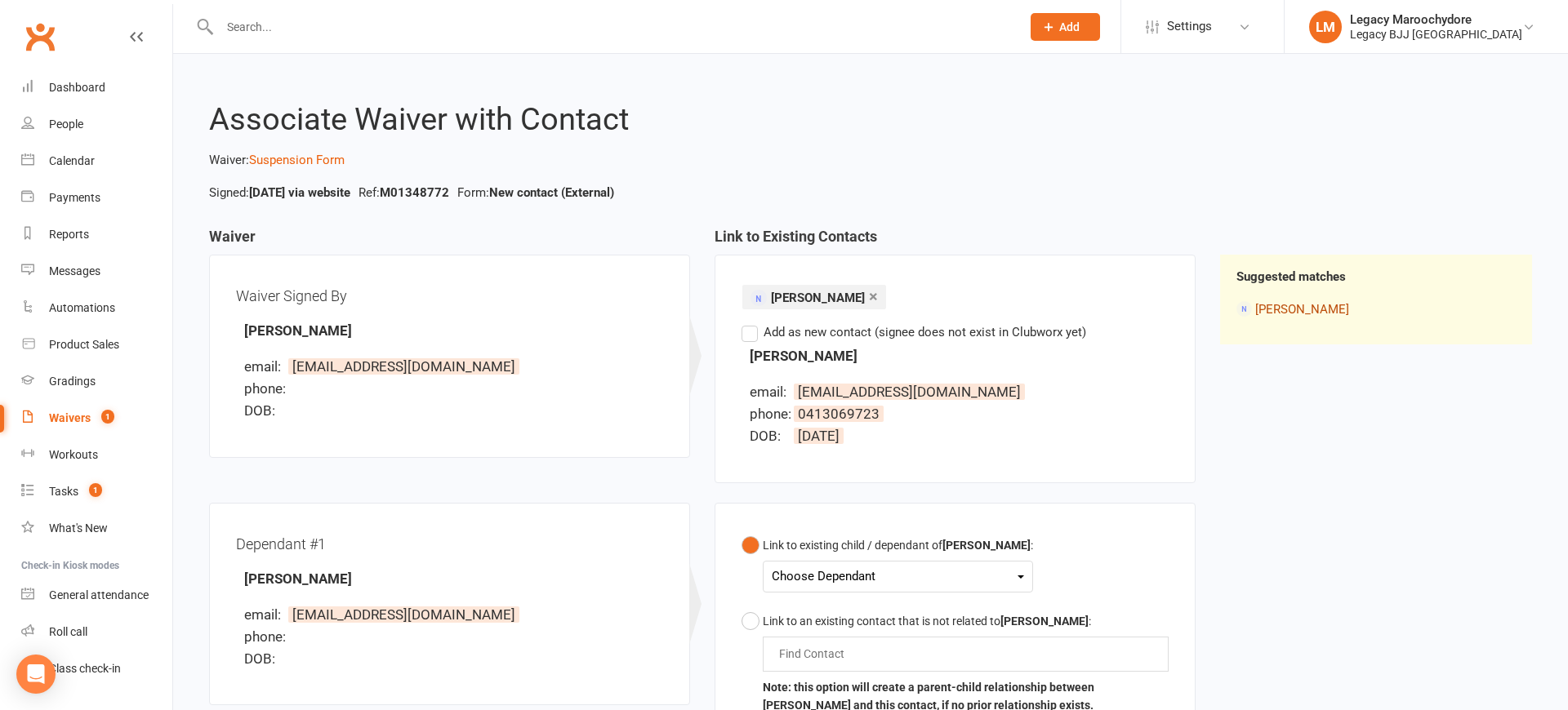
click at [1300, 310] on link "Helen Urch" at bounding box center [1301, 309] width 94 height 15
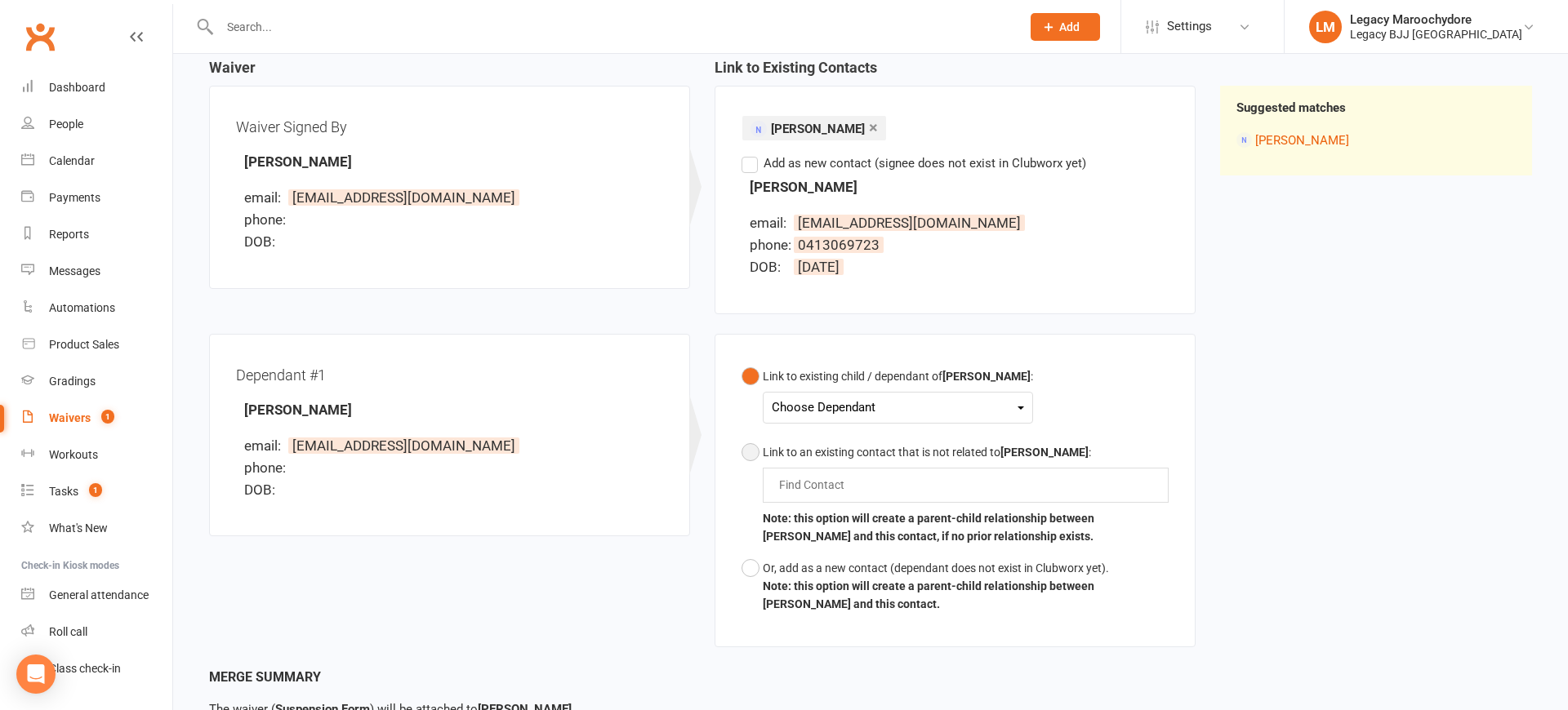
scroll to position [177, 0]
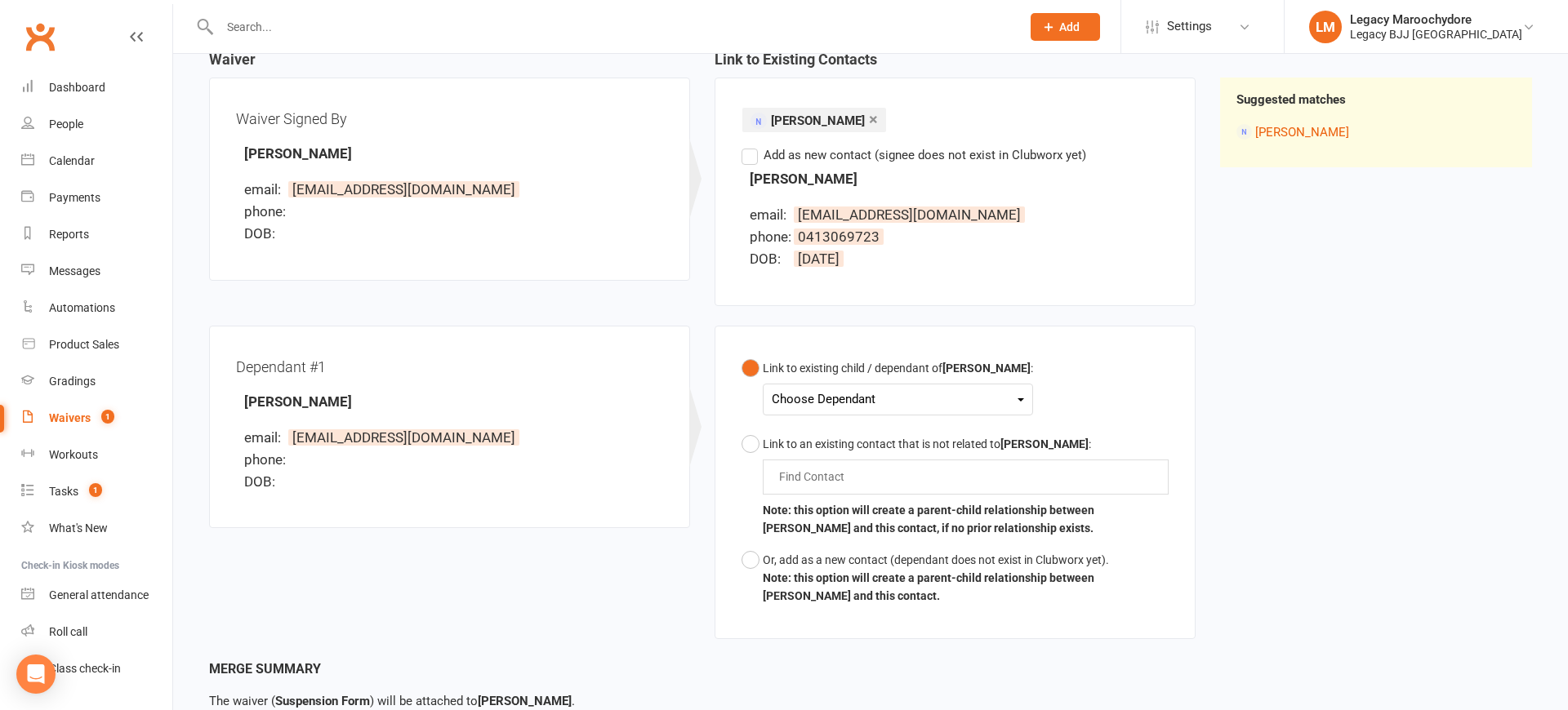
click at [923, 403] on div "Choose Dependant" at bounding box center [898, 400] width 252 height 22
click at [889, 436] on link "Jacob Urch" at bounding box center [853, 437] width 162 height 35
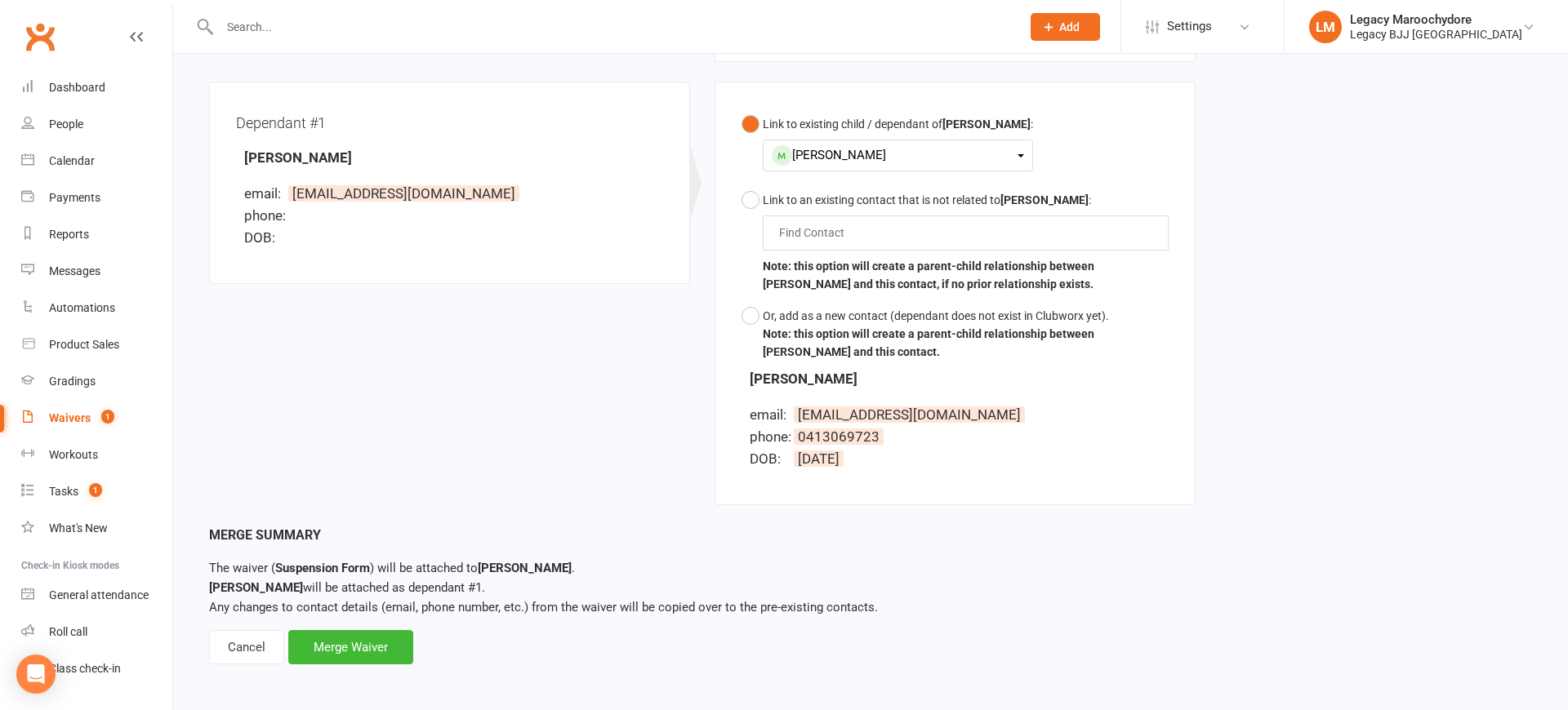
scroll to position [420, 0]
click at [365, 659] on div "Merge Waiver" at bounding box center [351, 648] width 125 height 35
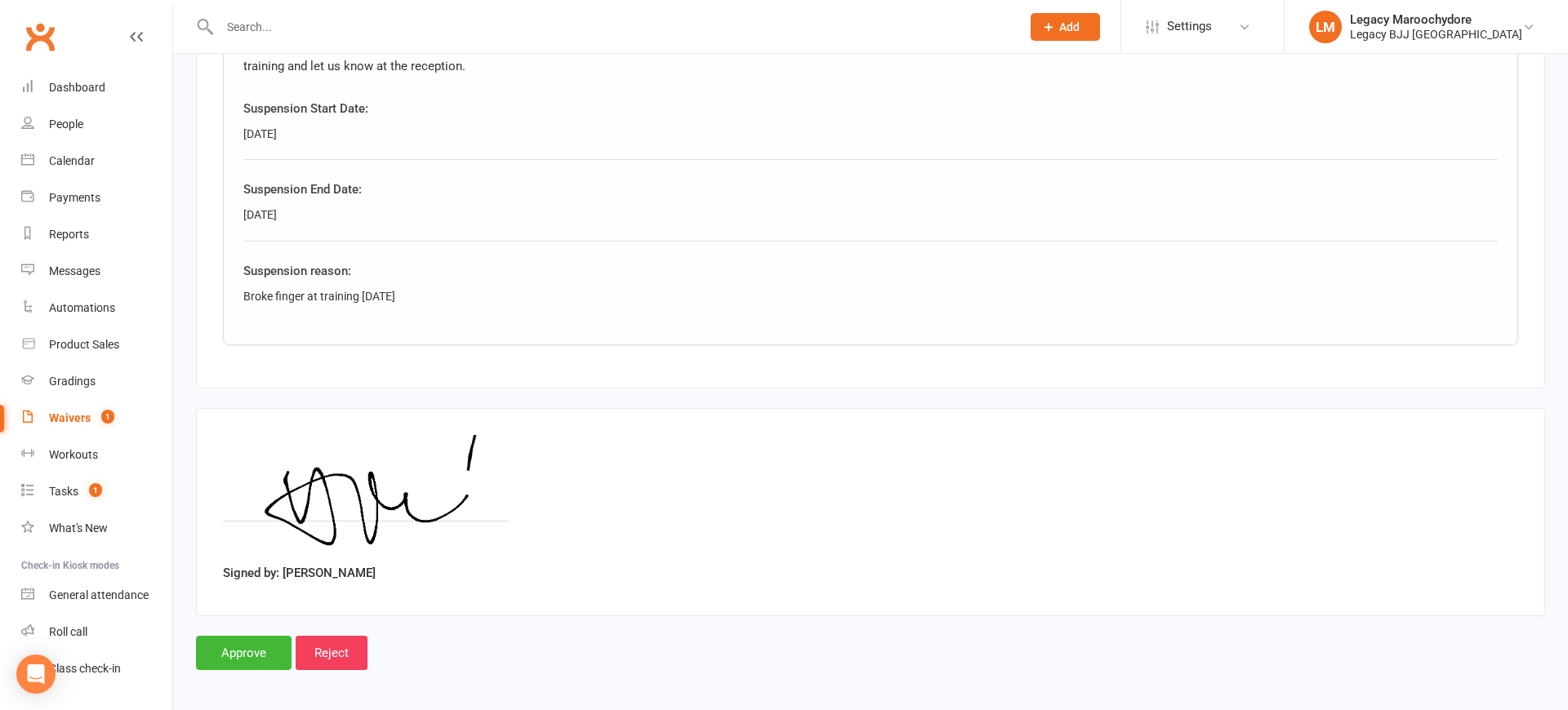
scroll to position [1537, 0]
click at [259, 650] on input "Approve" at bounding box center [244, 653] width 96 height 35
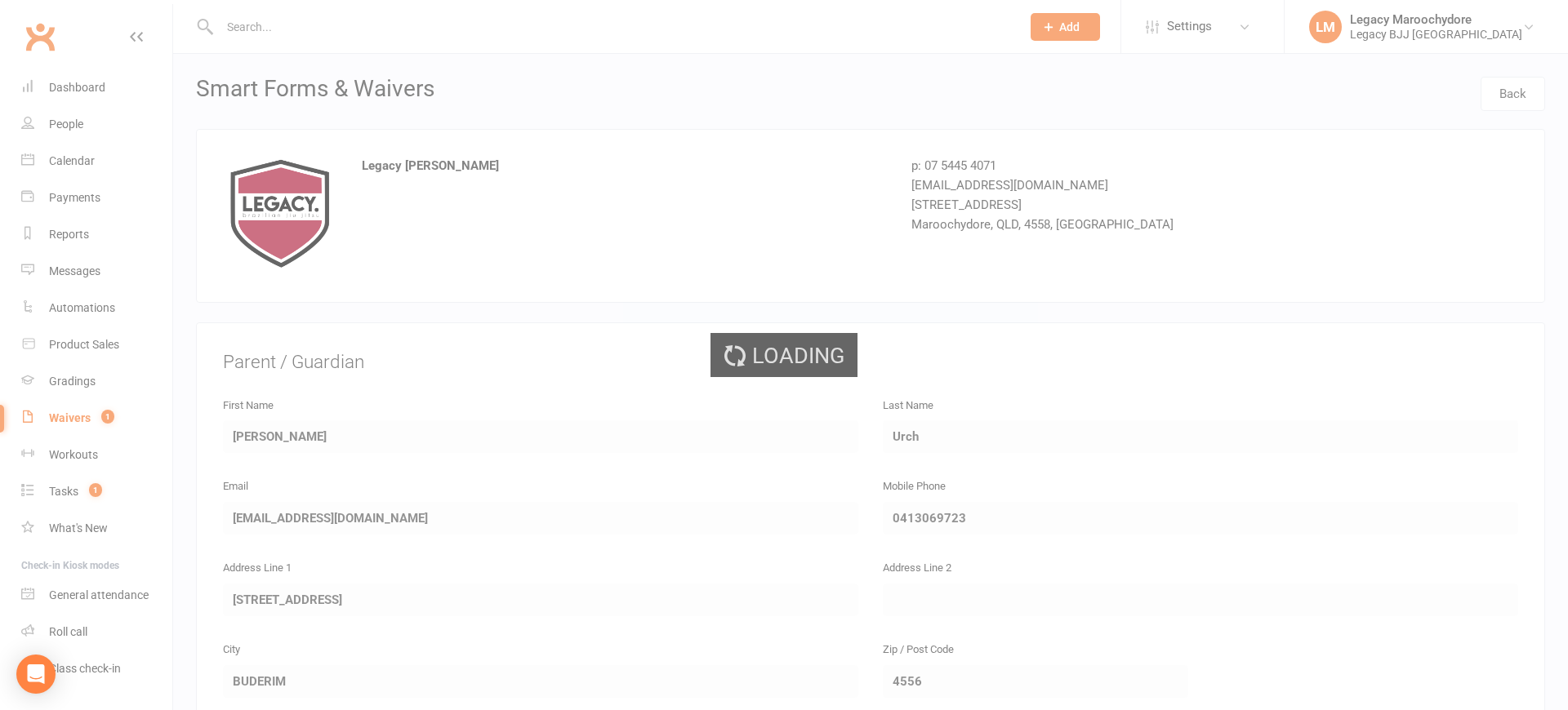
select select "100"
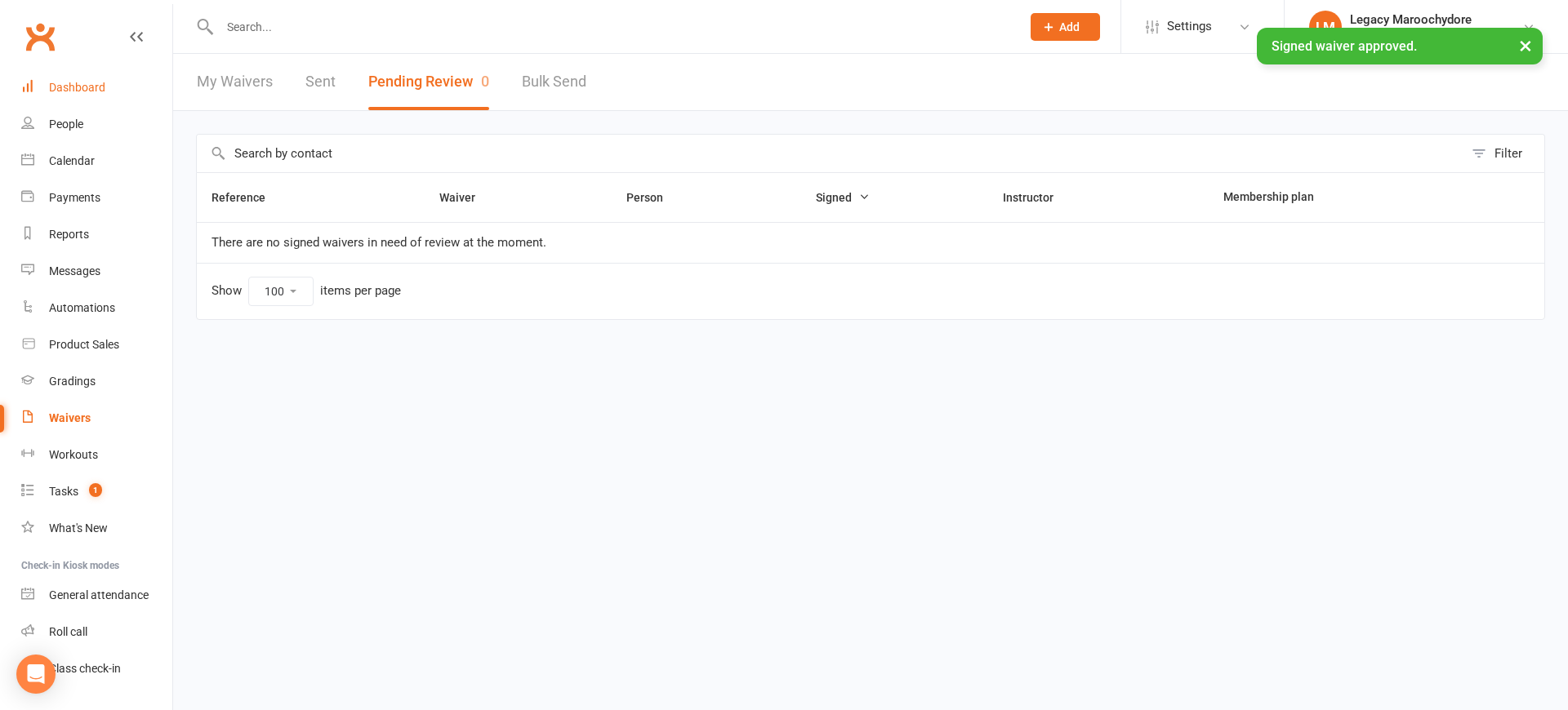
drag, startPoint x: 79, startPoint y: 85, endPoint x: 111, endPoint y: 85, distance: 32.0
click at [79, 85] on div "Dashboard" at bounding box center [78, 88] width 57 height 13
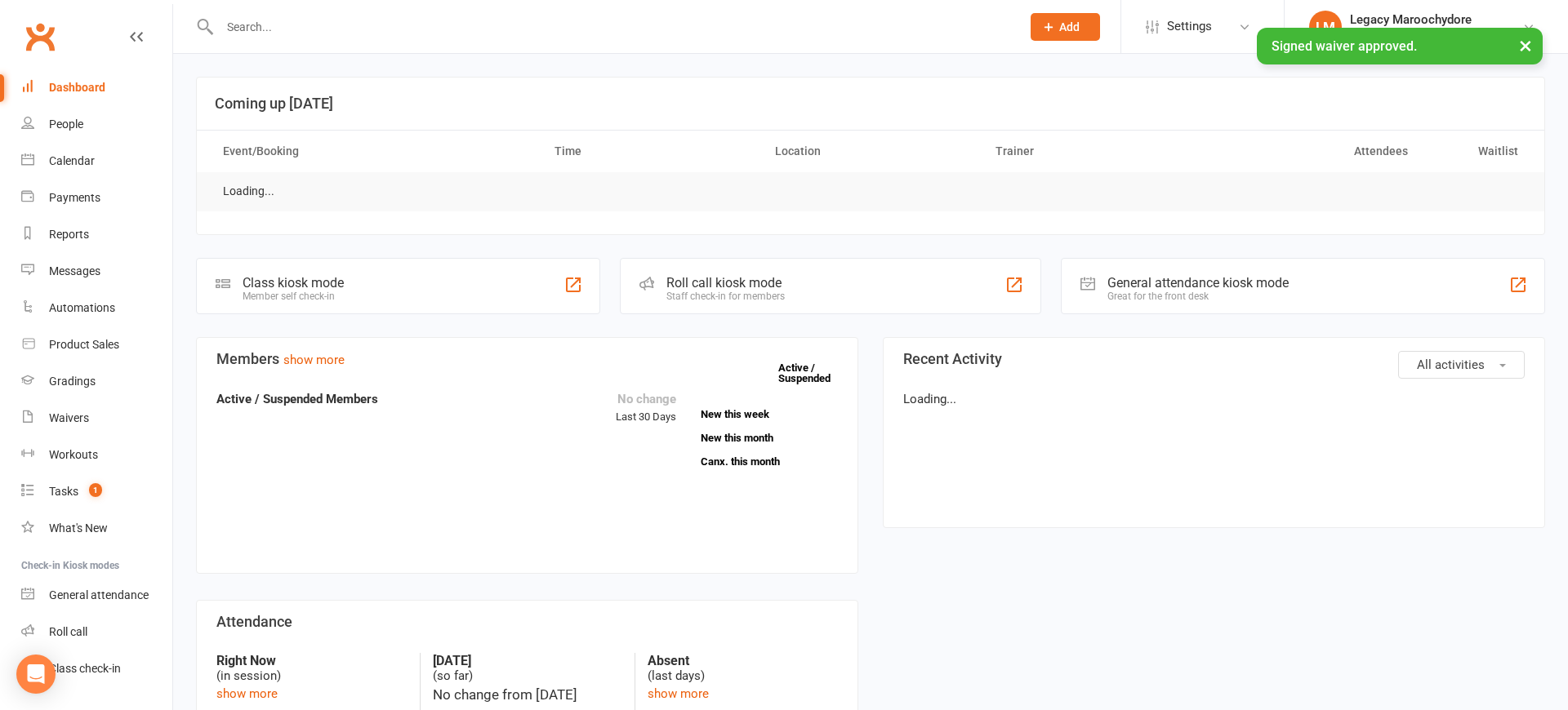
click at [279, 24] on input "text" at bounding box center [612, 26] width 795 height 23
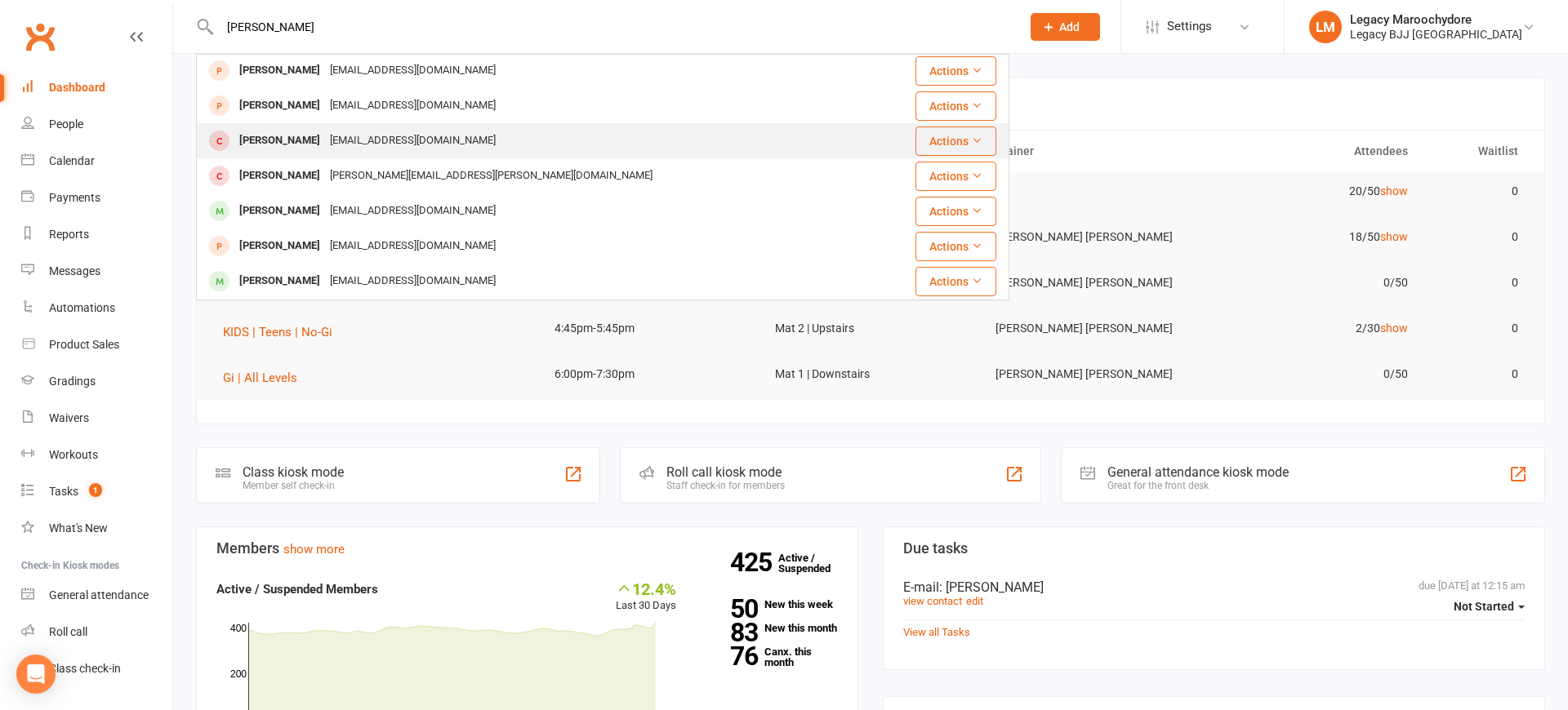
scroll to position [335, 0]
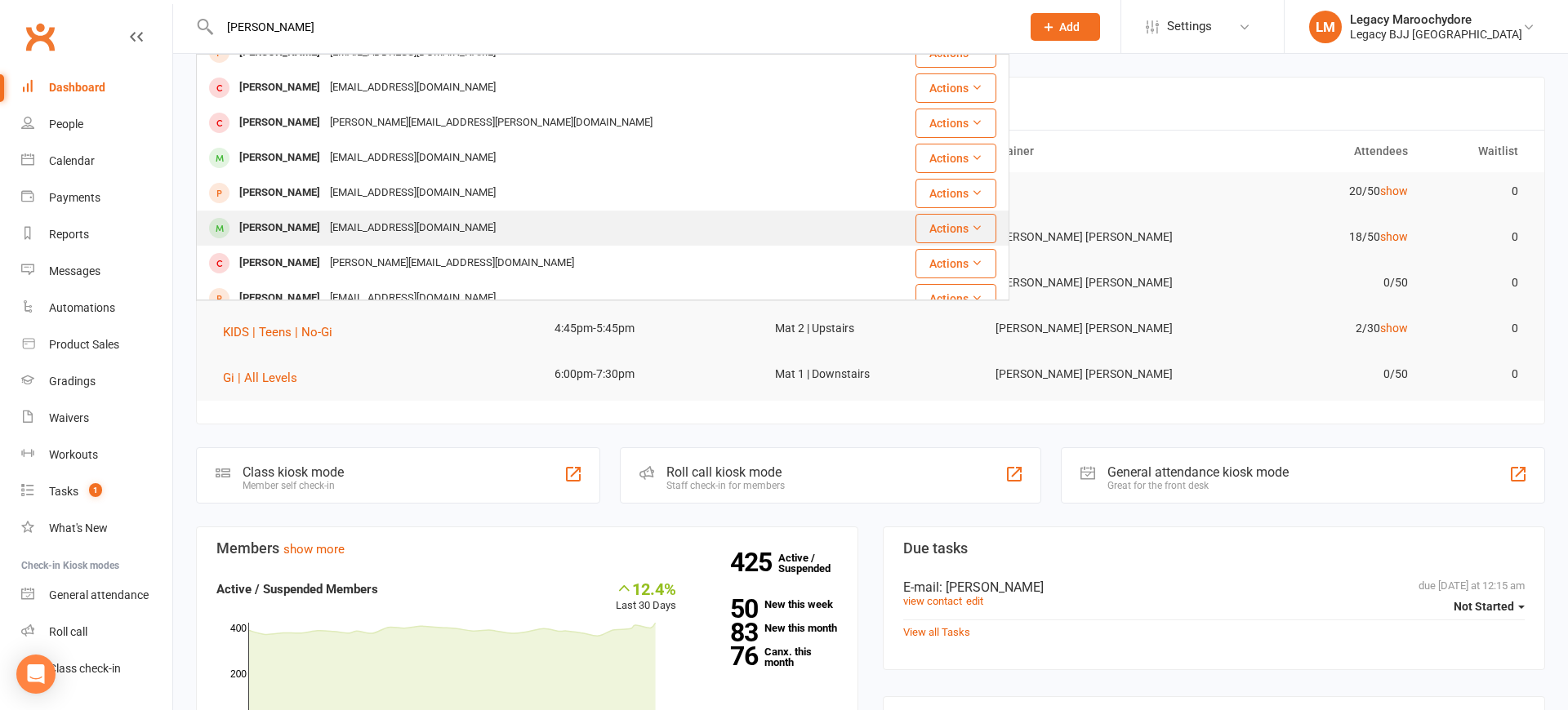
type input "Jacob"
click at [297, 224] on div "Jacob Urch" at bounding box center [279, 228] width 90 height 24
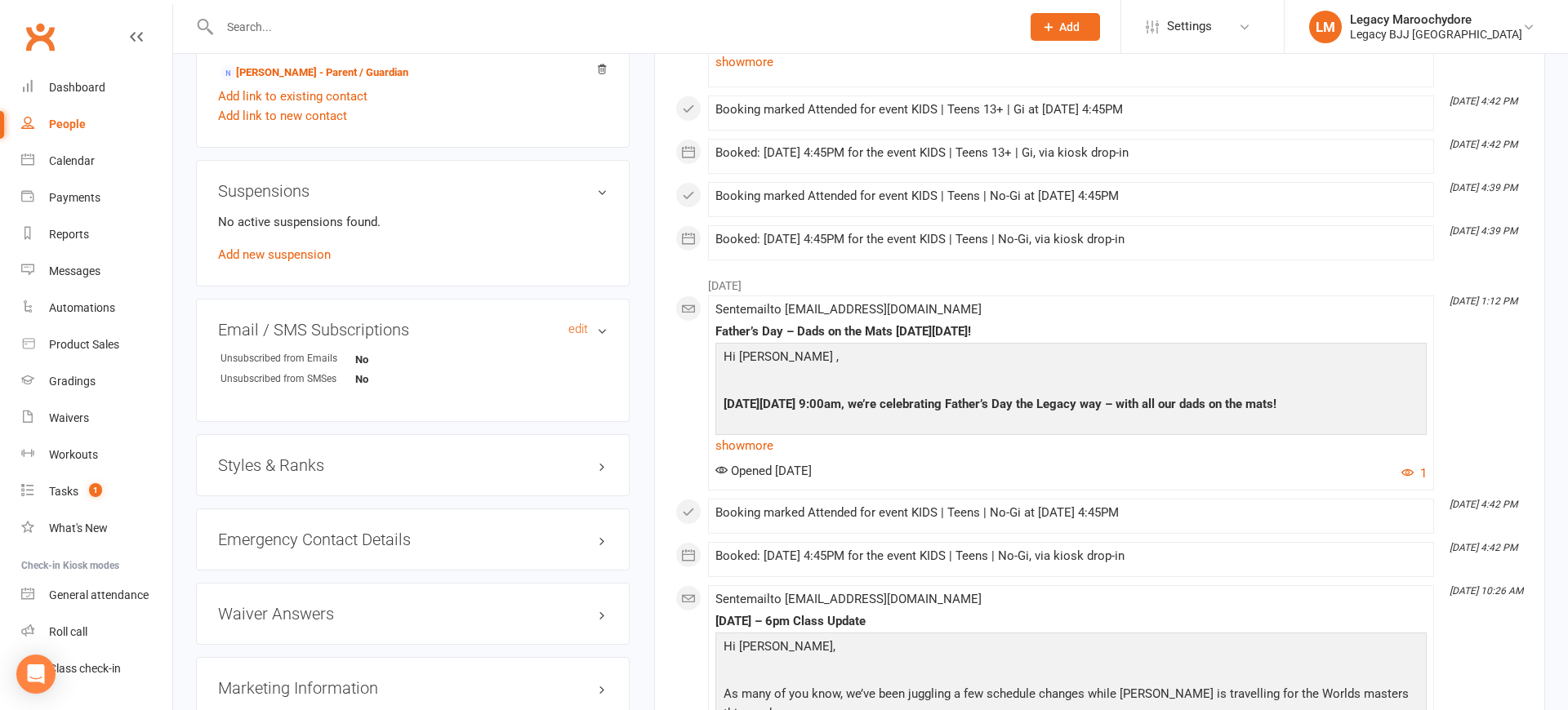
scroll to position [1003, 0]
click at [266, 256] on link "Add new suspension" at bounding box center [274, 252] width 112 height 15
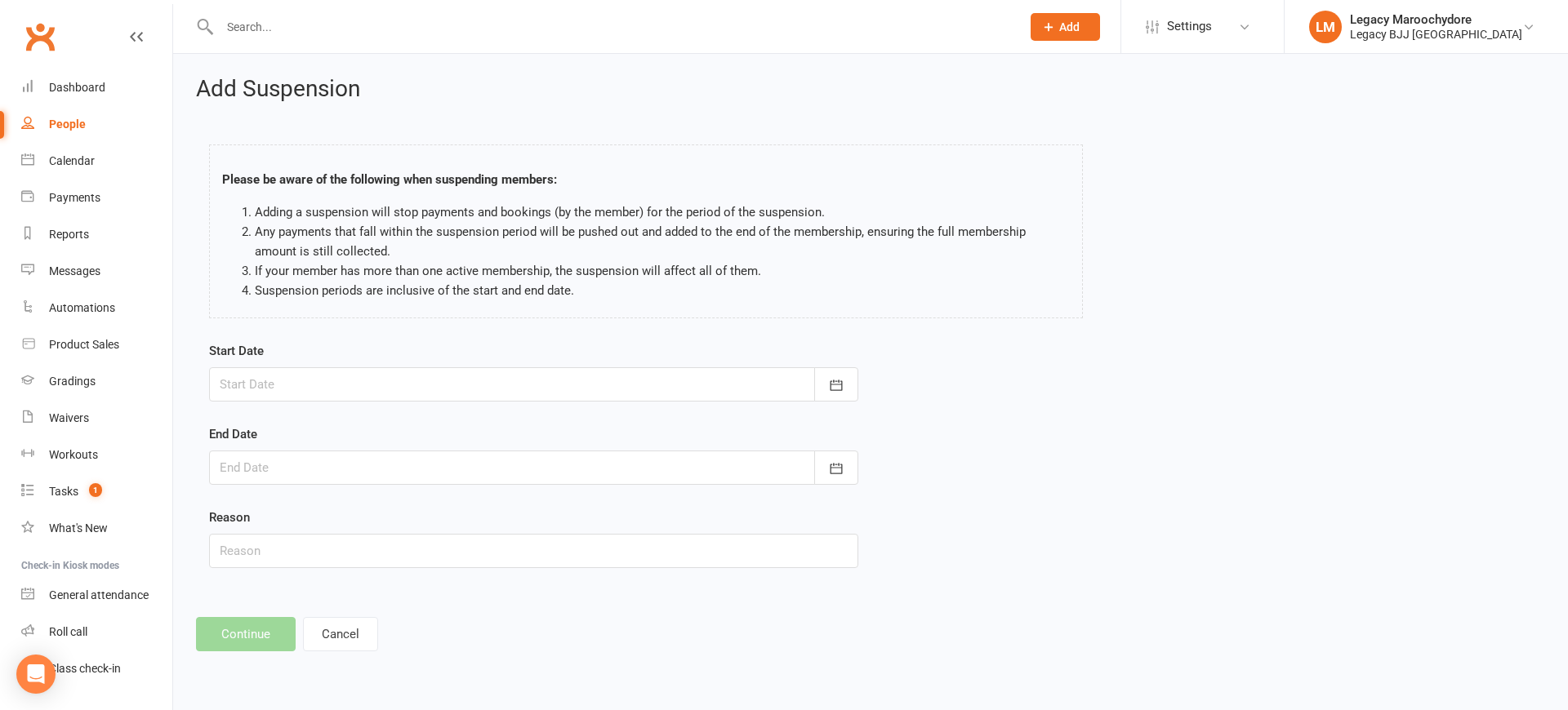
click at [287, 381] on div at bounding box center [533, 384] width 649 height 35
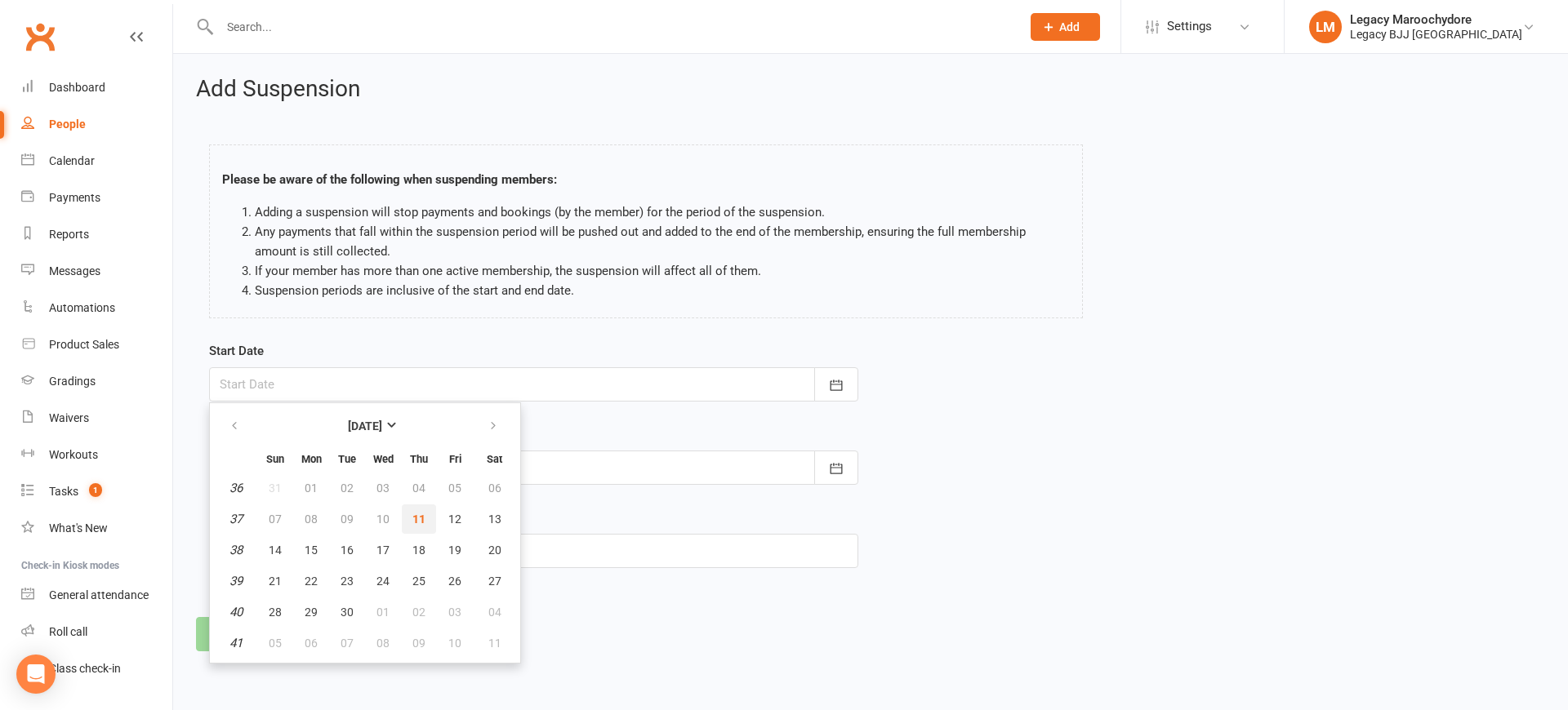
click at [420, 518] on span "11" at bounding box center [419, 518] width 13 height 13
type input "11 Sep 2025"
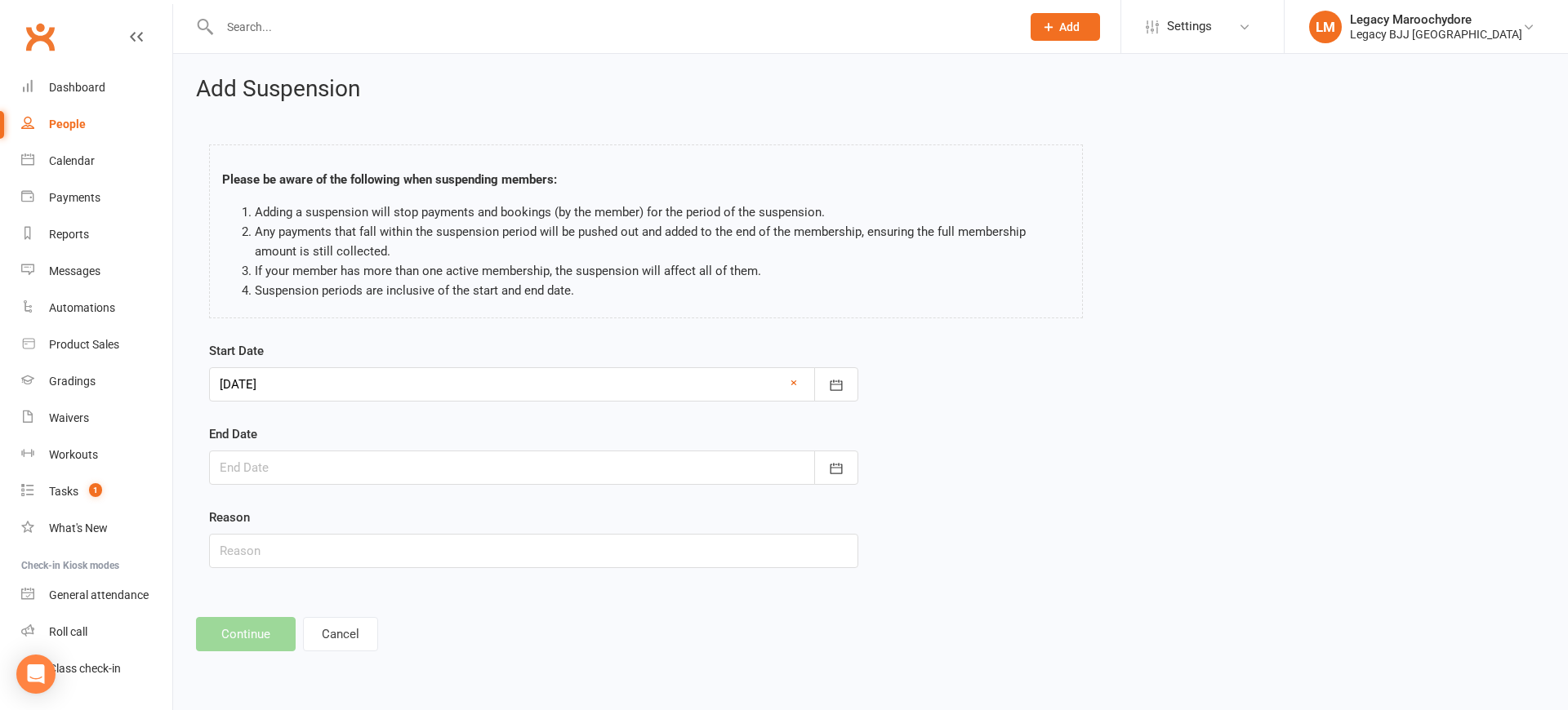
click at [645, 462] on div at bounding box center [533, 468] width 649 height 35
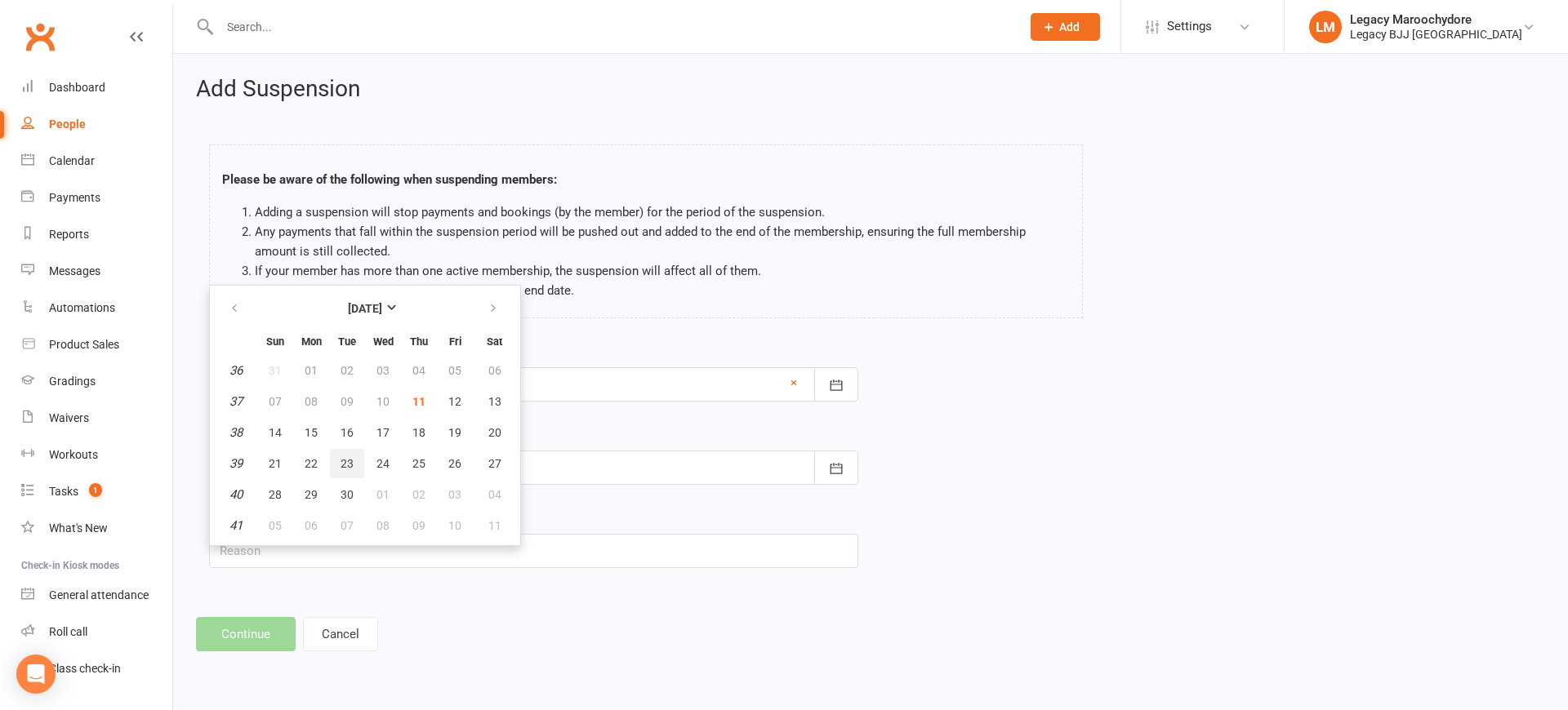
click at [348, 465] on span "23" at bounding box center [347, 464] width 13 height 13
type input "23 Sep 2025"
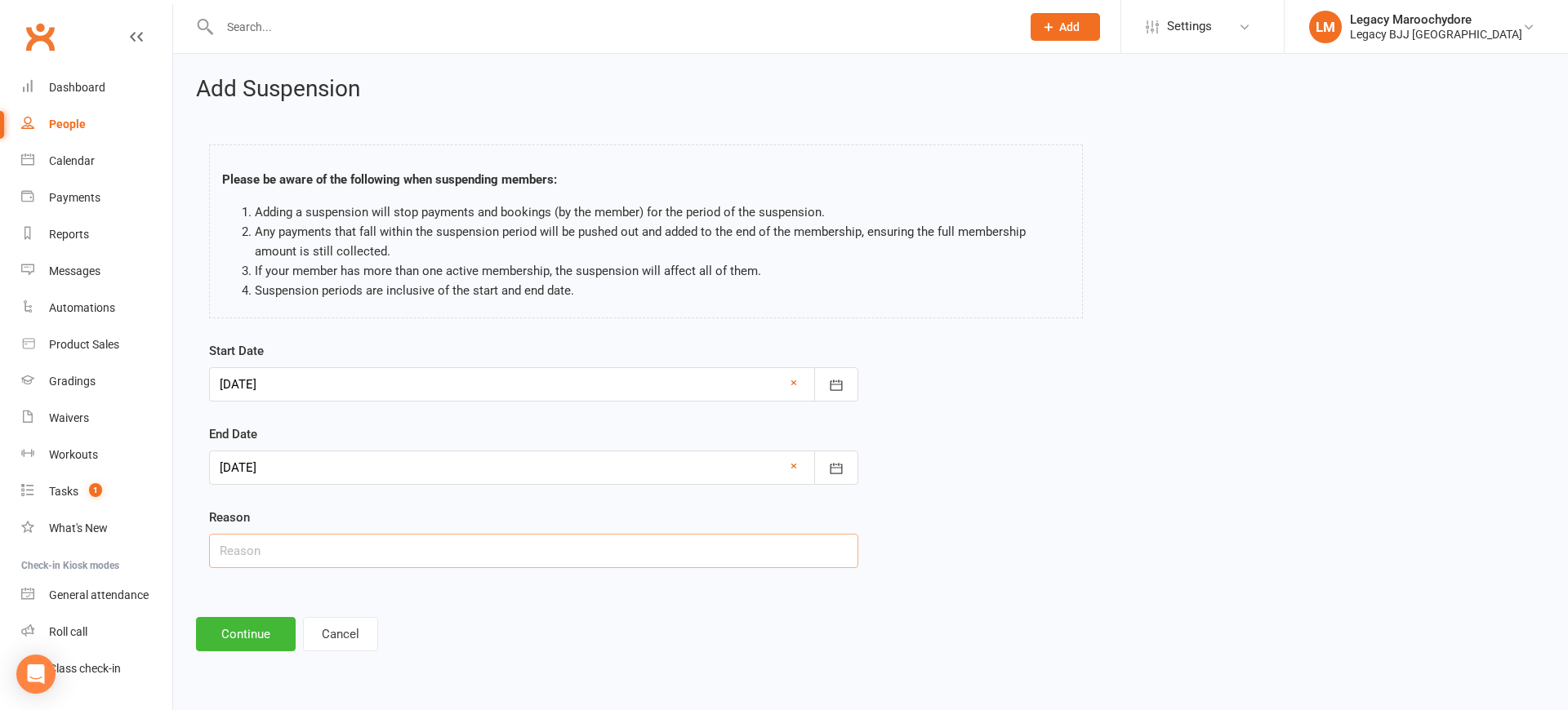
click at [274, 556] on input "text" at bounding box center [533, 551] width 649 height 35
type input "broken finger"
click at [243, 637] on button "Continue" at bounding box center [246, 634] width 100 height 35
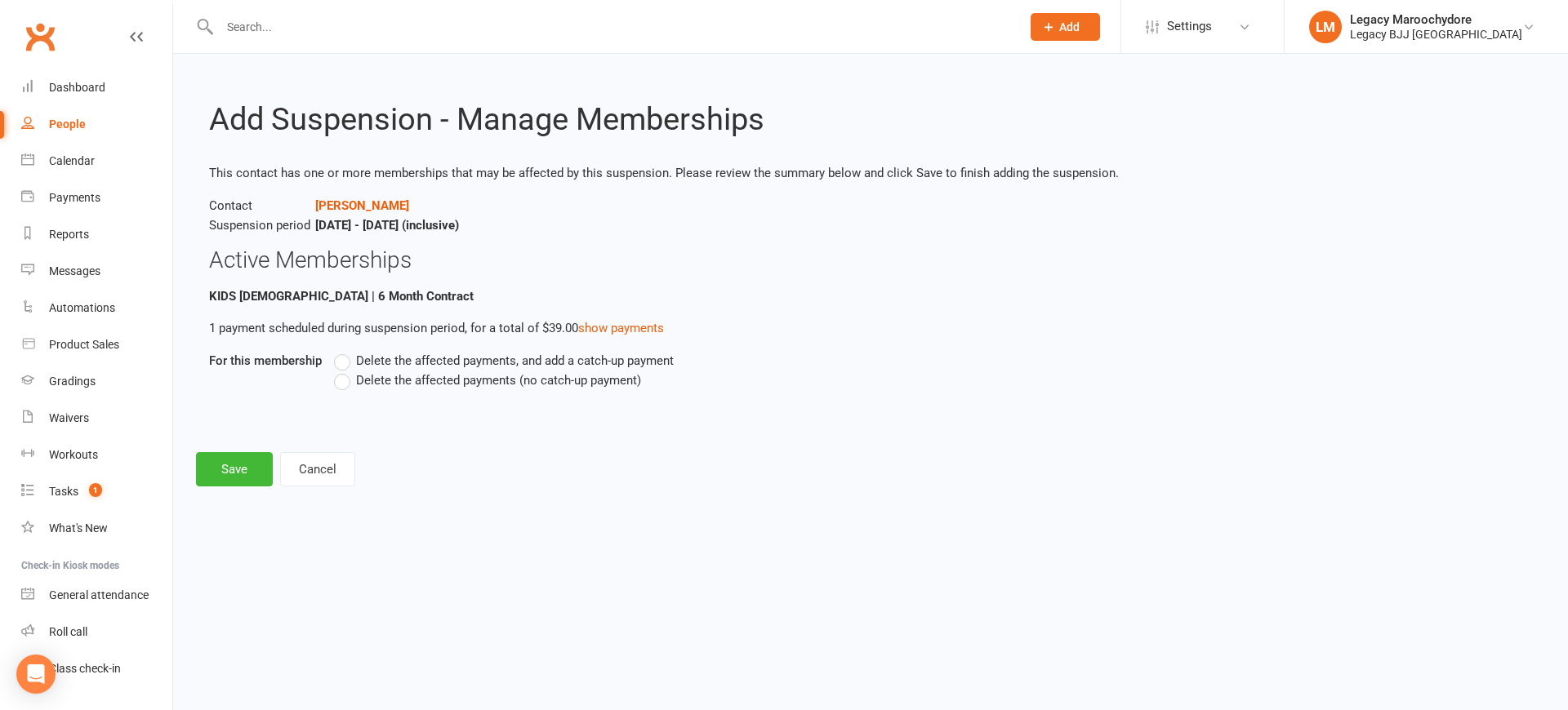
drag, startPoint x: 344, startPoint y: 374, endPoint x: 343, endPoint y: 394, distance: 20.0
click at [344, 374] on label "Delete the affected payments (no catch-up payment)" at bounding box center [488, 380] width 307 height 19
click at [344, 371] on input "Delete the affected payments (no catch-up payment)" at bounding box center [340, 371] width 11 height 0
click at [243, 468] on button "Save" at bounding box center [235, 469] width 77 height 35
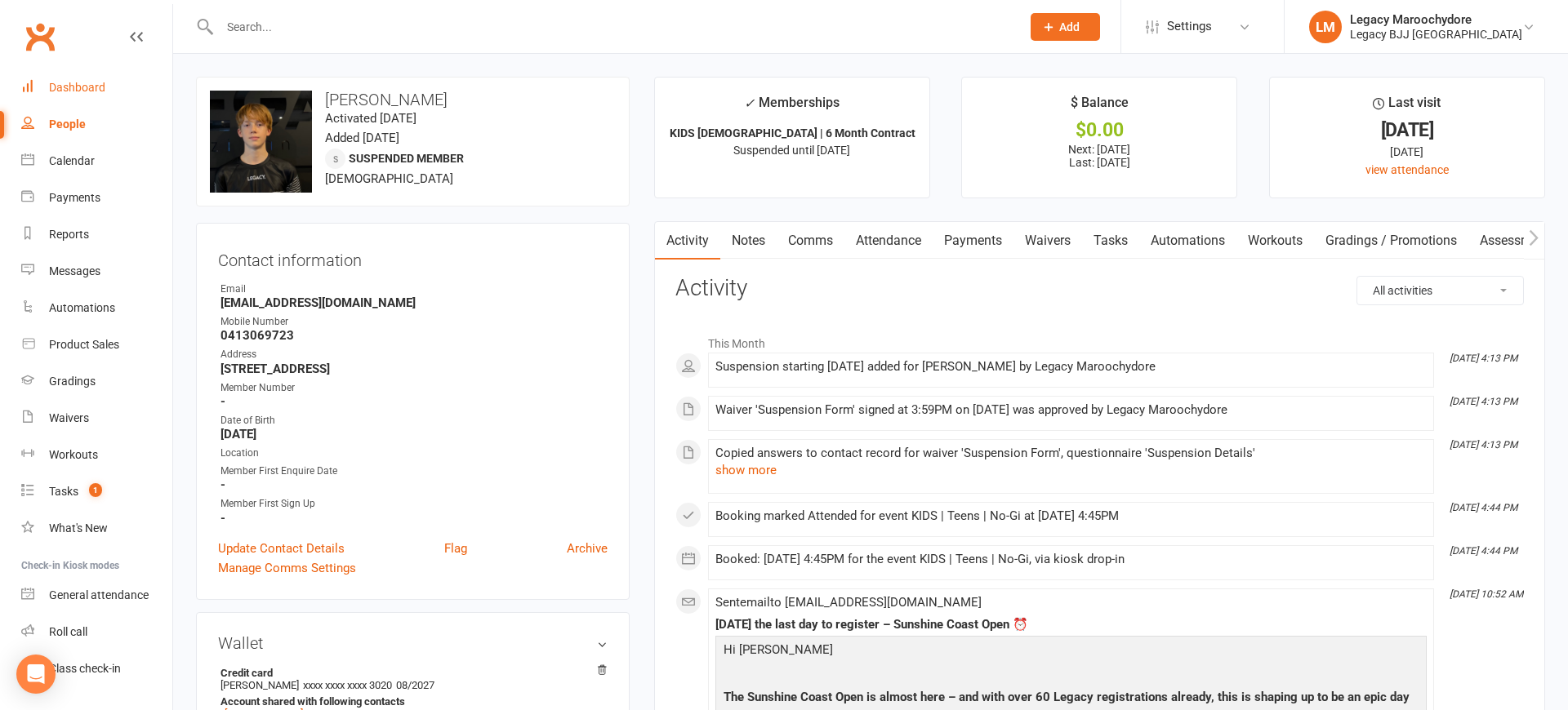
click at [97, 89] on div "Dashboard" at bounding box center [78, 88] width 57 height 13
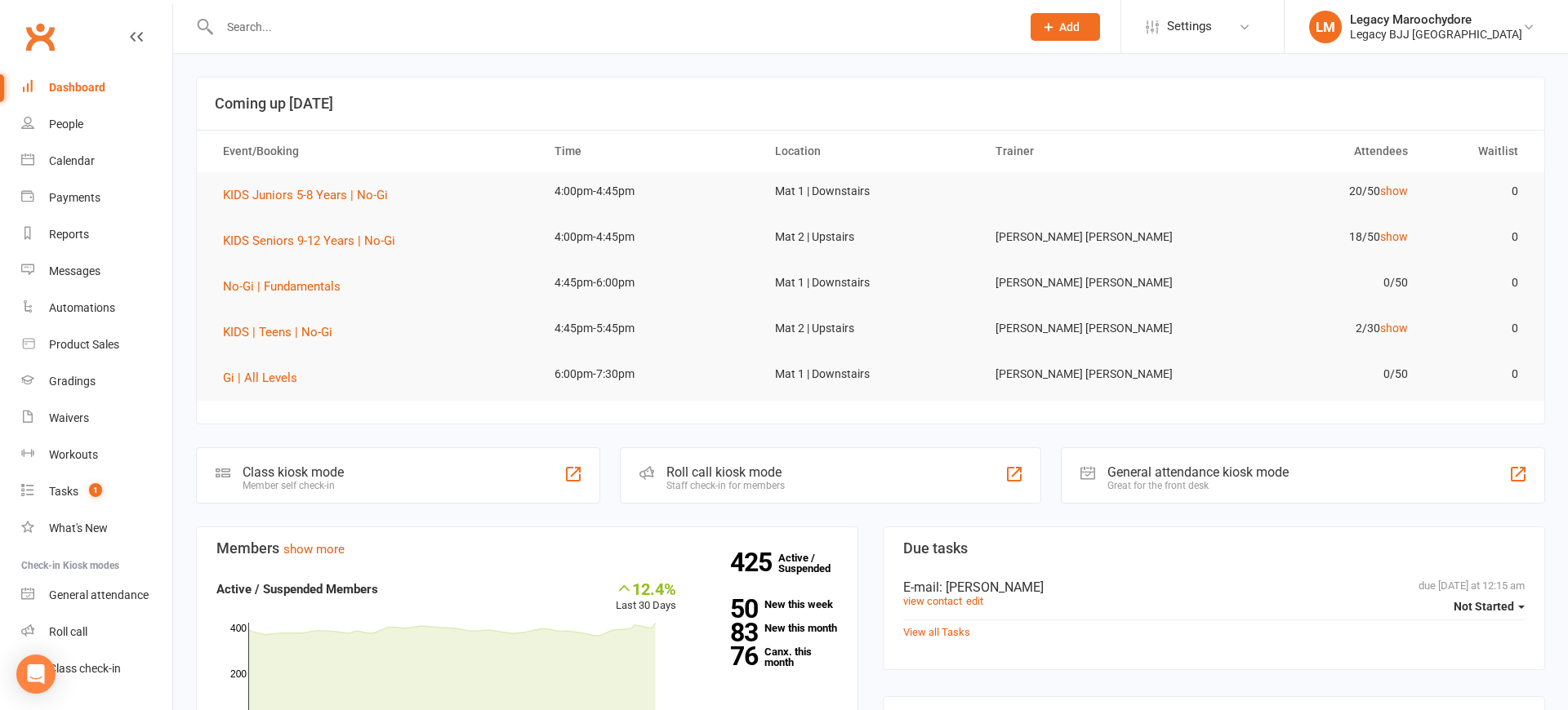
drag, startPoint x: 261, startPoint y: 27, endPoint x: 283, endPoint y: 27, distance: 22.0
click at [262, 27] on input "text" at bounding box center [612, 26] width 795 height 23
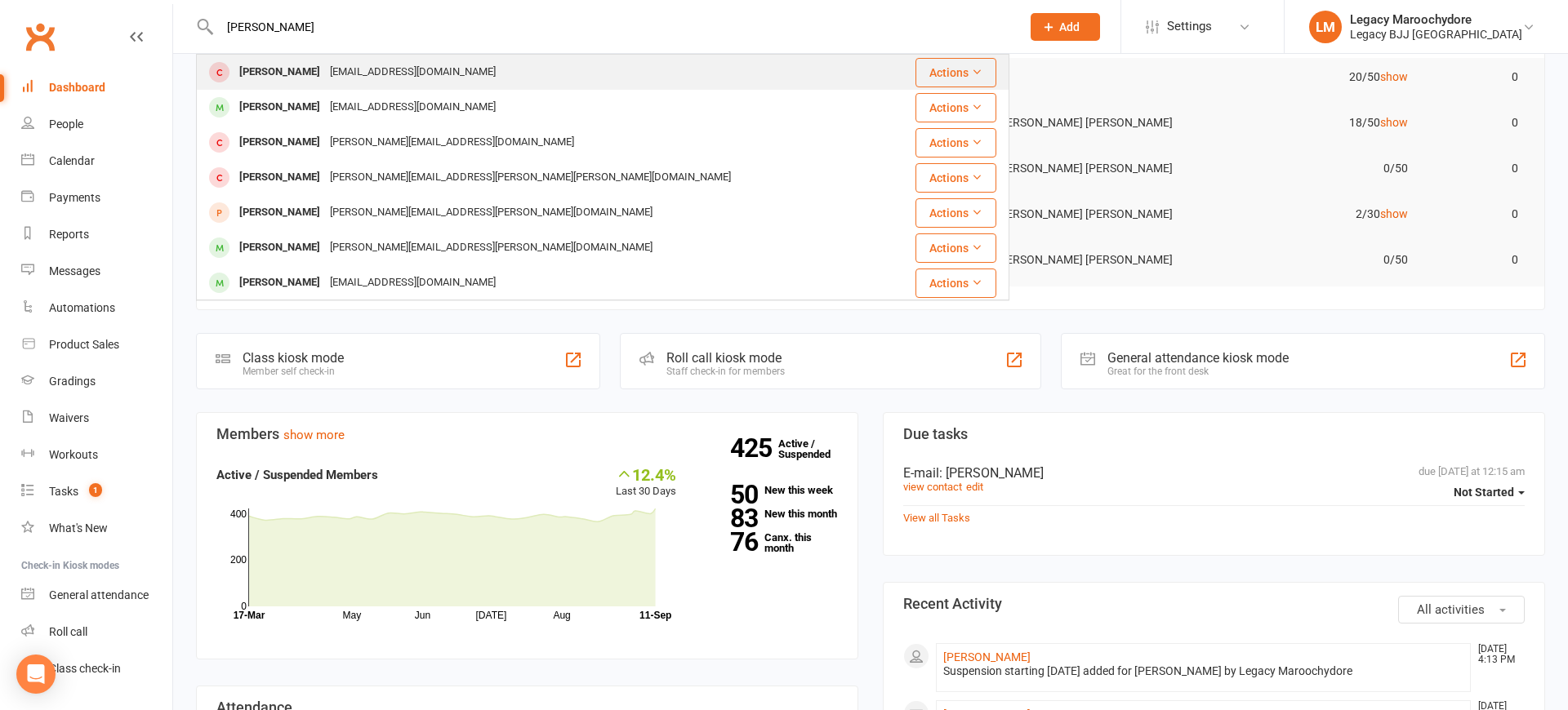
type input "Leo Cochrane"
drag, startPoint x: 319, startPoint y: 57, endPoint x: 274, endPoint y: 72, distance: 47.4
click at [274, 72] on div "Leo Cochrane" at bounding box center [279, 72] width 90 height 24
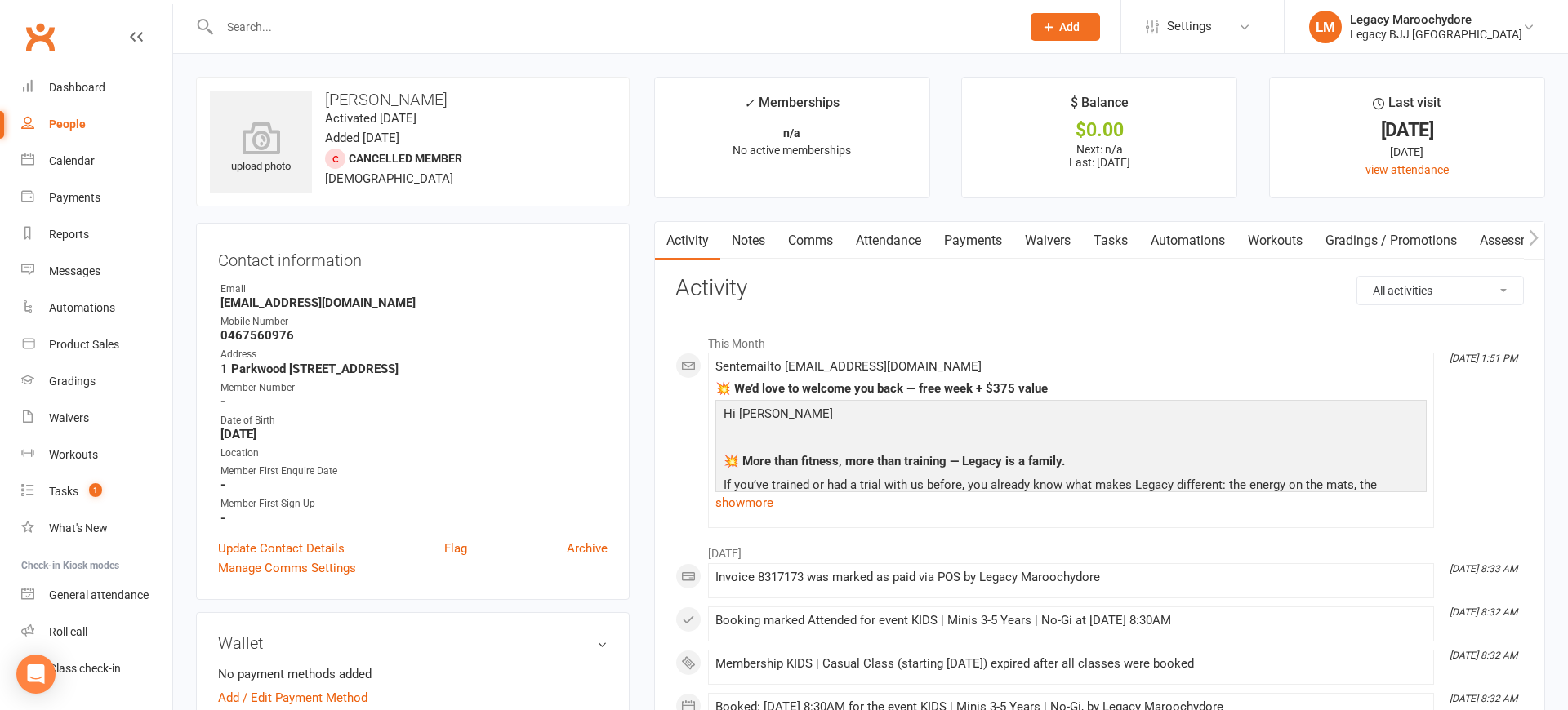
click at [795, 243] on link "Comms" at bounding box center [810, 240] width 68 height 37
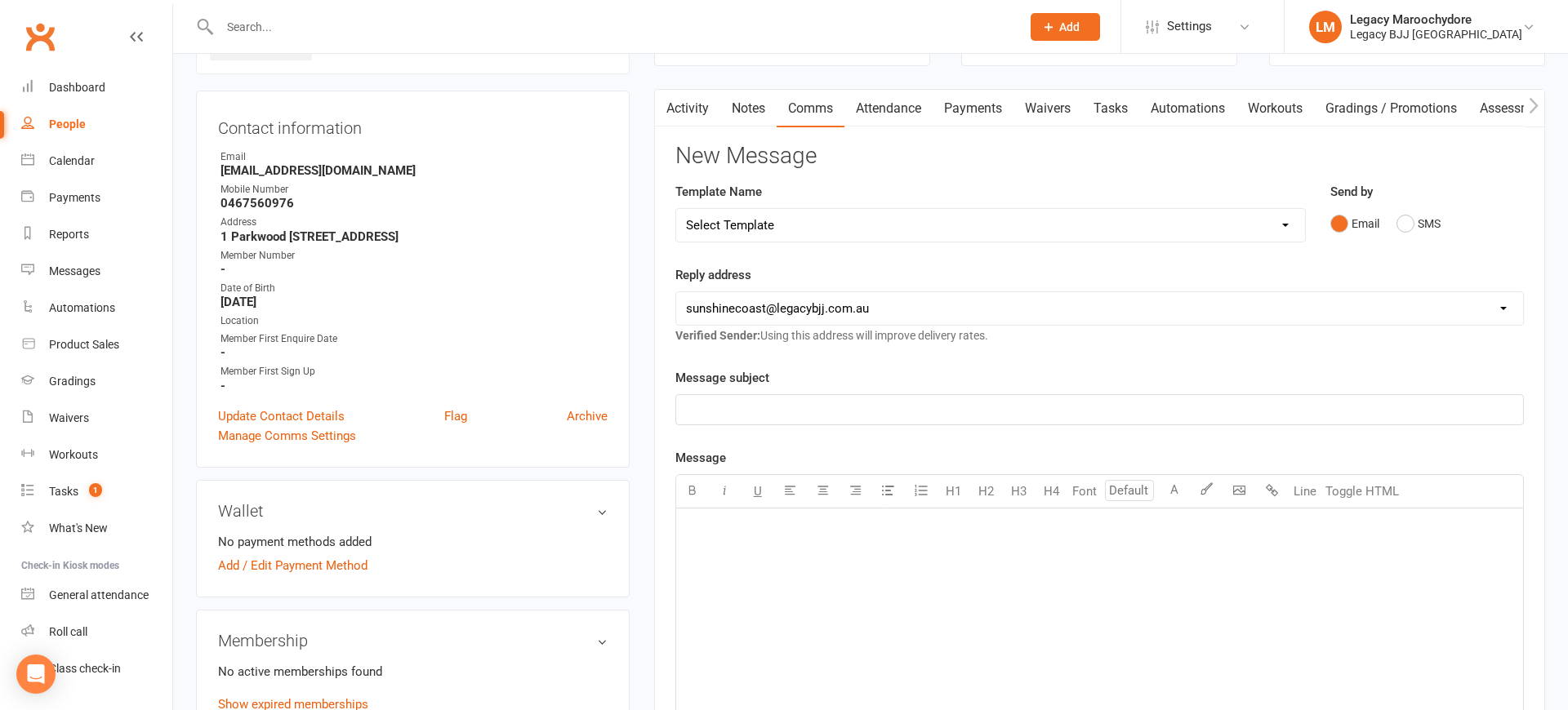
scroll to position [142, 0]
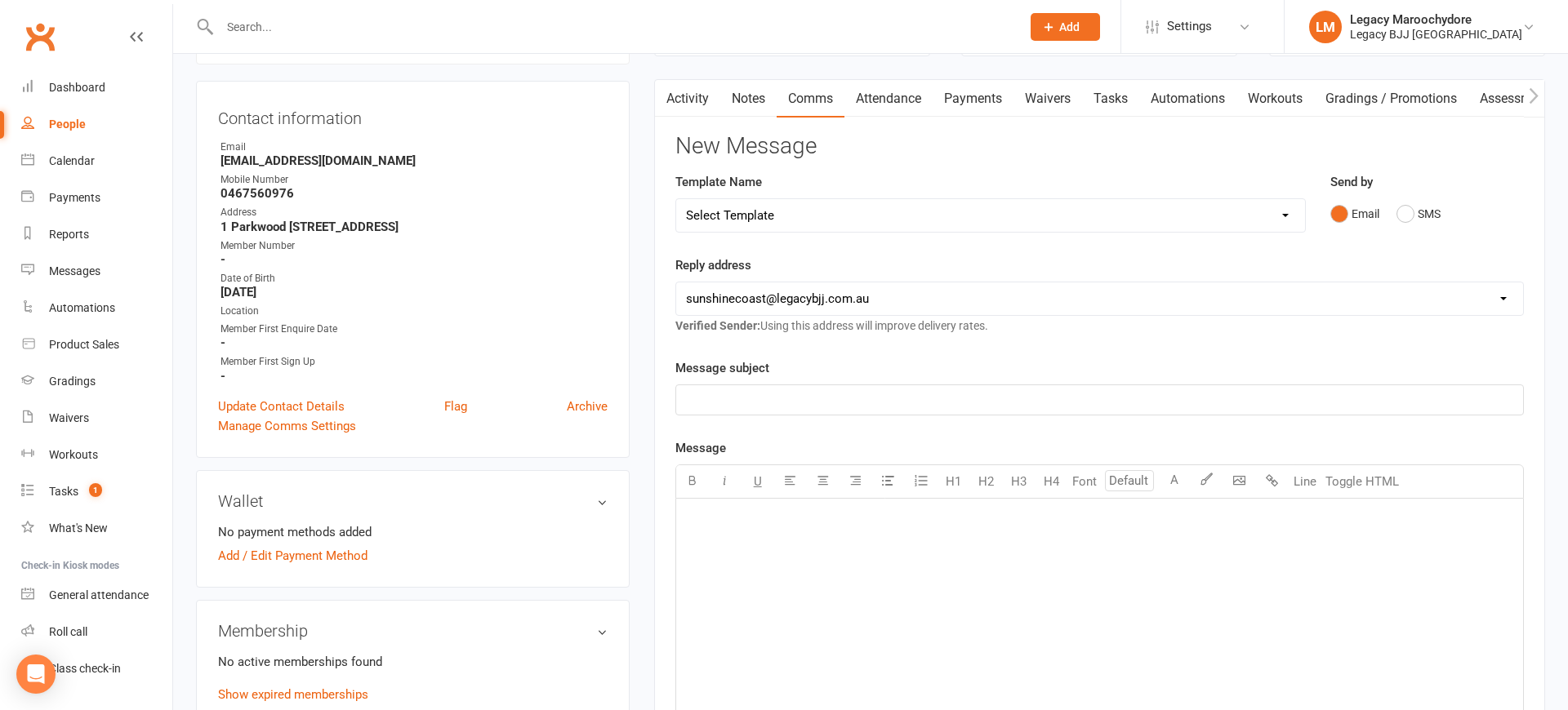
click at [850, 590] on div "﻿" at bounding box center [1099, 621] width 847 height 245
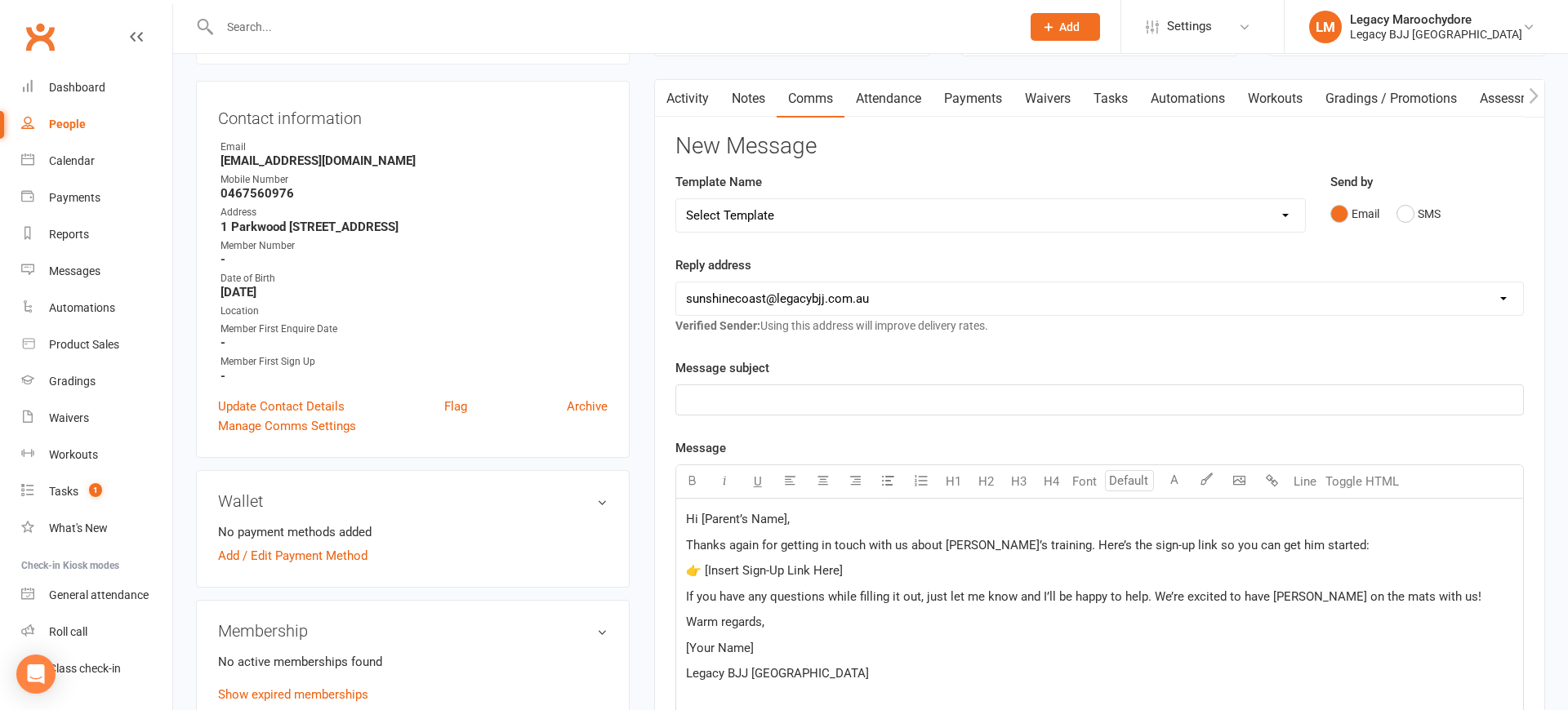
click at [784, 517] on span "Hi [Parent’s Name]," at bounding box center [738, 519] width 104 height 15
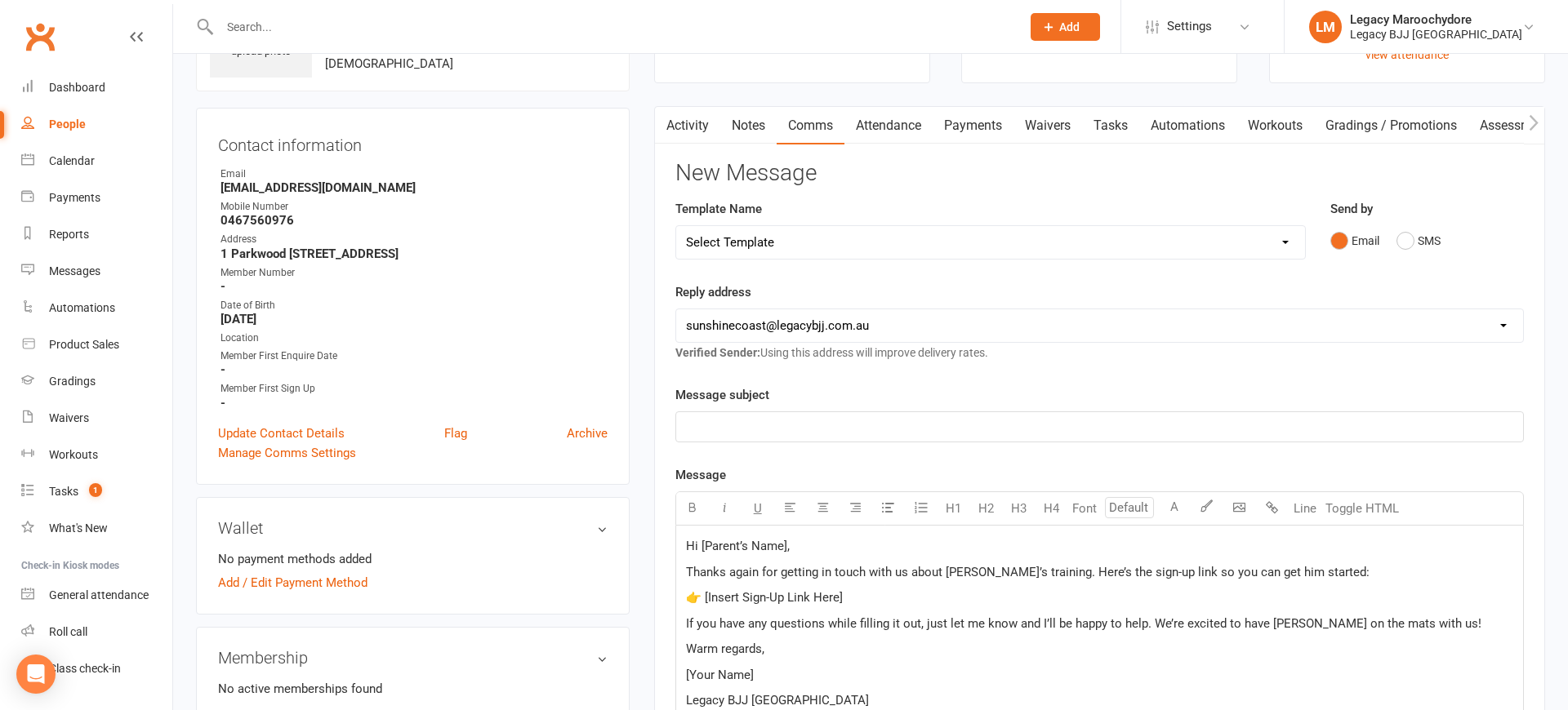
scroll to position [104, 0]
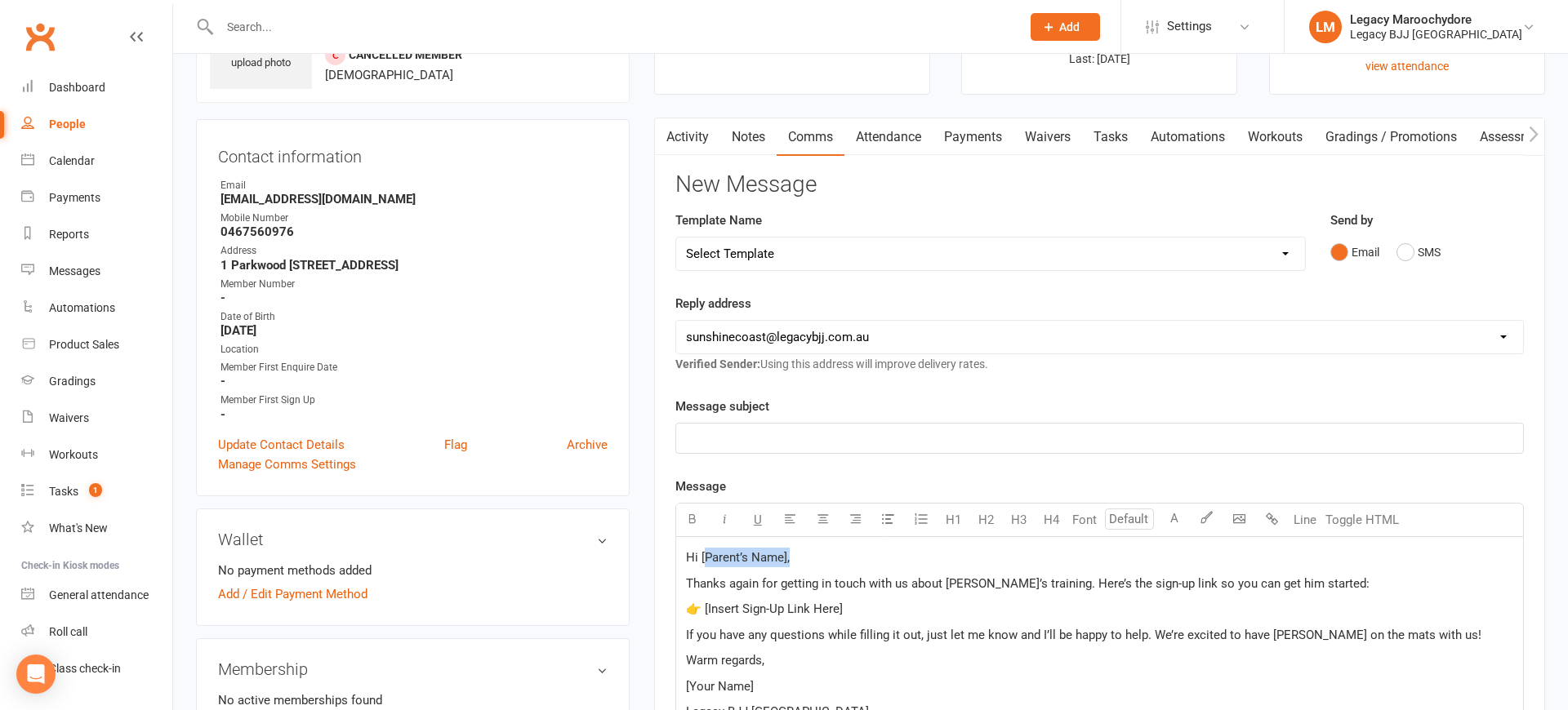
drag, startPoint x: 794, startPoint y: 553, endPoint x: 950, endPoint y: 563, distance: 156.3
click at [703, 558] on p "Hi [Parent’s Name]," at bounding box center [1100, 557] width 827 height 19
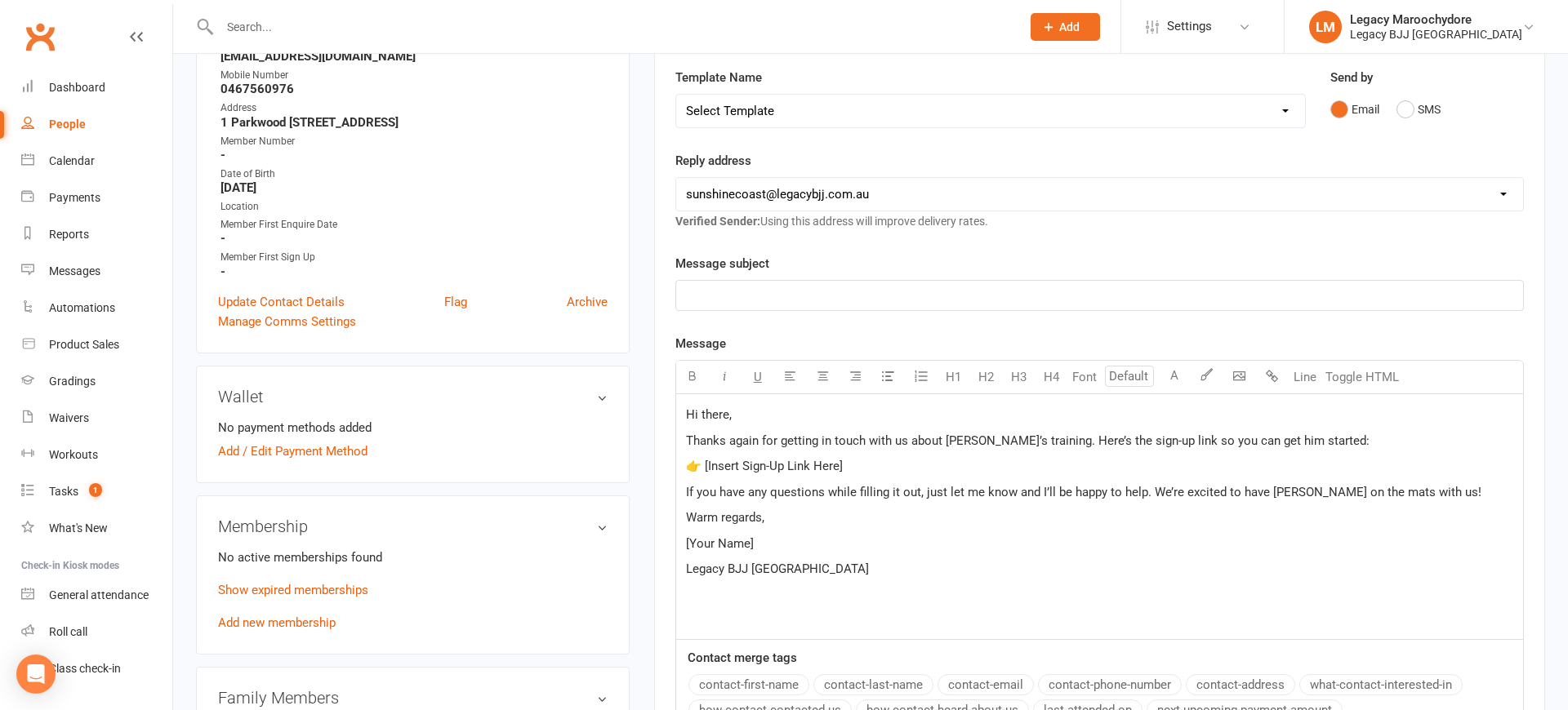
scroll to position [246, 1]
drag, startPoint x: 784, startPoint y: 542, endPoint x: 606, endPoint y: 546, distance: 178.0
click at [605, 546] on div "upload photo Leo Cochrane Activated 24 May, 2025 Added 24 May, 2025 Cancelled m…" at bounding box center [870, 630] width 1373 height 1599
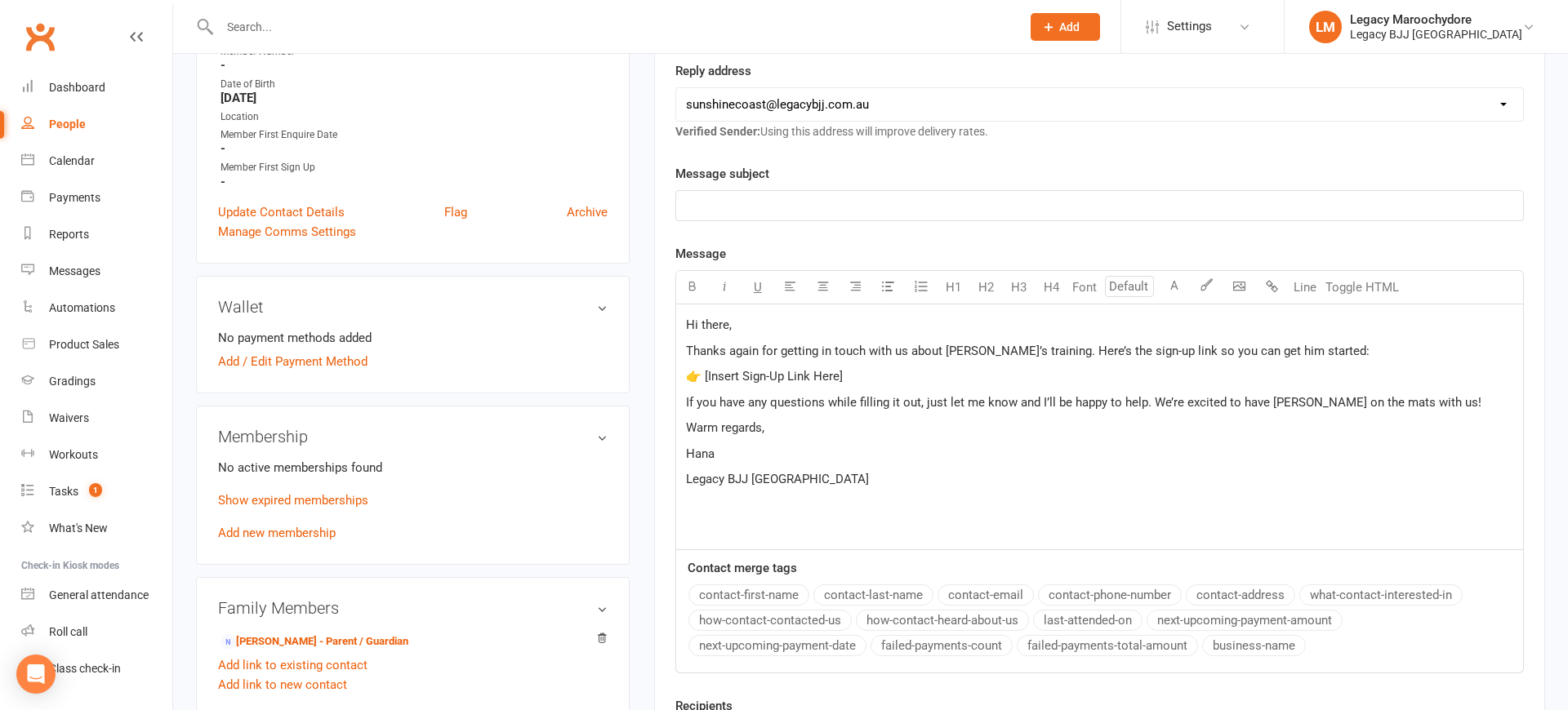
scroll to position [335, 0]
click at [70, 418] on div "Waivers" at bounding box center [69, 418] width 40 height 13
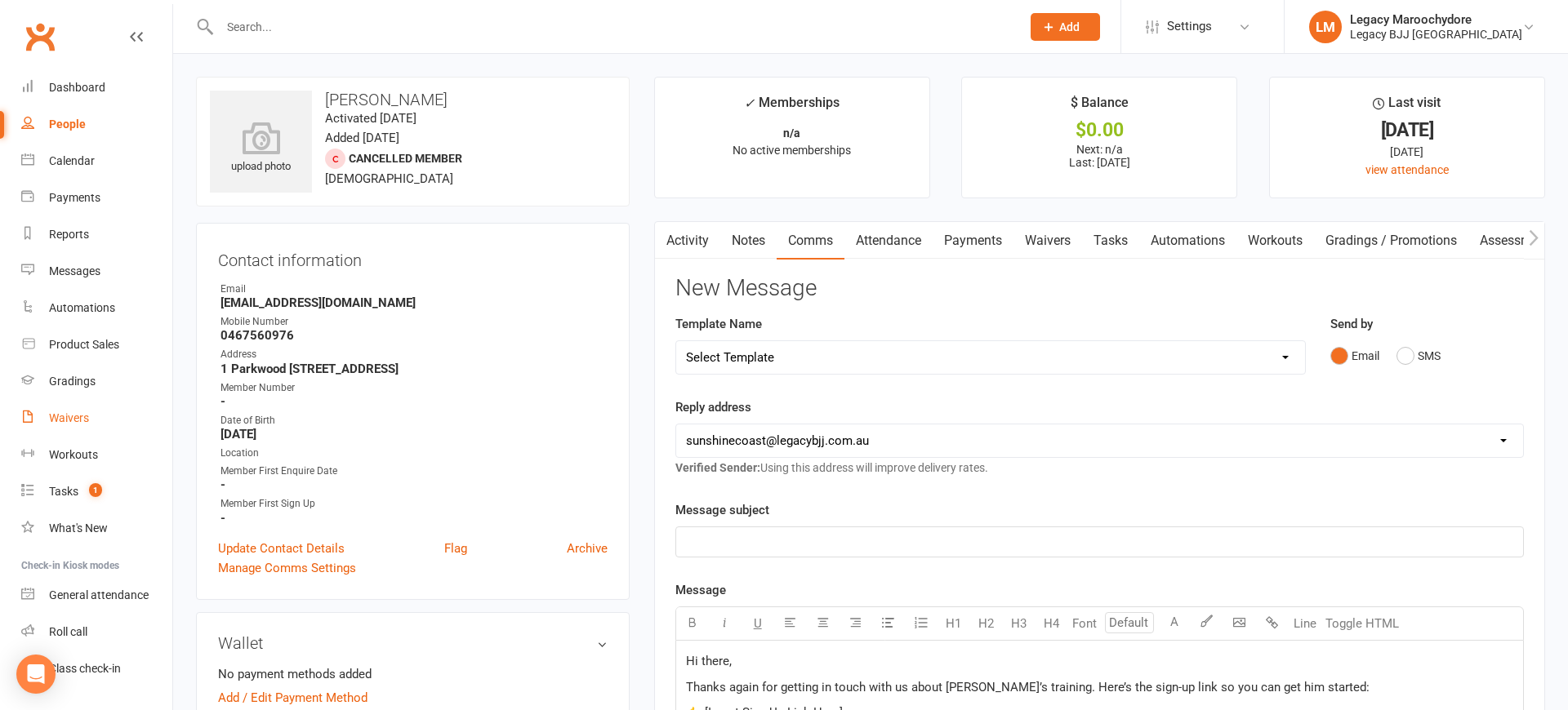
select select "25"
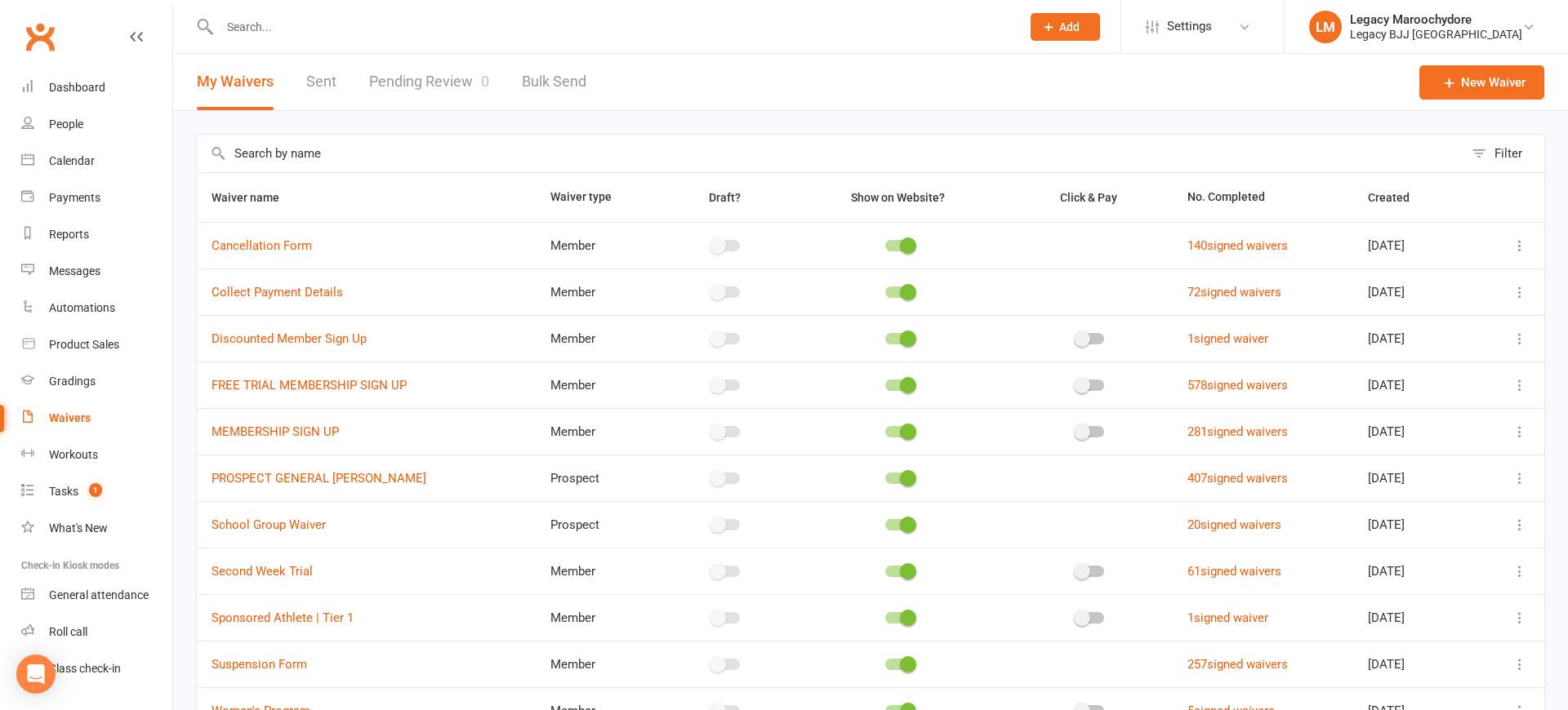
click at [1522, 430] on icon at bounding box center [1520, 432] width 16 height 16
drag, startPoint x: 1458, startPoint y: 533, endPoint x: 1468, endPoint y: 461, distance: 72.7
click at [1458, 533] on link "Copy external link to clipboard" at bounding box center [1433, 528] width 192 height 33
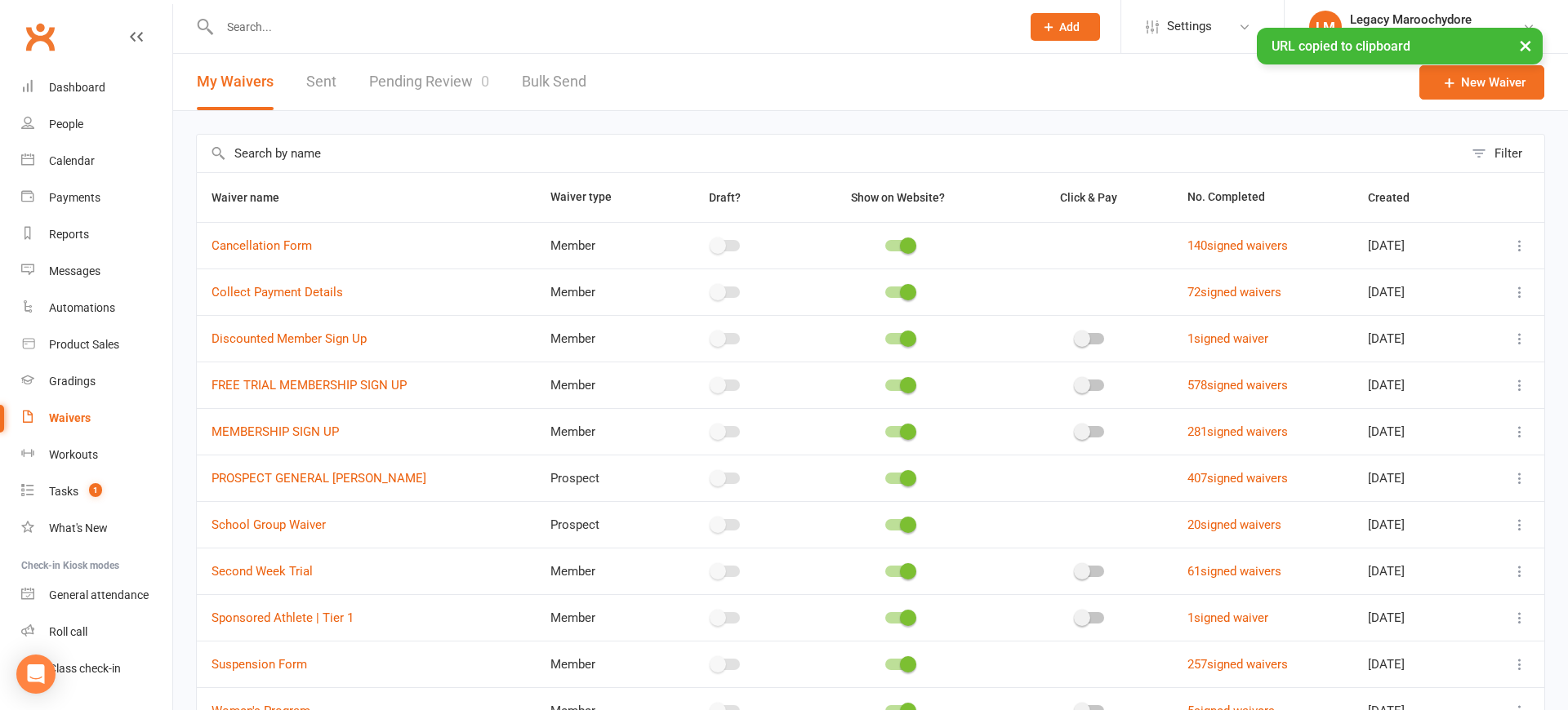
drag, startPoint x: 54, startPoint y: 84, endPoint x: 351, endPoint y: 44, distance: 299.7
click at [58, 84] on div "Dashboard" at bounding box center [78, 88] width 57 height 13
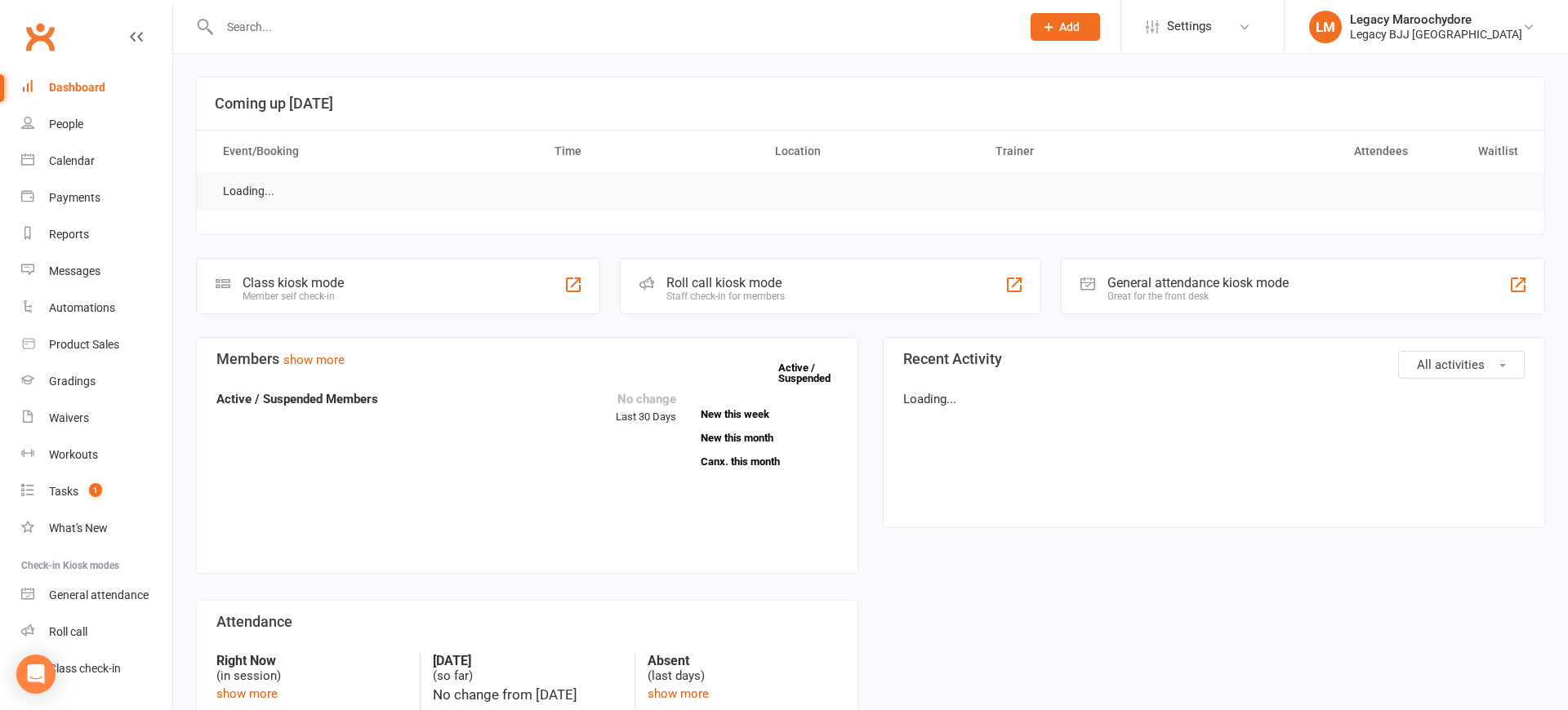
click at [348, 33] on input "text" at bounding box center [612, 26] width 795 height 23
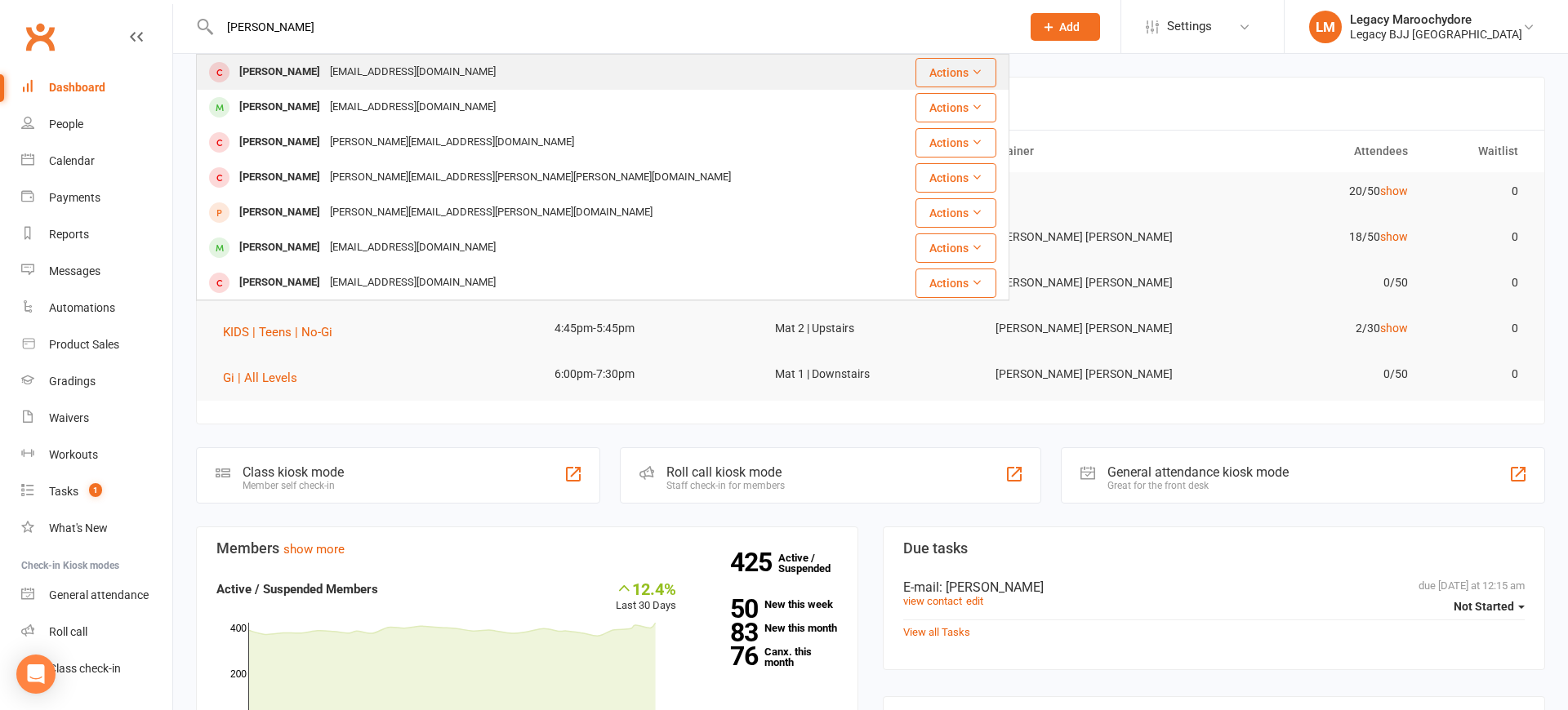
type input "Leo coch"
click at [298, 66] on div "Leo Cochrane" at bounding box center [279, 72] width 90 height 24
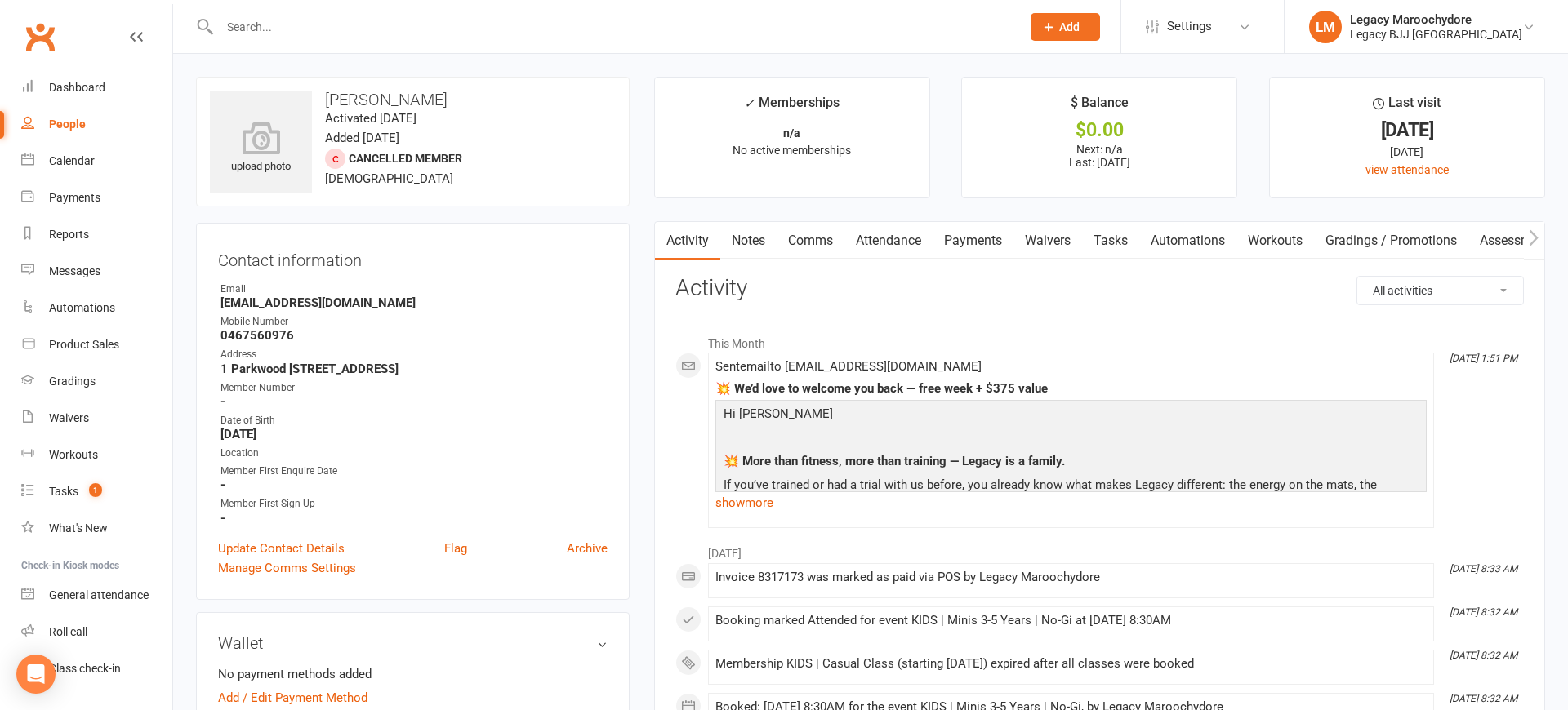
drag, startPoint x: 803, startPoint y: 235, endPoint x: 821, endPoint y: 239, distance: 18.4
click at [806, 237] on link "Comms" at bounding box center [810, 240] width 68 height 37
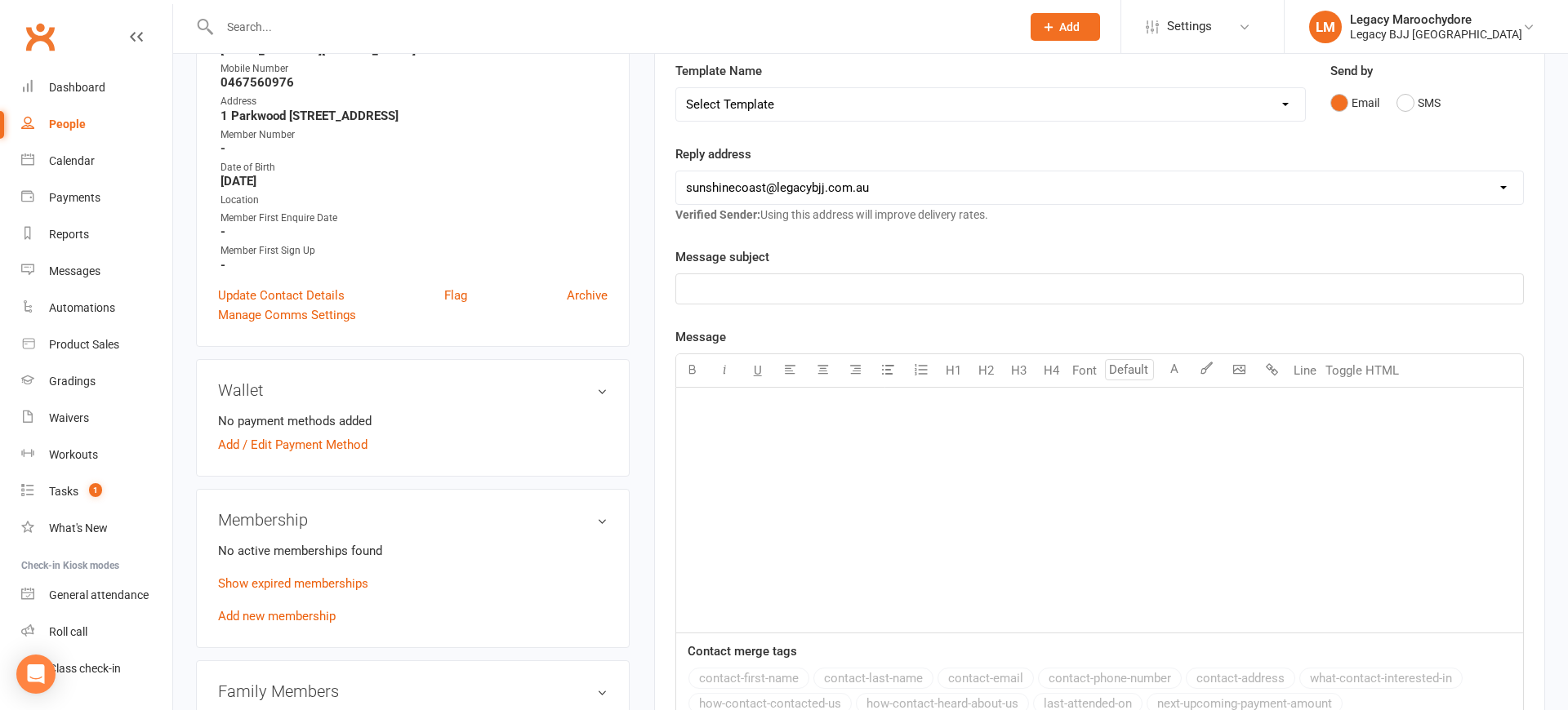
click at [996, 474] on div "﻿" at bounding box center [1099, 510] width 847 height 245
click at [683, 407] on div "https://app.clubworx.com/s/wcIVBYQY" at bounding box center [1099, 511] width 847 height 245
click at [831, 415] on p "﻿" at bounding box center [1100, 408] width 827 height 19
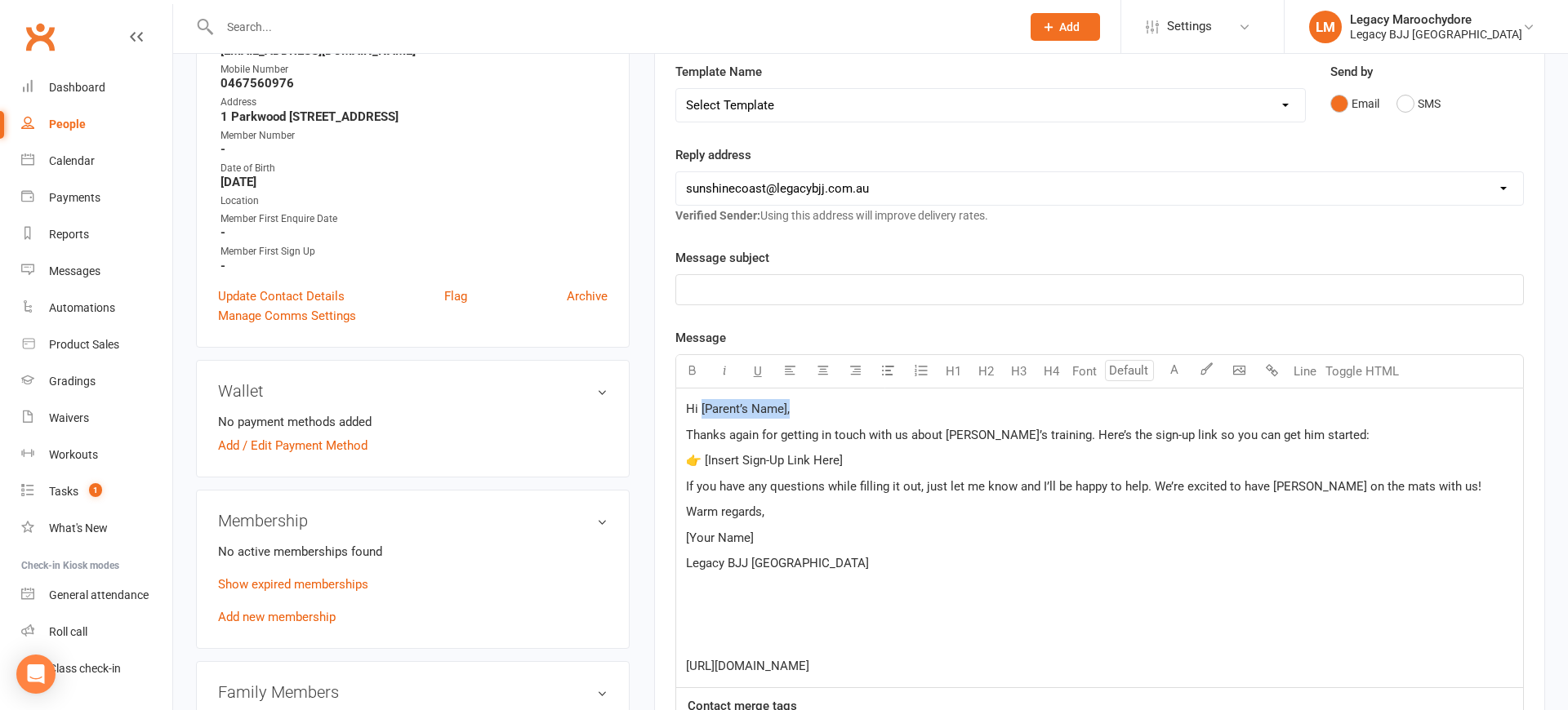
drag, startPoint x: 790, startPoint y: 407, endPoint x: 704, endPoint y: 412, distance: 86.1
click at [700, 411] on p "Hi [Parent’s Name]," at bounding box center [1100, 408] width 827 height 19
drag, startPoint x: 903, startPoint y: 662, endPoint x: 659, endPoint y: 665, distance: 244.0
click at [650, 663] on main "✓ Memberships n/a No active memberships $ Balance $0.00 Next: n/a Last: 30 Aug …" at bounding box center [1100, 402] width 915 height 1154
copy span "https://app.clubworx.com/s/wcIVBYQY"
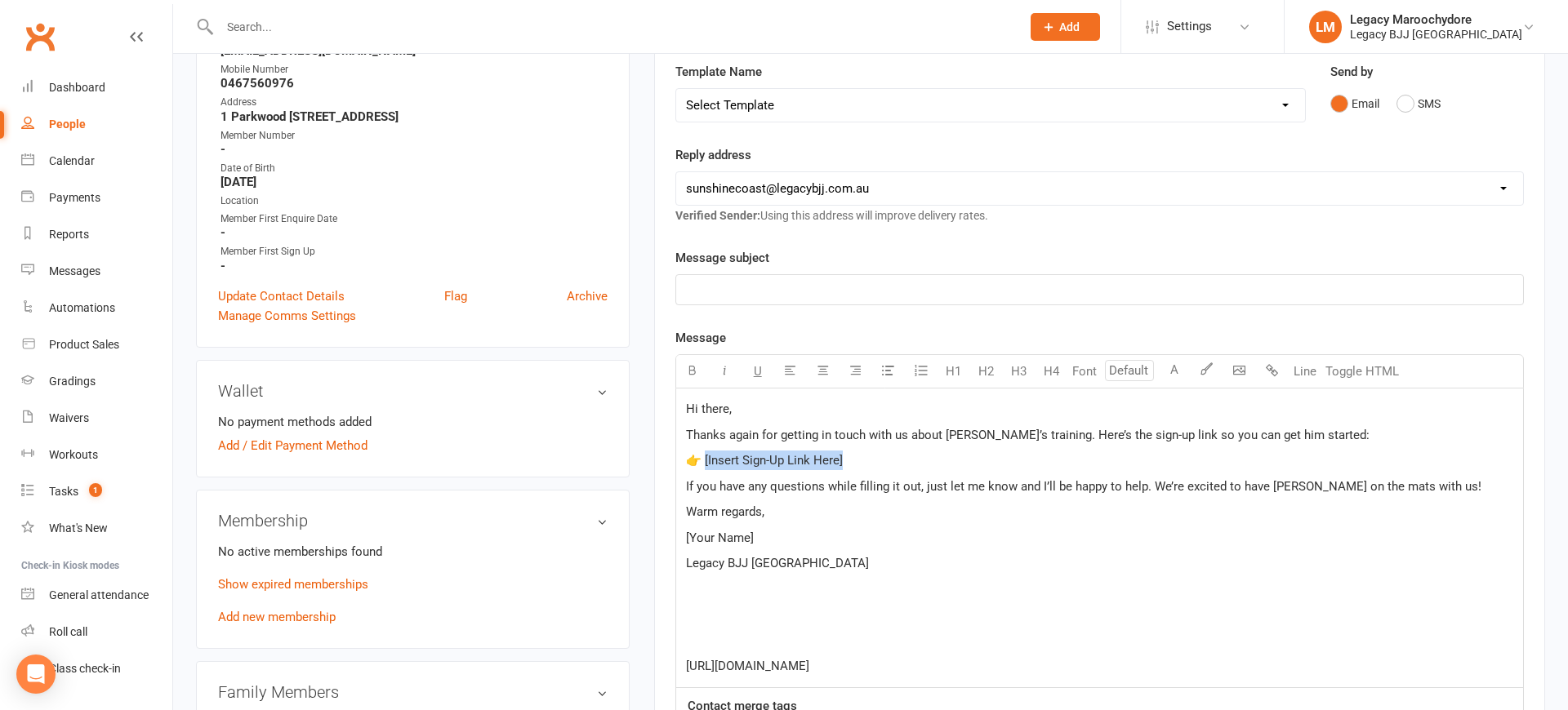
drag, startPoint x: 868, startPoint y: 458, endPoint x: 706, endPoint y: 458, distance: 162.0
click at [706, 458] on p "👉 [Insert Sign-Up Link Here]" at bounding box center [1100, 460] width 827 height 19
drag, startPoint x: 783, startPoint y: 538, endPoint x: 626, endPoint y: 535, distance: 157.0
click at [626, 538] on div "upload photo Leo Cochrane Activated 24 May, 2025 Added 24 May, 2025 Cancelled m…" at bounding box center [870, 624] width 1373 height 1599
drag, startPoint x: 920, startPoint y: 668, endPoint x: 662, endPoint y: 634, distance: 260.2
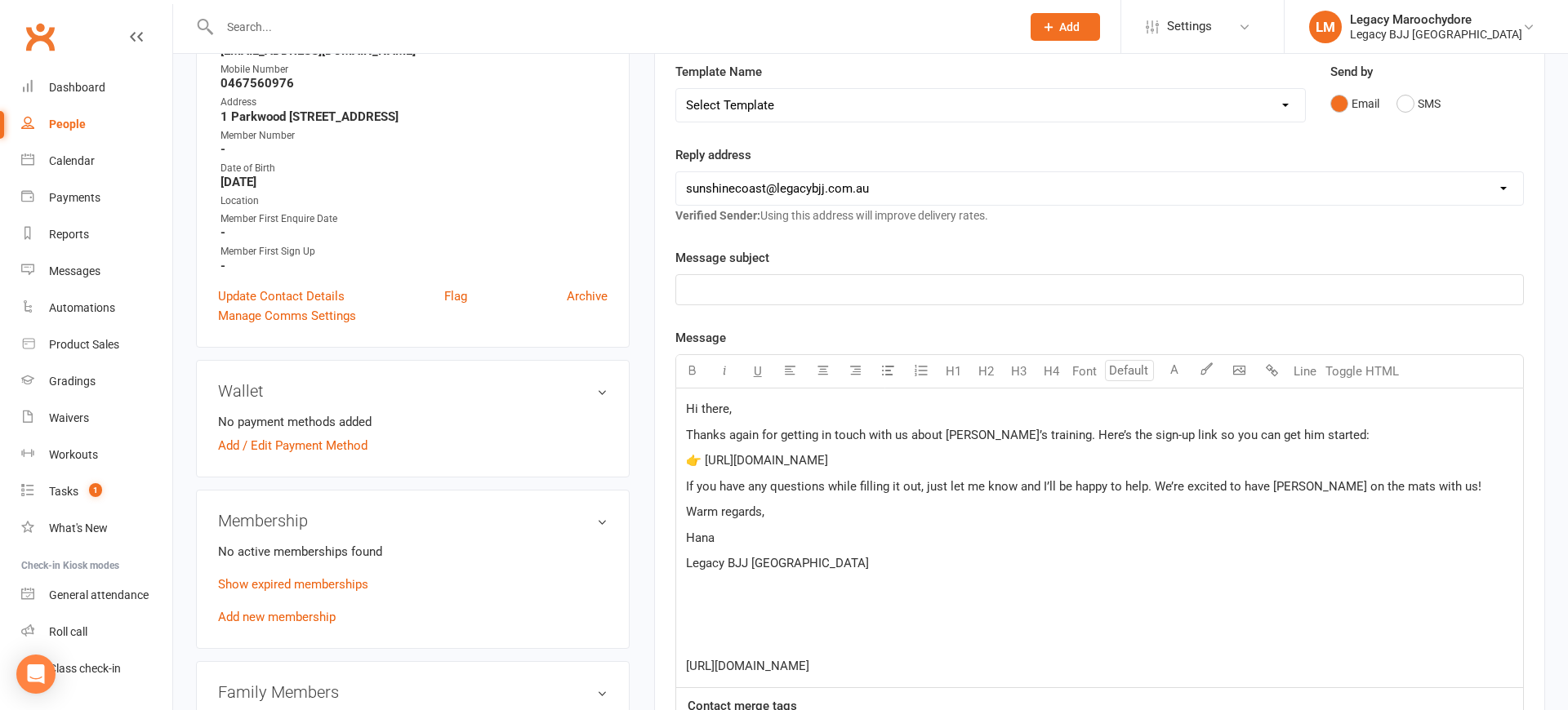
click at [668, 660] on div "Activity Notes Comms Attendance Payments Waivers Tasks Automations Workouts Gra…" at bounding box center [1099, 465] width 890 height 992
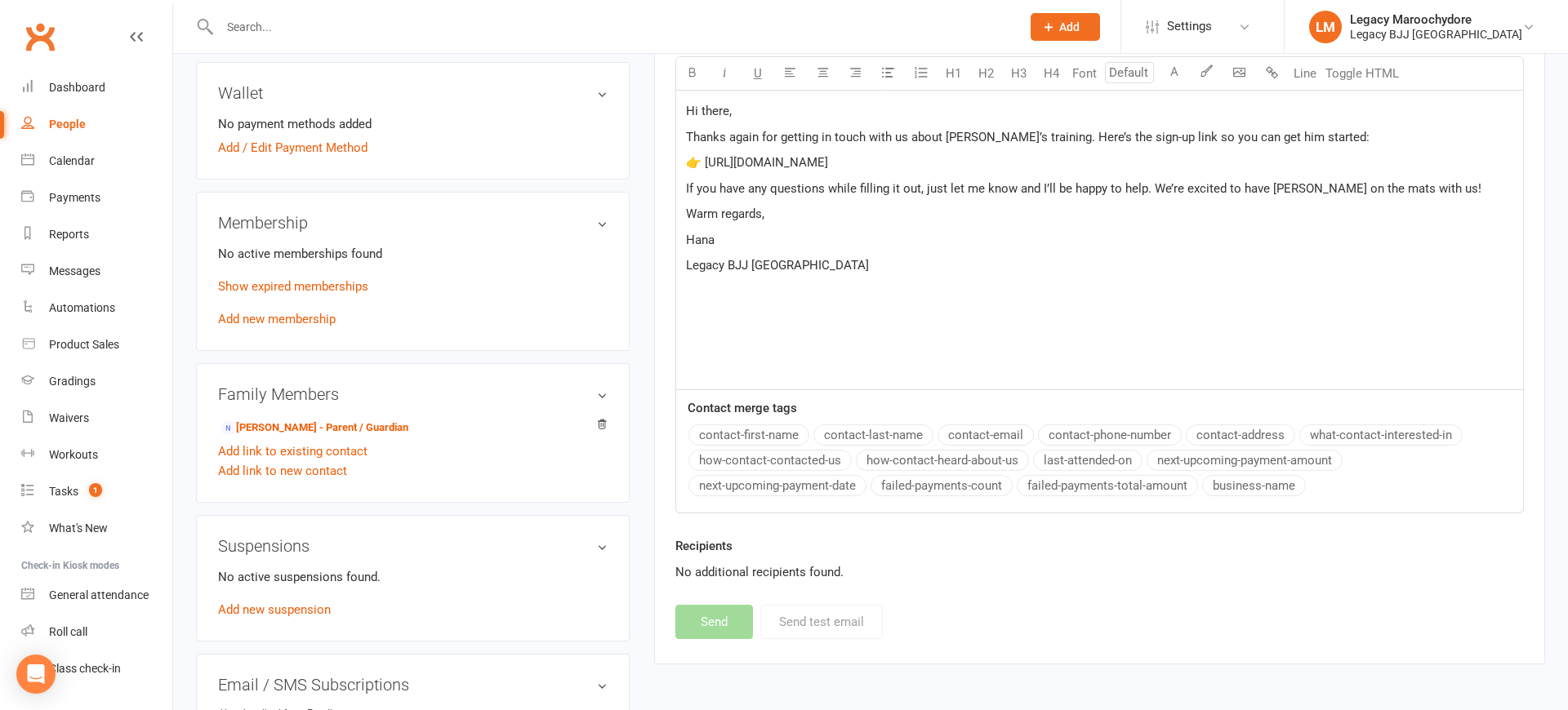
scroll to position [559, 0]
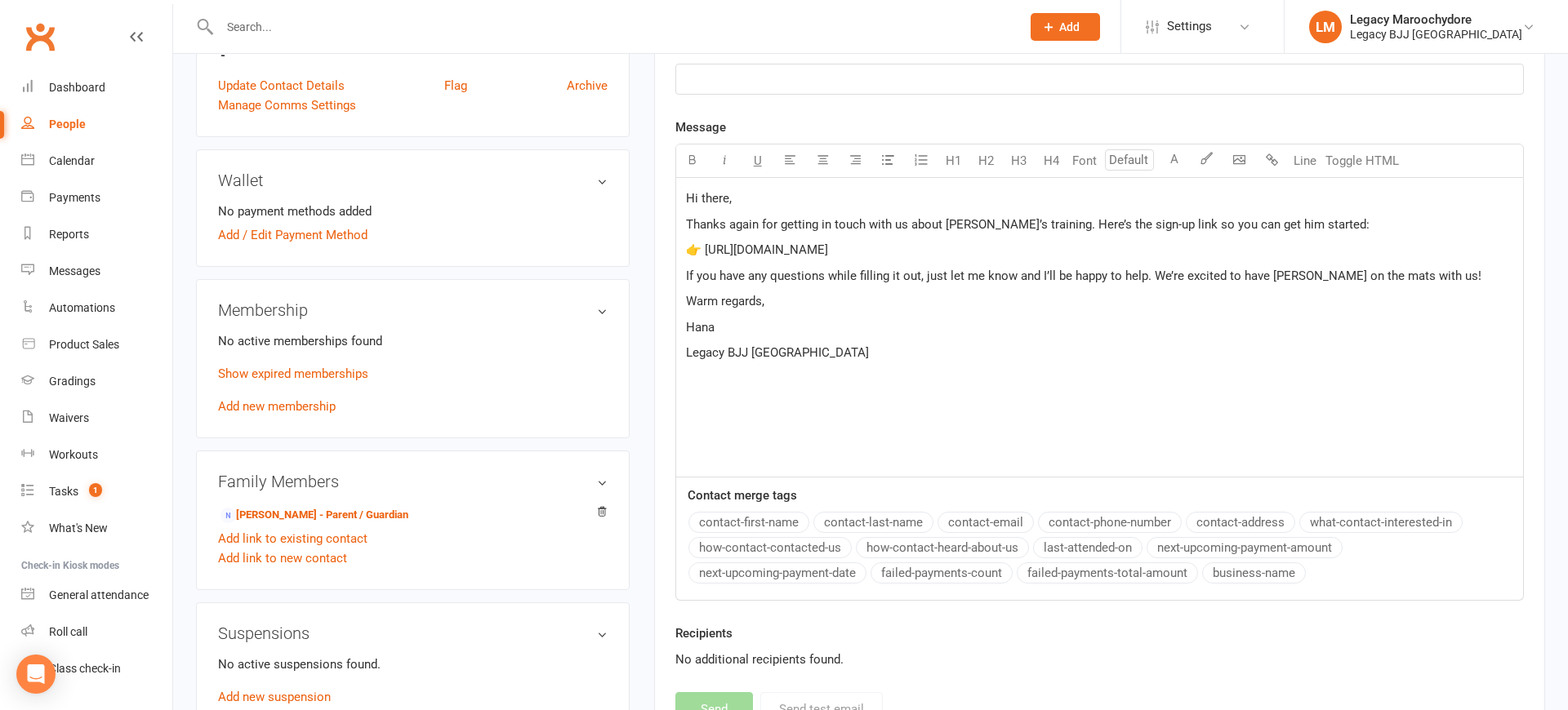
click at [854, 431] on p "﻿" at bounding box center [1100, 429] width 827 height 19
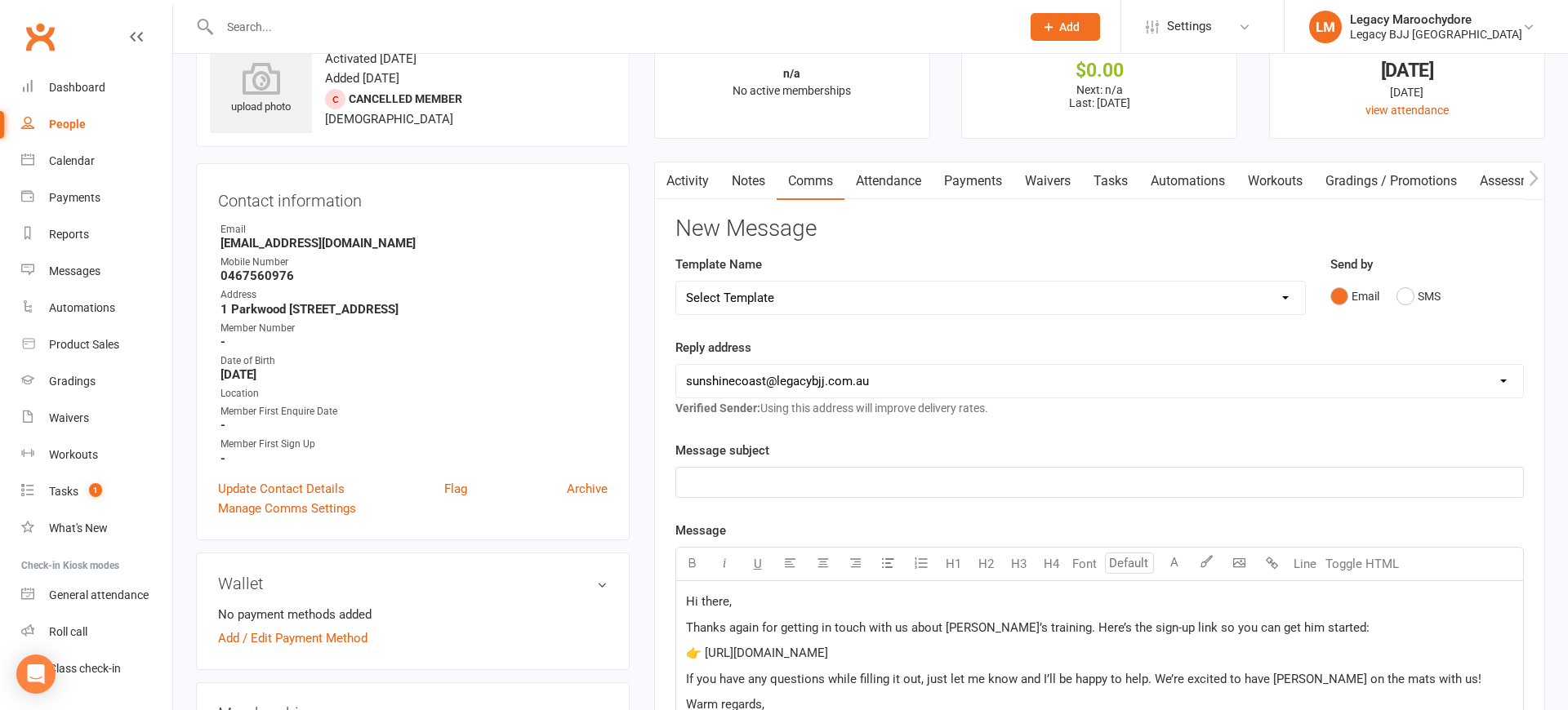
scroll to position [66, 0]
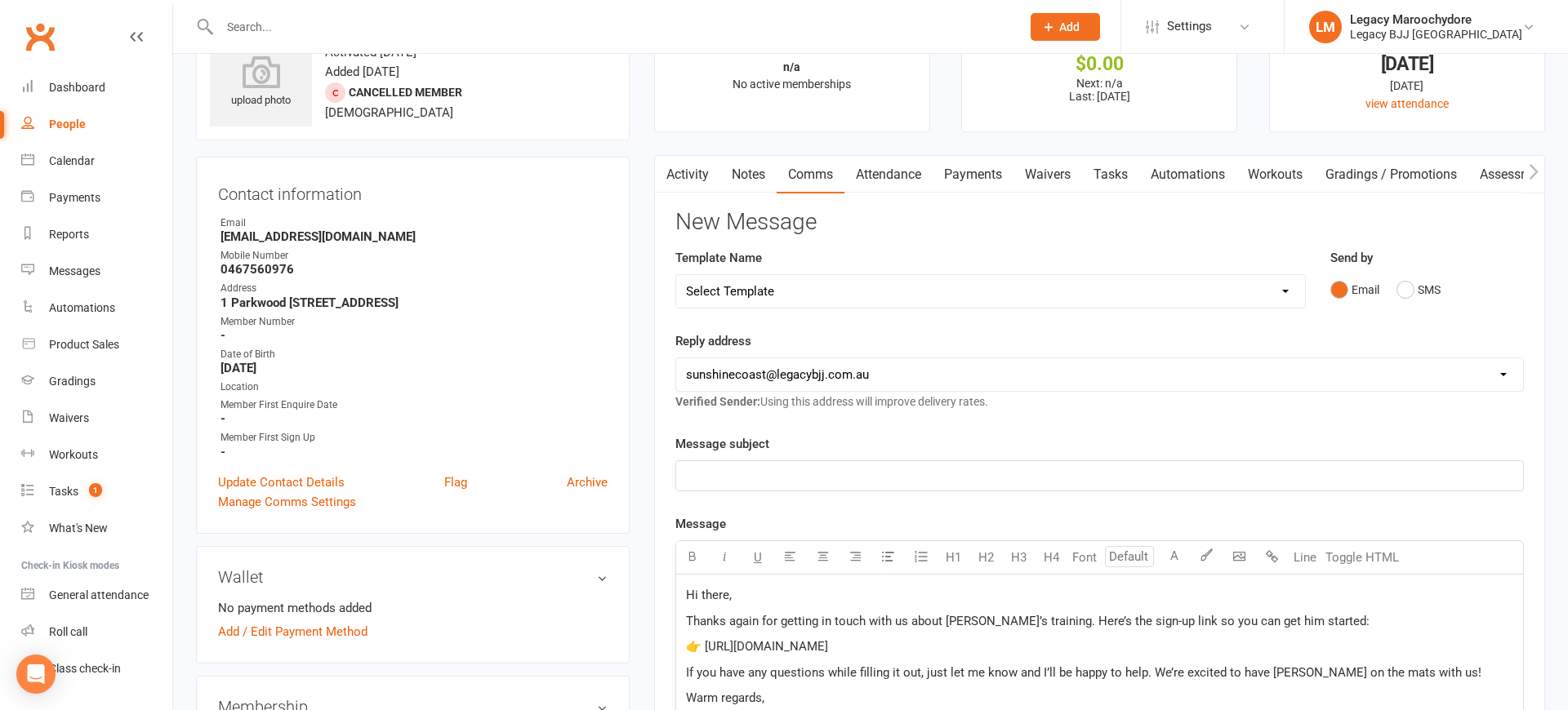
drag, startPoint x: 823, startPoint y: 471, endPoint x: 847, endPoint y: 474, distance: 24.2
click at [822, 471] on p "﻿" at bounding box center [1100, 475] width 827 height 19
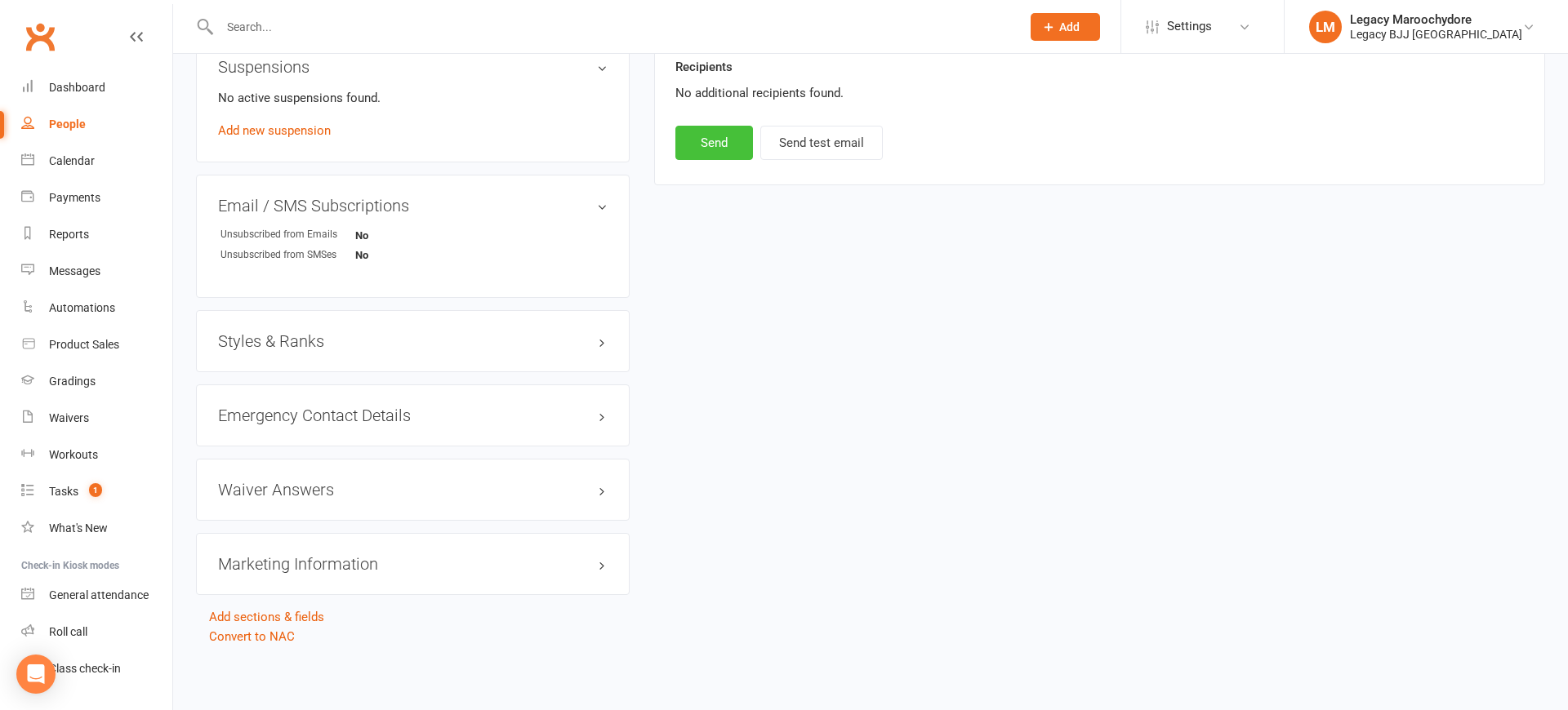
scroll to position [1028, 0]
click at [709, 131] on button "Send" at bounding box center [713, 144] width 78 height 35
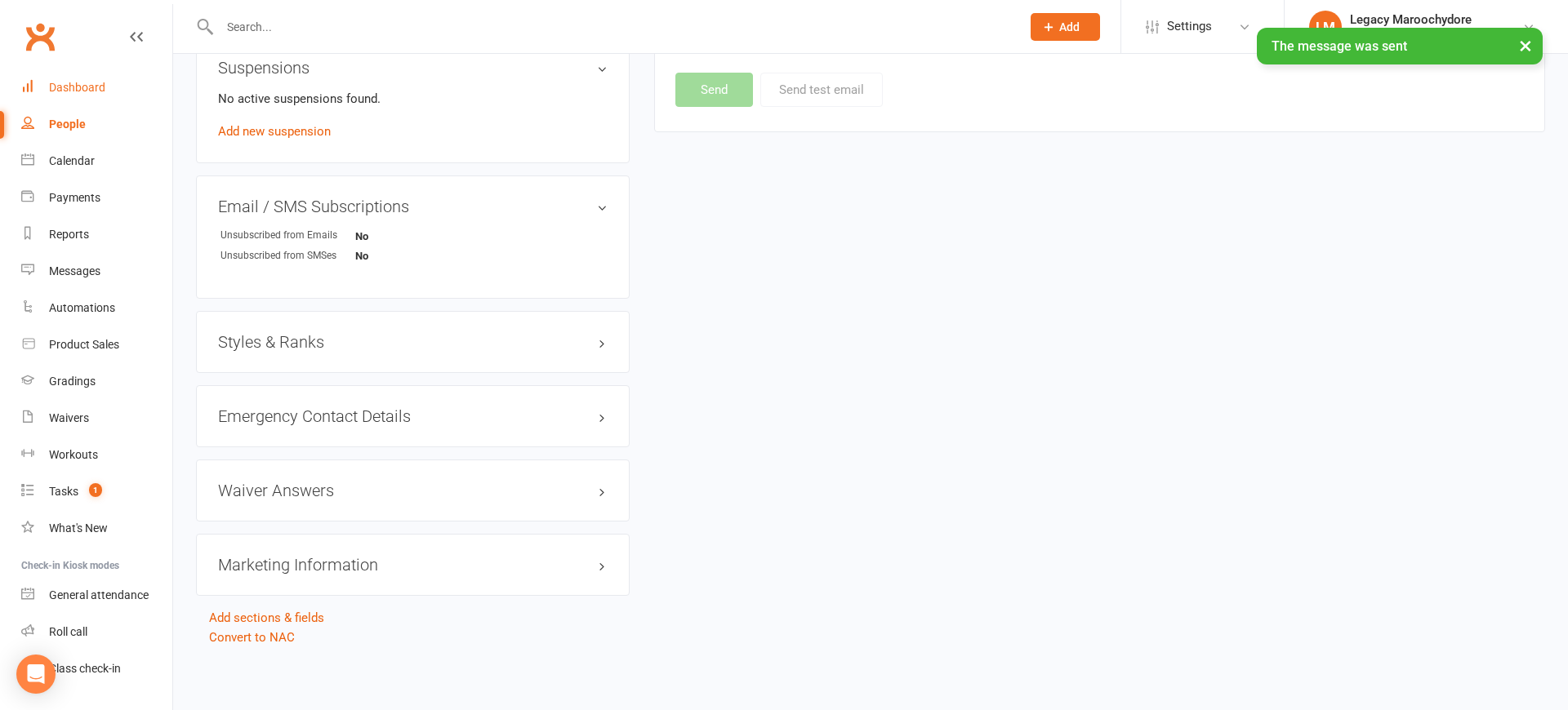
click at [74, 89] on div "Dashboard" at bounding box center [78, 88] width 57 height 13
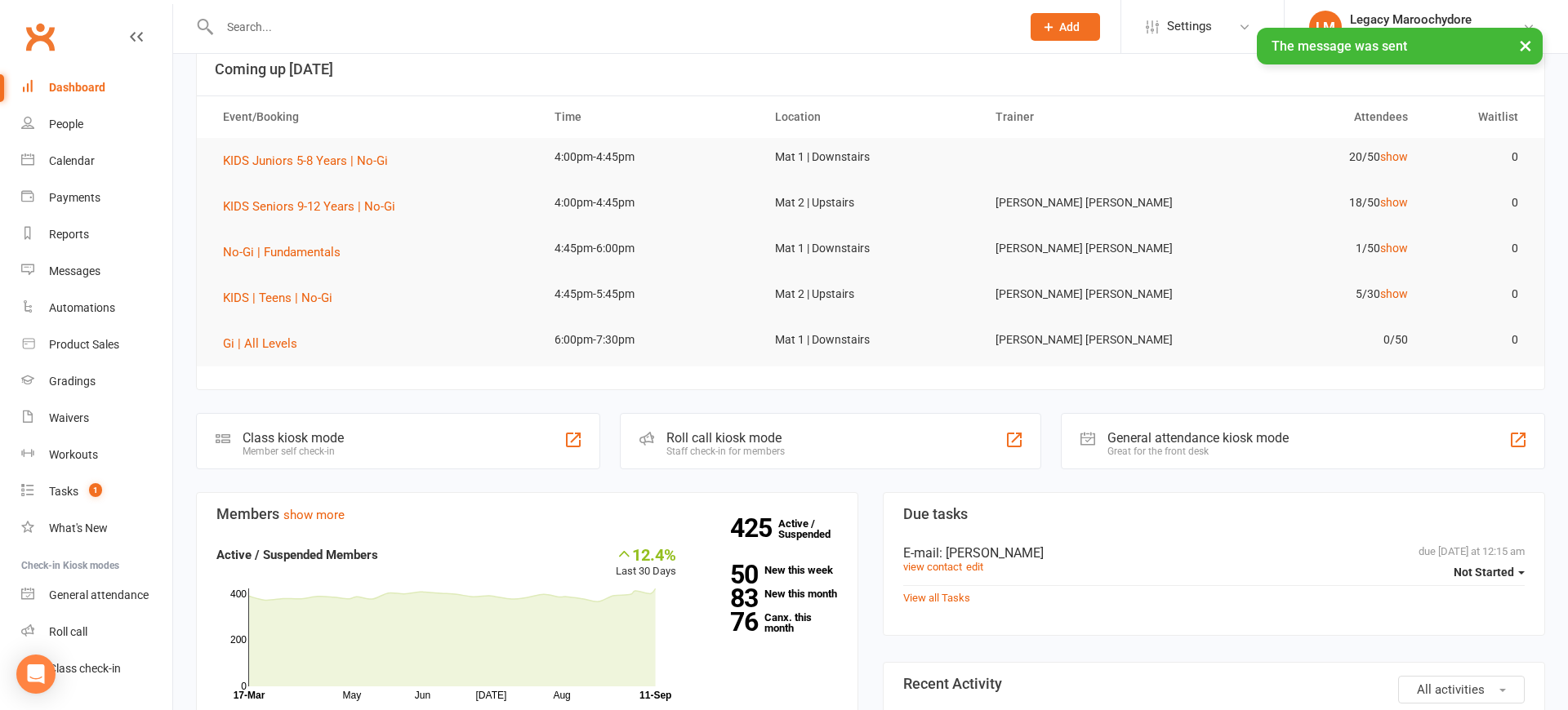
scroll to position [36, 0]
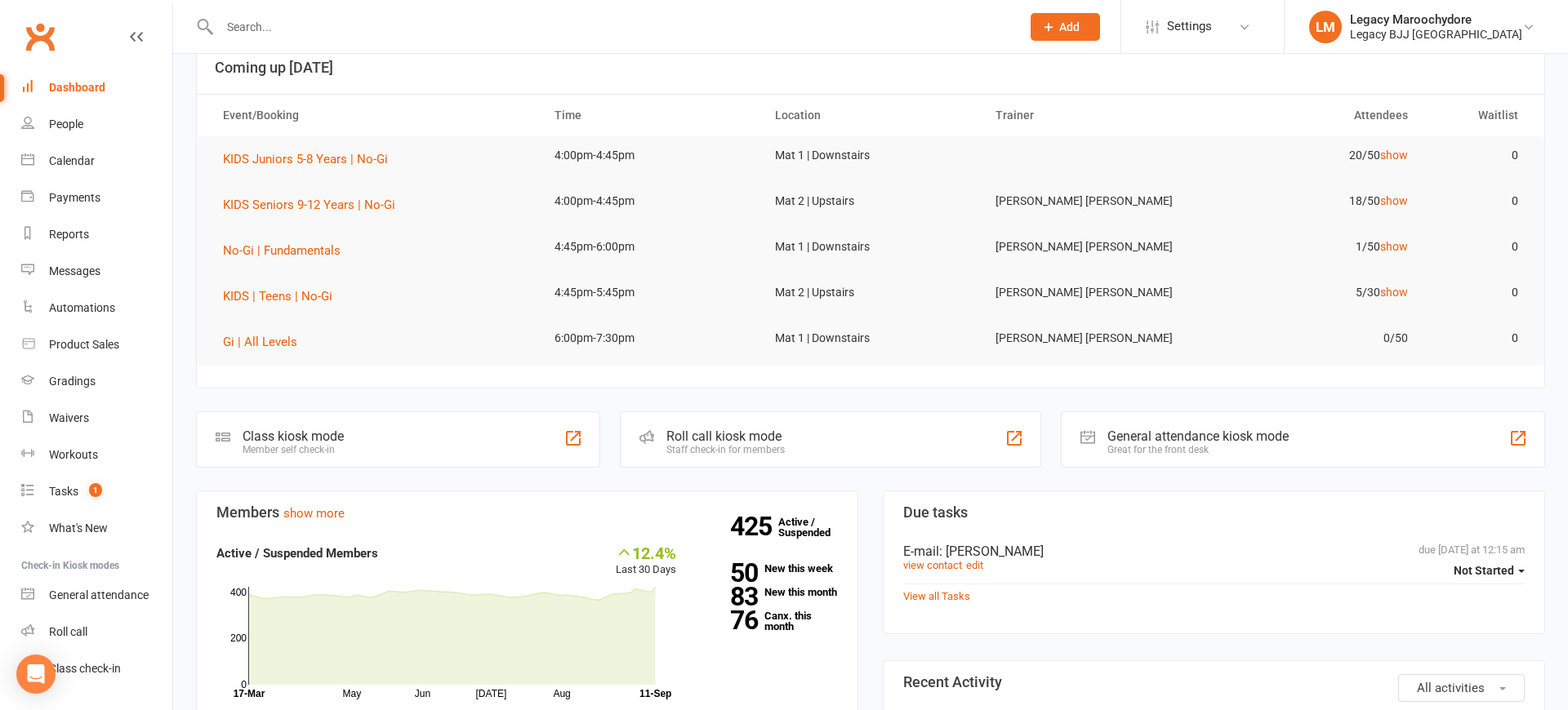
click at [343, 433] on div "Class kiosk mode" at bounding box center [293, 435] width 101 height 16
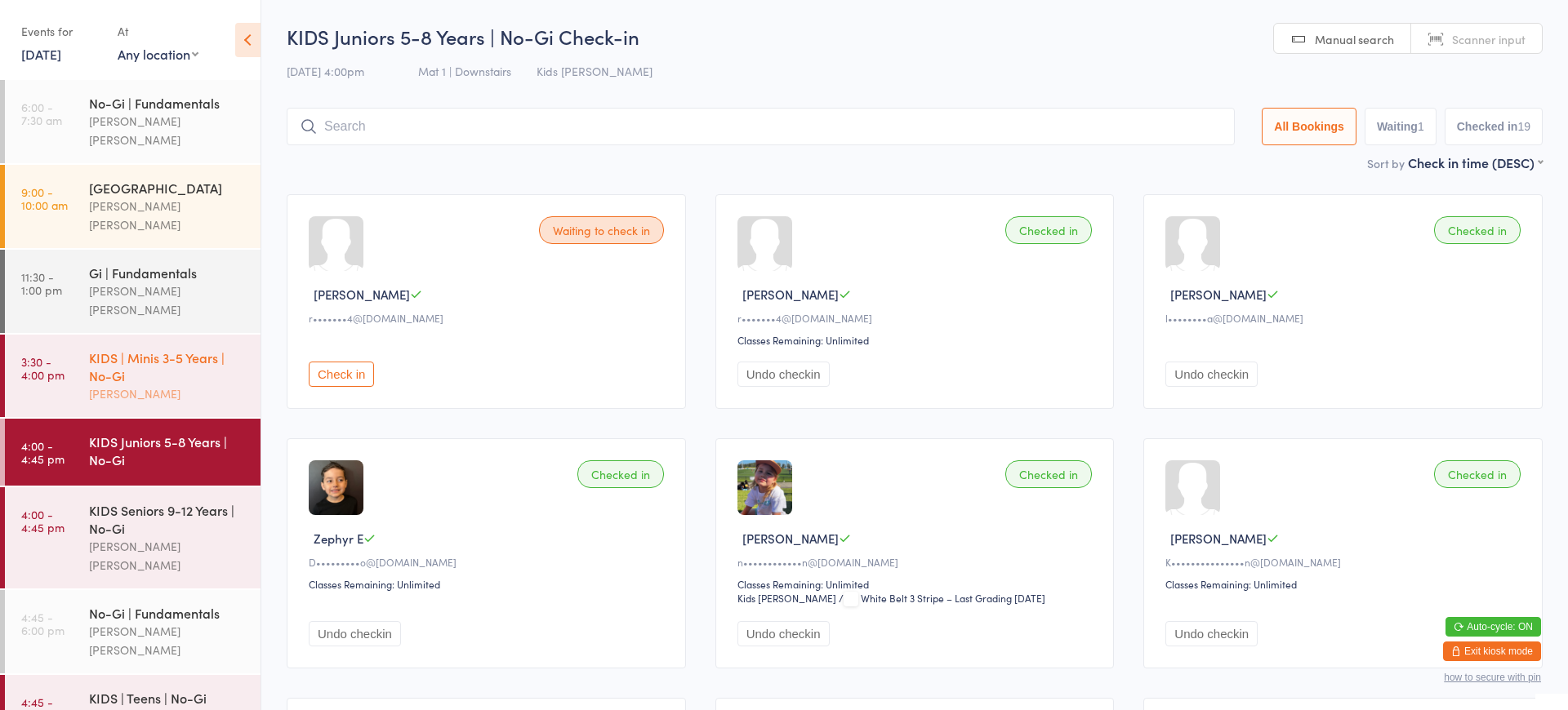
click at [211, 384] on div "[PERSON_NAME]" at bounding box center [167, 393] width 158 height 19
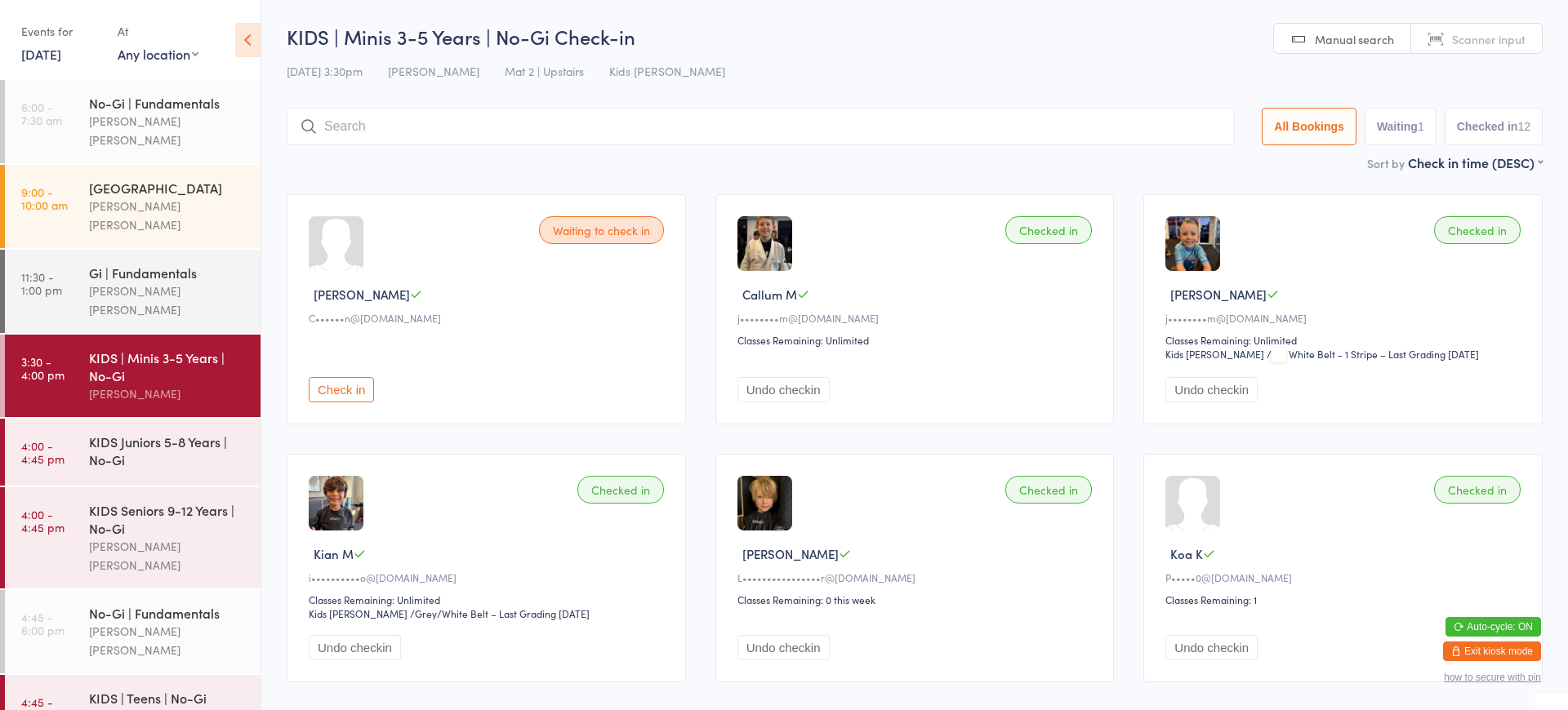
click at [772, 396] on button "Undo checkin" at bounding box center [783, 390] width 92 height 26
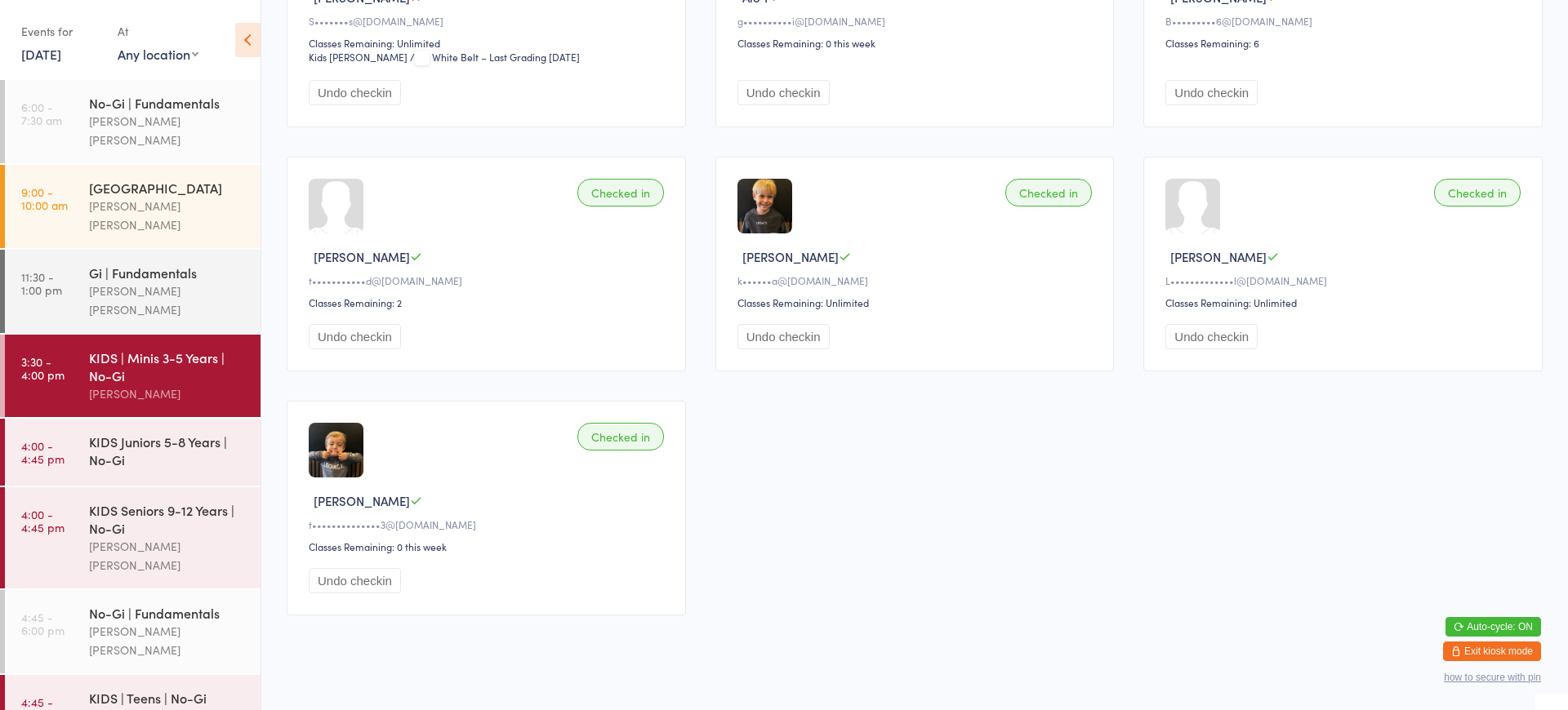
scroll to position [805, 0]
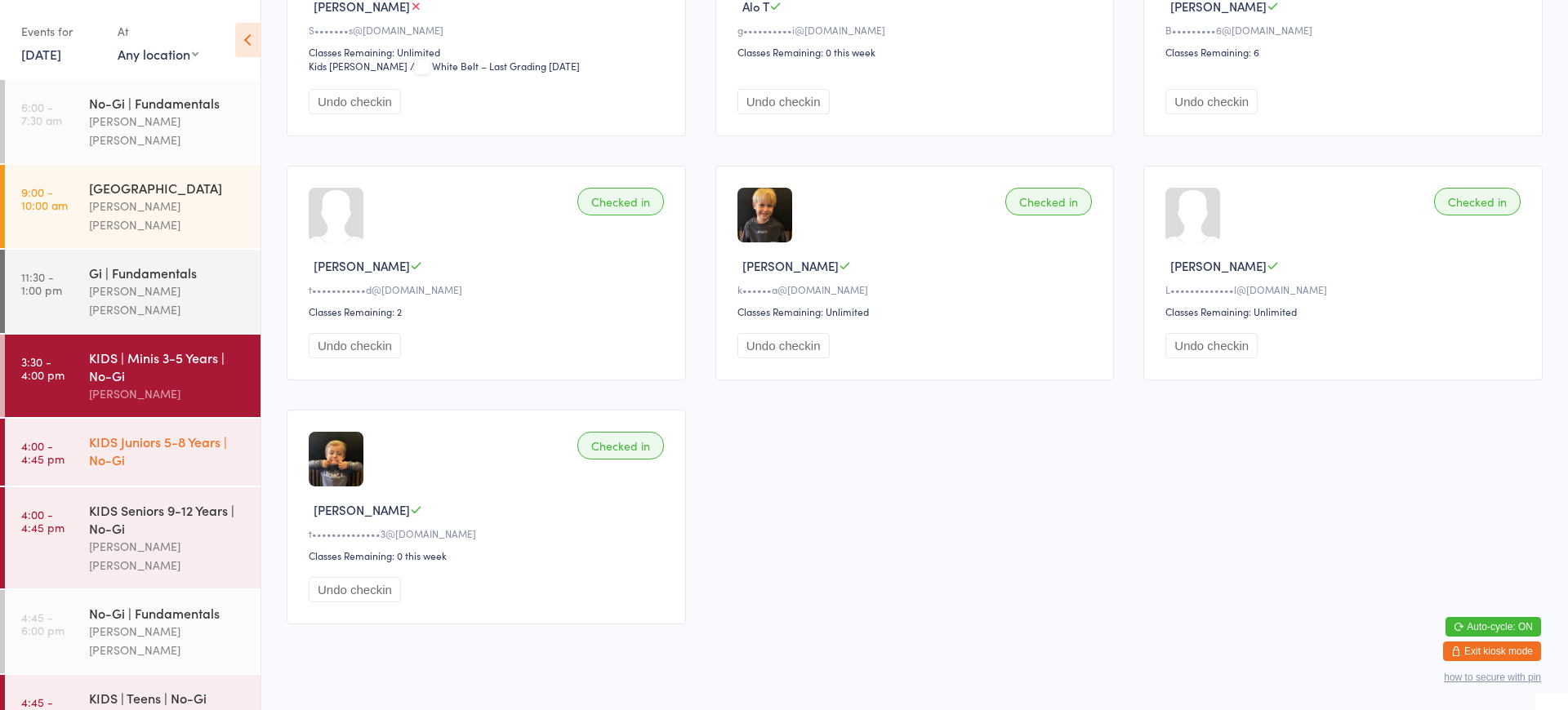
click at [174, 435] on div "KIDS Juniors 5-8 Years | No-Gi" at bounding box center [174, 451] width 172 height 64
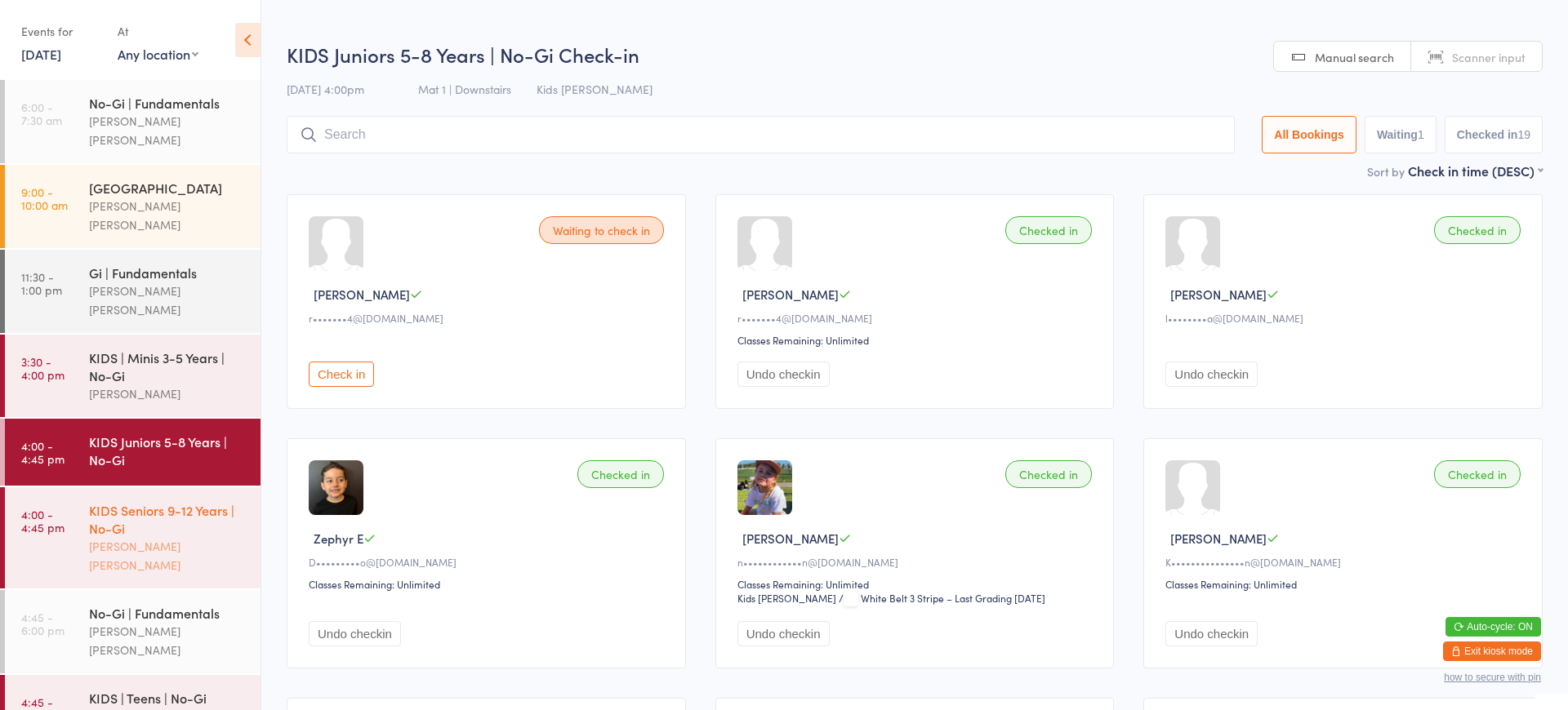
click at [154, 501] on div "KIDS Seniors 9-12 Years | No-Gi" at bounding box center [167, 518] width 158 height 36
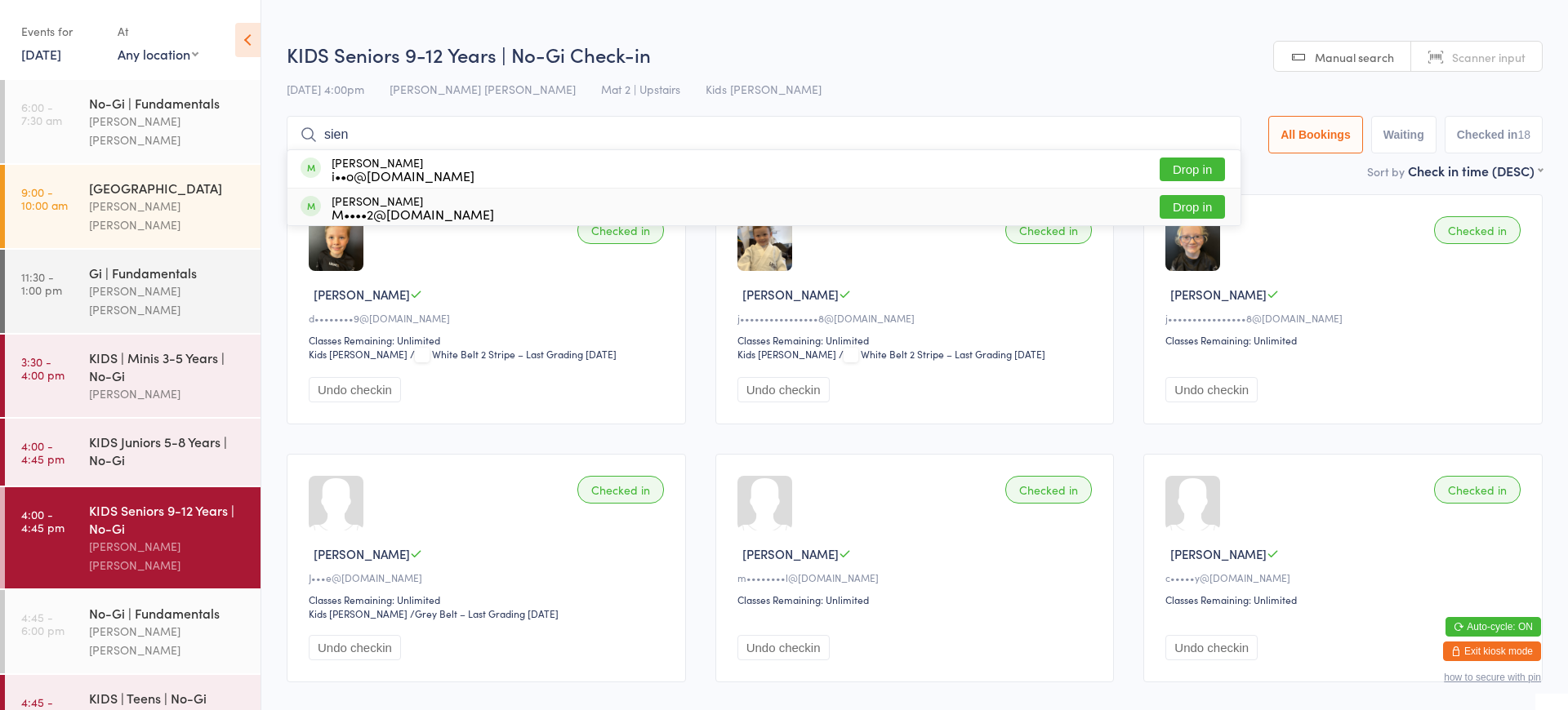
type input "sien"
click at [1184, 208] on button "Drop in" at bounding box center [1193, 207] width 66 height 24
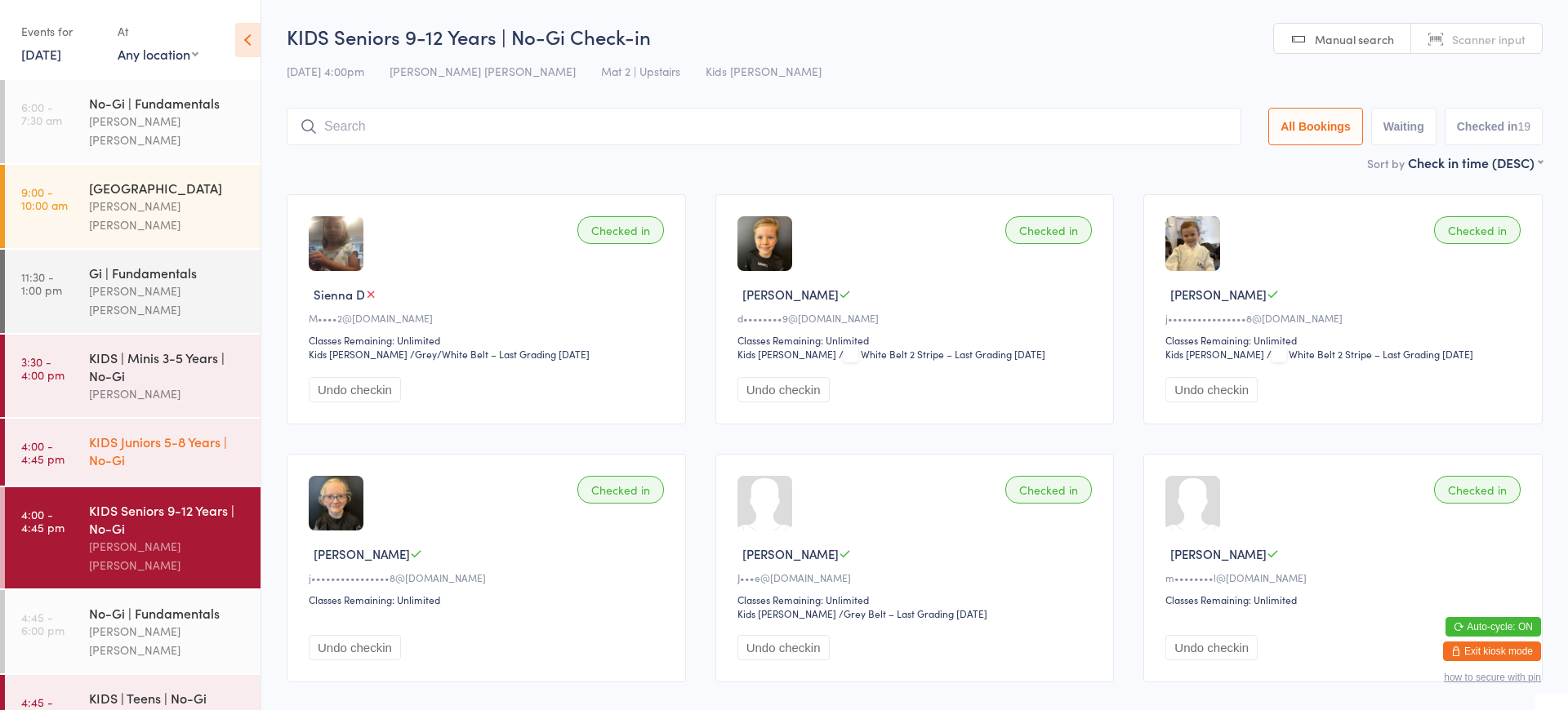
click at [172, 433] on div "KIDS Juniors 5-8 Years | No-Gi" at bounding box center [167, 450] width 158 height 36
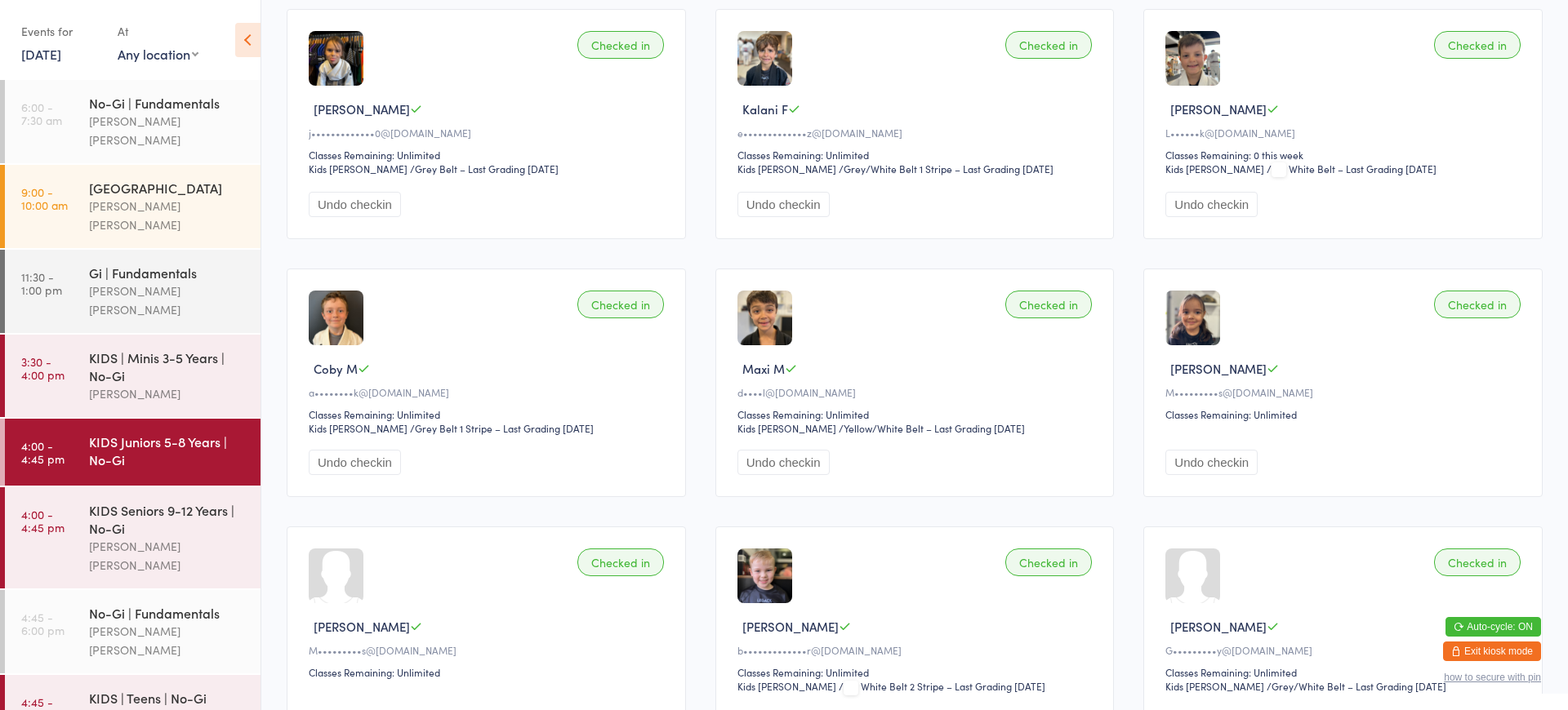
scroll to position [692, 0]
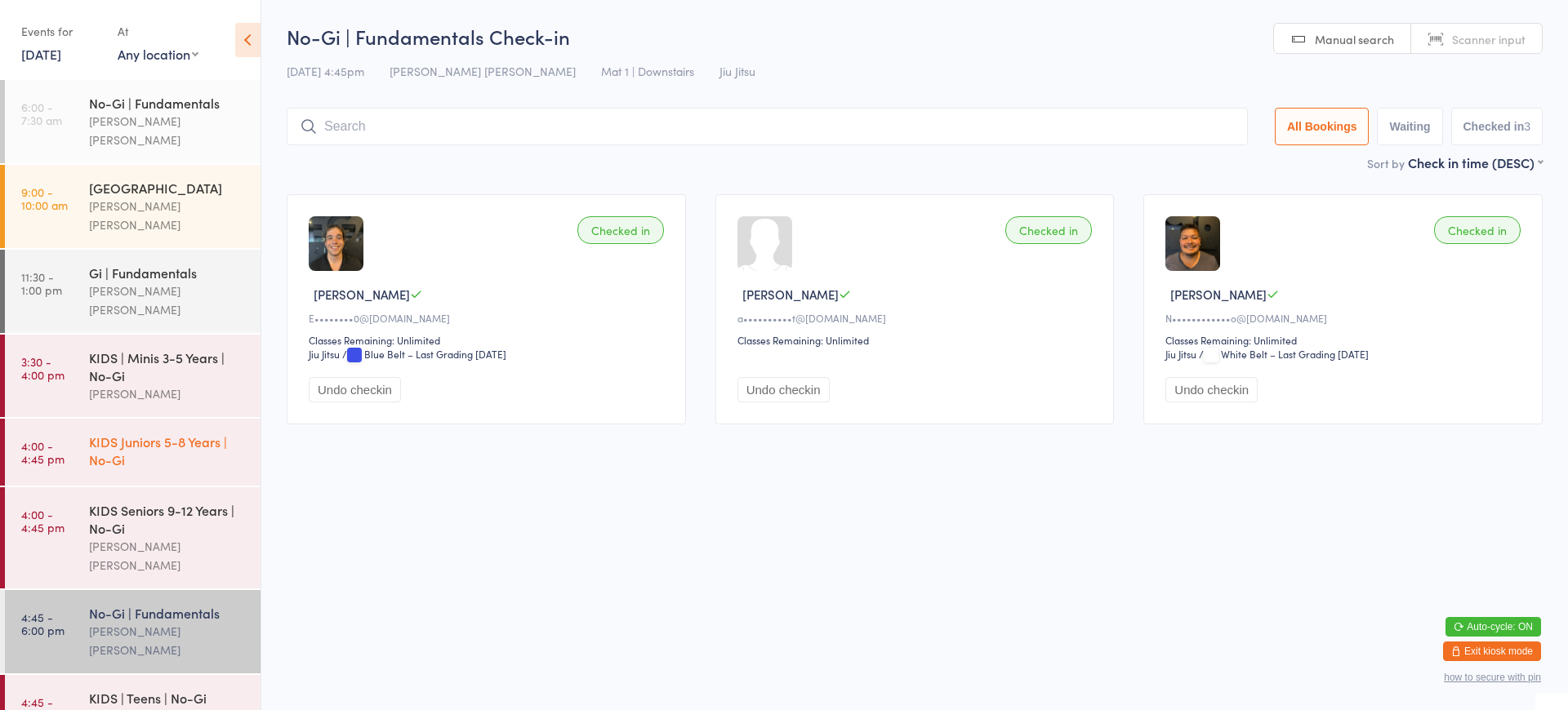
click at [163, 433] on div "KIDS Juniors 5-8 Years | No-Gi" at bounding box center [167, 450] width 158 height 36
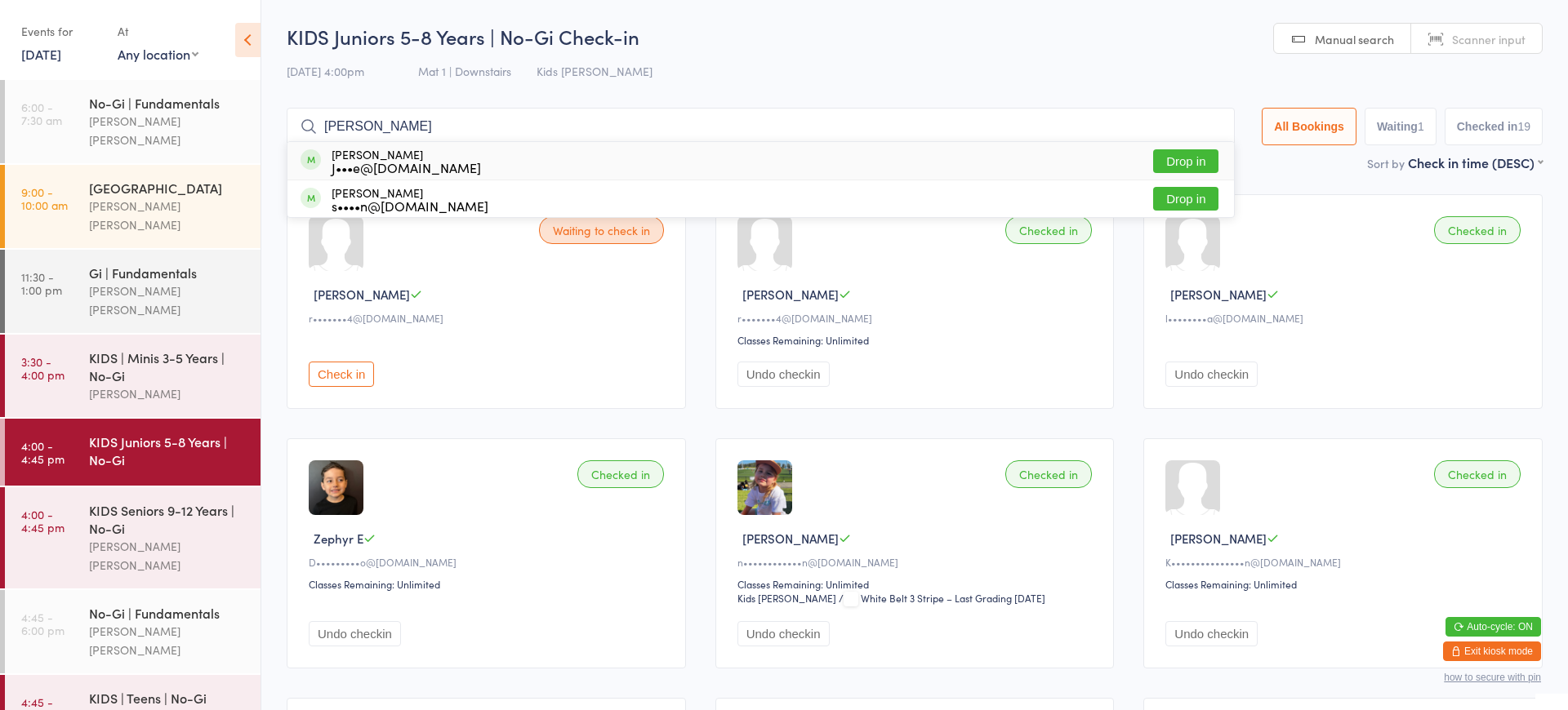
type input "[PERSON_NAME]"
drag, startPoint x: 324, startPoint y: 74, endPoint x: 1179, endPoint y: 164, distance: 859.7
click at [1179, 164] on button "Drop in" at bounding box center [1185, 162] width 66 height 24
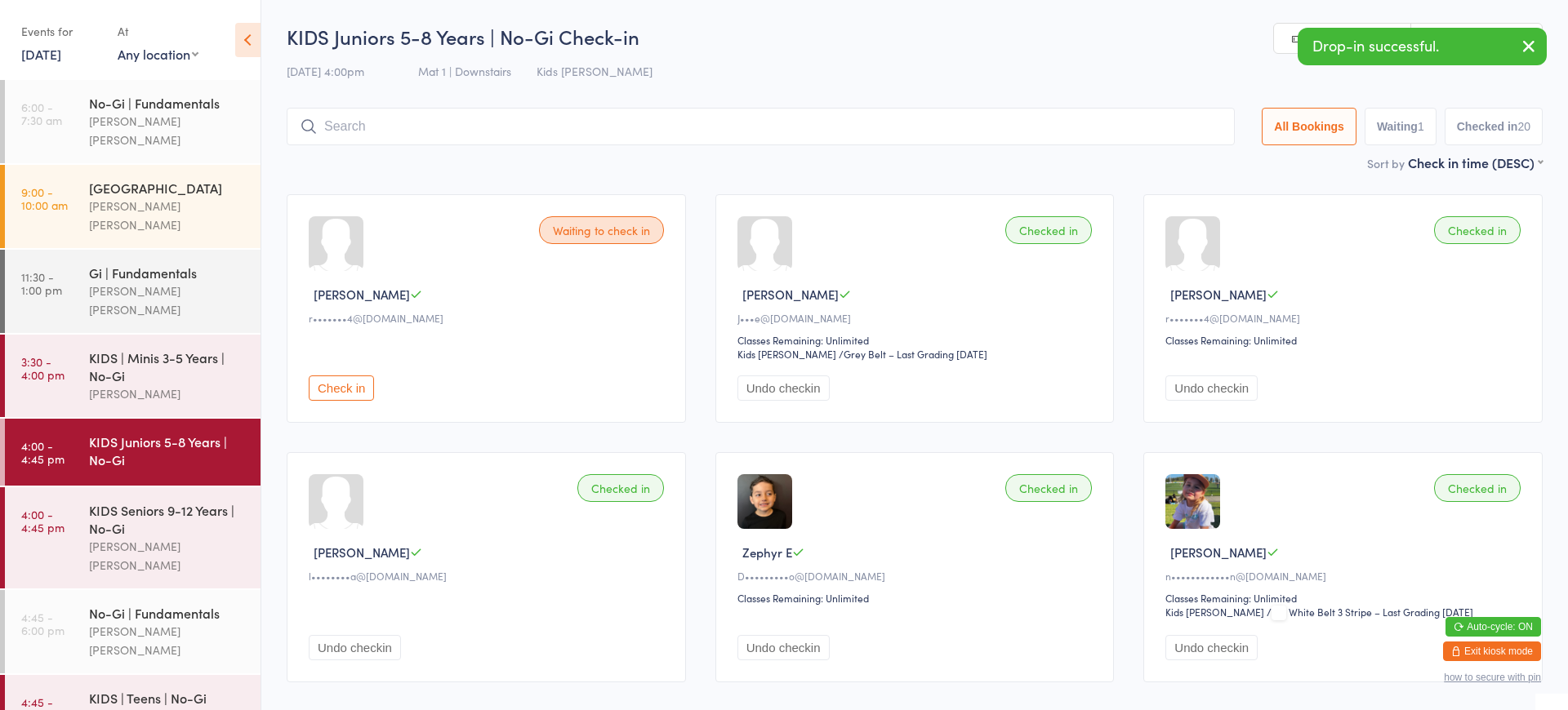
drag, startPoint x: 577, startPoint y: 126, endPoint x: 690, endPoint y: 98, distance: 116.4
click at [579, 125] on input "search" at bounding box center [761, 126] width 948 height 37
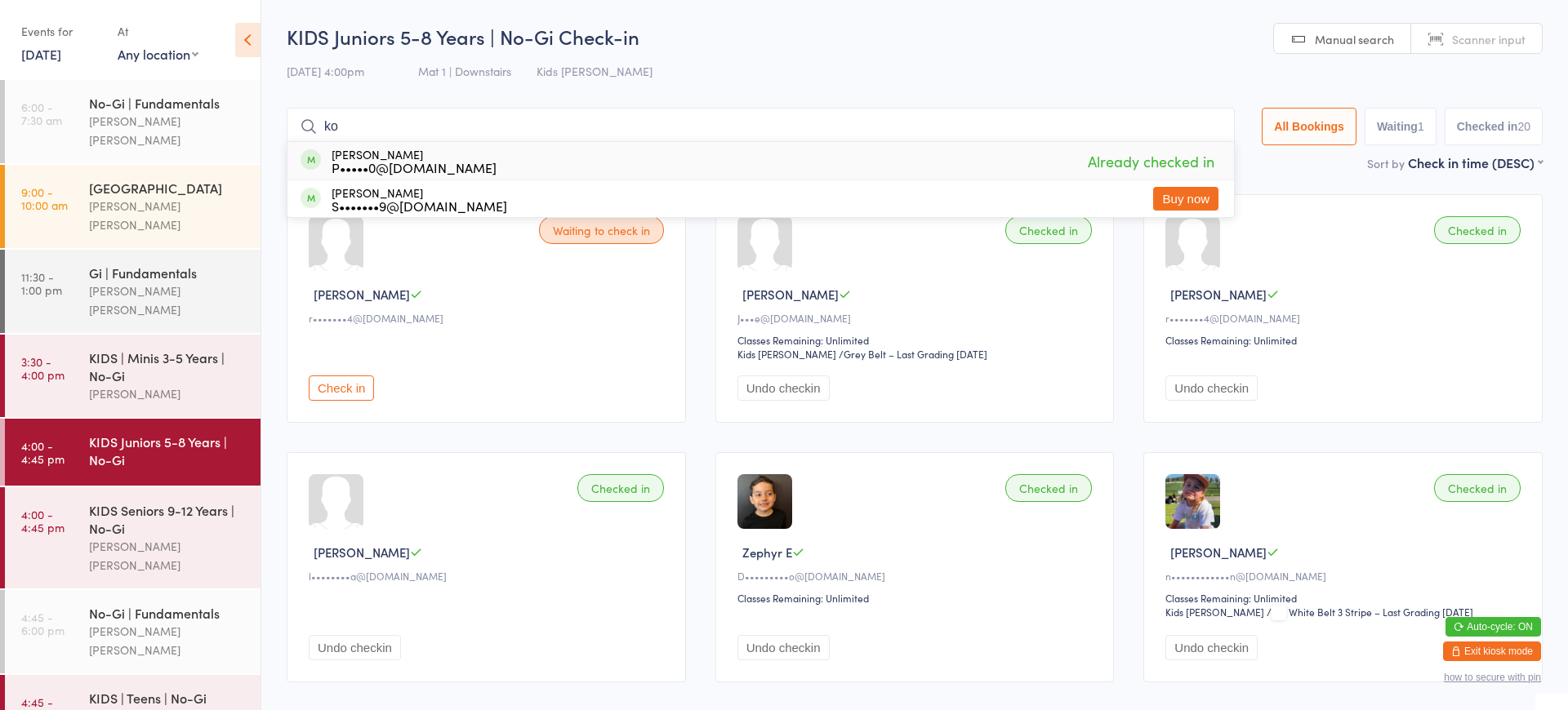
type input "k"
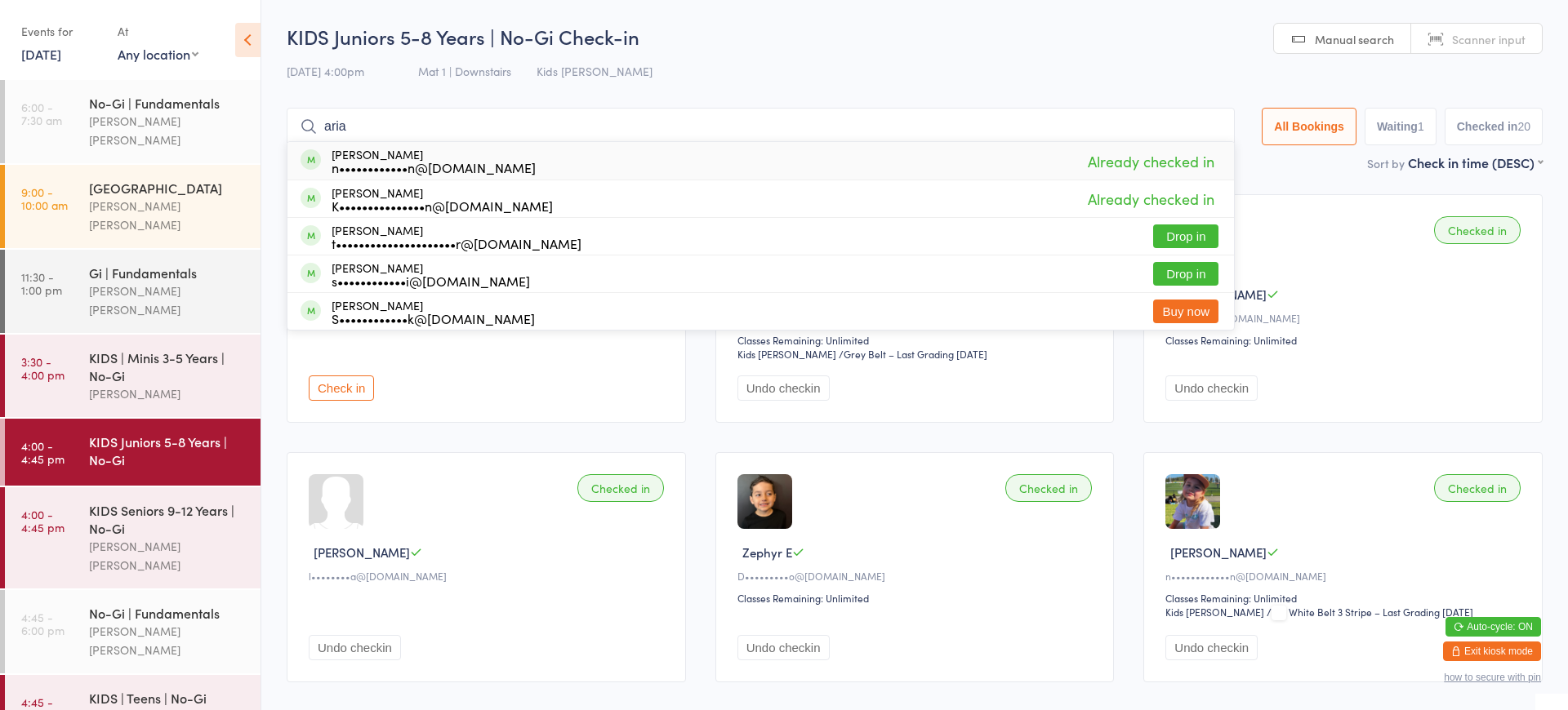
drag, startPoint x: 352, startPoint y: 120, endPoint x: 298, endPoint y: 121, distance: 54.0
click at [298, 121] on input "aria" at bounding box center [761, 126] width 948 height 37
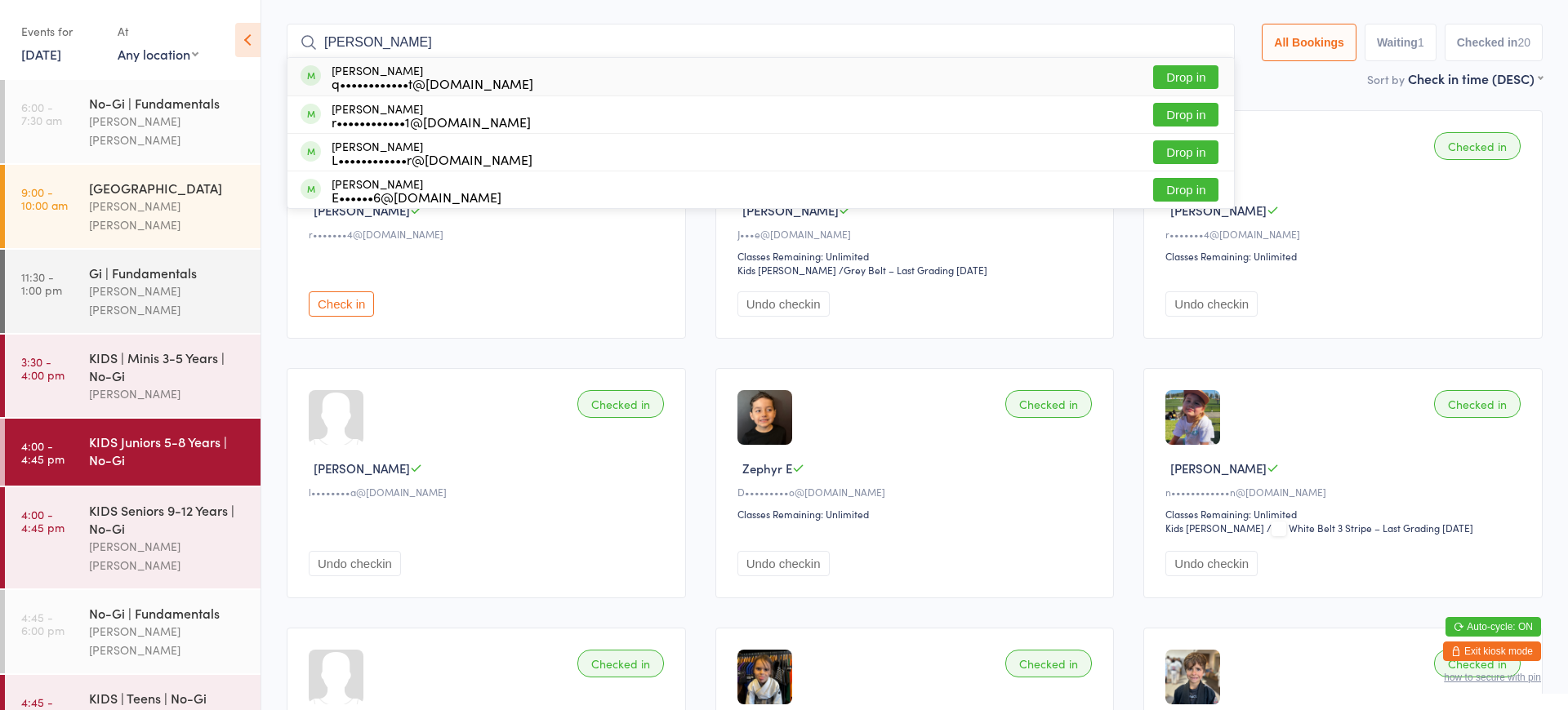
type input "[PERSON_NAME]"
drag, startPoint x: 386, startPoint y: 56, endPoint x: 1178, endPoint y: 78, distance: 792.3
click at [1178, 78] on button "Drop in" at bounding box center [1185, 78] width 66 height 24
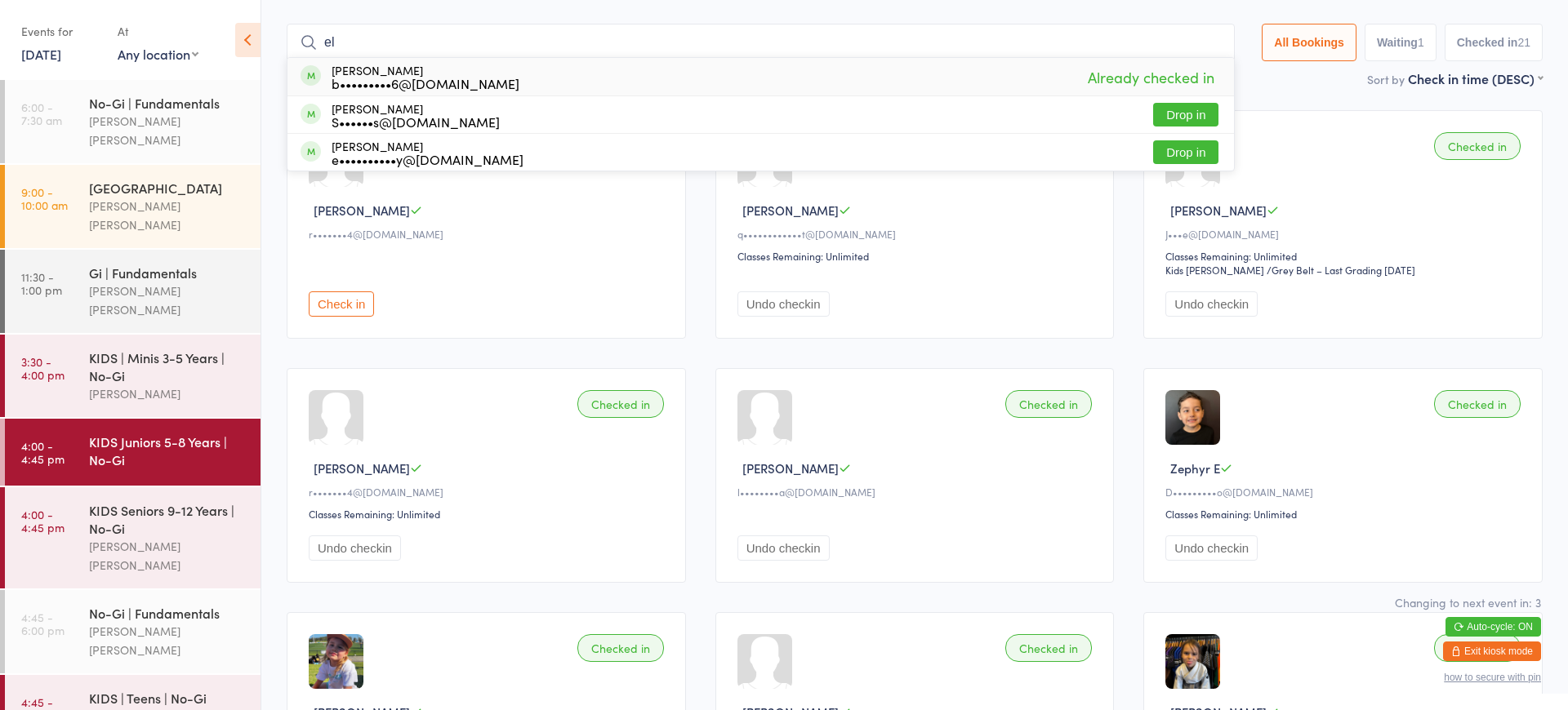
type input "e"
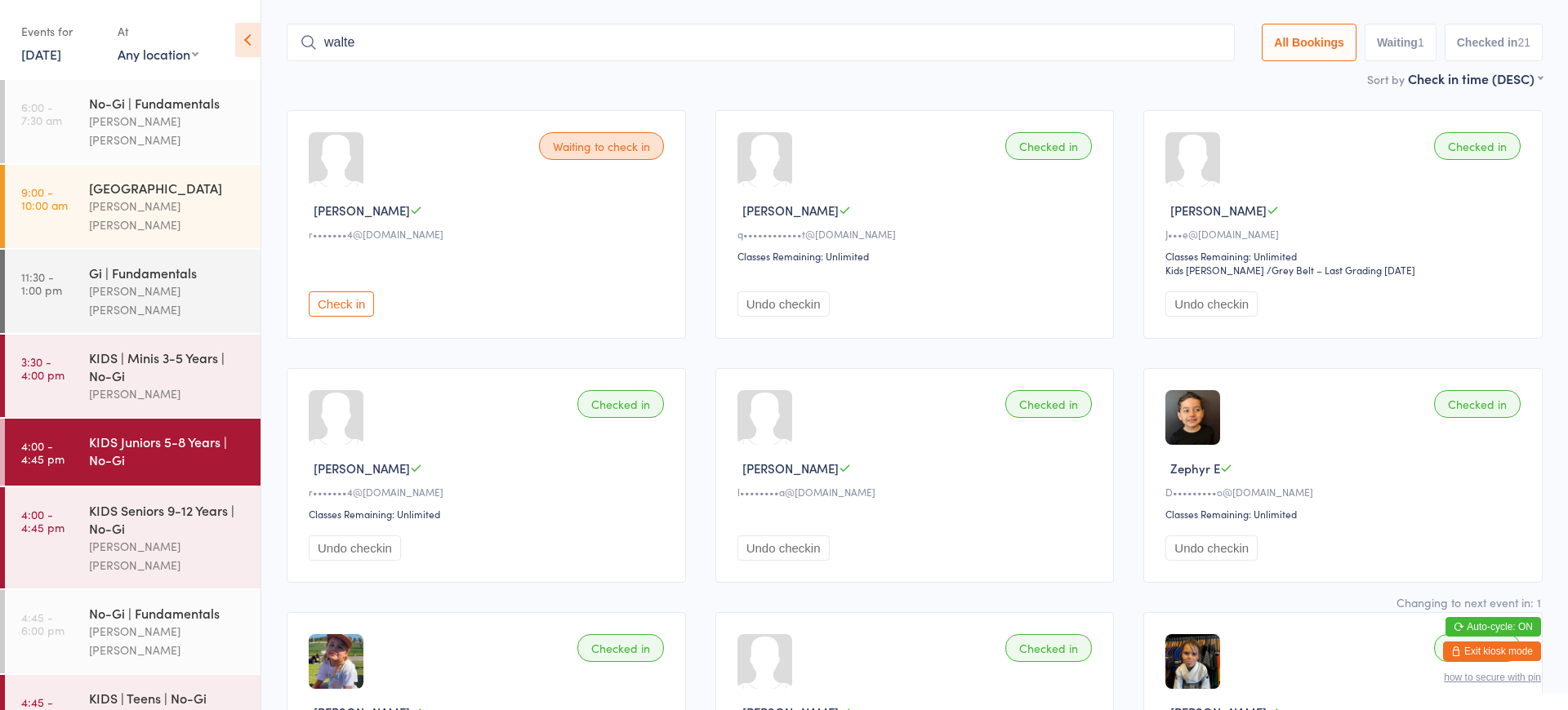
type input "[PERSON_NAME]"
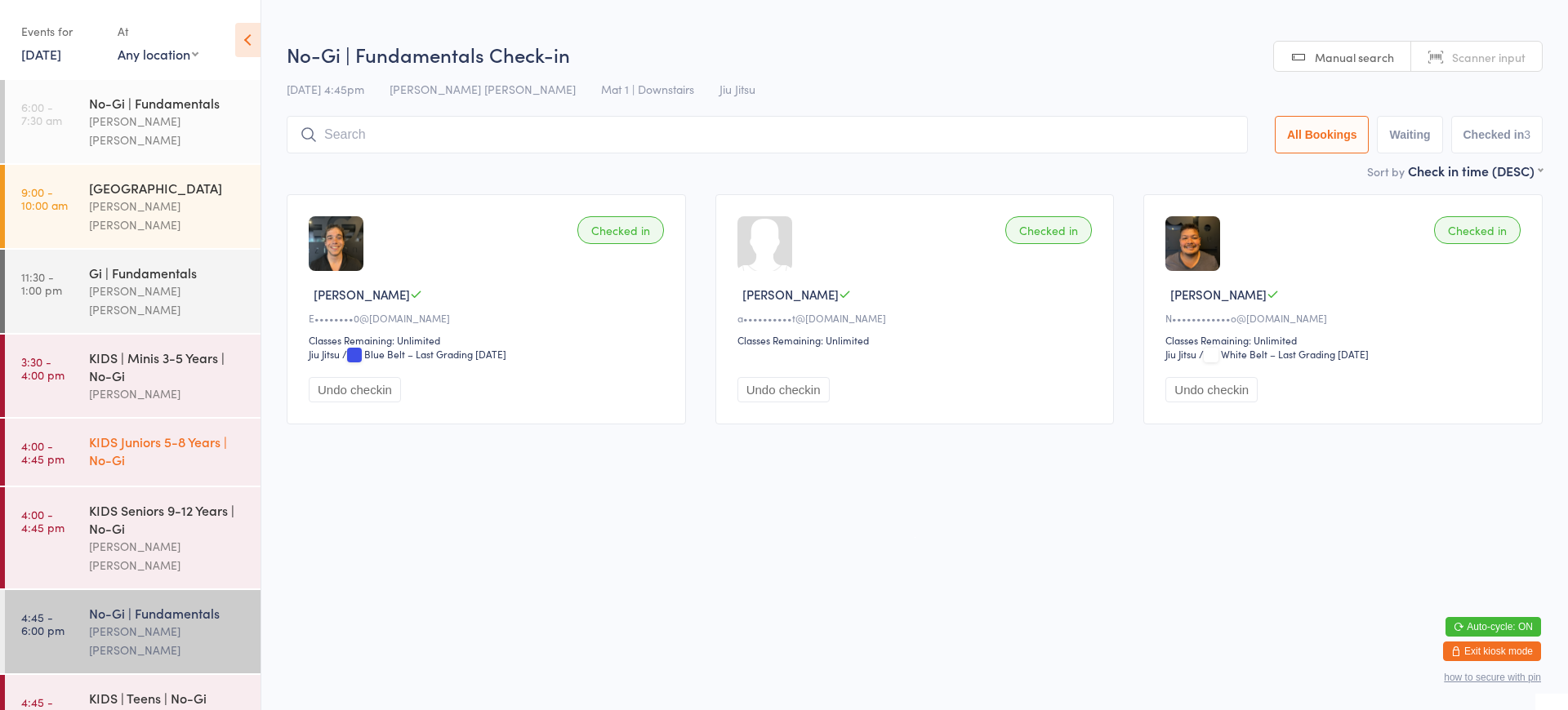
drag, startPoint x: 402, startPoint y: 26, endPoint x: 169, endPoint y: 428, distance: 464.6
click at [168, 433] on div "KIDS Juniors 5-8 Years | No-Gi" at bounding box center [167, 450] width 158 height 36
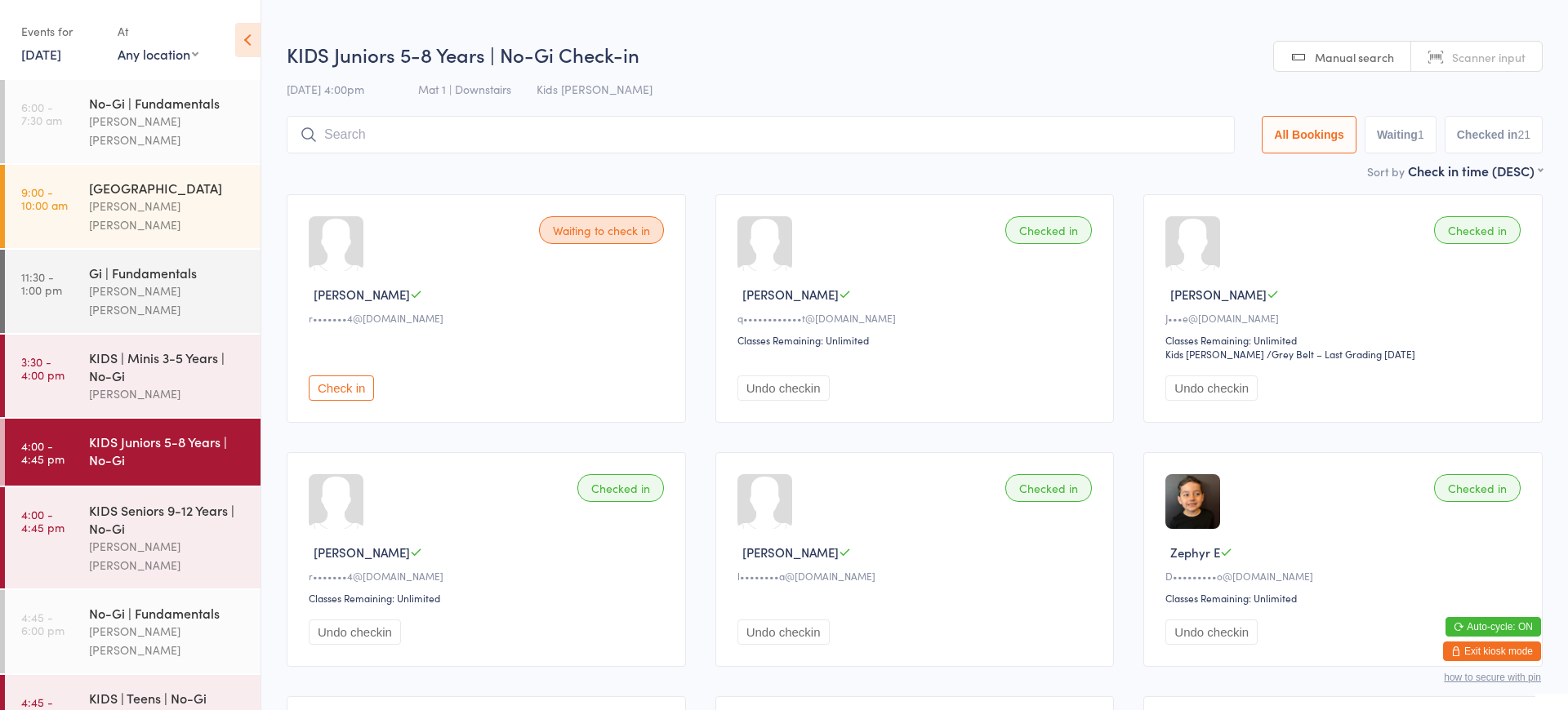
click at [374, 133] on input "search" at bounding box center [761, 134] width 948 height 37
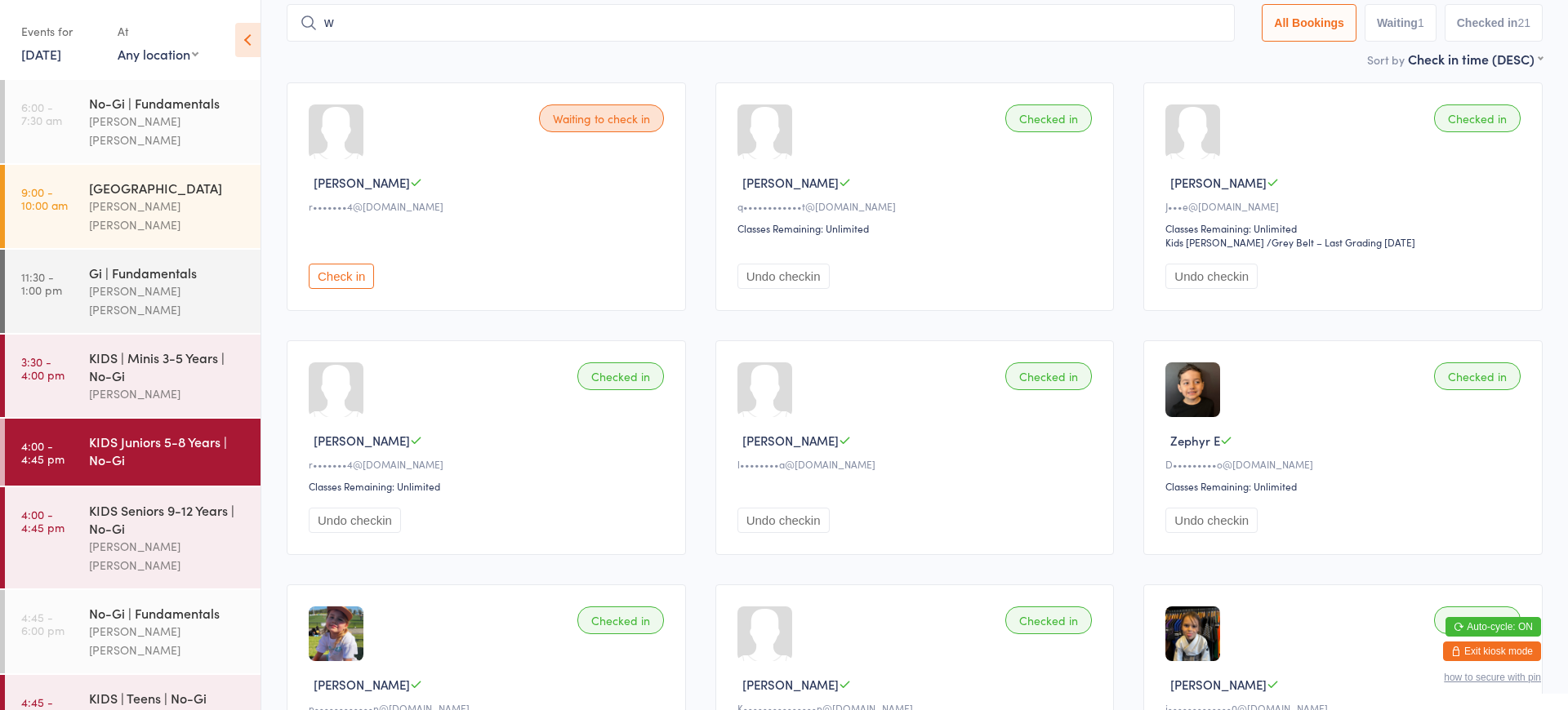
scroll to position [116, 0]
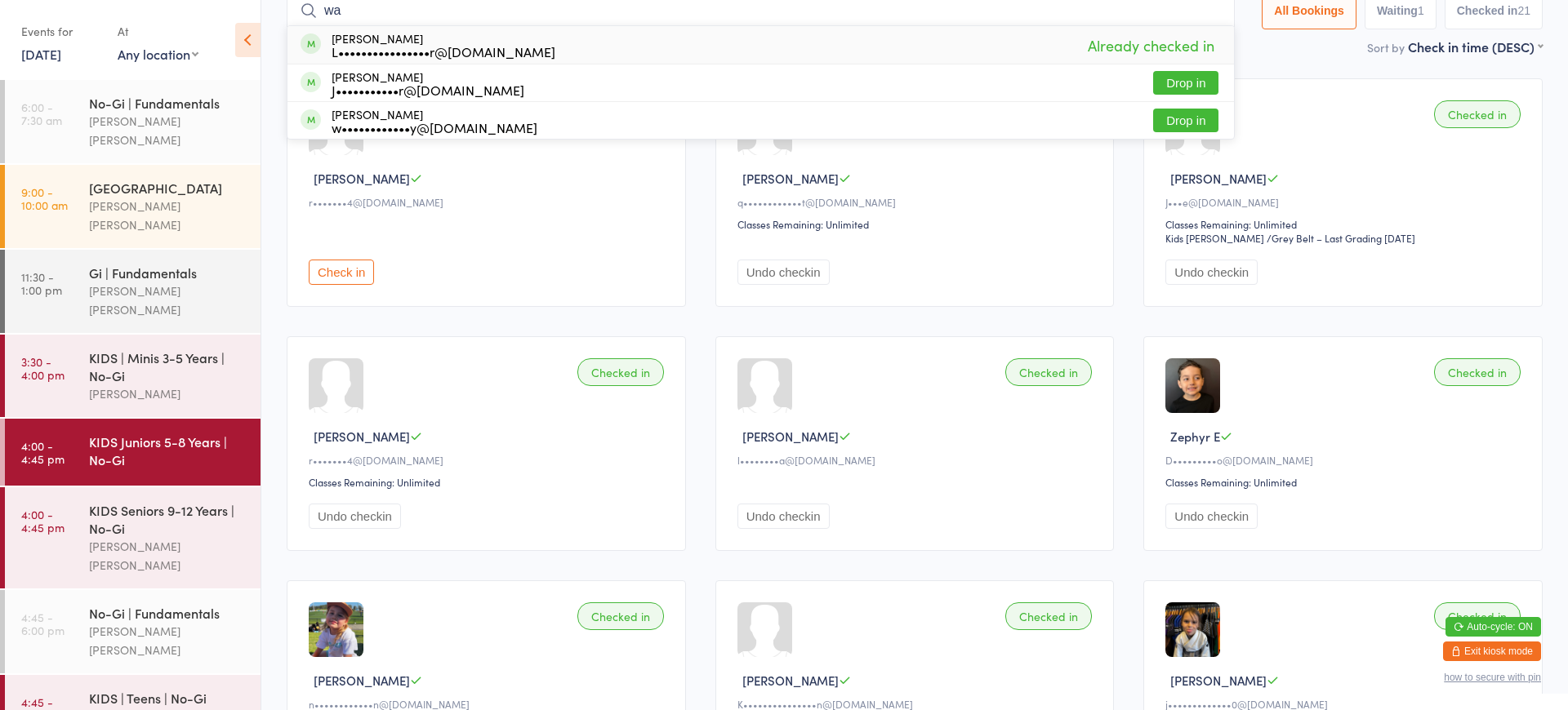
type input "w"
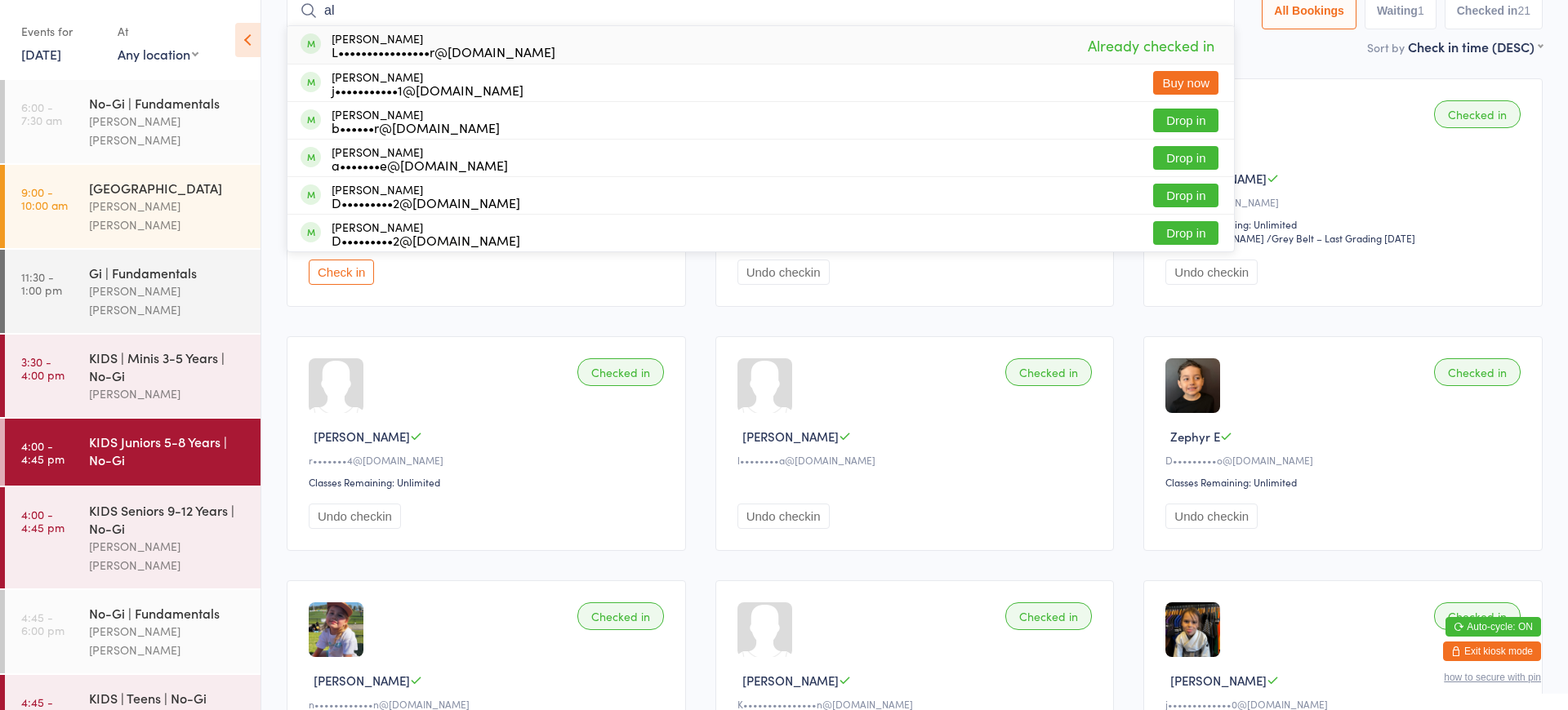
type input "a"
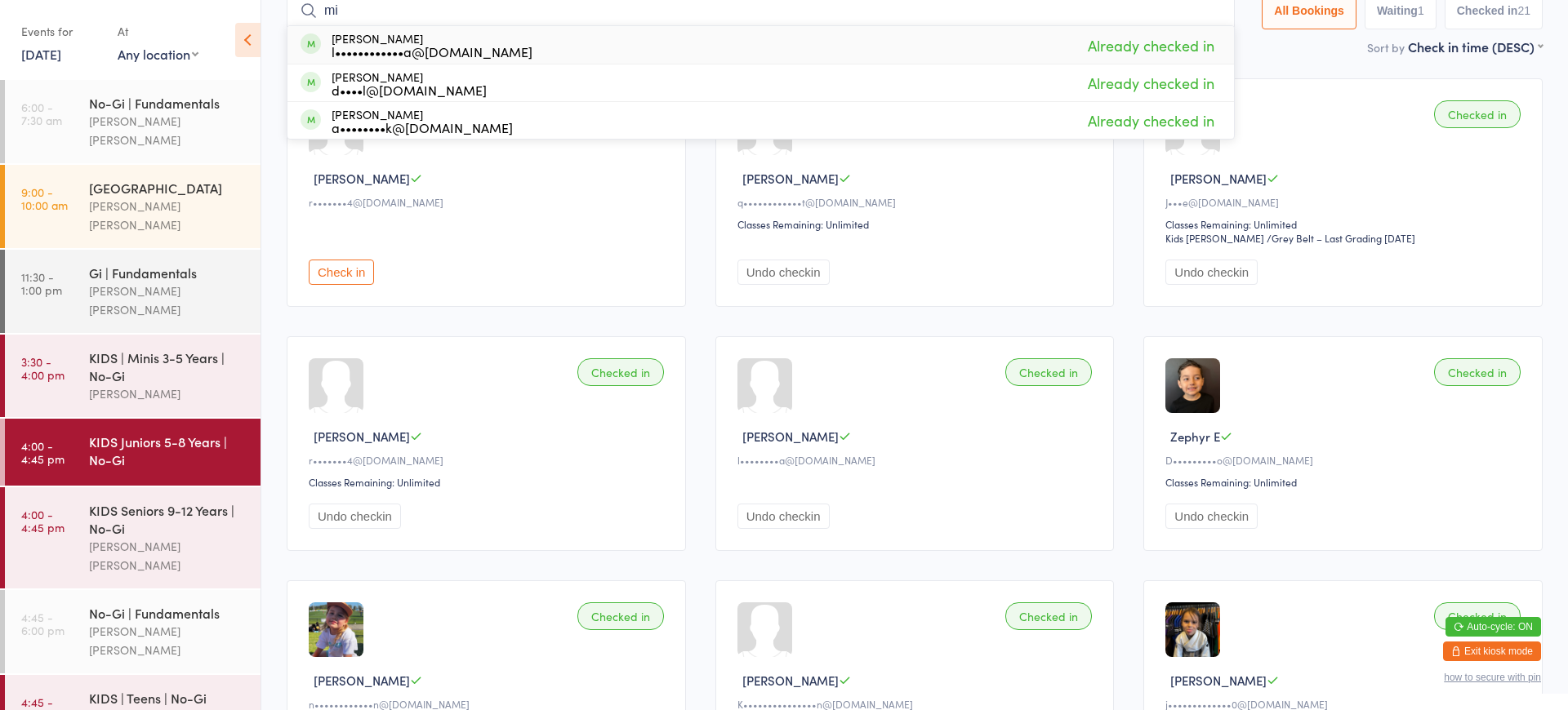
type input "m"
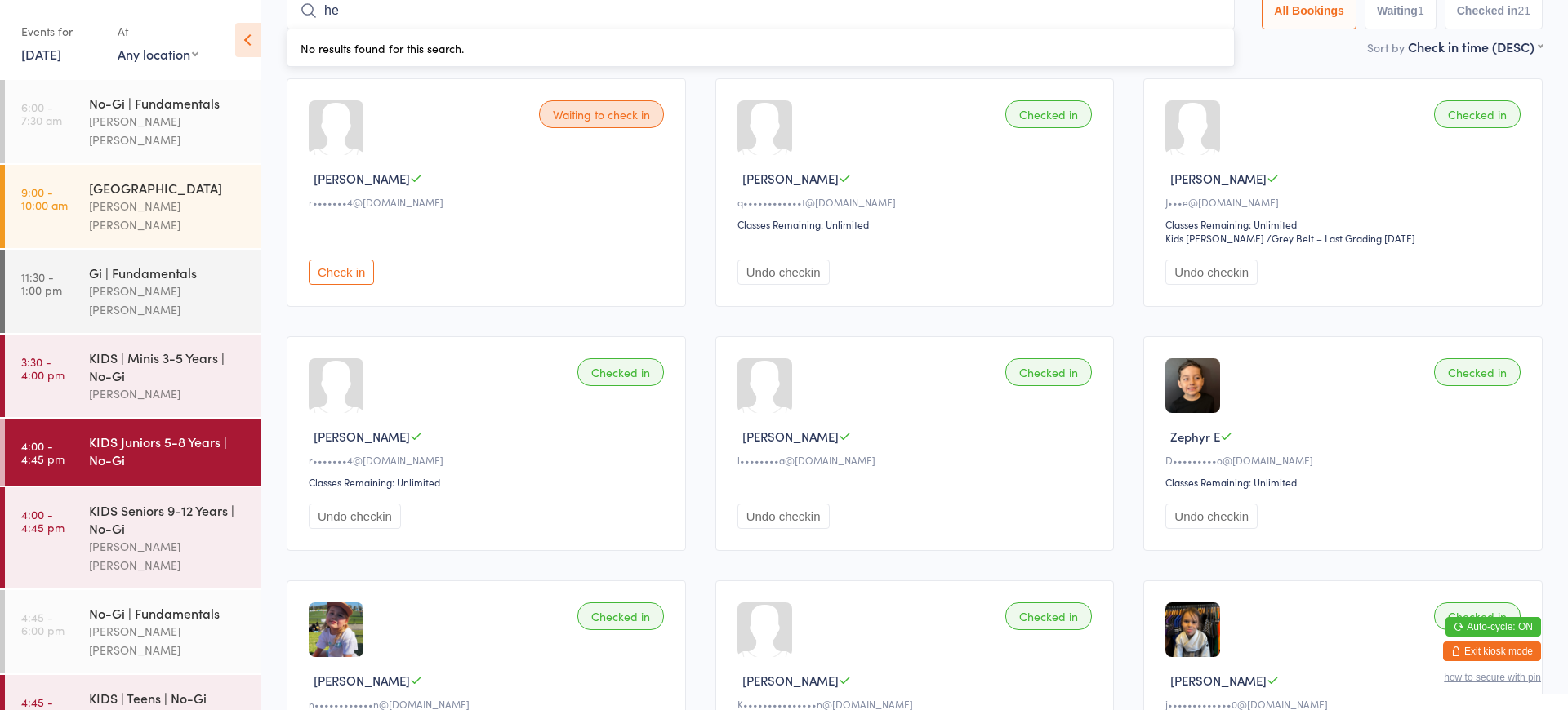
type input "h"
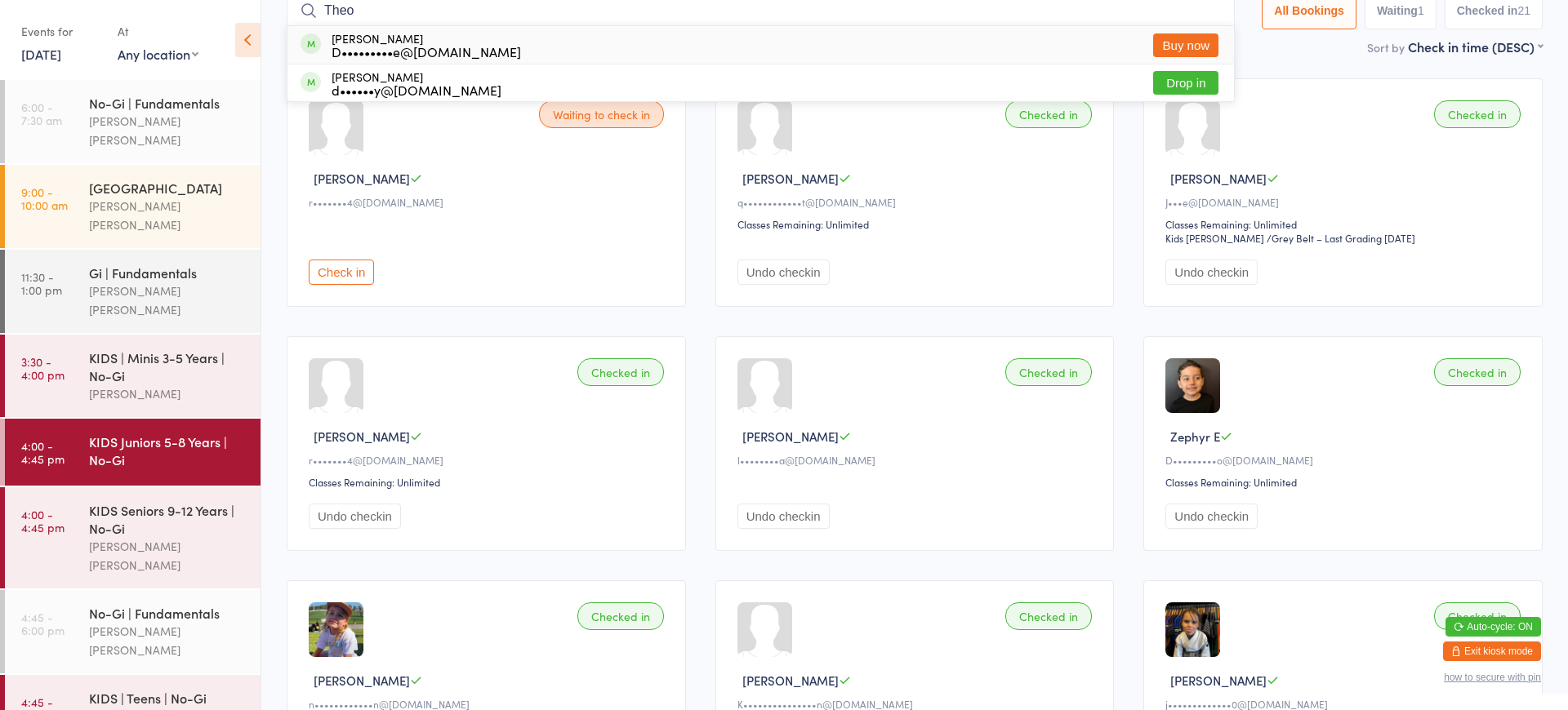
type input "Theo"
click at [308, 42] on span at bounding box center [310, 44] width 20 height 20
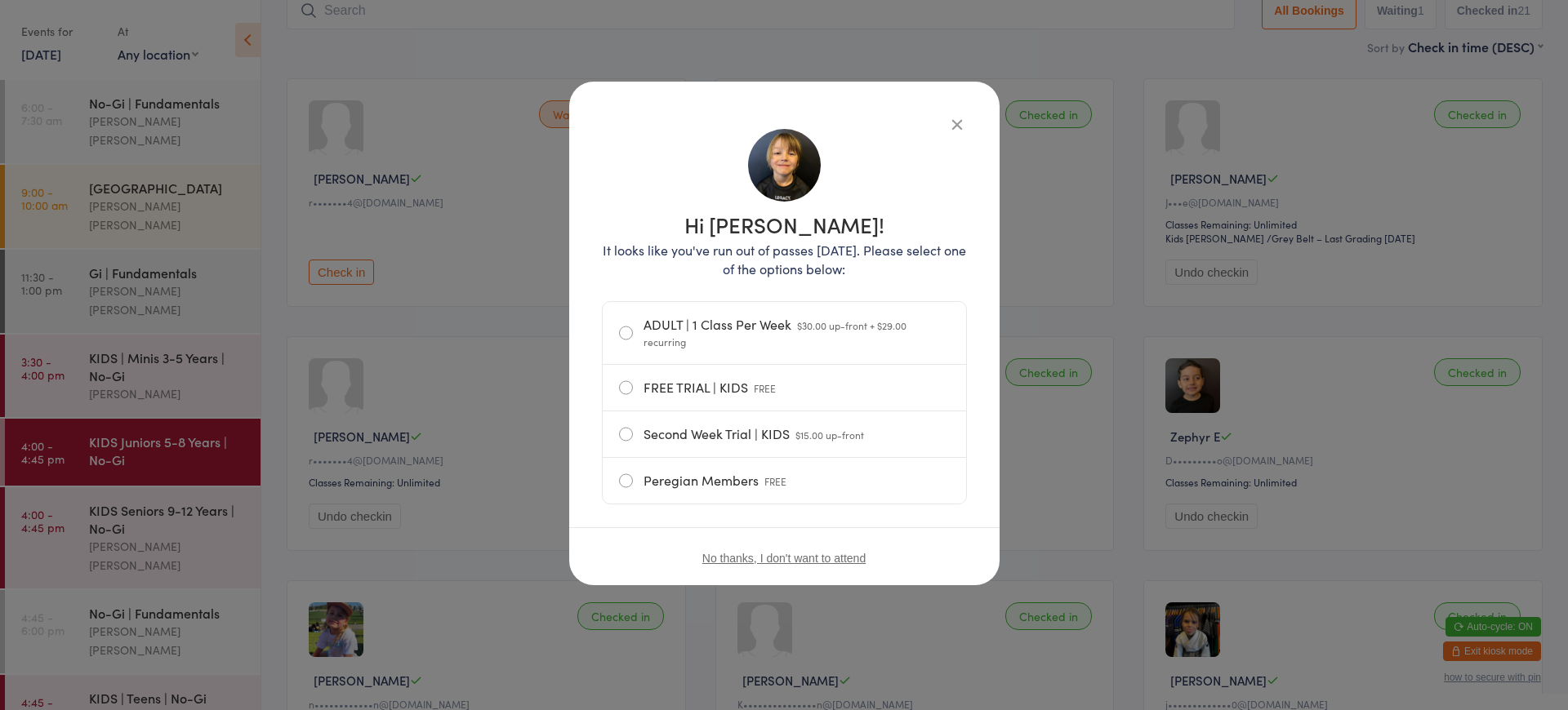
click at [513, 52] on div "Hi [PERSON_NAME]! It looks like you've run out of passes [DATE]. Please select …" at bounding box center [784, 355] width 1568 height 710
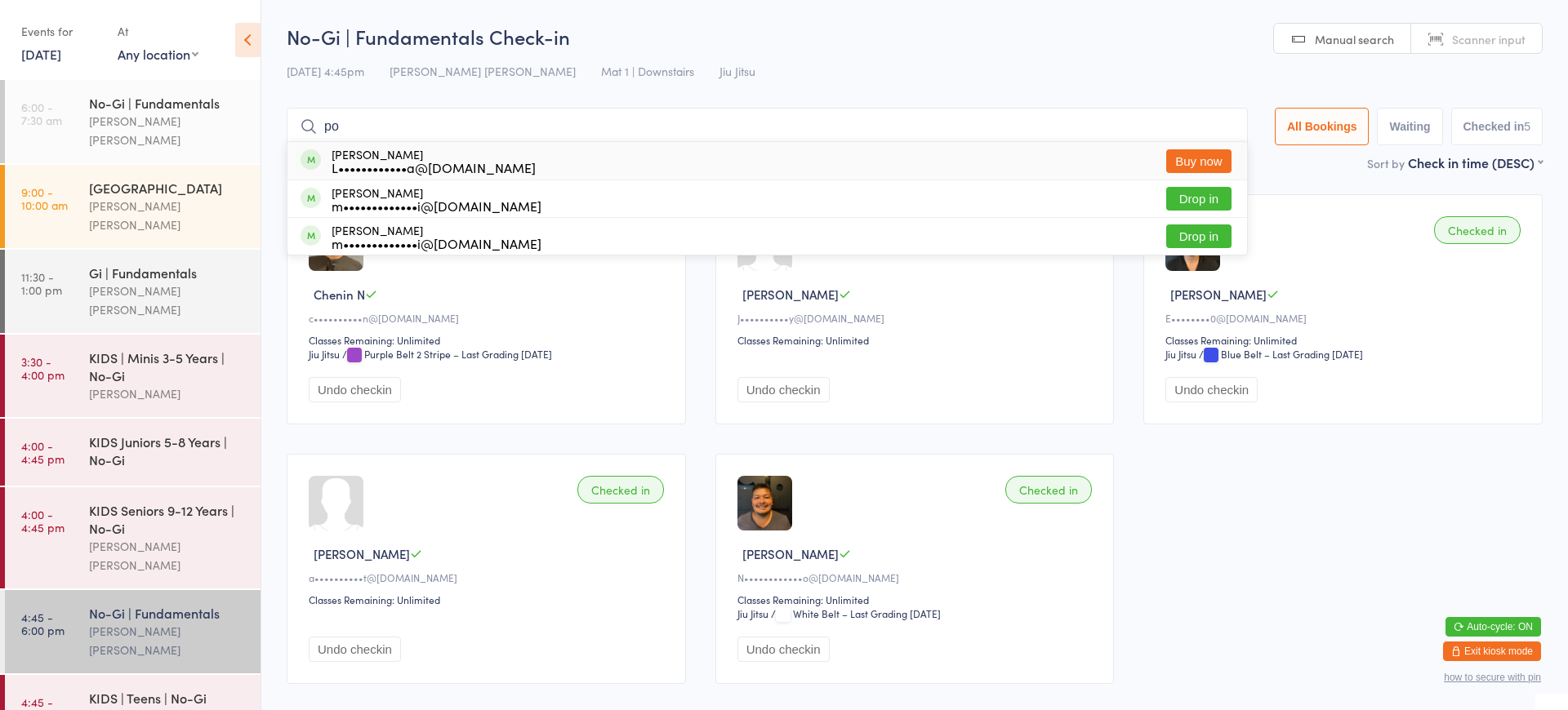
type input "p"
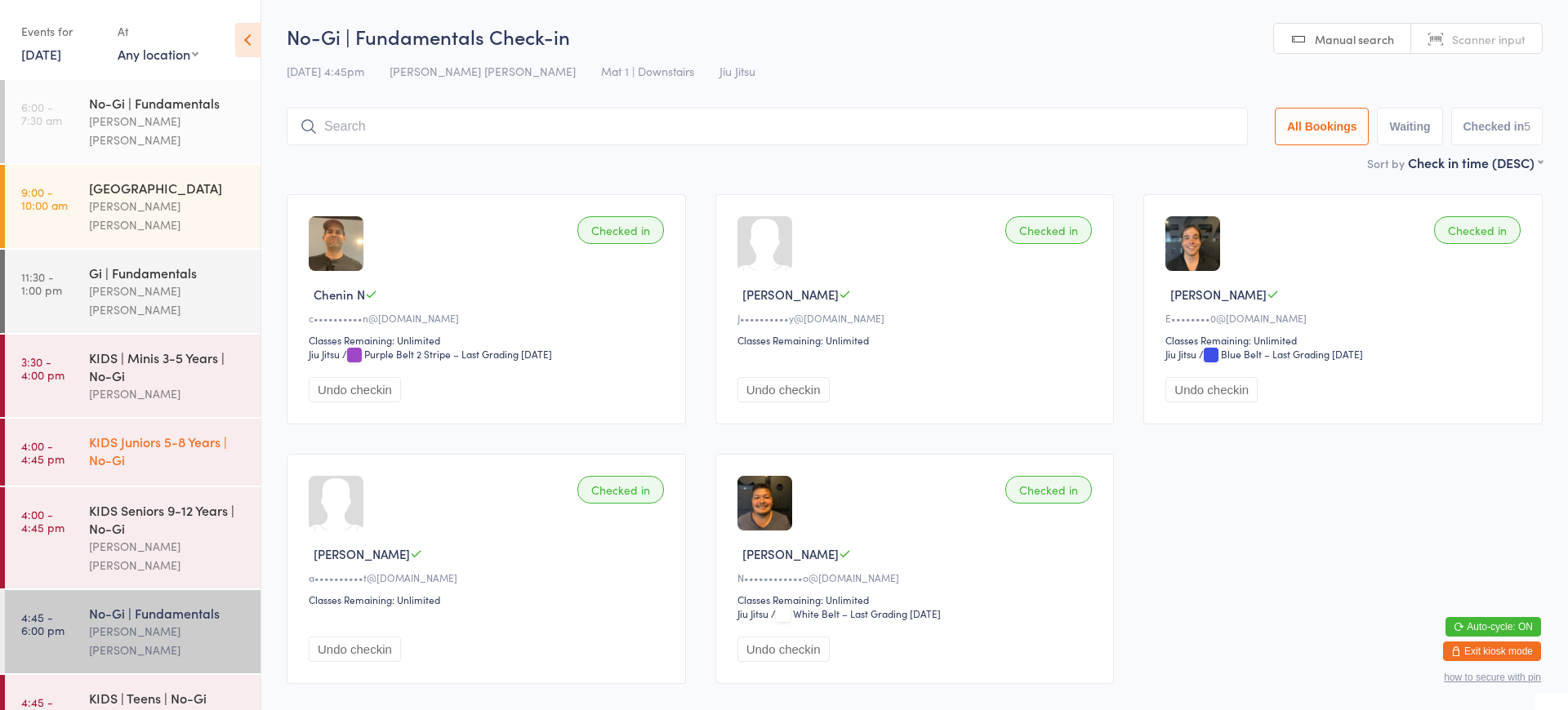
click at [153, 433] on div "KIDS Juniors 5-8 Years | No-Gi" at bounding box center [167, 450] width 158 height 36
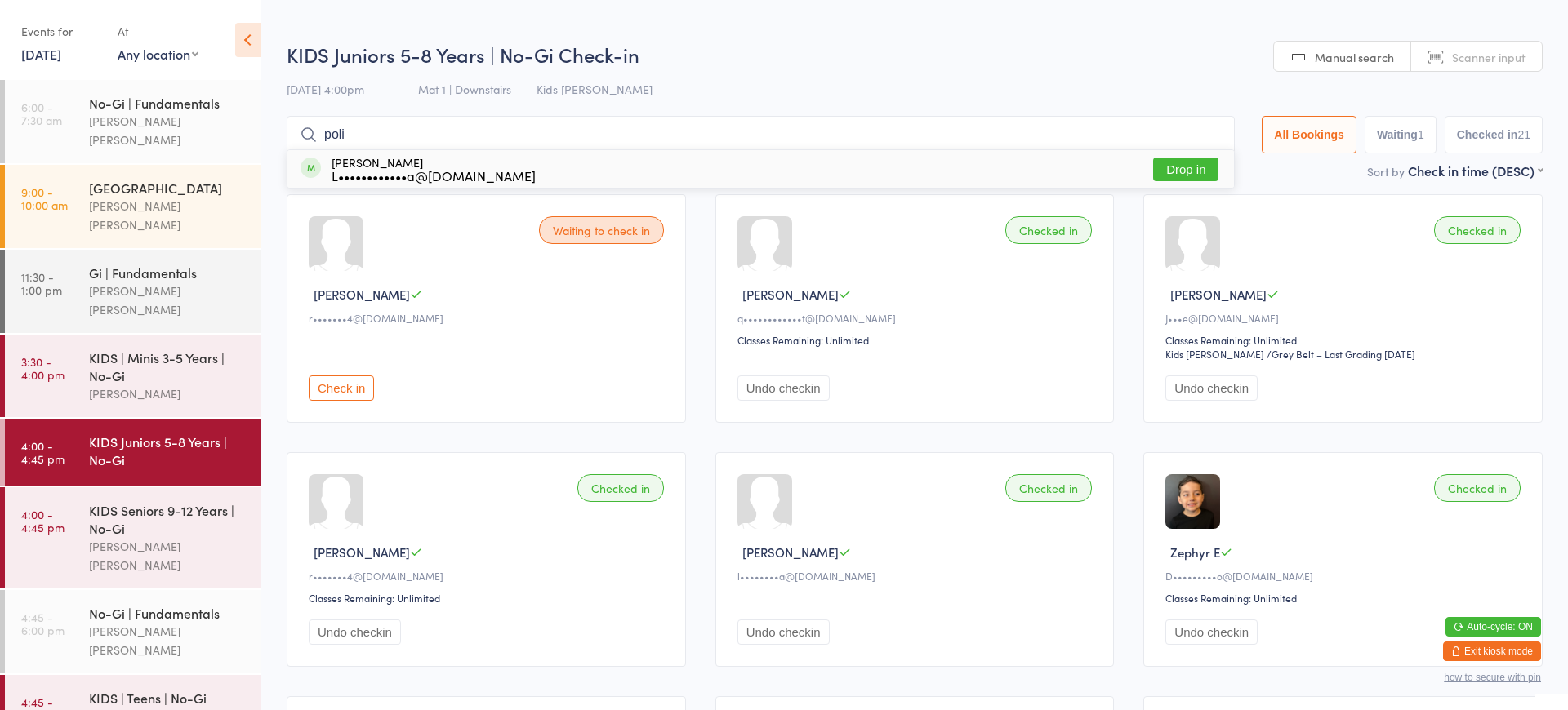
type input "poli"
click at [1194, 167] on button "Drop in" at bounding box center [1185, 170] width 66 height 24
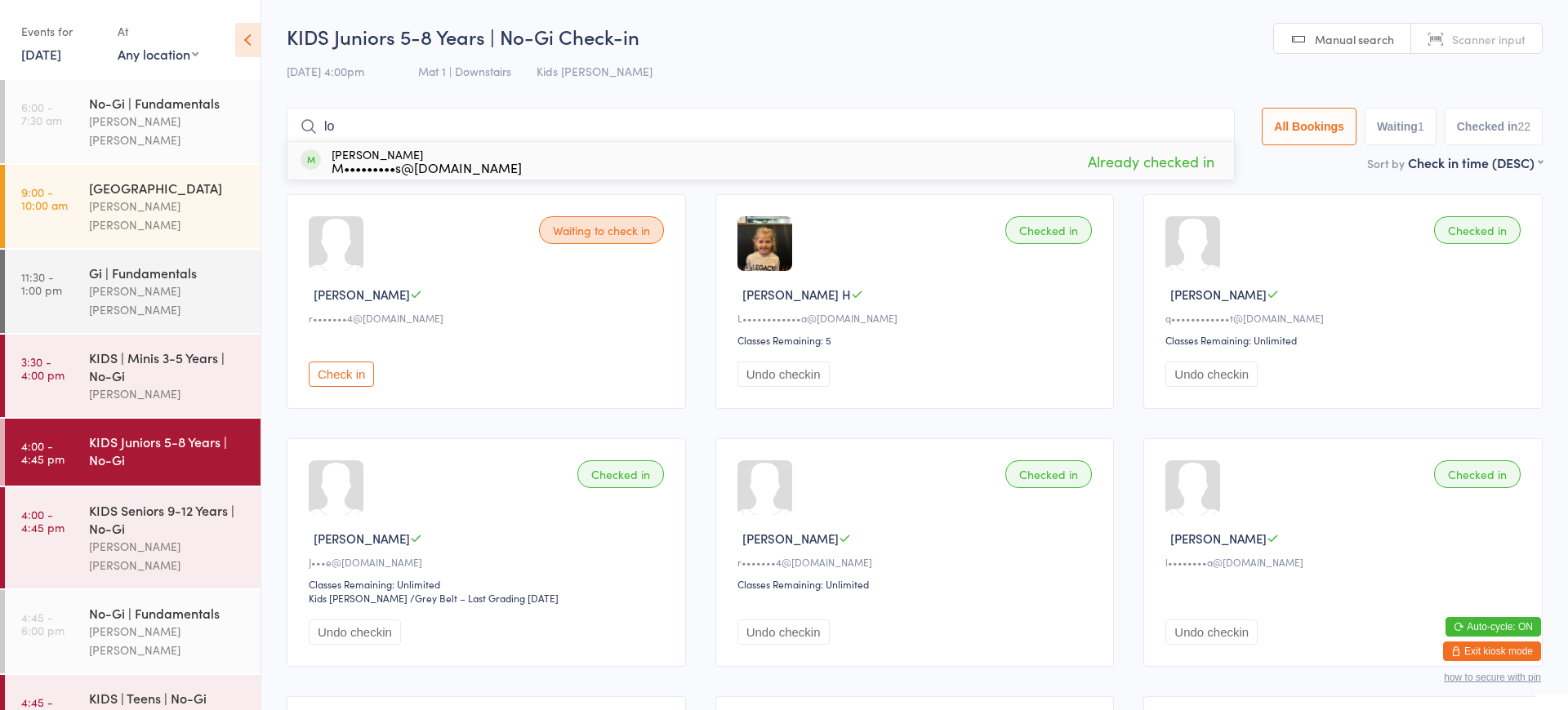
type input "l"
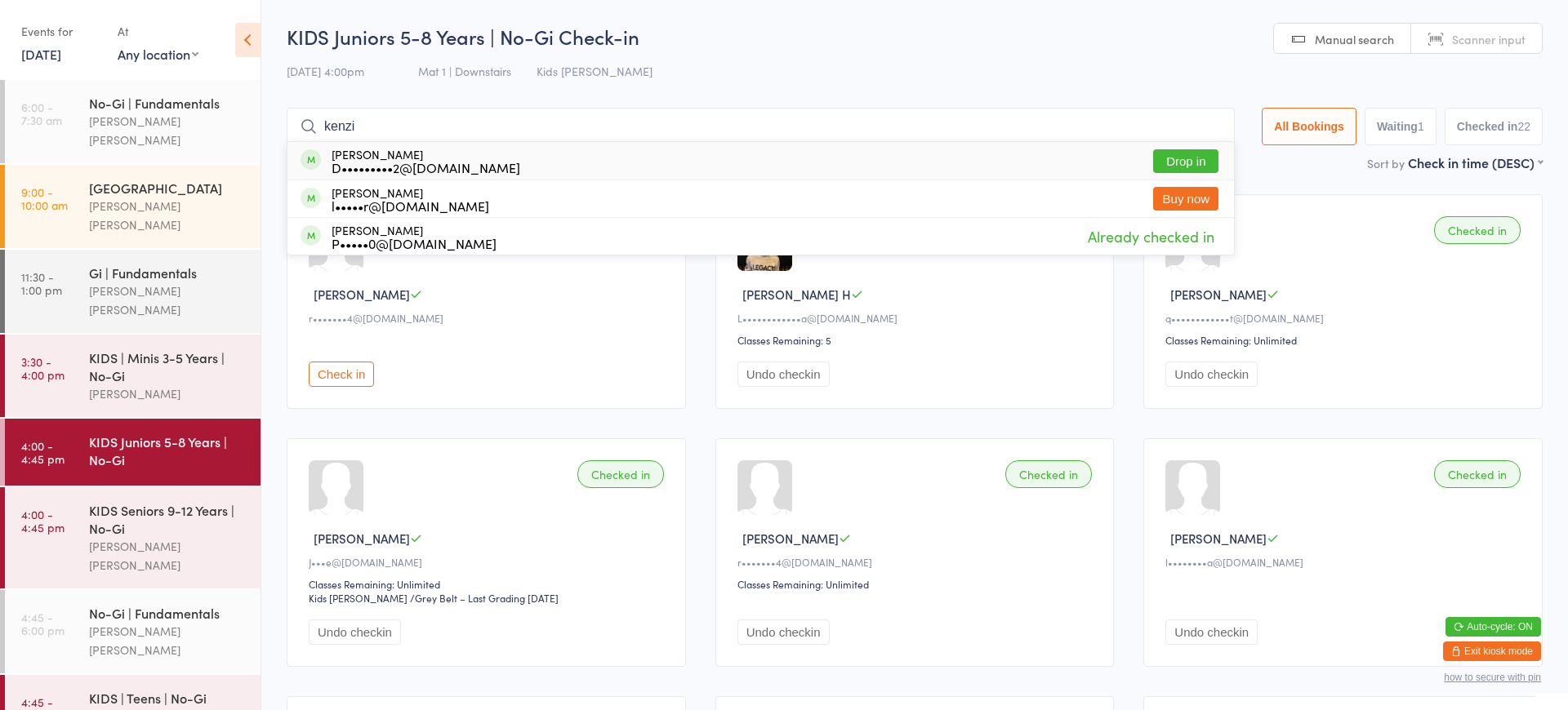
type input "kenos"
drag, startPoint x: 616, startPoint y: 153, endPoint x: 1194, endPoint y: 155, distance: 578.0
click at [1191, 155] on button "Drop in" at bounding box center [1185, 162] width 66 height 24
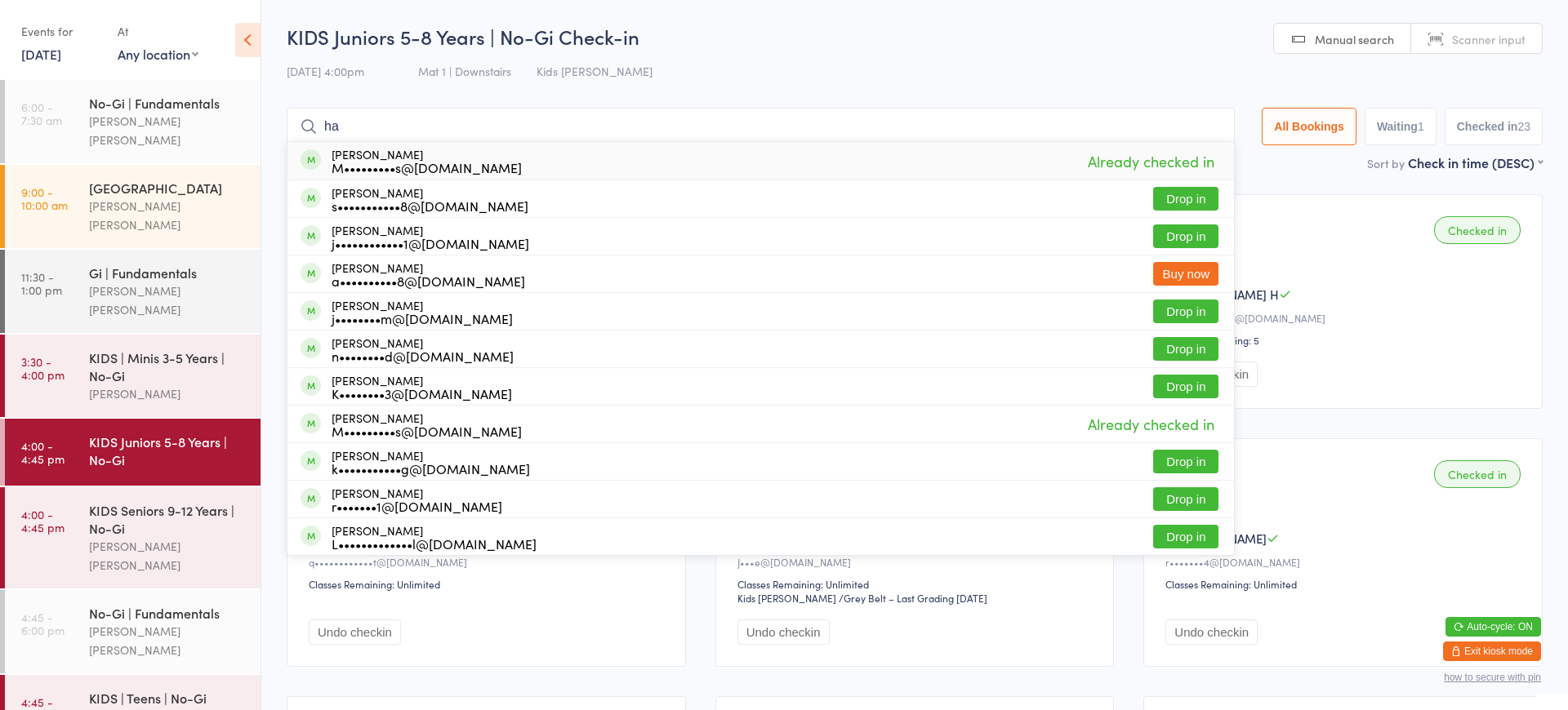
type input "h"
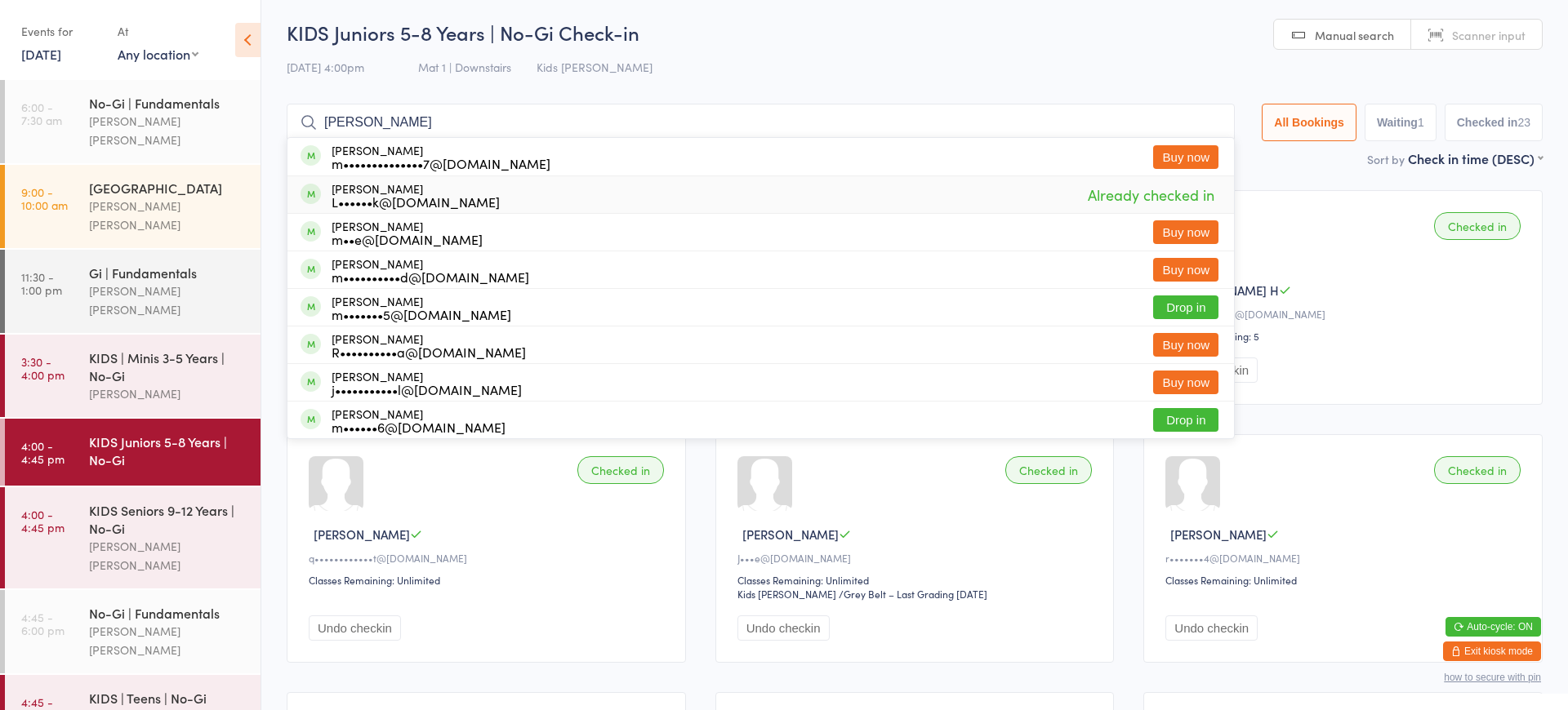
scroll to position [9, 0]
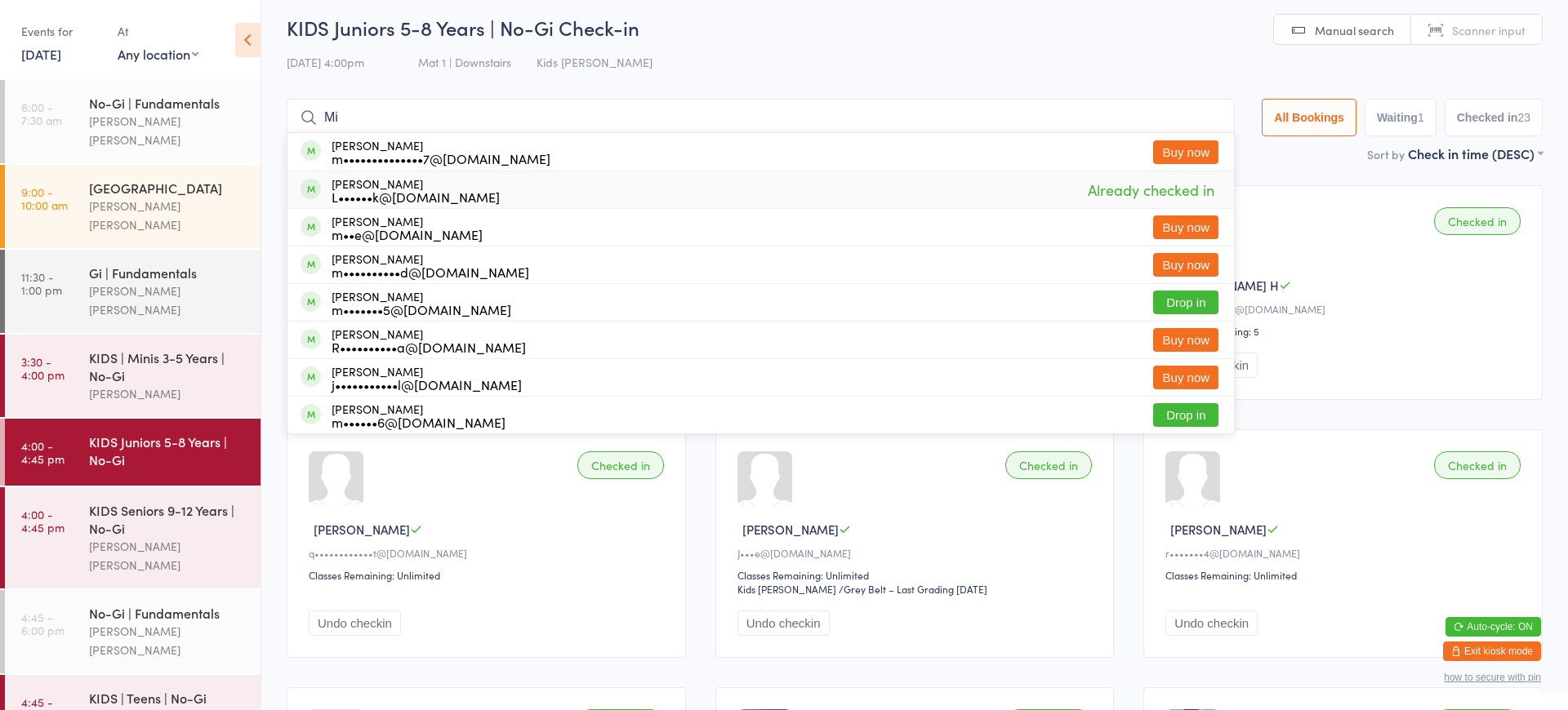
type input "M"
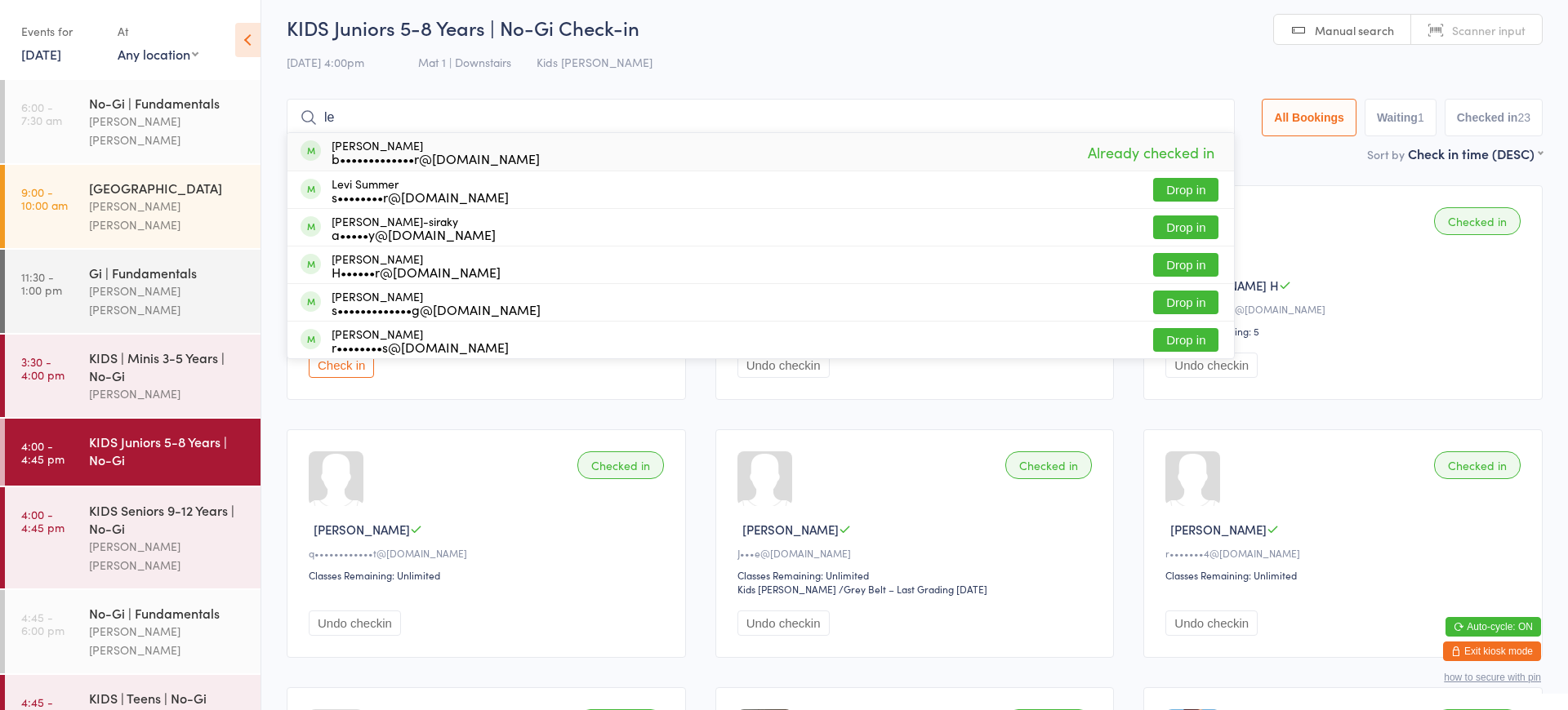
type input "l"
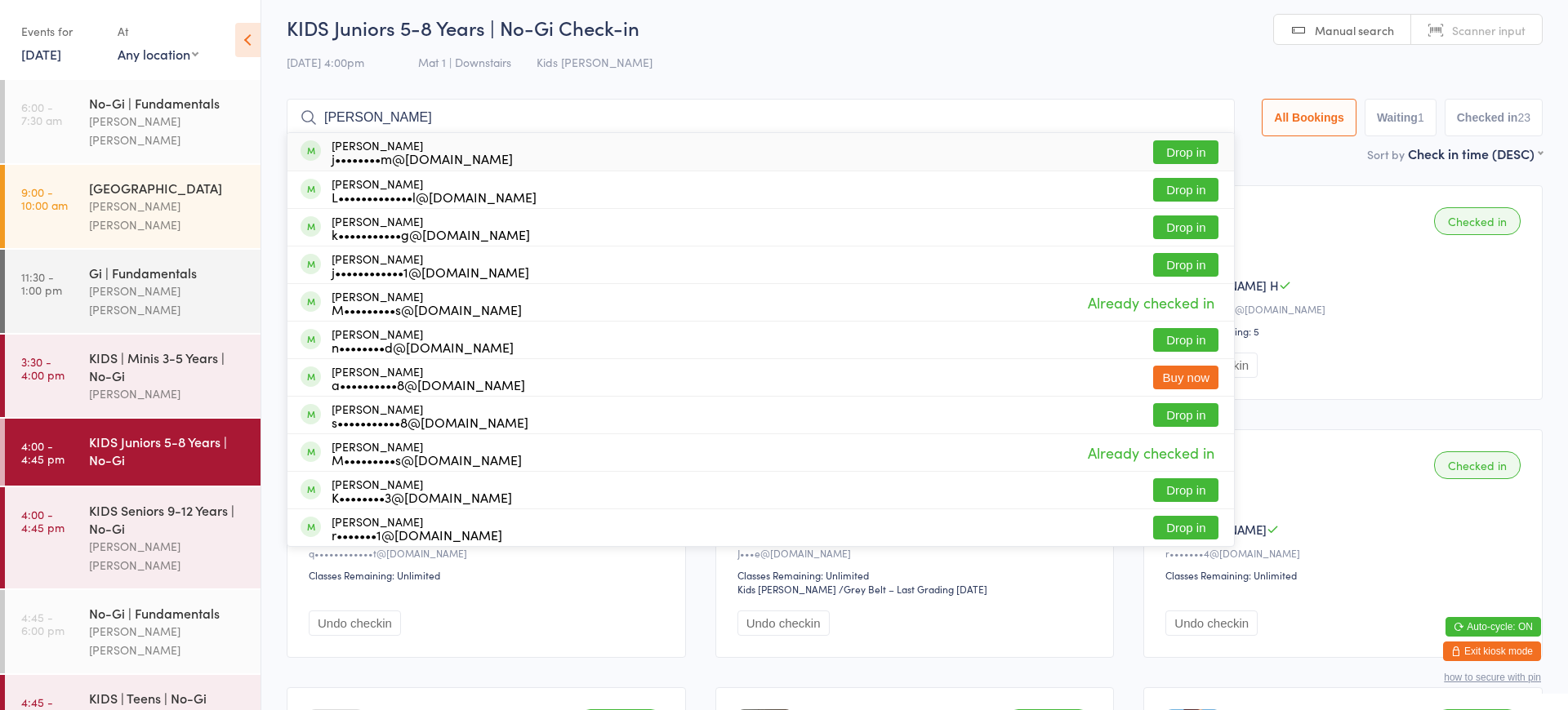
type input "[PERSON_NAME]"
drag, startPoint x: 464, startPoint y: 141, endPoint x: 1176, endPoint y: 151, distance: 712.1
click at [1176, 151] on button "Drop in" at bounding box center [1185, 152] width 66 height 24
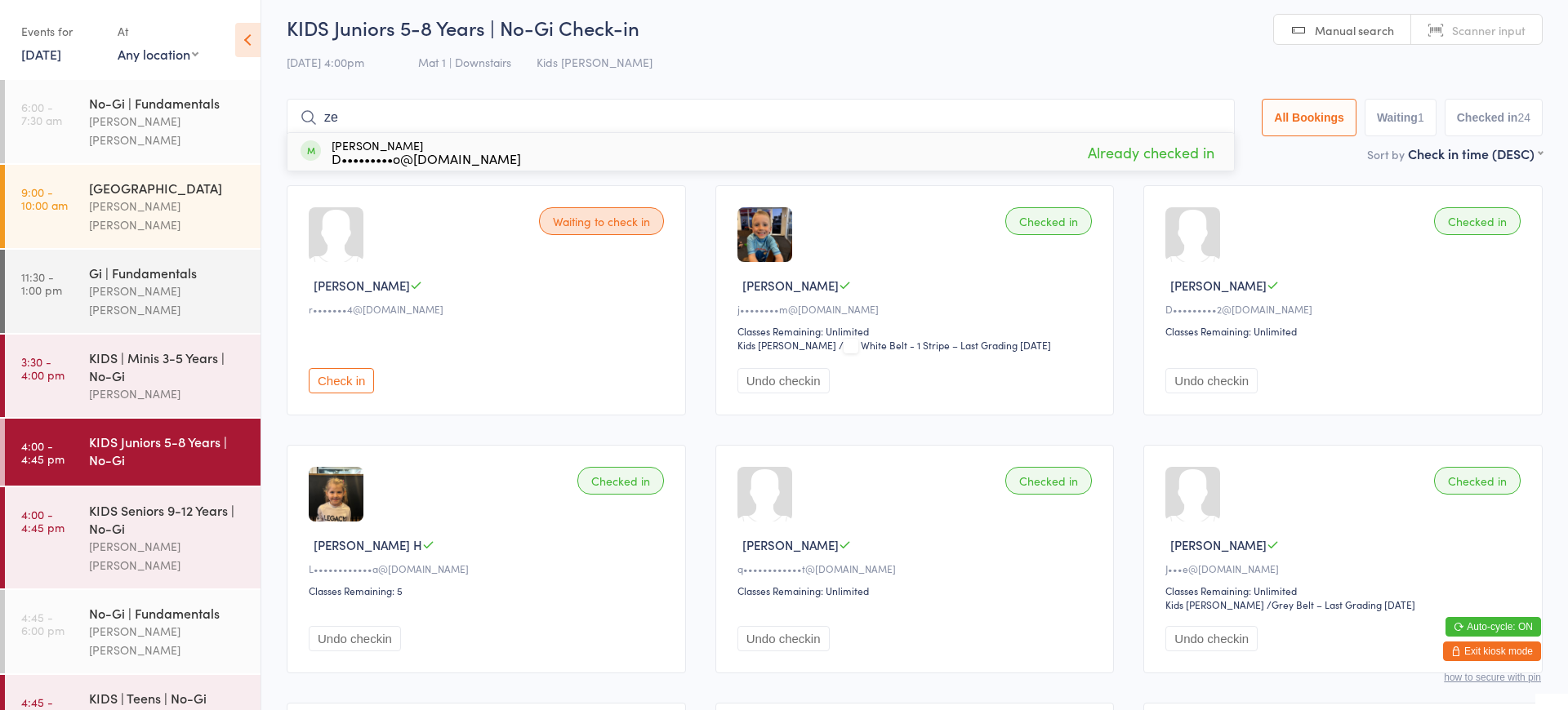
type input "z"
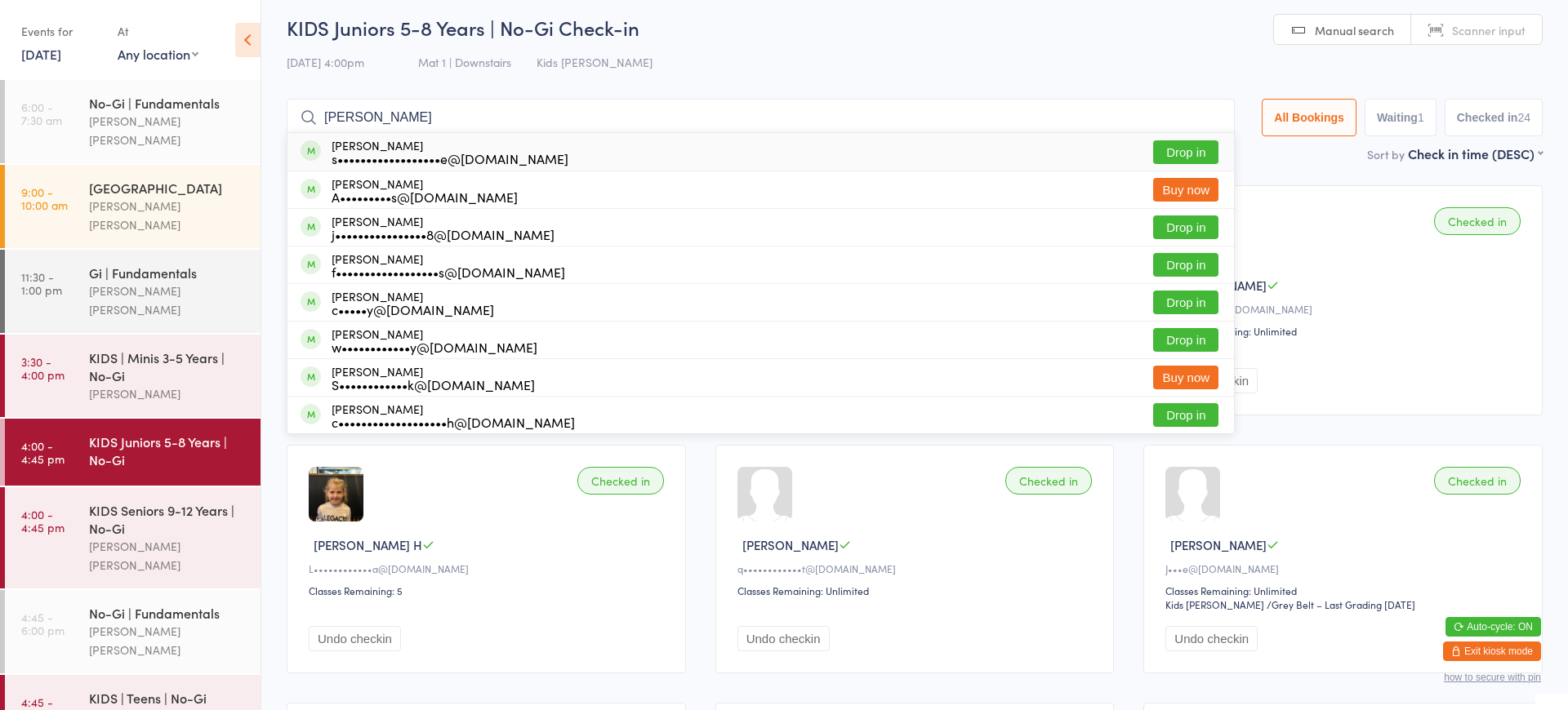
type input "[PERSON_NAME]"
drag, startPoint x: 809, startPoint y: 112, endPoint x: 1187, endPoint y: 227, distance: 395.1
click at [1187, 227] on button "Drop in" at bounding box center [1185, 227] width 66 height 24
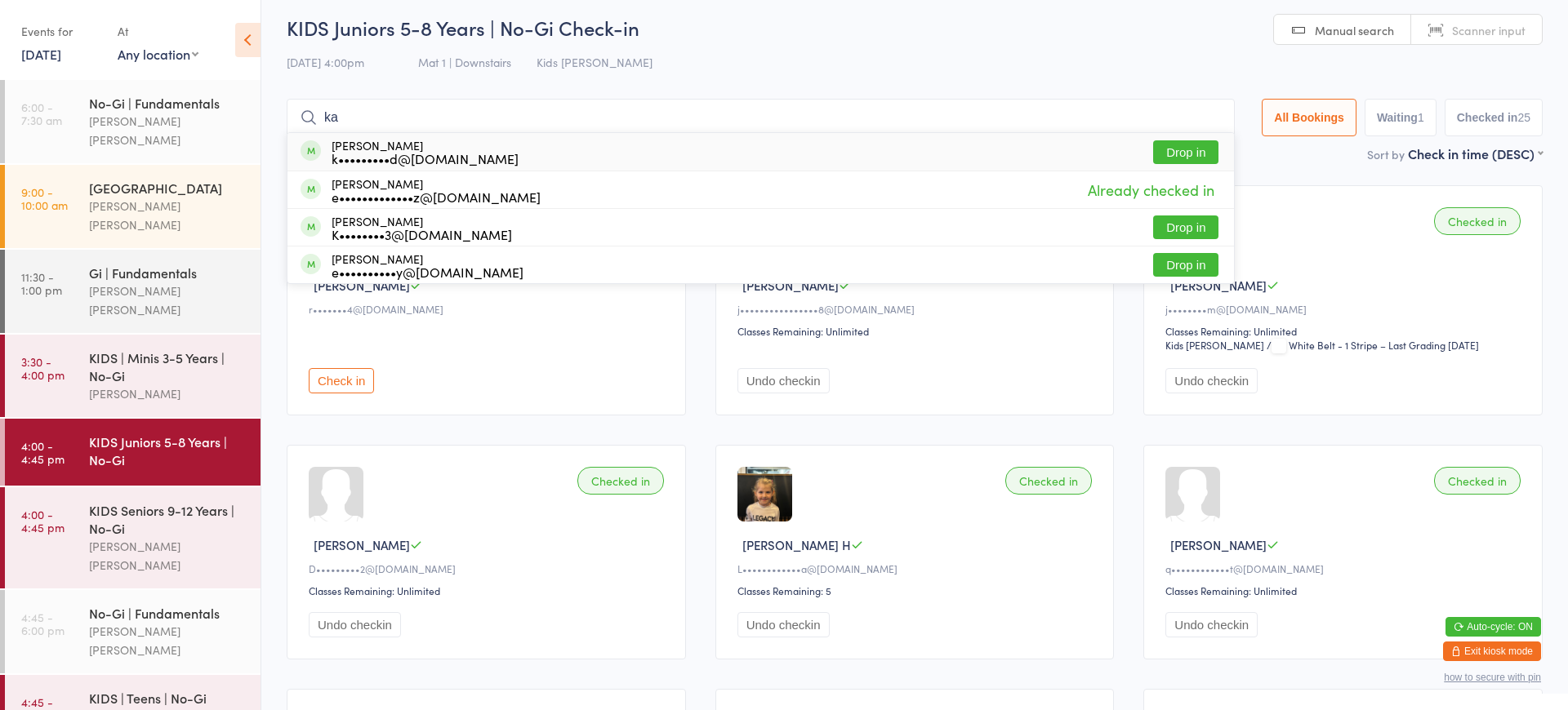
type input "k"
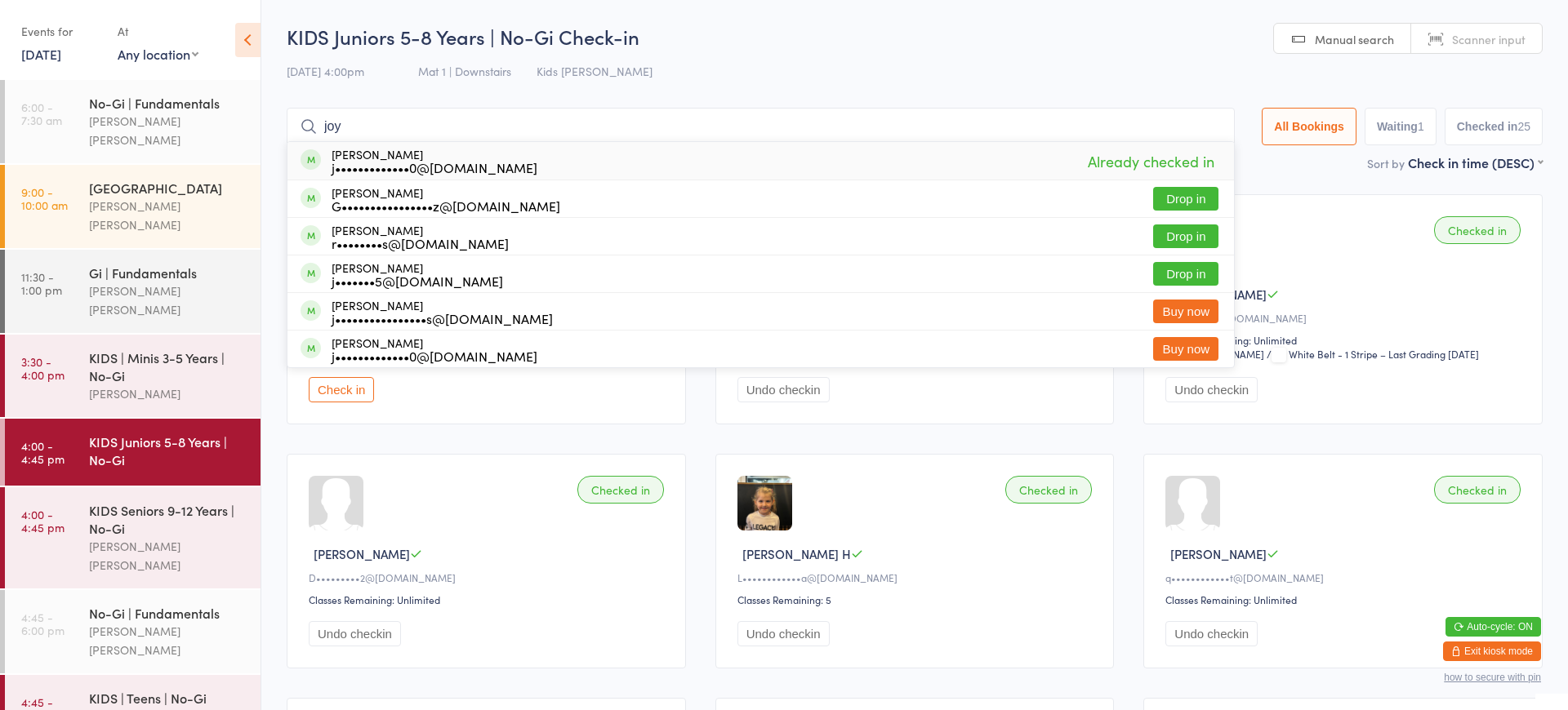
scroll to position [0, 0]
type input "j"
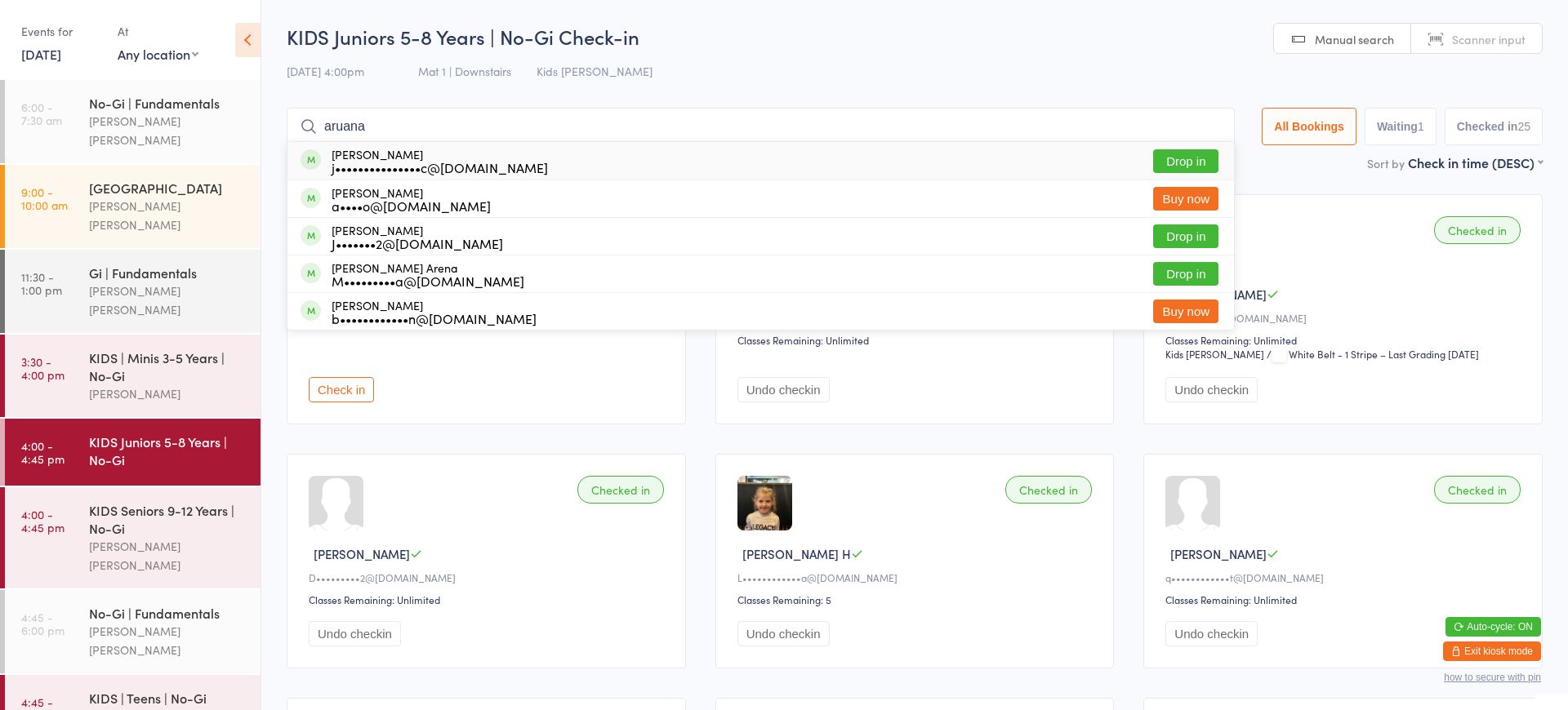
type input "aruana"
click at [1184, 164] on button "Drop in" at bounding box center [1185, 162] width 66 height 24
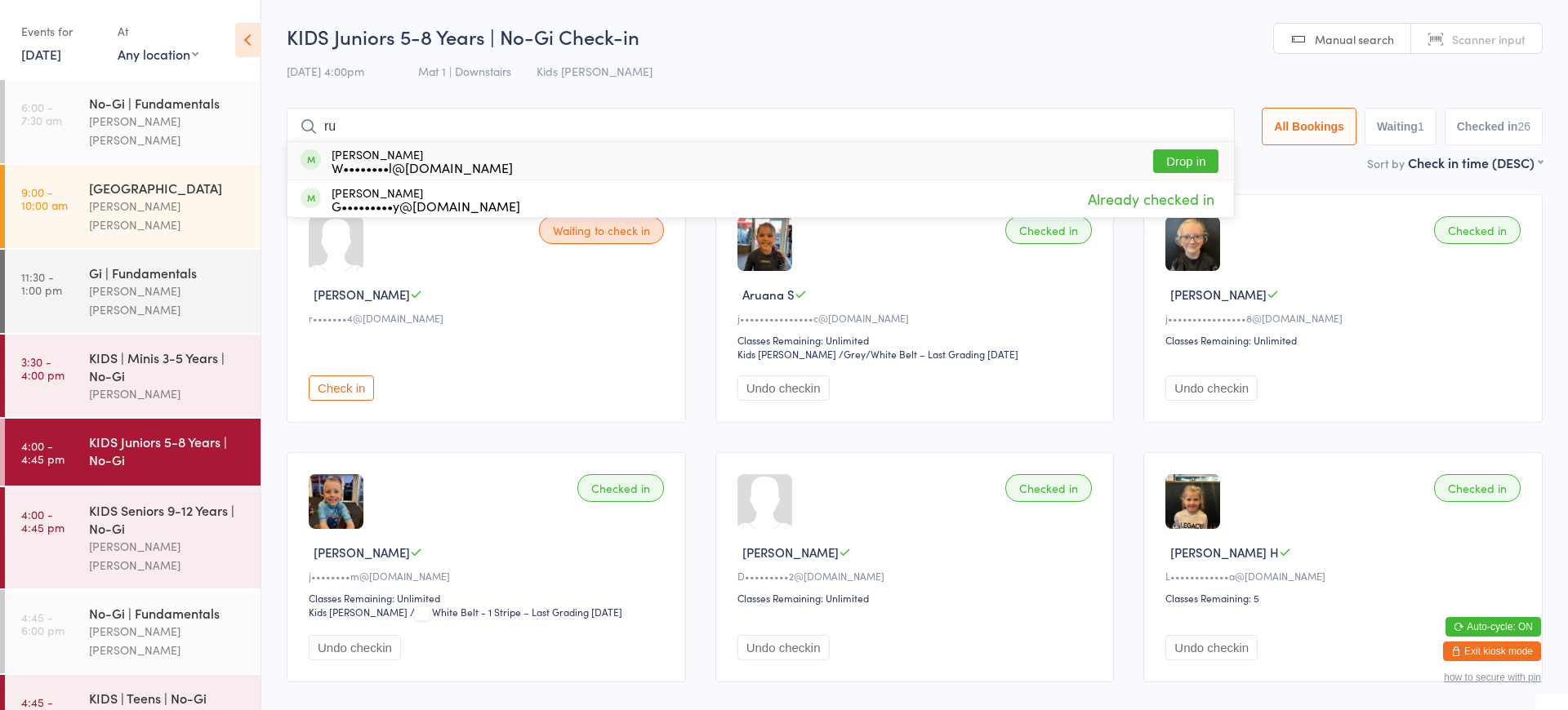
type input "r"
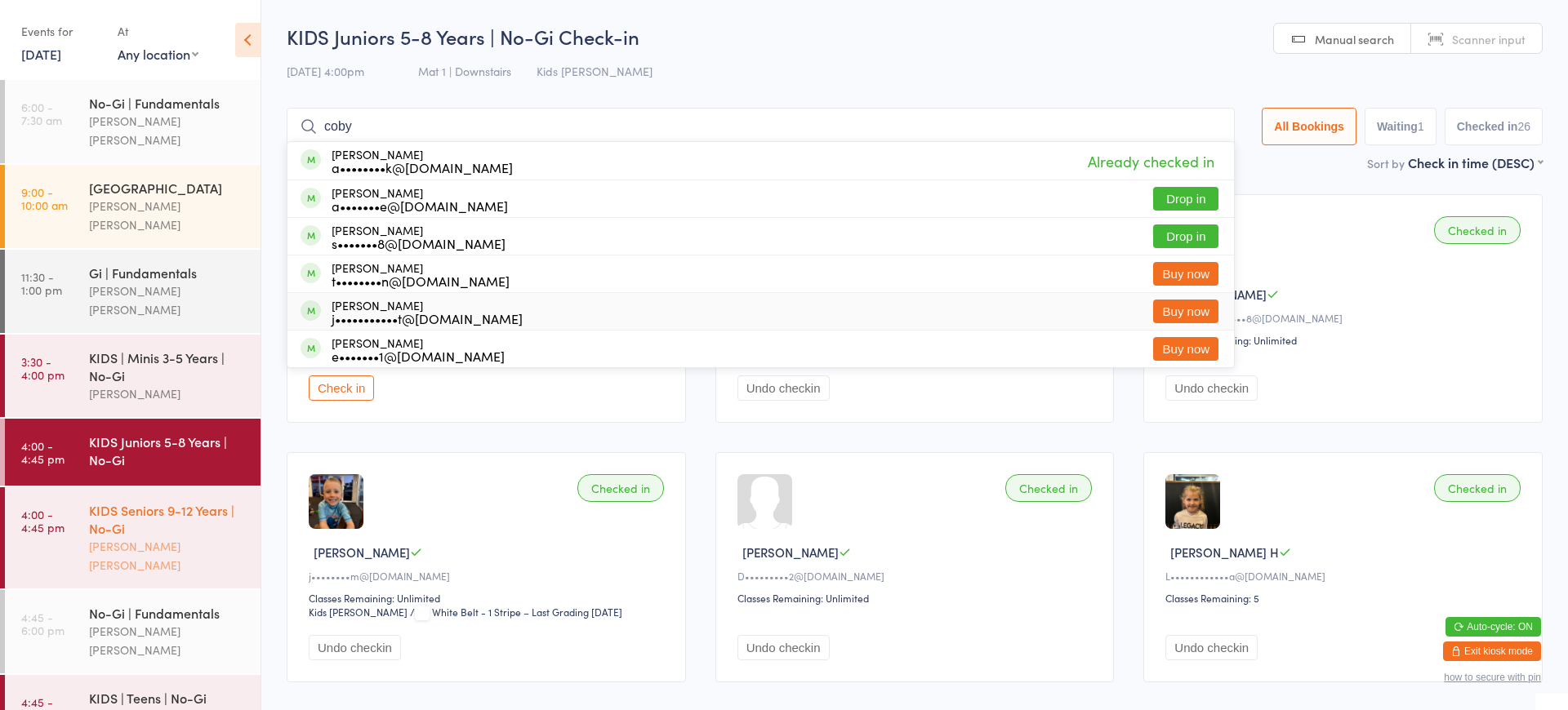
type input "coby"
click at [212, 537] on div "[PERSON_NAME] [PERSON_NAME]" at bounding box center [167, 555] width 158 height 37
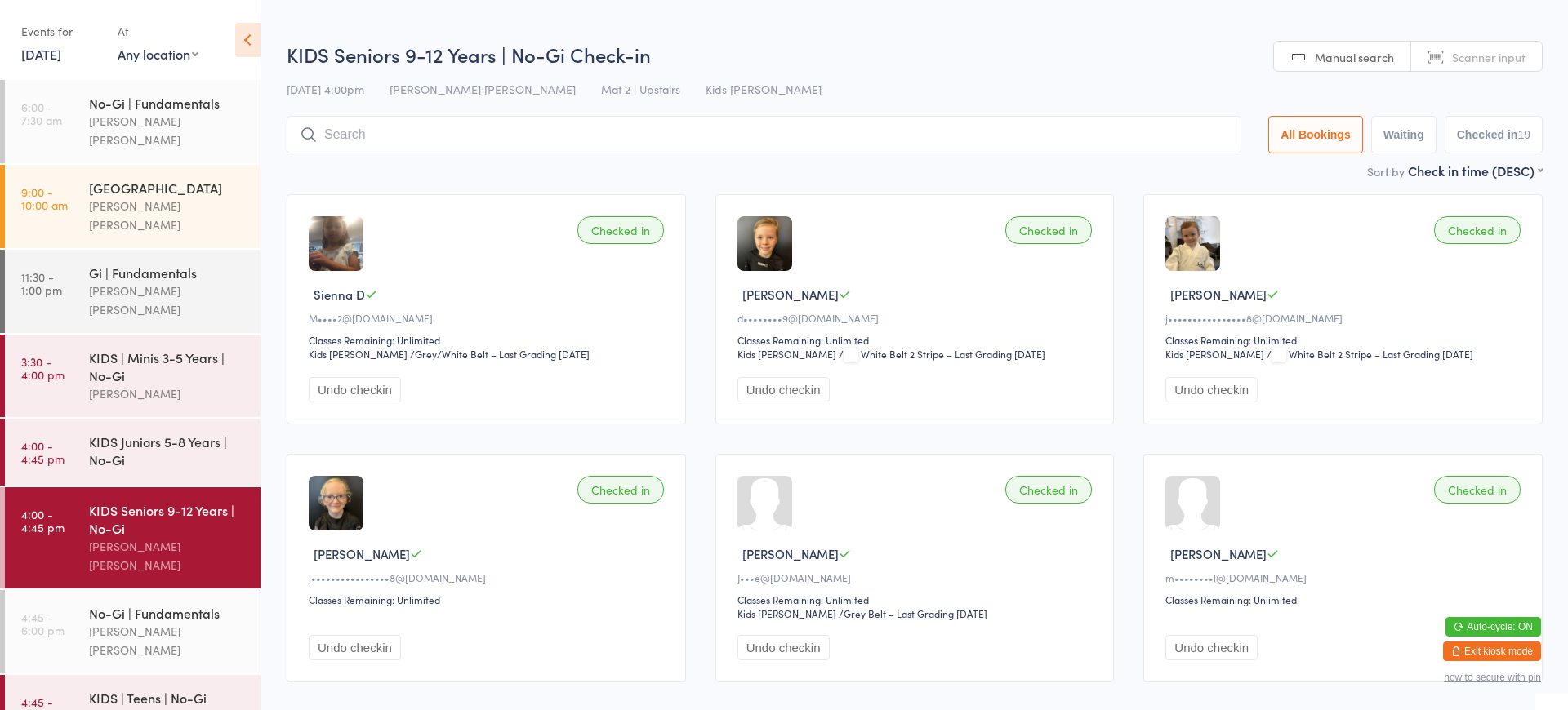
click at [490, 122] on input "search" at bounding box center [763, 134] width 954 height 37
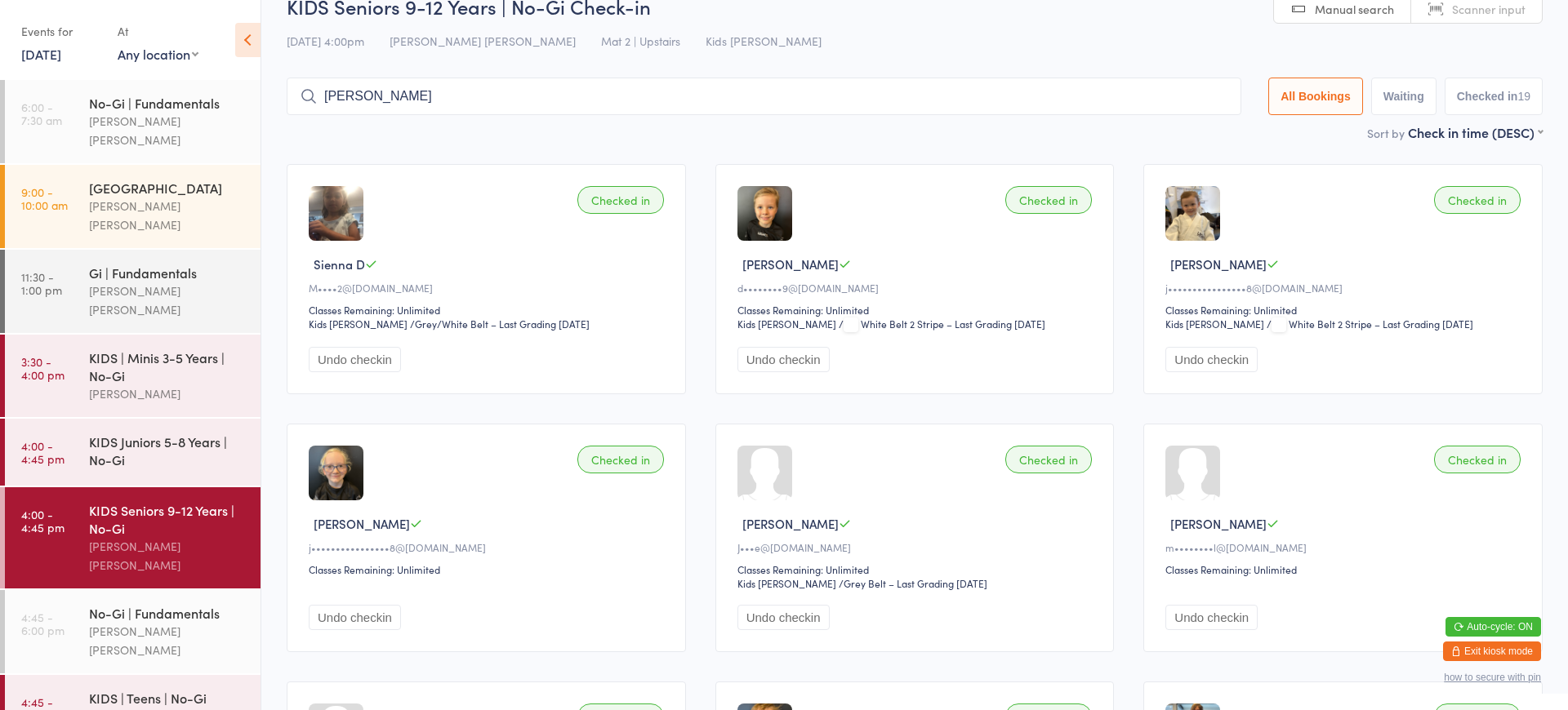
scroll to position [16, 0]
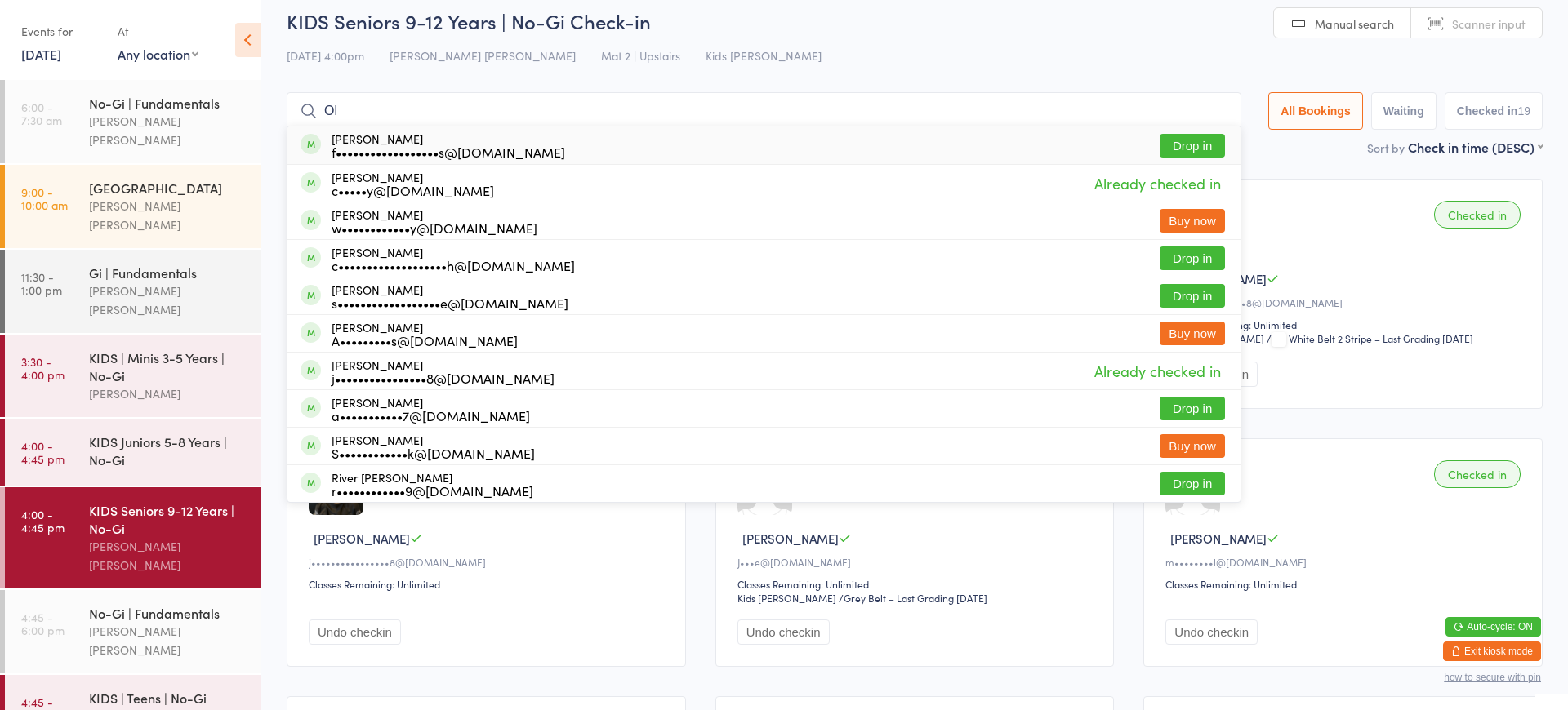
type input "O"
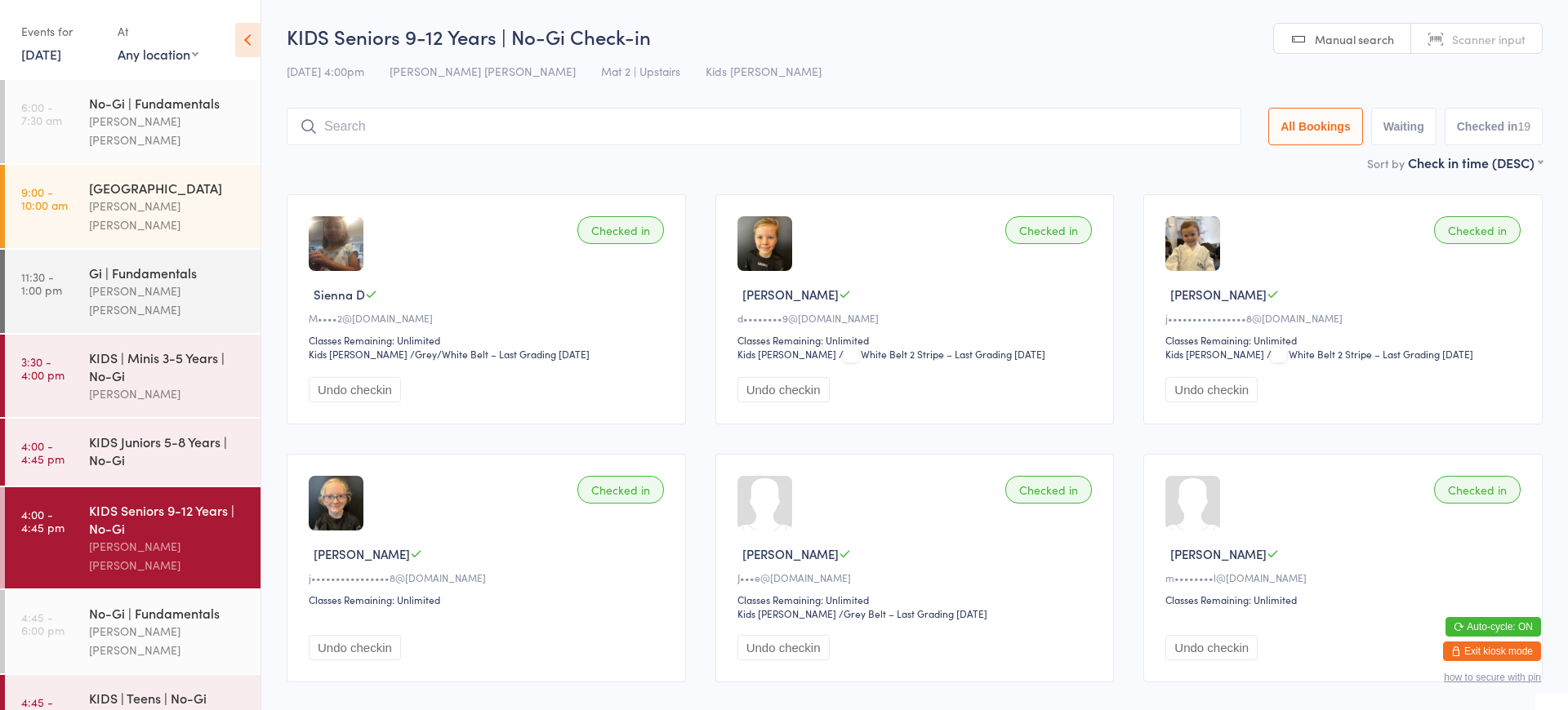
scroll to position [0, 0]
type input "e"
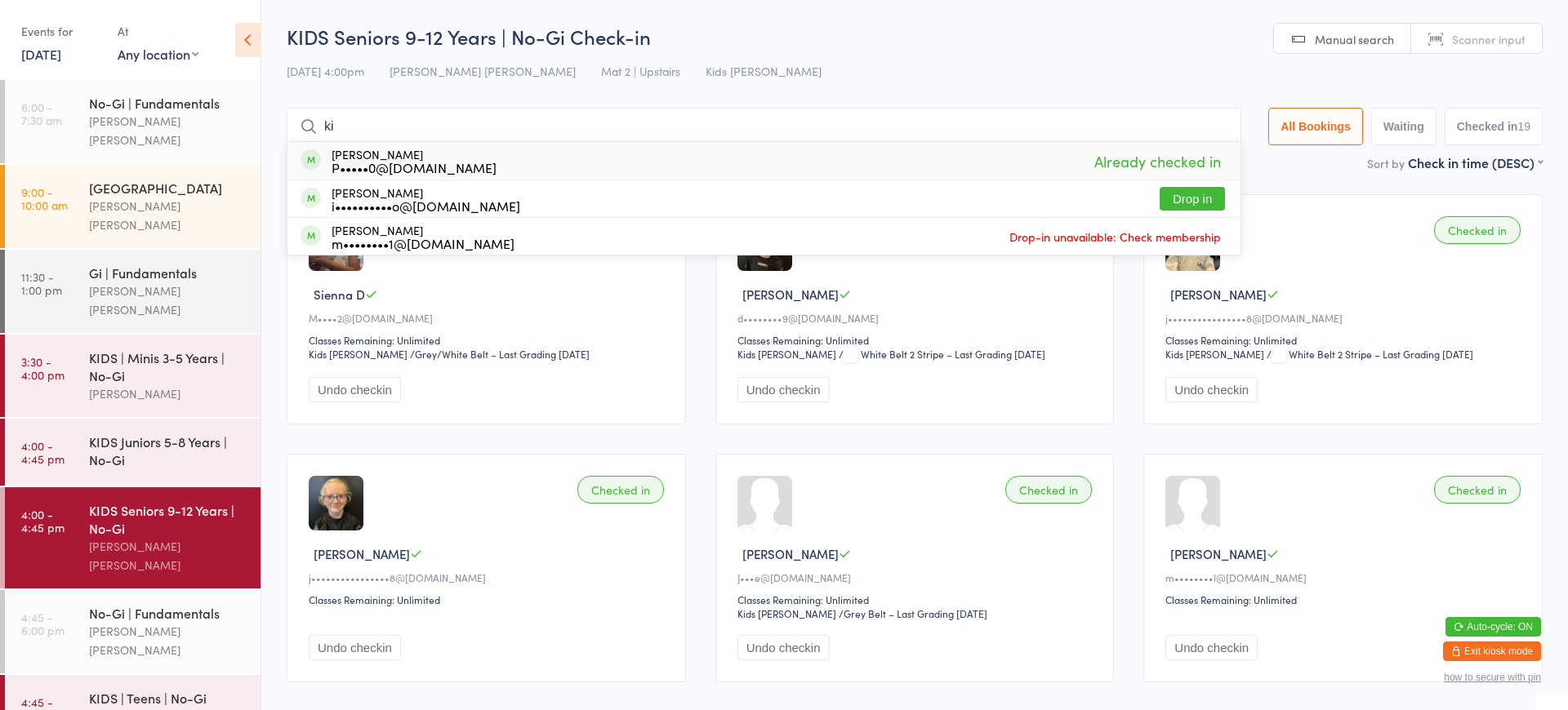
type input "k"
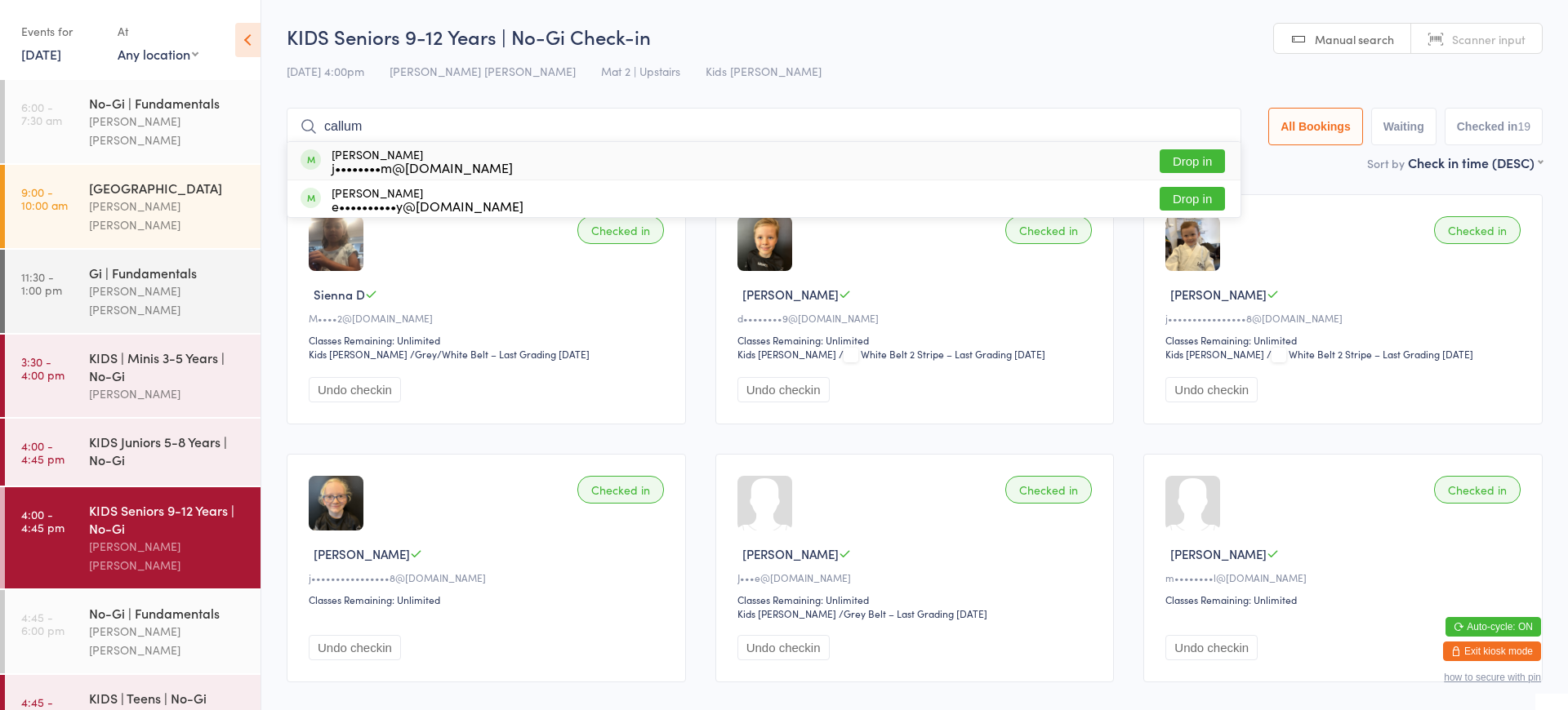
type input "callum"
click at [1201, 159] on button "Drop in" at bounding box center [1193, 162] width 66 height 24
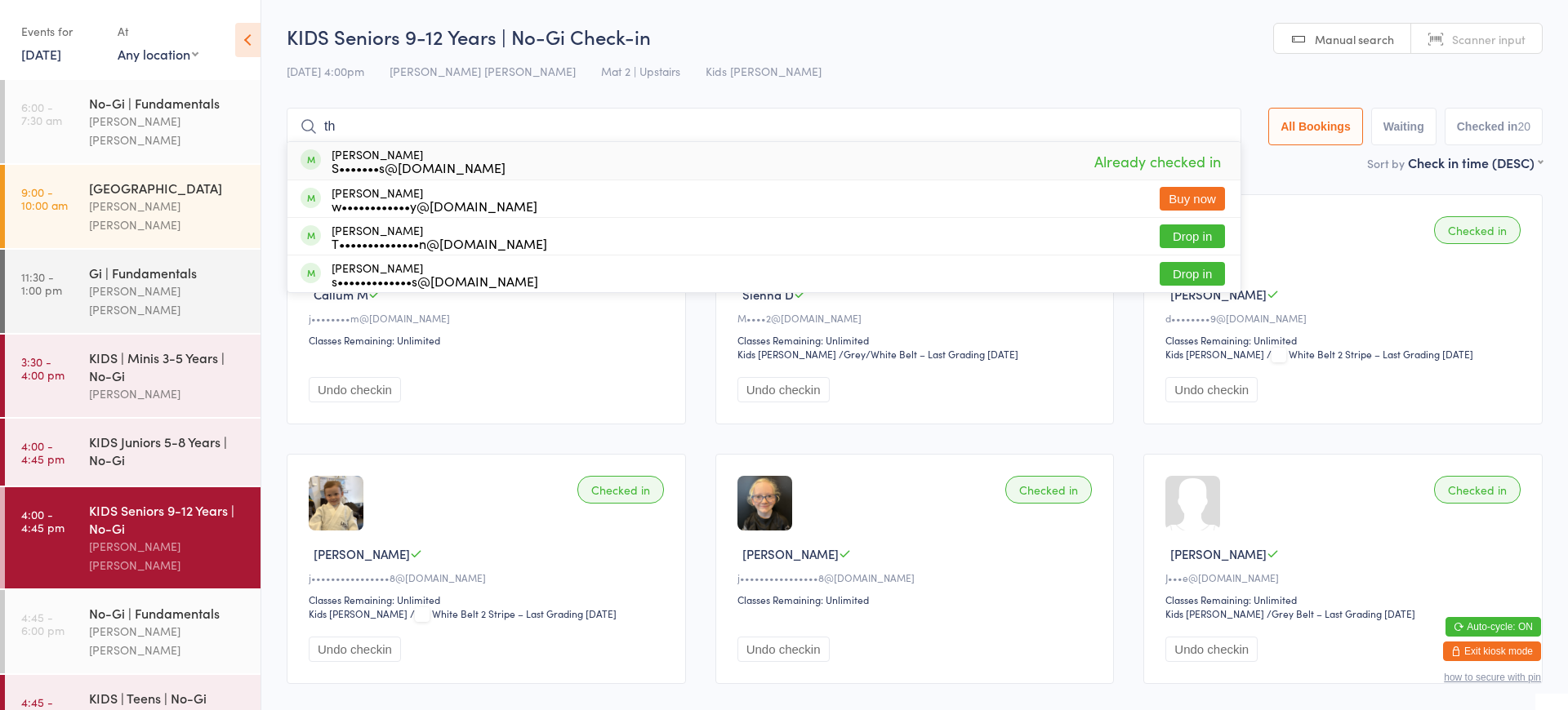
type input "t"
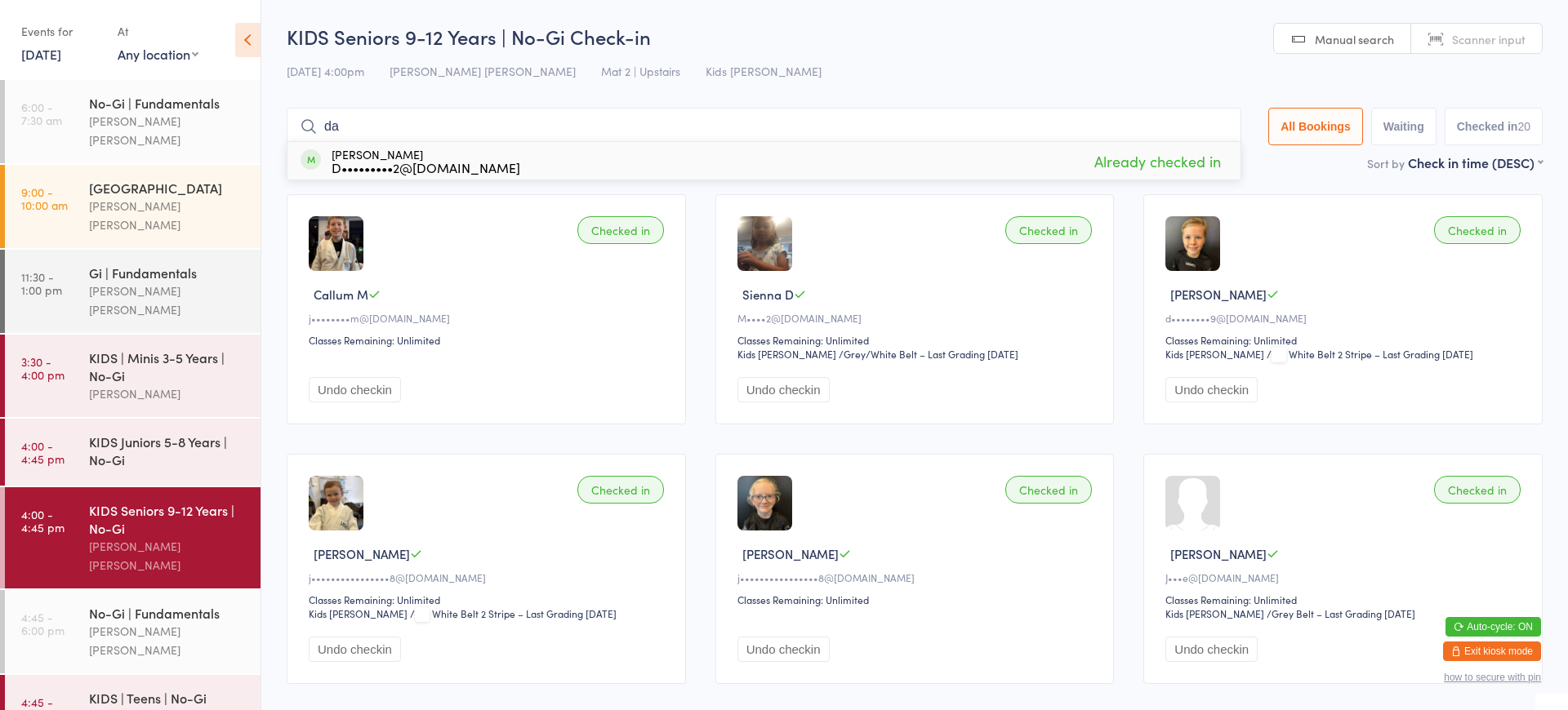
type input "d"
type input "k"
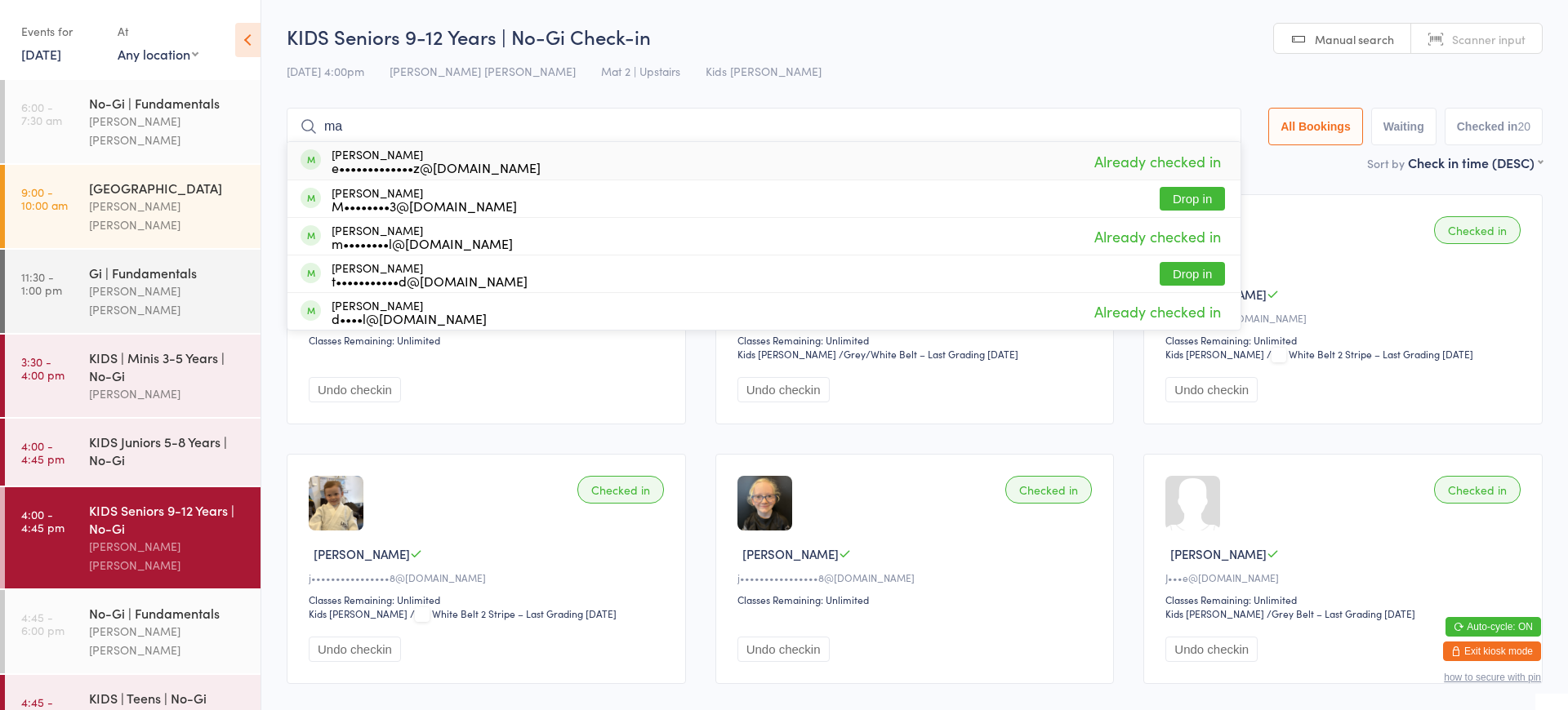
type input "m"
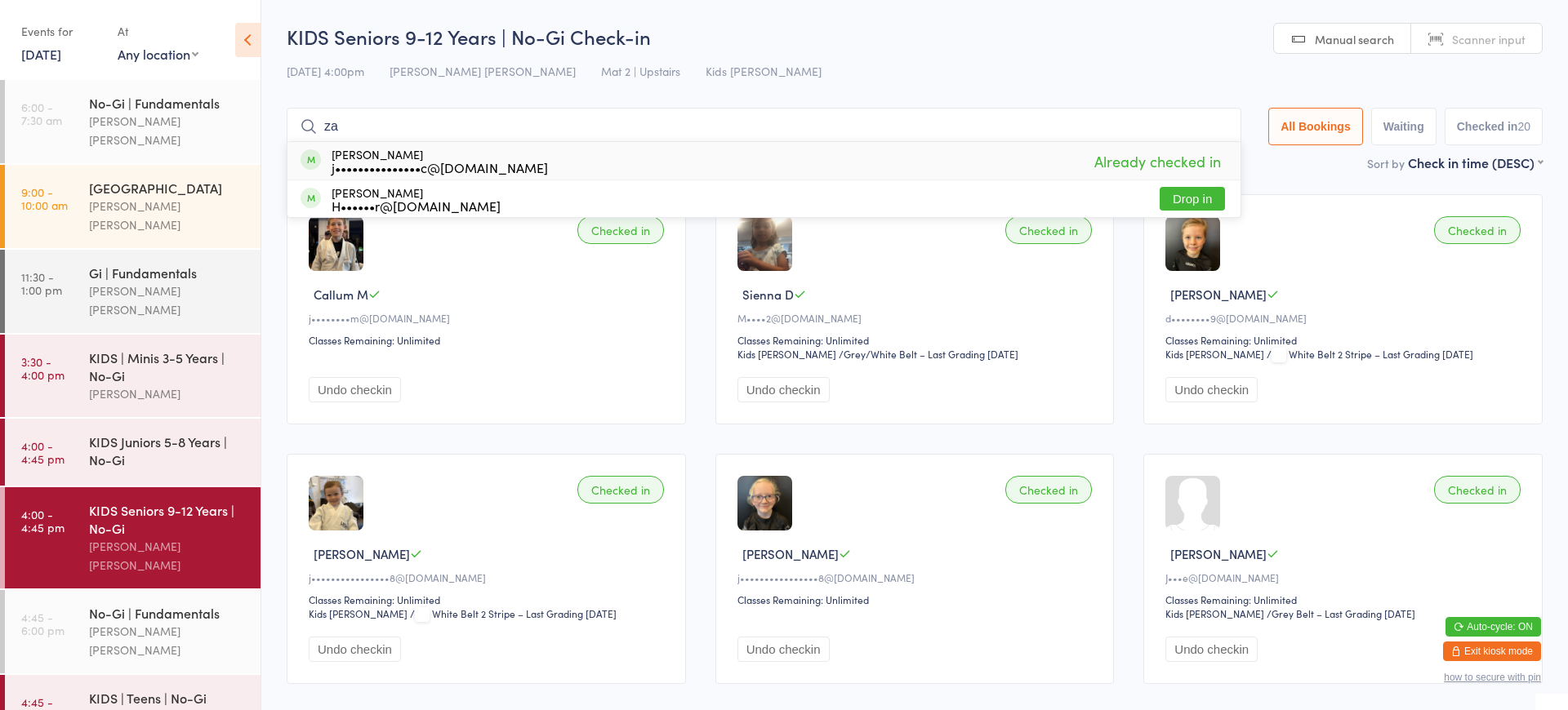
type input "z"
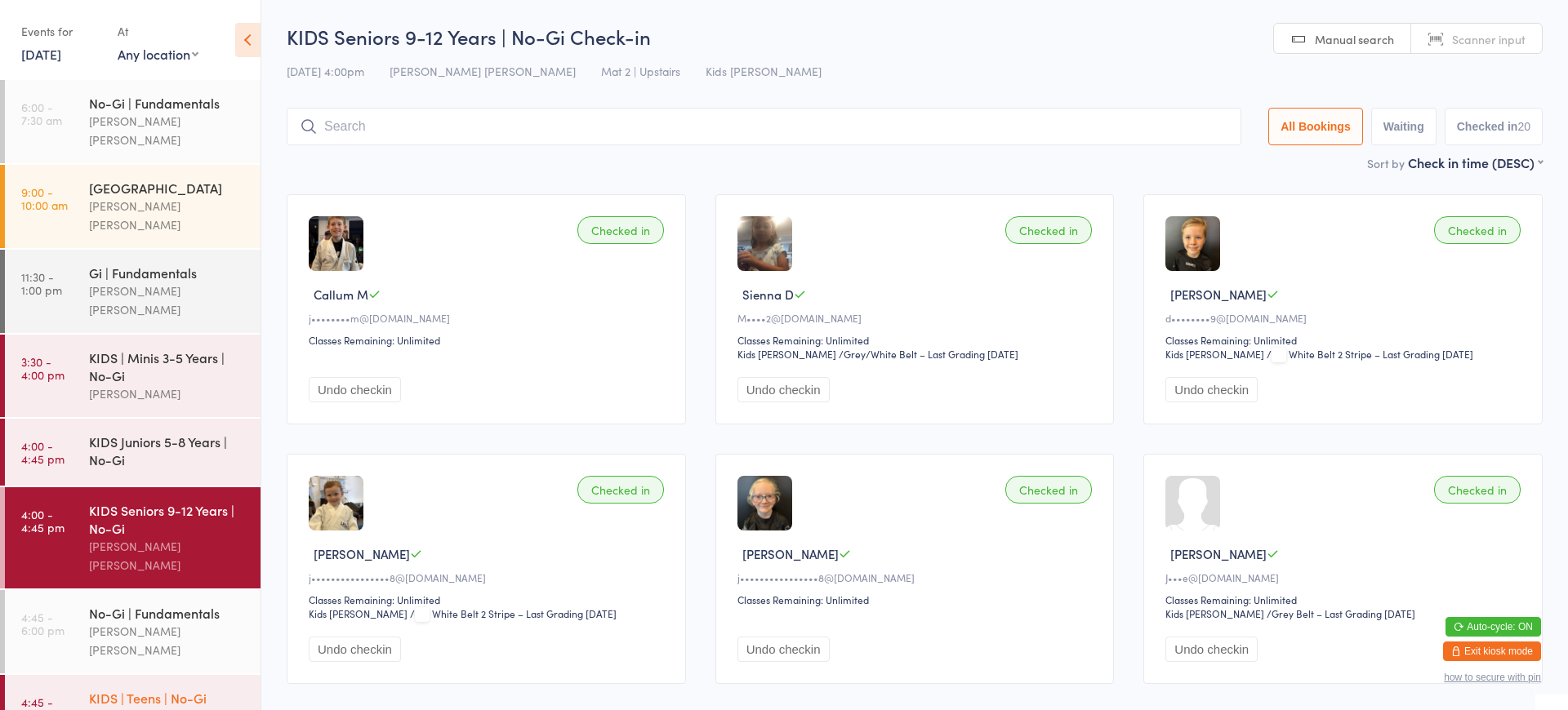
click at [142, 689] on div "KIDS | Teens | No-Gi" at bounding box center [167, 698] width 158 height 18
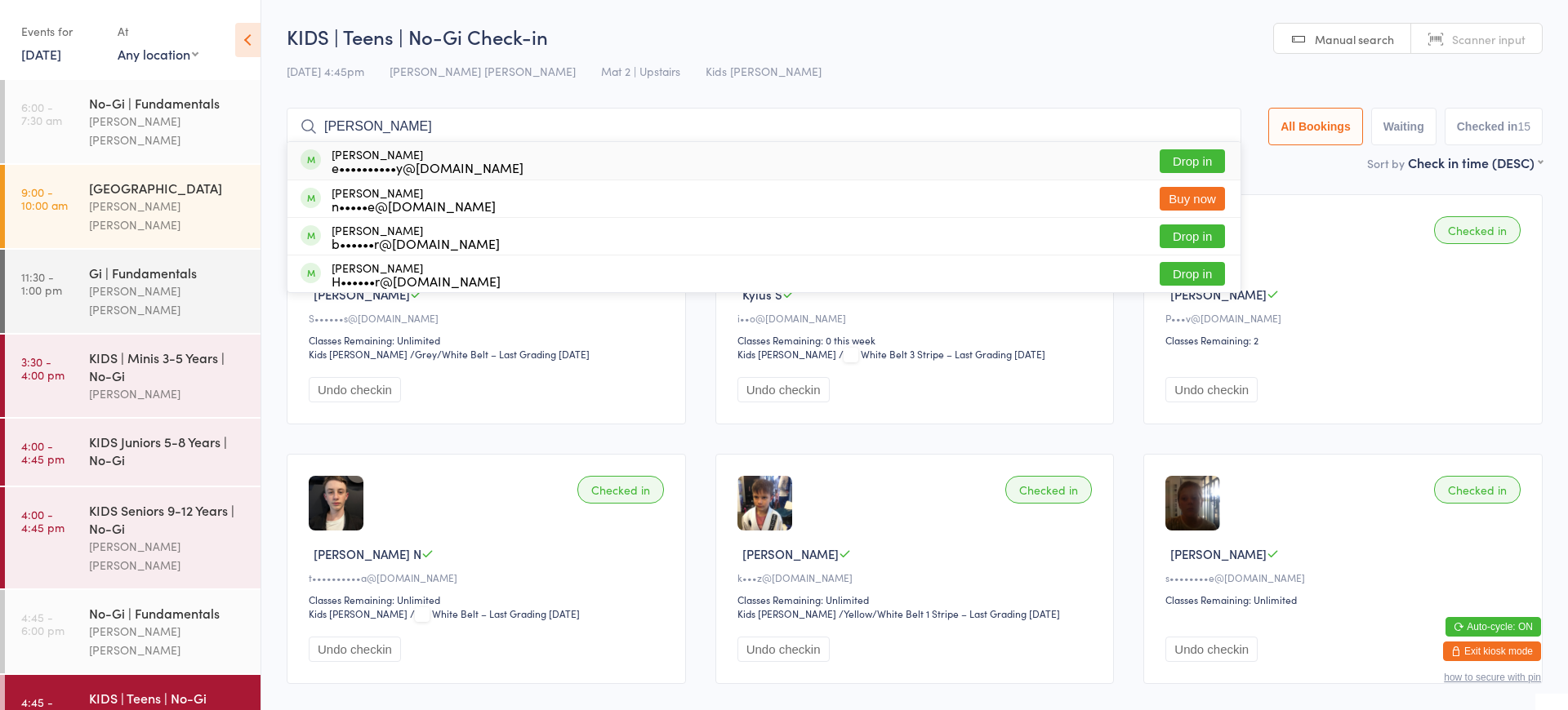
type input "Leila"
drag, startPoint x: 543, startPoint y: 126, endPoint x: 1194, endPoint y: 158, distance: 651.8
click at [1194, 158] on button "Drop in" at bounding box center [1193, 162] width 66 height 24
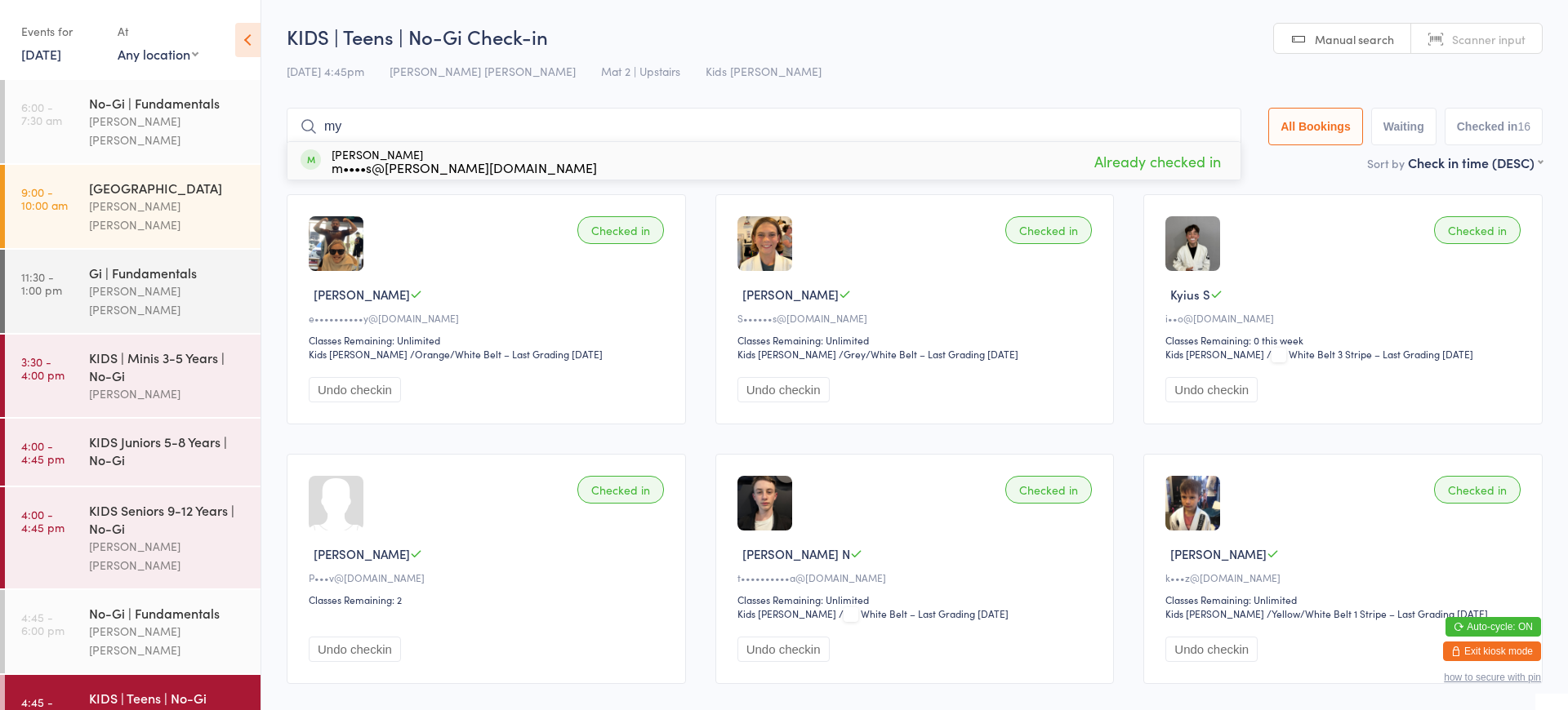
type input "m"
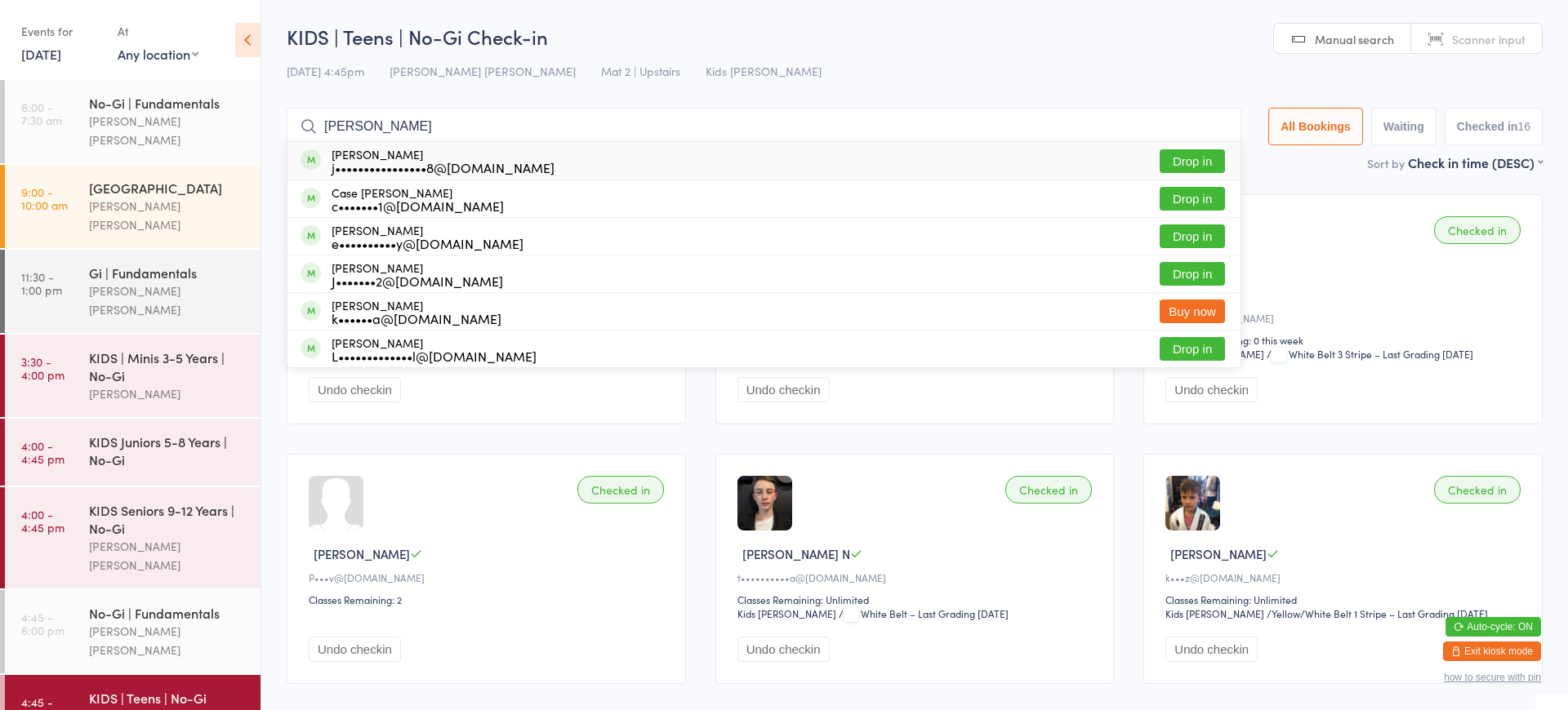
type input "Casey"
drag, startPoint x: 964, startPoint y: 157, endPoint x: 1182, endPoint y: 151, distance: 218.1
click at [1182, 151] on button "Drop in" at bounding box center [1193, 162] width 66 height 24
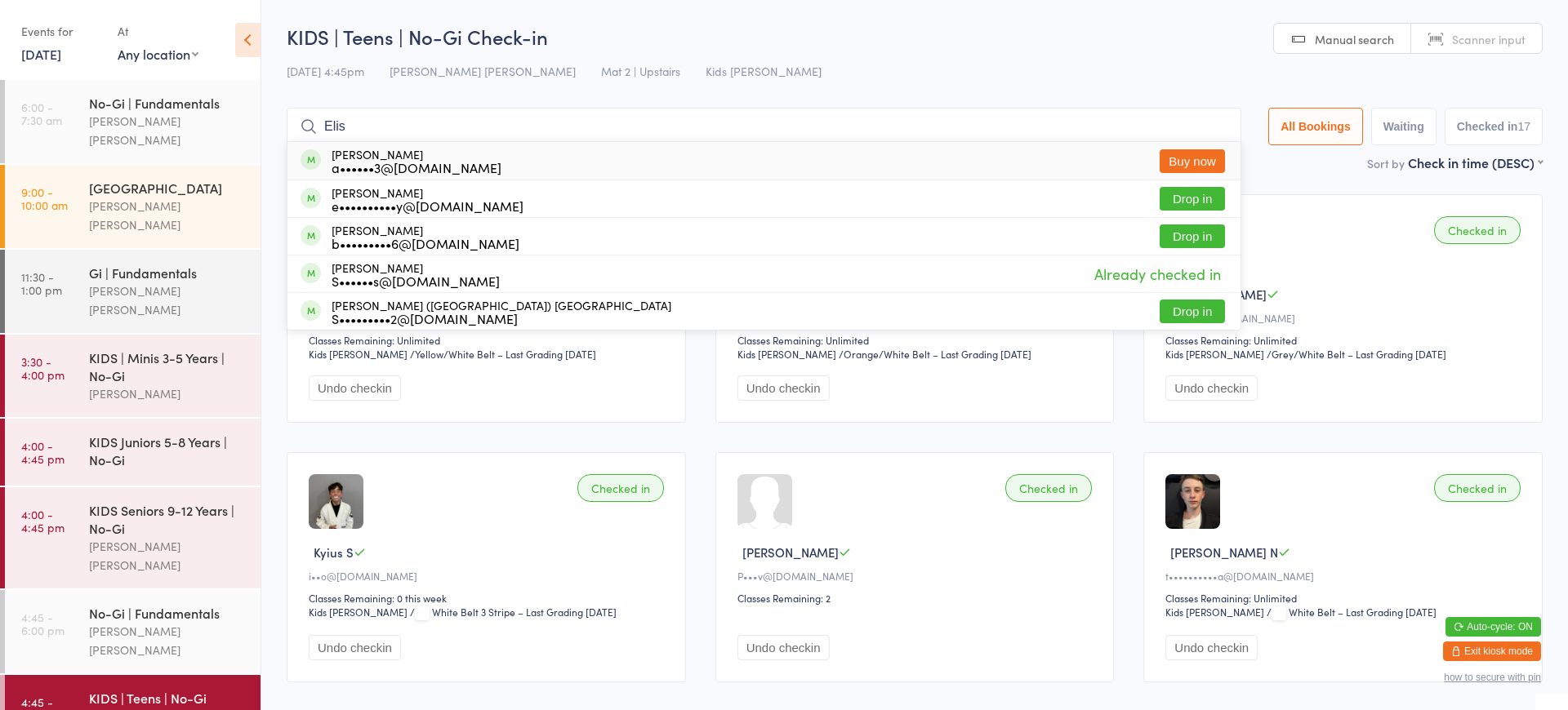
type input "Elis"
drag, startPoint x: 1040, startPoint y: 309, endPoint x: 1196, endPoint y: 201, distance: 189.7
click at [1196, 201] on button "Drop in" at bounding box center [1193, 199] width 66 height 24
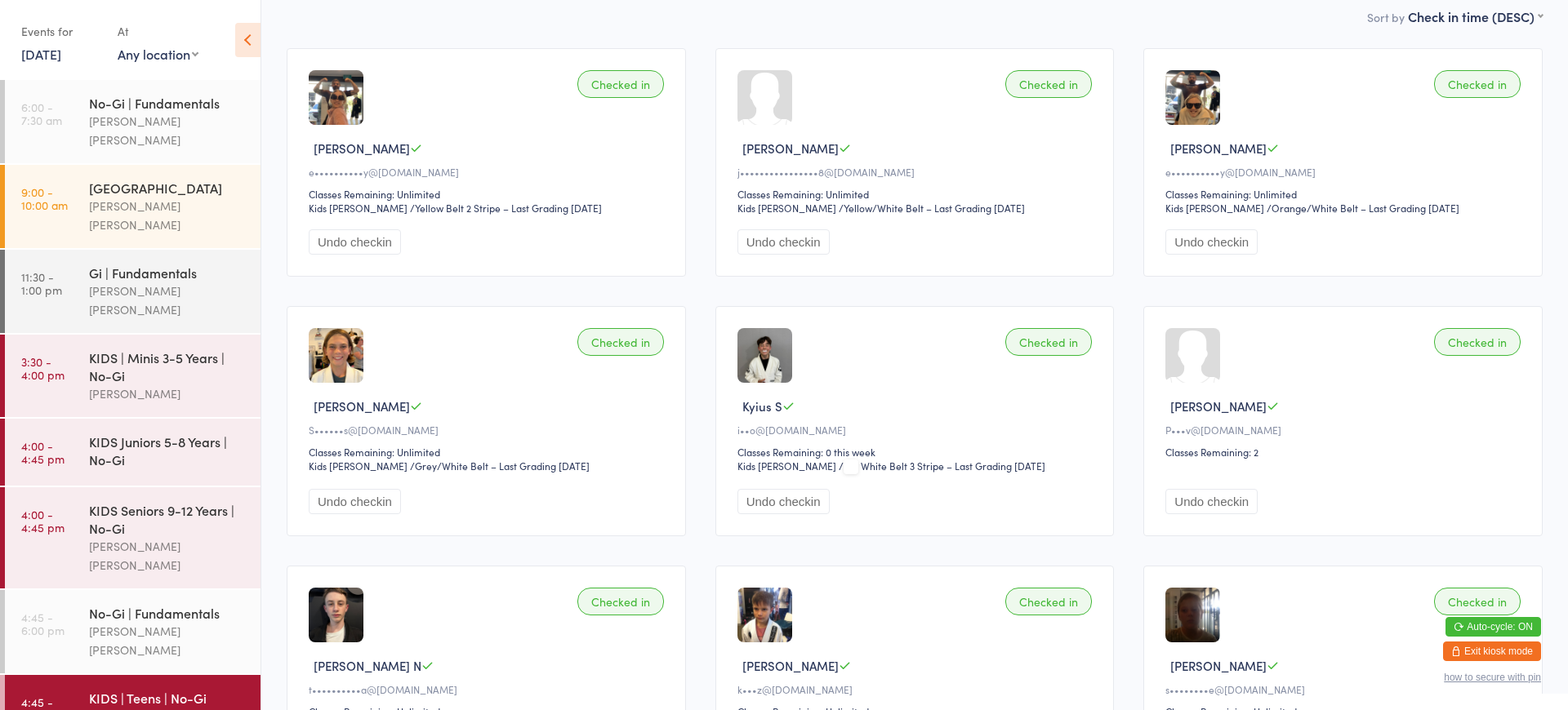
scroll to position [46, 0]
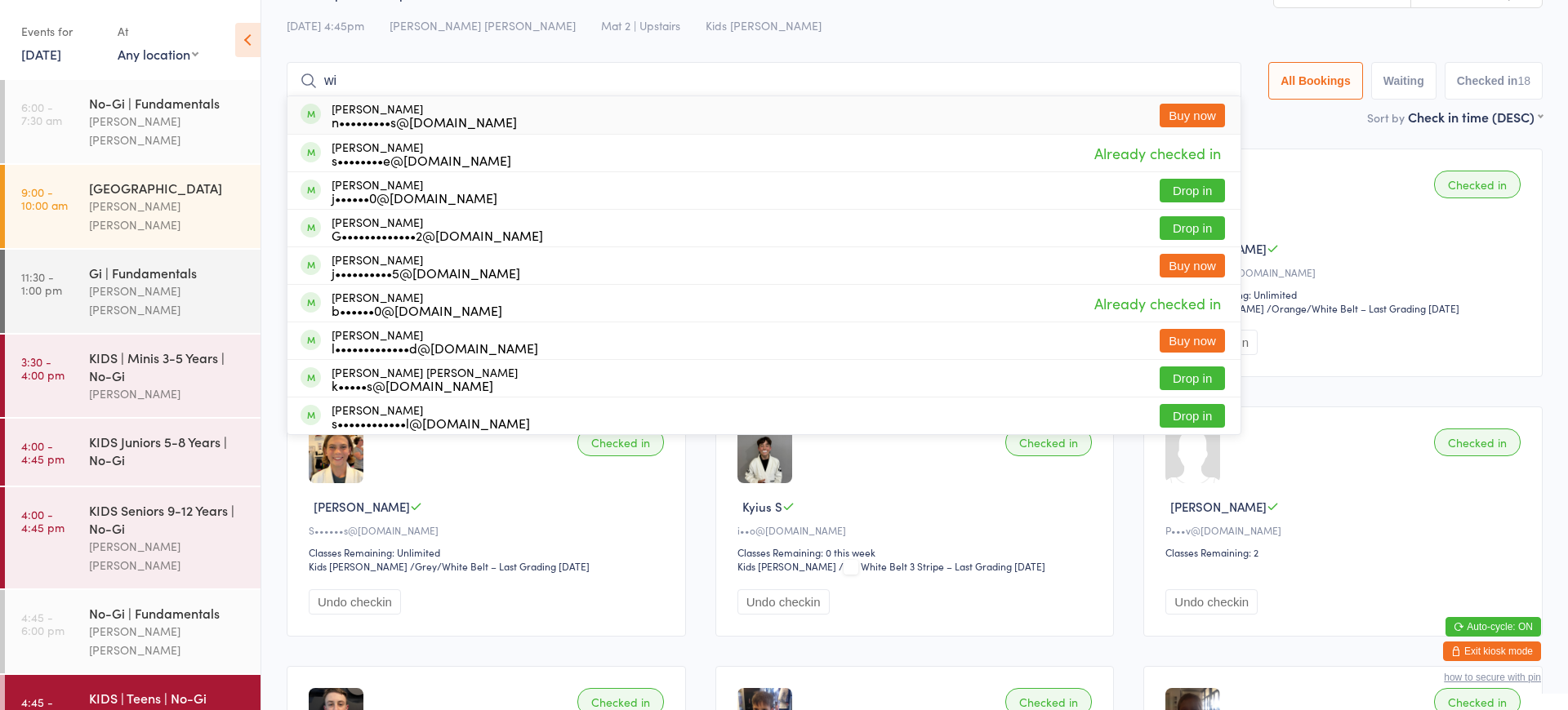
type input "w"
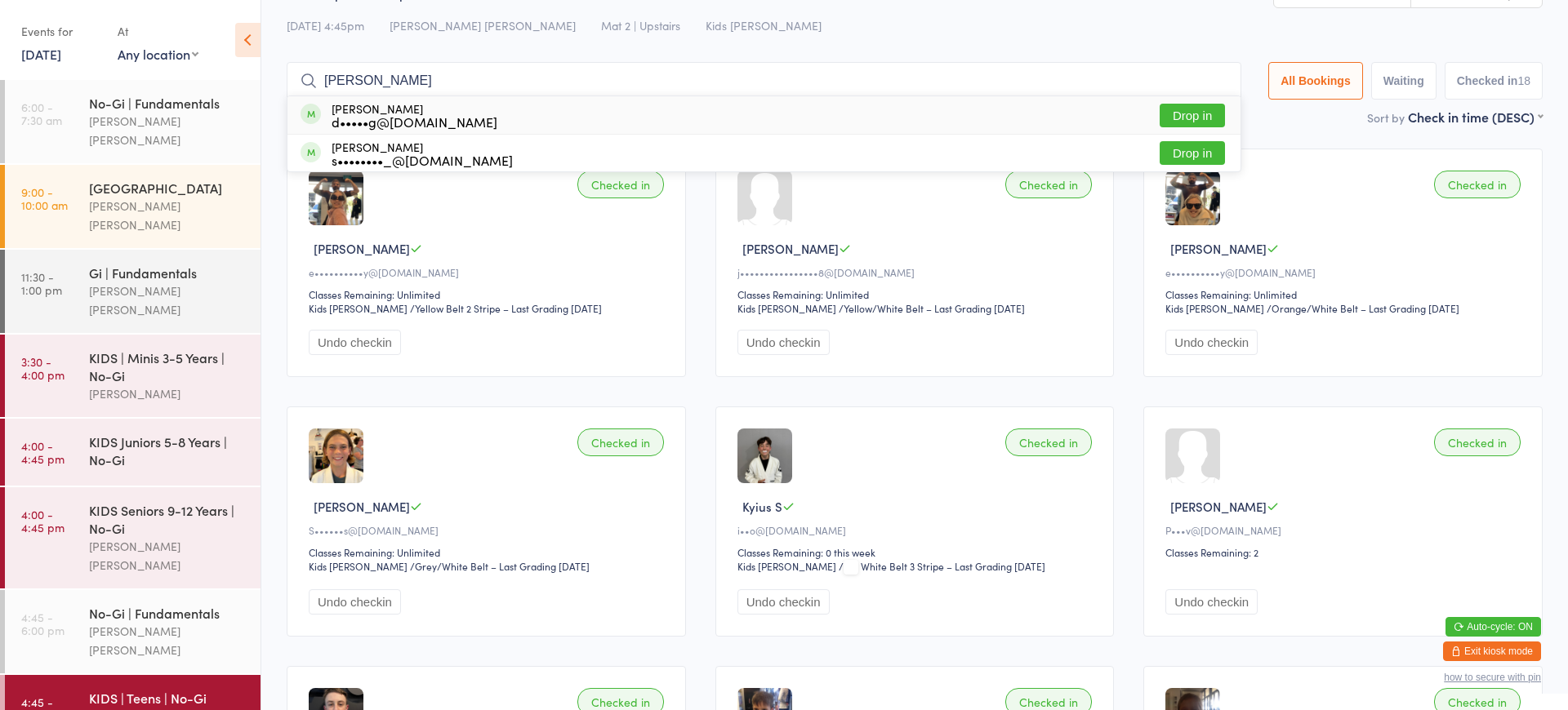
type input "zack"
click at [1196, 112] on button "Drop in" at bounding box center [1193, 116] width 66 height 24
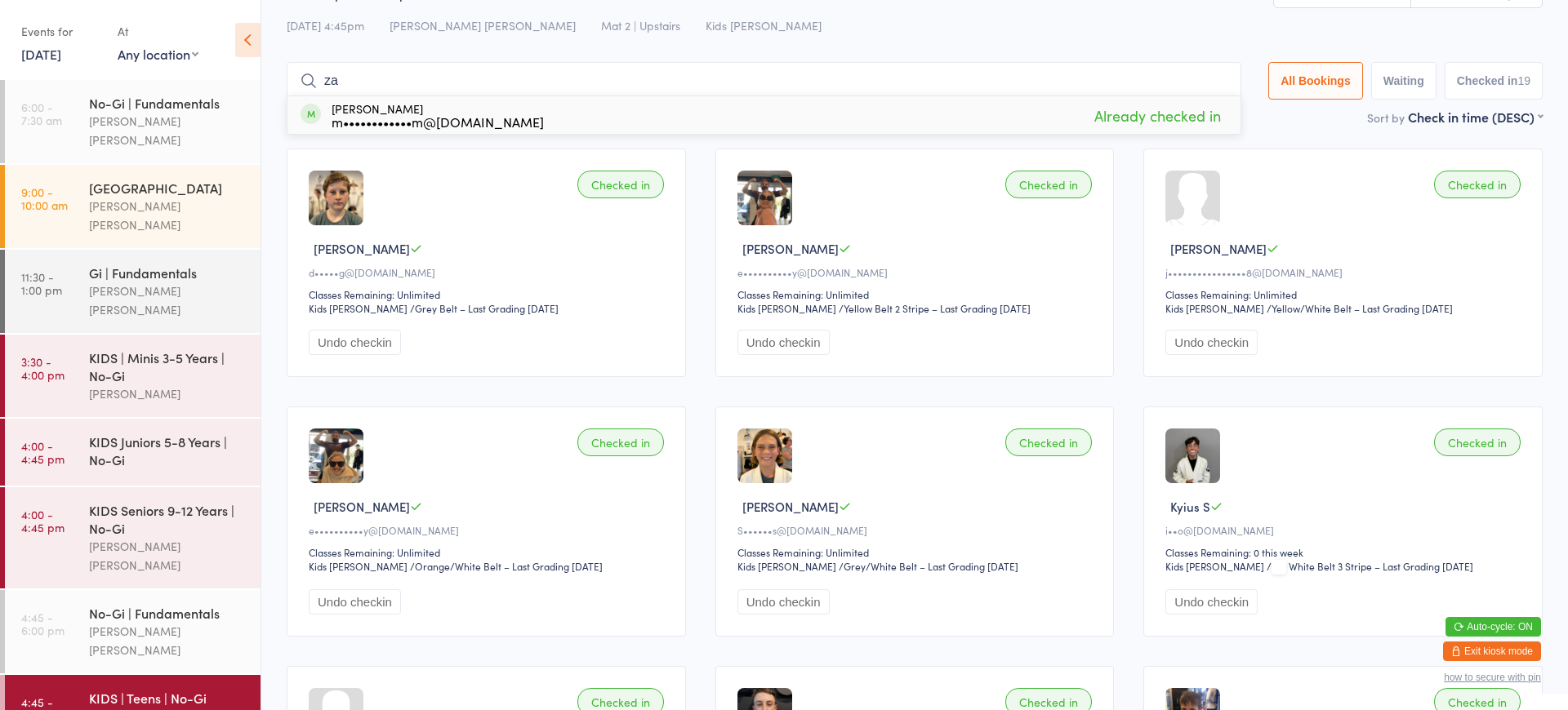
type input "z"
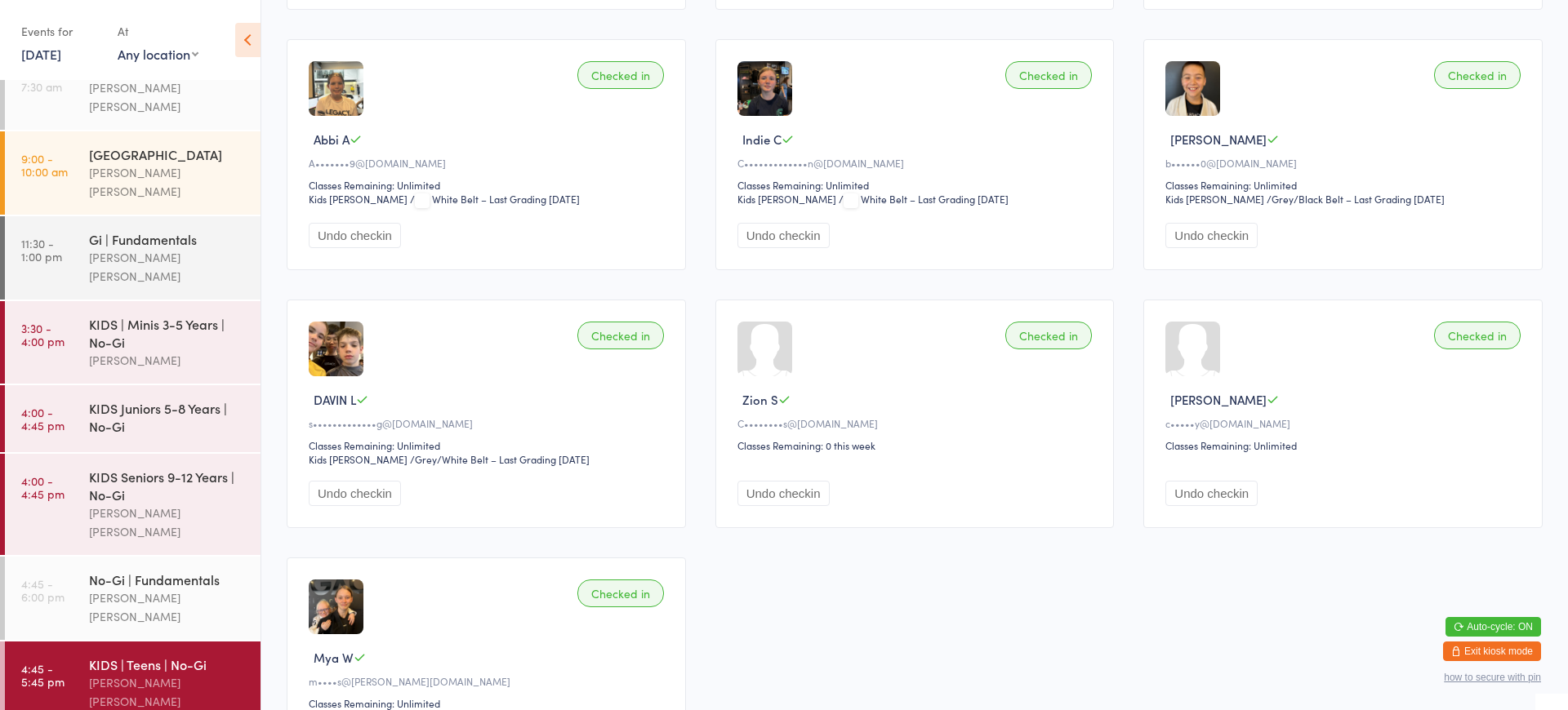
scroll to position [1193, 0]
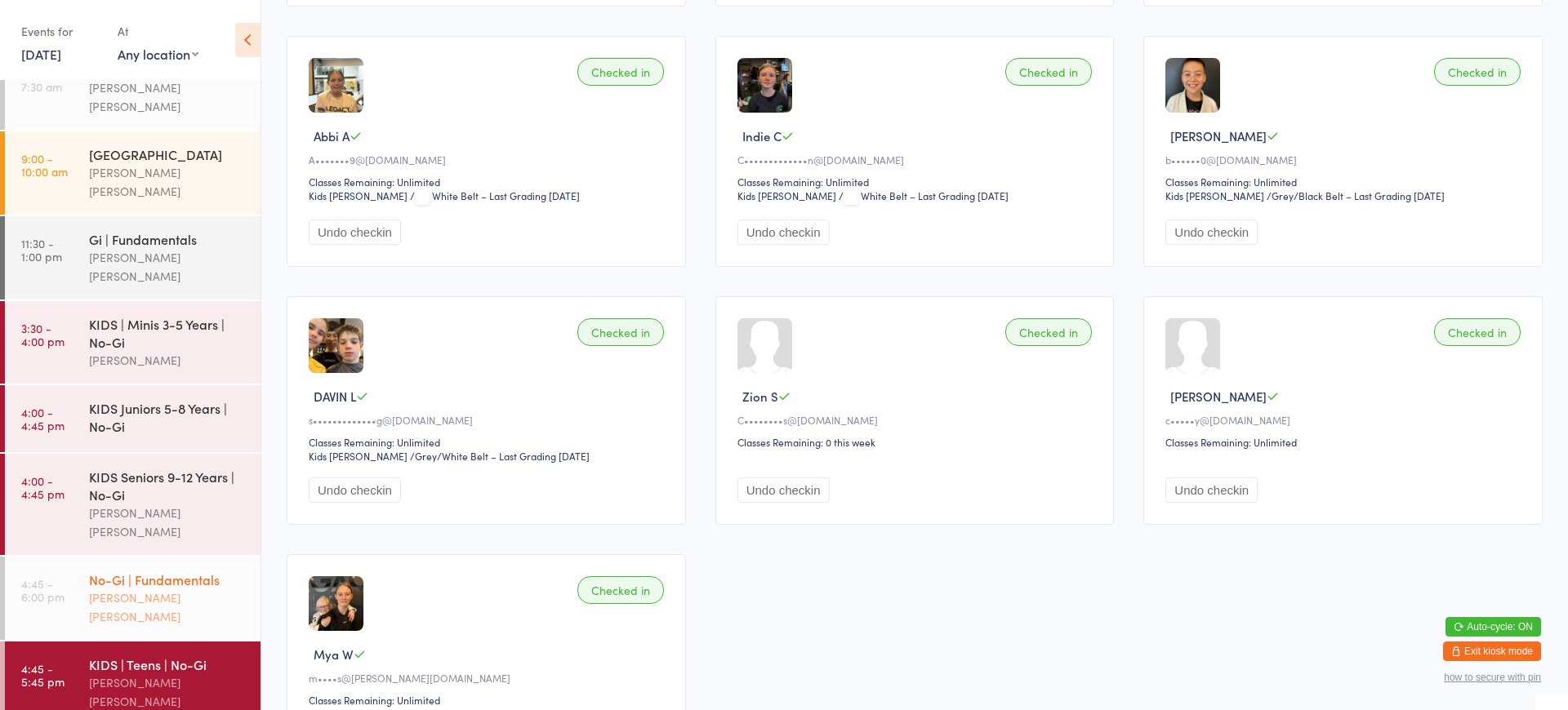
type input "indi"
click at [166, 570] on div "No-Gi | Fundamentals" at bounding box center [167, 579] width 158 height 18
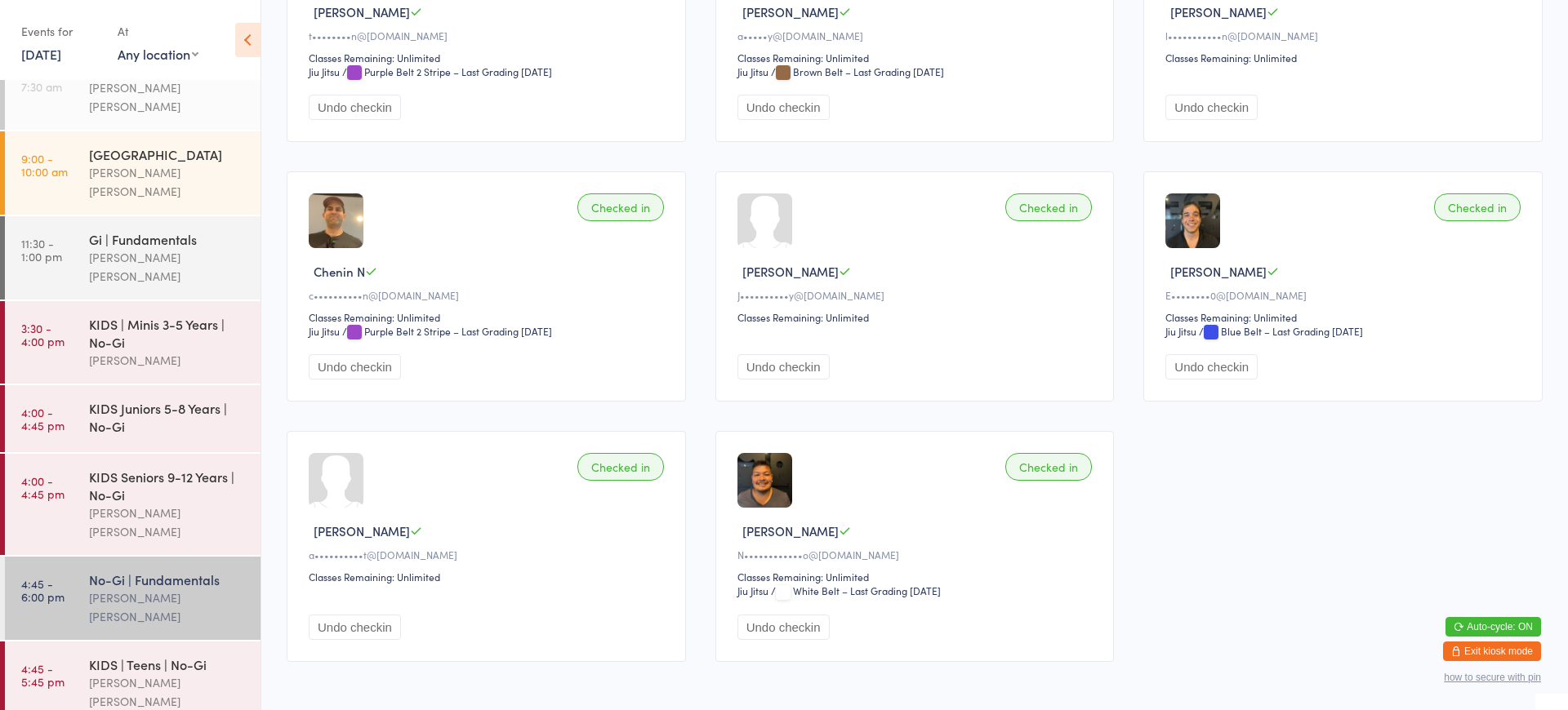
scroll to position [280, 0]
click at [1500, 650] on button "Exit kiosk mode" at bounding box center [1491, 651] width 98 height 19
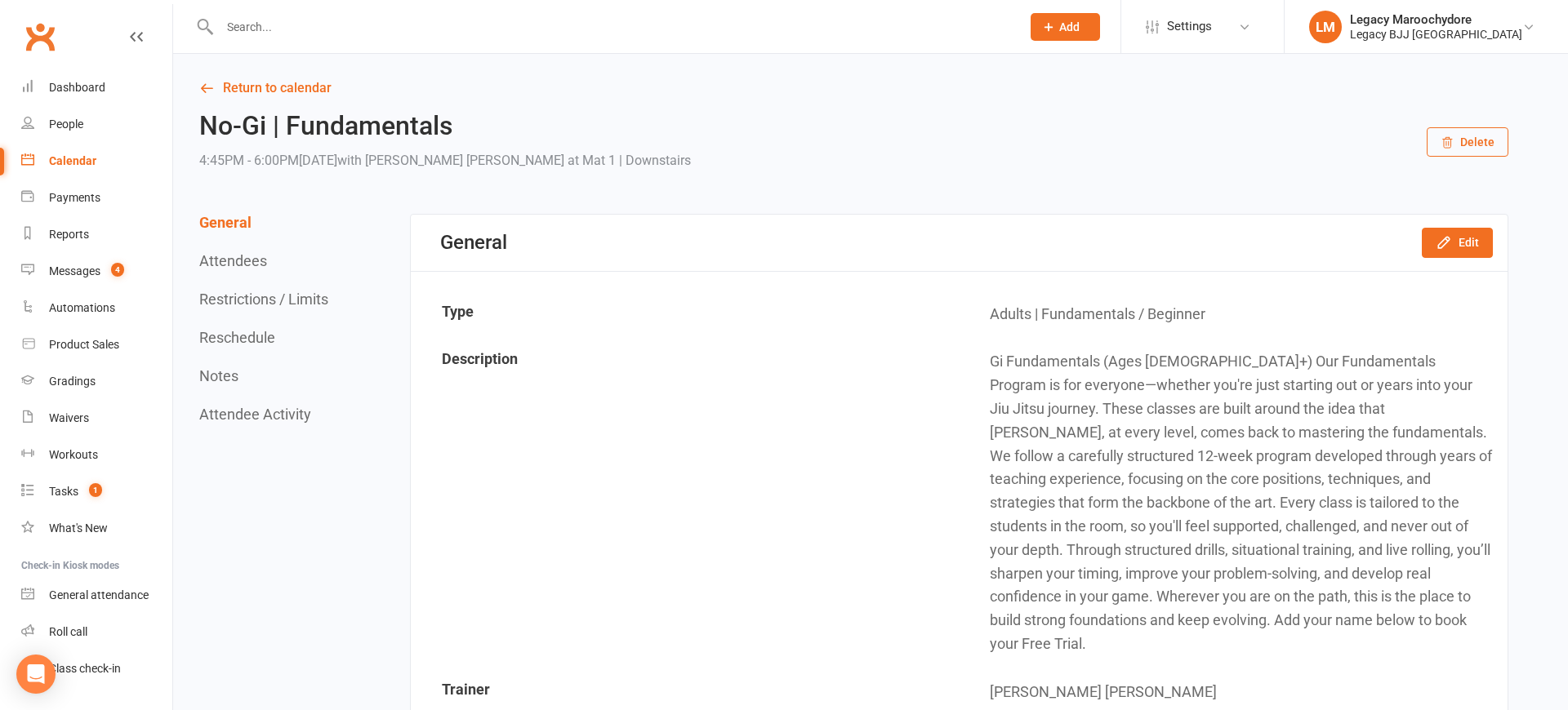
scroll to position [1, 0]
click at [66, 416] on div "Waivers" at bounding box center [69, 417] width 40 height 13
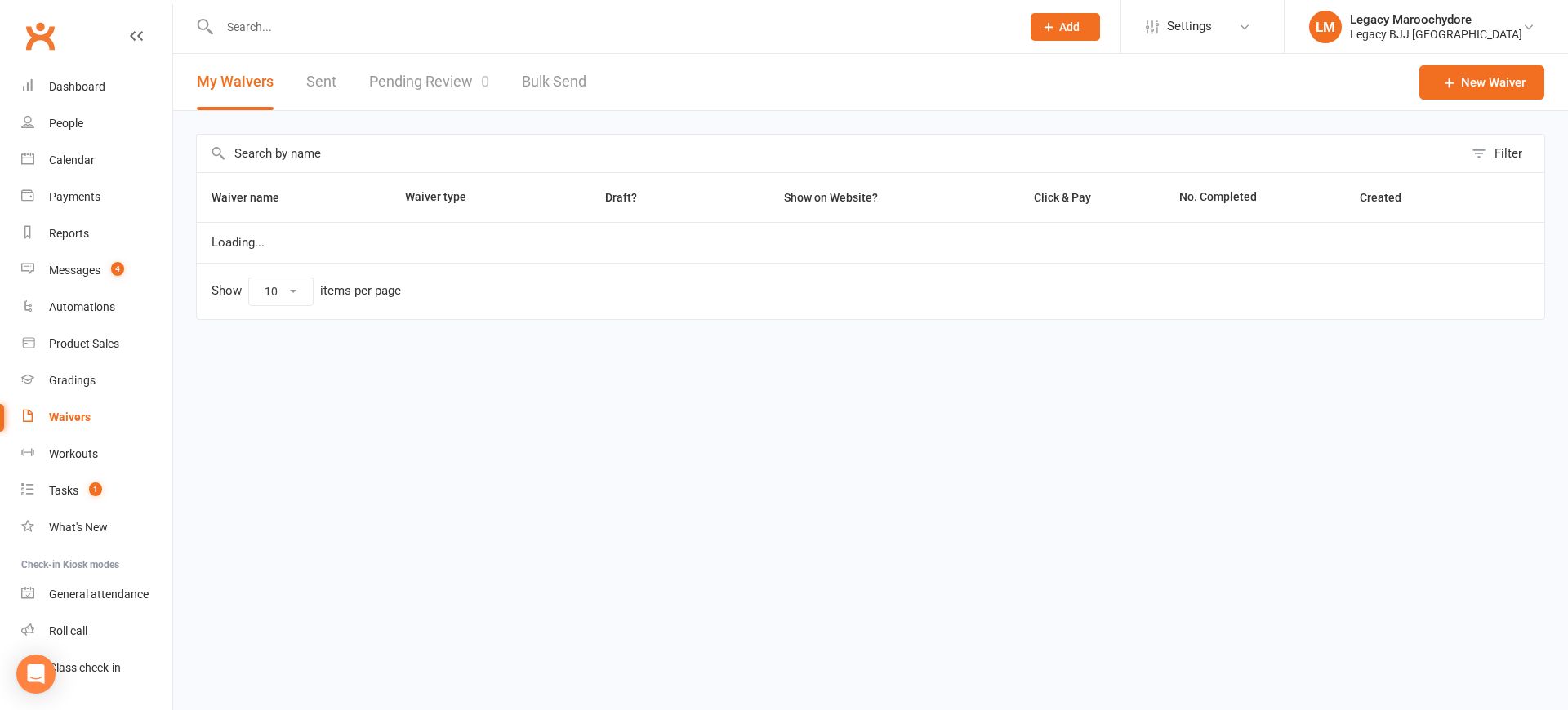
select select "25"
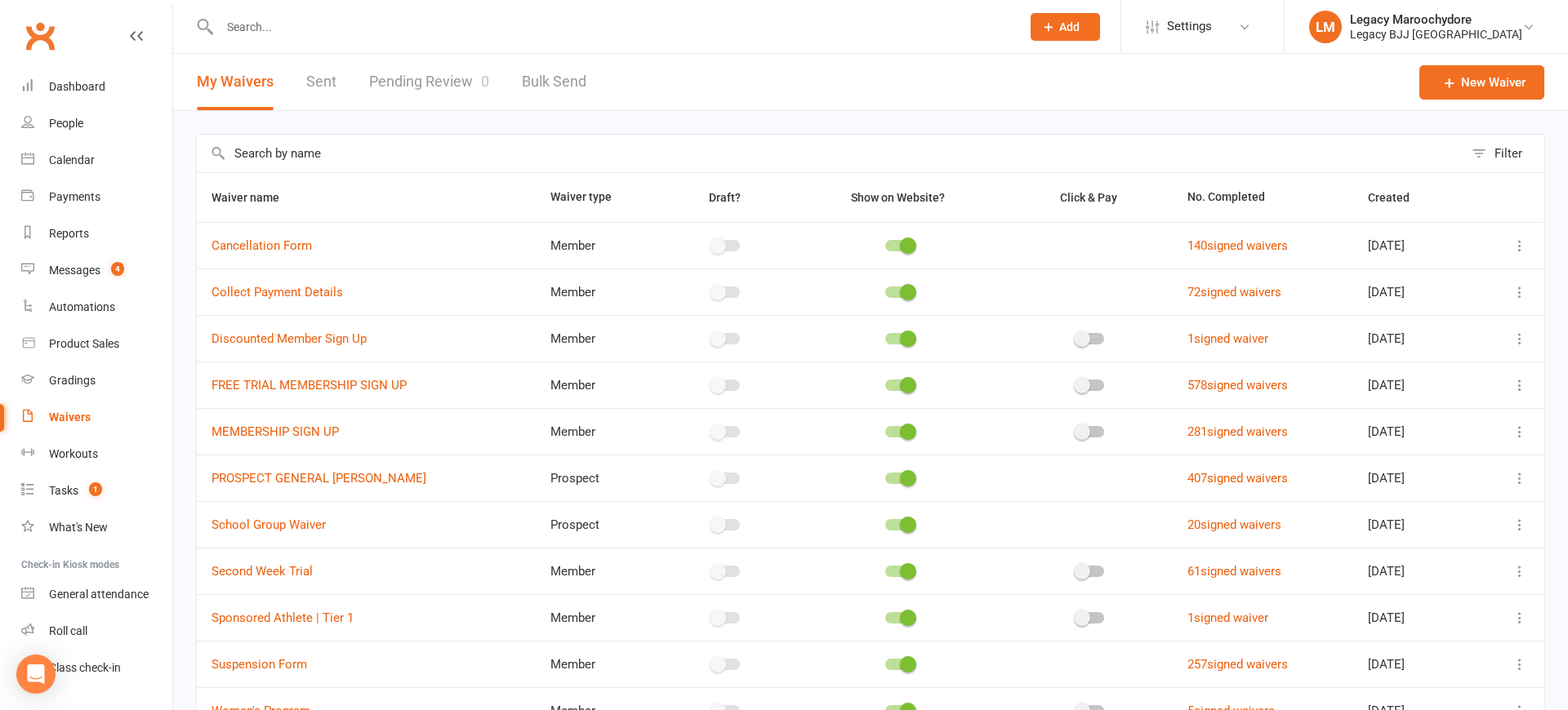
click at [1516, 244] on icon at bounding box center [1520, 245] width 16 height 16
click at [1468, 355] on link "Copy external link to clipboard" at bounding box center [1433, 343] width 192 height 33
click at [66, 268] on div "Messages" at bounding box center [75, 270] width 51 height 13
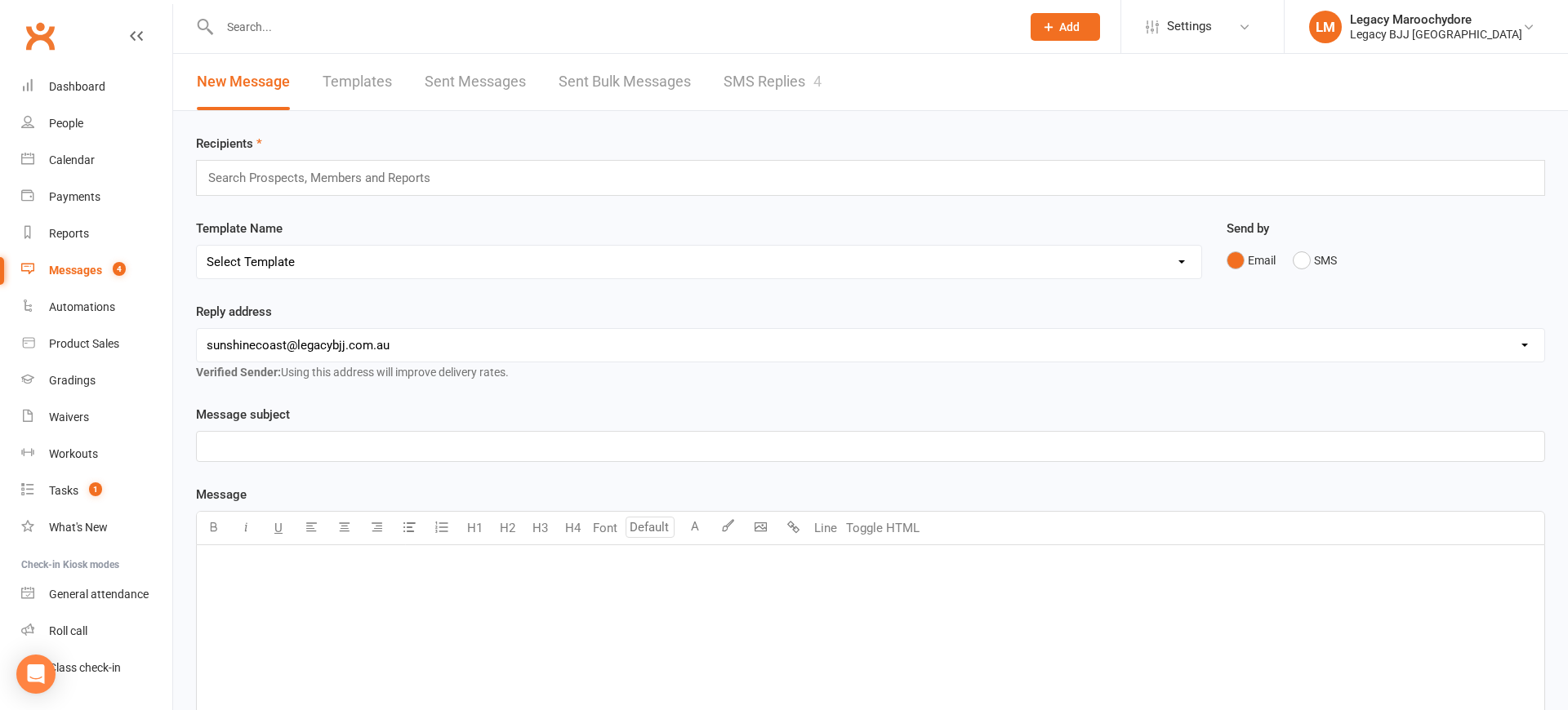
click at [752, 76] on link "SMS Replies 4" at bounding box center [772, 82] width 98 height 57
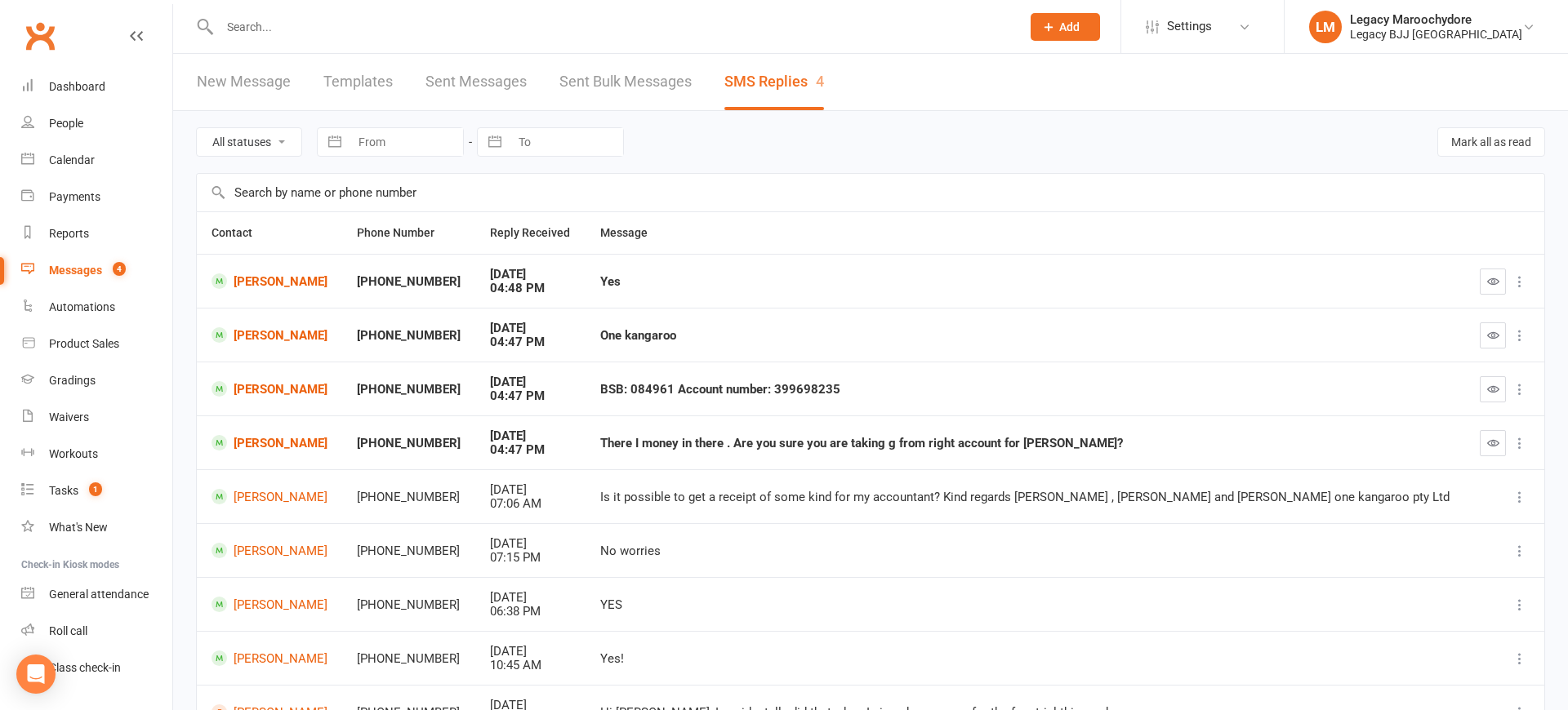
click at [271, 35] on input "text" at bounding box center [612, 26] width 795 height 23
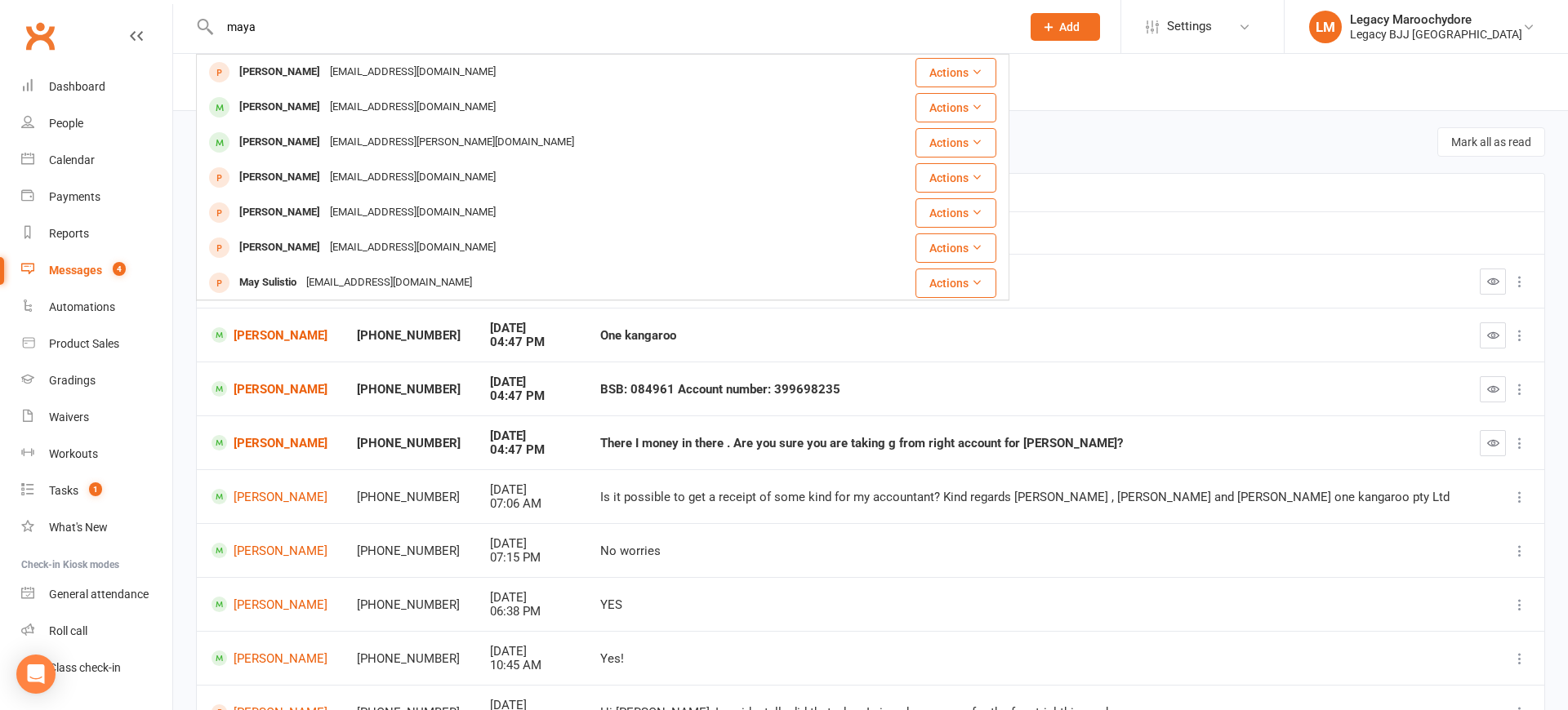
type input "Maya"
drag, startPoint x: 279, startPoint y: 34, endPoint x: 303, endPoint y: 105, distance: 74.9
click at [303, 106] on div "[PERSON_NAME]" at bounding box center [279, 108] width 90 height 24
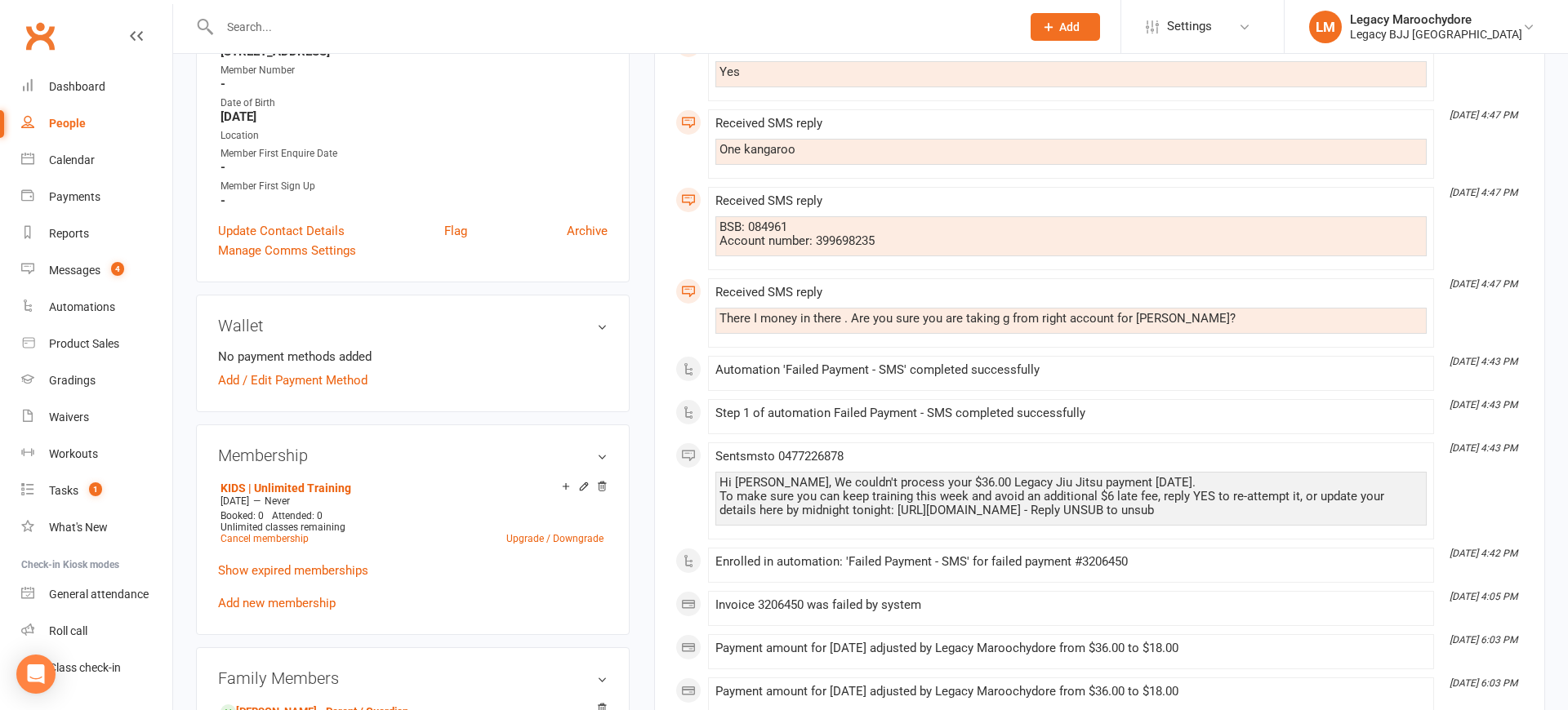
scroll to position [320, 0]
click at [313, 379] on link "Add / Edit Payment Method" at bounding box center [293, 380] width 150 height 19
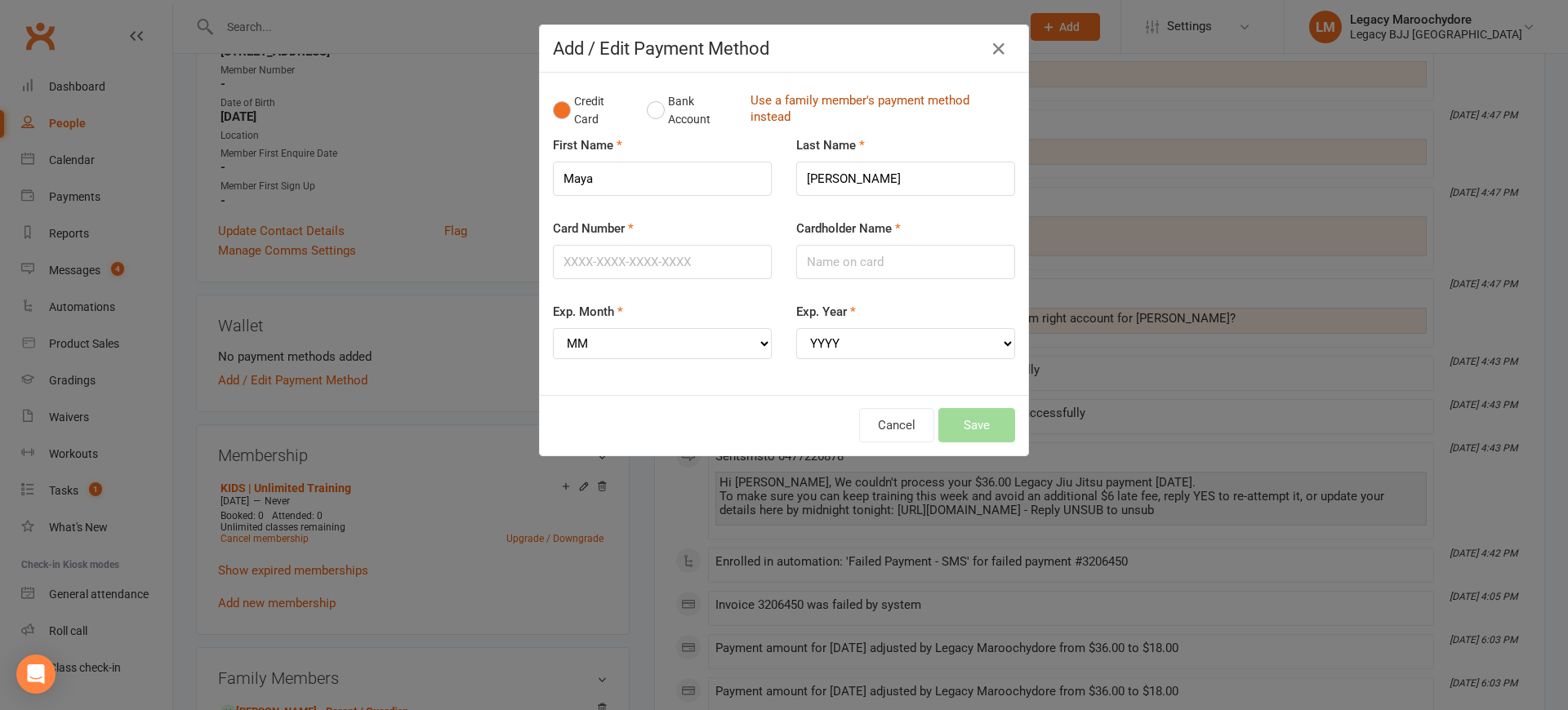
click at [766, 97] on link "Use a family member's payment method instead" at bounding box center [879, 110] width 257 height 37
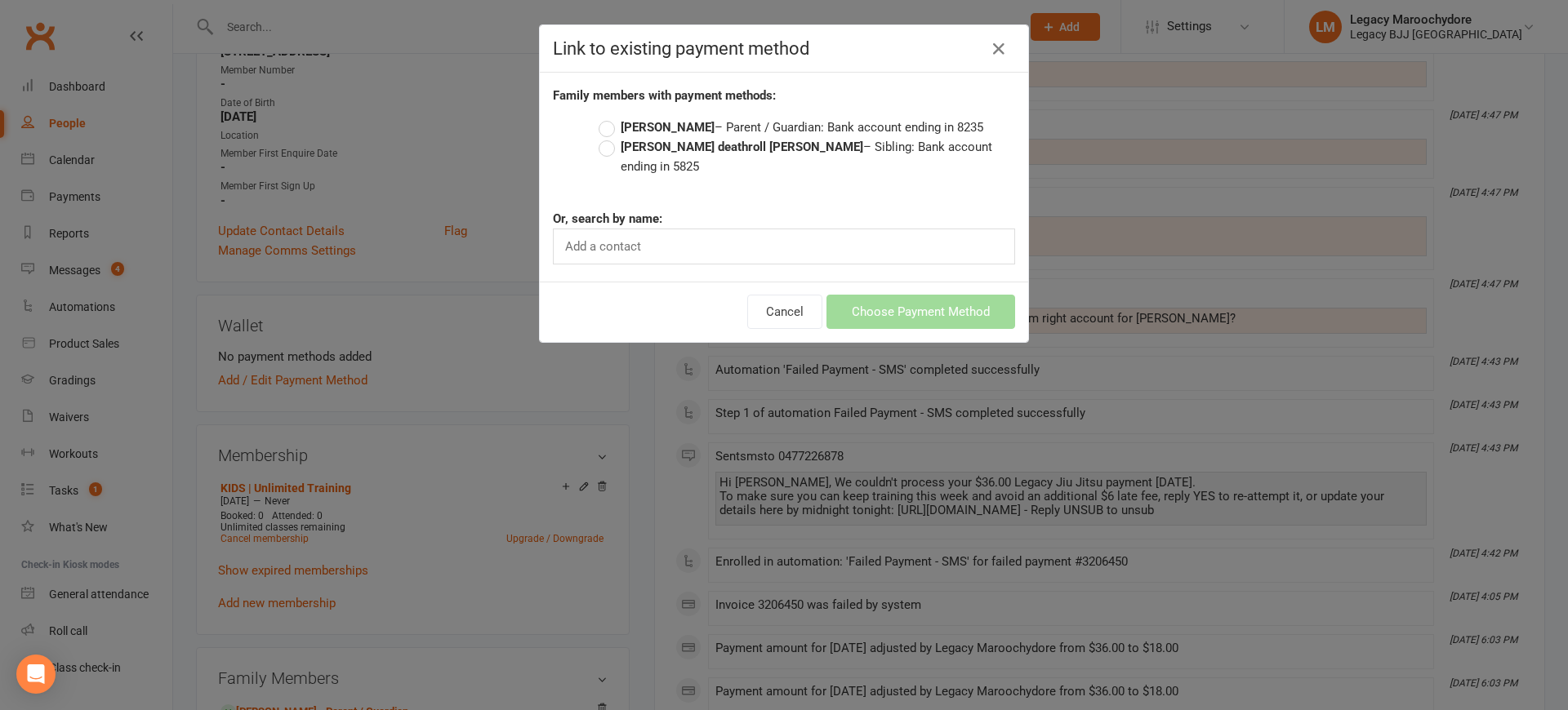
click at [610, 124] on label "[PERSON_NAME] – Parent / Guardian: Bank account ending in 8235" at bounding box center [790, 127] width 384 height 19
click at [609, 118] on input "[PERSON_NAME] – Parent / Guardian: Bank account ending in 8235" at bounding box center [604, 118] width 11 height 0
click at [949, 295] on button "Choose Payment Method" at bounding box center [921, 312] width 189 height 35
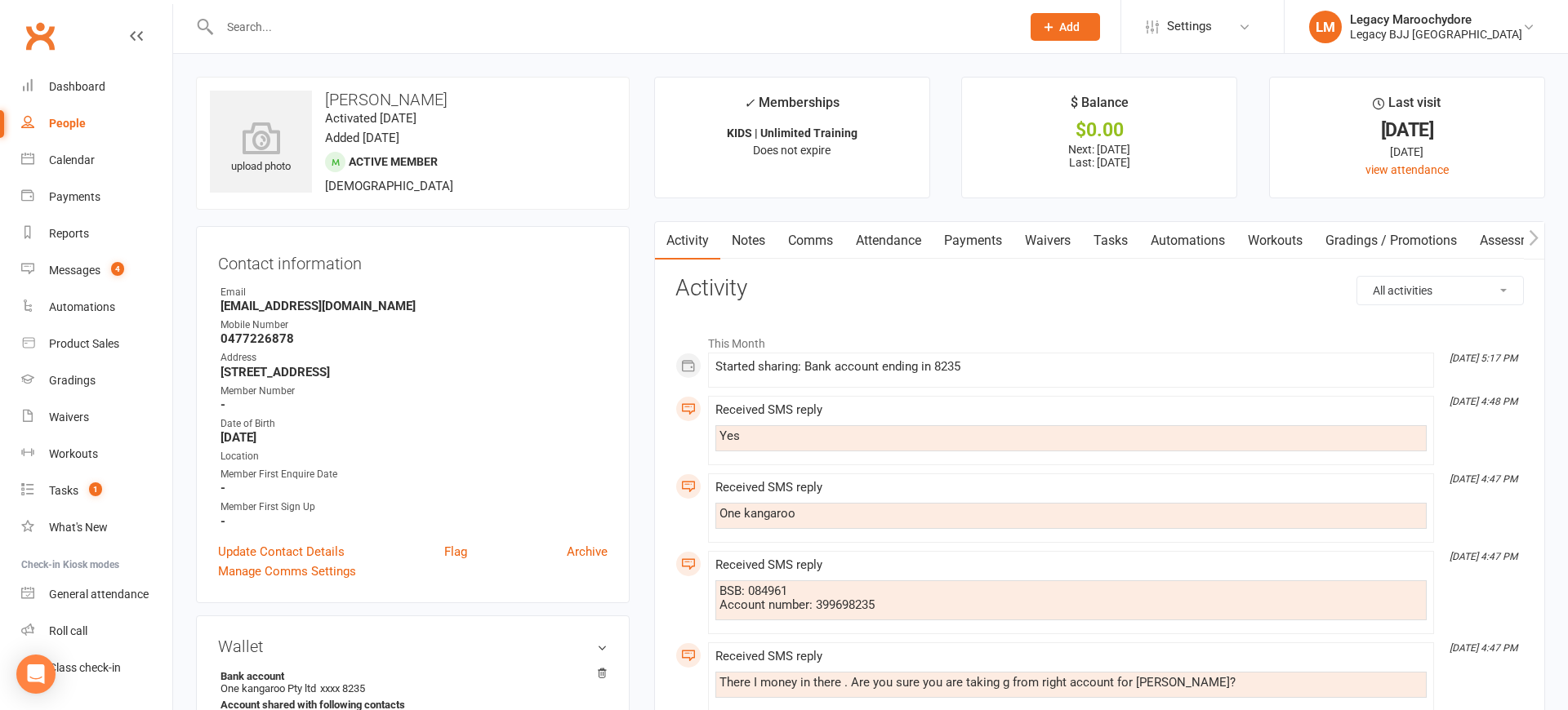
scroll to position [0, 0]
click at [320, 19] on input "text" at bounding box center [612, 26] width 795 height 23
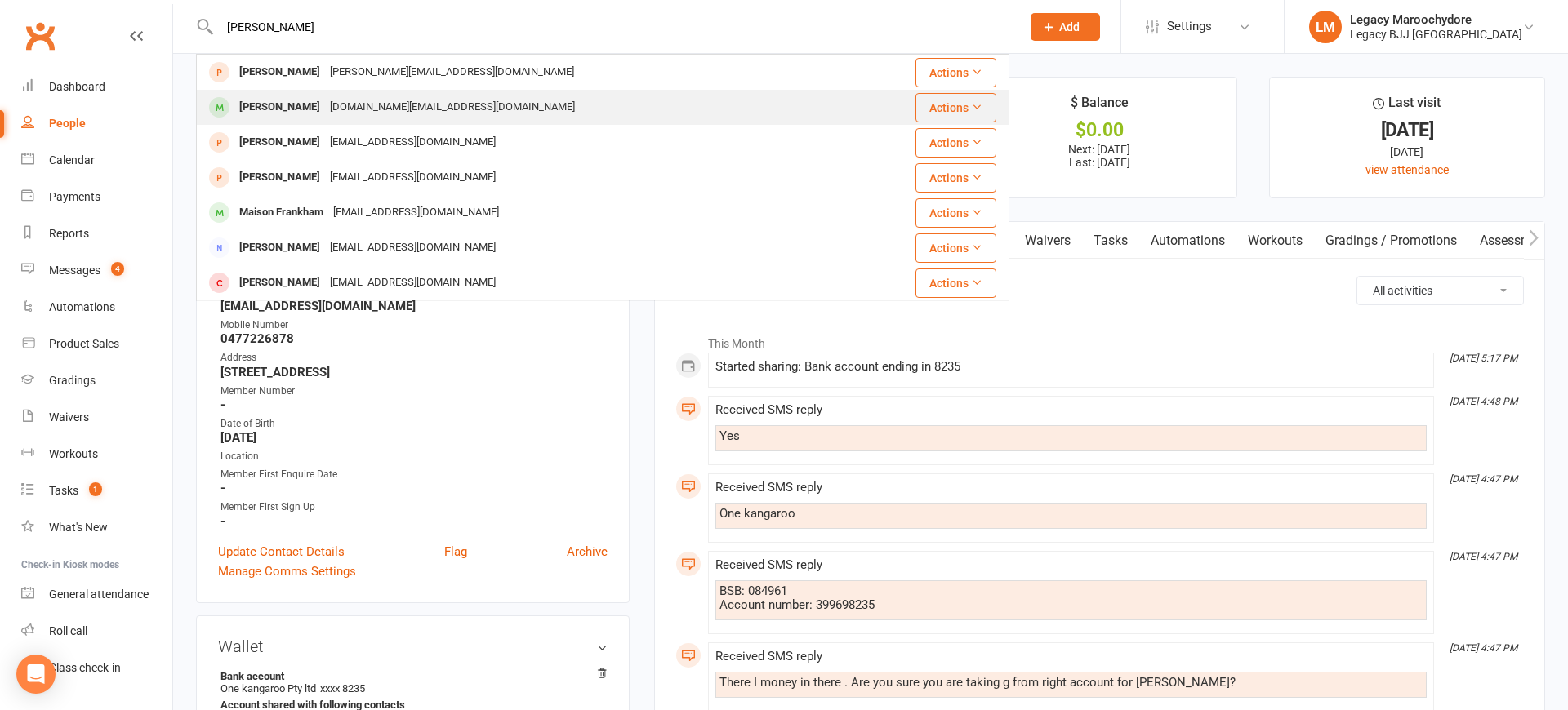
type input "[PERSON_NAME]"
click at [305, 99] on div "[PERSON_NAME]" at bounding box center [279, 108] width 90 height 24
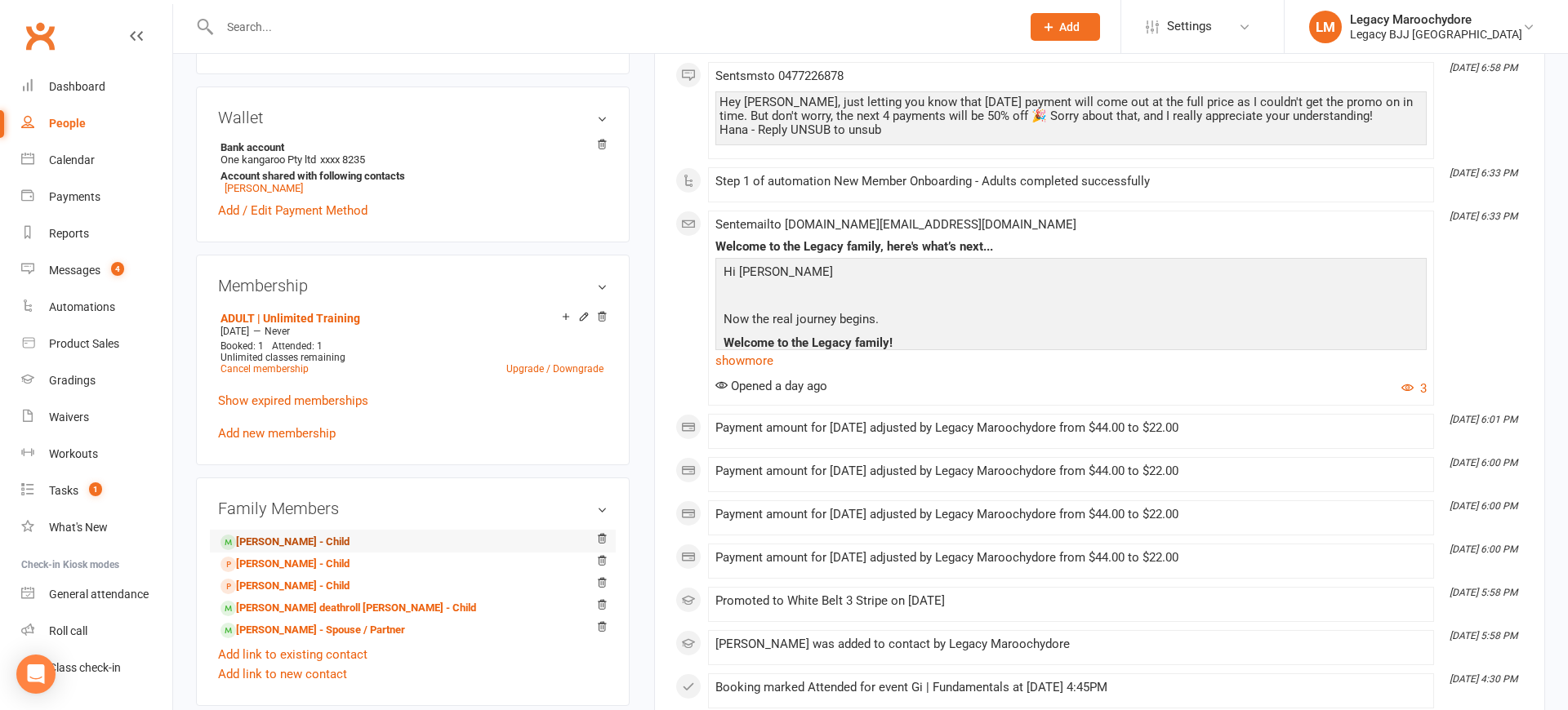
scroll to position [532, 0]
click at [264, 628] on link "[PERSON_NAME] - Spouse / Partner" at bounding box center [312, 627] width 184 height 17
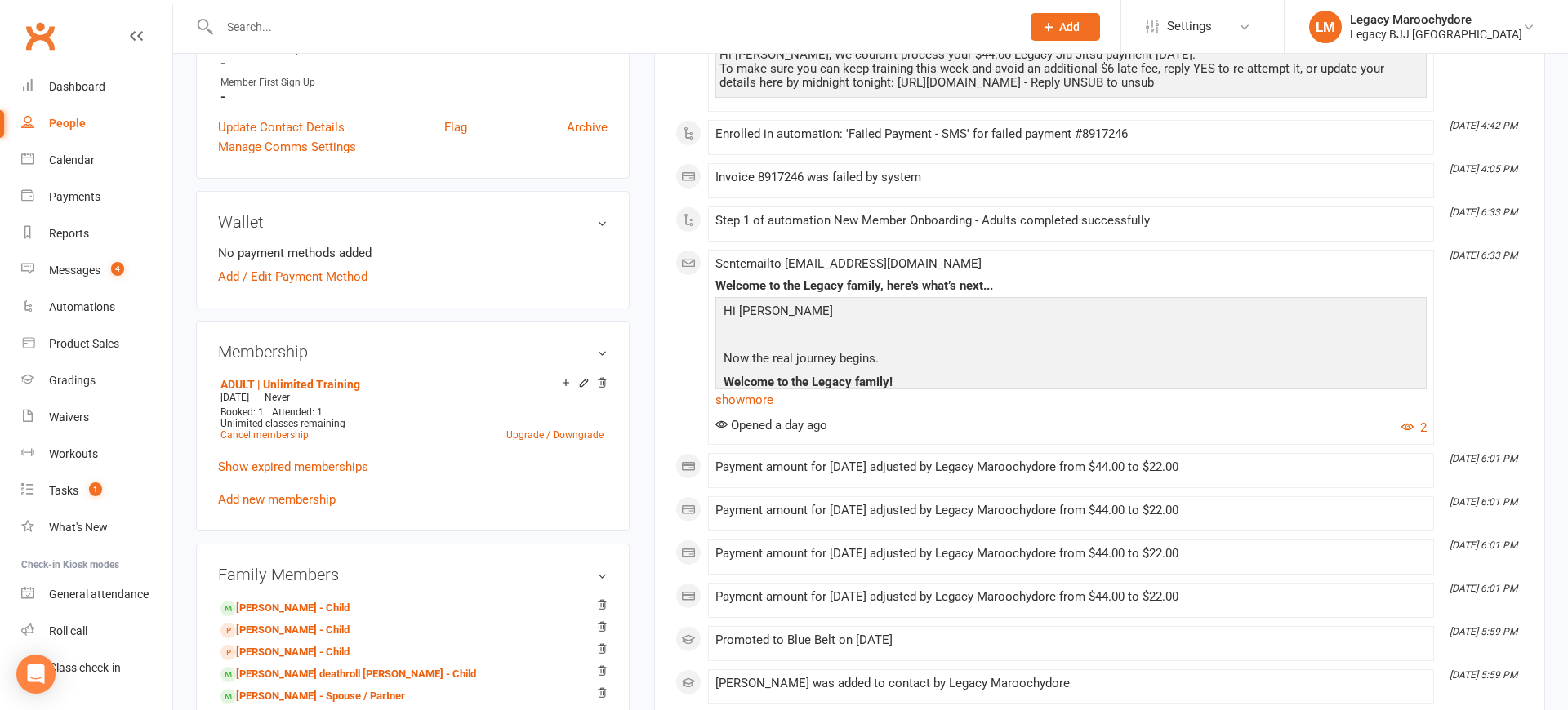
scroll to position [542, 0]
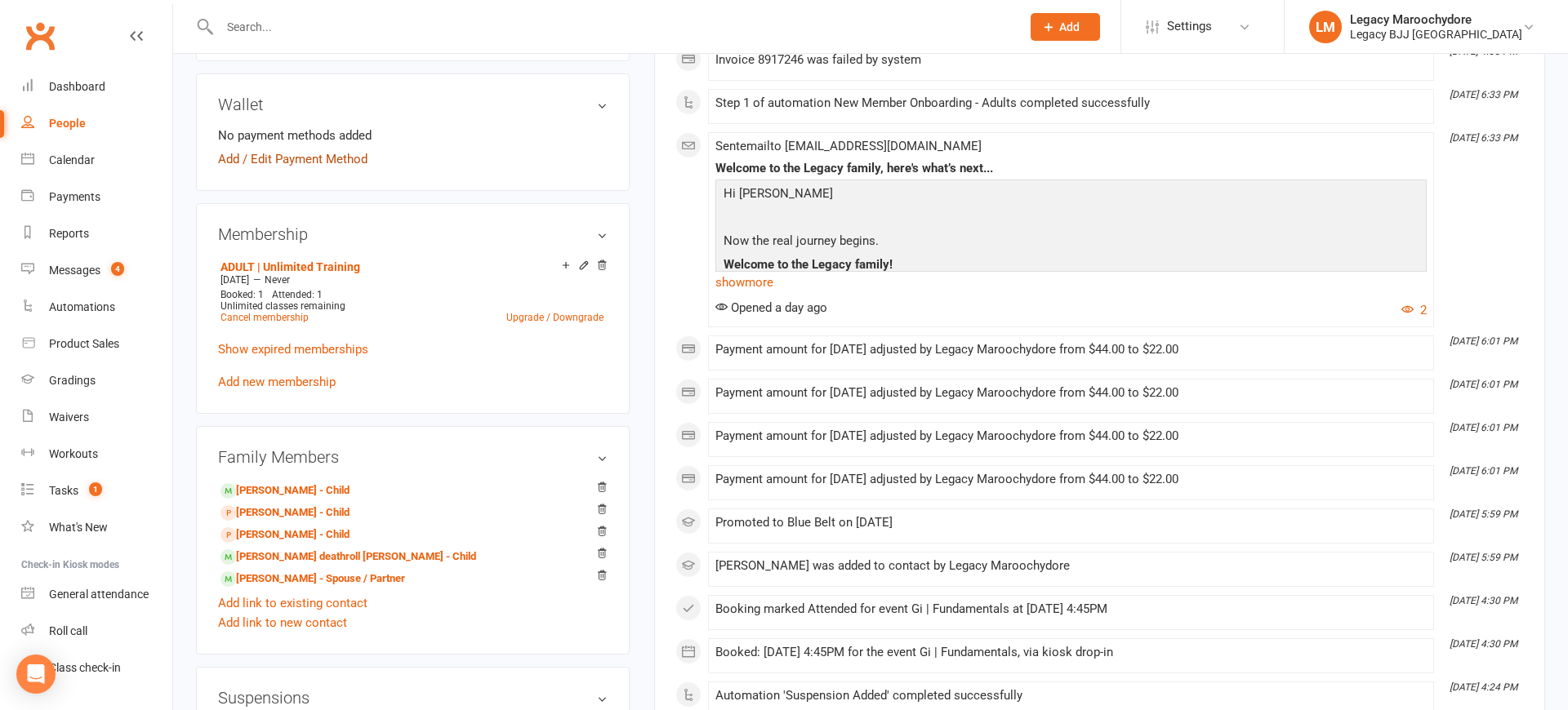
click at [271, 154] on link "Add / Edit Payment Method" at bounding box center [293, 159] width 150 height 19
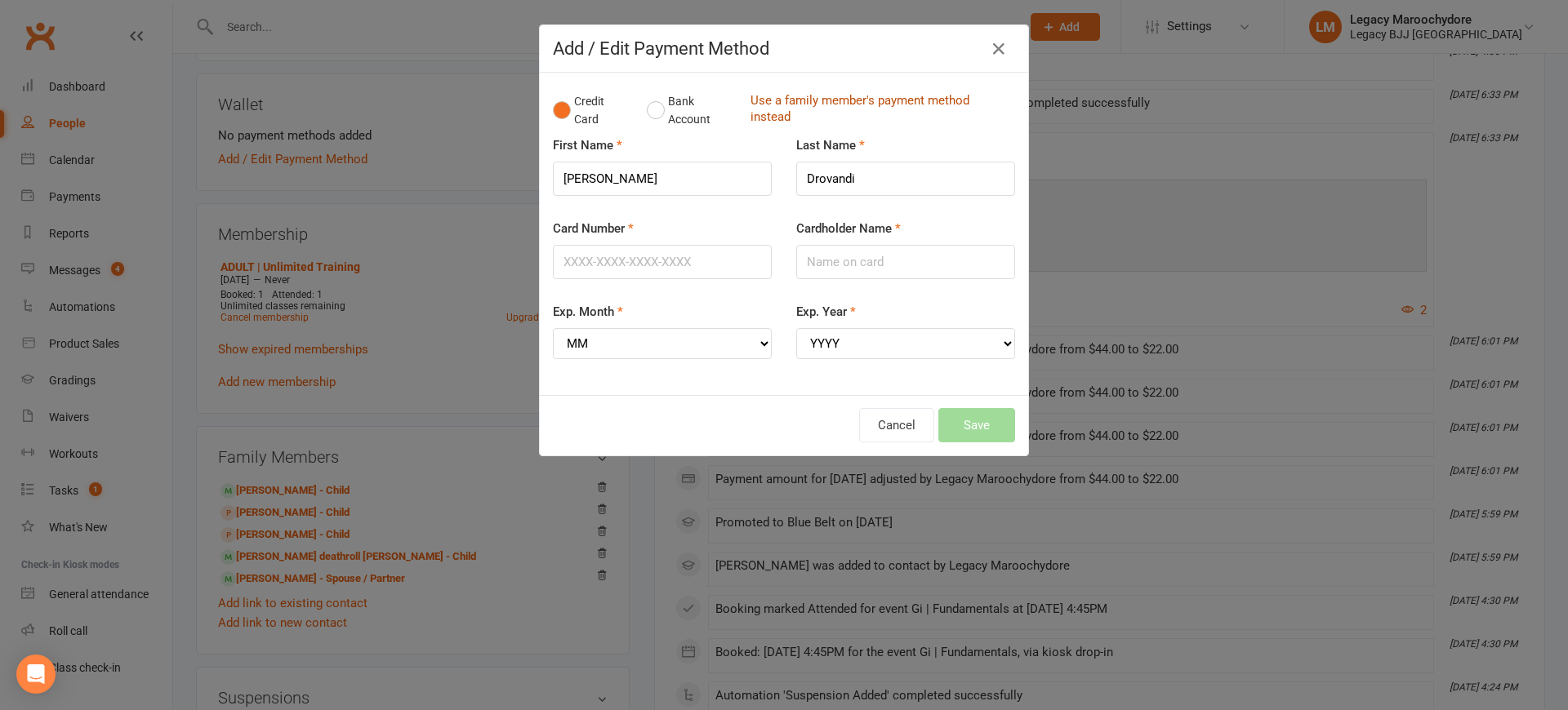
click at [806, 101] on link "Use a family member's payment method instead" at bounding box center [879, 110] width 257 height 37
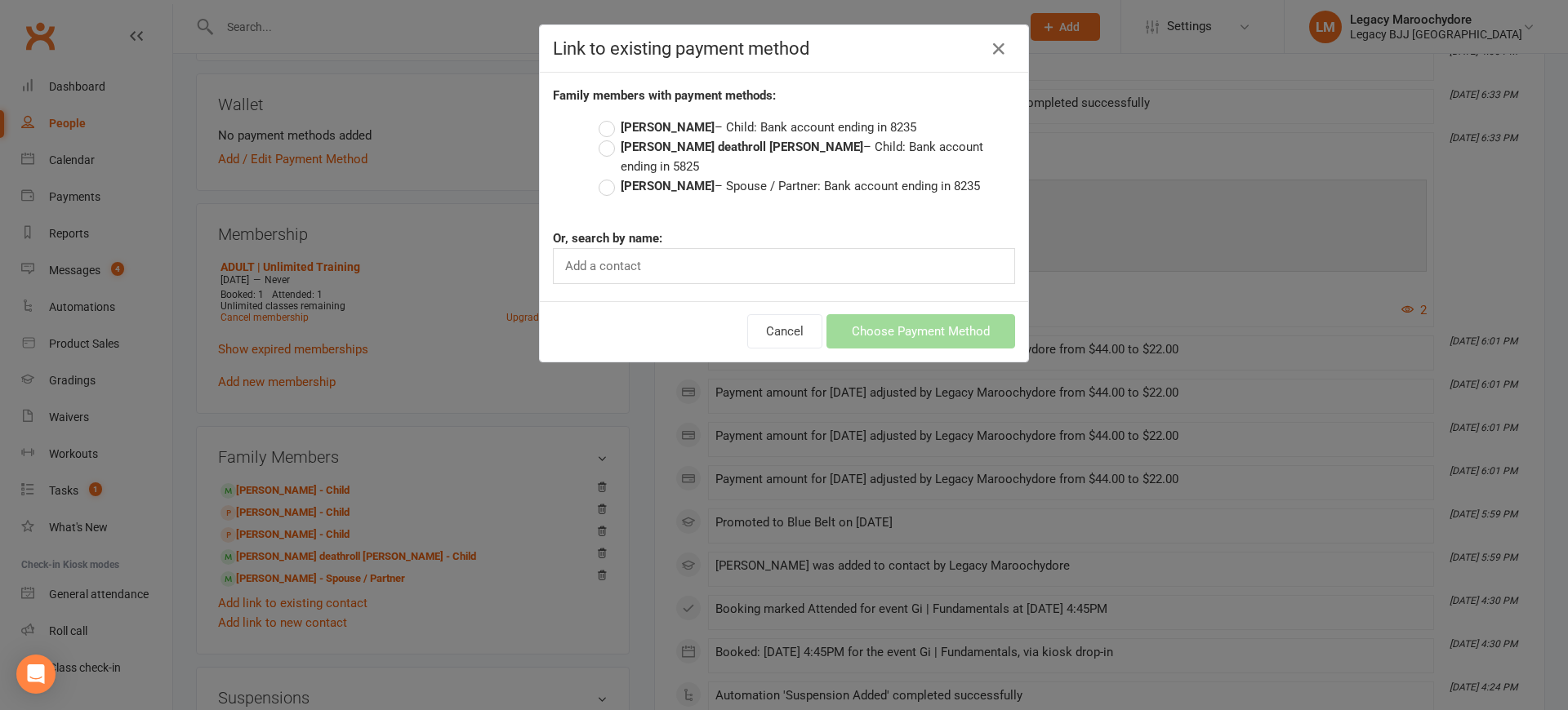
click at [605, 176] on label "[PERSON_NAME] – Spouse / Partner: Bank account ending in 8235" at bounding box center [789, 185] width 382 height 19
click at [605, 176] on input "[PERSON_NAME] – Spouse / Partner: Bank account ending in 8235" at bounding box center [604, 176] width 11 height 0
click at [891, 319] on button "Choose Payment Method" at bounding box center [921, 331] width 189 height 35
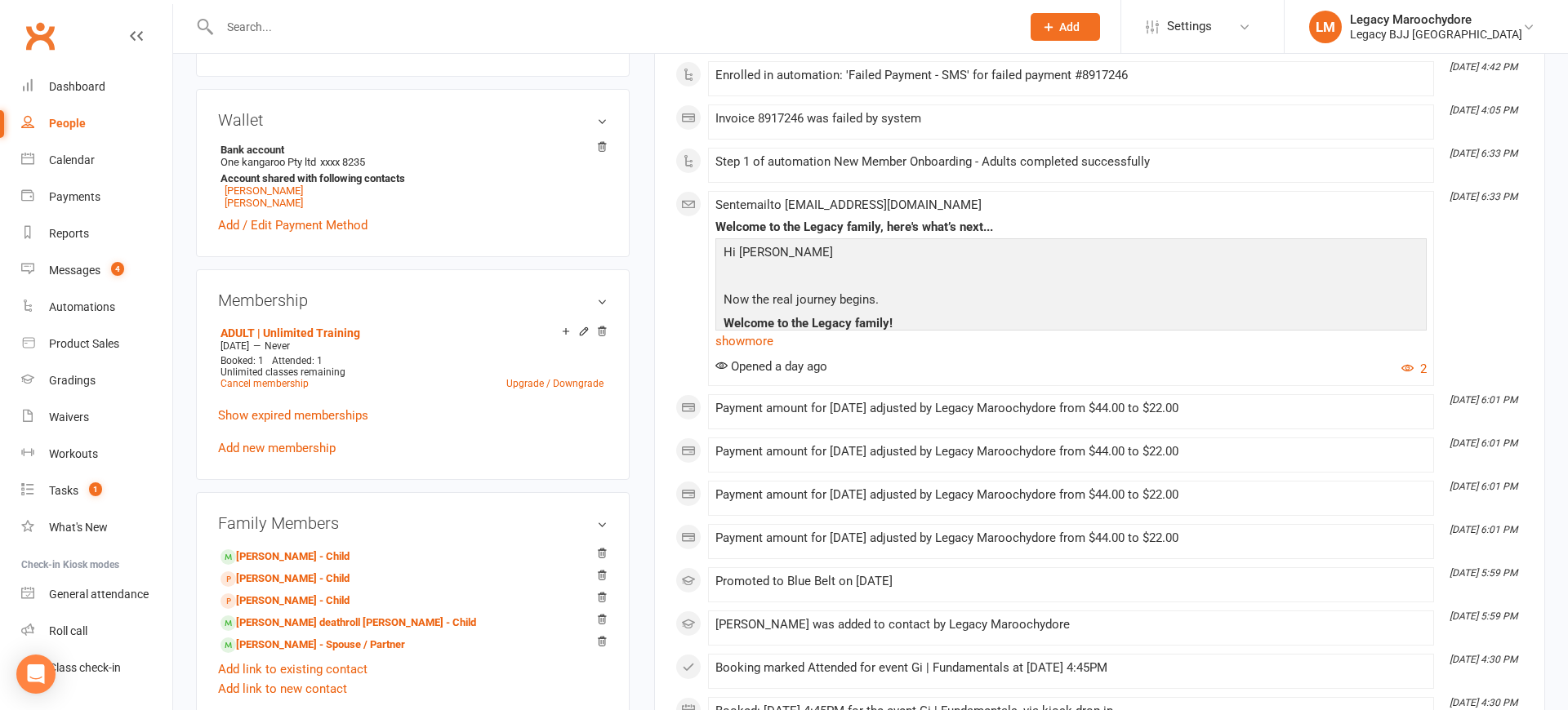
scroll to position [527, 0]
click at [271, 624] on link "[PERSON_NAME] deathroll [PERSON_NAME] - Child" at bounding box center [348, 622] width 256 height 17
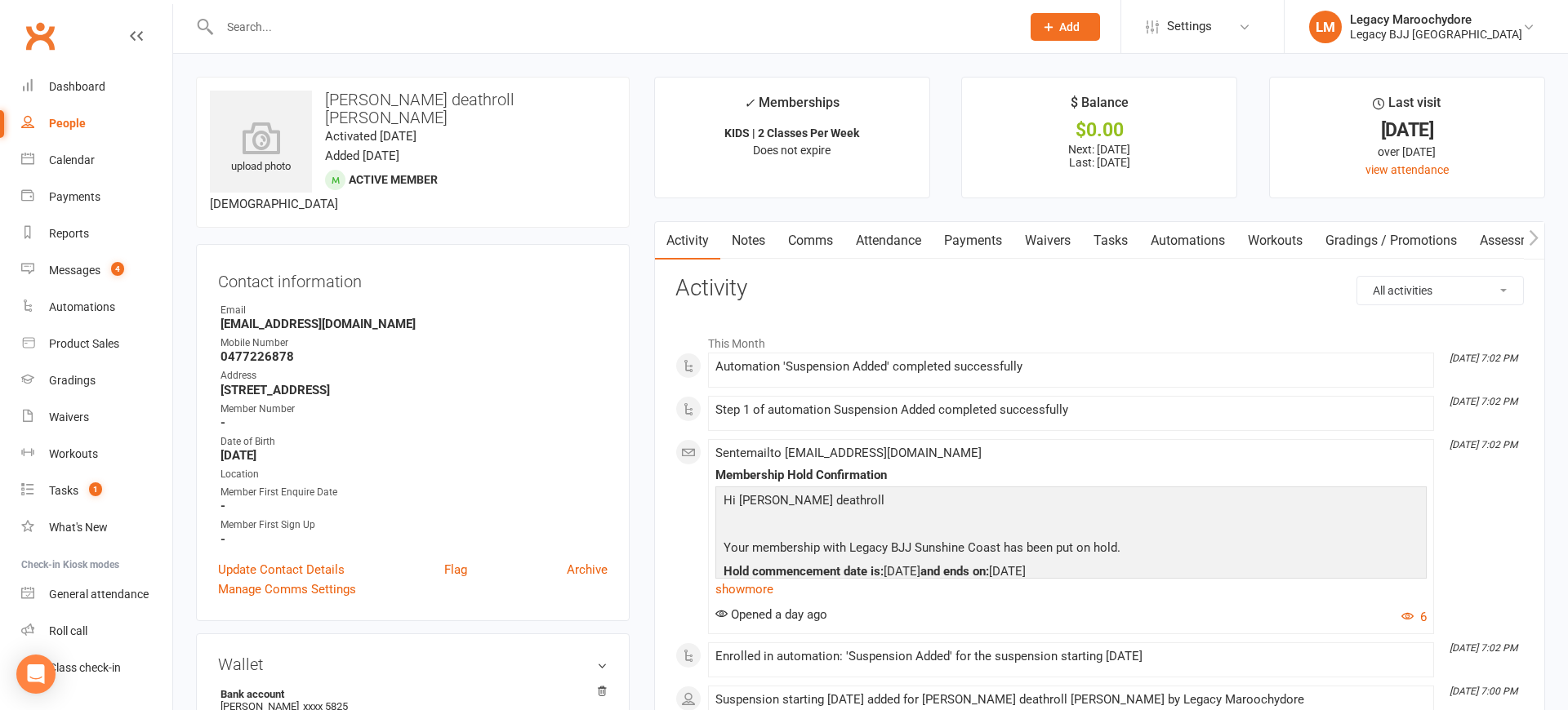
click at [814, 242] on link "Comms" at bounding box center [810, 240] width 68 height 37
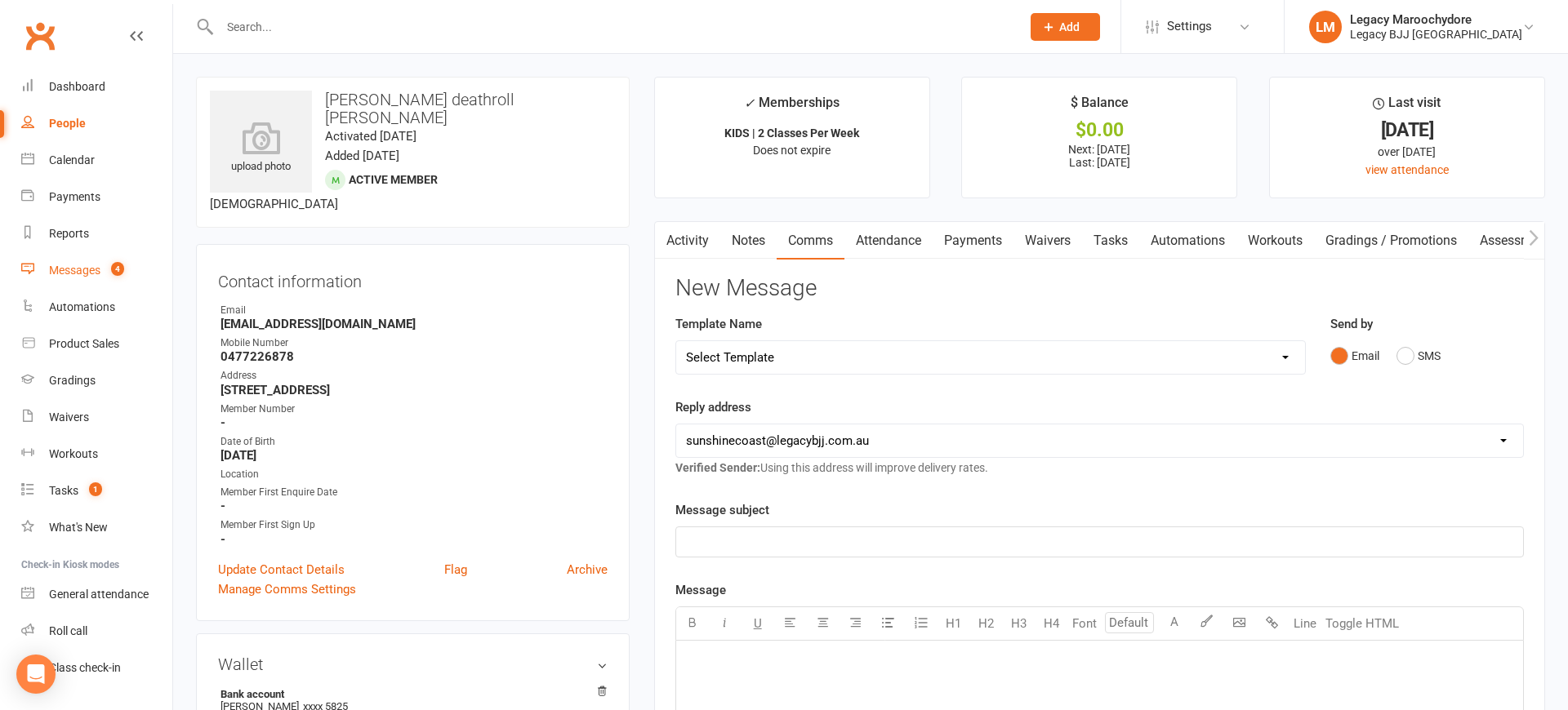
click at [81, 266] on div "Messages" at bounding box center [75, 270] width 51 height 13
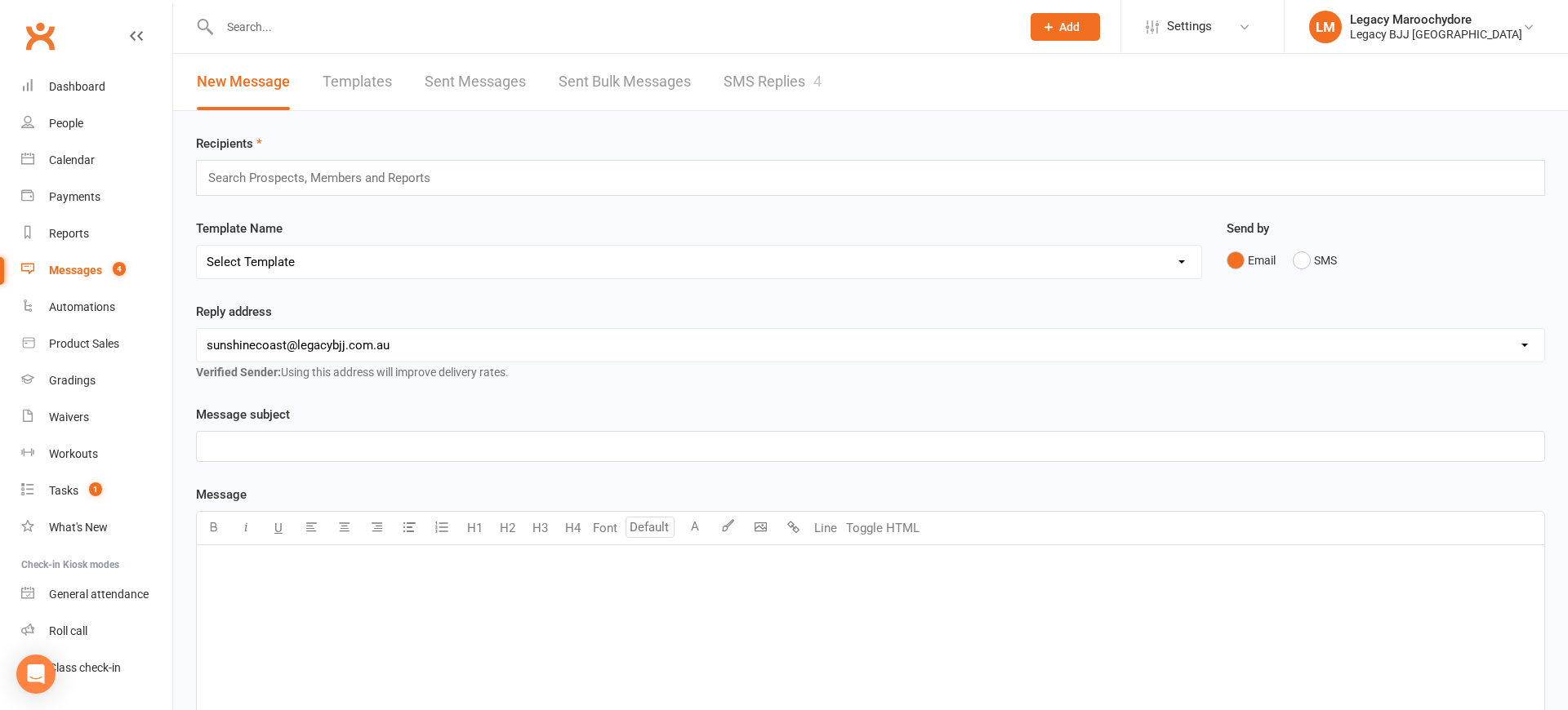
click at [784, 81] on link "SMS Replies 4" at bounding box center [772, 82] width 98 height 57
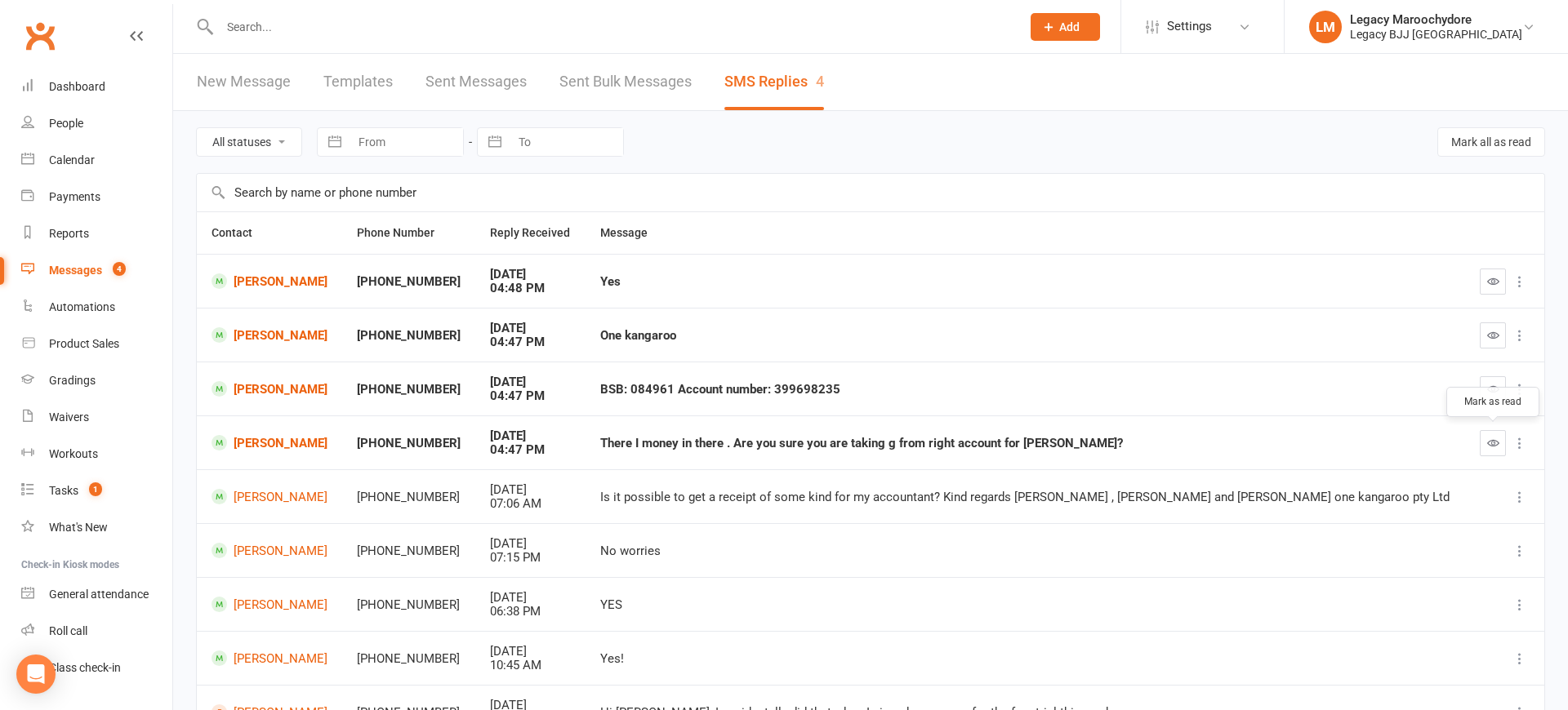
click at [1496, 440] on icon "button" at bounding box center [1492, 442] width 12 height 12
click at [297, 444] on link "[PERSON_NAME]" at bounding box center [269, 443] width 116 height 16
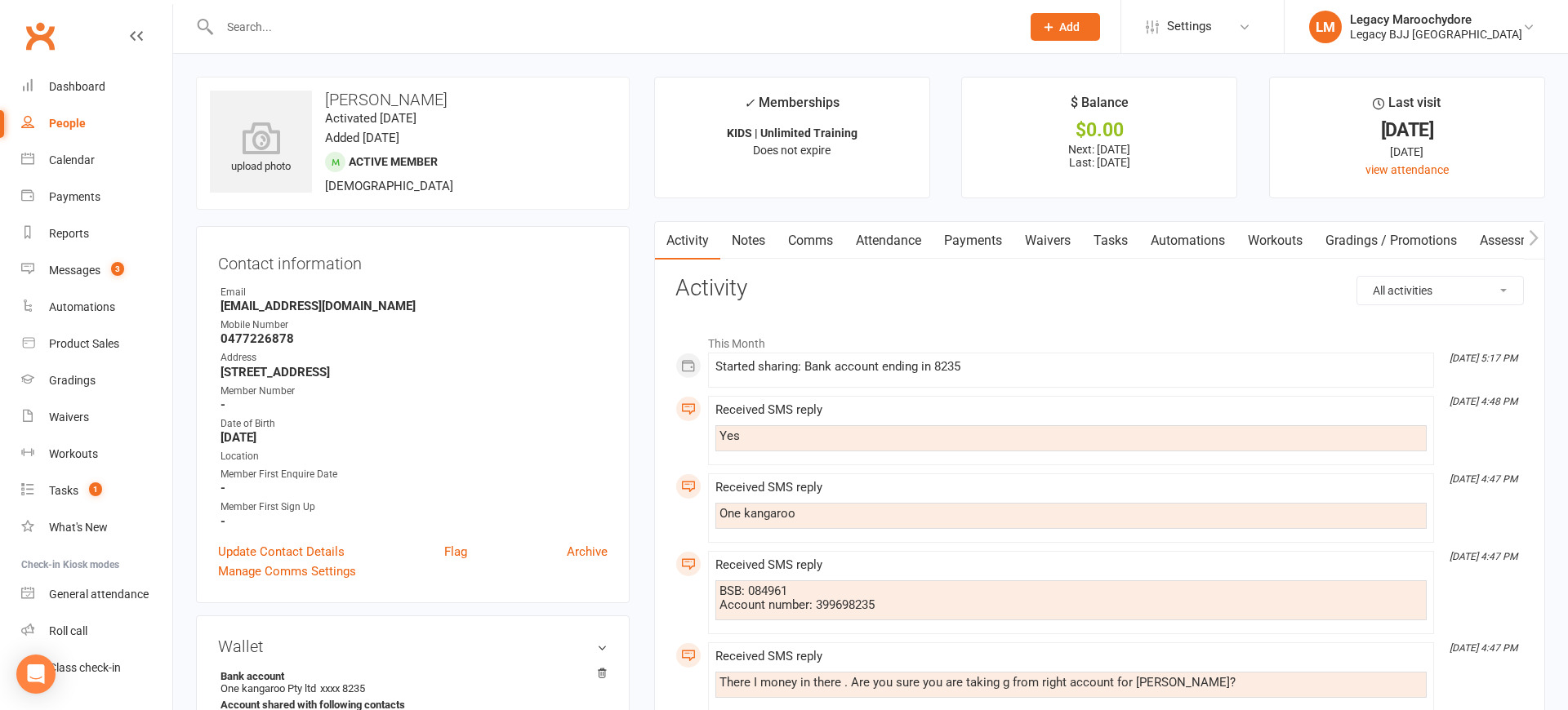
click at [952, 242] on link "Payments" at bounding box center [973, 240] width 81 height 37
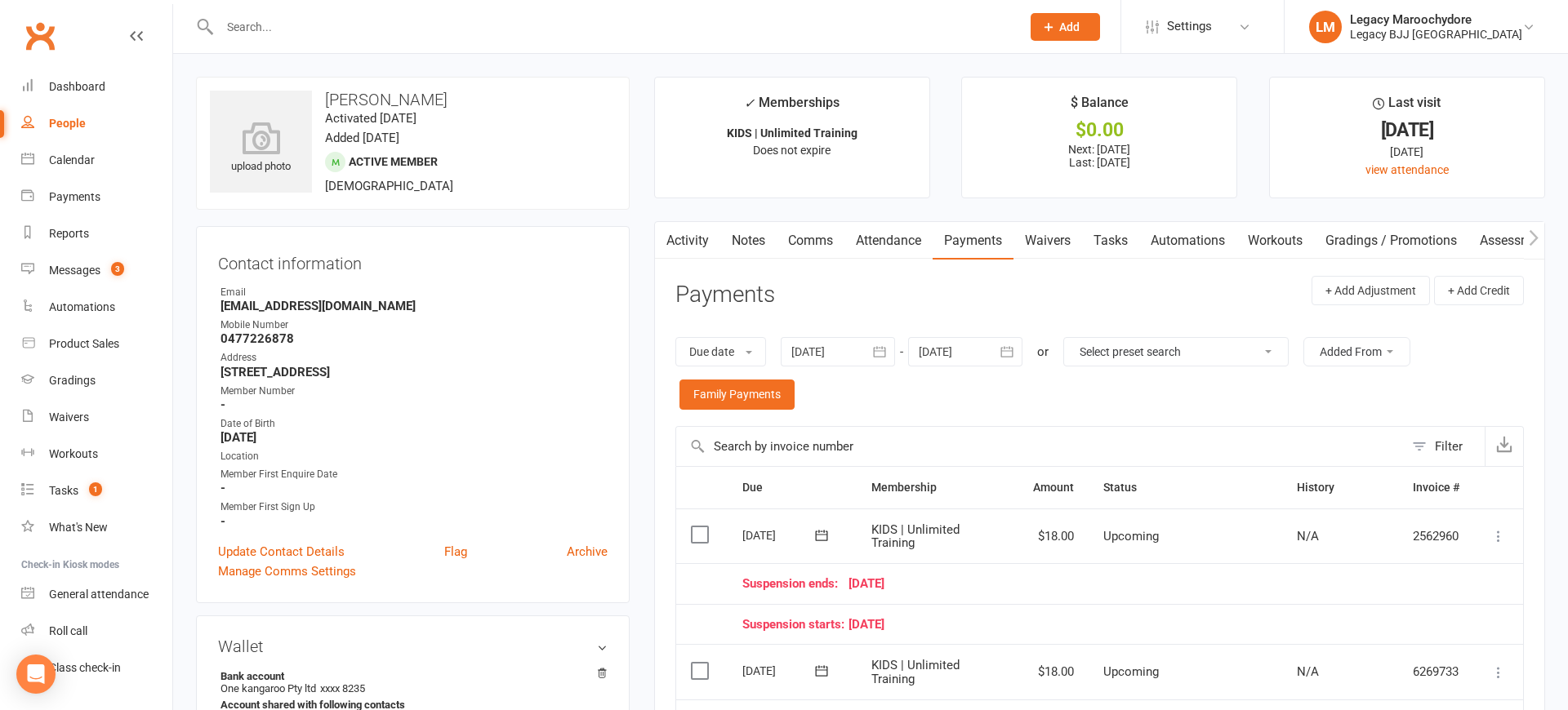
click at [826, 241] on link "Comms" at bounding box center [810, 240] width 68 height 37
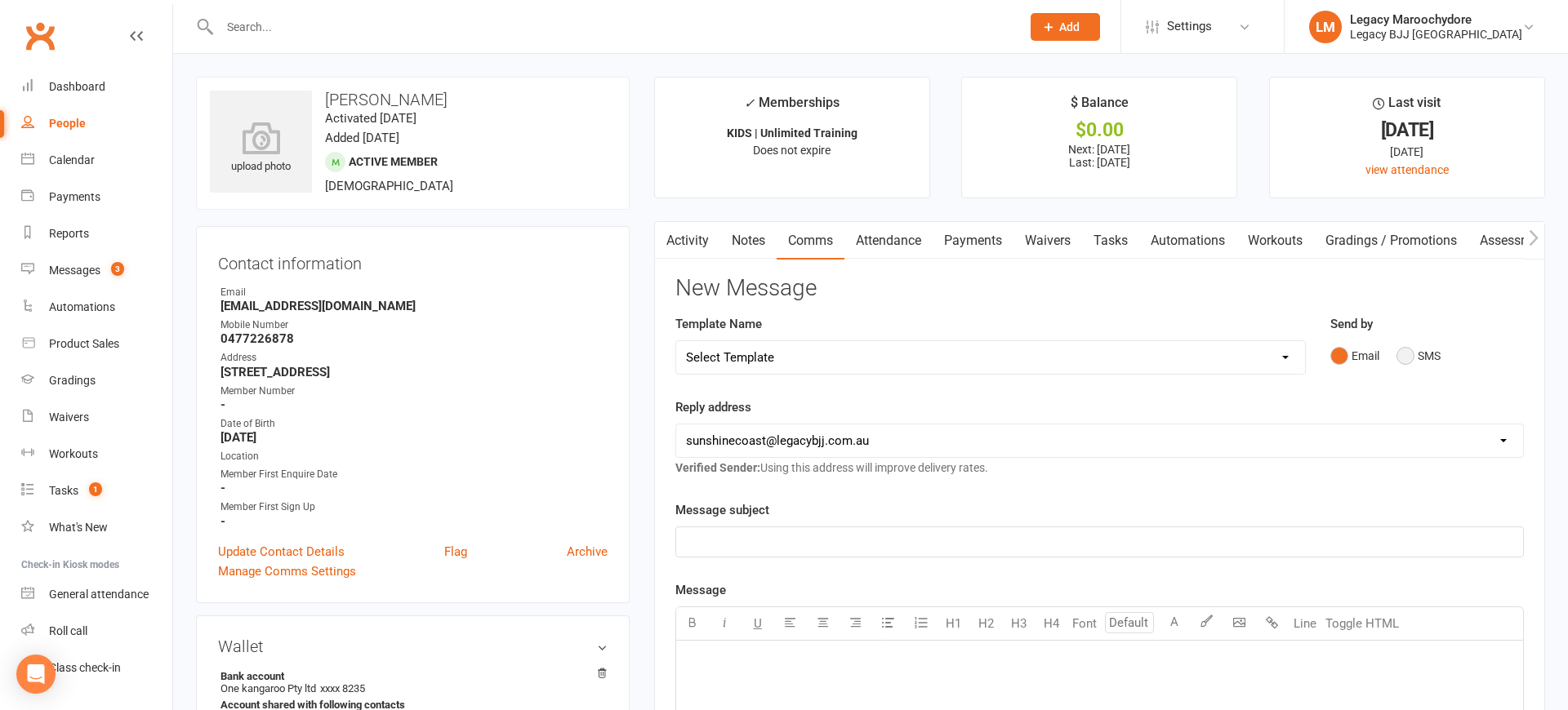
click at [1405, 354] on button "SMS" at bounding box center [1418, 356] width 44 height 31
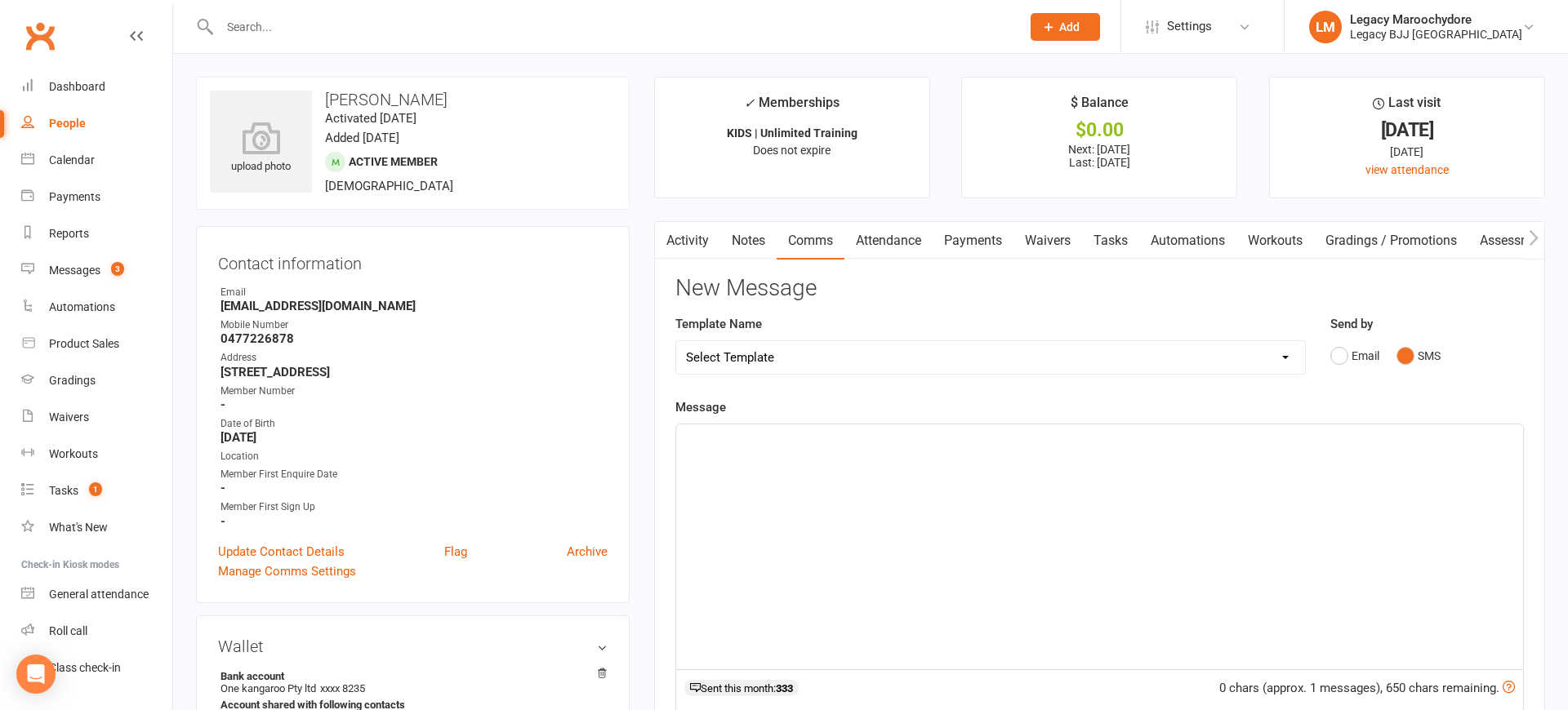
click at [924, 496] on div "﻿" at bounding box center [1099, 547] width 847 height 245
click at [360, 22] on input "text" at bounding box center [612, 26] width 795 height 23
type input "k"
drag, startPoint x: 96, startPoint y: 80, endPoint x: 120, endPoint y: 78, distance: 24.1
click at [96, 80] on div "Dashboard" at bounding box center [78, 87] width 57 height 13
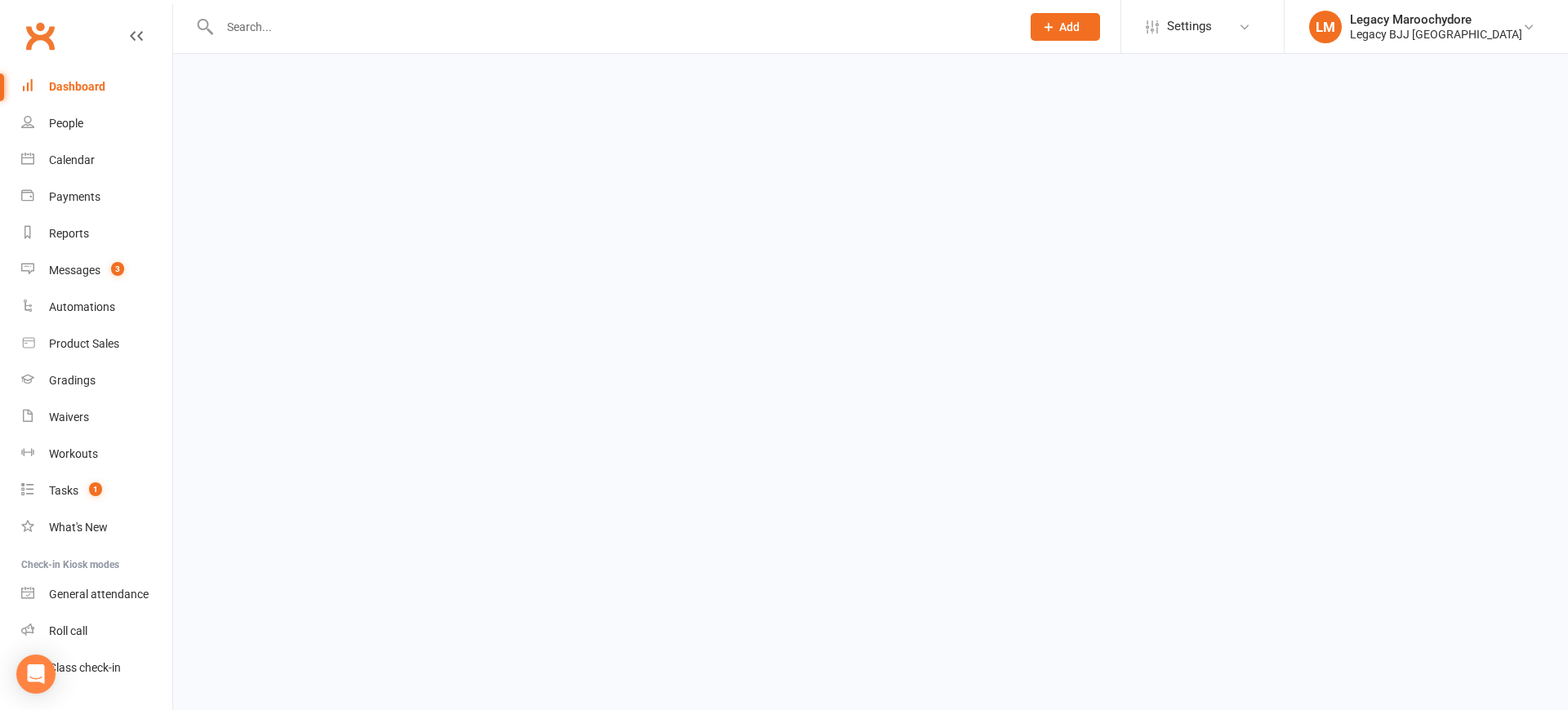
click at [297, 27] on input "text" at bounding box center [612, 26] width 795 height 23
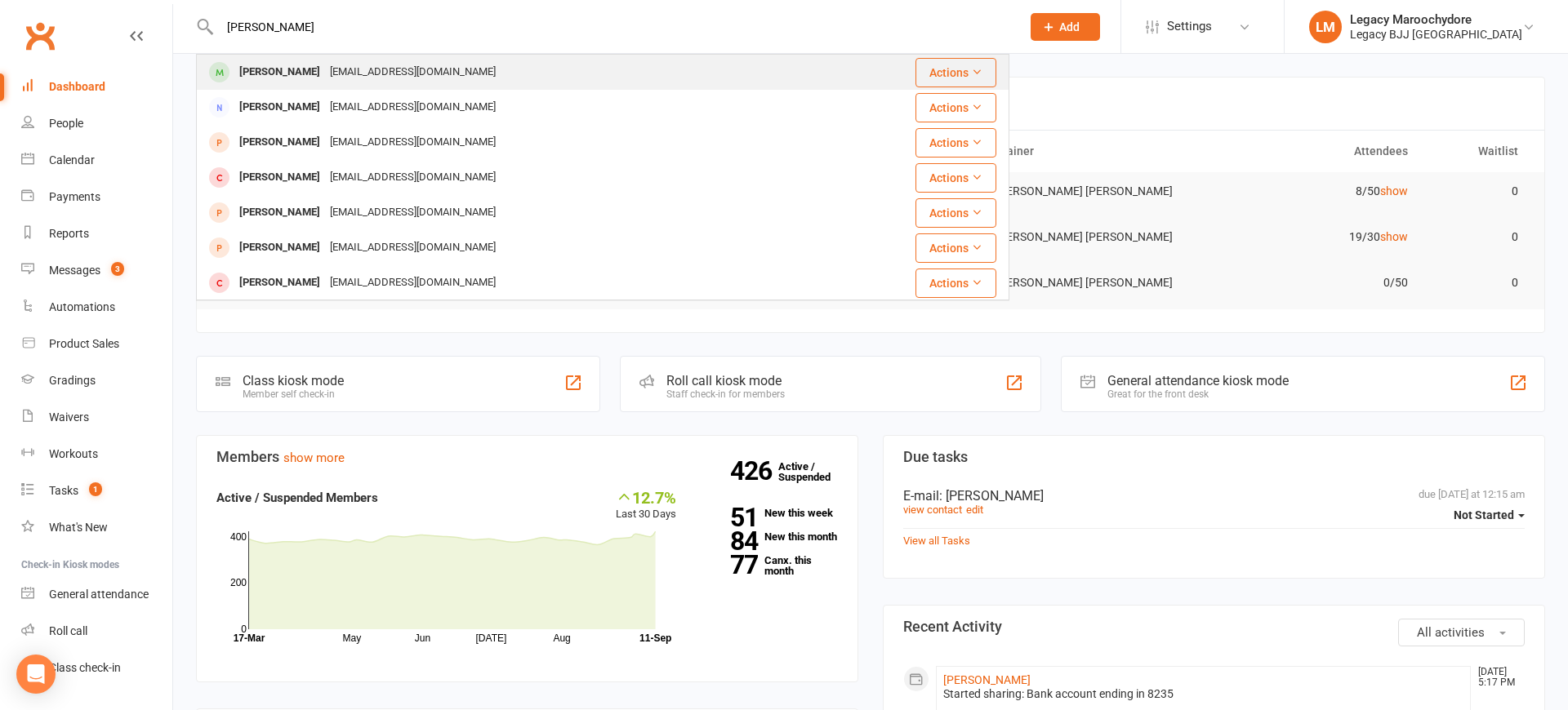
type input "[PERSON_NAME]"
click at [276, 65] on div "[PERSON_NAME]" at bounding box center [279, 72] width 90 height 24
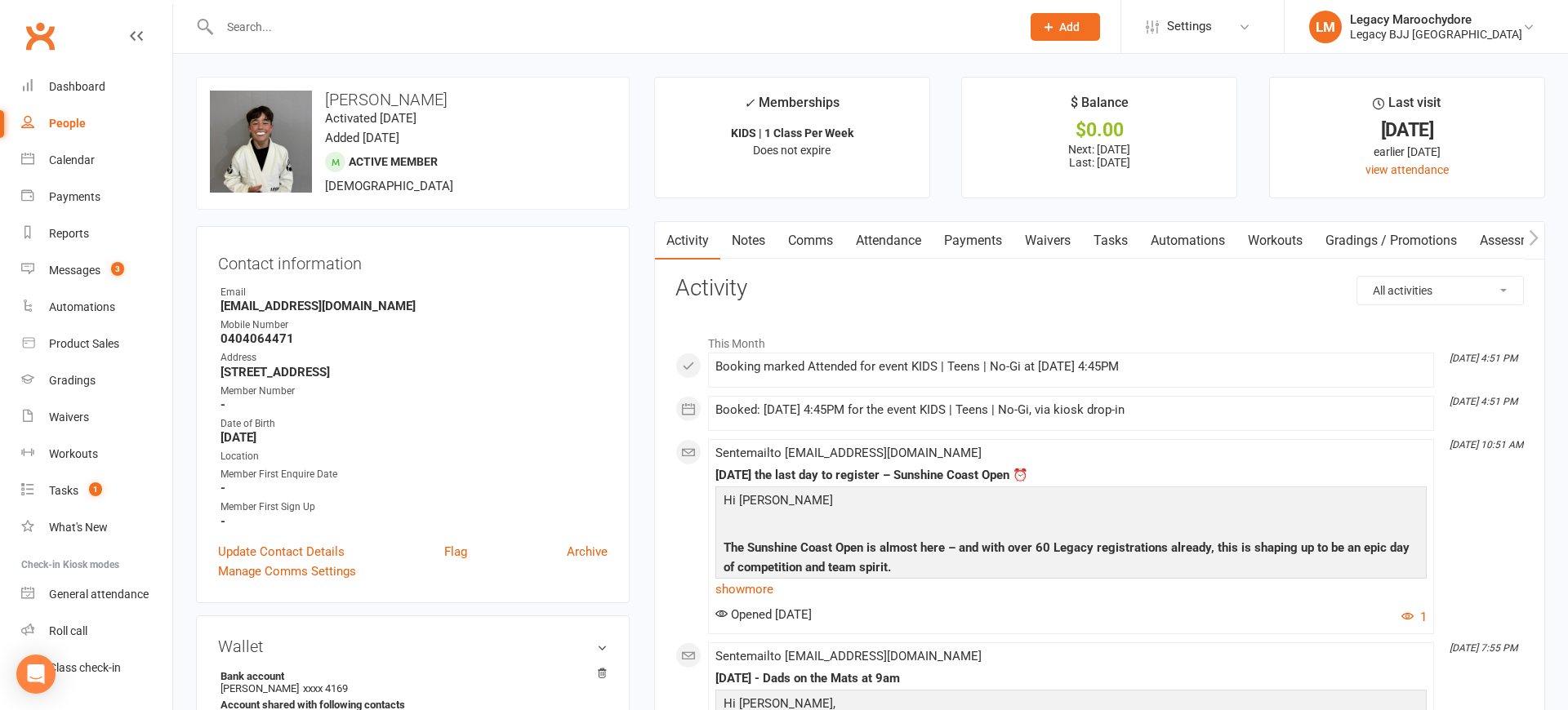
click at [899, 245] on link "Attendance" at bounding box center [889, 240] width 89 height 37
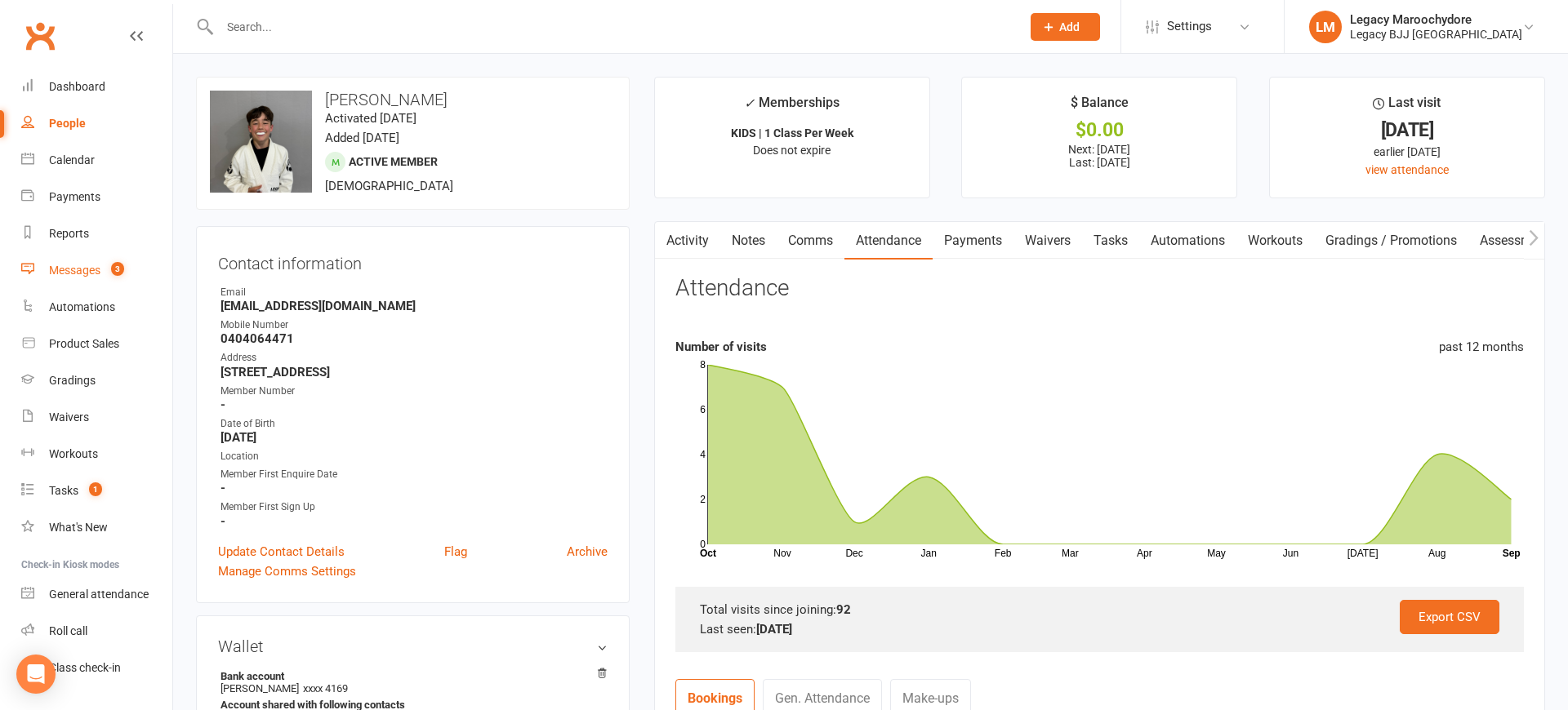
click at [83, 266] on div "Messages" at bounding box center [75, 270] width 51 height 13
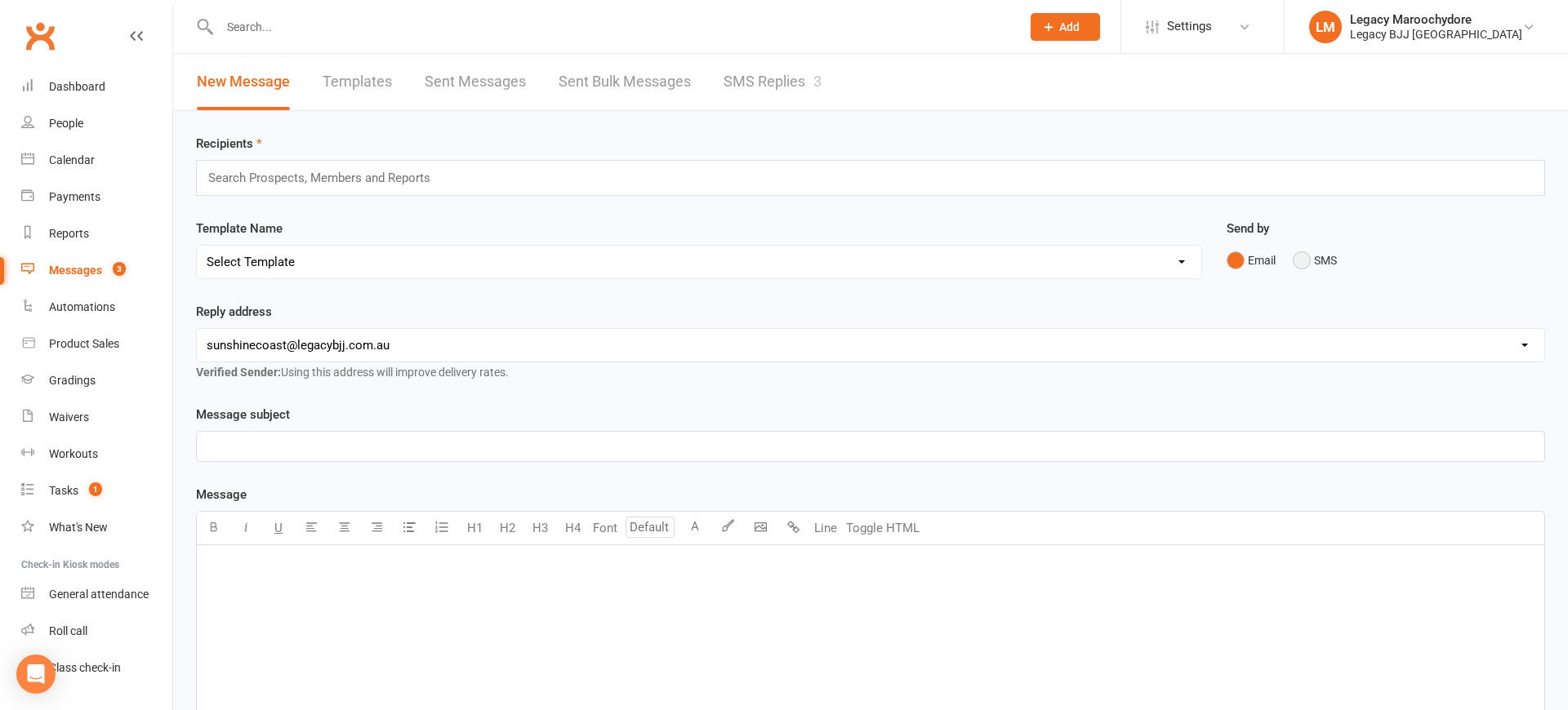
click at [1301, 261] on button "SMS" at bounding box center [1314, 260] width 44 height 31
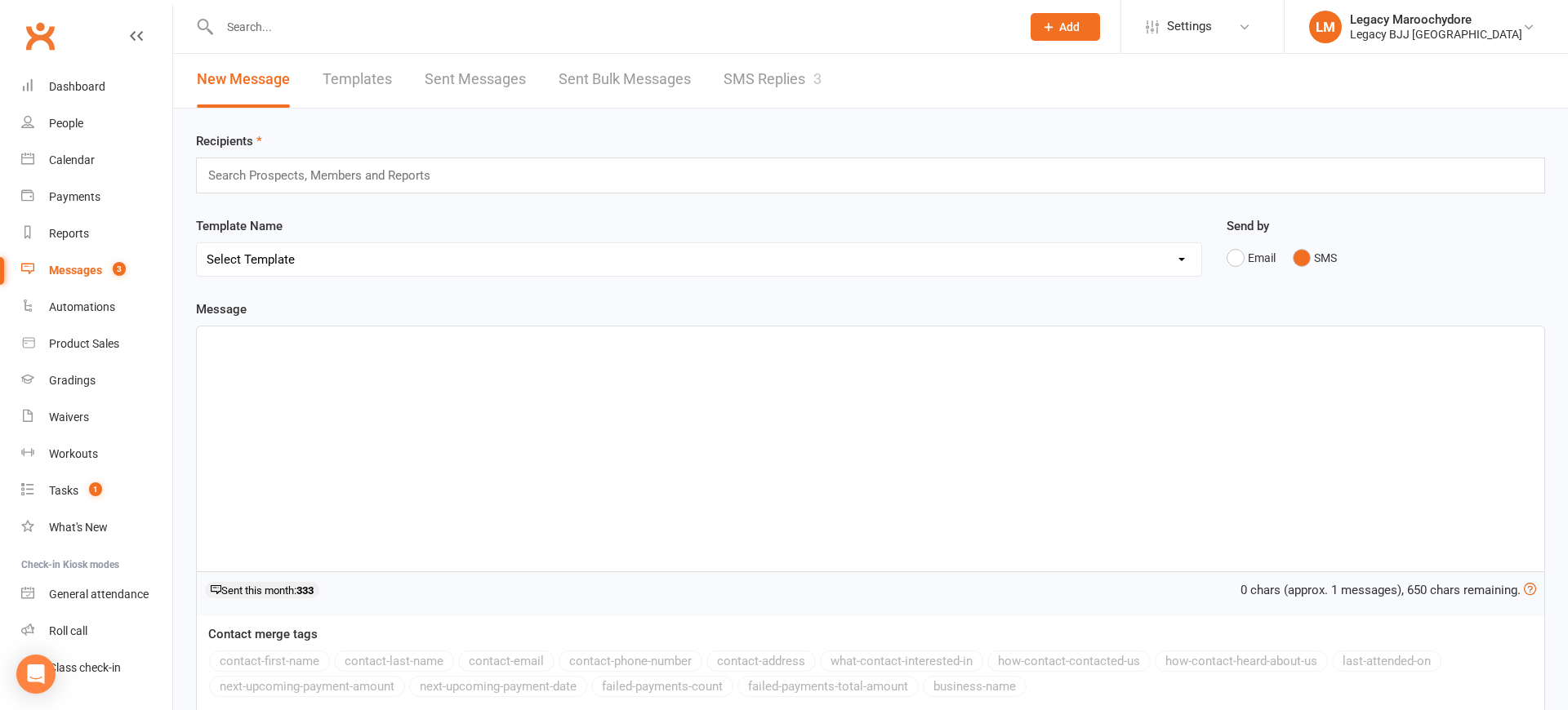
scroll to position [1, 0]
click at [805, 73] on link "SMS Replies 3" at bounding box center [772, 81] width 98 height 57
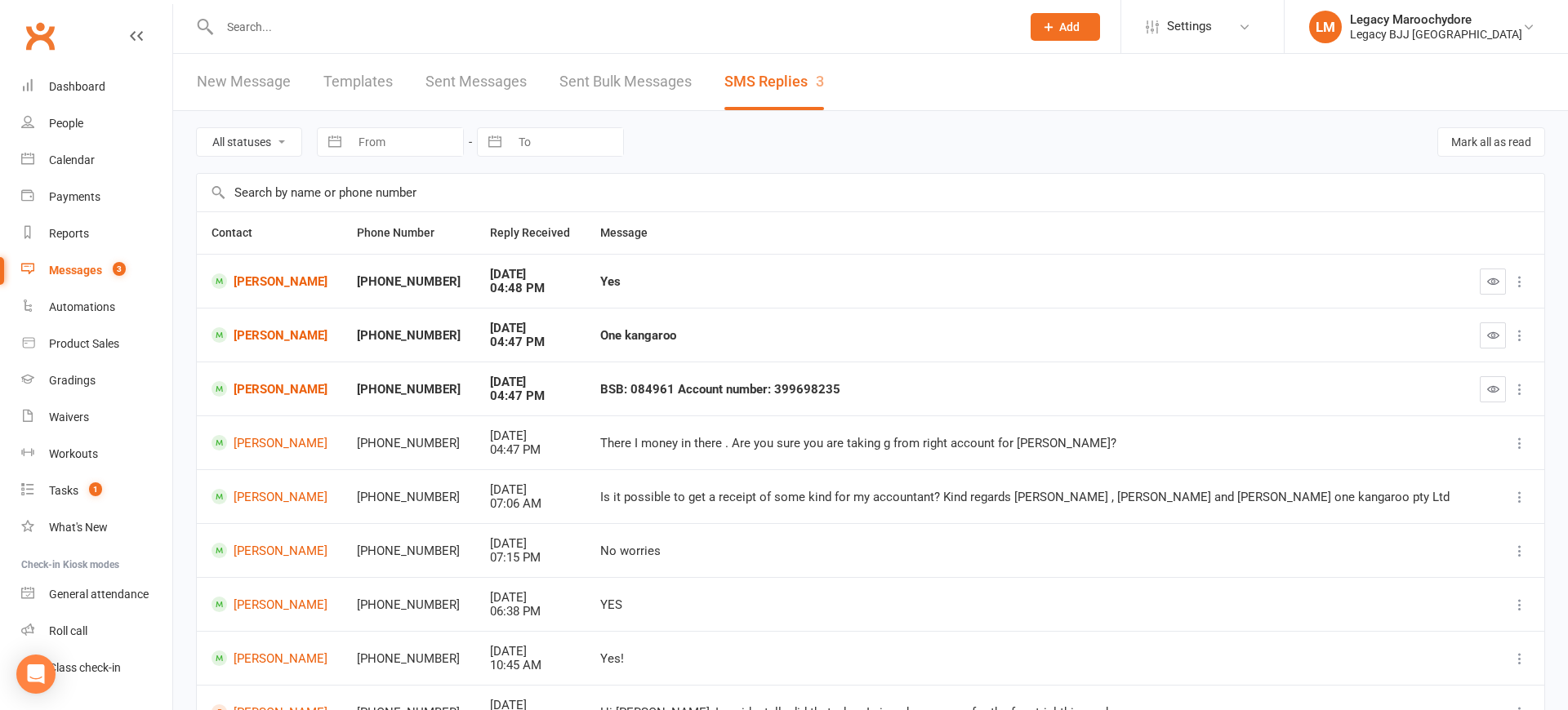
drag, startPoint x: 644, startPoint y: 383, endPoint x: 624, endPoint y: 385, distance: 20.1
click at [644, 383] on div "BSB: 084961 Account number: 399698235" at bounding box center [1025, 389] width 850 height 14
click at [258, 389] on link "[PERSON_NAME]" at bounding box center [269, 389] width 116 height 16
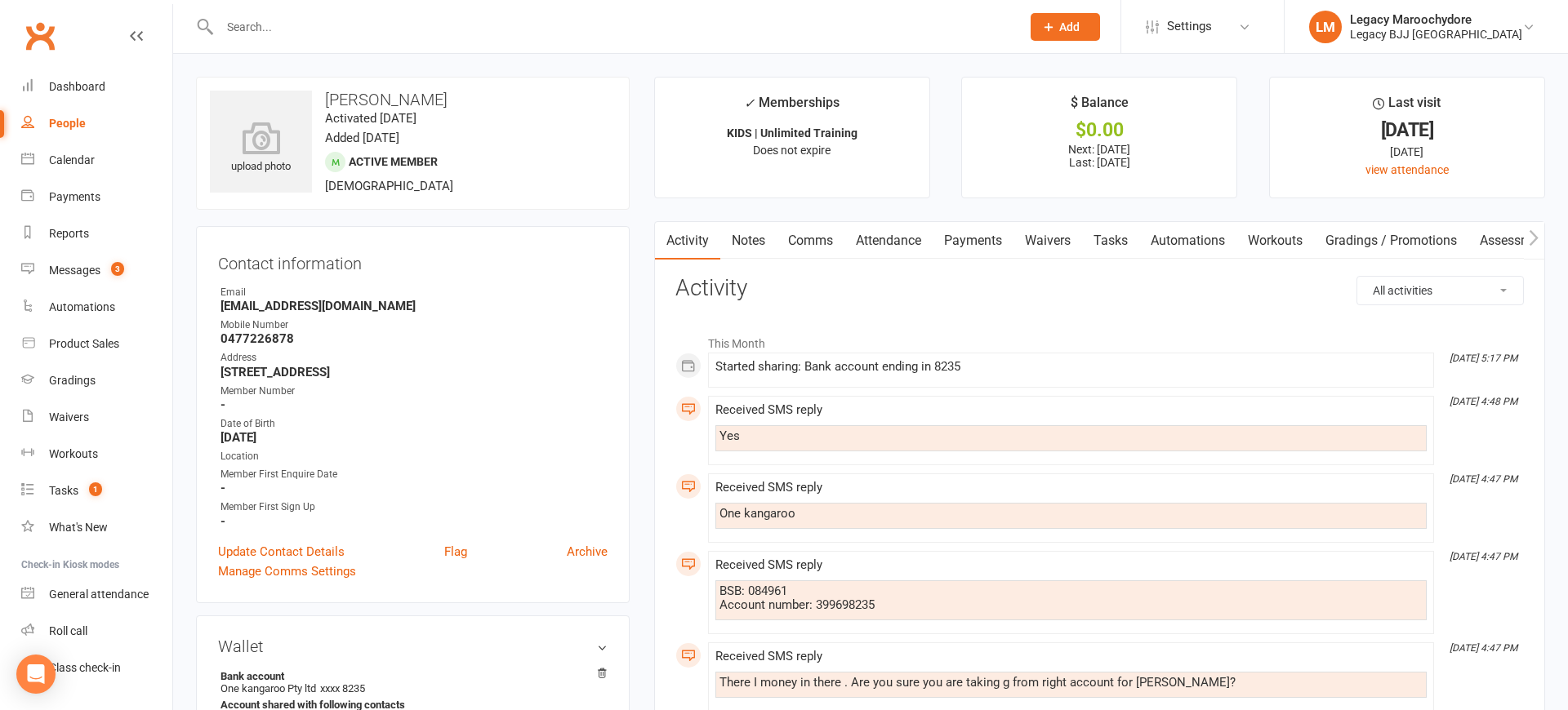
click at [791, 239] on link "Comms" at bounding box center [810, 240] width 68 height 37
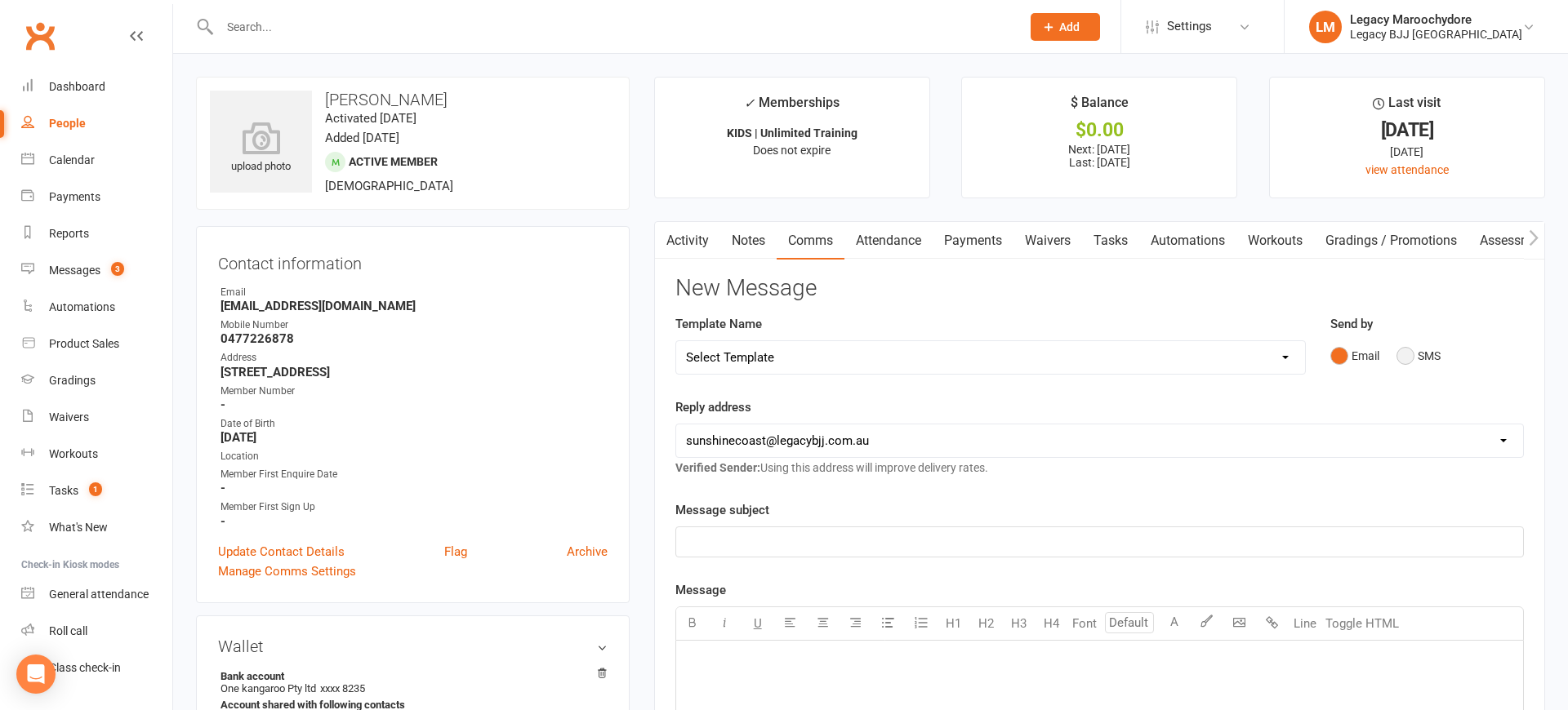
click at [1407, 350] on button "SMS" at bounding box center [1418, 356] width 44 height 31
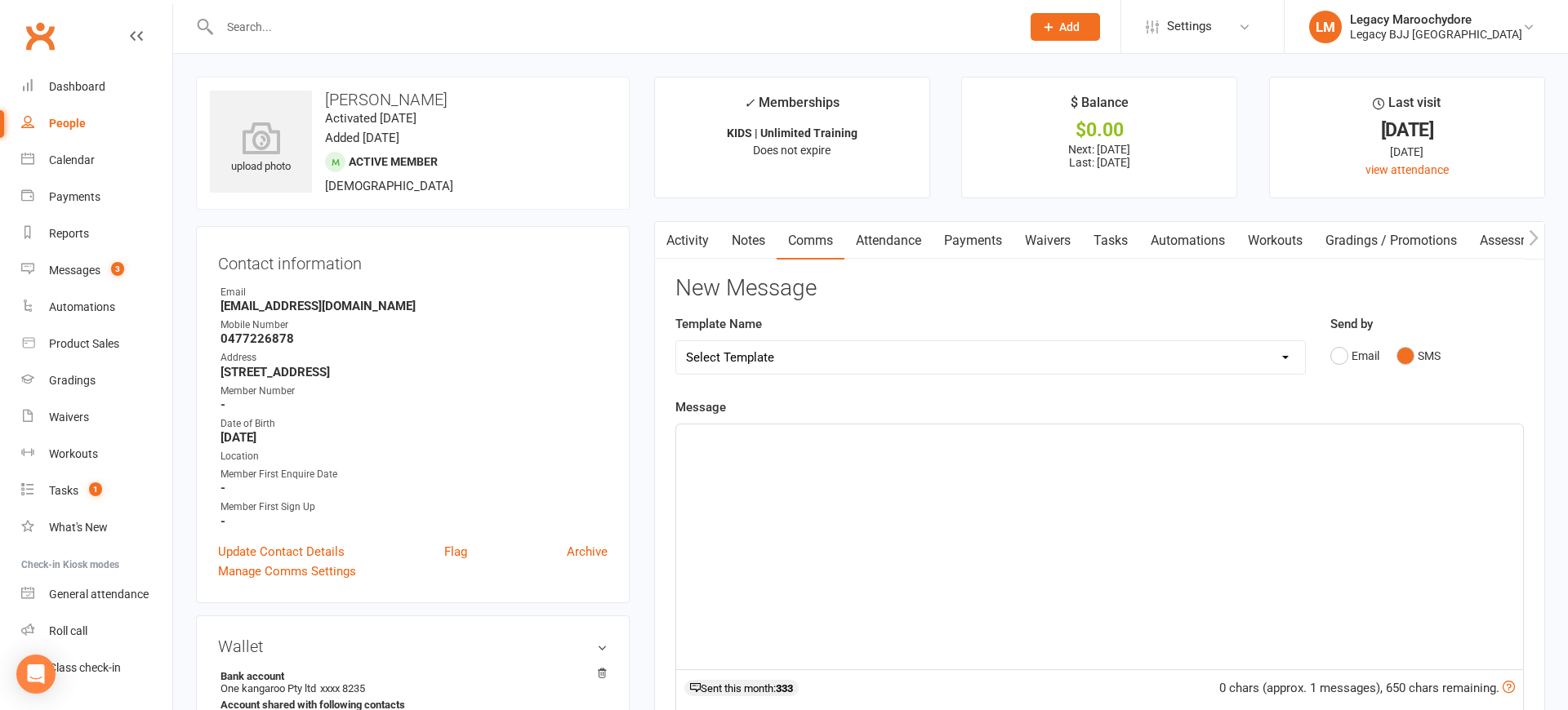
click at [1017, 551] on div "﻿" at bounding box center [1099, 547] width 847 height 245
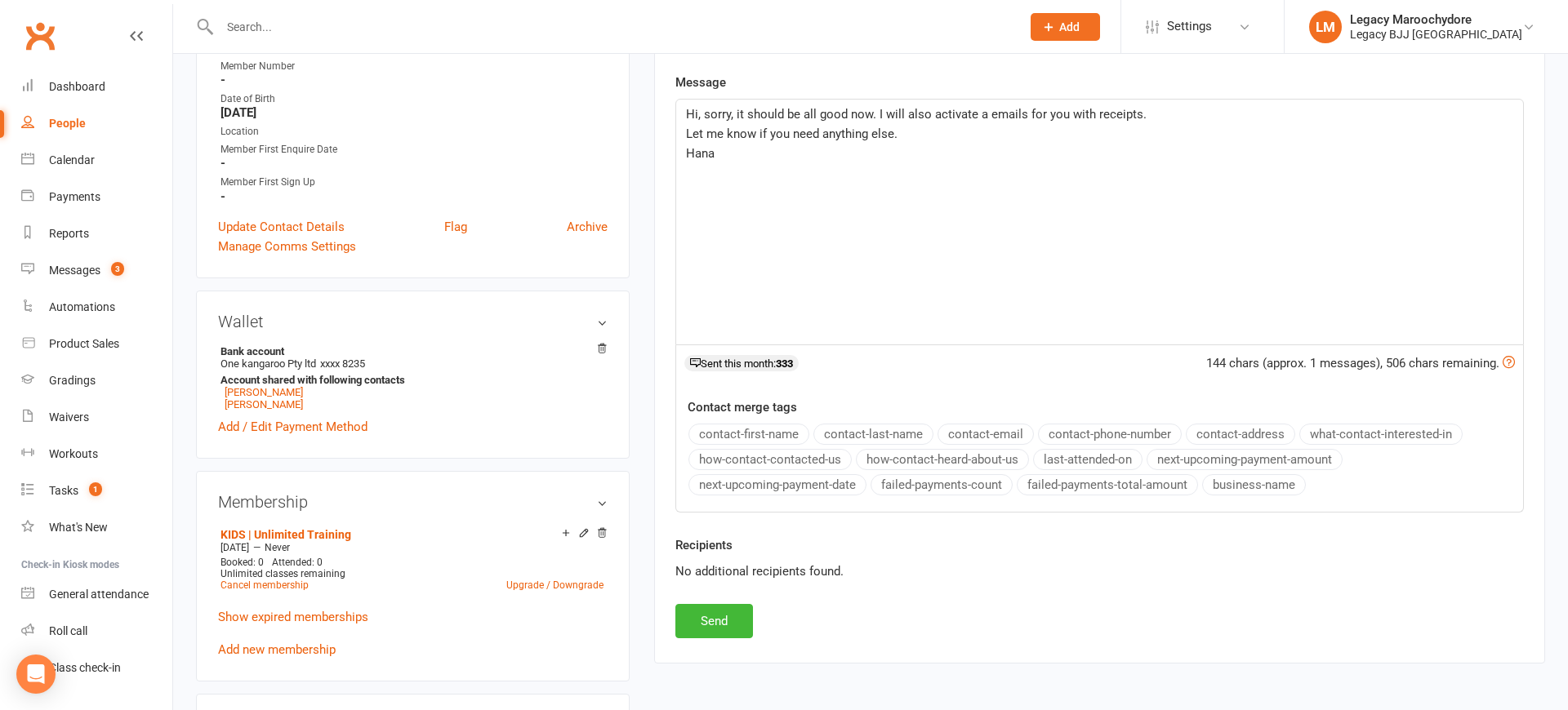
scroll to position [326, 0]
click at [700, 620] on button "Send" at bounding box center [713, 621] width 78 height 35
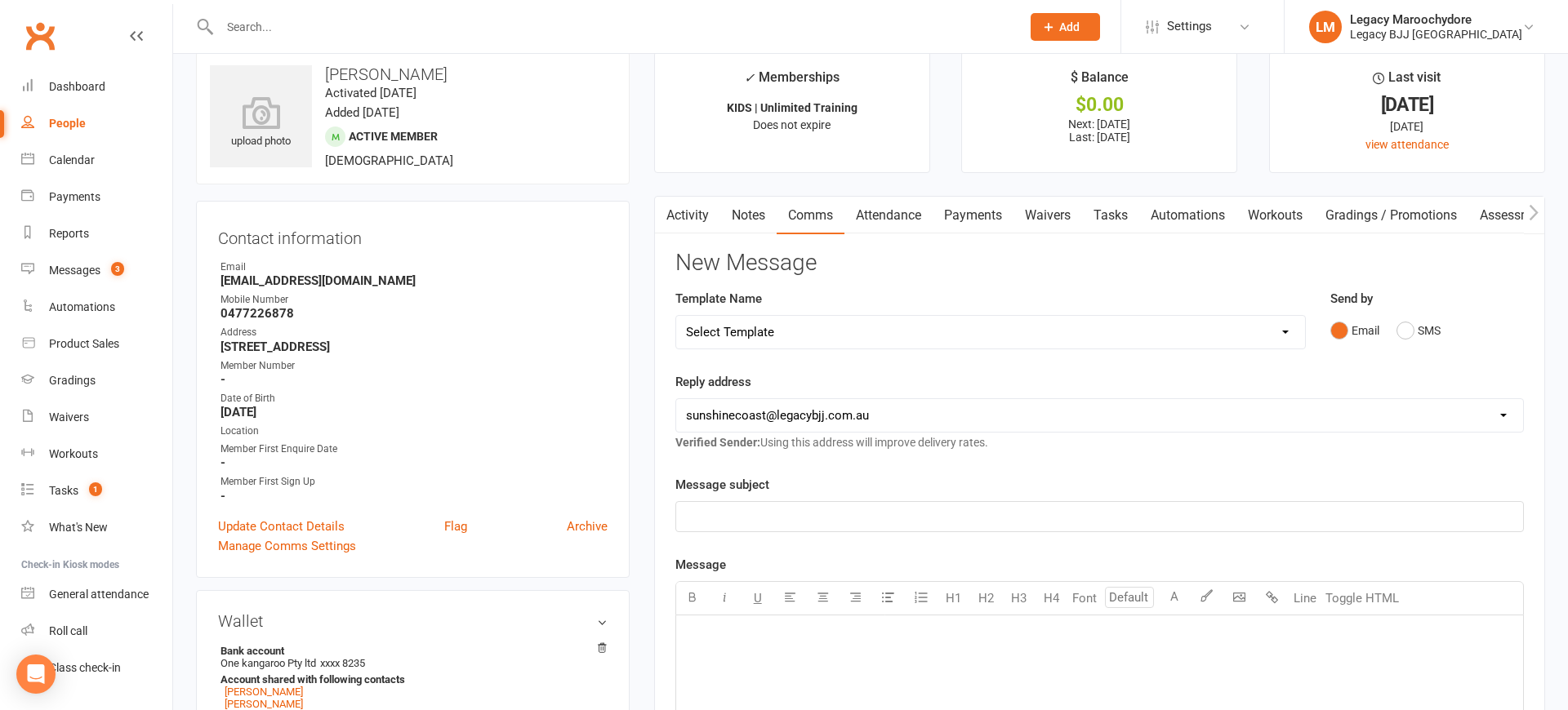
scroll to position [0, 0]
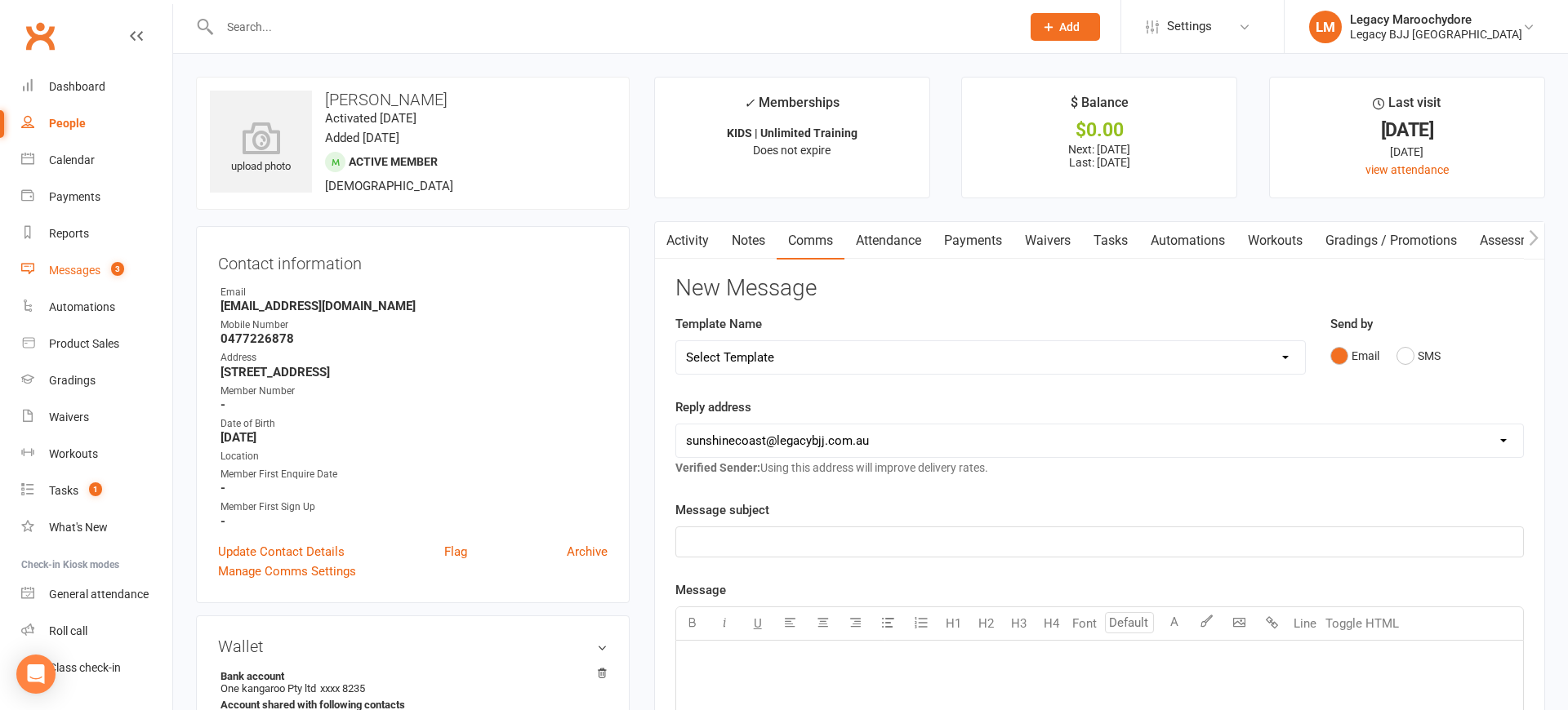
click at [89, 264] on div "Messages" at bounding box center [75, 270] width 51 height 13
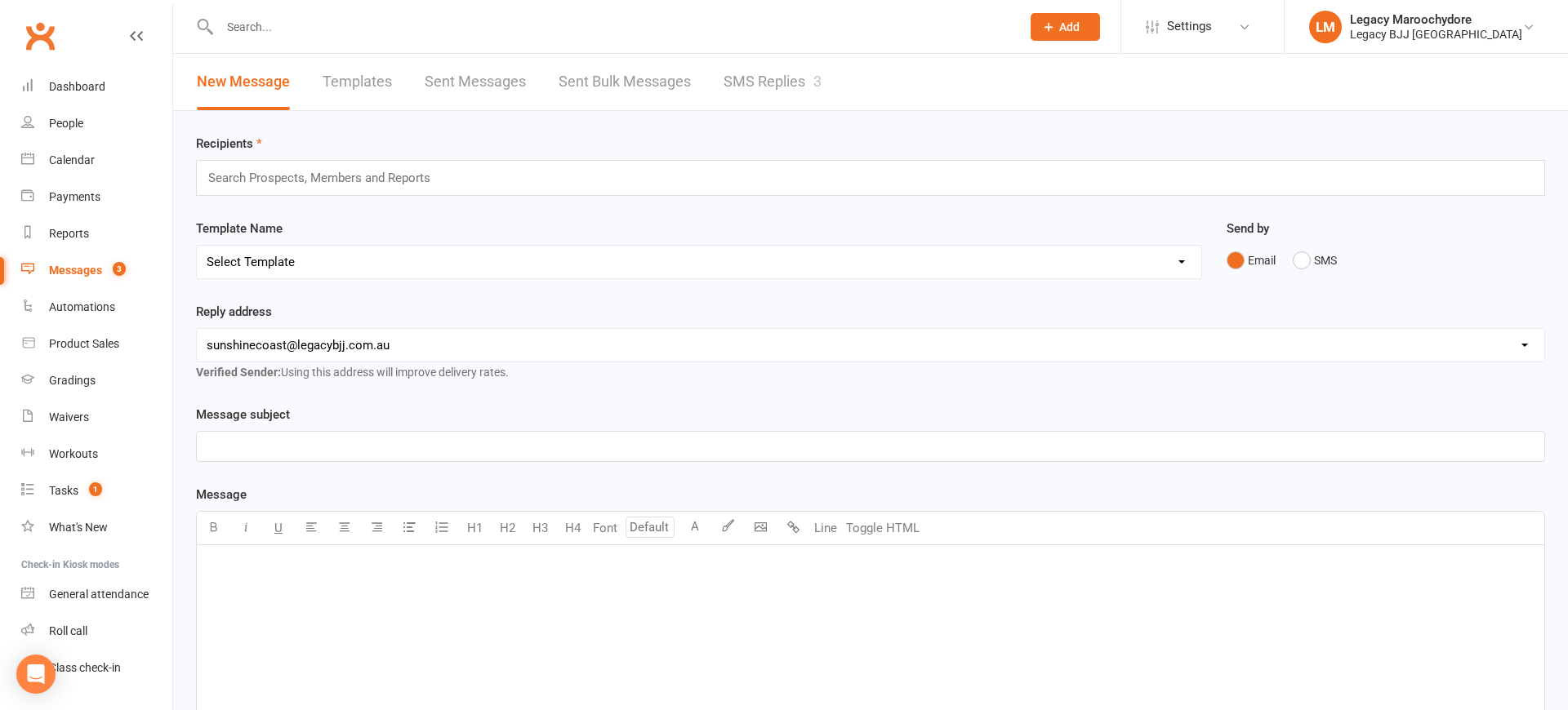
click at [755, 78] on link "SMS Replies 3" at bounding box center [772, 82] width 98 height 57
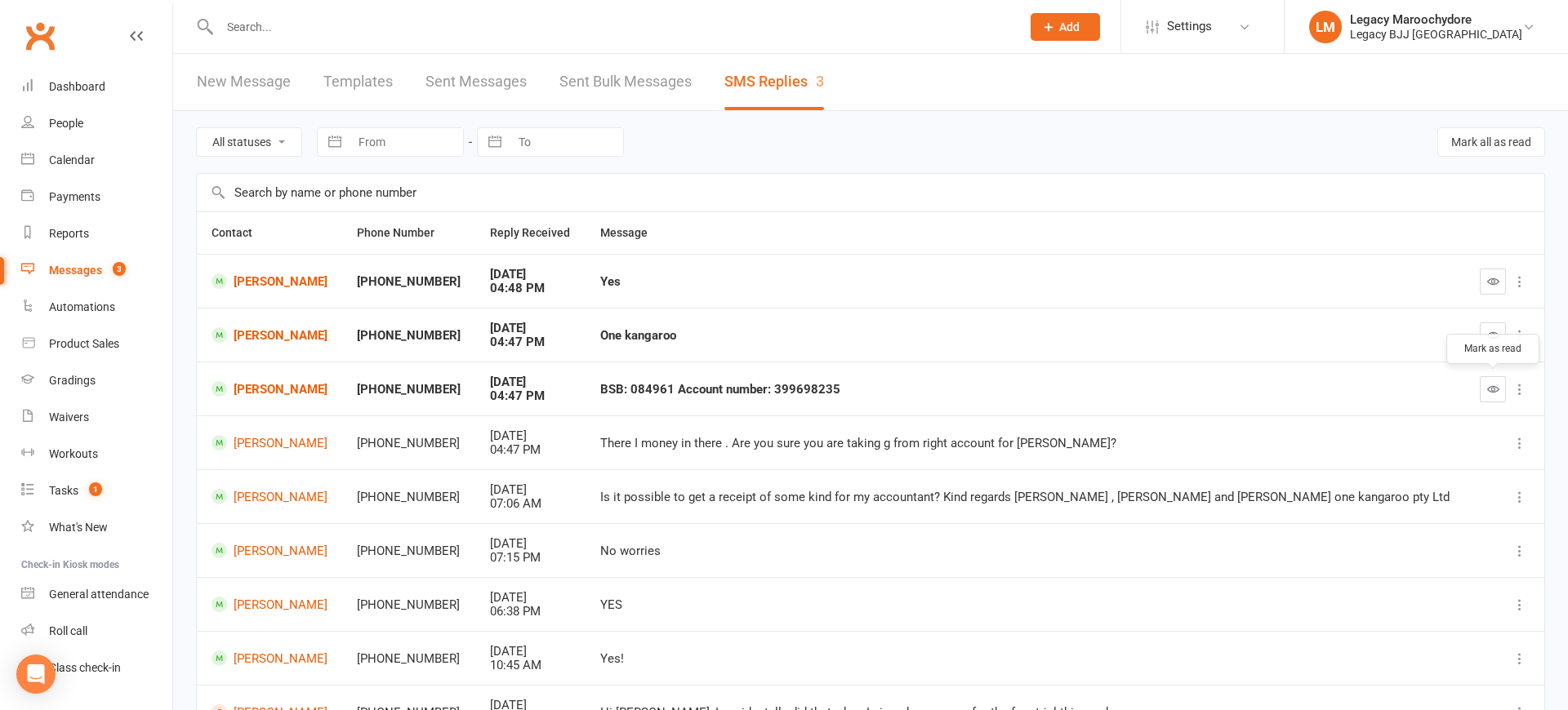
click at [1492, 385] on icon "button" at bounding box center [1492, 388] width 12 height 12
click at [1494, 329] on icon "button" at bounding box center [1492, 334] width 12 height 12
click at [1490, 279] on icon "button" at bounding box center [1492, 280] width 12 height 12
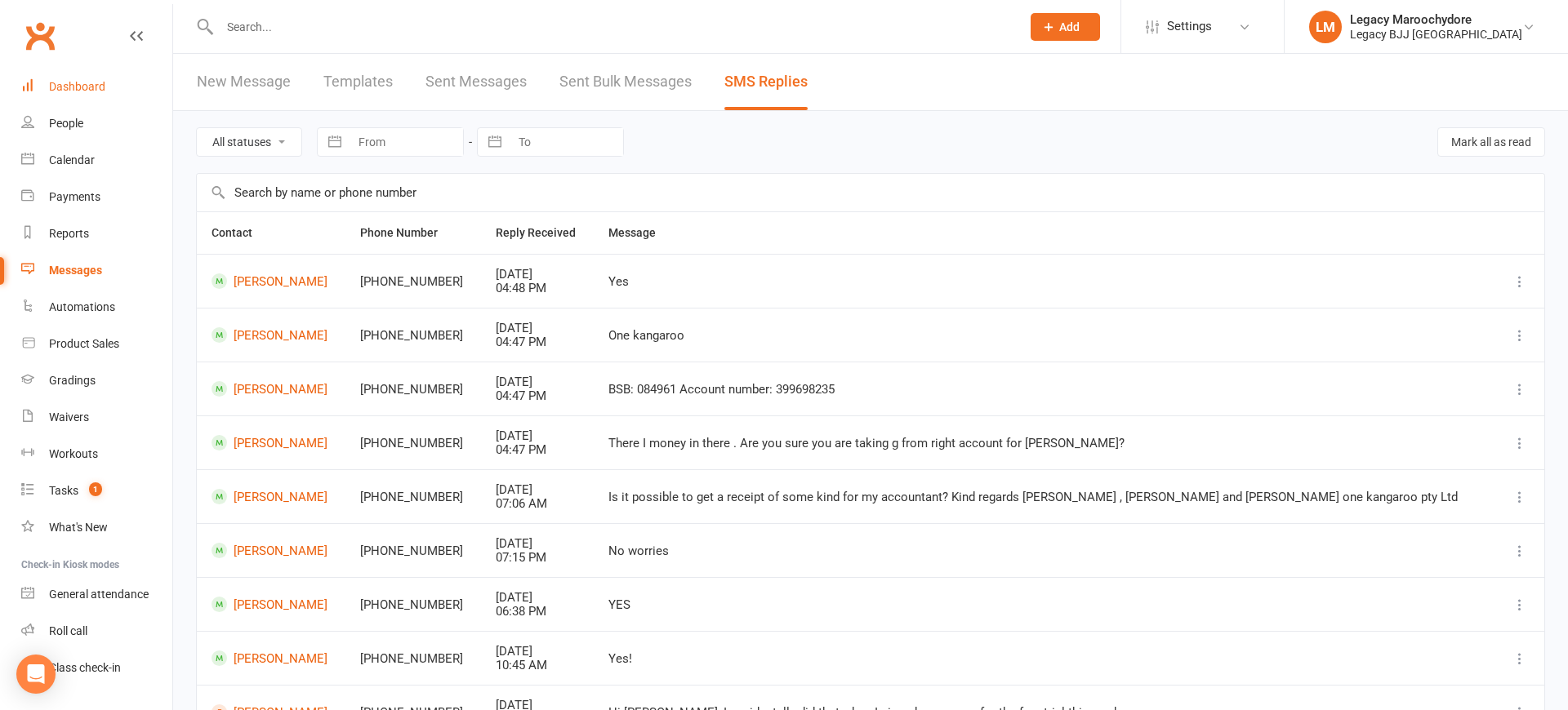
click at [97, 89] on div "Dashboard" at bounding box center [78, 87] width 57 height 13
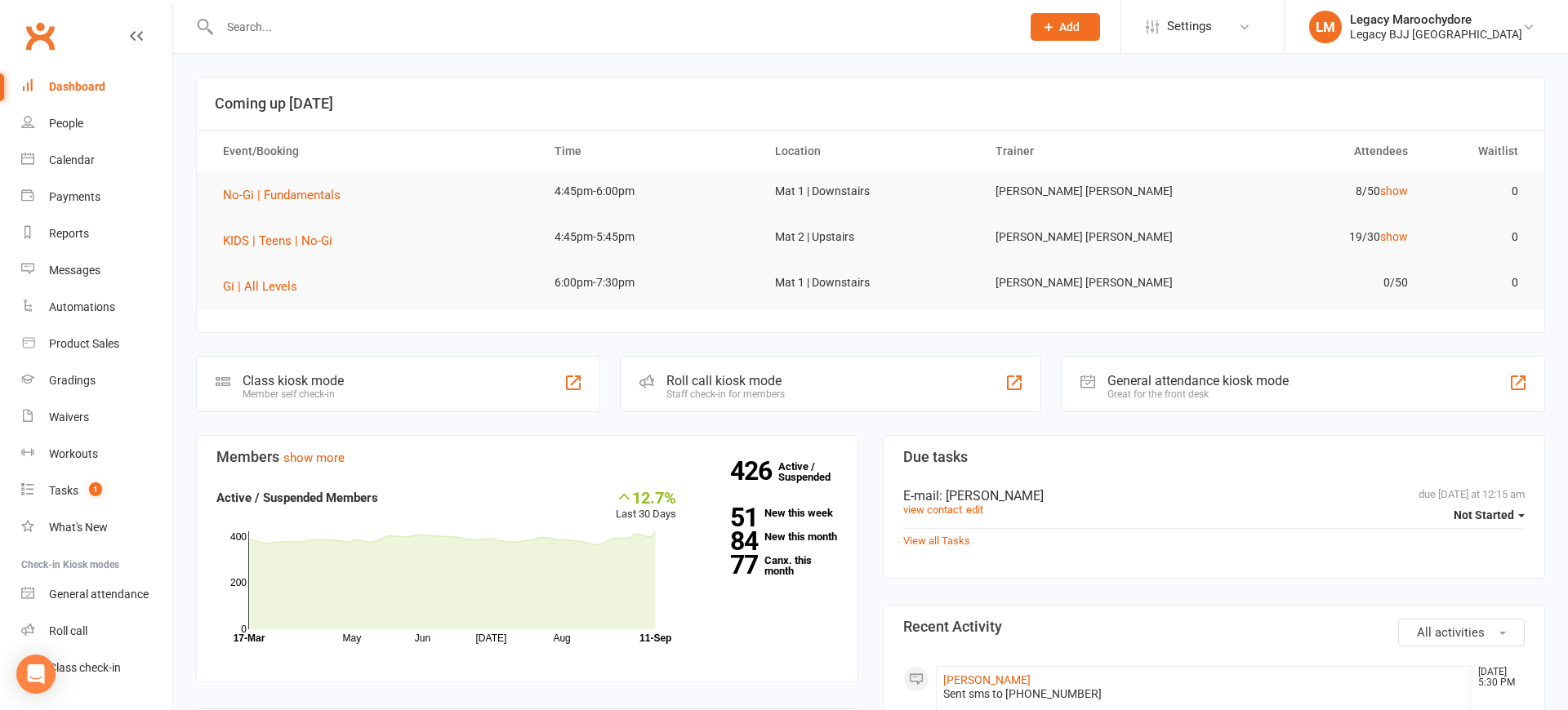
click at [291, 32] on input "text" at bounding box center [612, 26] width 795 height 23
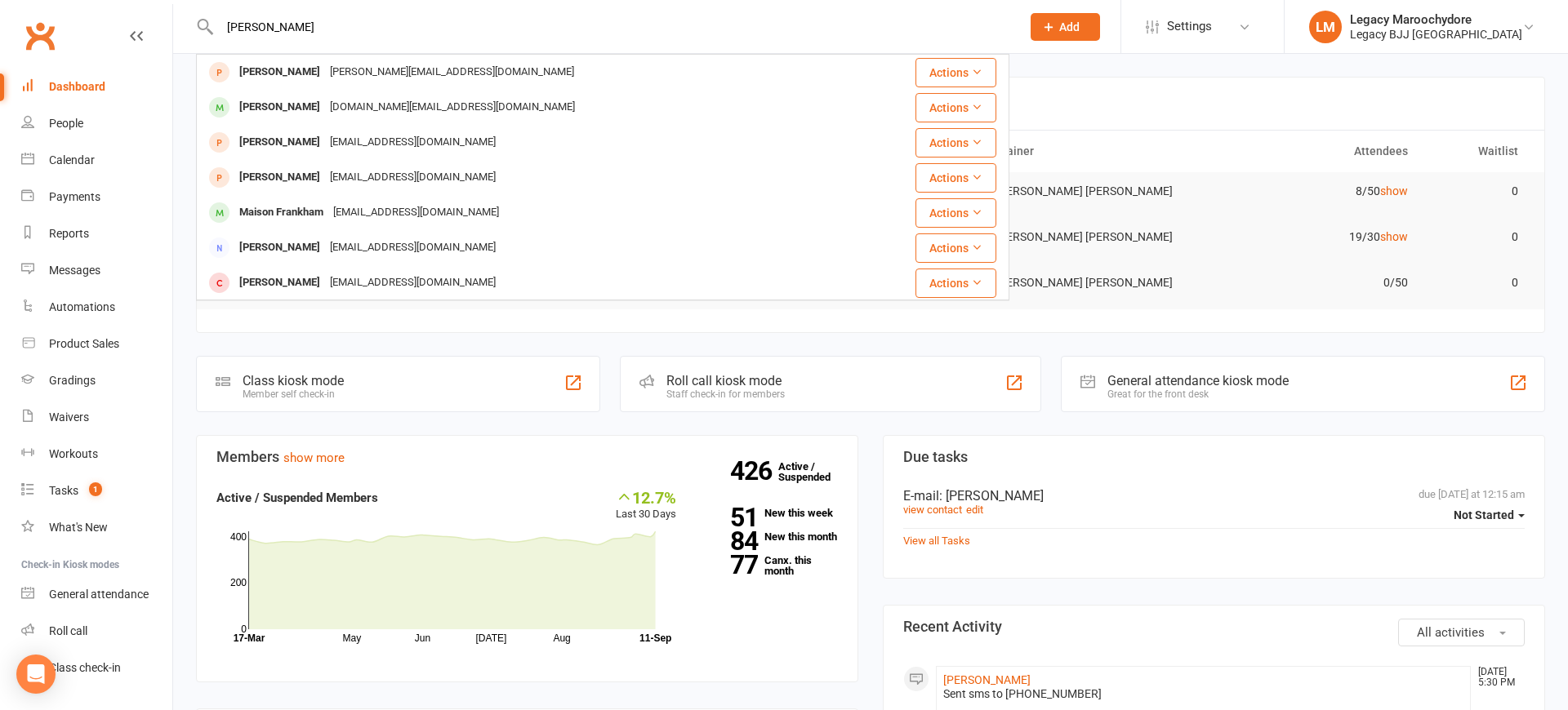
type input "[PERSON_NAME]"
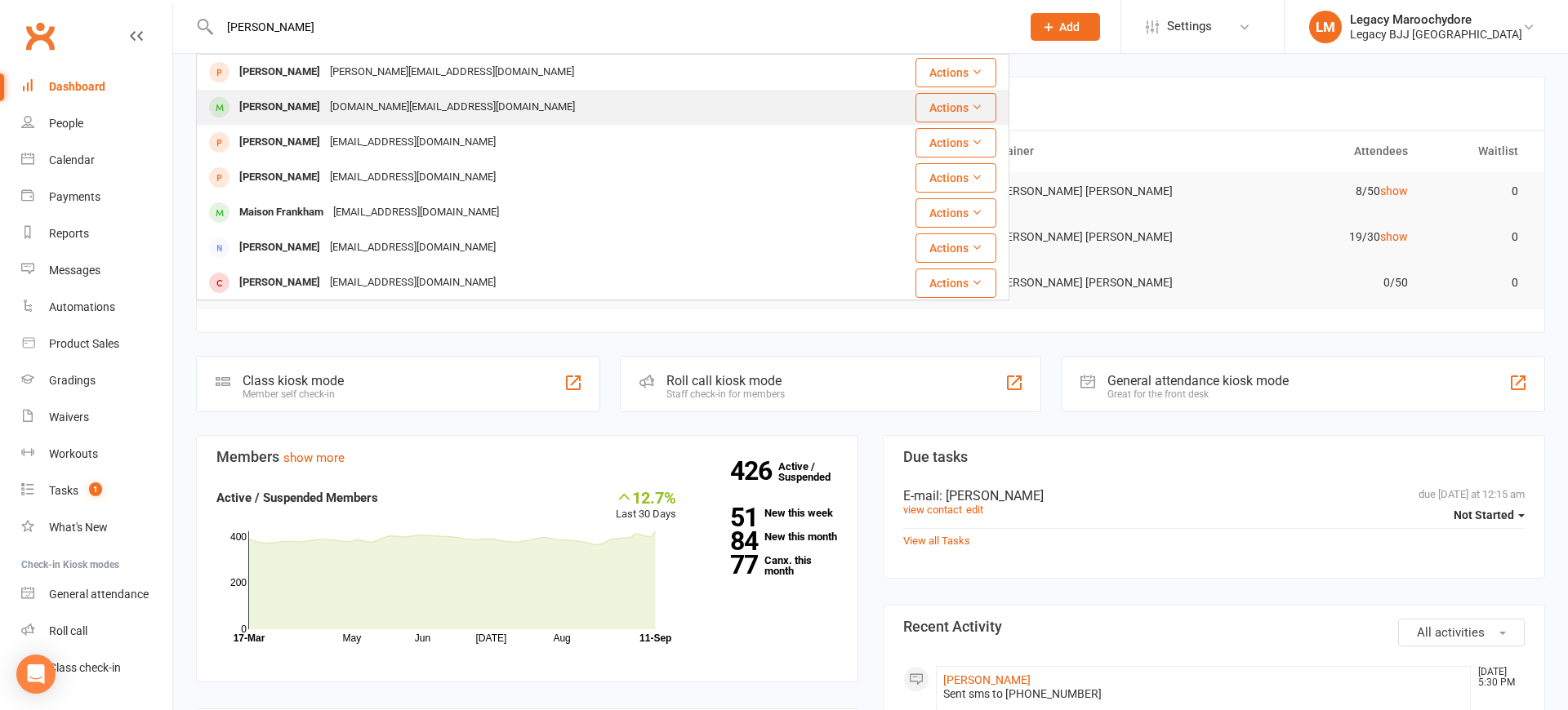
click at [265, 107] on div "[PERSON_NAME]" at bounding box center [279, 108] width 90 height 24
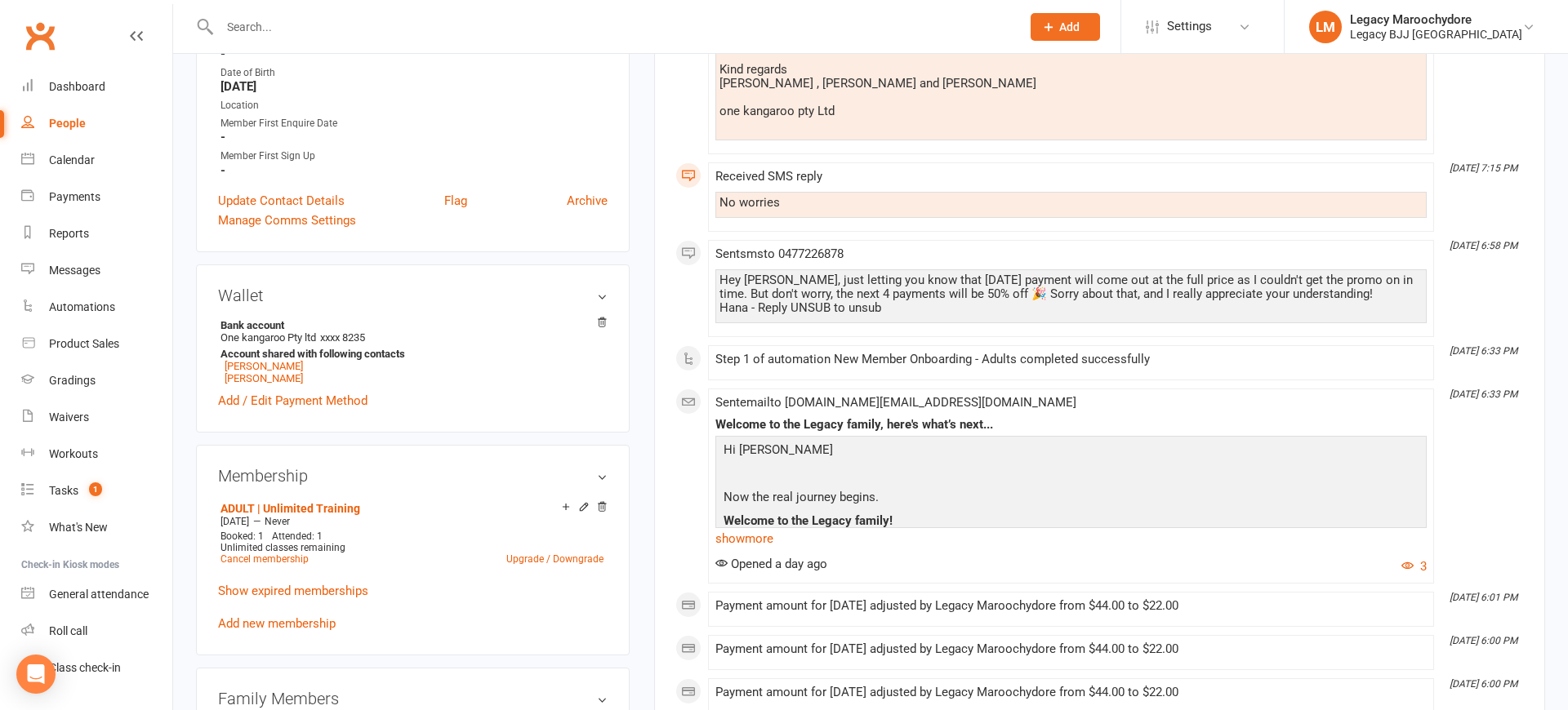
scroll to position [352, 0]
click at [583, 503] on icon at bounding box center [584, 505] width 12 height 12
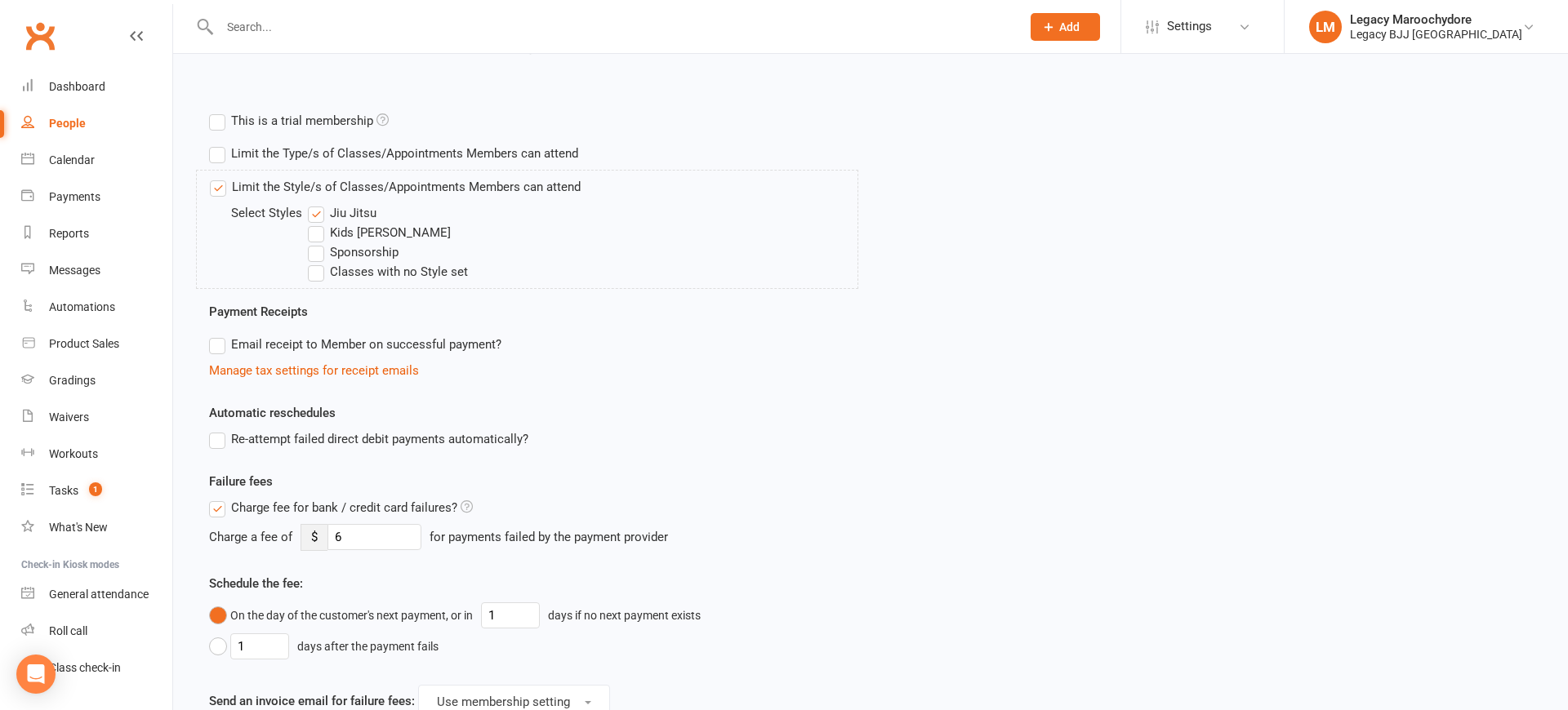
scroll to position [557, 0]
click at [220, 350] on label "Email receipt to Member on successful payment?" at bounding box center [355, 348] width 292 height 19
click at [220, 339] on input "Email receipt to Member on successful payment?" at bounding box center [215, 339] width 11 height 0
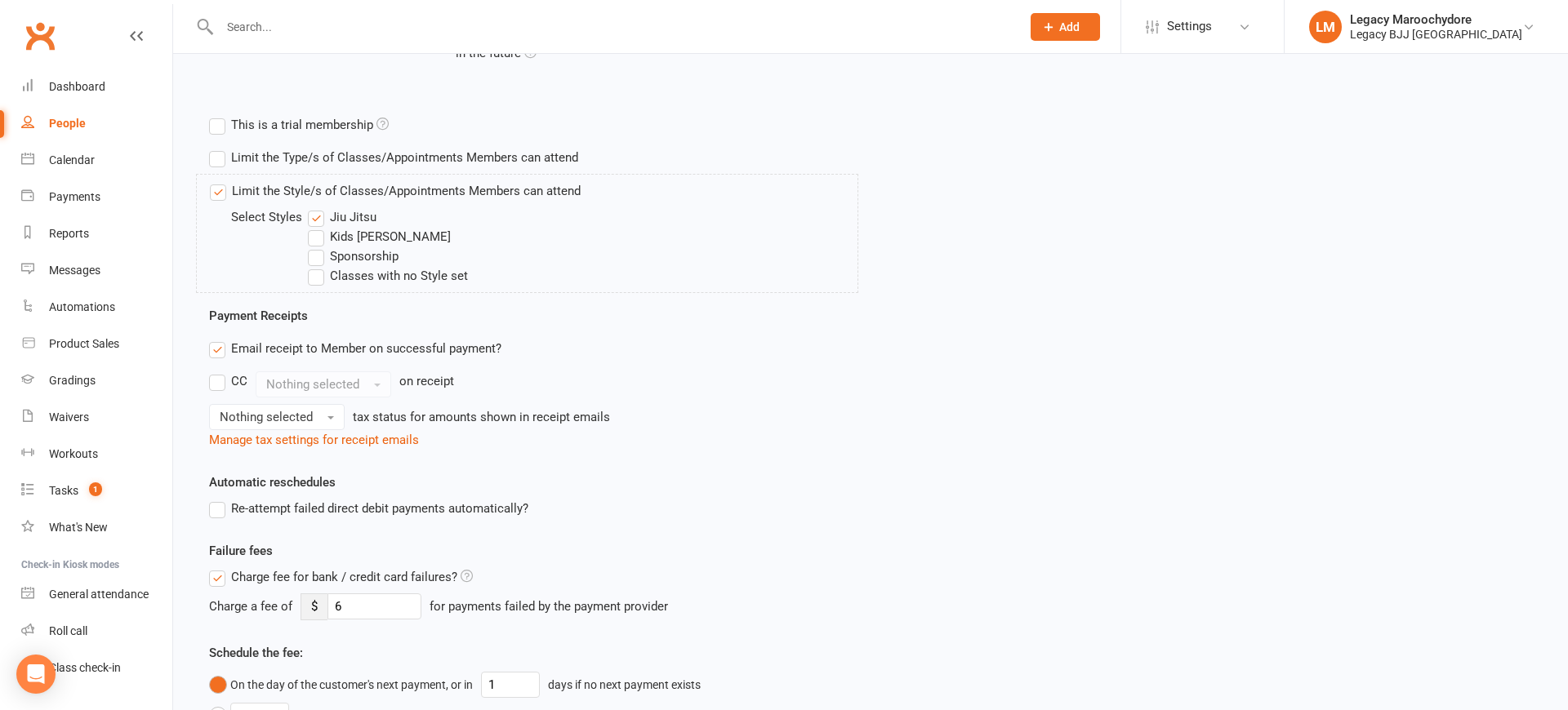
click at [220, 385] on label "CC" at bounding box center [228, 381] width 38 height 19
click at [220, 371] on input "CC" at bounding box center [215, 371] width 11 height 0
click at [361, 389] on button "Nothing selected" at bounding box center [323, 384] width 135 height 26
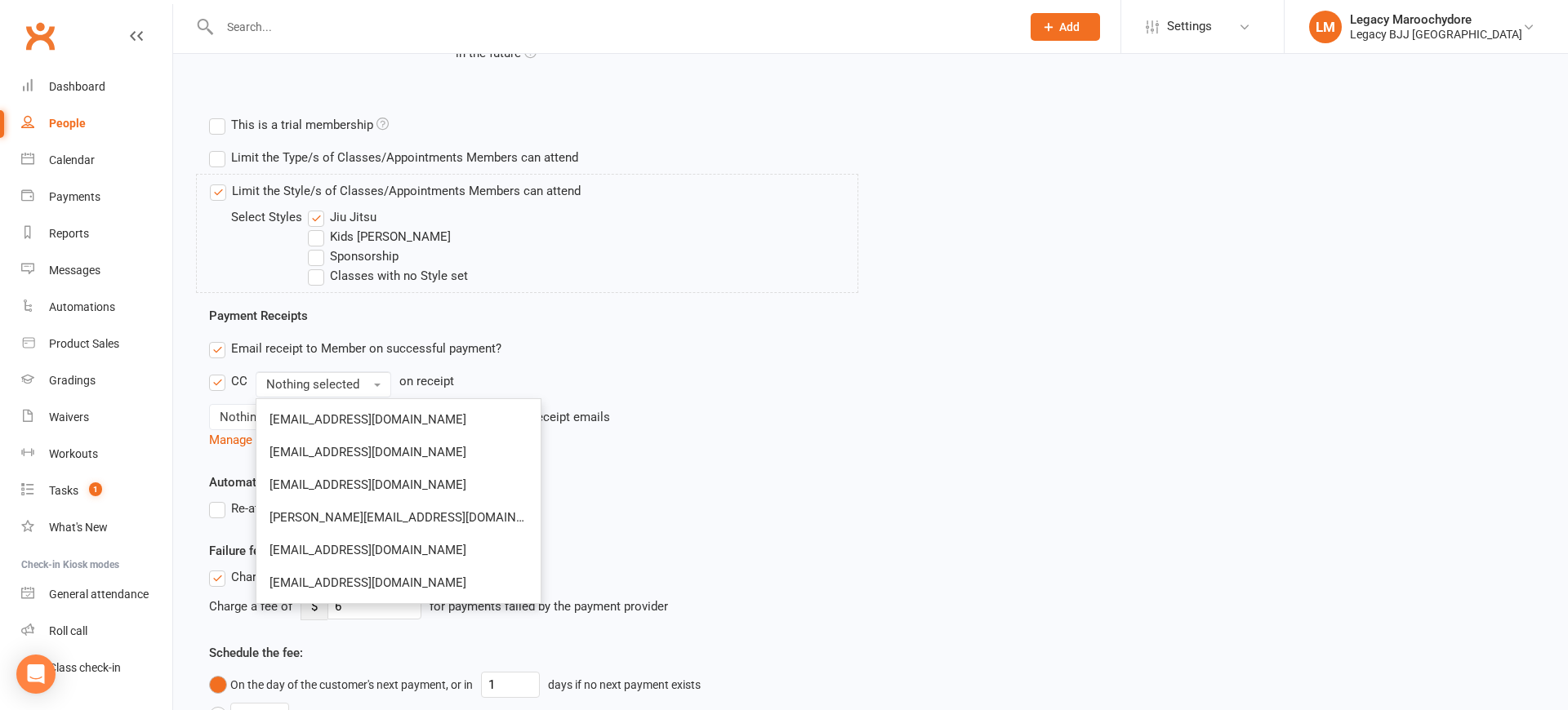
click at [216, 383] on label "CC" at bounding box center [228, 381] width 38 height 19
click at [216, 371] on input "CC" at bounding box center [215, 371] width 11 height 0
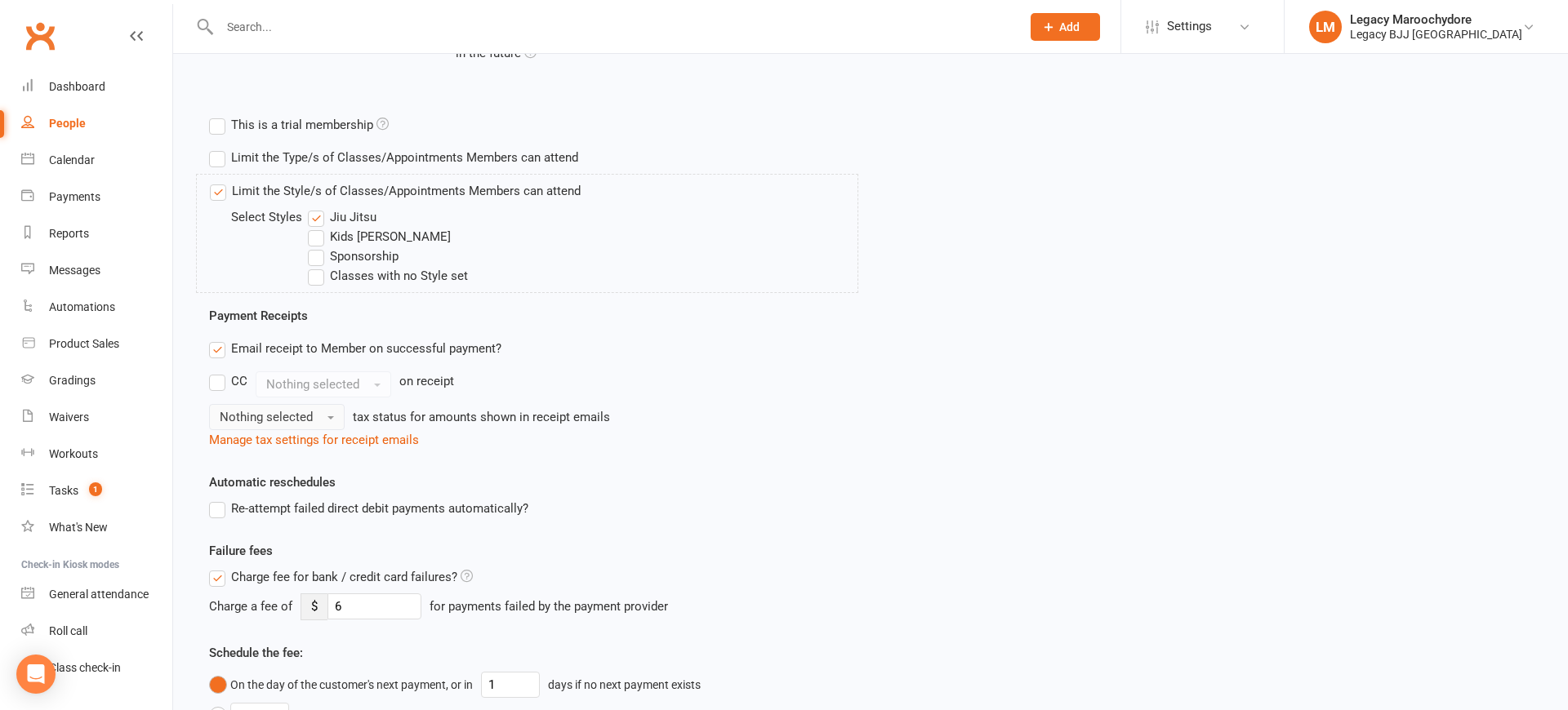
click at [316, 417] on button "Nothing selected" at bounding box center [277, 417] width 135 height 26
click at [303, 451] on link "Inc tax" at bounding box center [290, 452] width 162 height 33
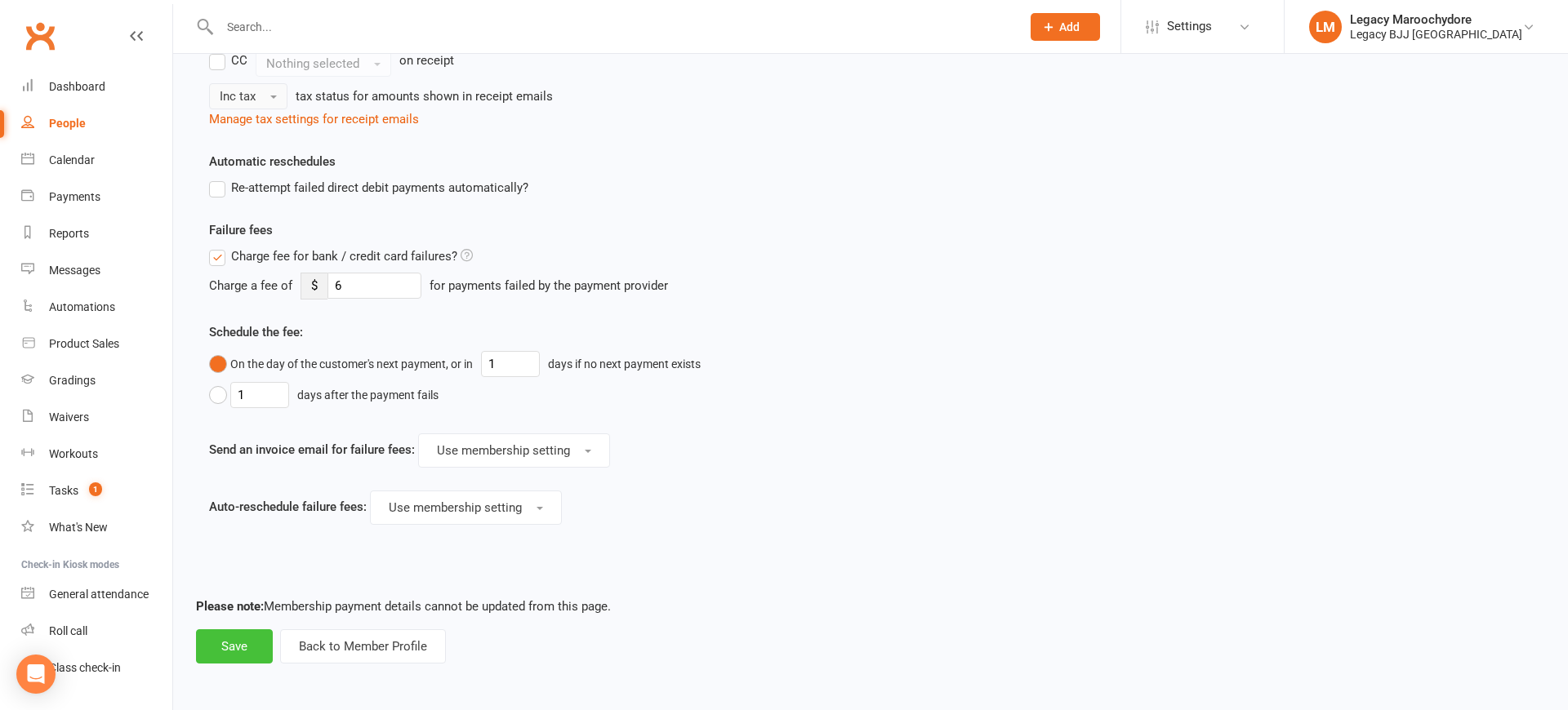
scroll to position [876, 0]
click at [243, 645] on button "Save" at bounding box center [235, 647] width 77 height 35
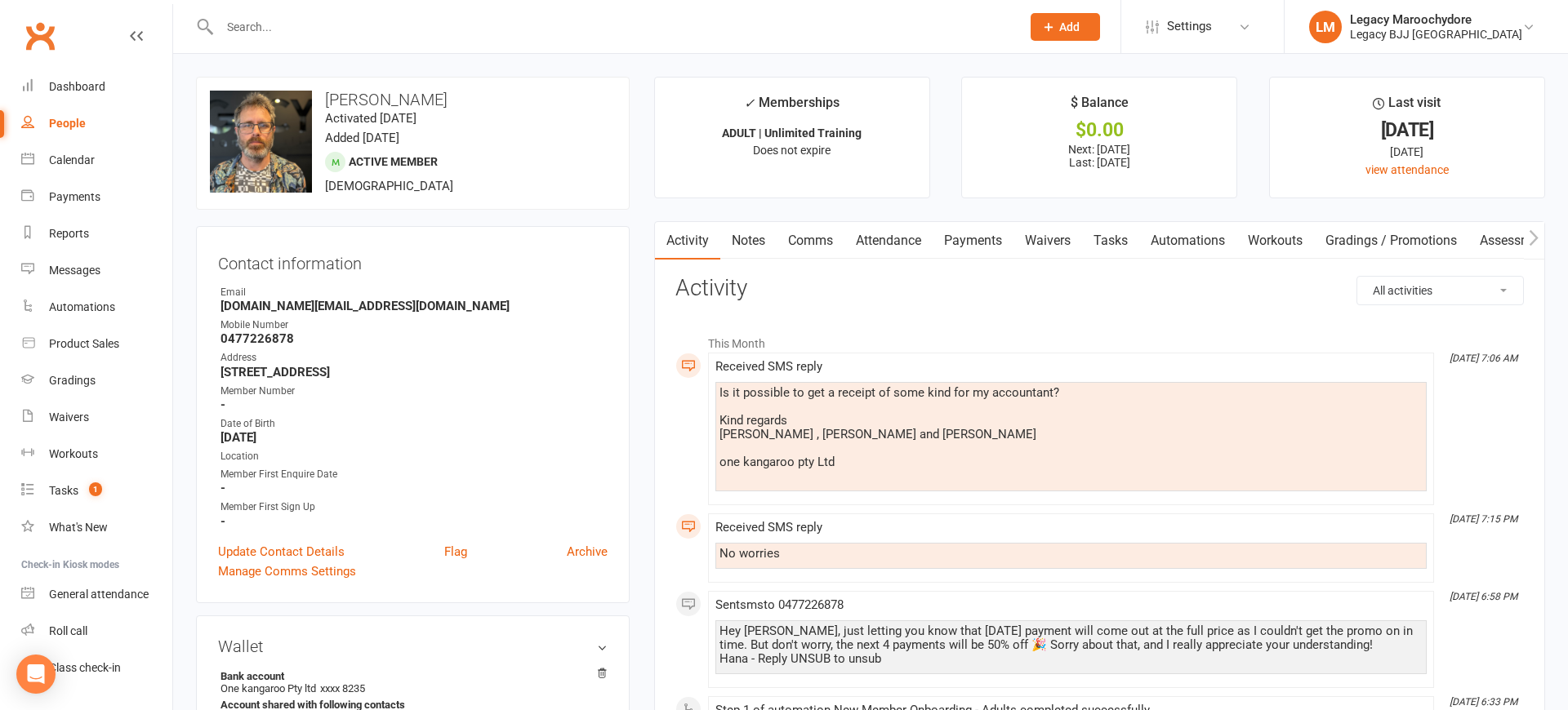
click at [961, 238] on link "Payments" at bounding box center [973, 240] width 81 height 37
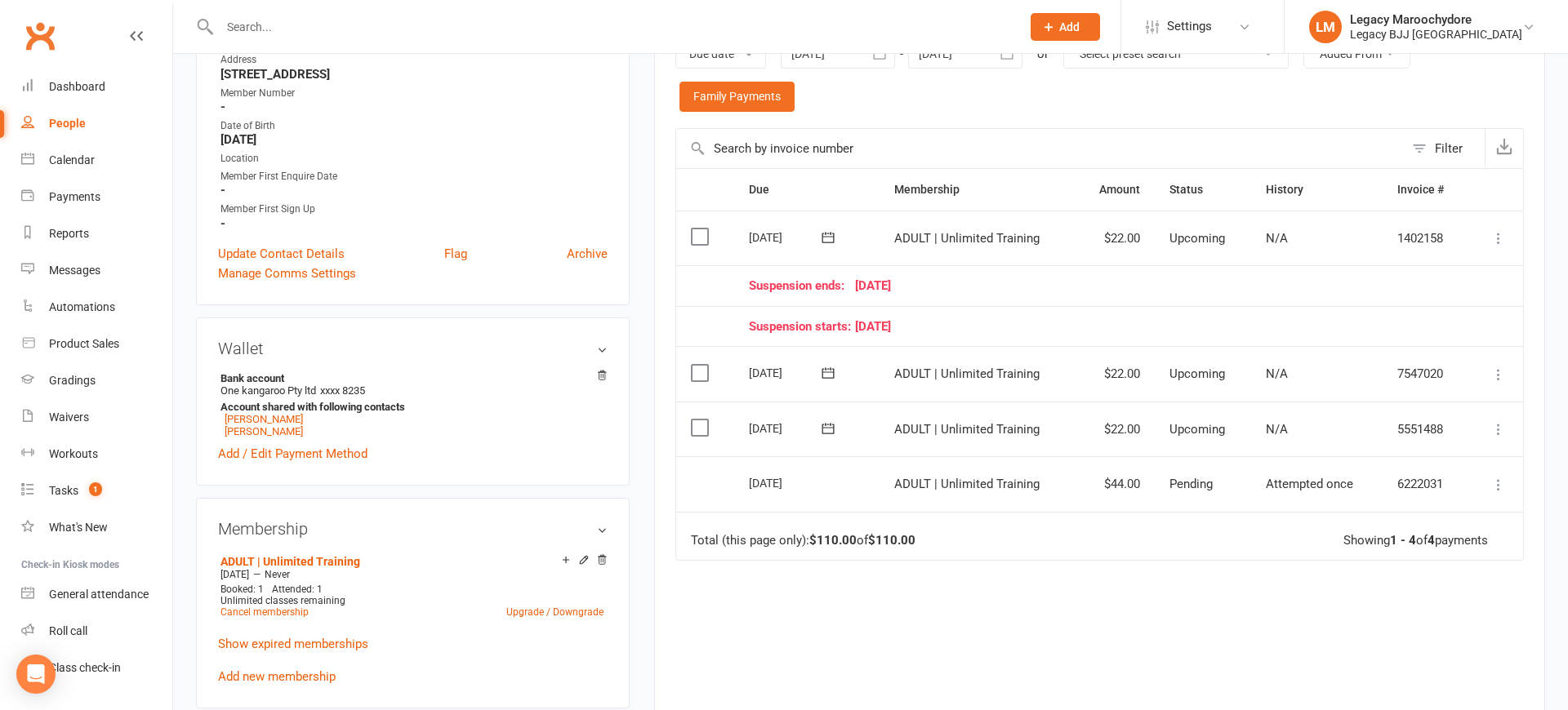
scroll to position [298, 0]
click at [1498, 475] on icon at bounding box center [1499, 484] width 16 height 16
click at [1467, 532] on link "Send message" at bounding box center [1426, 548] width 162 height 33
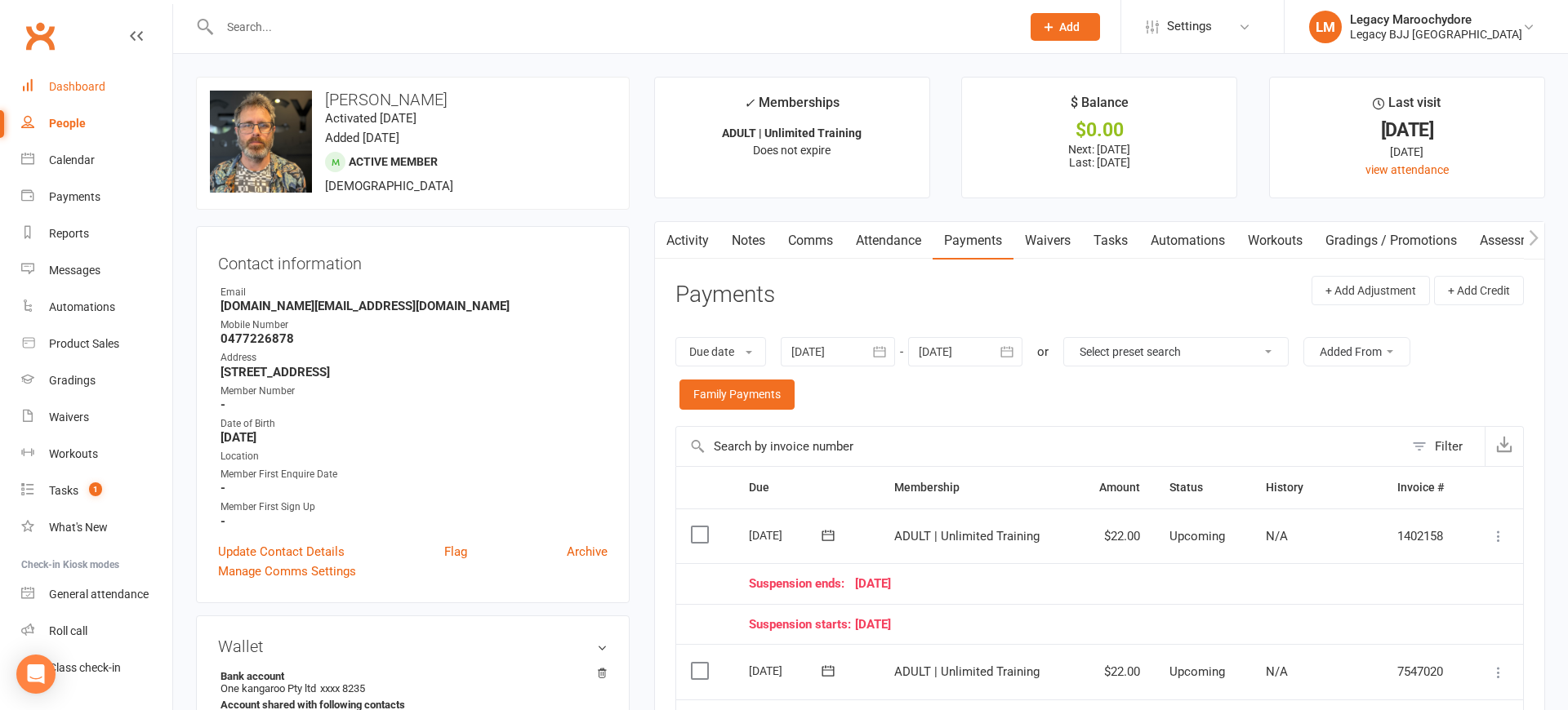
click at [63, 78] on link "Dashboard" at bounding box center [96, 87] width 151 height 37
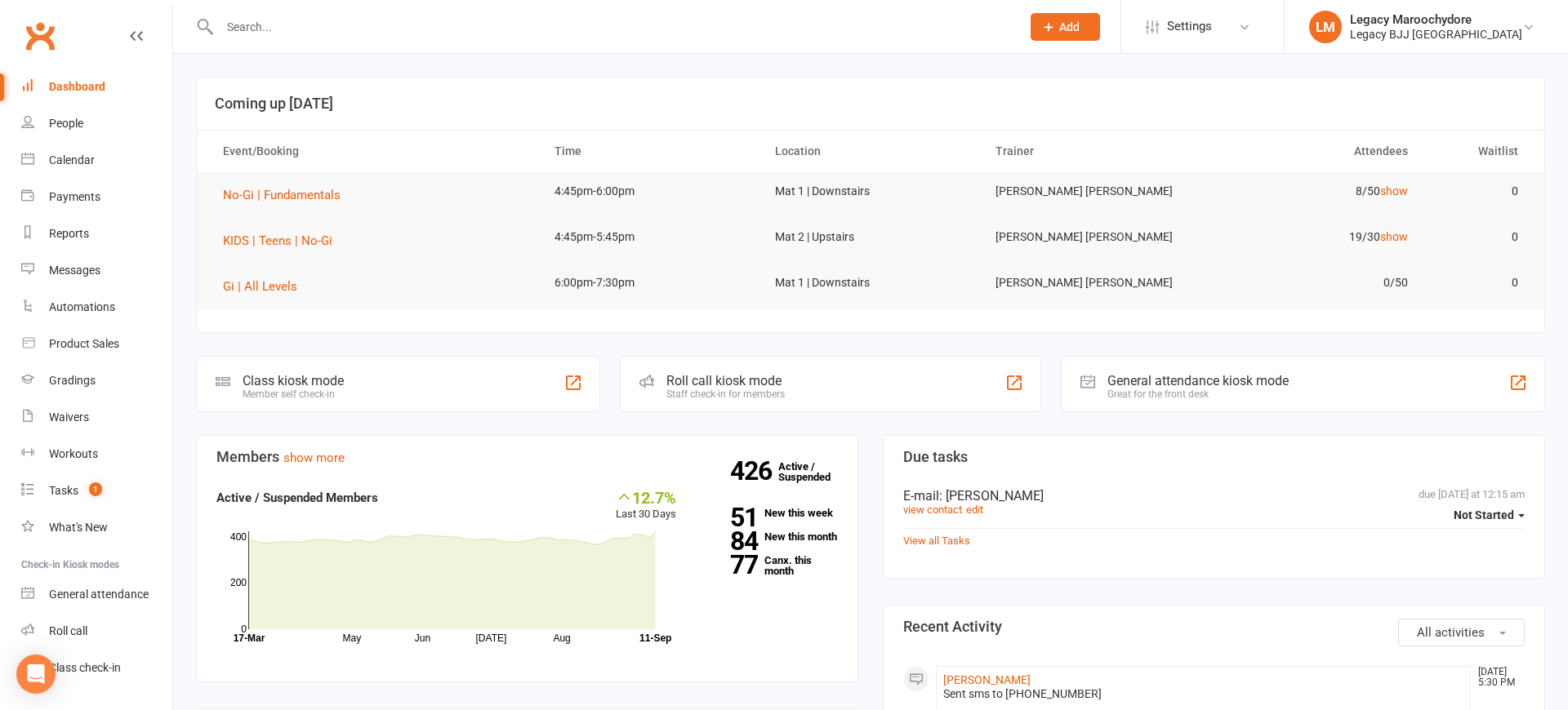
click at [243, 34] on input "text" at bounding box center [612, 26] width 795 height 23
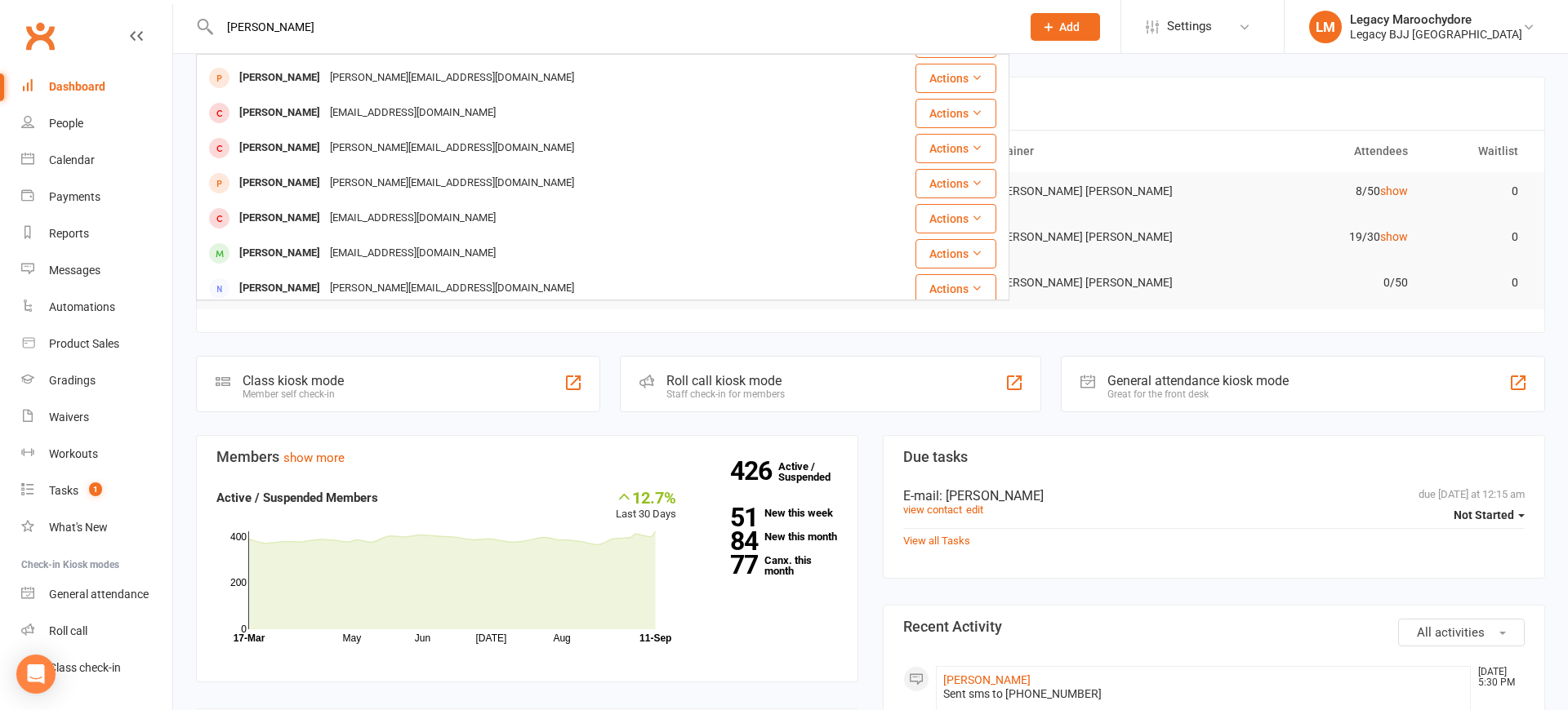
scroll to position [140, 0]
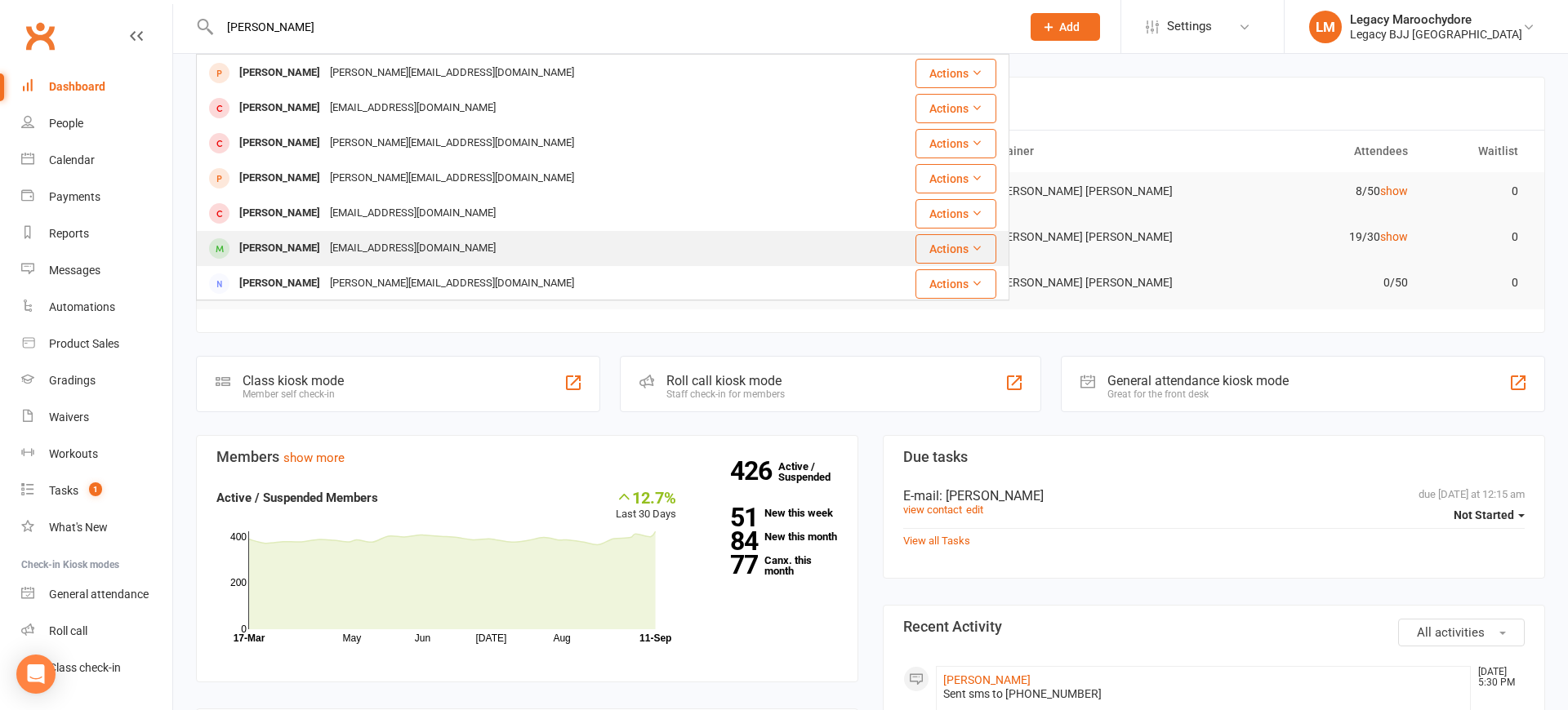
type input "[PERSON_NAME]"
click at [272, 247] on div "[PERSON_NAME]" at bounding box center [279, 248] width 90 height 24
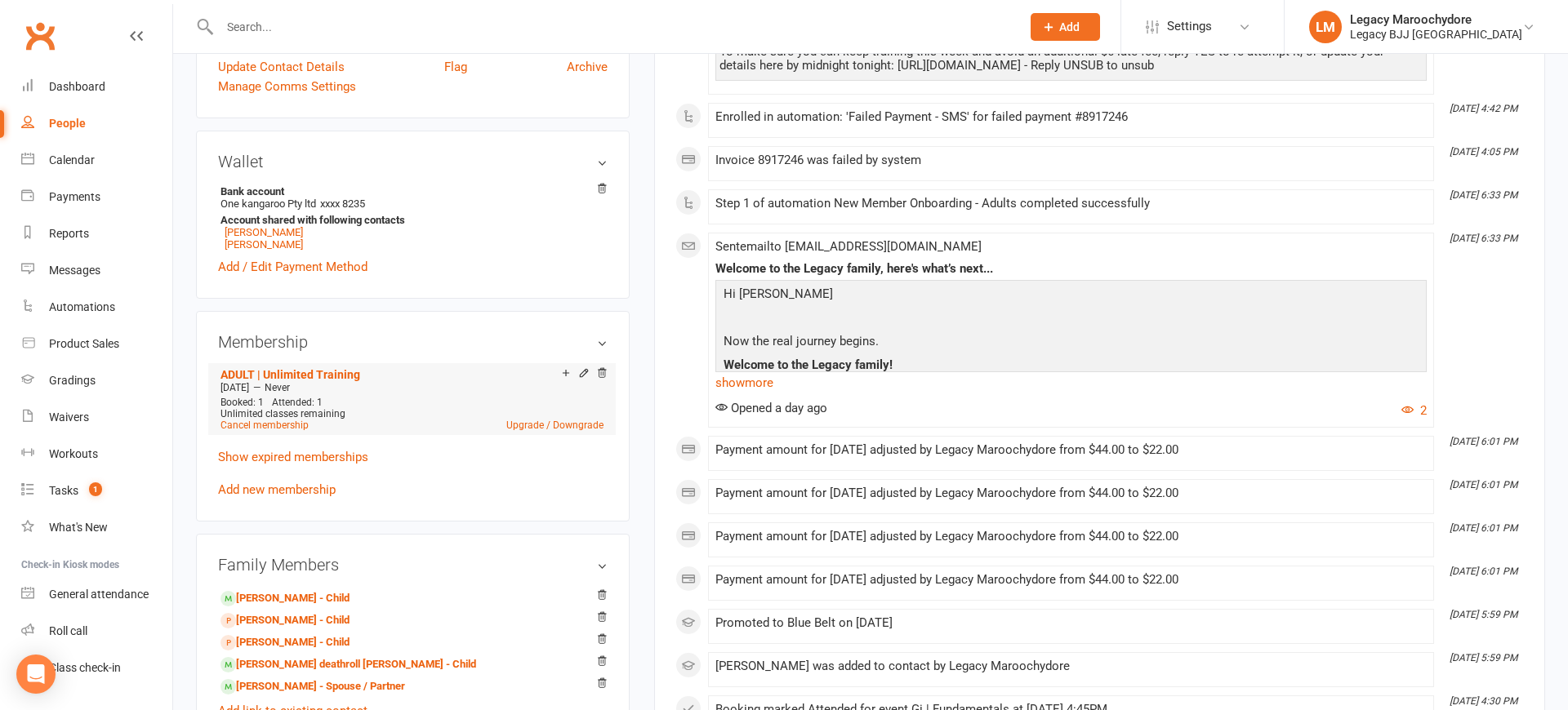
scroll to position [504, 0]
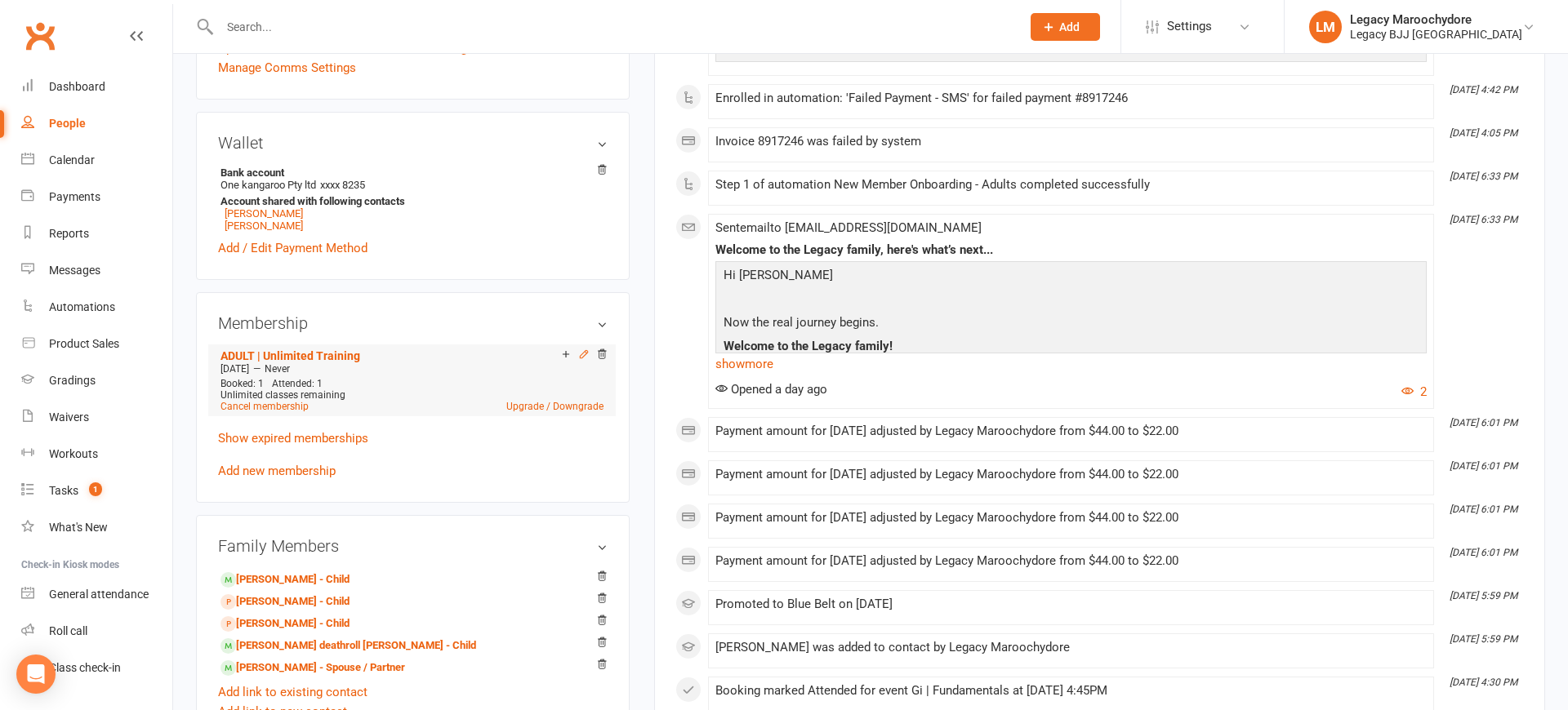
click at [584, 352] on icon at bounding box center [584, 354] width 7 height 7
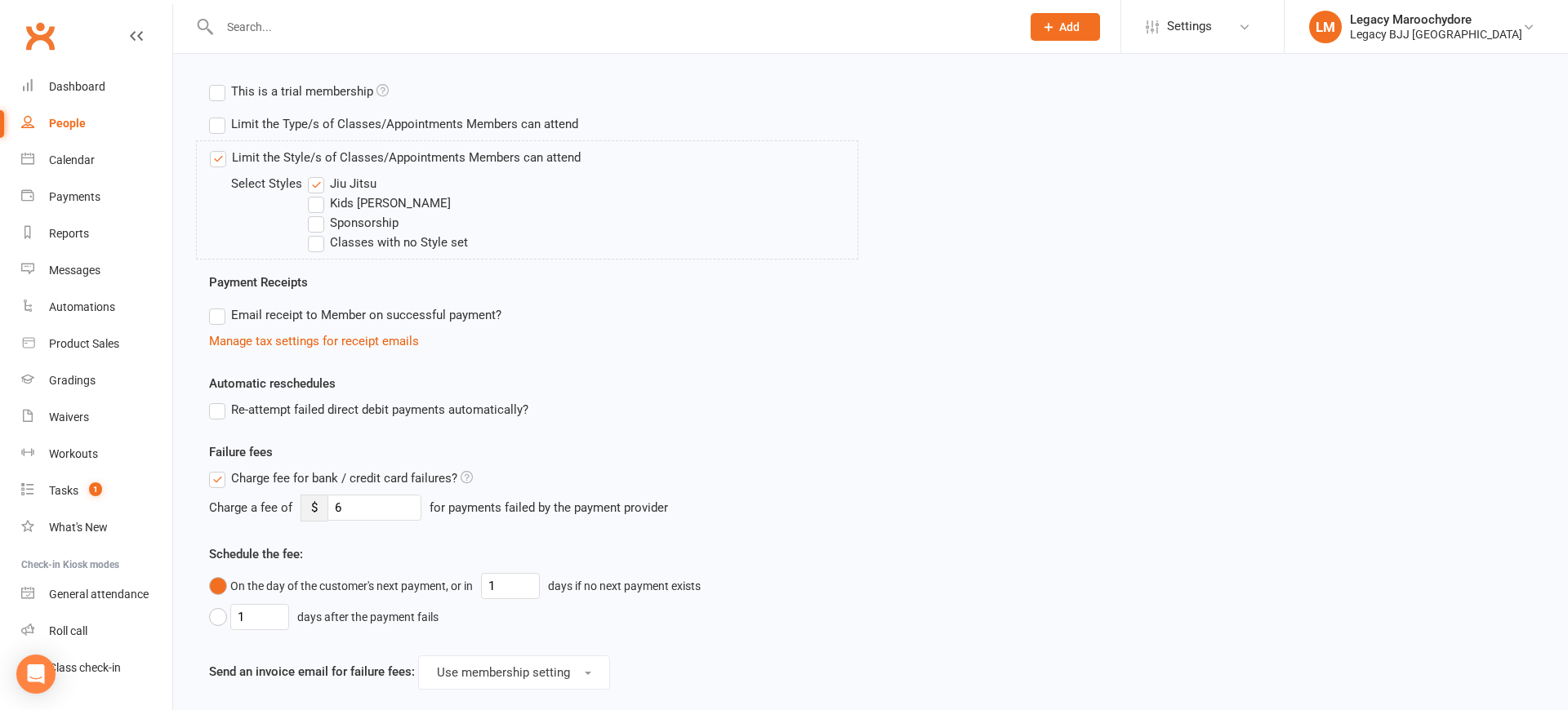
scroll to position [590, 0]
click at [220, 314] on label "Email receipt to Member on successful payment?" at bounding box center [355, 314] width 292 height 19
click at [220, 305] on input "Email receipt to Member on successful payment?" at bounding box center [215, 305] width 11 height 0
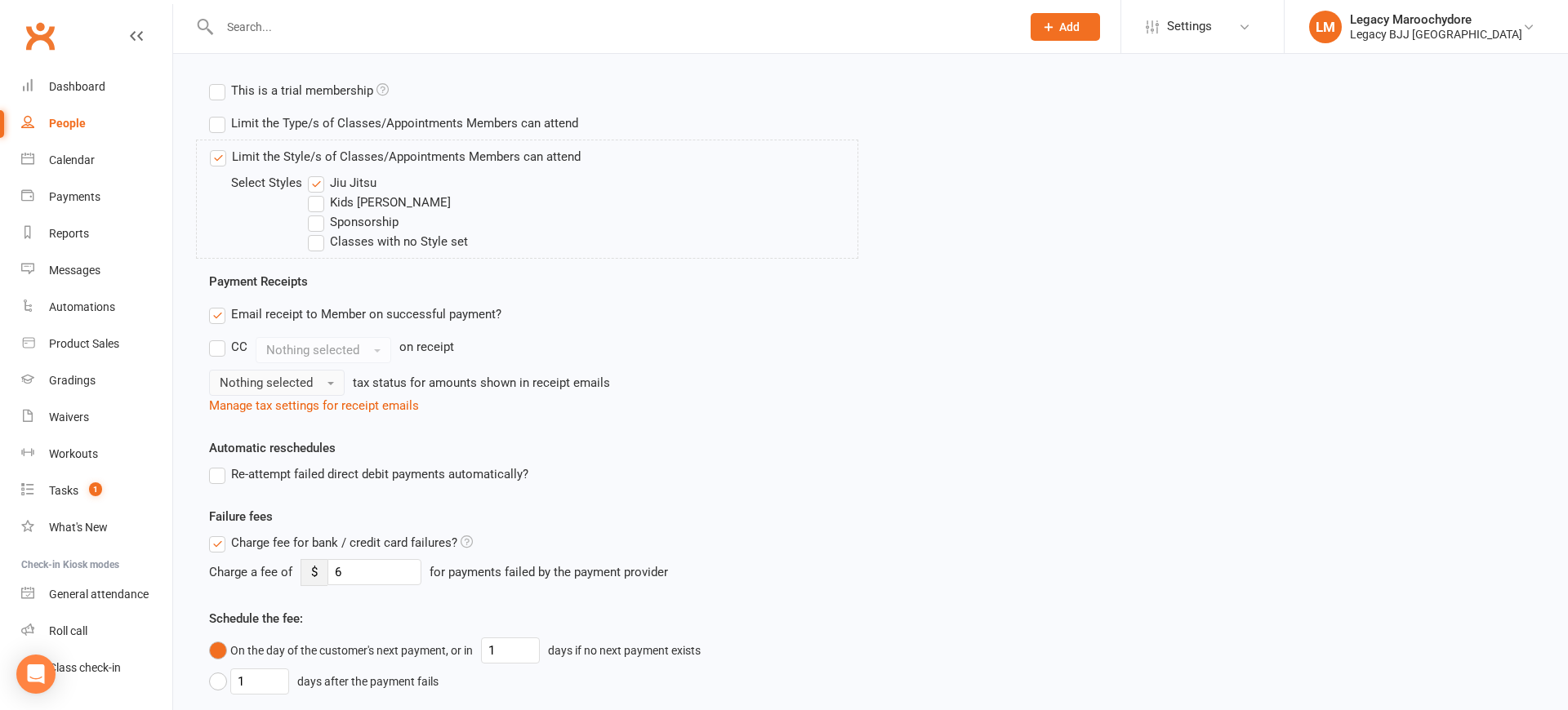
click at [310, 381] on span "Nothing selected" at bounding box center [267, 382] width 93 height 15
click at [301, 408] on link "Inc tax" at bounding box center [290, 418] width 162 height 33
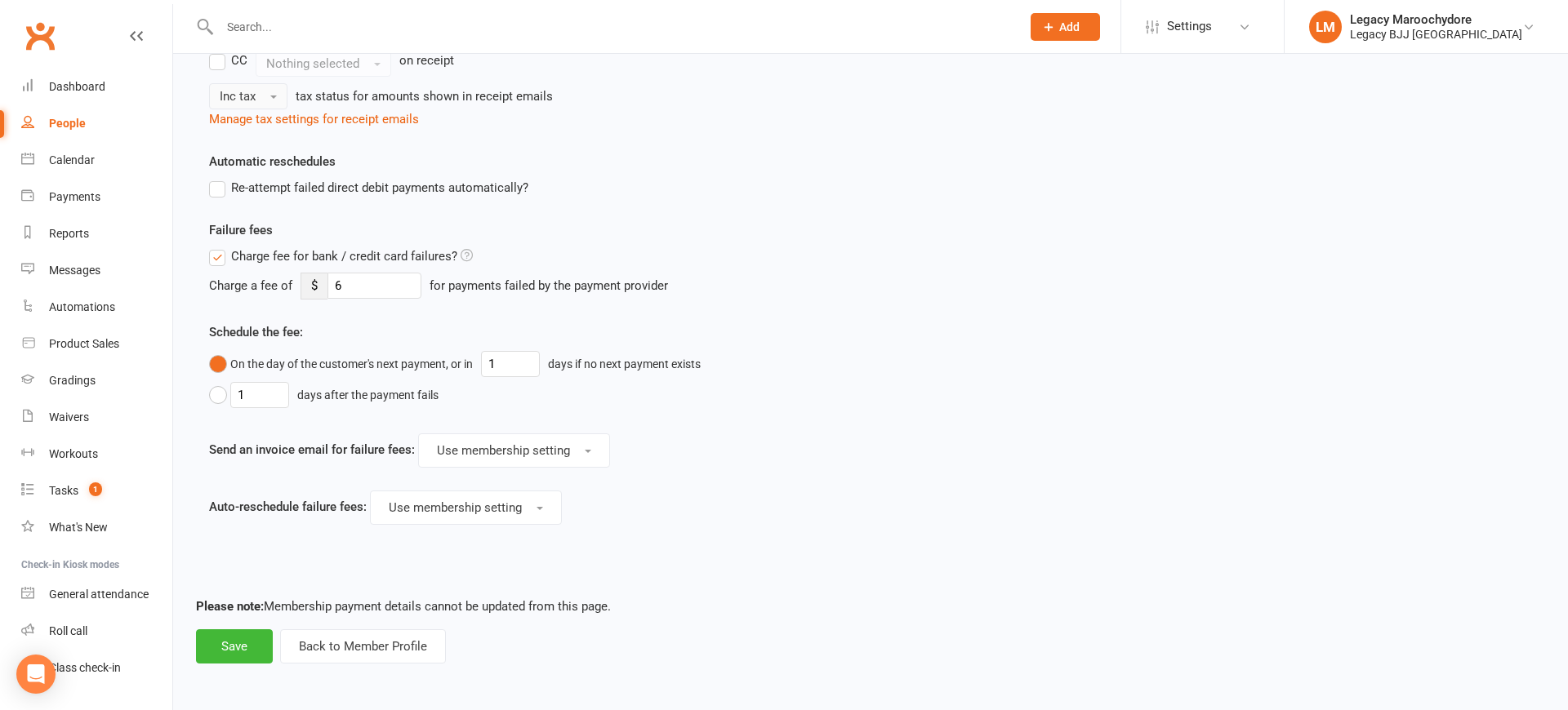
scroll to position [876, 0]
click at [215, 642] on button "Save" at bounding box center [235, 647] width 77 height 35
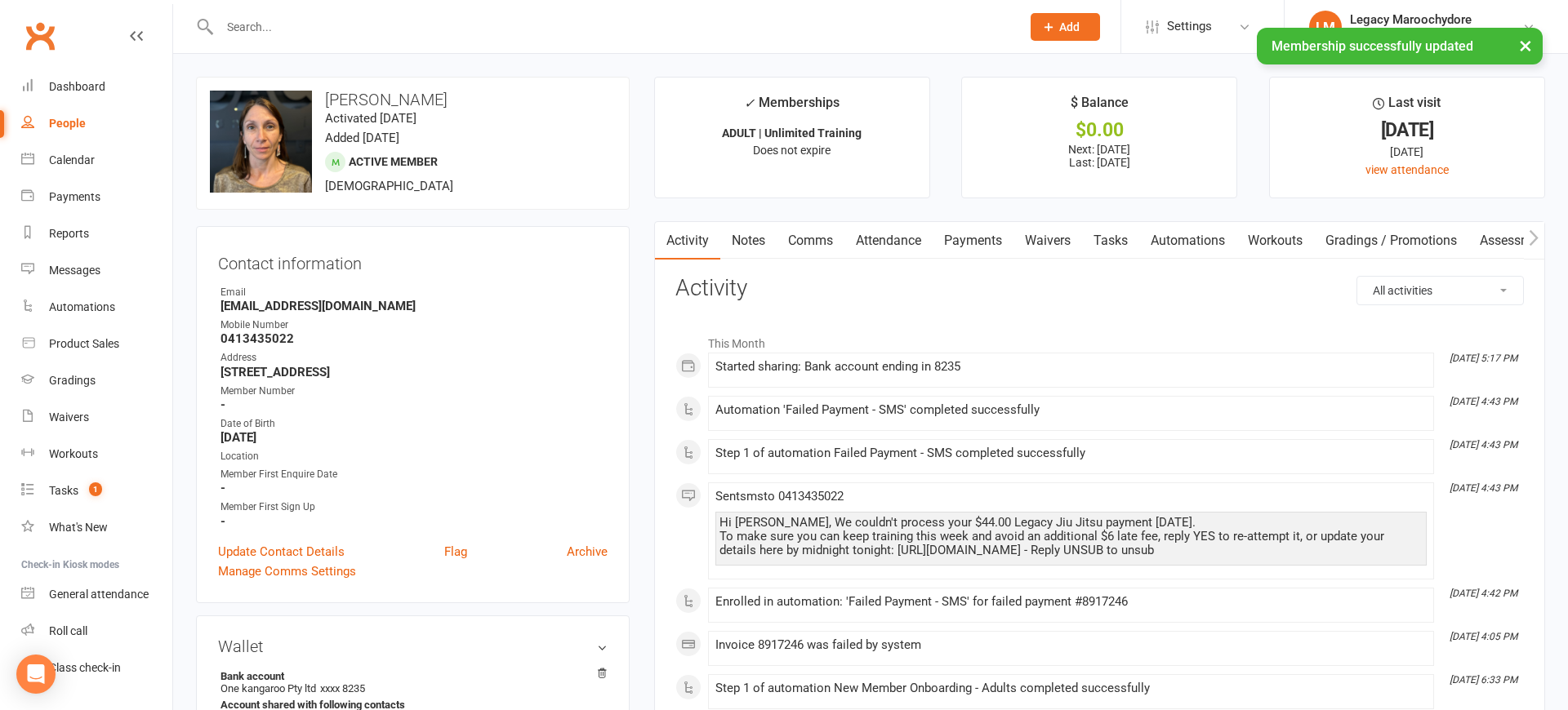
click at [291, 27] on input "text" at bounding box center [612, 26] width 795 height 23
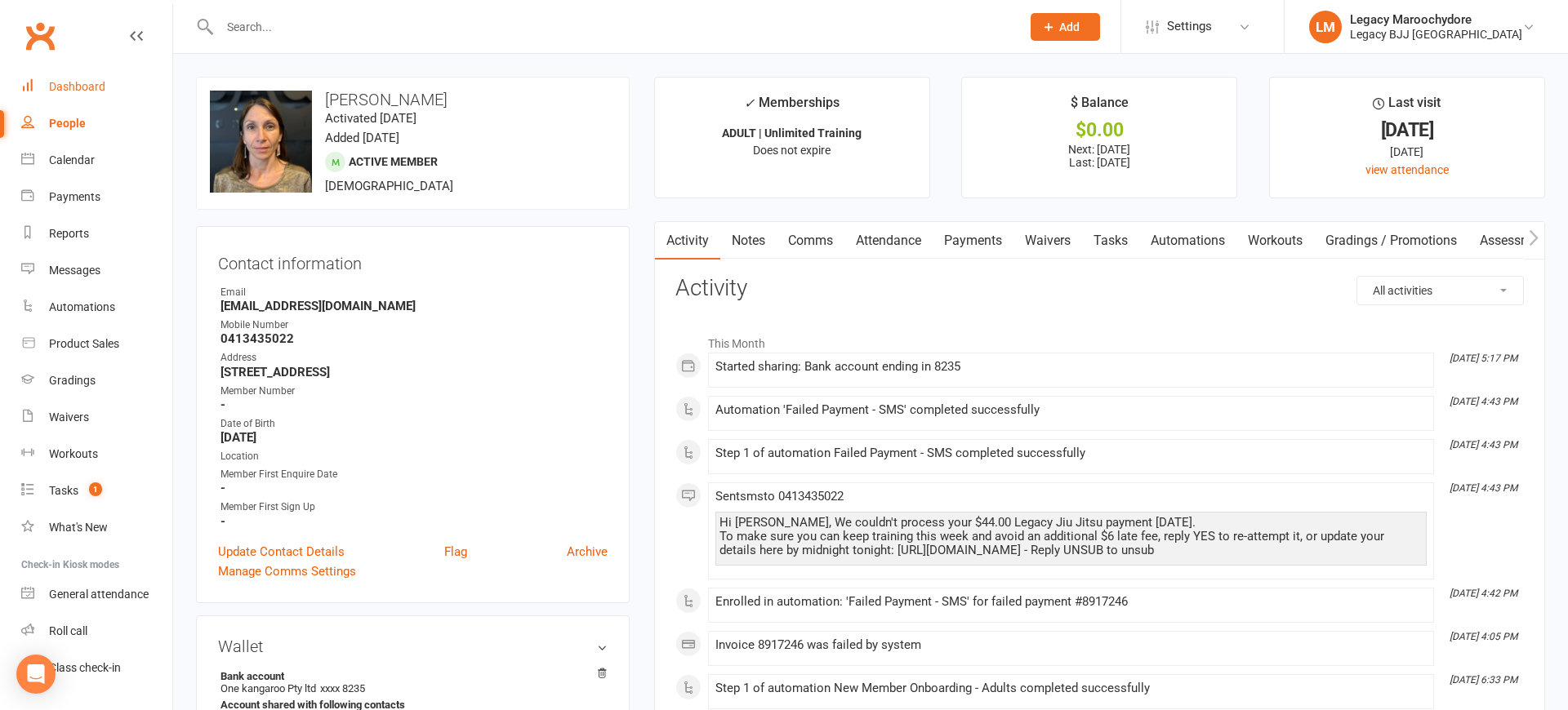
click at [100, 80] on div "Dashboard" at bounding box center [78, 87] width 57 height 13
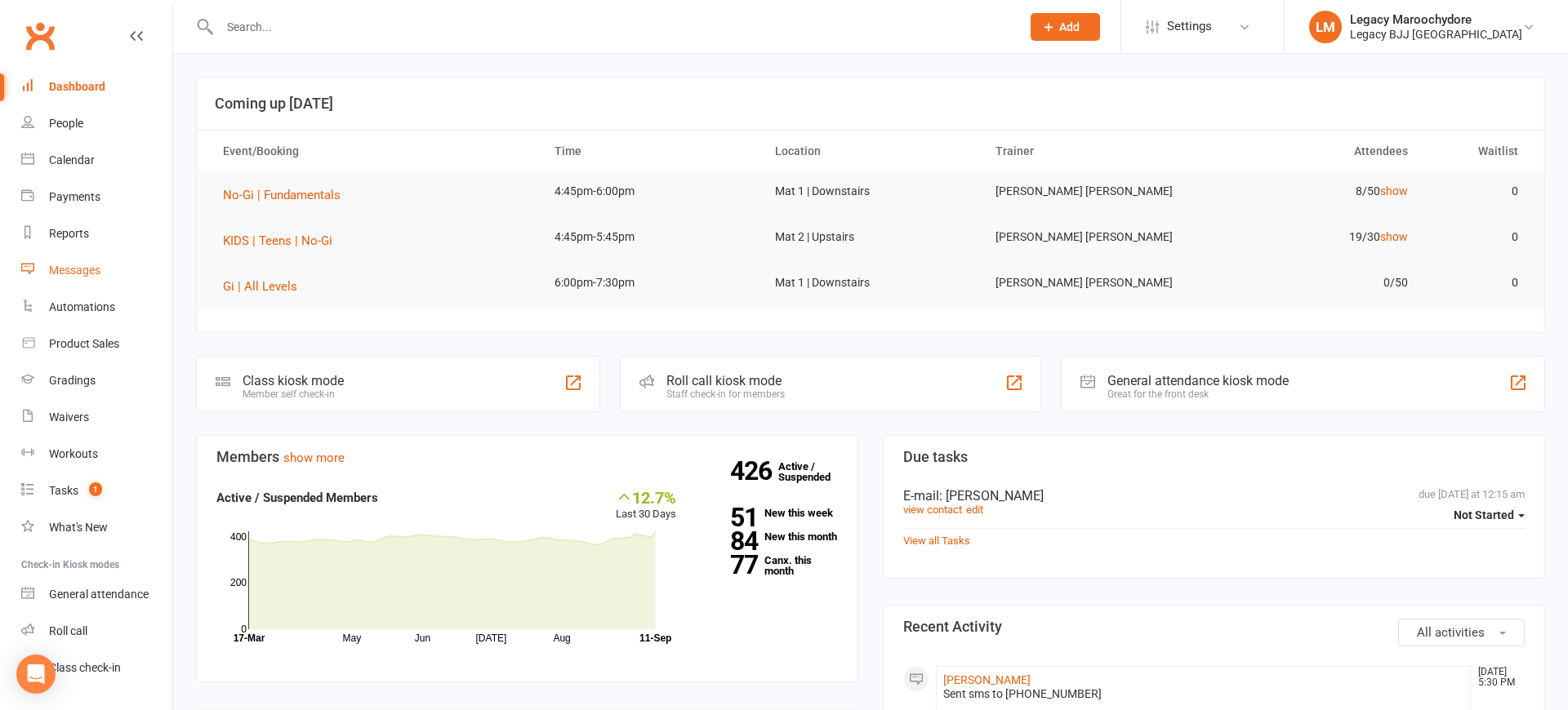
click at [79, 271] on div "Messages" at bounding box center [75, 270] width 51 height 13
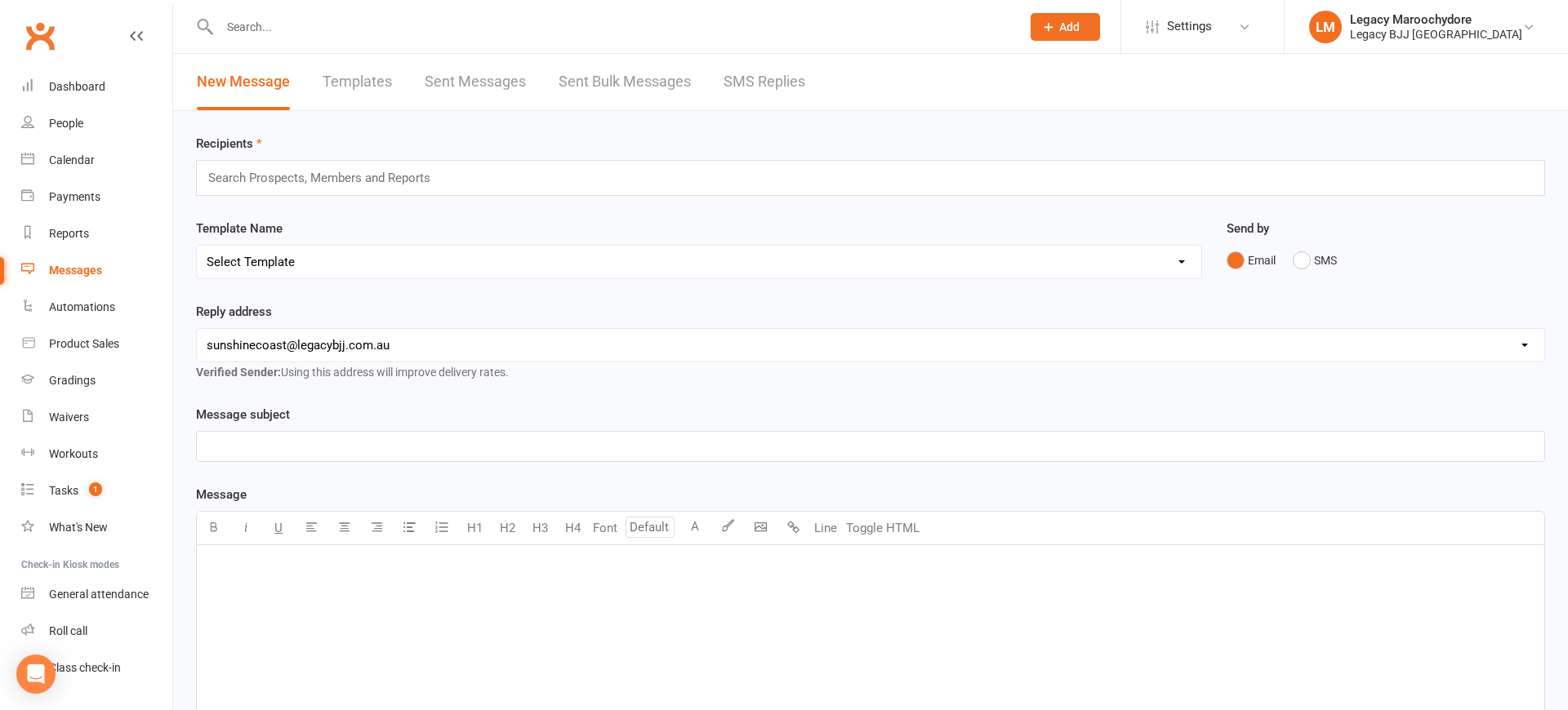
click at [753, 85] on link "SMS Replies" at bounding box center [763, 82] width 81 height 57
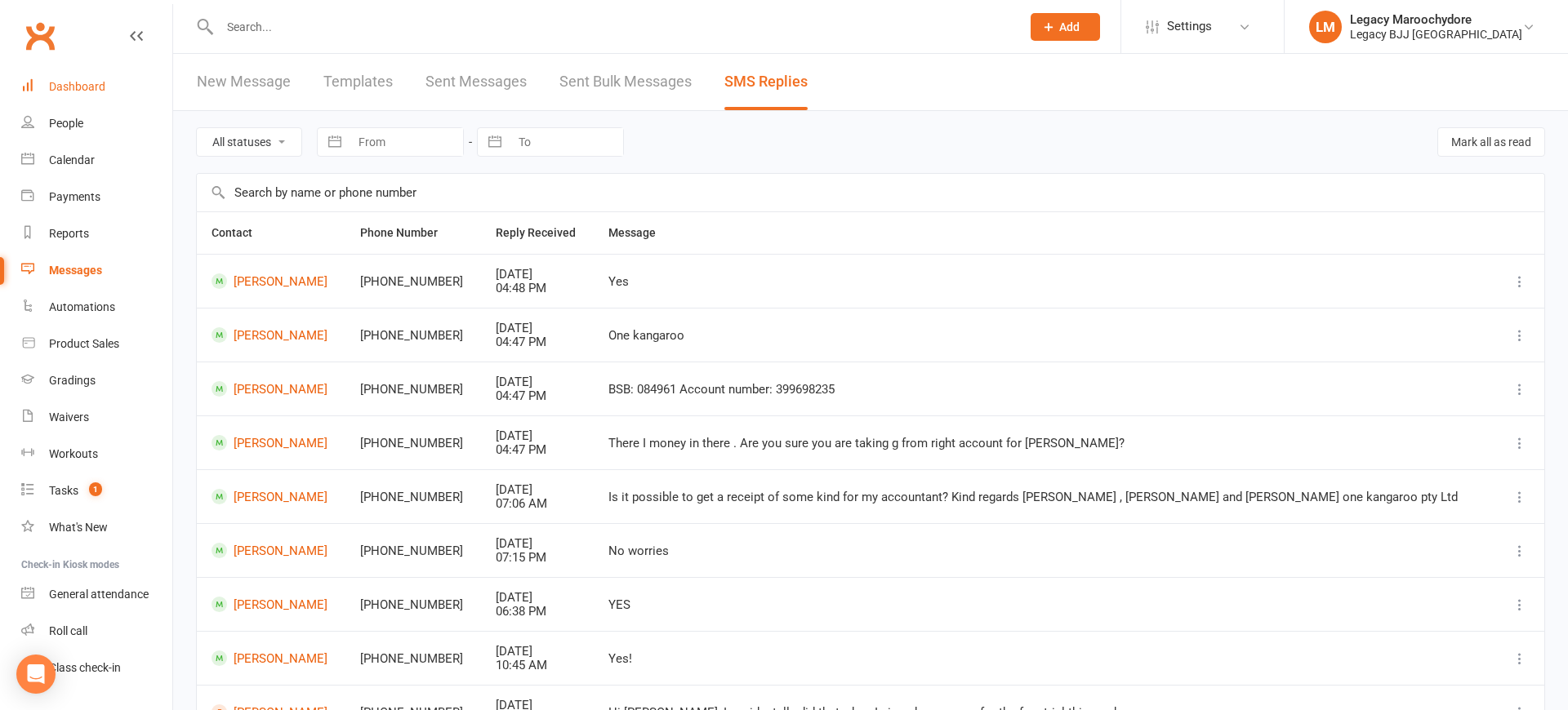
click at [52, 81] on div "Dashboard" at bounding box center [78, 87] width 57 height 13
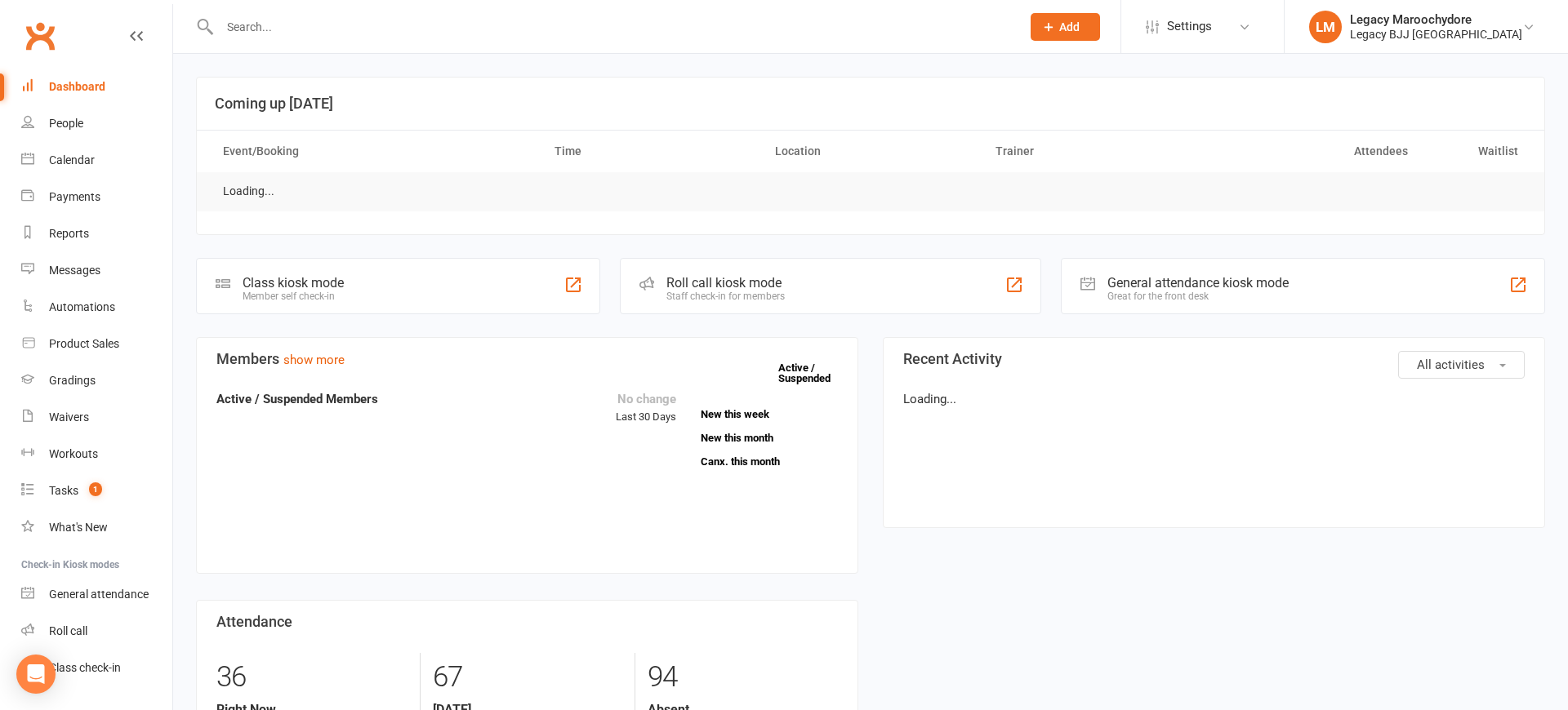
click at [280, 26] on input "text" at bounding box center [612, 26] width 795 height 23
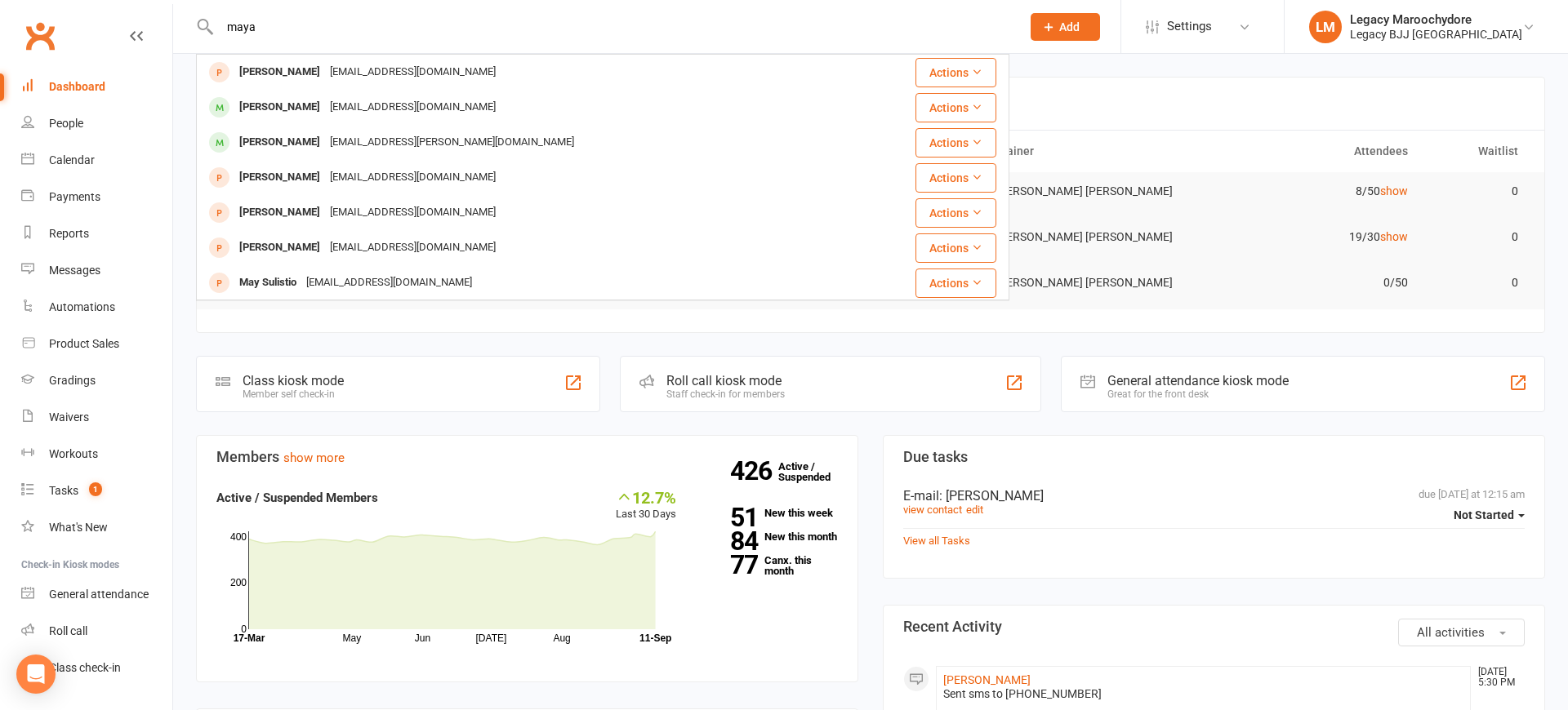
type input "Maya"
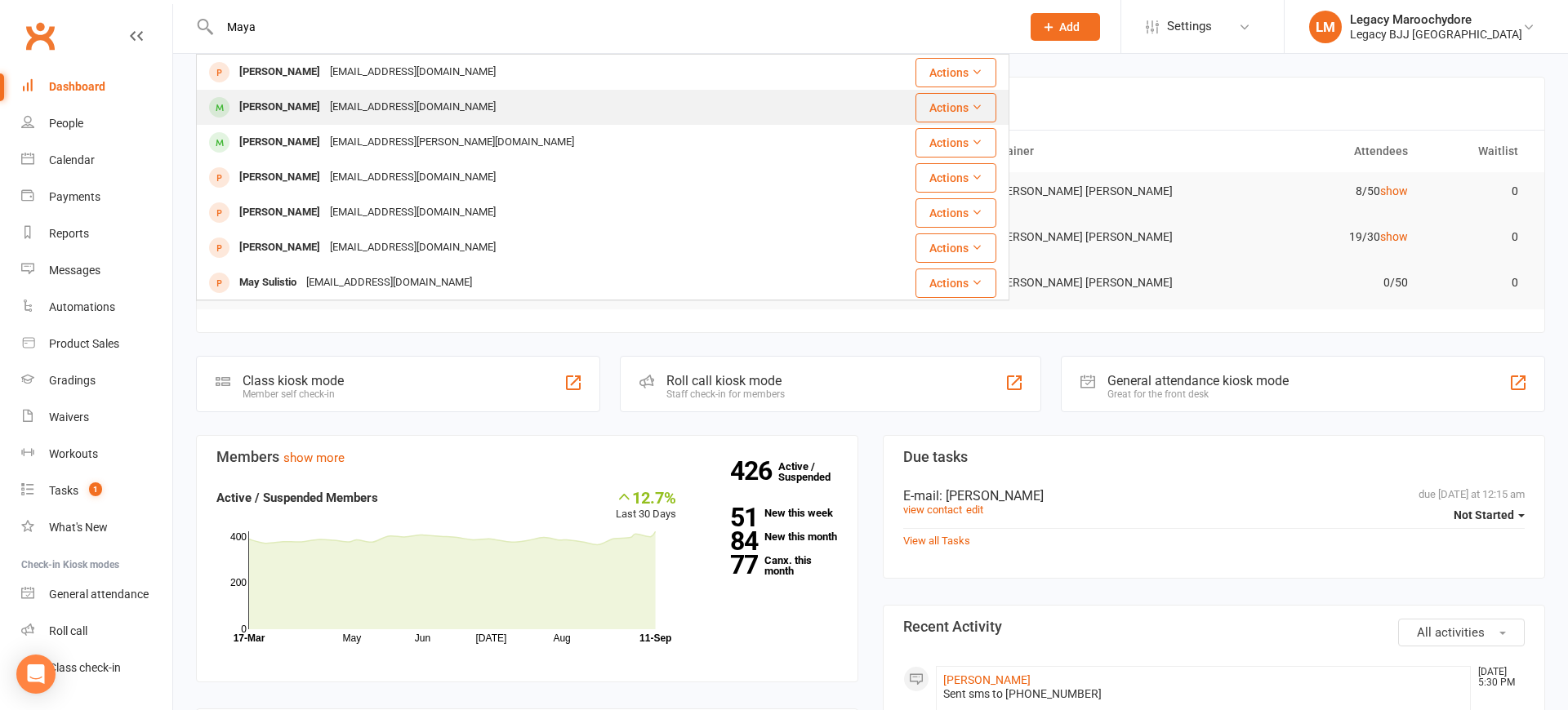
drag, startPoint x: 280, startPoint y: 26, endPoint x: 289, endPoint y: 104, distance: 78.5
click at [289, 104] on div "[PERSON_NAME]" at bounding box center [279, 108] width 90 height 24
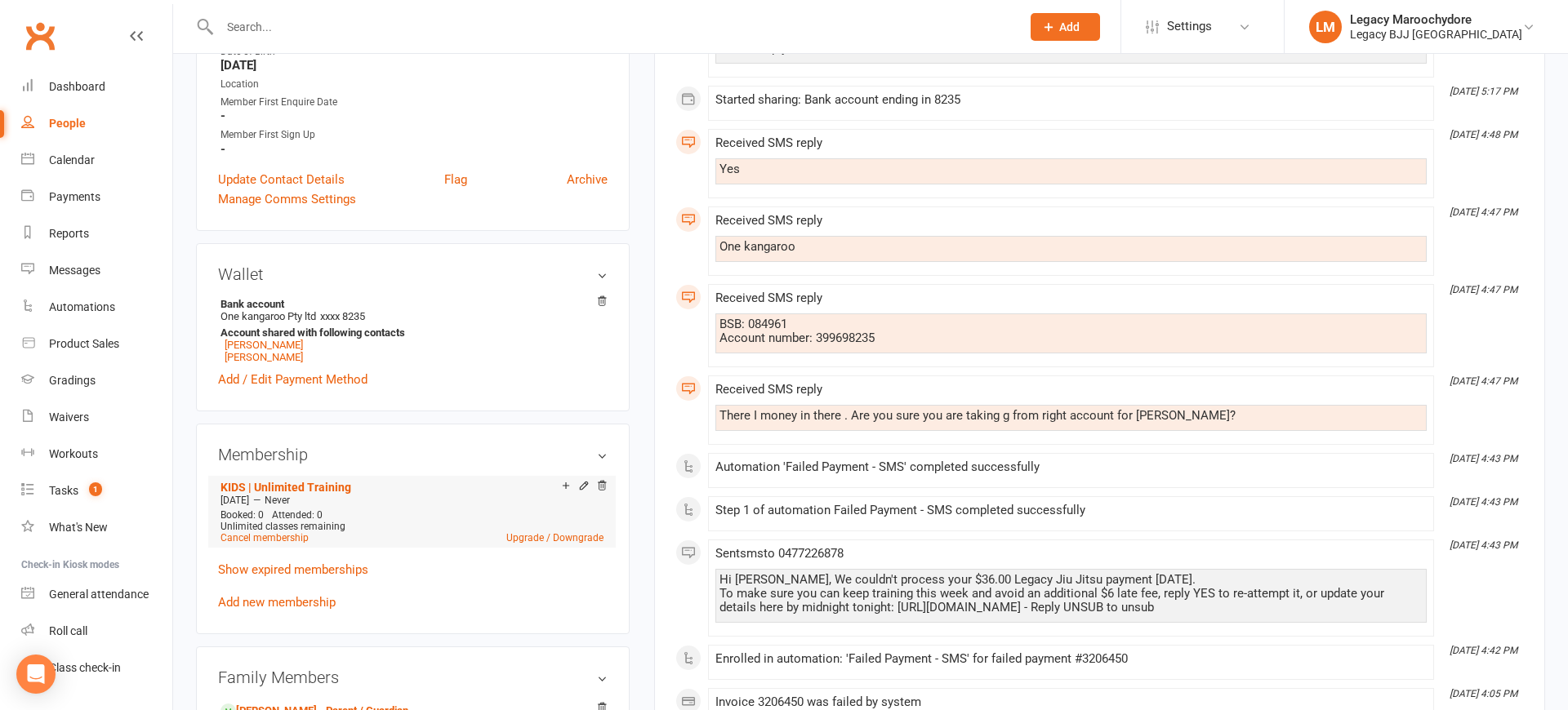
scroll to position [380, 0]
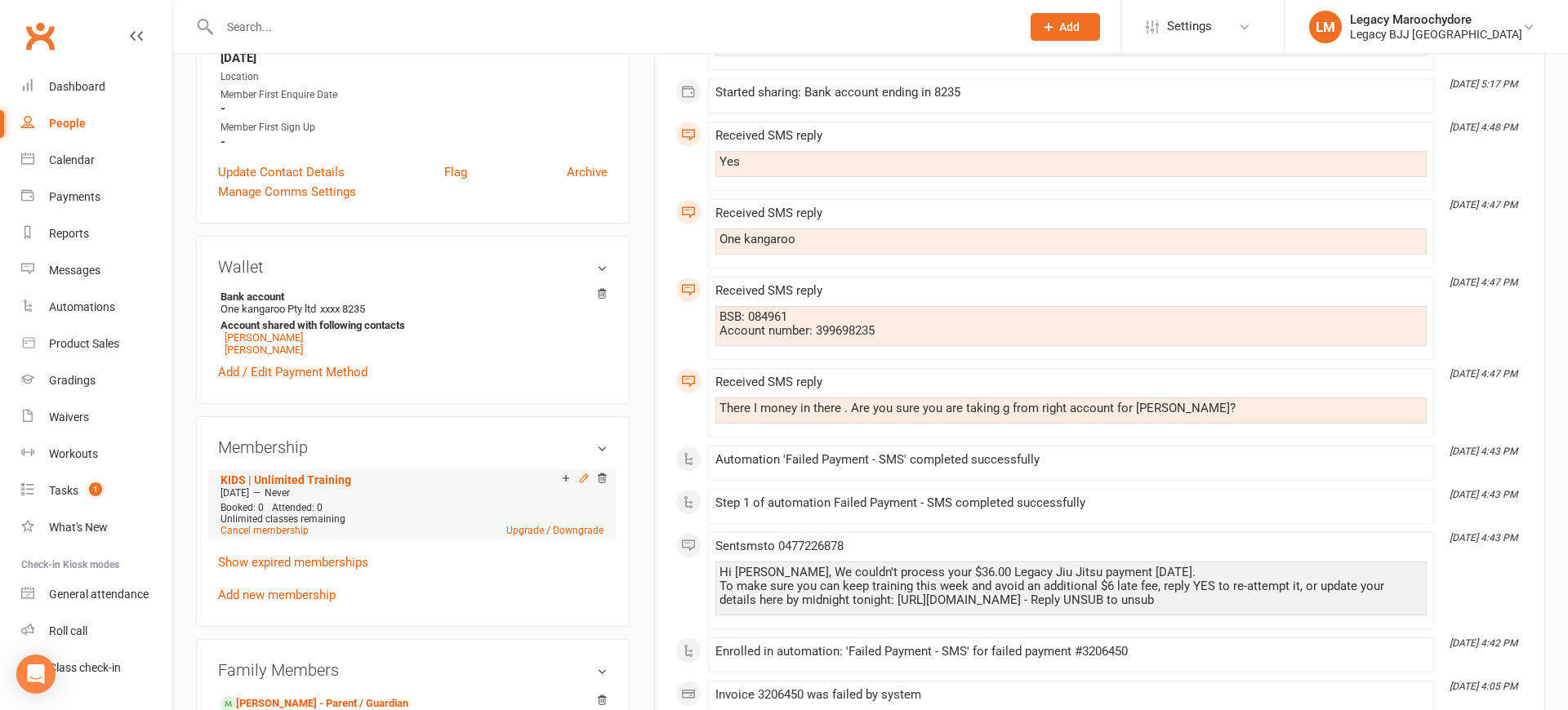
click at [586, 475] on icon at bounding box center [584, 477] width 7 height 7
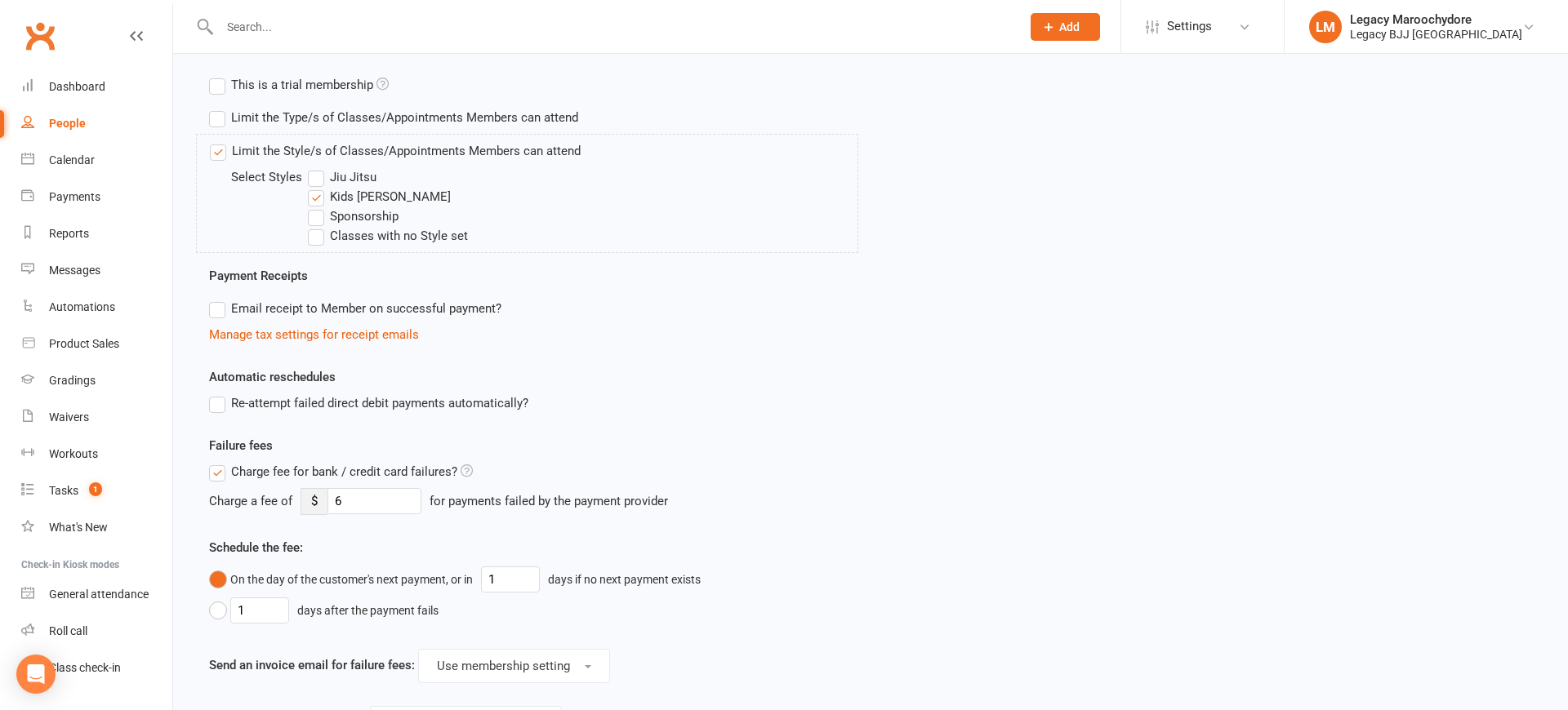
scroll to position [597, 0]
click at [216, 305] on label "Email receipt to Member on successful payment?" at bounding box center [355, 307] width 292 height 19
click at [216, 298] on input "Email receipt to Member on successful payment?" at bounding box center [215, 298] width 11 height 0
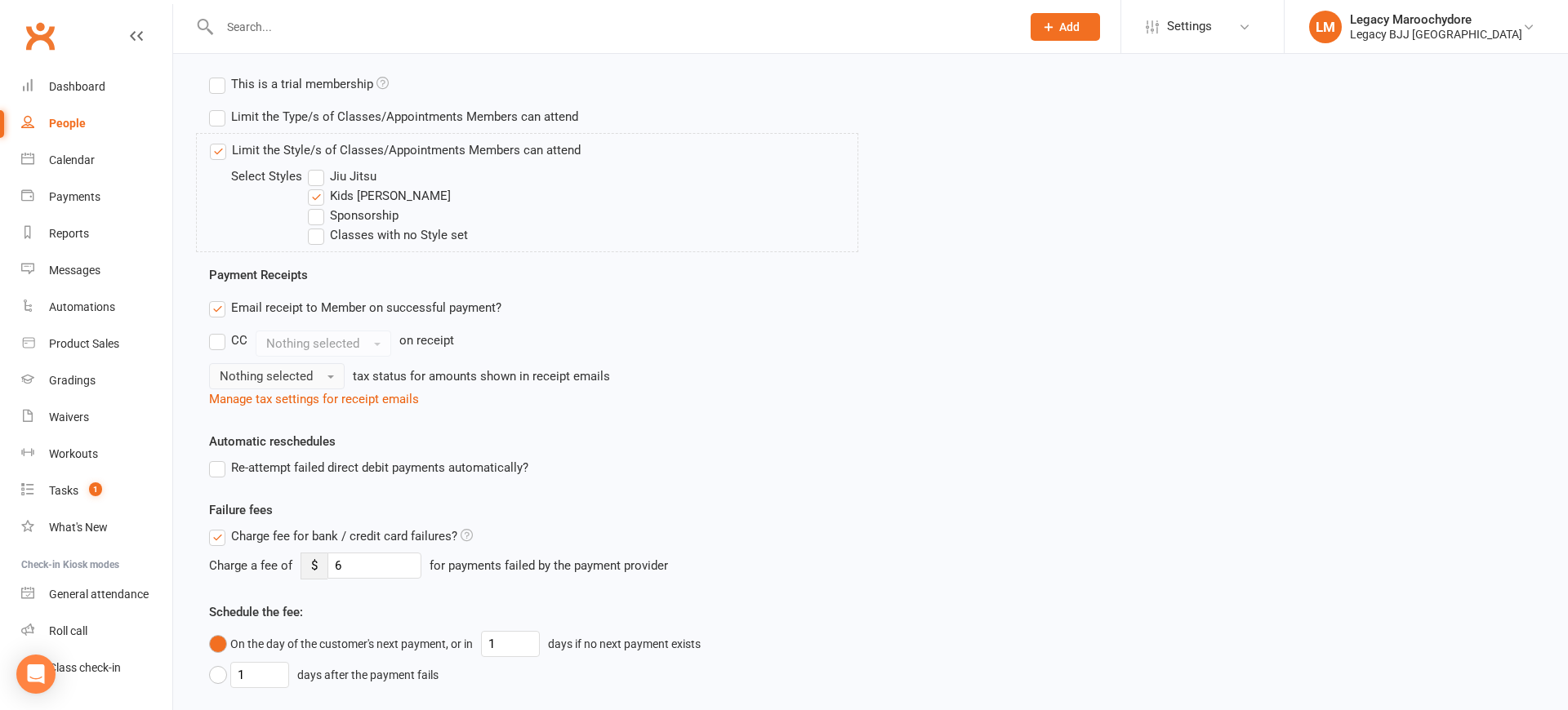
click at [328, 376] on span "button" at bounding box center [331, 377] width 6 height 4
click at [311, 409] on link "Inc tax" at bounding box center [290, 412] width 162 height 33
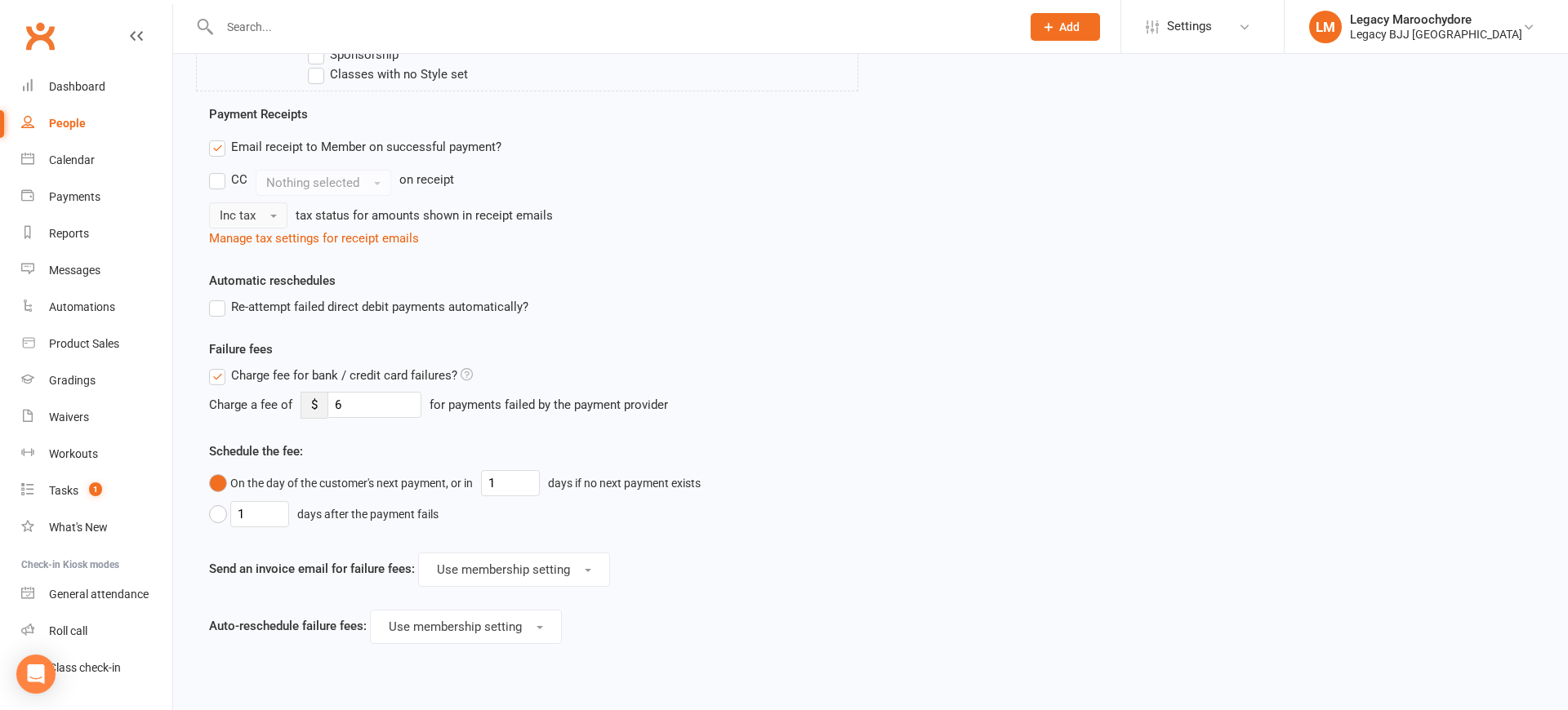
scroll to position [871, 0]
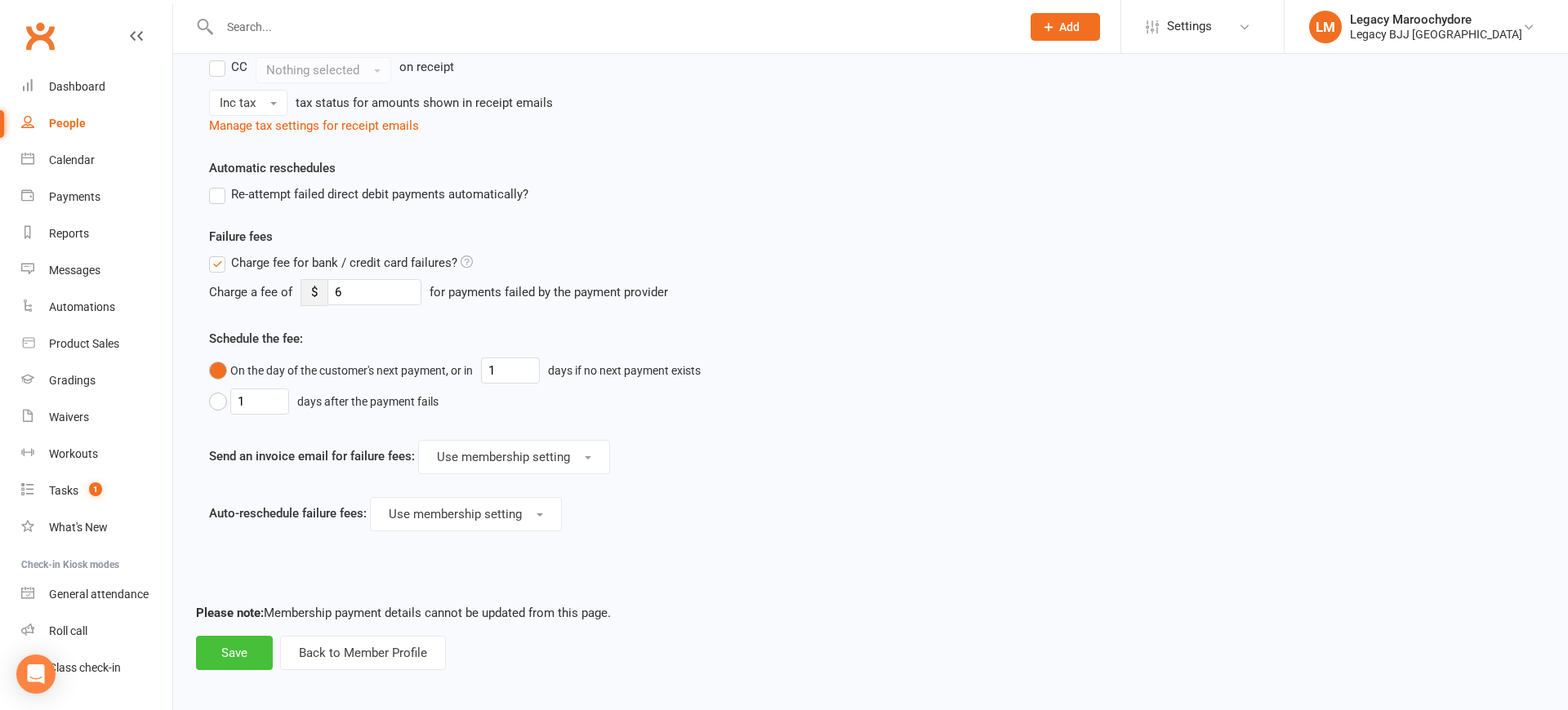
click at [241, 651] on button "Save" at bounding box center [235, 653] width 77 height 35
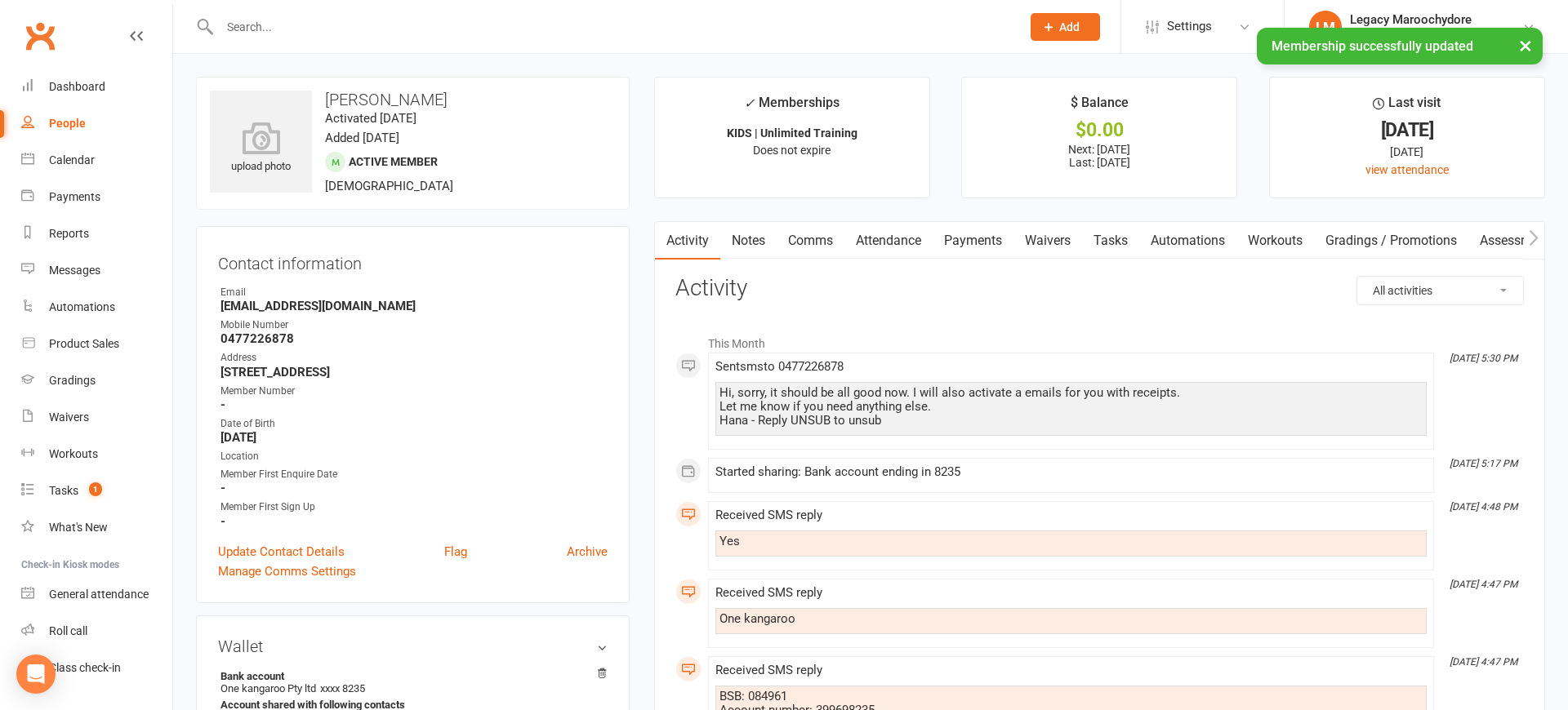
click at [981, 243] on link "Payments" at bounding box center [973, 240] width 81 height 37
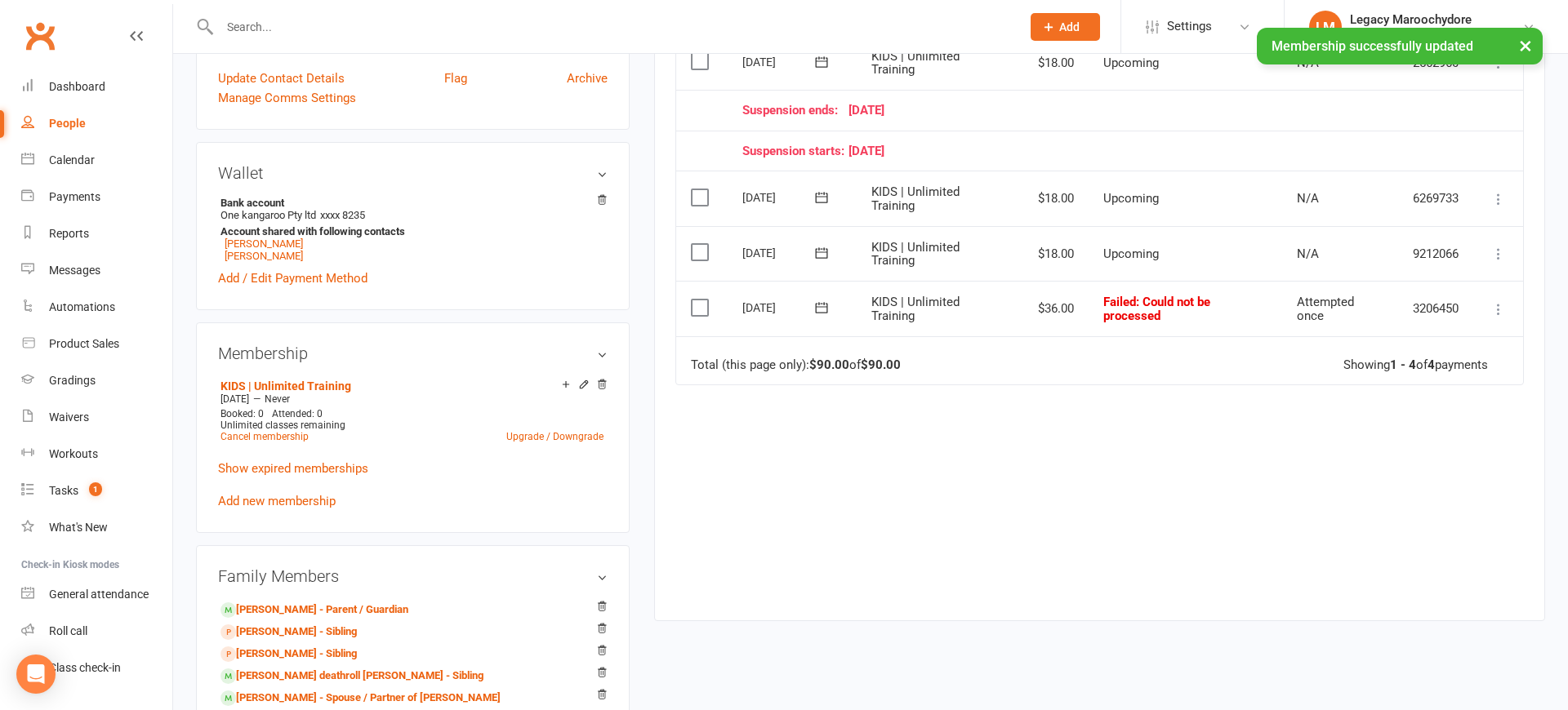
scroll to position [474, 0]
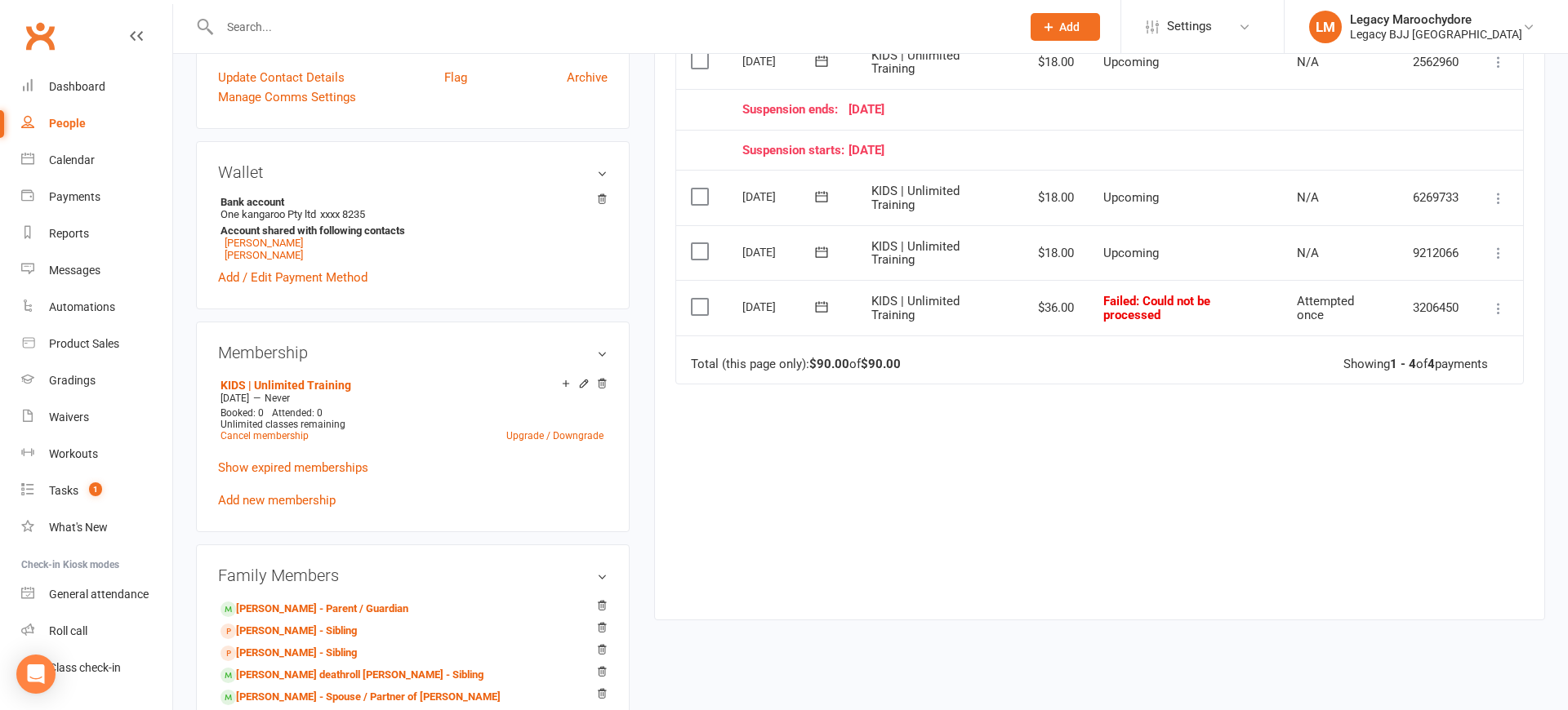
click at [1500, 300] on icon at bounding box center [1499, 308] width 16 height 16
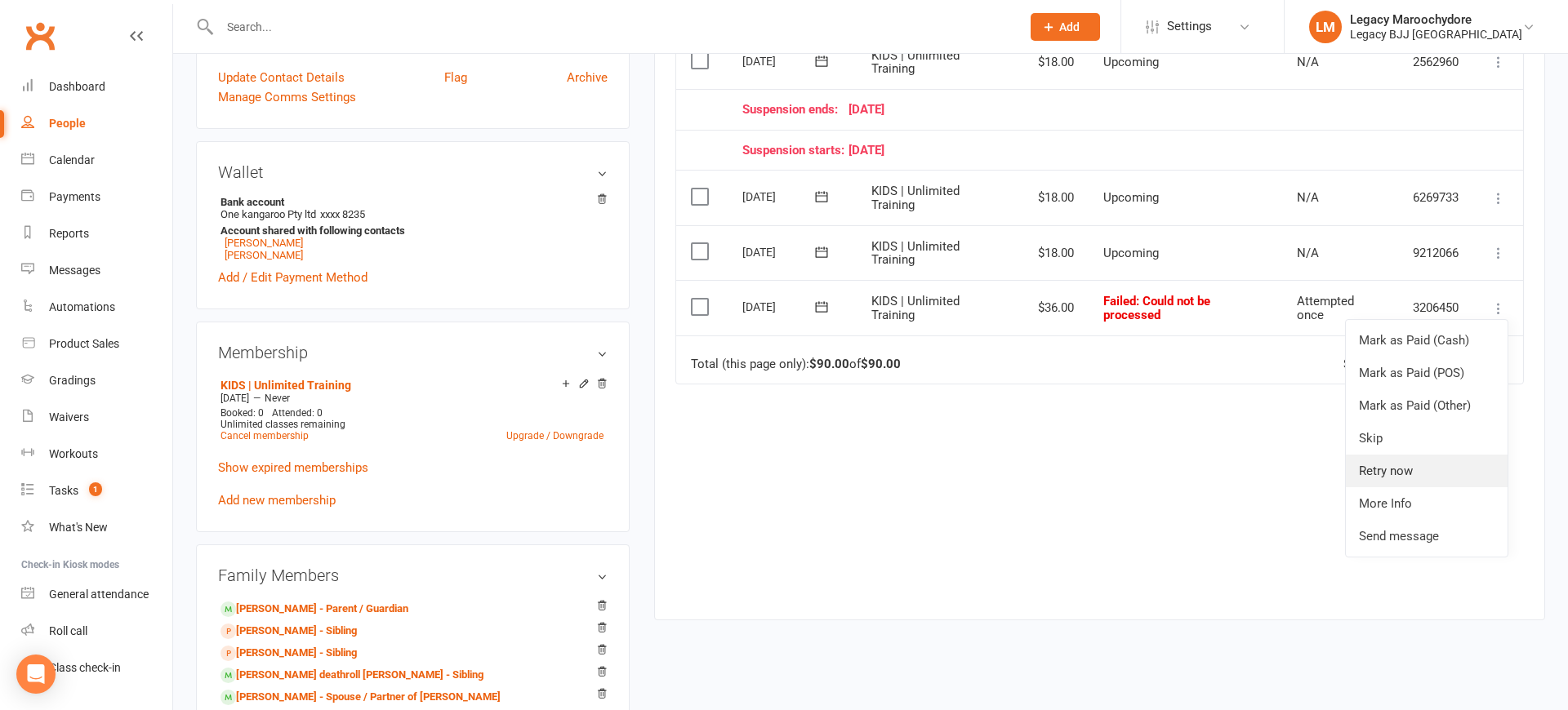
click at [1416, 465] on link "Retry now" at bounding box center [1426, 471] width 162 height 33
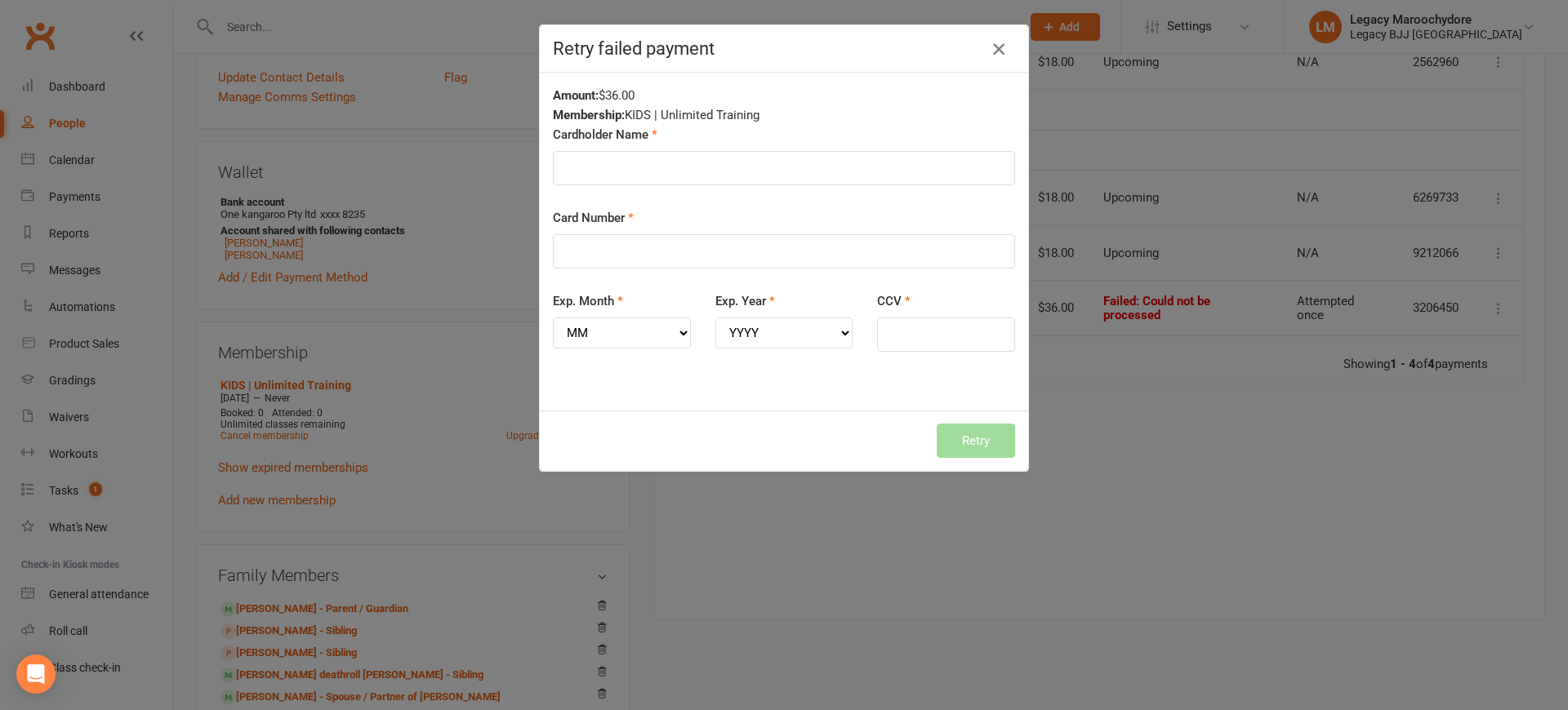
click at [1001, 47] on icon "button" at bounding box center [998, 48] width 19 height 19
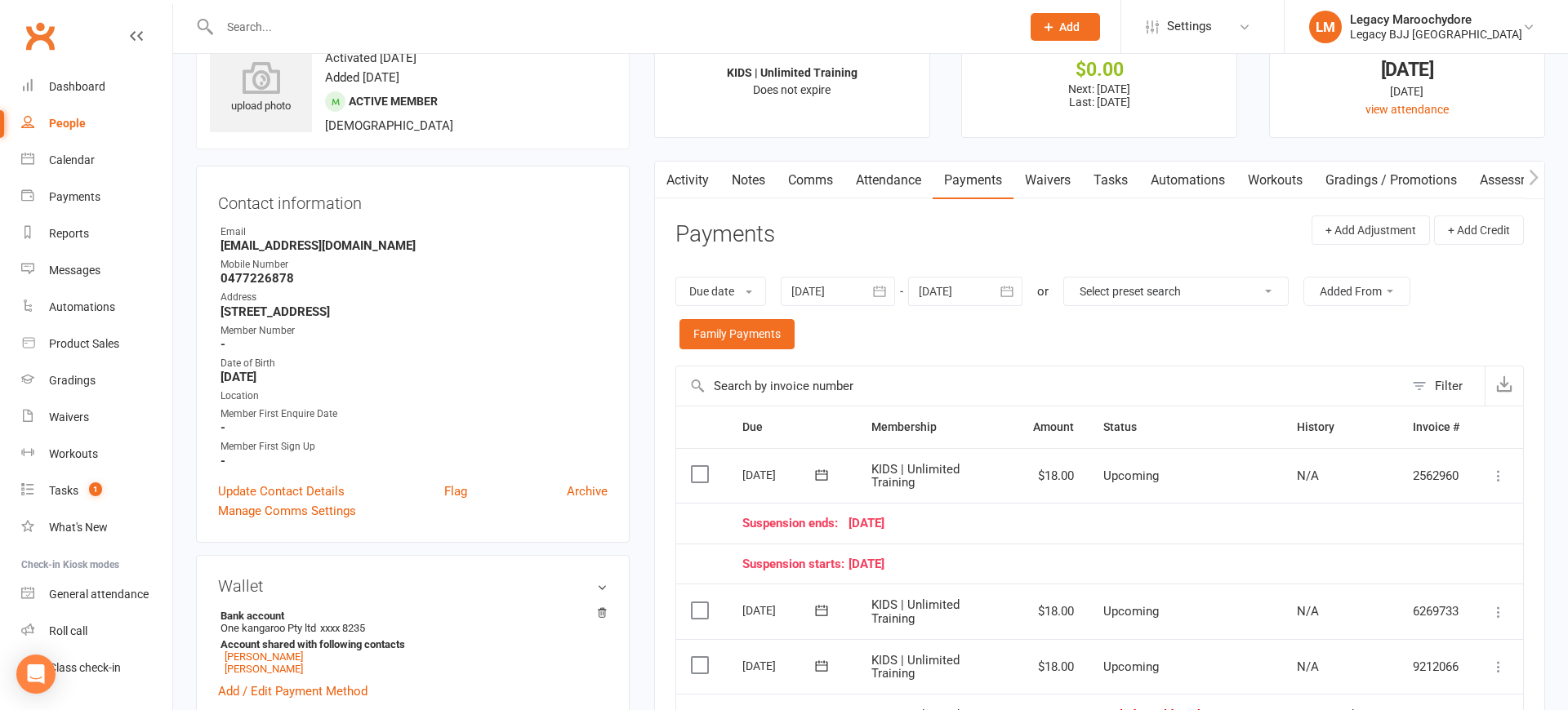
scroll to position [0, 0]
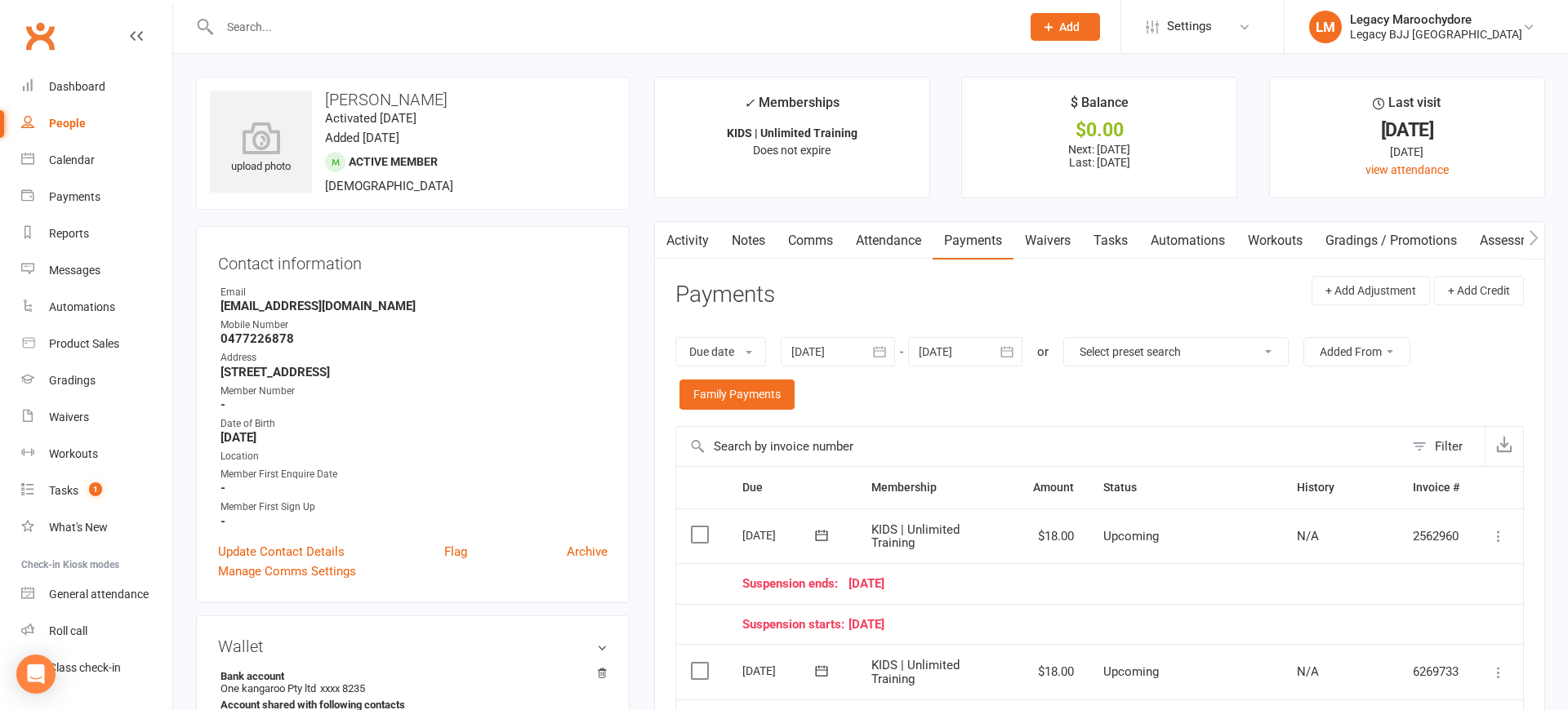
drag, startPoint x: 259, startPoint y: 35, endPoint x: 268, endPoint y: 34, distance: 9.1
click at [261, 34] on input "text" at bounding box center [612, 26] width 795 height 23
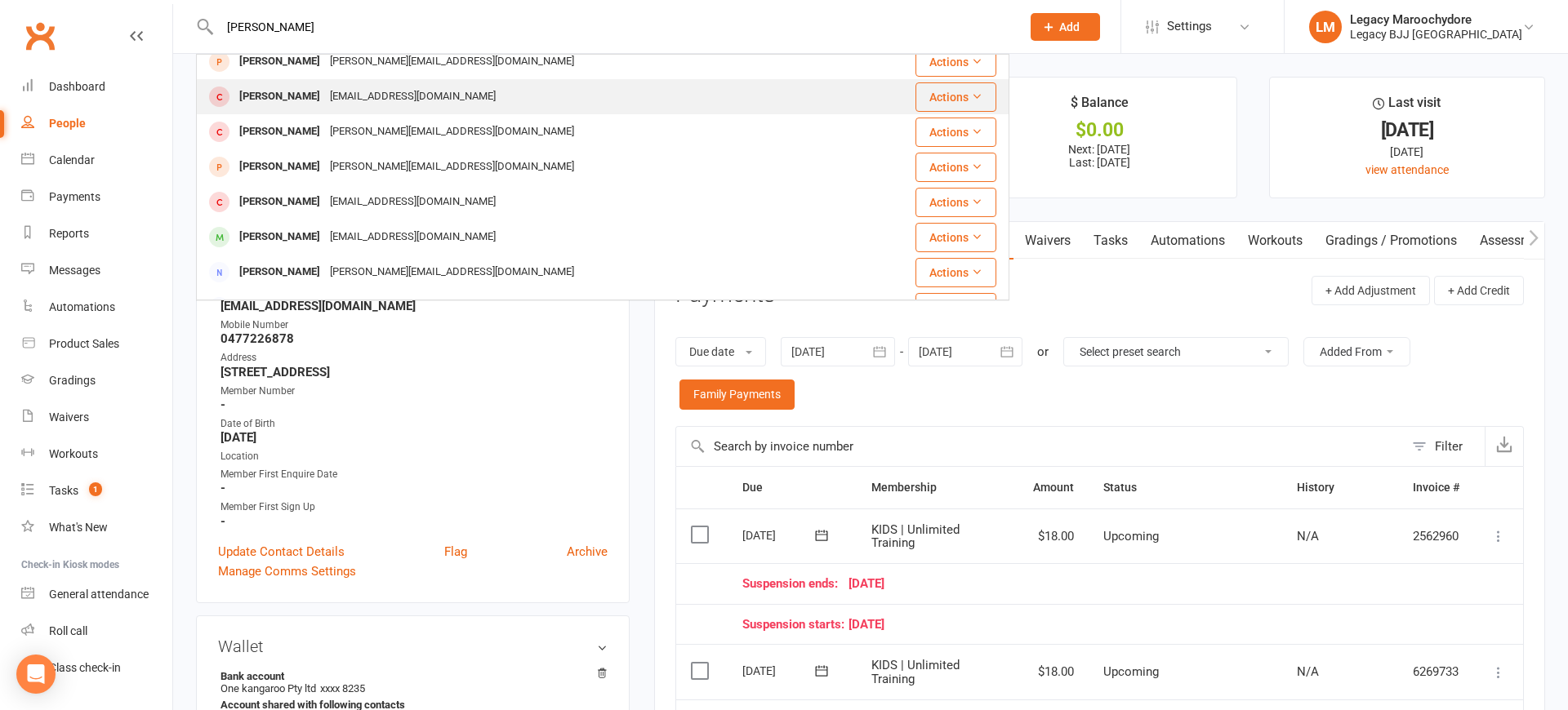
scroll to position [193, 0]
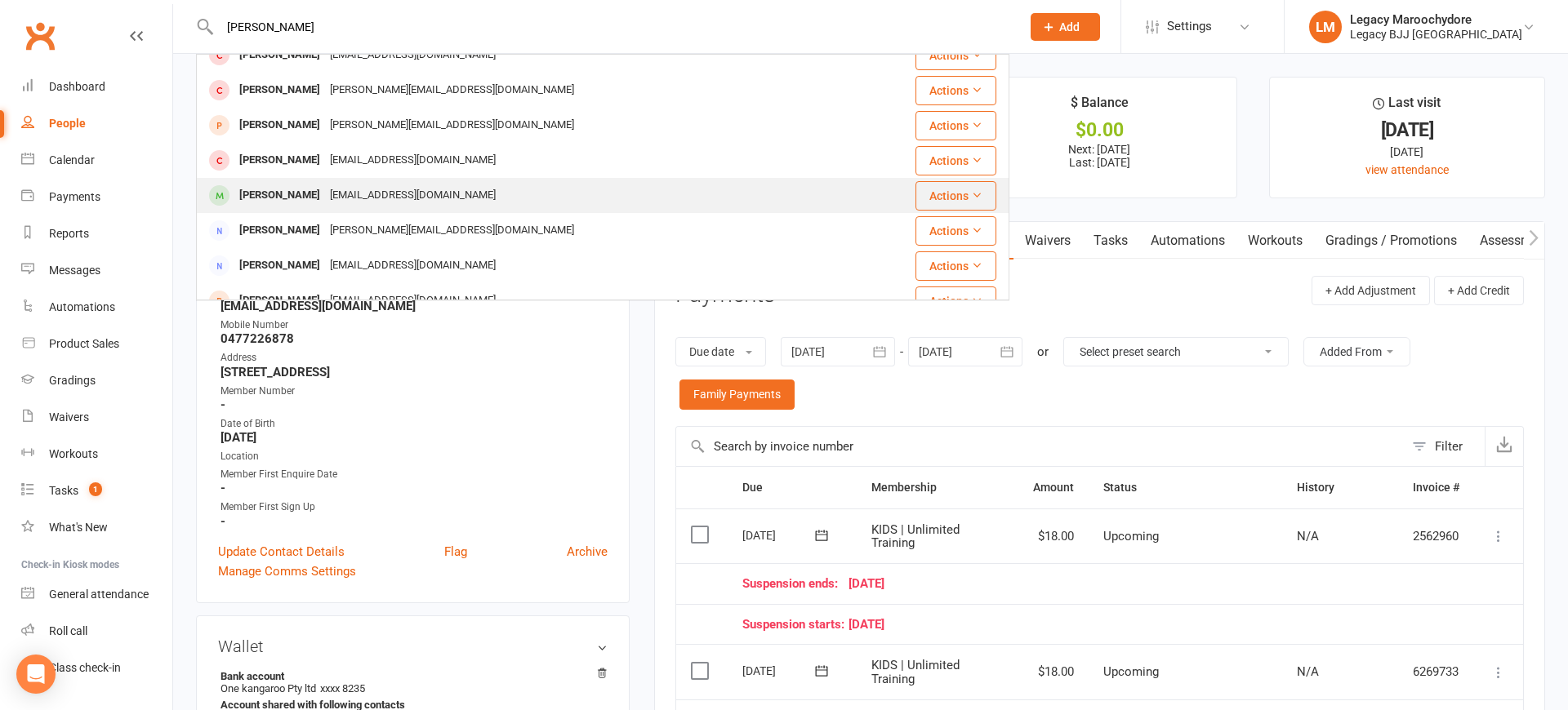
type input "[PERSON_NAME]"
click at [284, 191] on div "[PERSON_NAME]" at bounding box center [279, 195] width 90 height 24
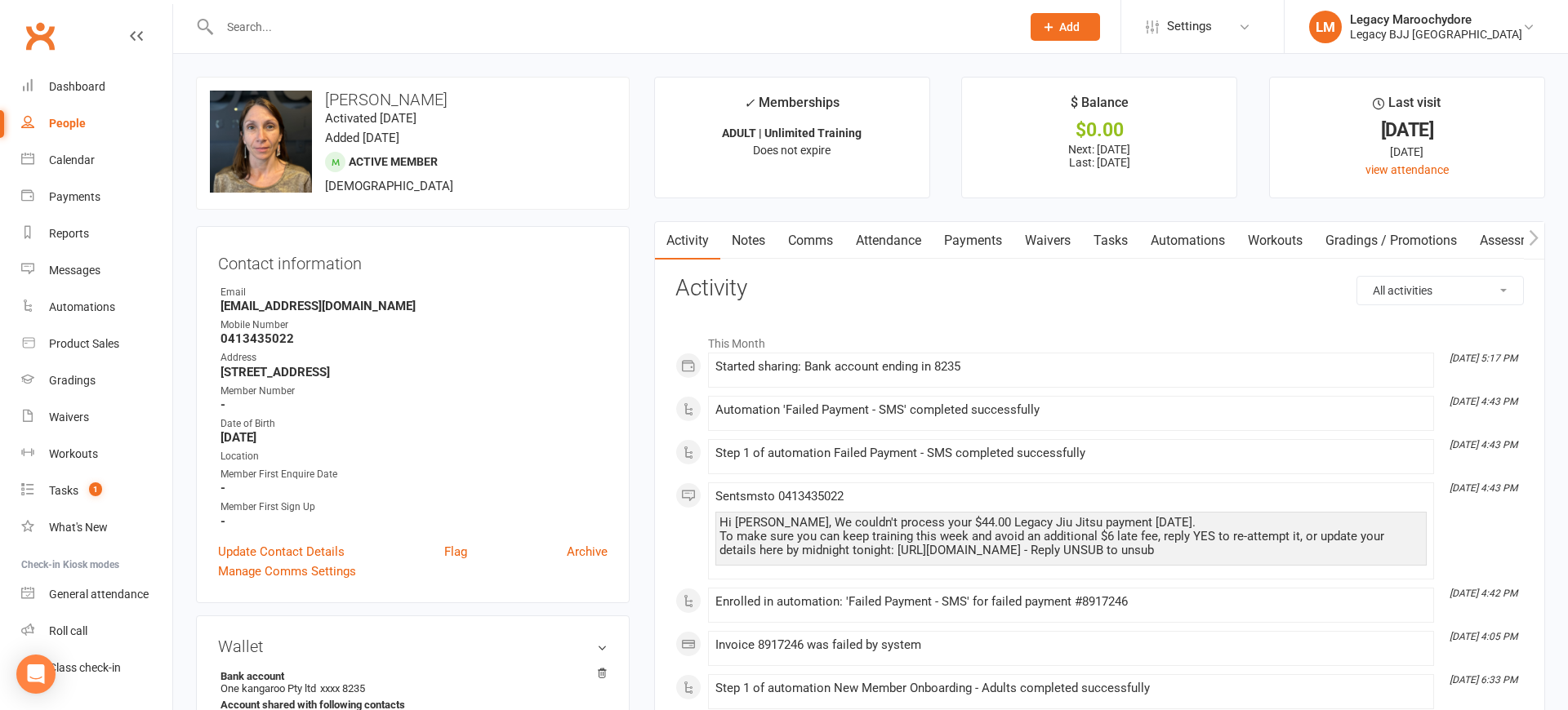
click at [985, 242] on link "Payments" at bounding box center [973, 240] width 81 height 37
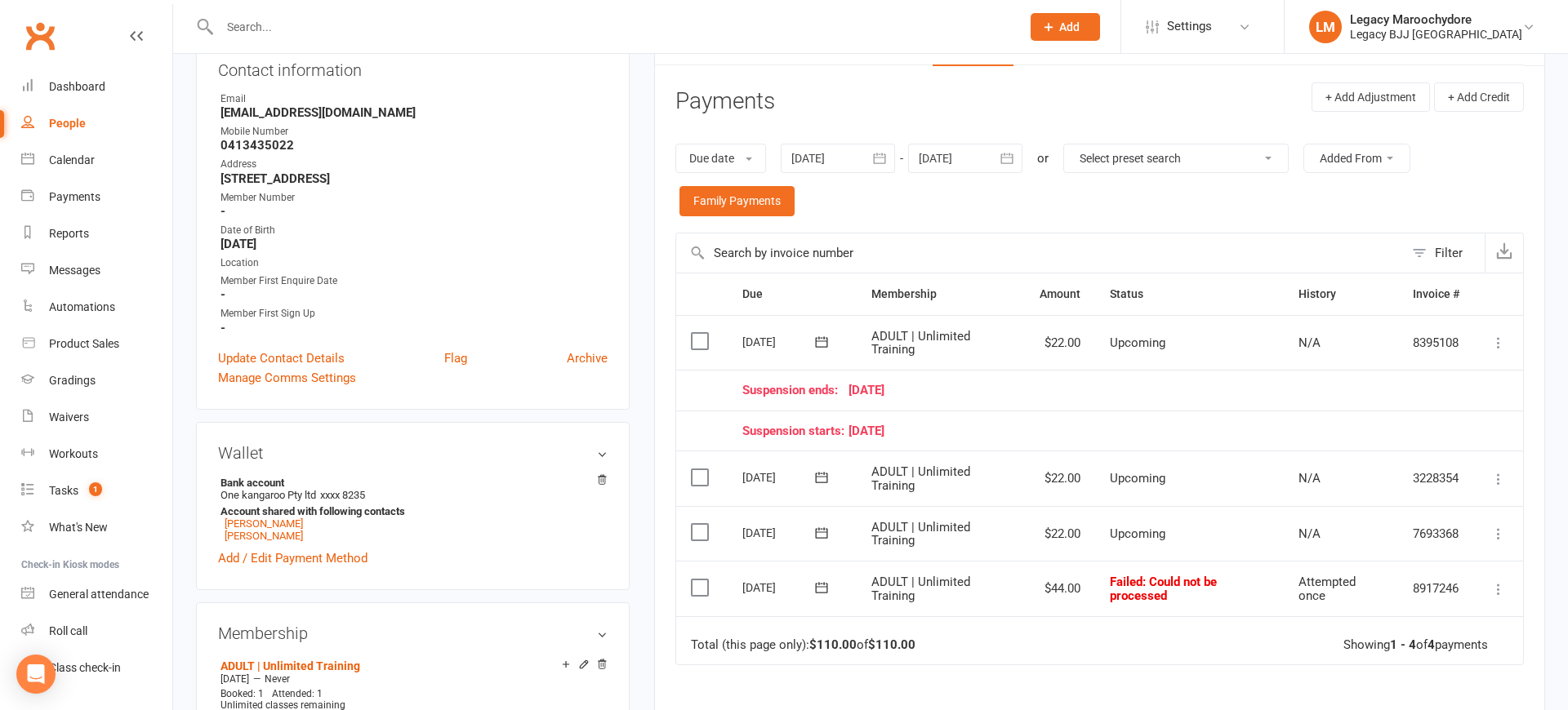
scroll to position [201, 0]
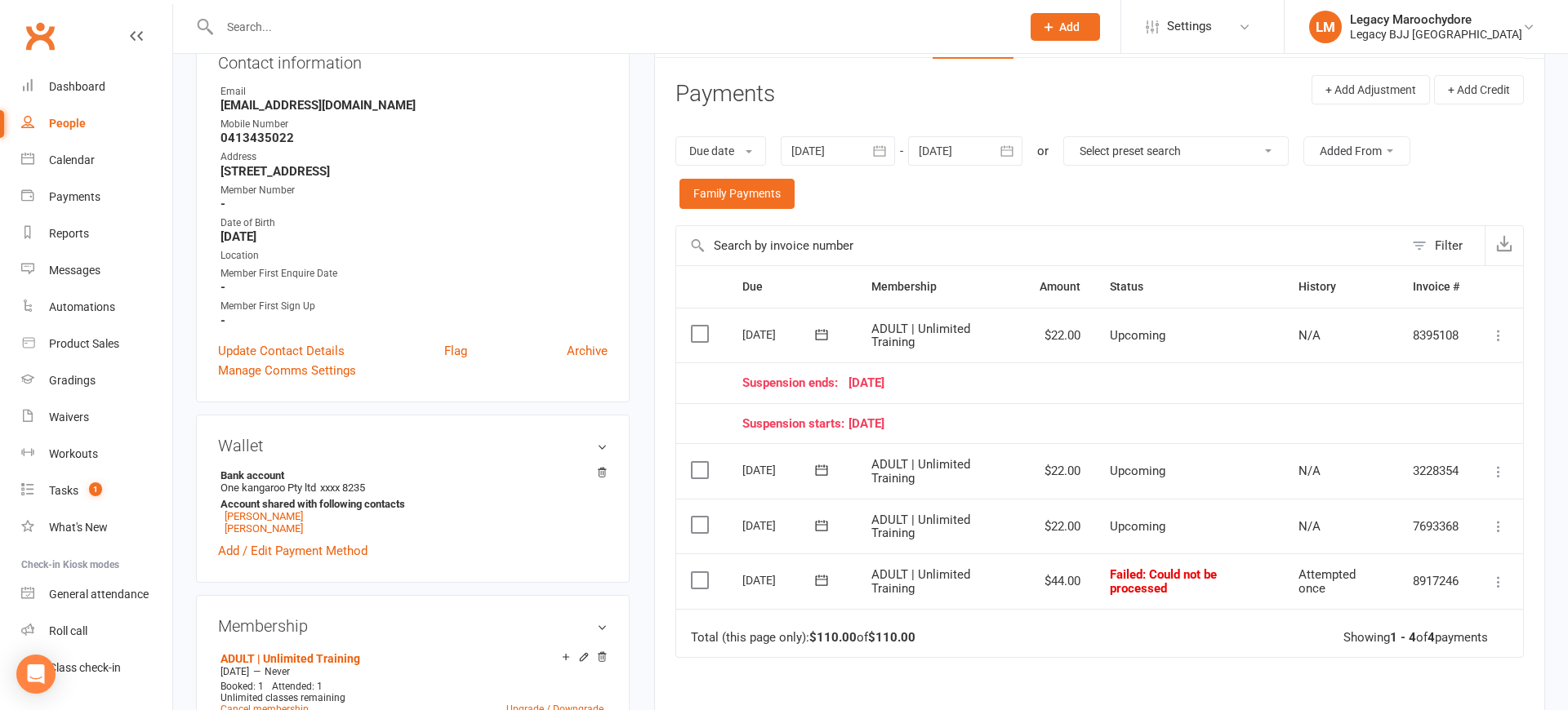
click at [1500, 574] on icon at bounding box center [1499, 582] width 16 height 16
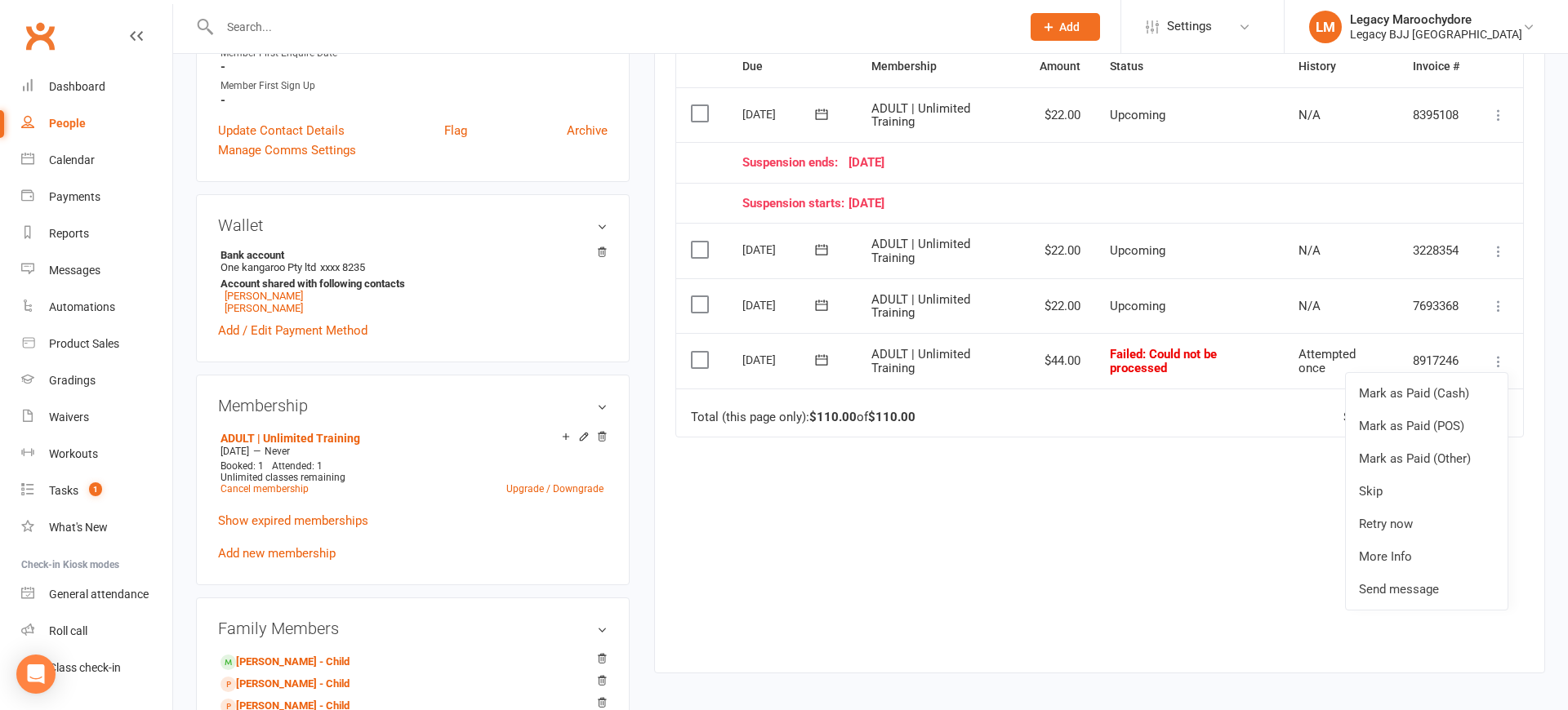
scroll to position [418, 0]
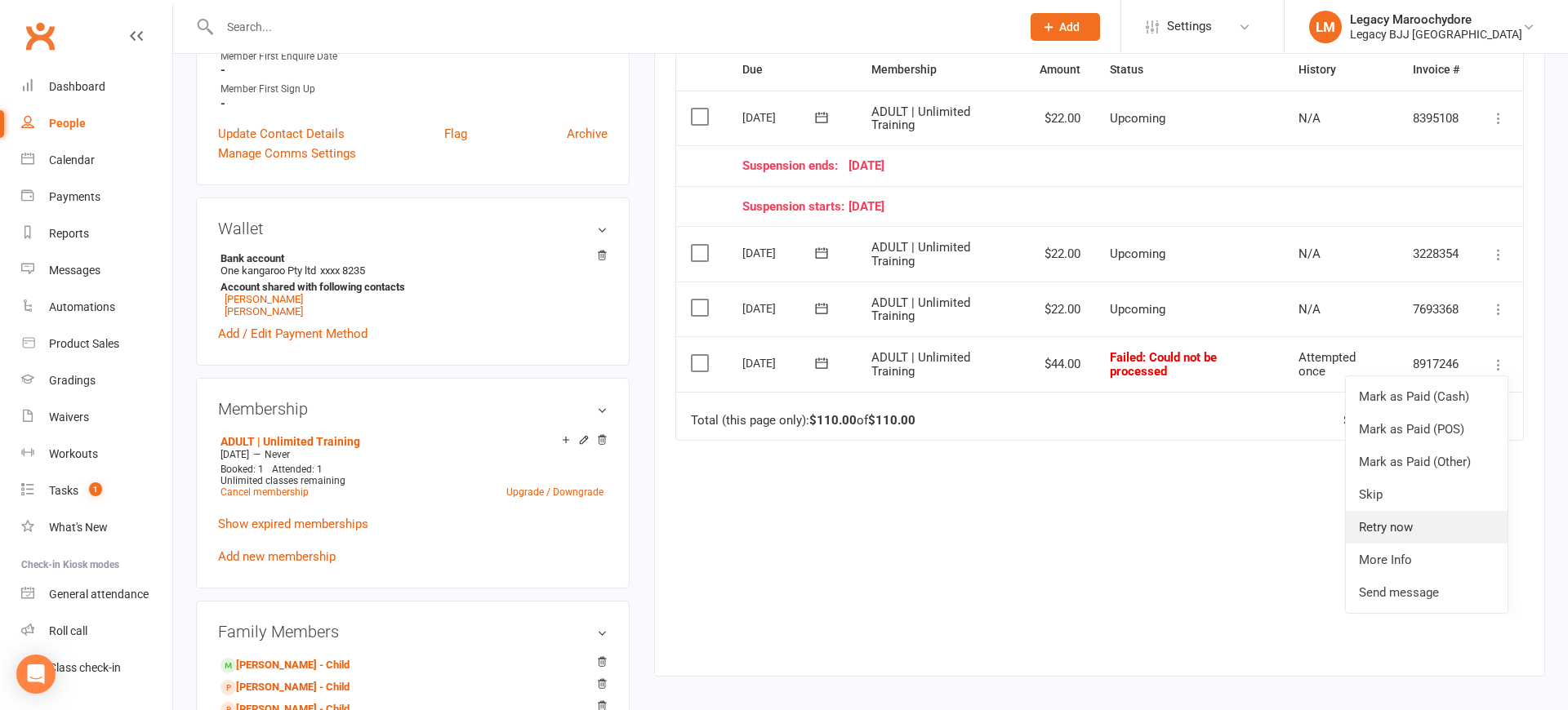
click at [1395, 527] on link "Retry now" at bounding box center [1426, 527] width 162 height 33
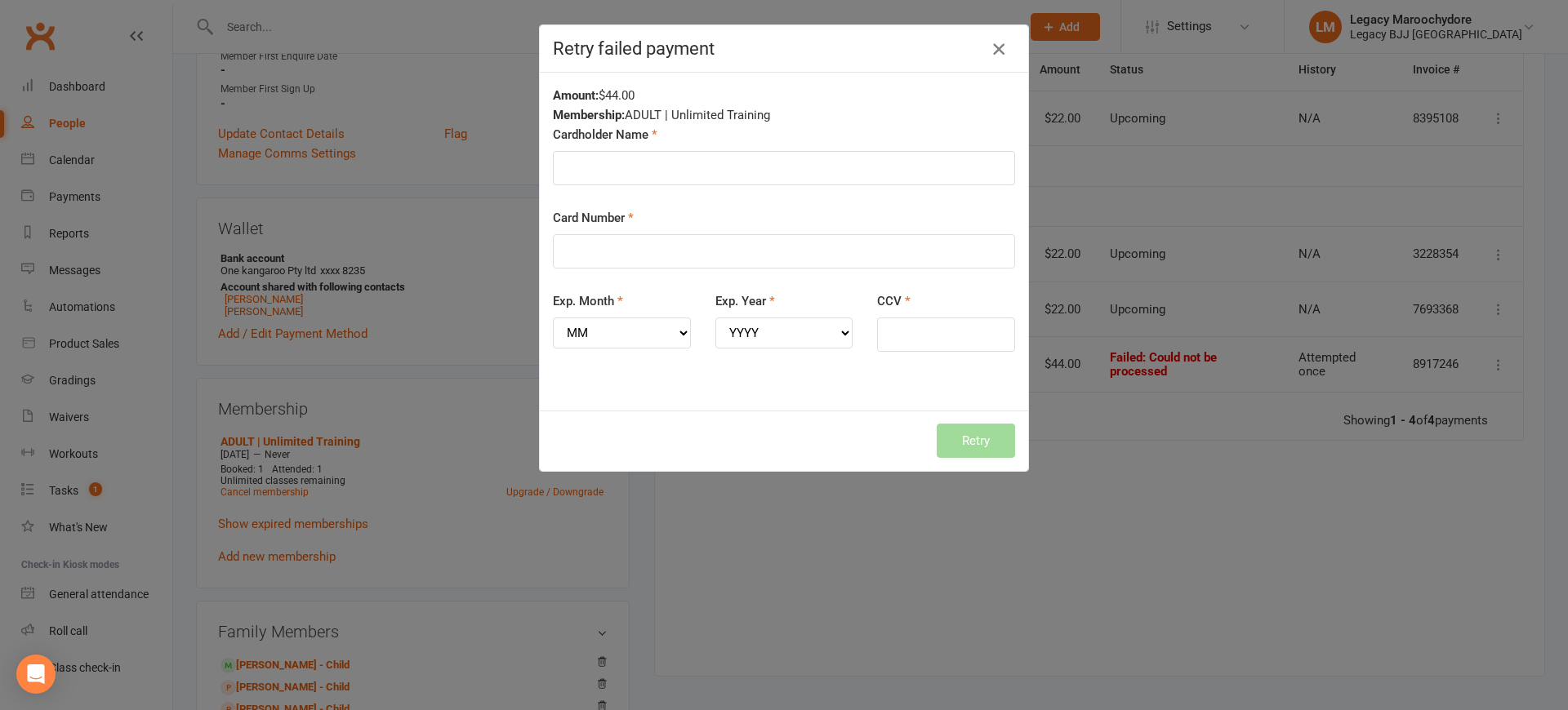
click at [991, 49] on icon "button" at bounding box center [998, 48] width 19 height 19
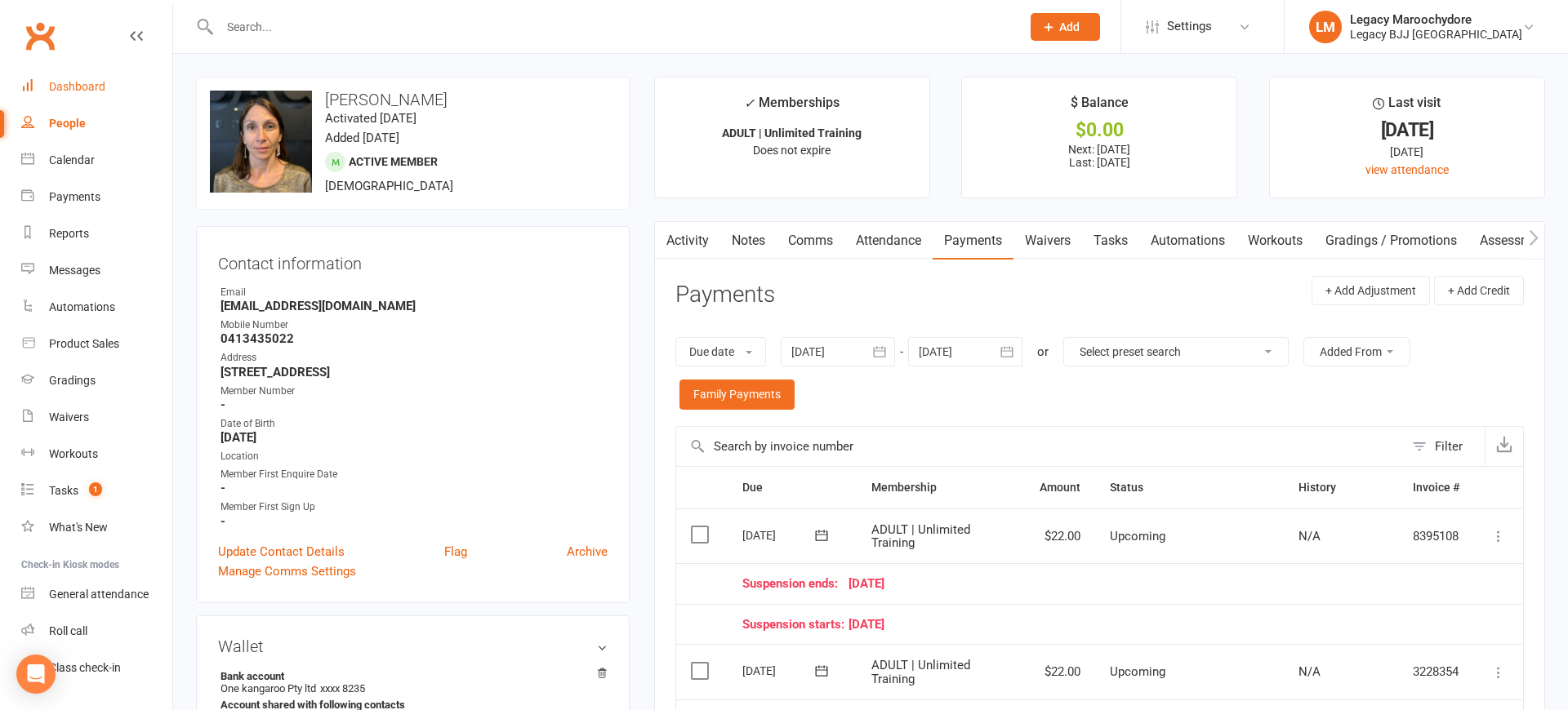
scroll to position [0, 0]
click at [90, 82] on div "Dashboard" at bounding box center [78, 87] width 57 height 13
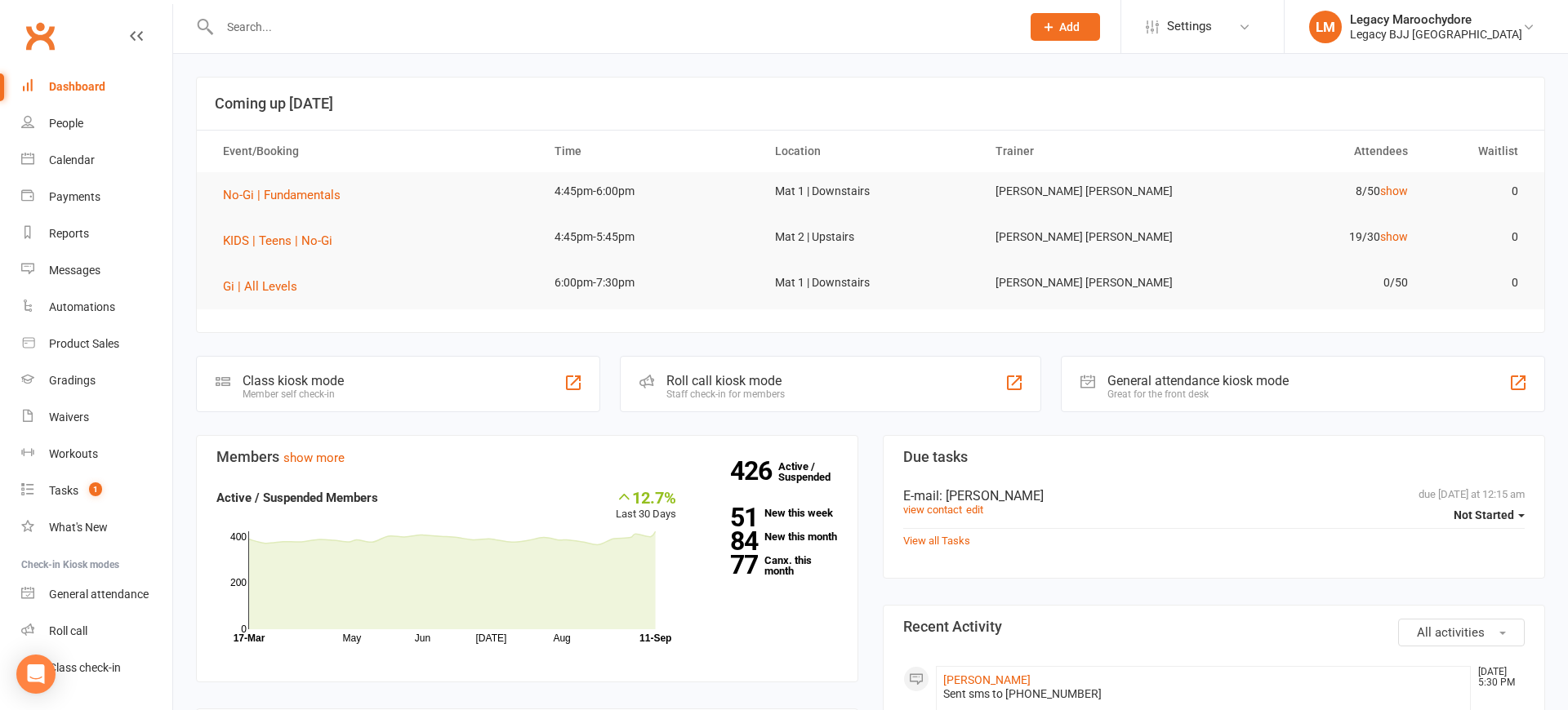
click at [253, 26] on input "text" at bounding box center [612, 26] width 795 height 23
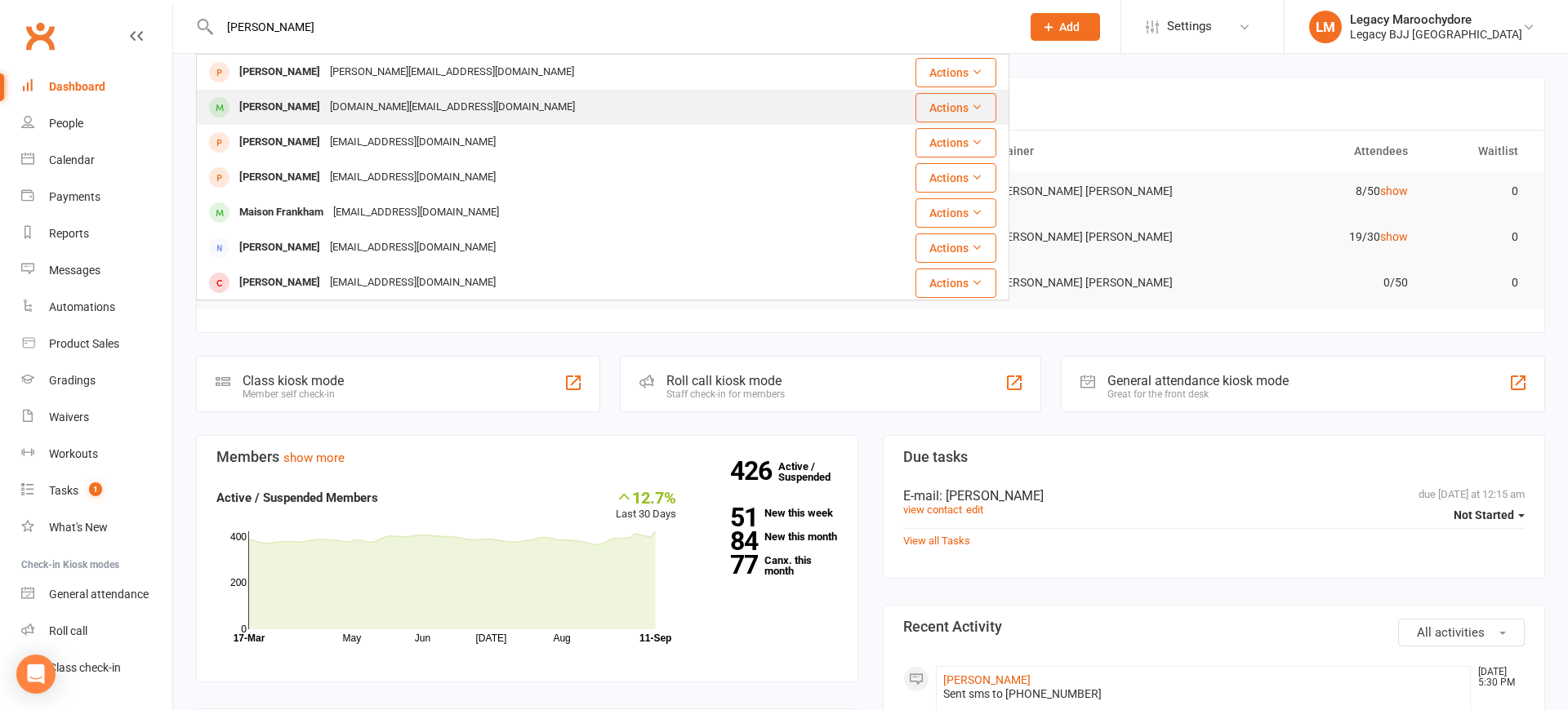
type input "[PERSON_NAME]"
click at [251, 111] on div "[PERSON_NAME]" at bounding box center [279, 108] width 90 height 24
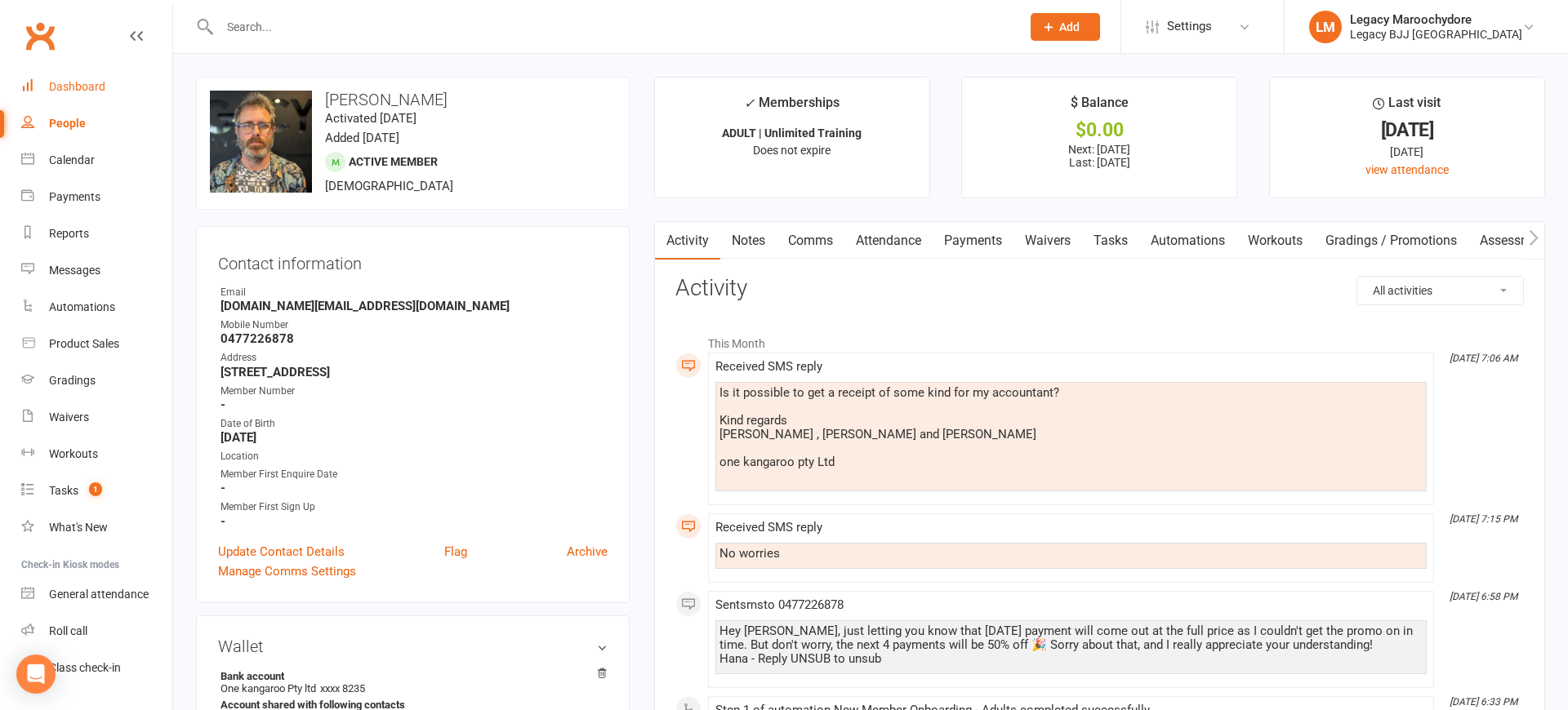
click at [81, 85] on div "Dashboard" at bounding box center [78, 87] width 57 height 13
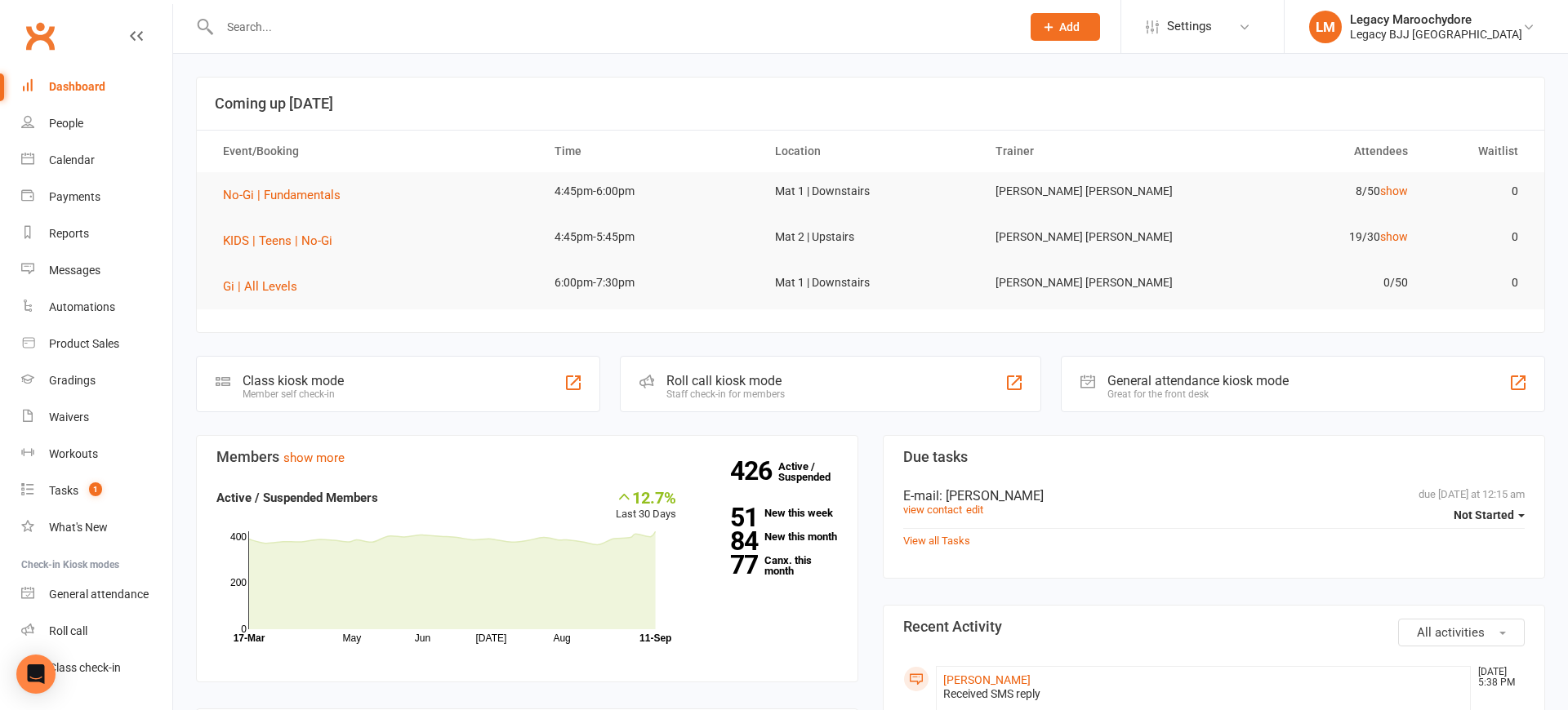
click at [76, 88] on div "Dashboard" at bounding box center [78, 87] width 57 height 13
